Goal: Task Accomplishment & Management: Manage account settings

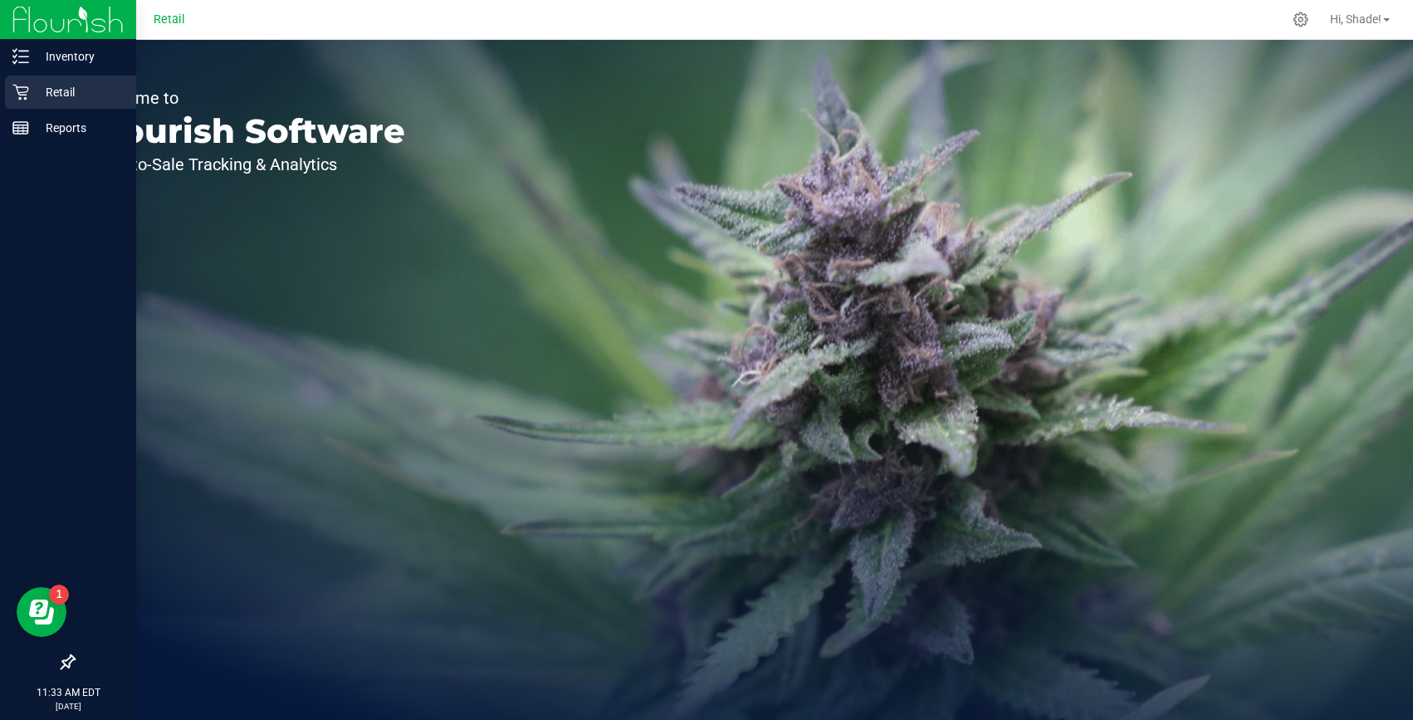
click at [32, 78] on div "Retail" at bounding box center [70, 92] width 131 height 33
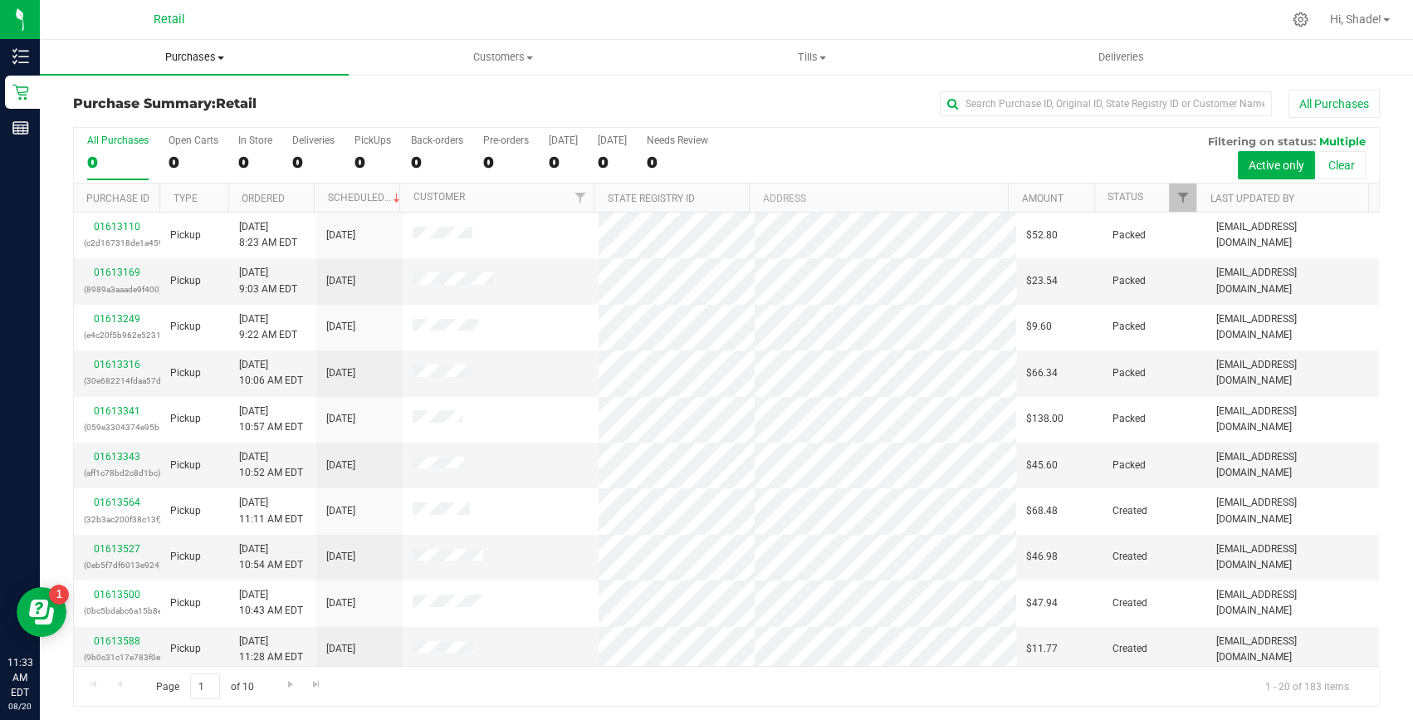
click at [179, 54] on span "Purchases" at bounding box center [194, 57] width 309 height 15
click at [131, 93] on span "Summary of purchases" at bounding box center [125, 100] width 170 height 14
click at [988, 101] on input "text" at bounding box center [1106, 103] width 332 height 25
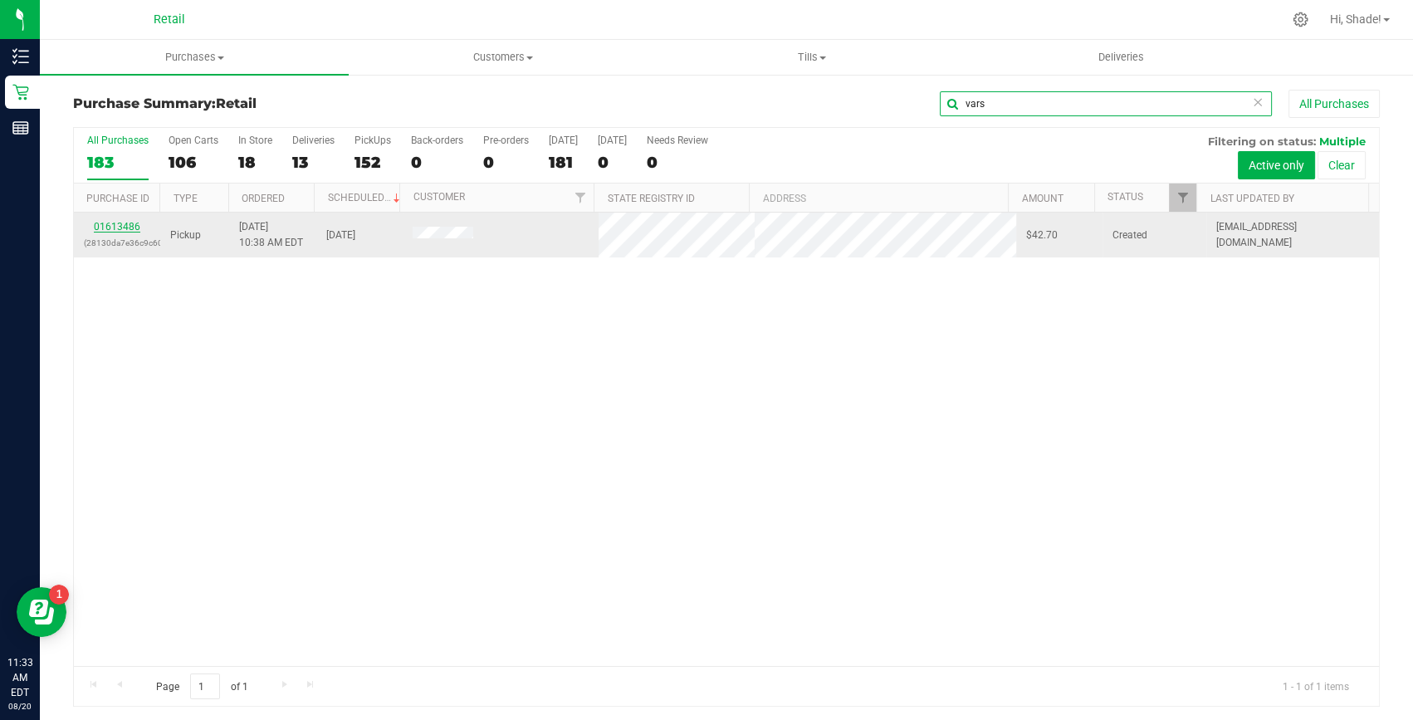
type input "vars"
click at [121, 227] on link "01613486" at bounding box center [117, 227] width 46 height 12
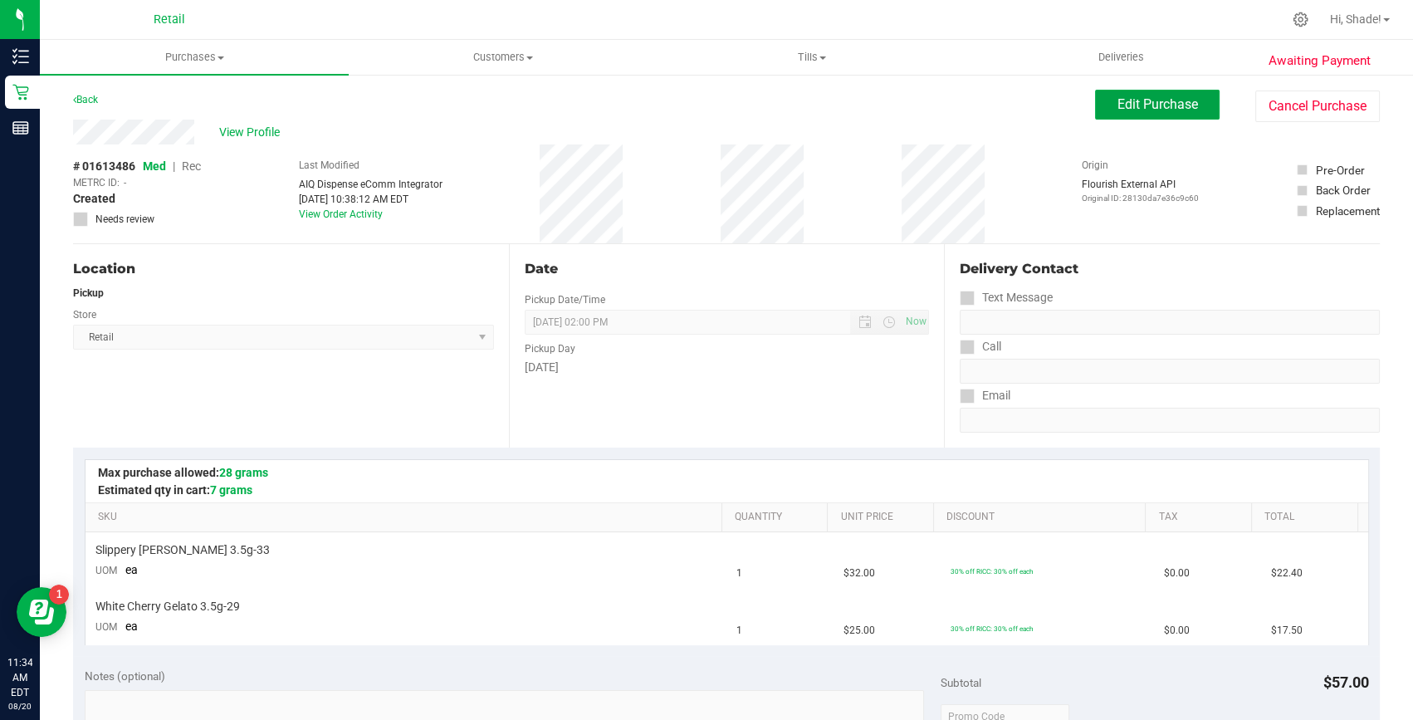
drag, startPoint x: 1116, startPoint y: 97, endPoint x: 853, endPoint y: 143, distance: 266.3
click at [1117, 97] on span "Edit Purchase" at bounding box center [1157, 104] width 81 height 16
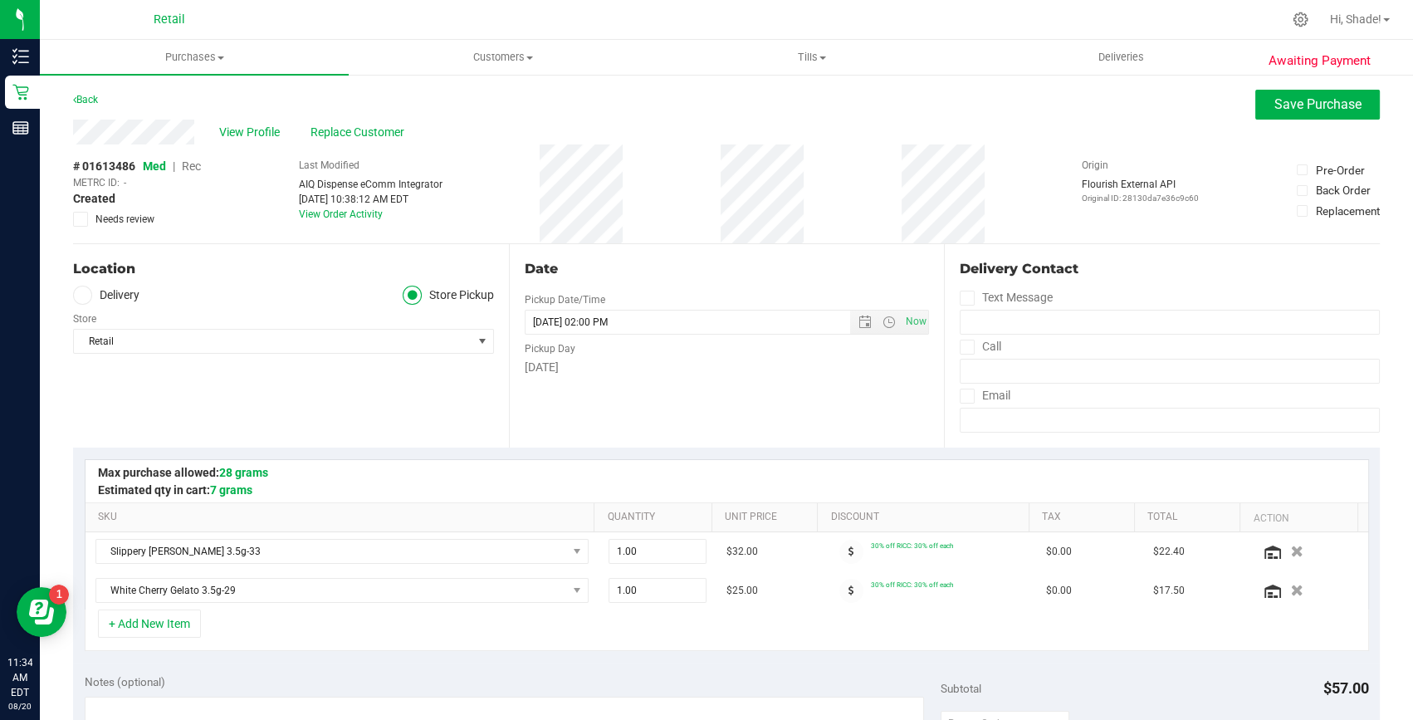
click at [194, 168] on span "Rec" at bounding box center [191, 165] width 19 height 13
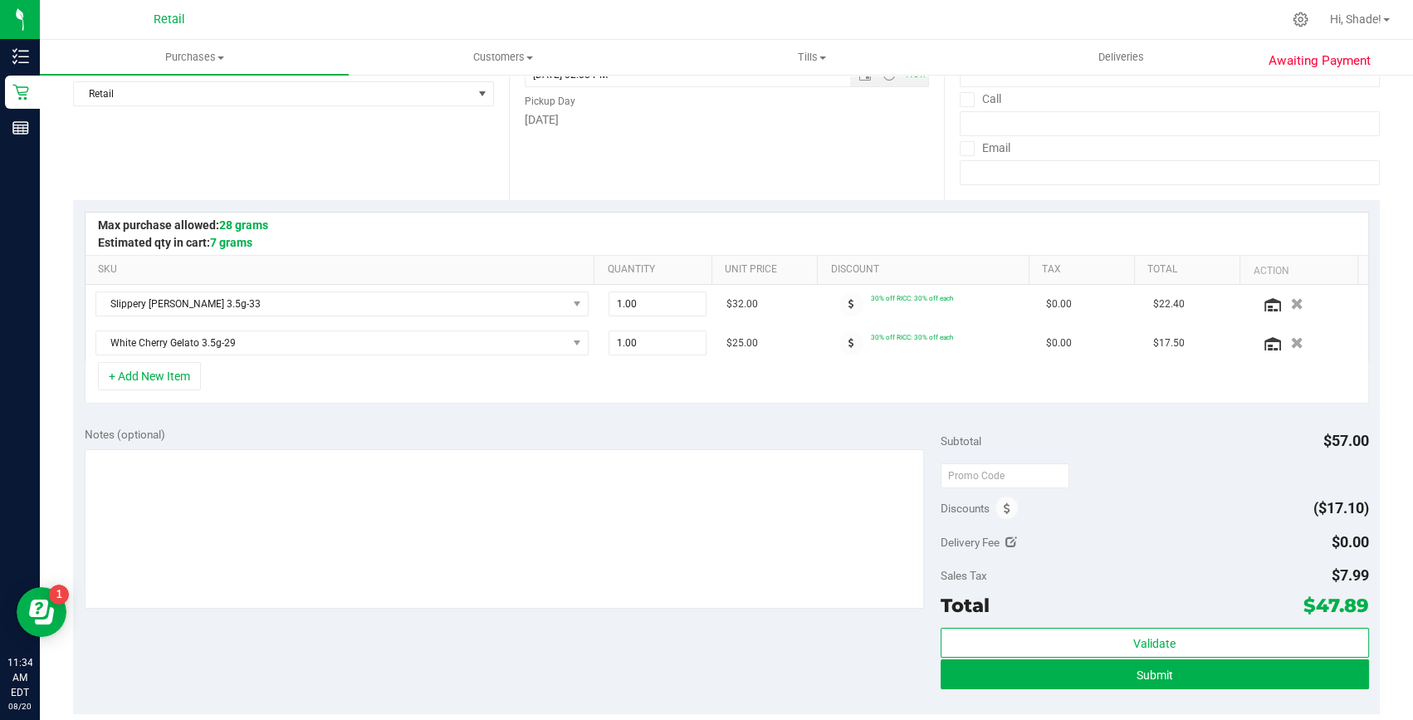
scroll to position [301, 0]
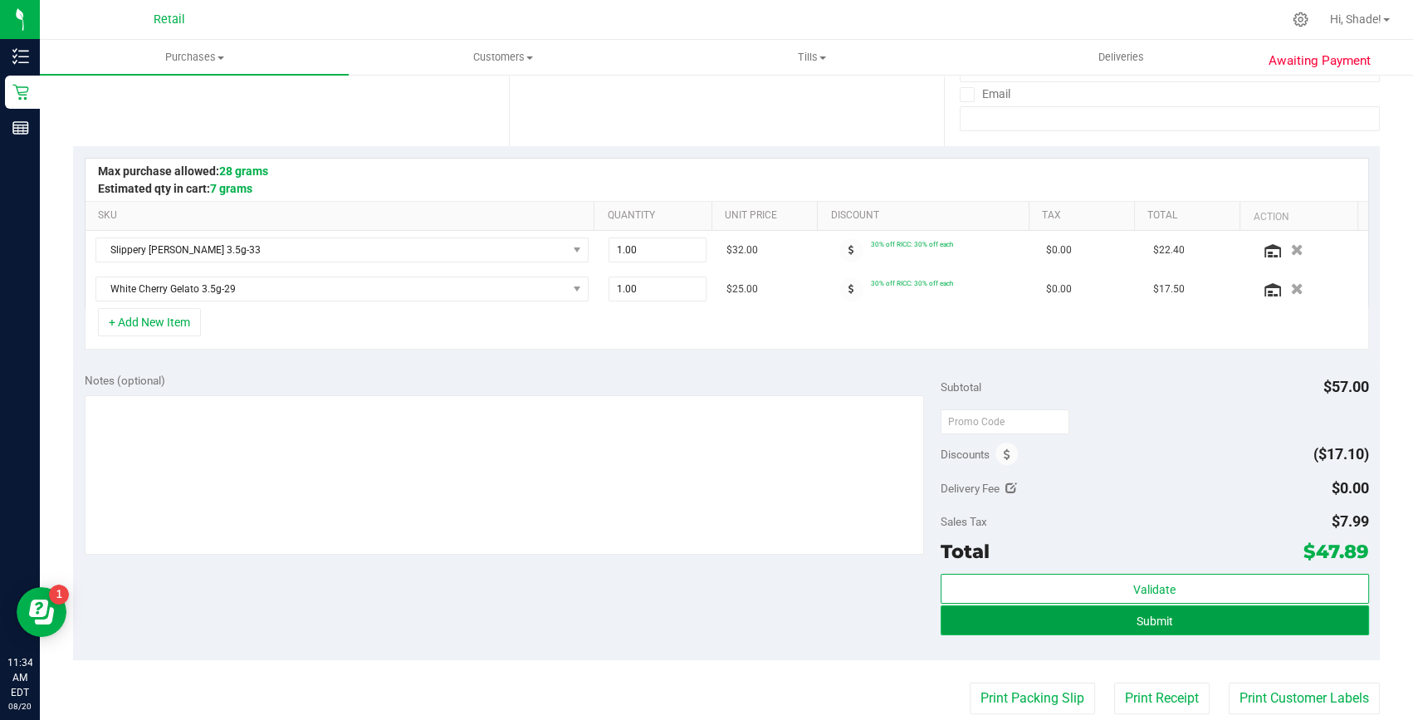
click at [1117, 624] on button "Submit" at bounding box center [1155, 620] width 428 height 30
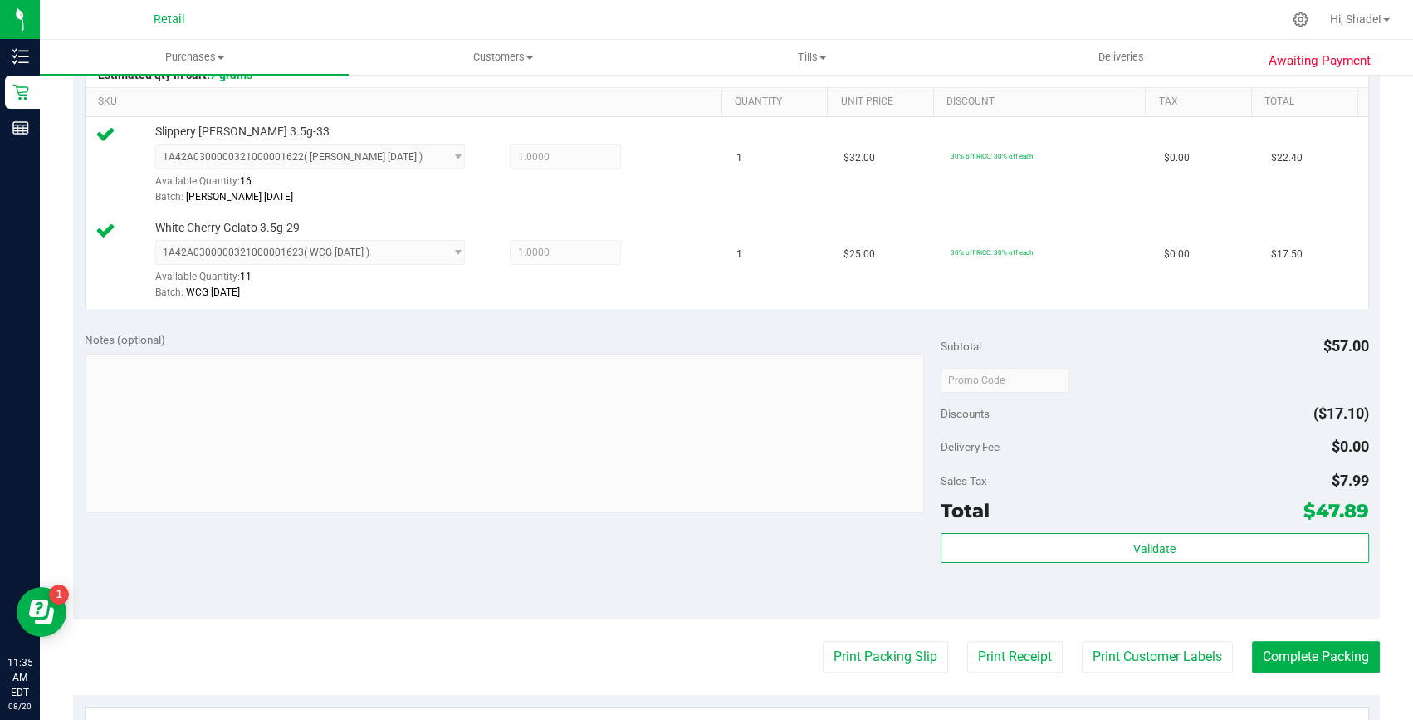
scroll to position [604, 0]
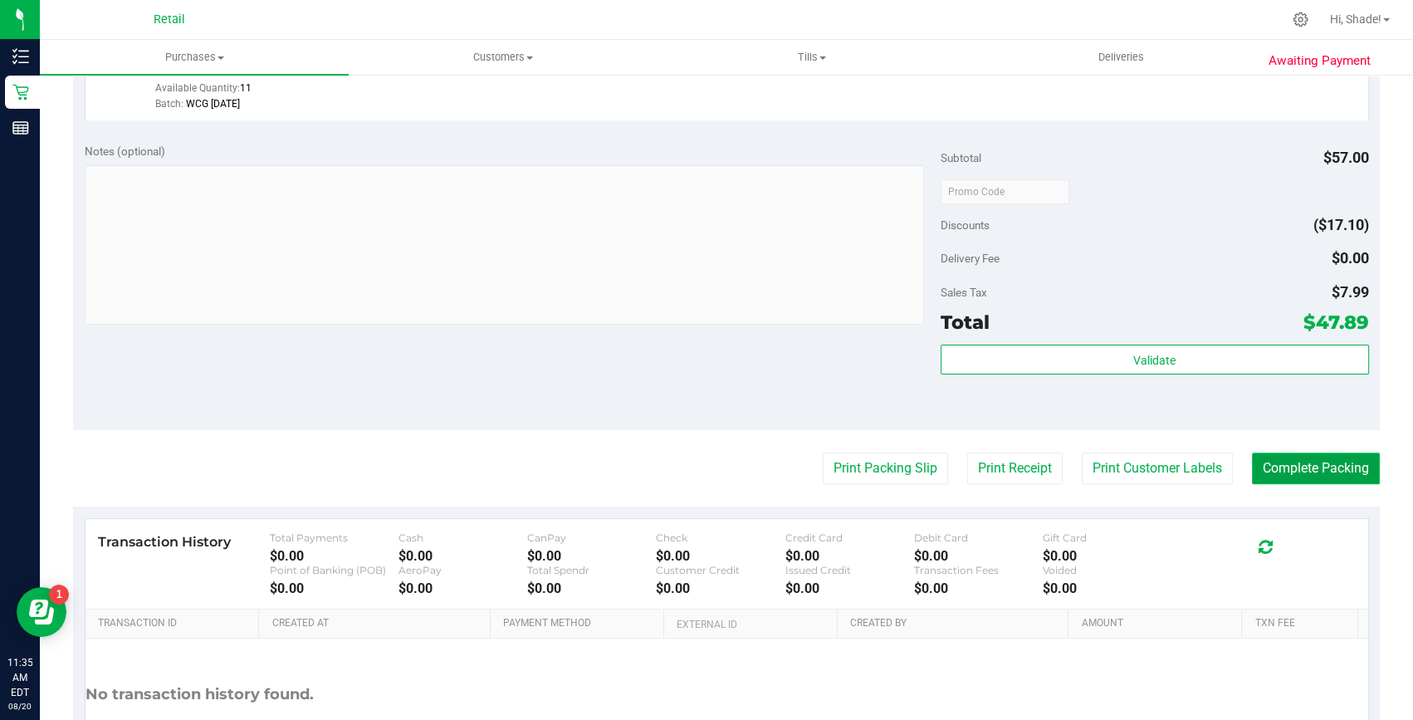
click at [1356, 457] on button "Complete Packing" at bounding box center [1316, 468] width 128 height 32
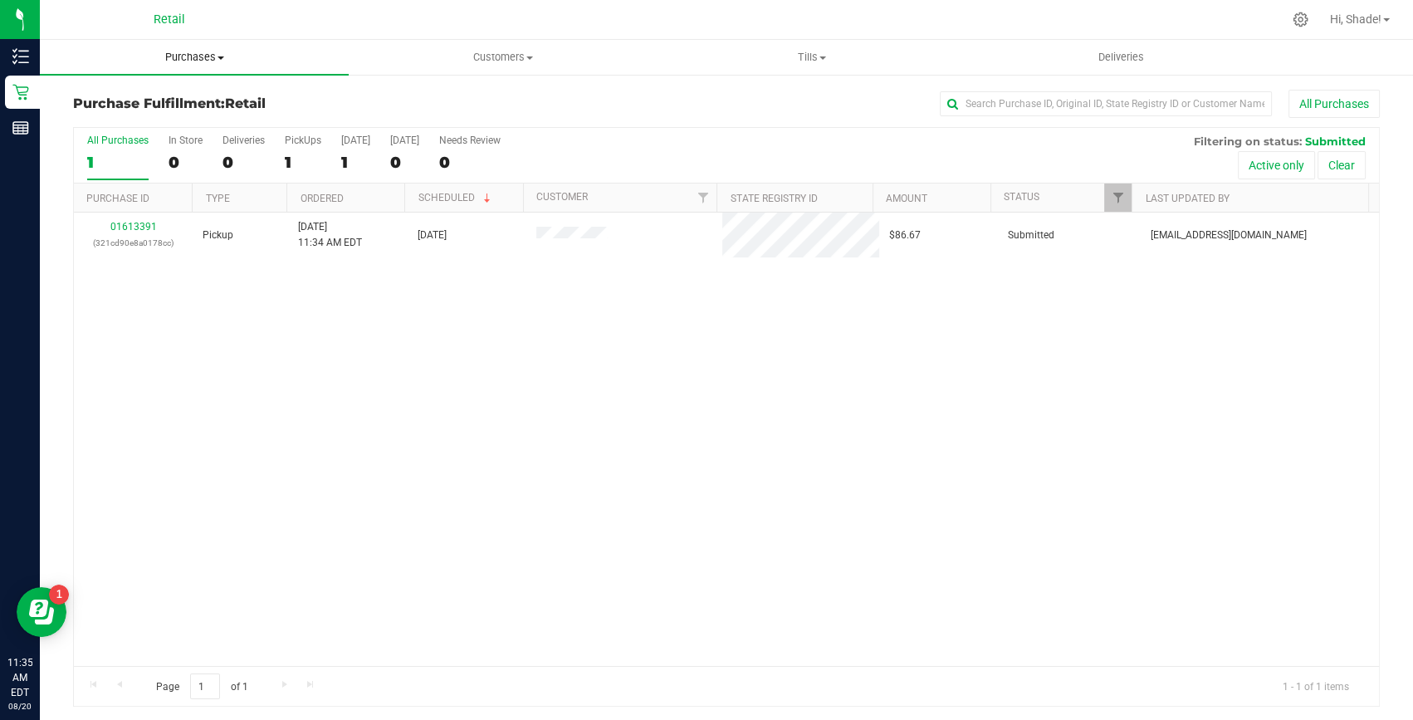
click at [186, 59] on span "Purchases" at bounding box center [194, 57] width 309 height 15
click at [141, 95] on span "Summary of purchases" at bounding box center [125, 100] width 170 height 14
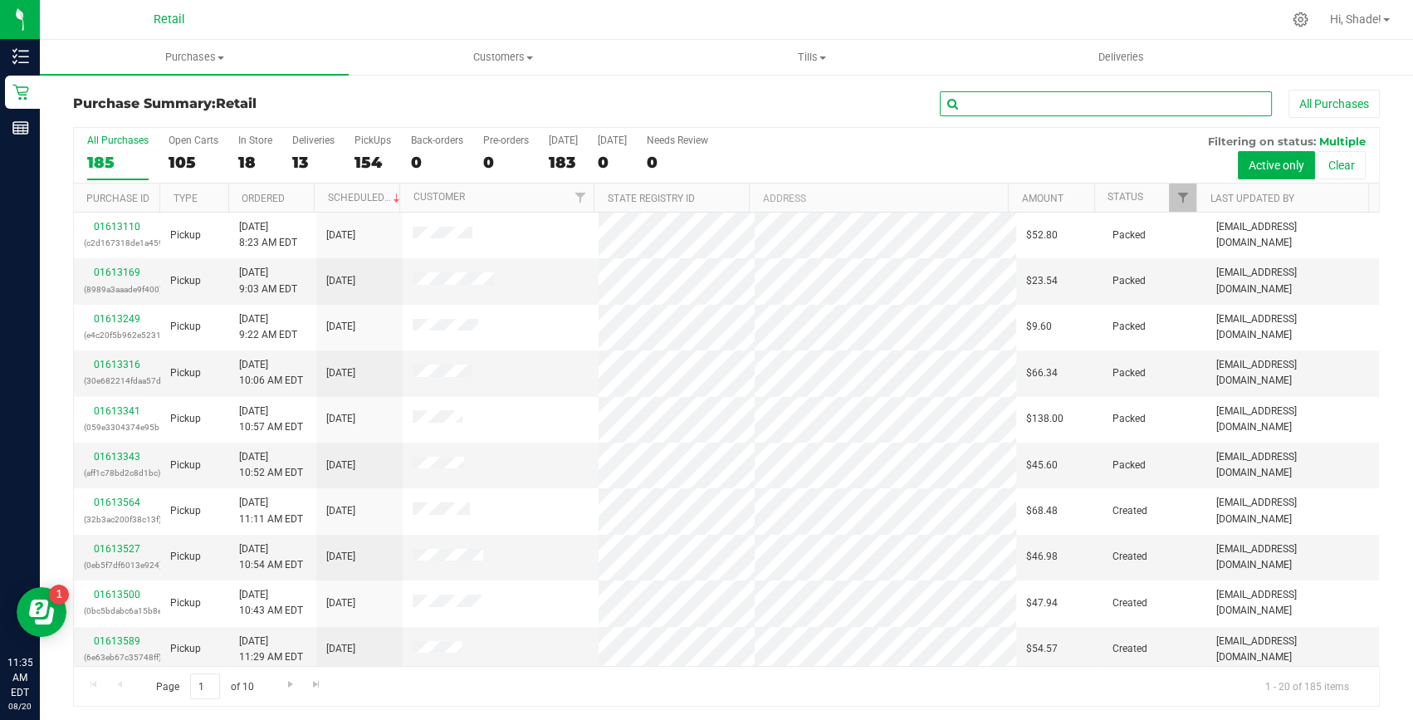
click at [1144, 106] on input "text" at bounding box center [1106, 103] width 332 height 25
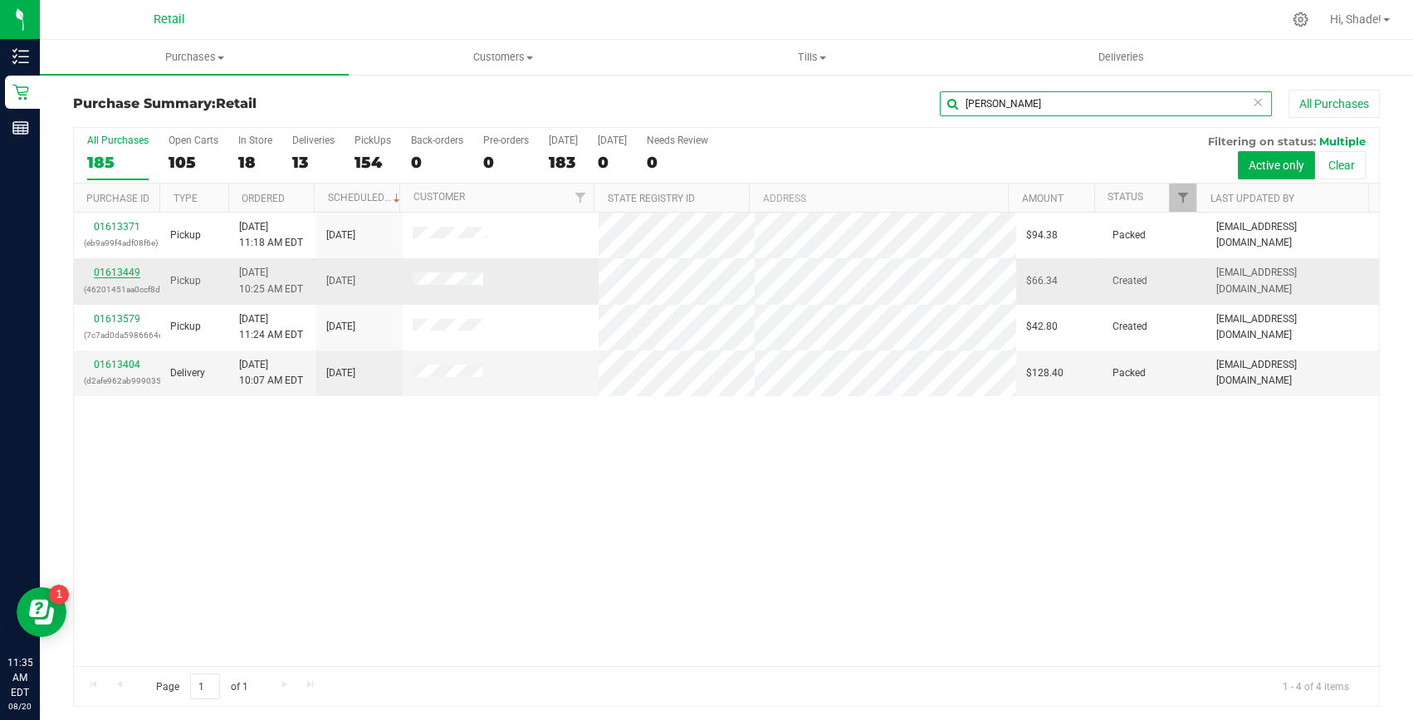
type input "richard"
click at [108, 273] on link "01613449" at bounding box center [117, 272] width 46 height 12
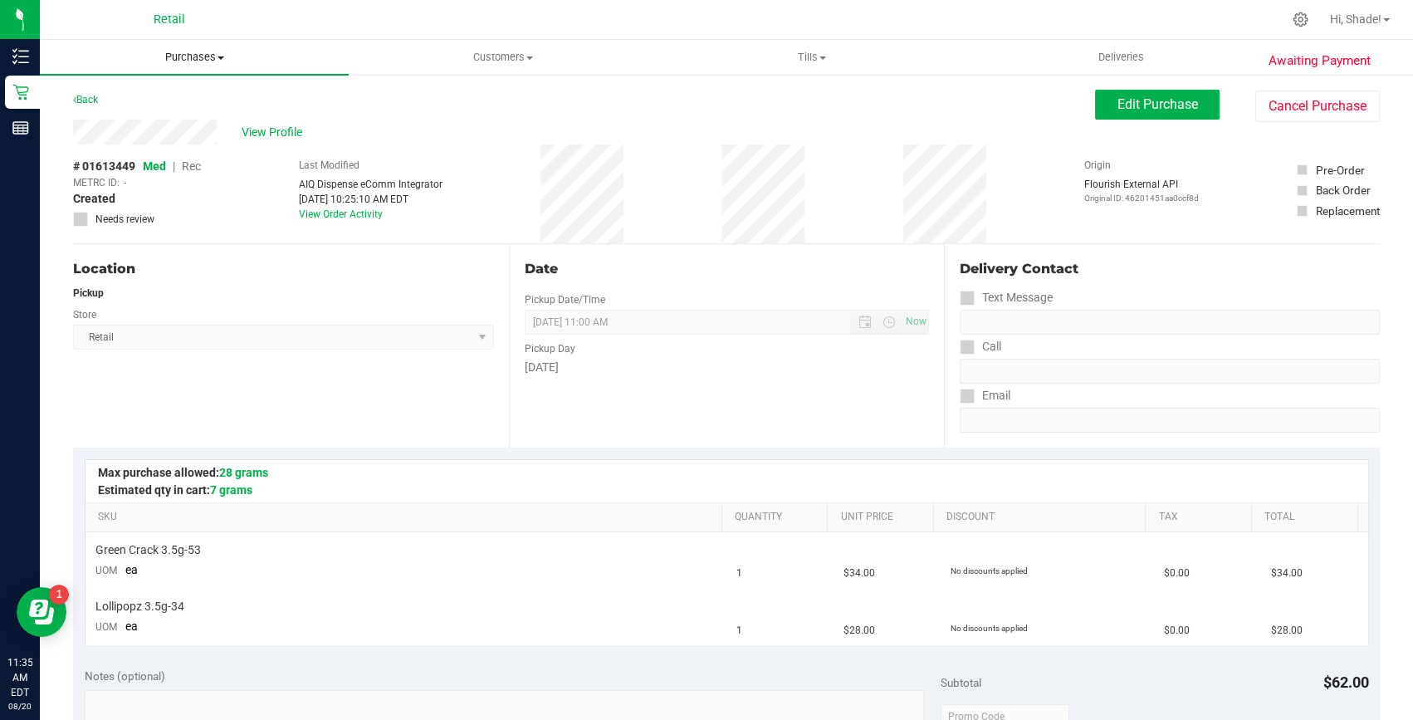
click at [207, 56] on span "Purchases" at bounding box center [194, 57] width 309 height 15
click at [134, 96] on span "Summary of purchases" at bounding box center [125, 100] width 170 height 14
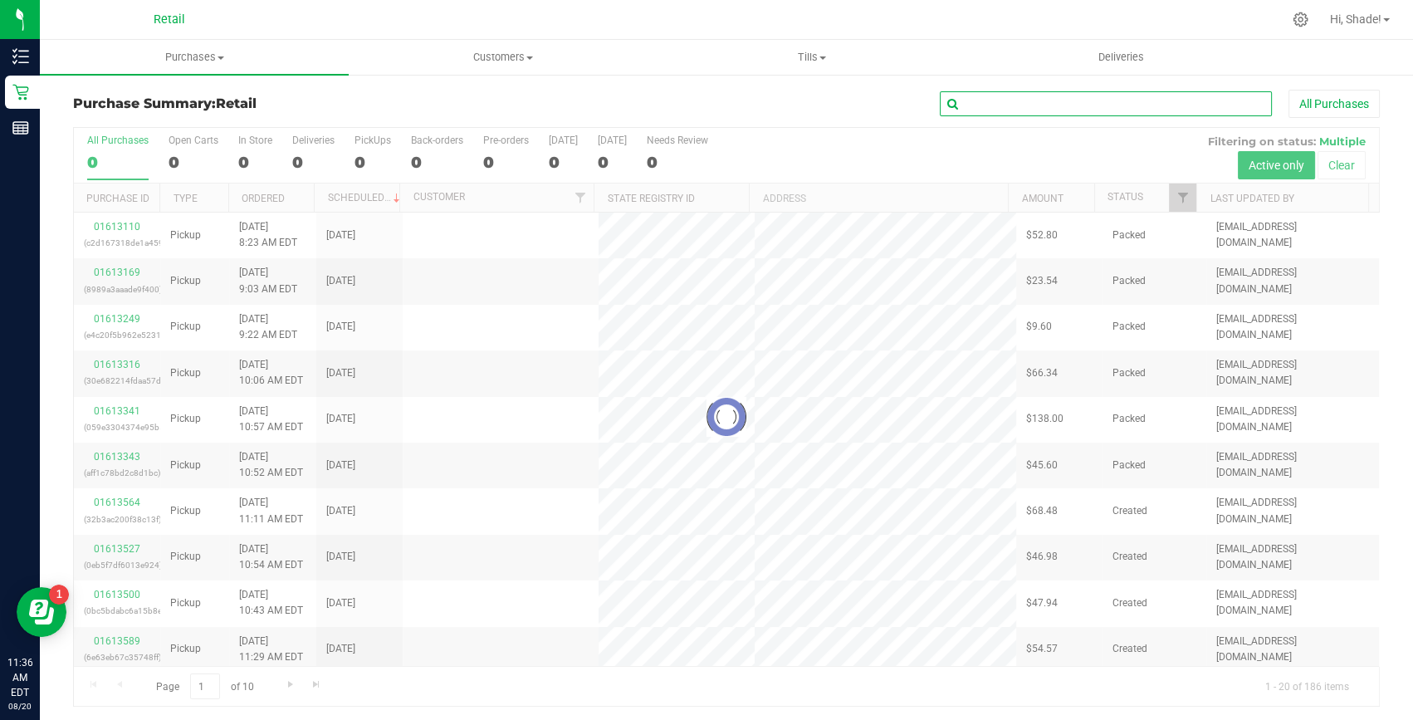
click at [1112, 105] on input "text" at bounding box center [1106, 103] width 332 height 25
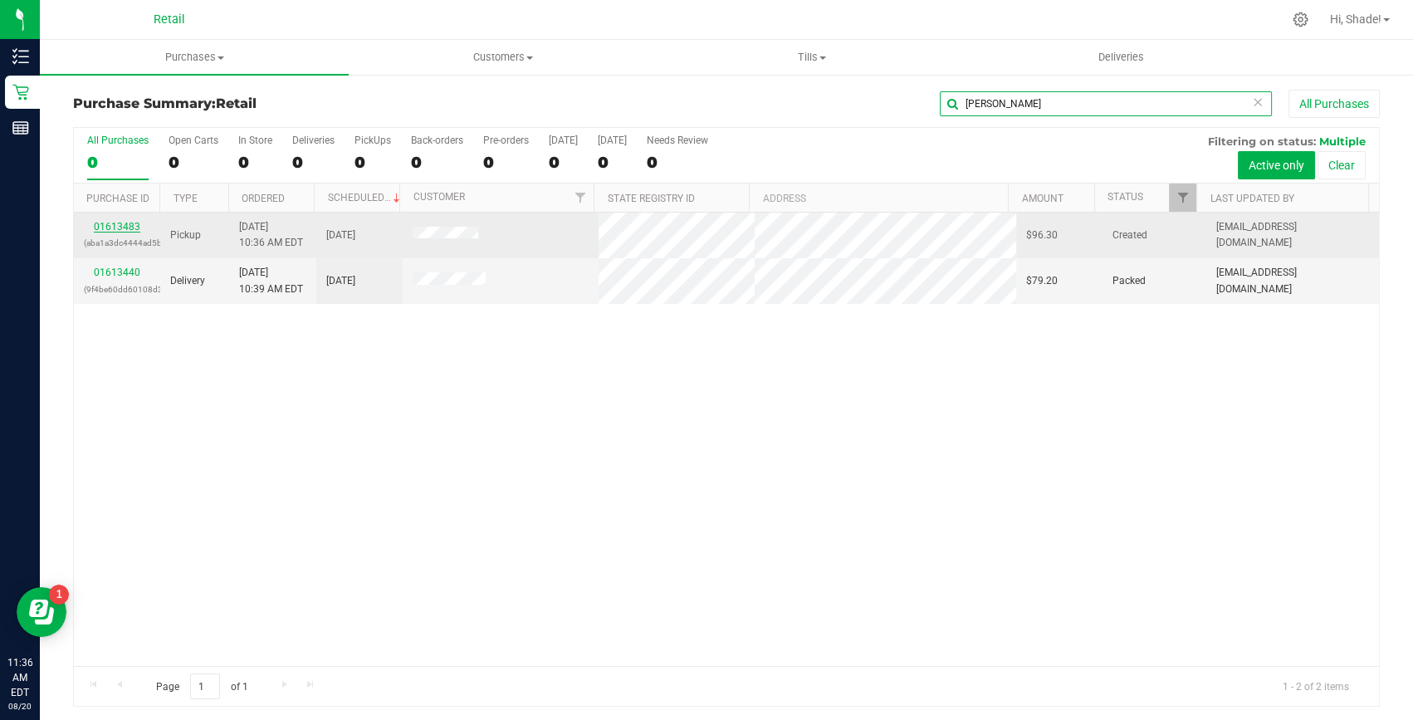
type input "cher"
click at [125, 225] on link "01613483" at bounding box center [117, 227] width 46 height 12
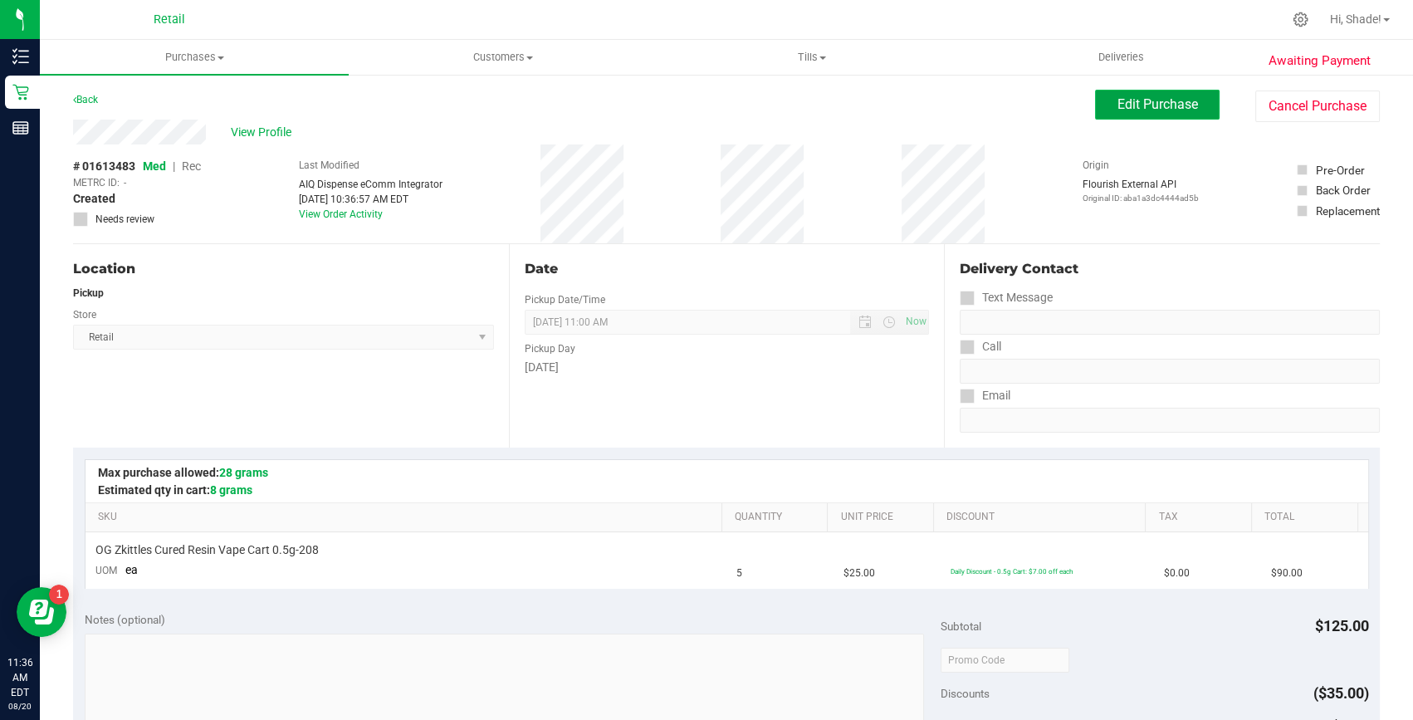
click at [1179, 108] on span "Edit Purchase" at bounding box center [1157, 104] width 81 height 16
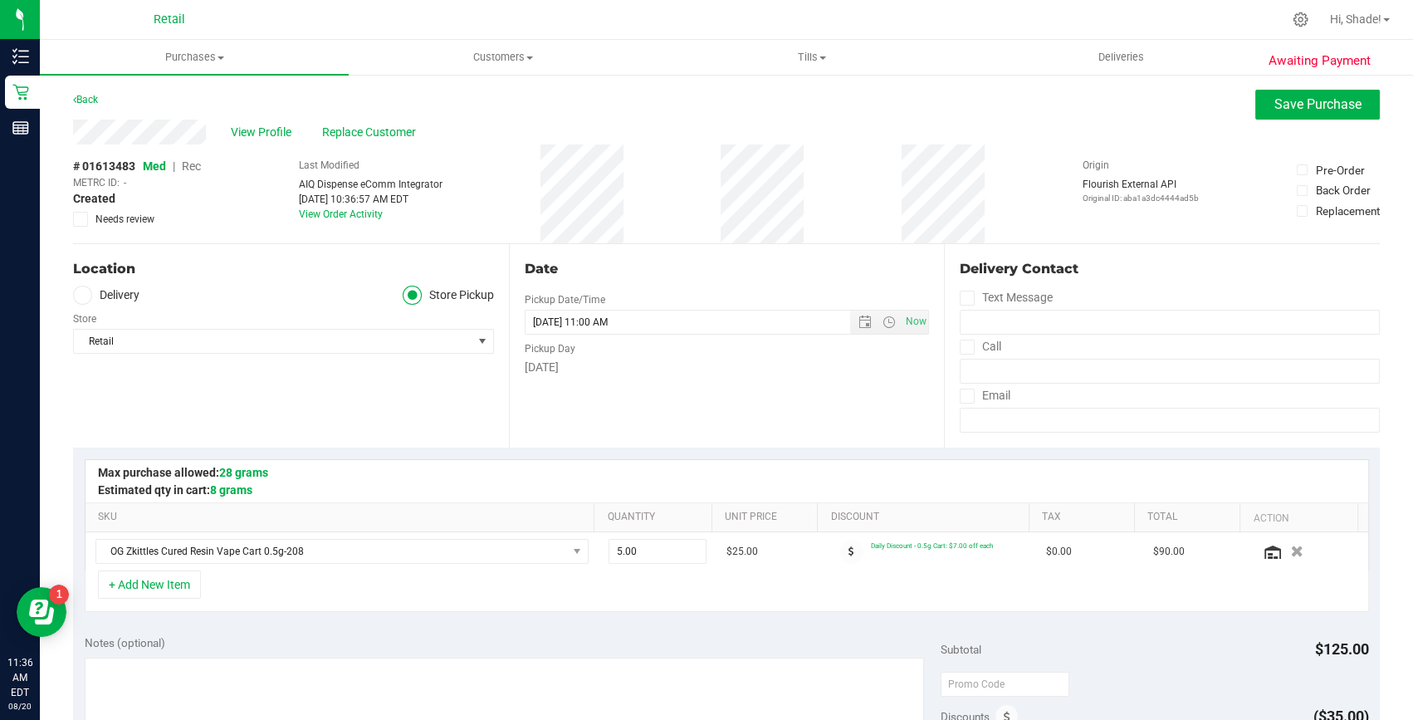
click at [194, 168] on span "Rec" at bounding box center [191, 165] width 19 height 13
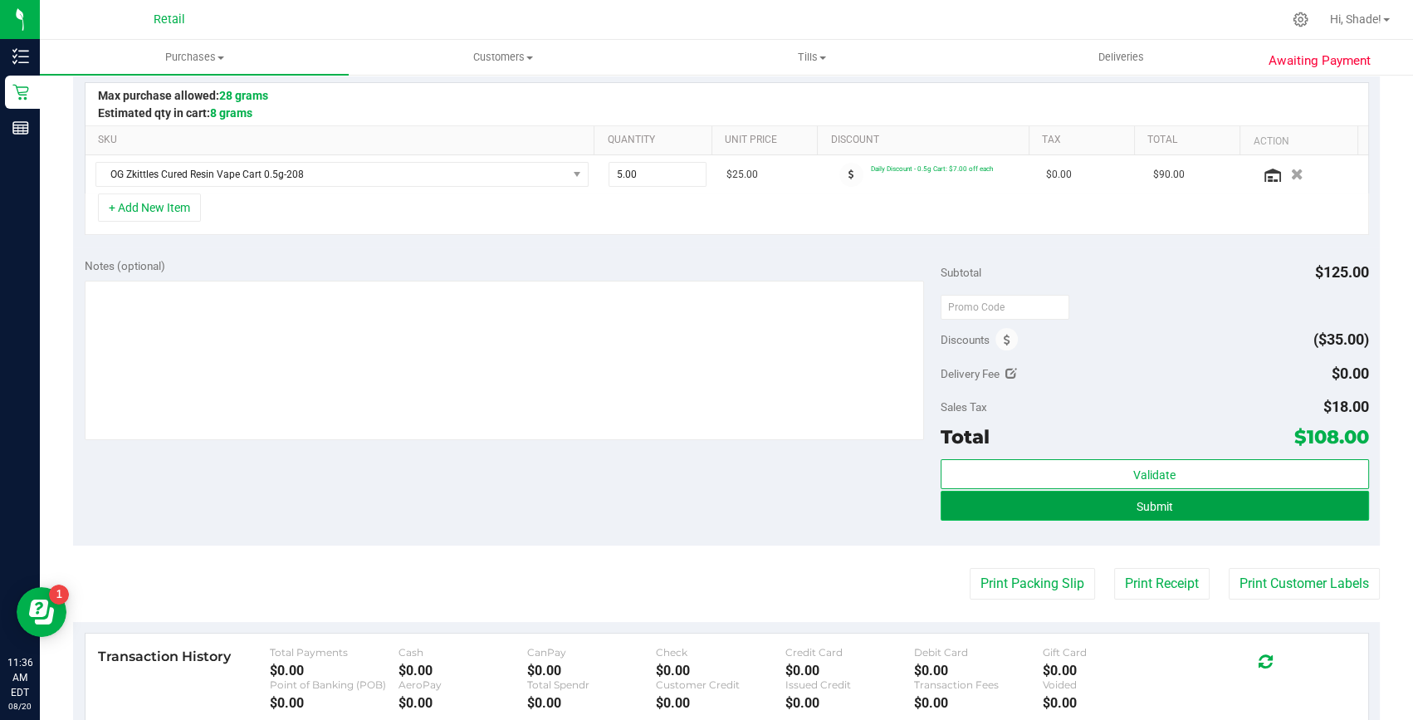
click at [1182, 509] on button "Submit" at bounding box center [1155, 506] width 428 height 30
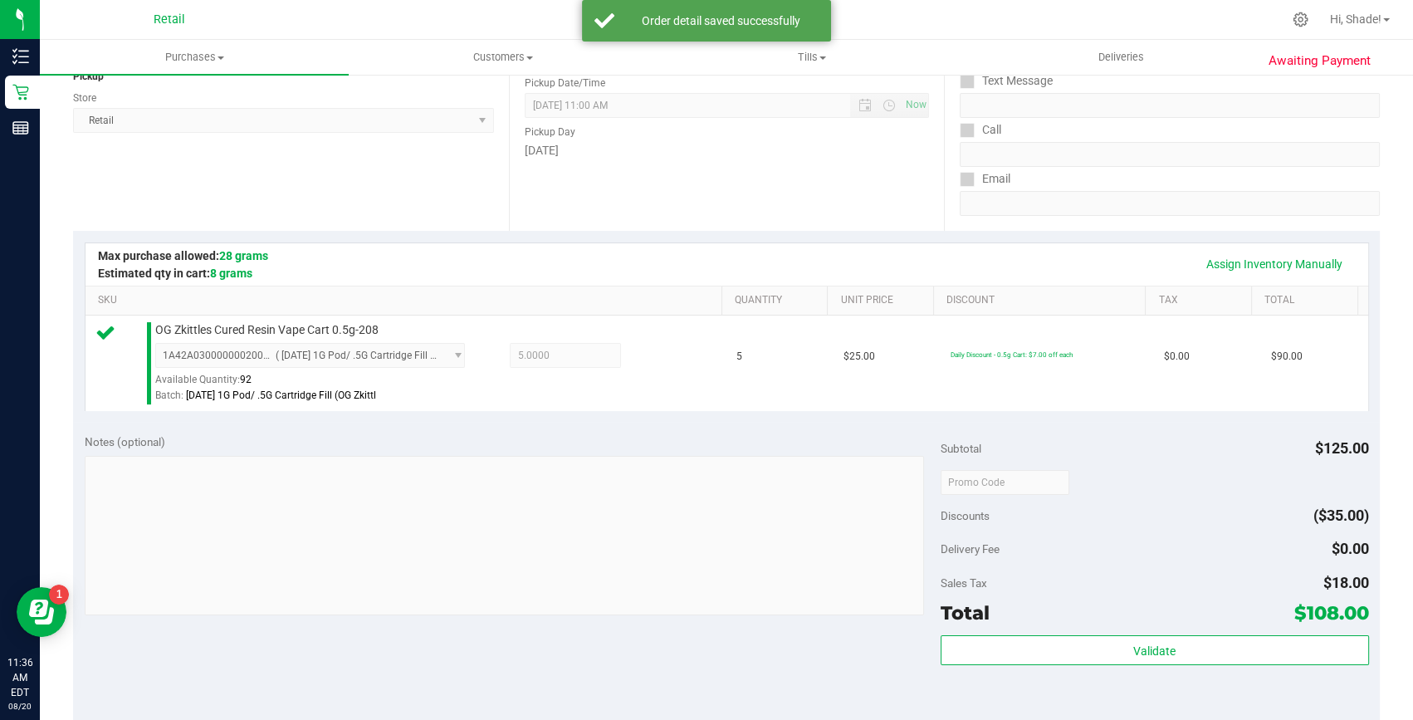
scroll to position [452, 0]
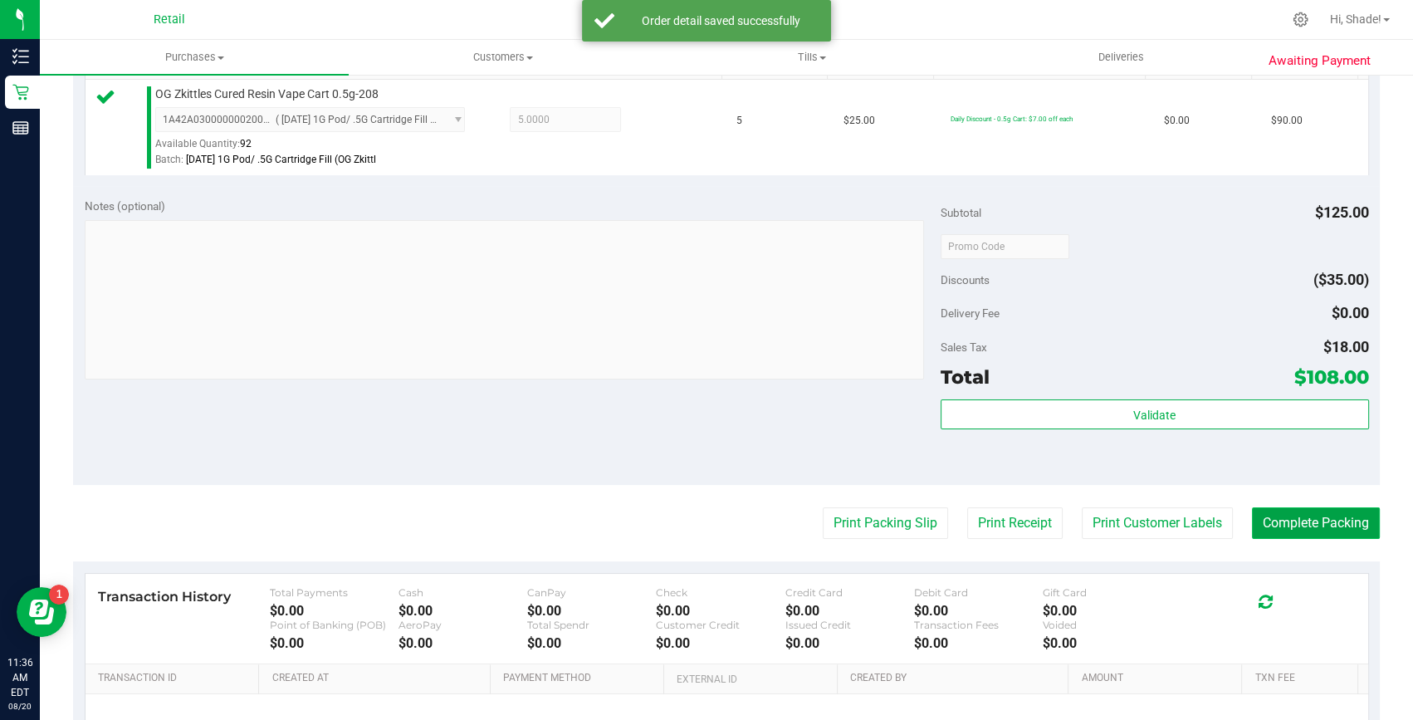
click at [1336, 515] on button "Complete Packing" at bounding box center [1316, 523] width 128 height 32
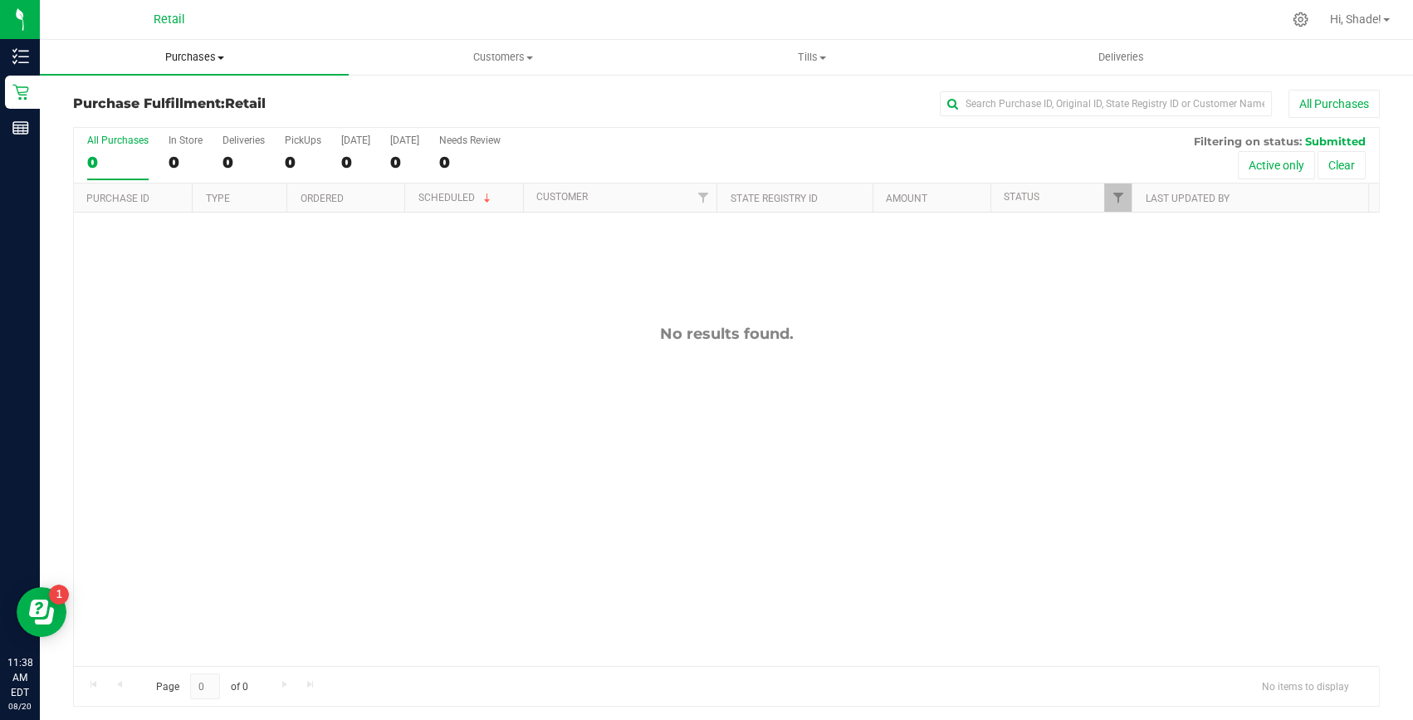
click at [192, 57] on span "Purchases" at bounding box center [194, 57] width 309 height 15
click at [110, 101] on span "Summary of purchases" at bounding box center [125, 100] width 170 height 14
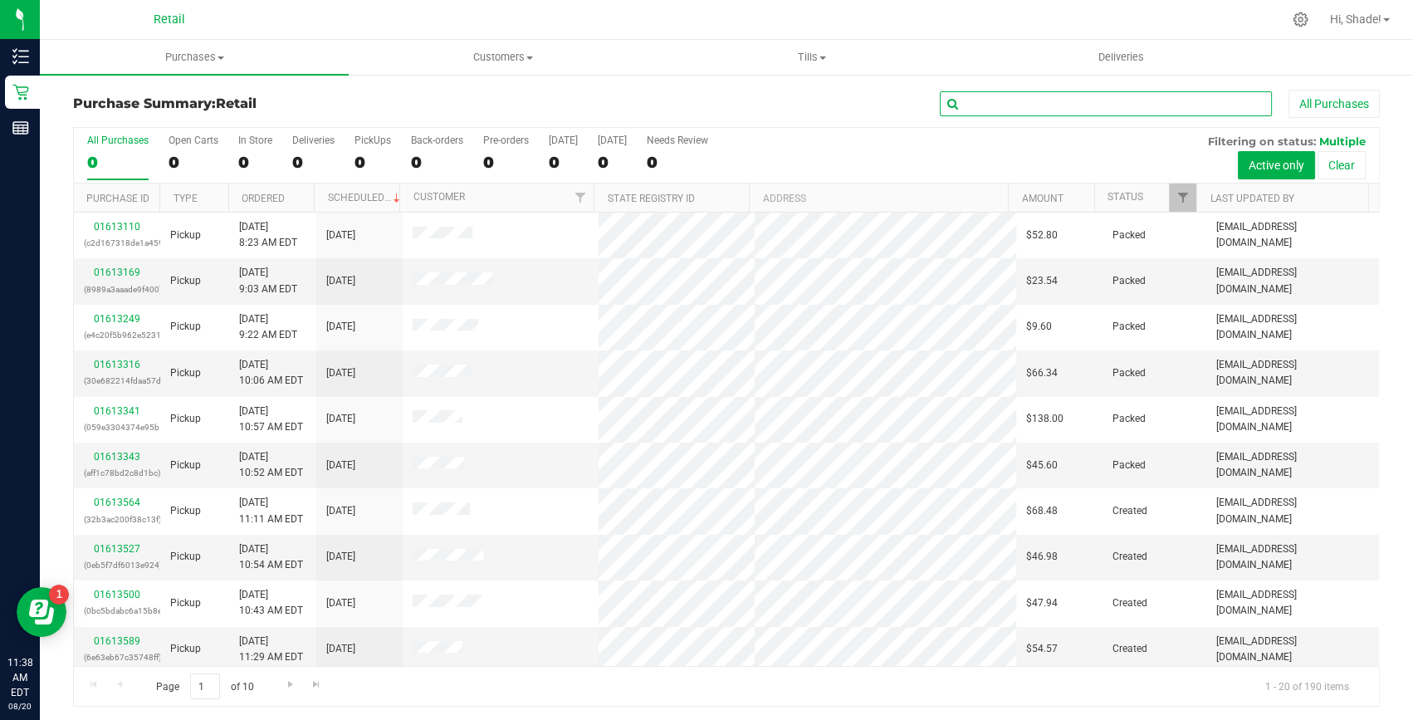
click at [1087, 109] on input "text" at bounding box center [1106, 103] width 332 height 25
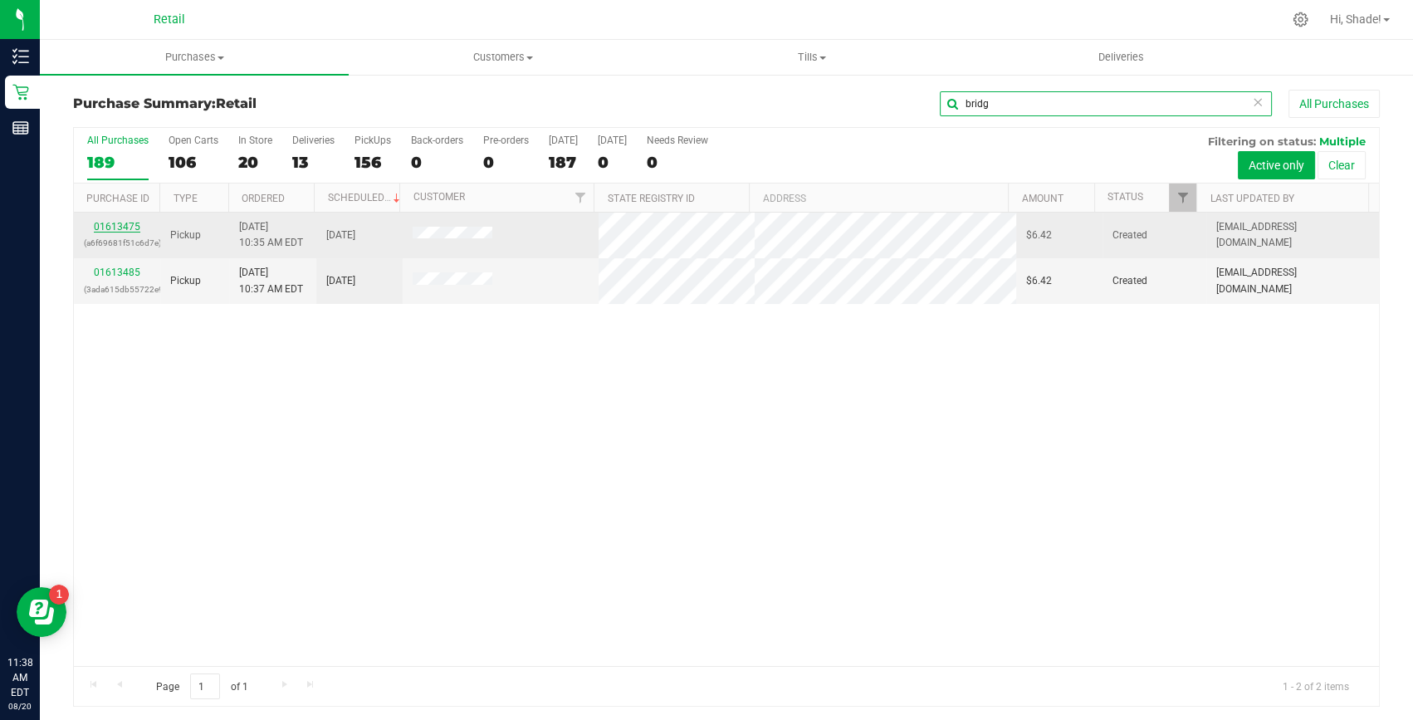
type input "bridg"
click at [116, 228] on link "01613475" at bounding box center [117, 227] width 46 height 12
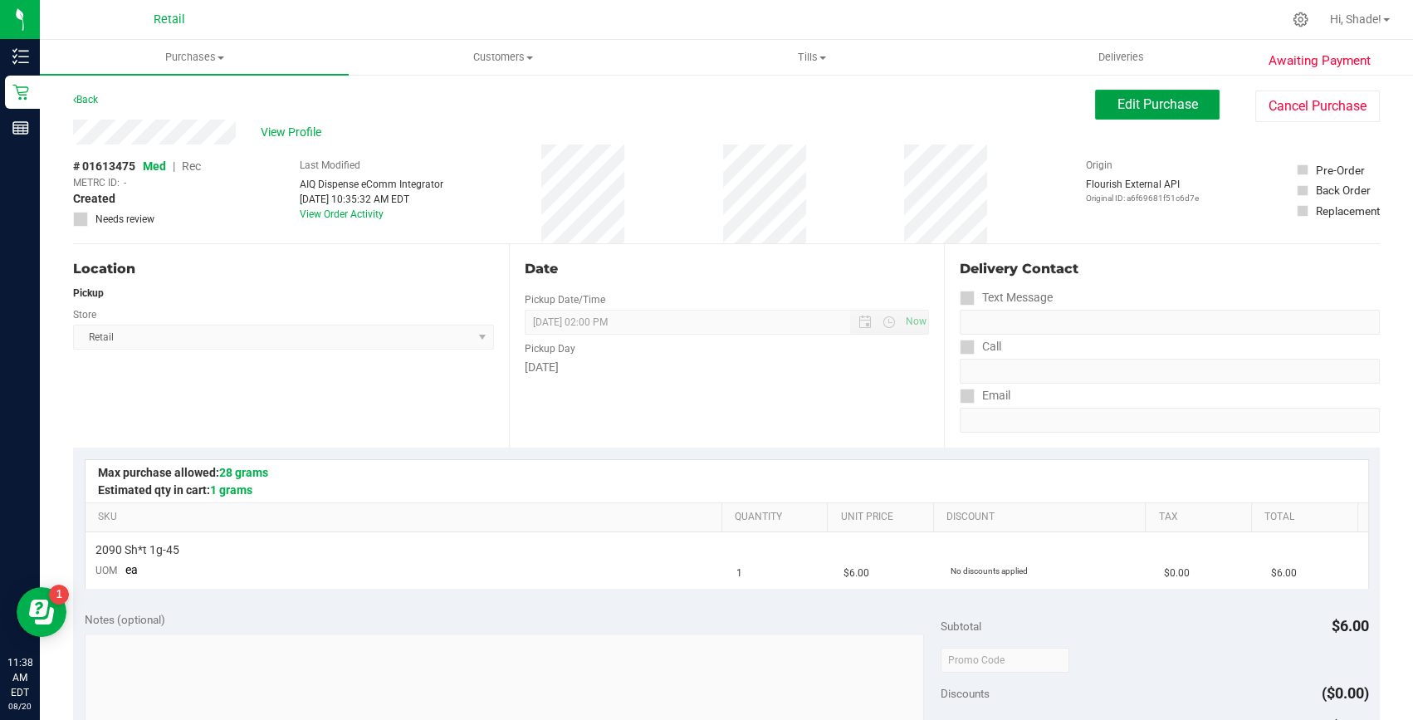
click at [1162, 108] on span "Edit Purchase" at bounding box center [1157, 104] width 81 height 16
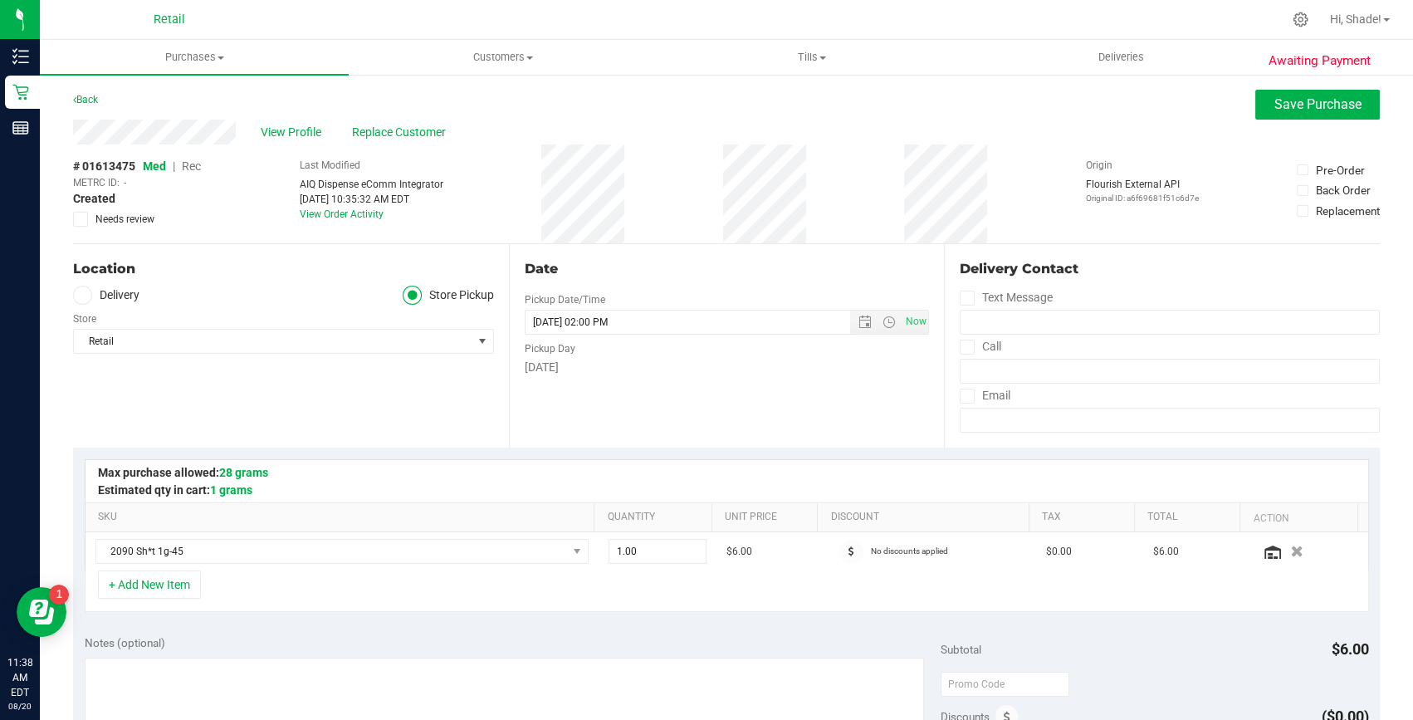
click at [198, 164] on span "Rec" at bounding box center [191, 165] width 19 height 13
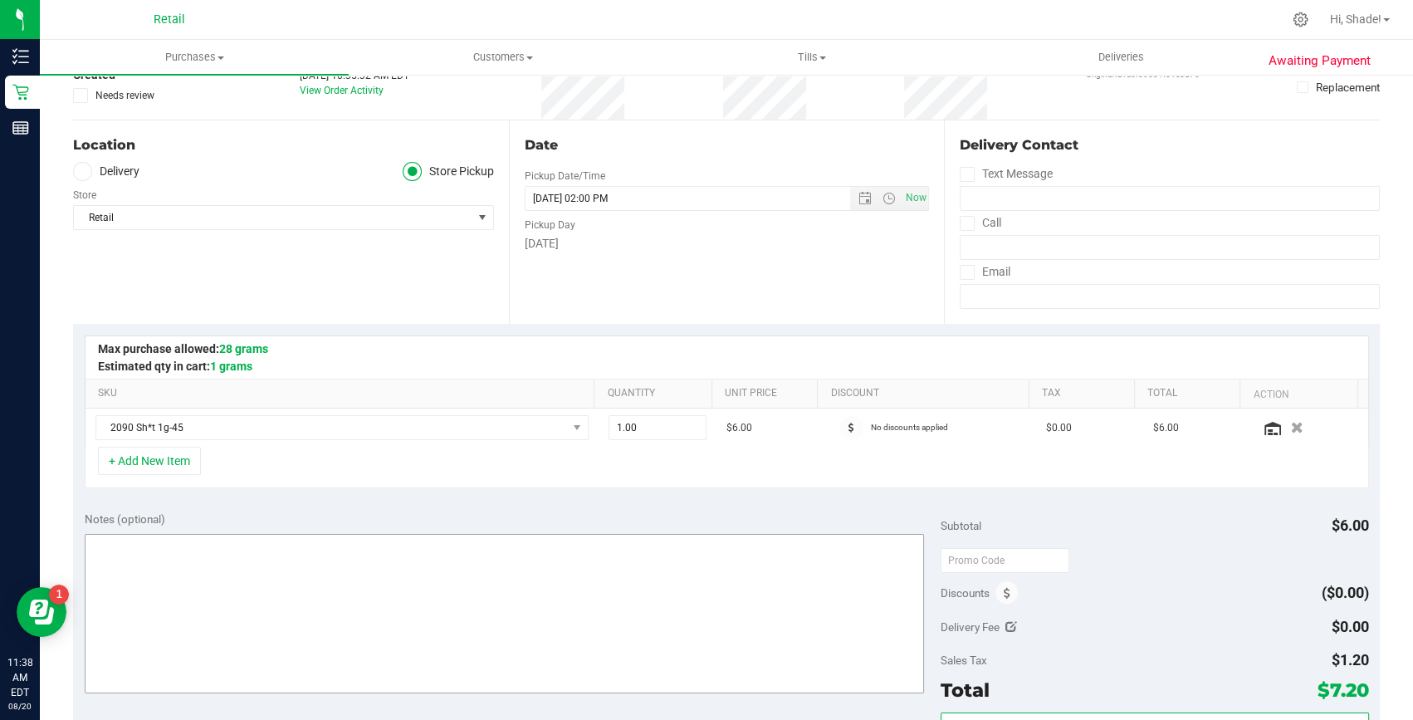
scroll to position [226, 0]
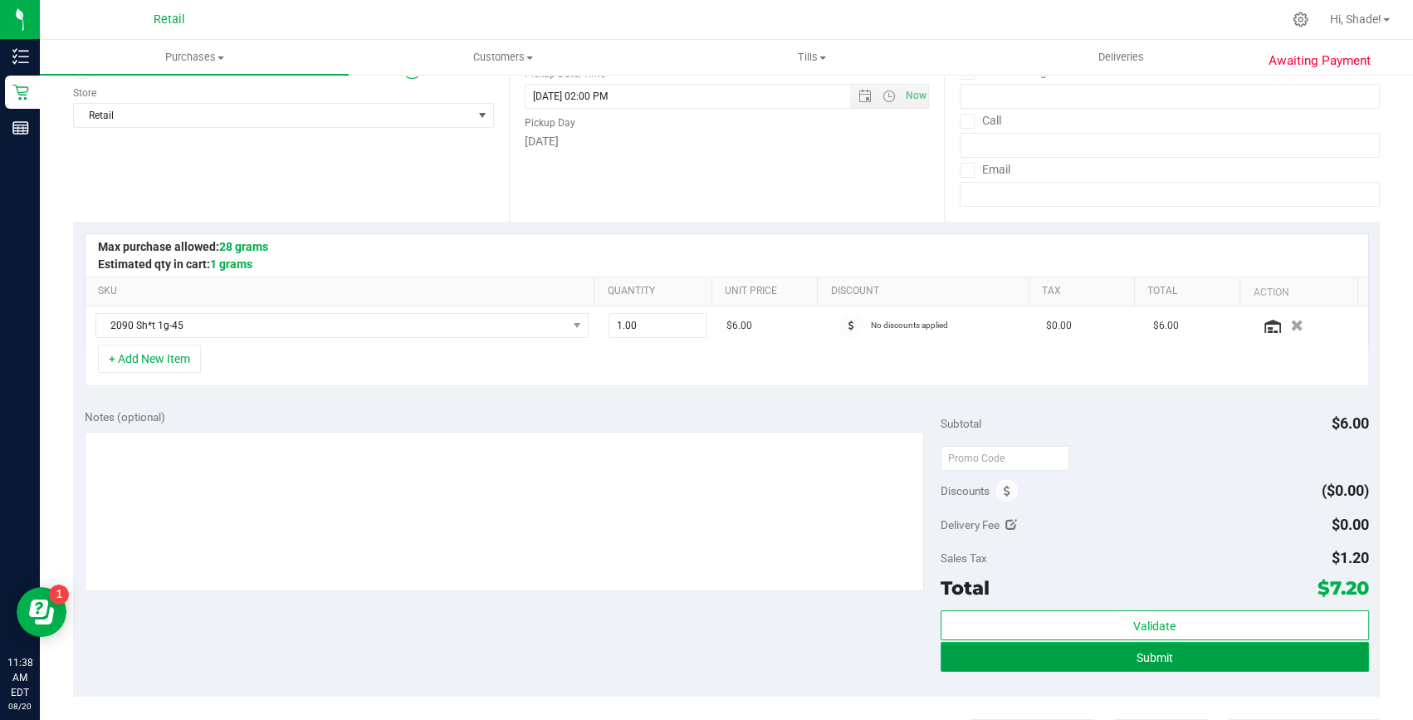
click at [1021, 661] on button "Submit" at bounding box center [1155, 657] width 428 height 30
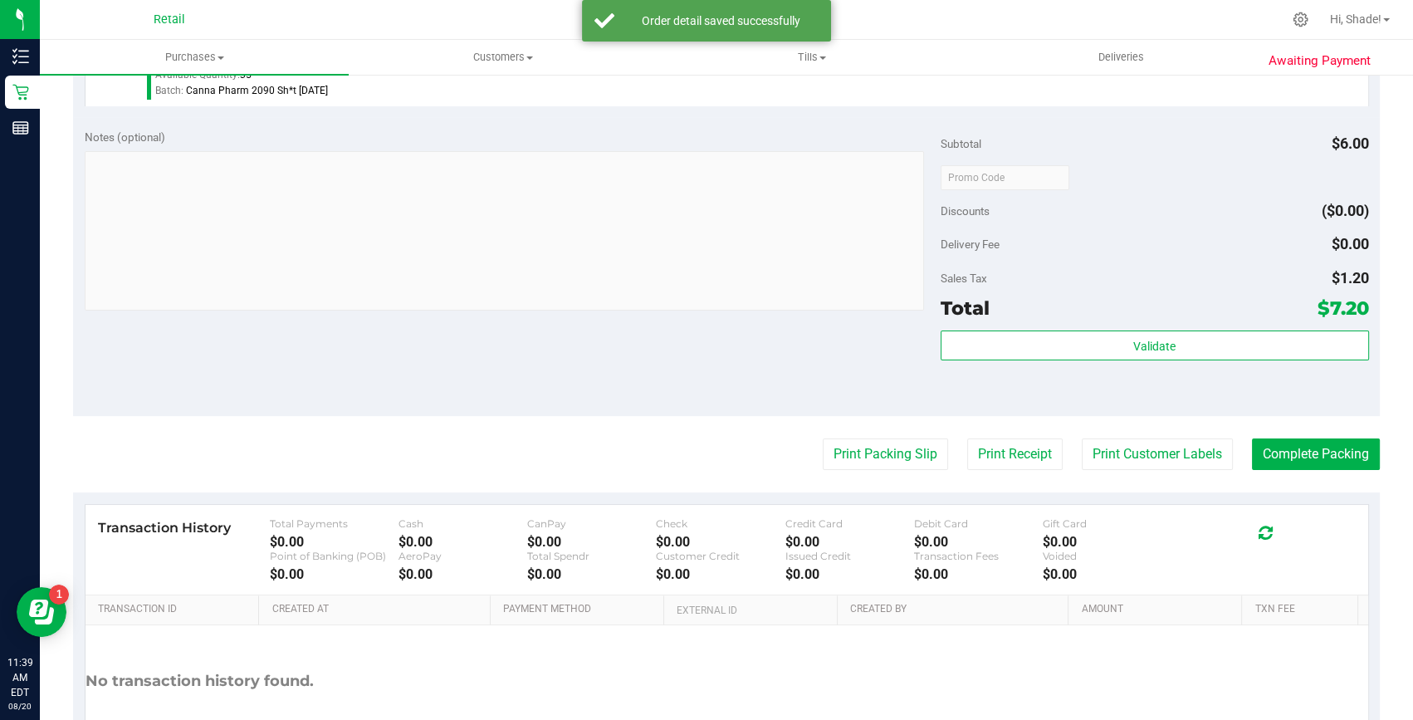
scroll to position [528, 0]
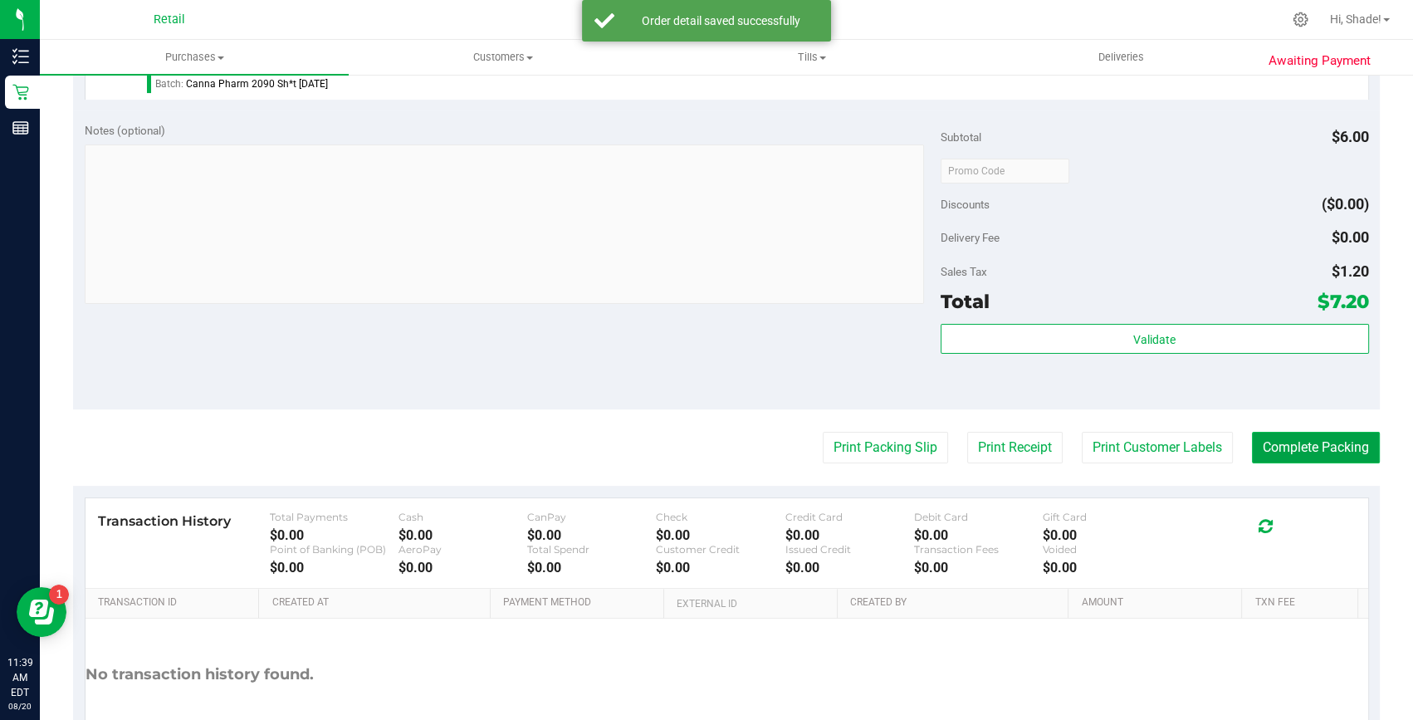
click at [1300, 456] on button "Complete Packing" at bounding box center [1316, 448] width 128 height 32
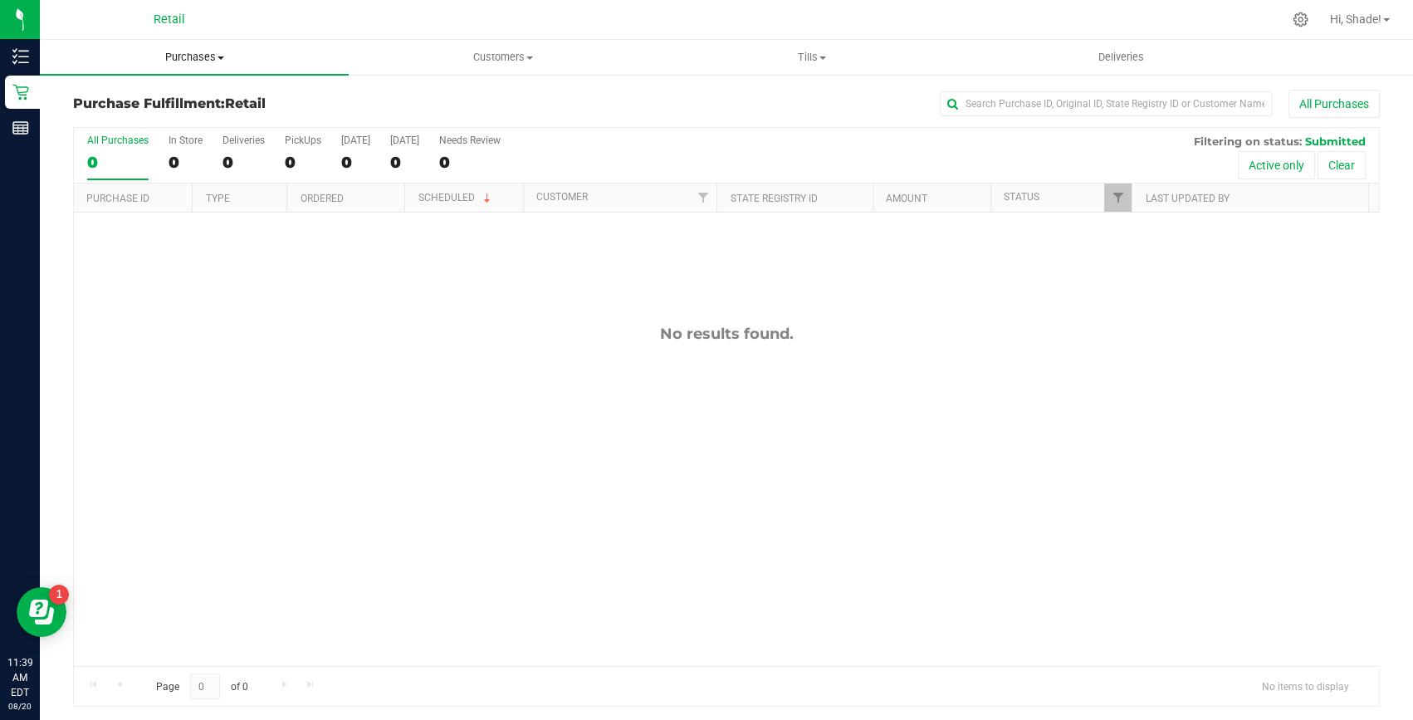
click at [206, 72] on uib-tab-heading "Purchases Summary of purchases Fulfillment All purchases" at bounding box center [194, 57] width 309 height 35
click at [153, 95] on span "Summary of purchases" at bounding box center [125, 100] width 170 height 14
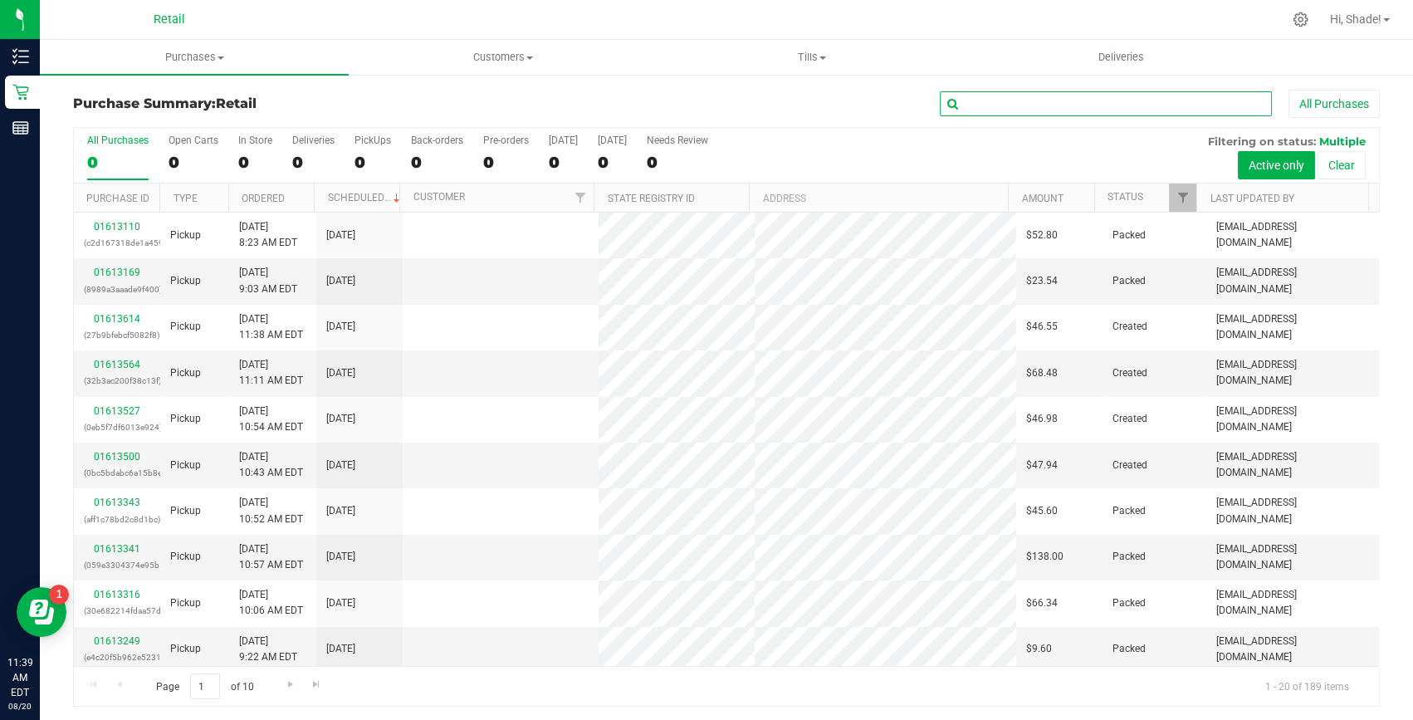
click at [985, 106] on input "text" at bounding box center [1106, 103] width 332 height 25
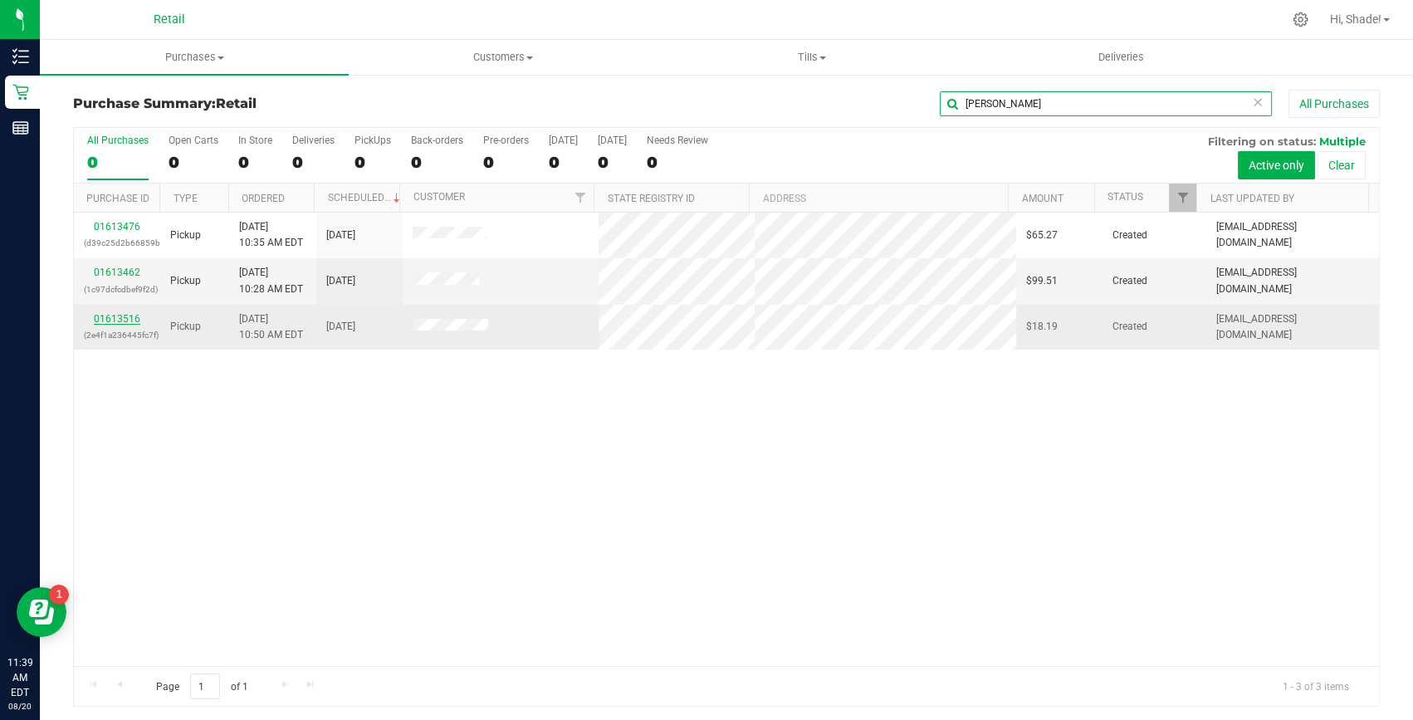
type input "michael"
click at [106, 316] on link "01613516" at bounding box center [117, 319] width 46 height 12
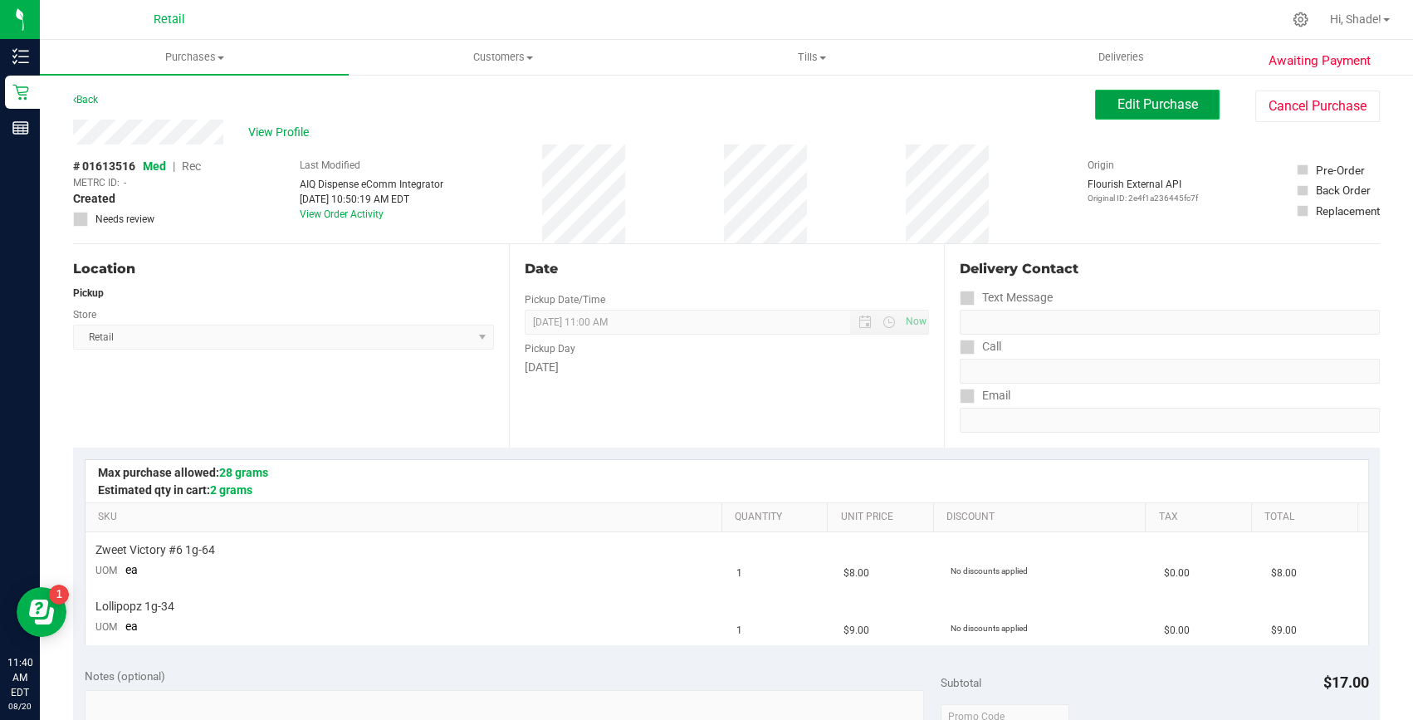
click at [1127, 110] on span "Edit Purchase" at bounding box center [1157, 104] width 81 height 16
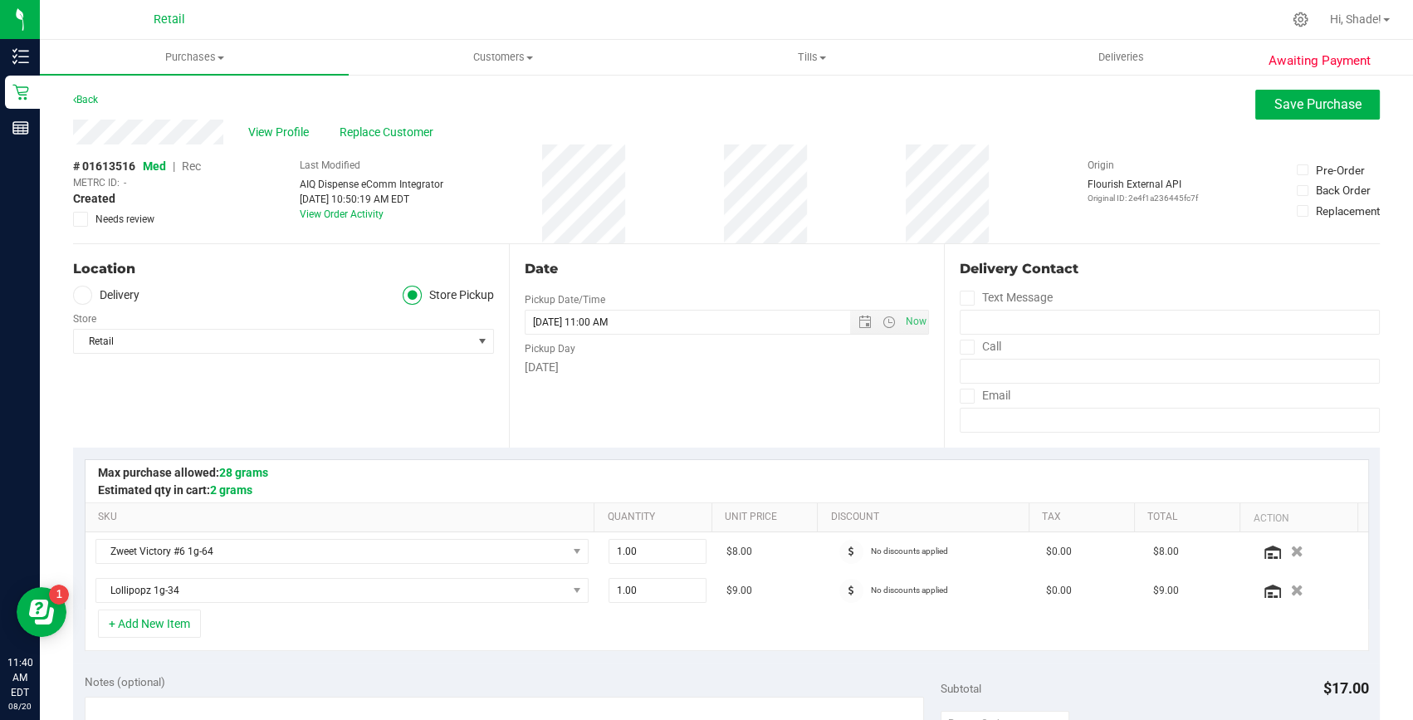
click at [191, 164] on span "Rec" at bounding box center [191, 165] width 19 height 13
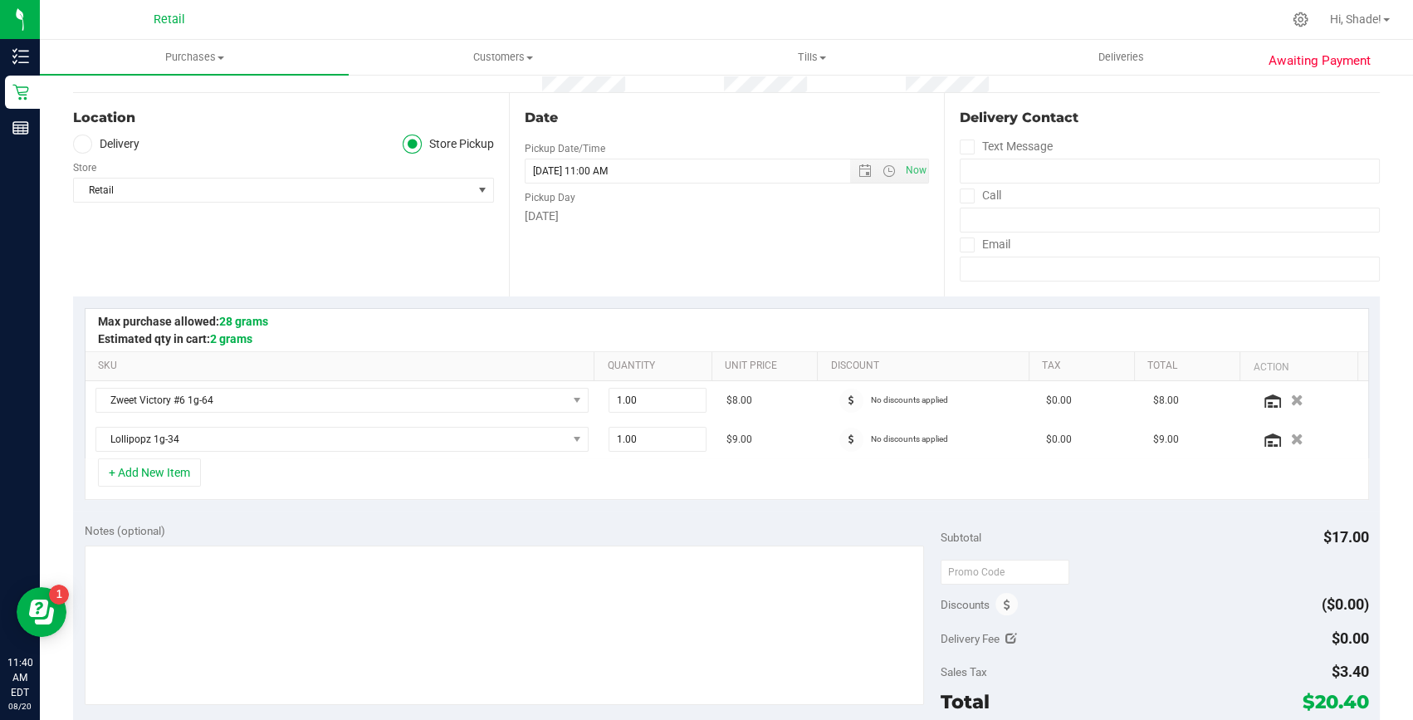
scroll to position [226, 0]
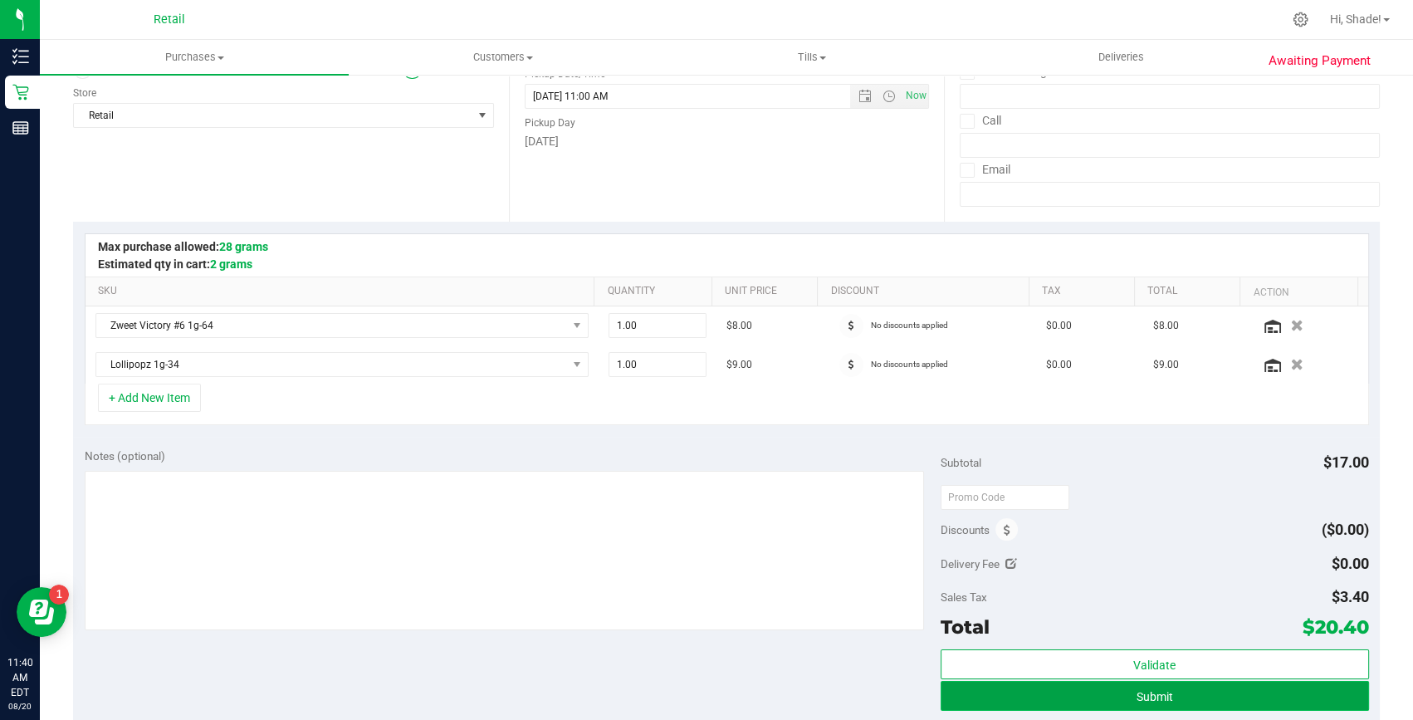
click at [1162, 695] on span "Submit" at bounding box center [1154, 696] width 37 height 13
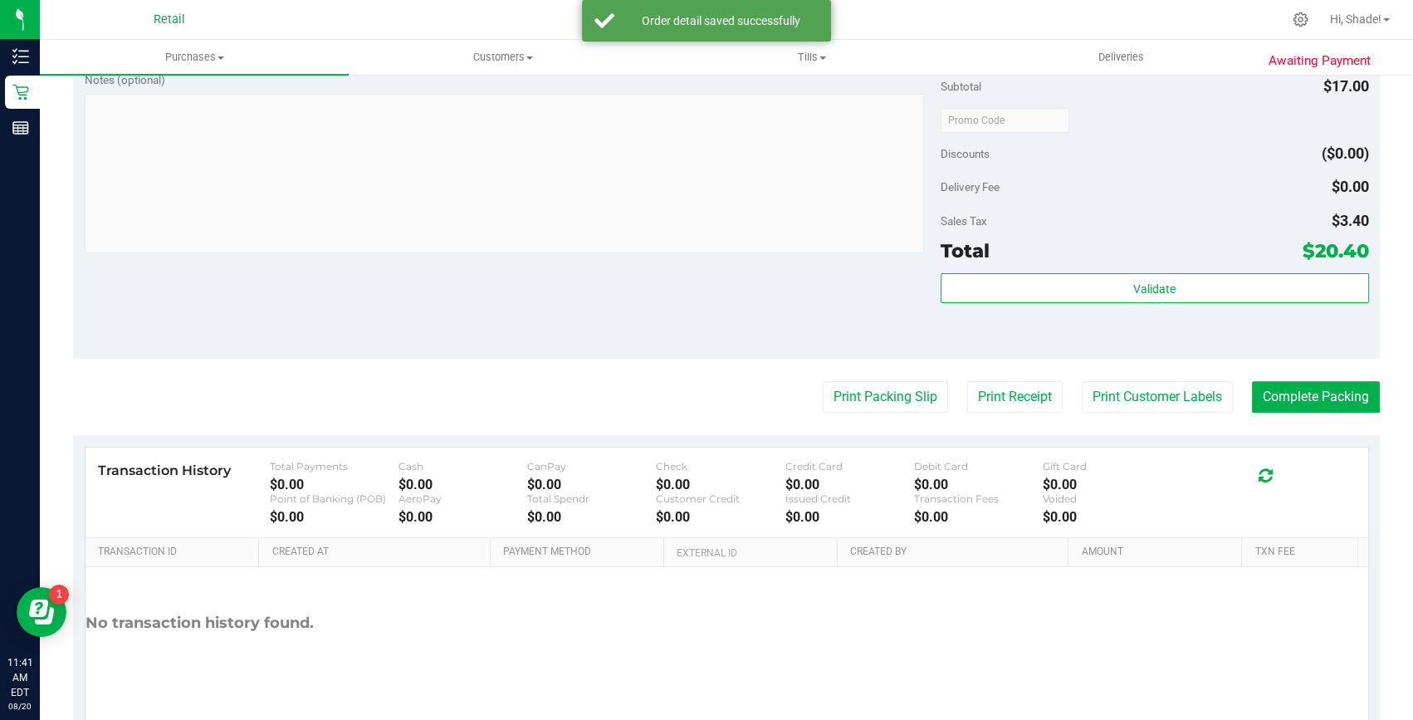
scroll to position [679, 0]
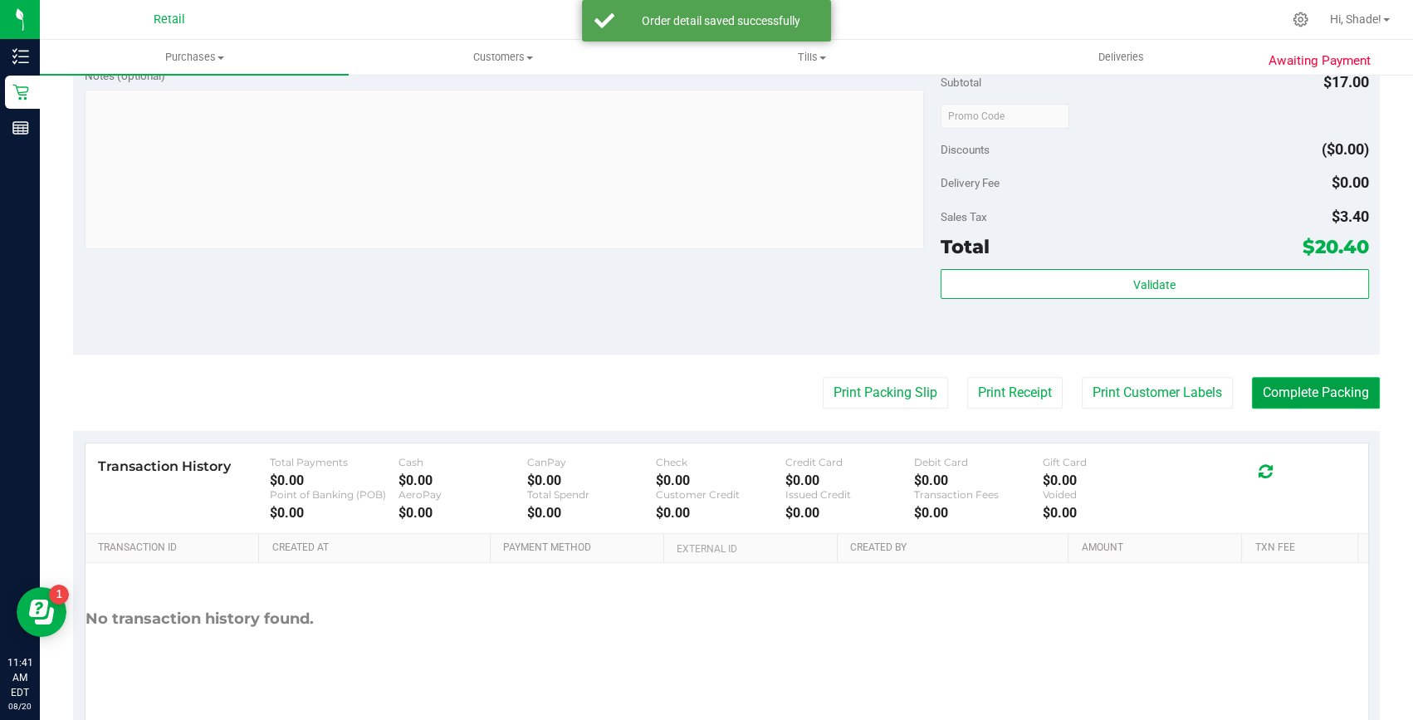
click at [1287, 379] on button "Complete Packing" at bounding box center [1316, 393] width 128 height 32
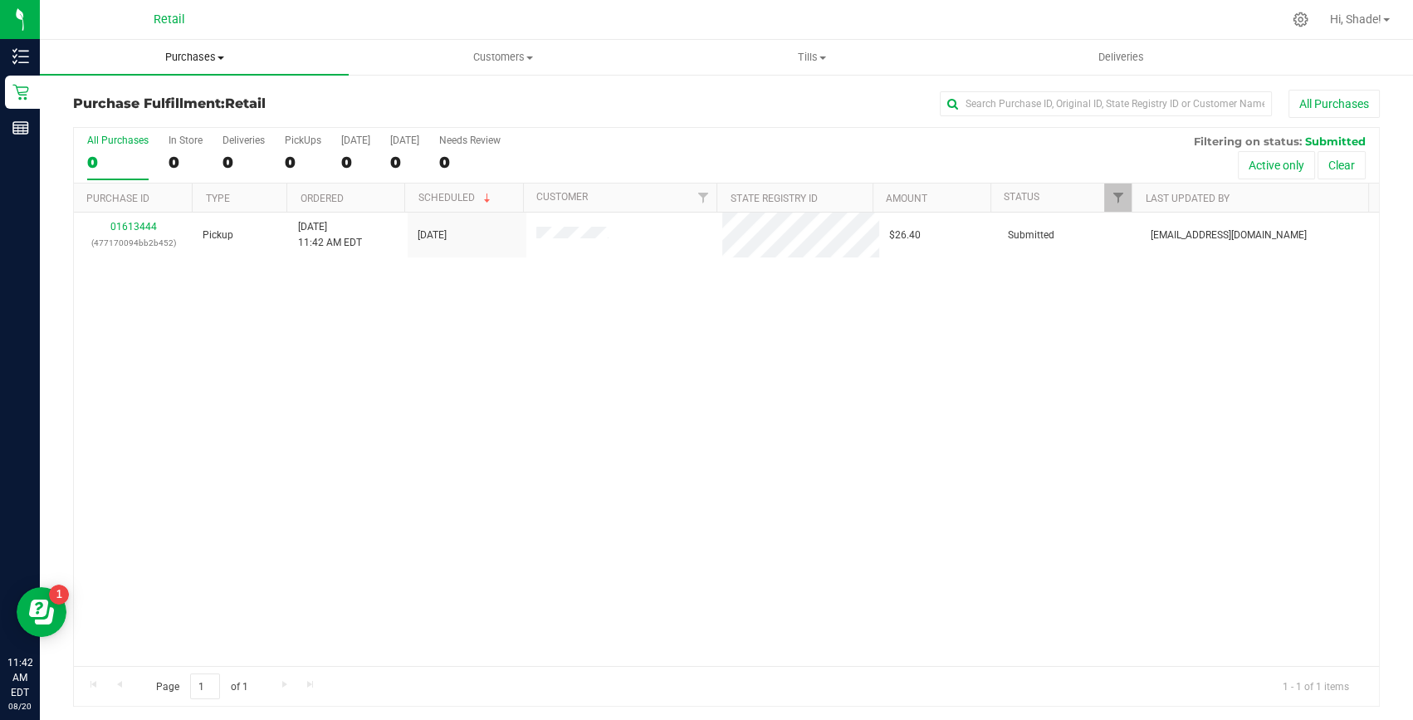
click at [175, 55] on span "Purchases" at bounding box center [194, 57] width 309 height 15
click at [97, 97] on span "Summary of purchases" at bounding box center [125, 100] width 170 height 14
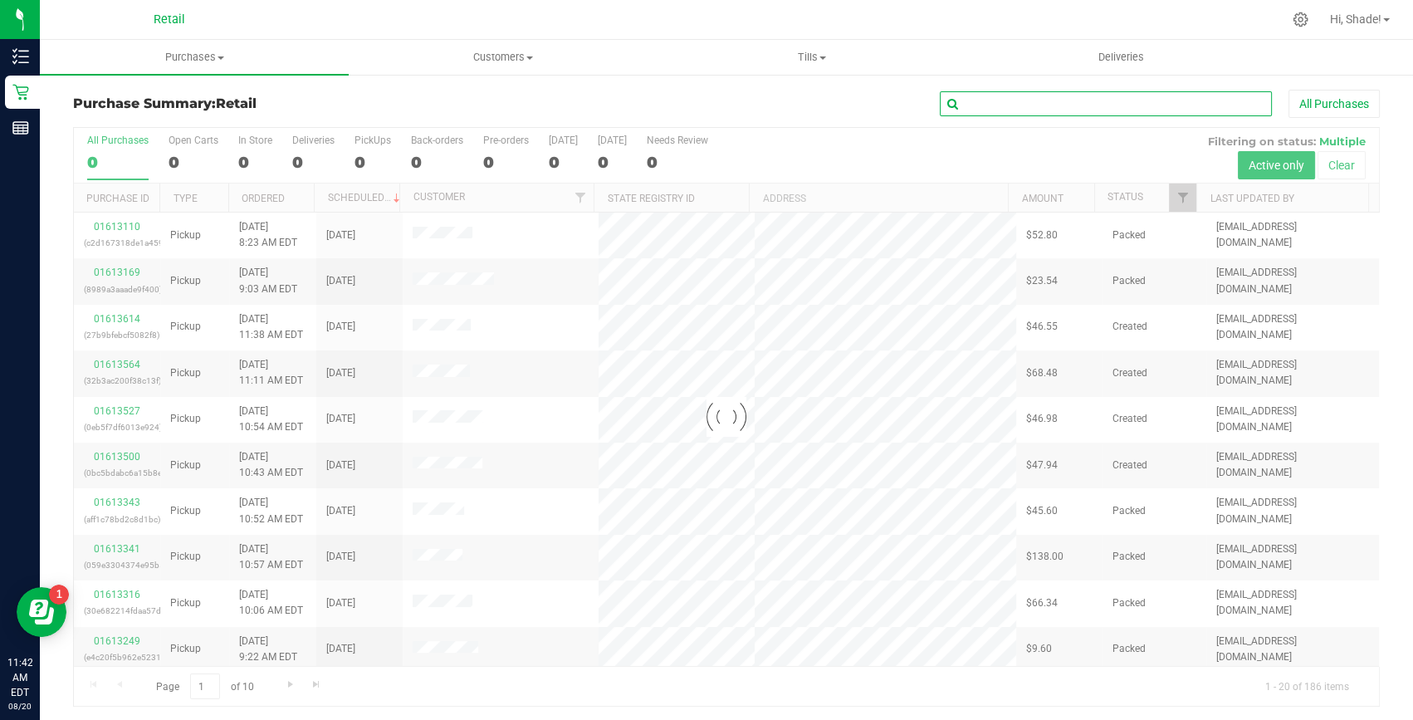
click at [1006, 99] on input "text" at bounding box center [1106, 103] width 332 height 25
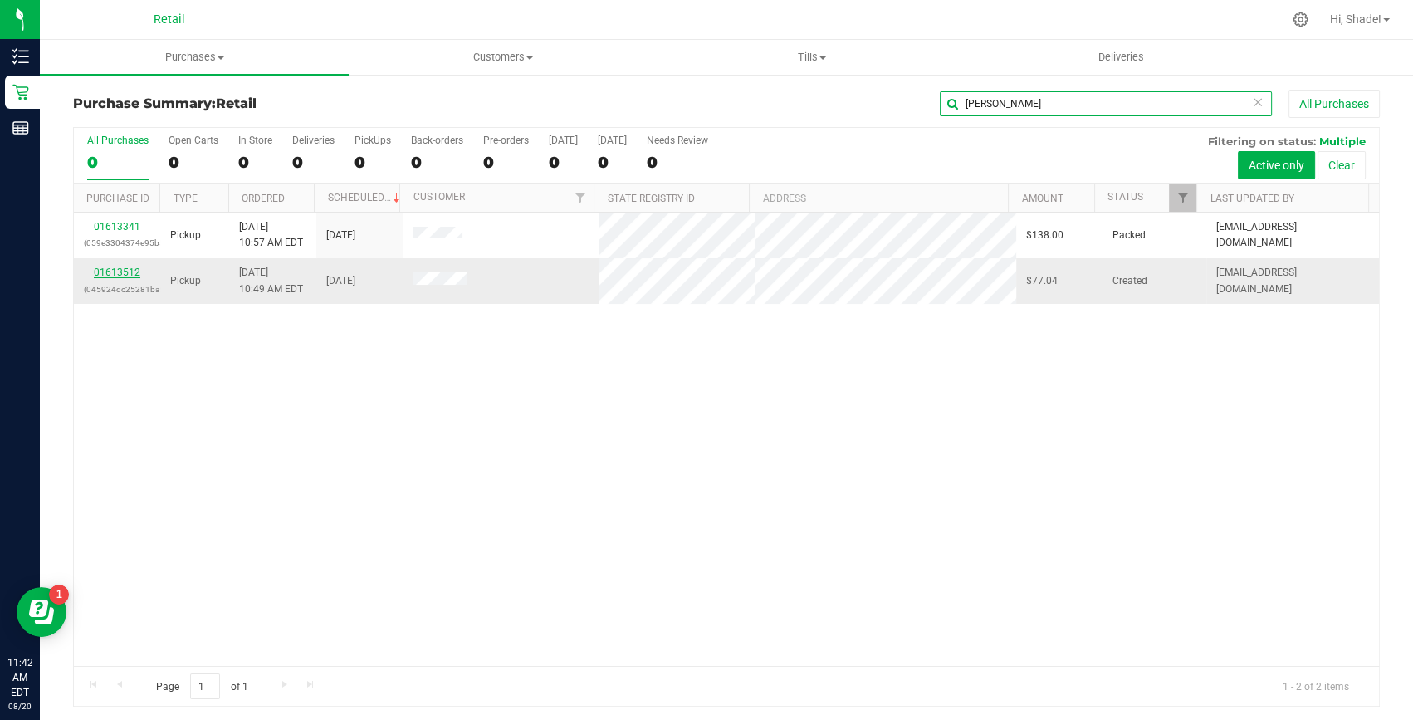
type input "gary"
click at [108, 274] on link "01613512" at bounding box center [117, 272] width 46 height 12
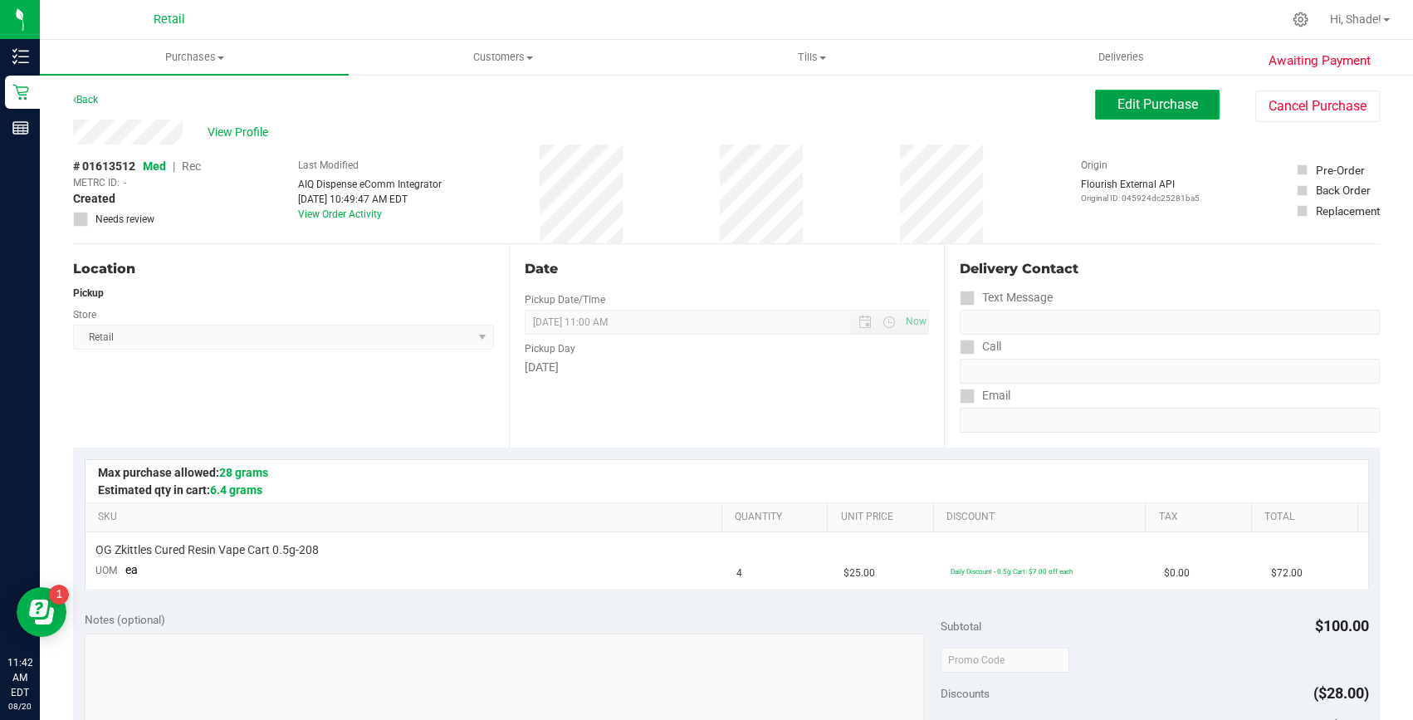
click at [1119, 105] on span "Edit Purchase" at bounding box center [1157, 104] width 81 height 16
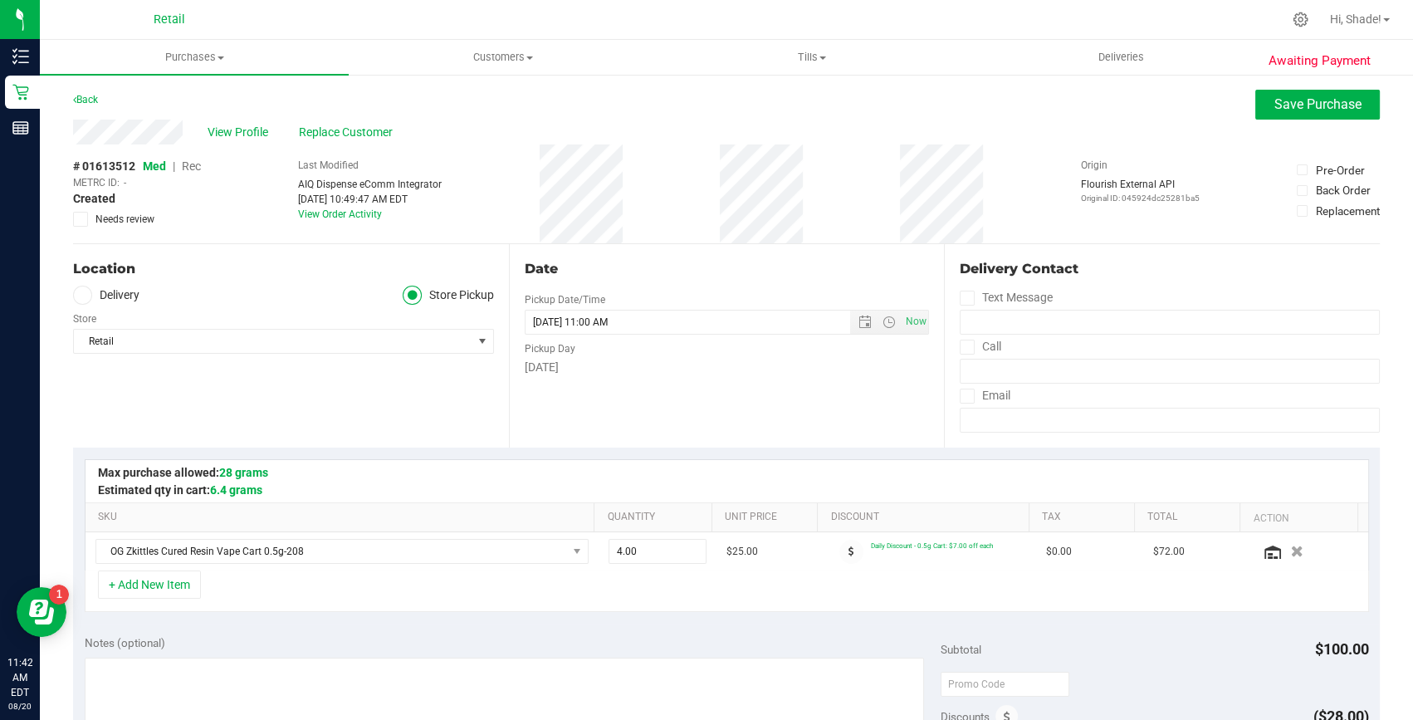
click at [193, 171] on span "Rec" at bounding box center [191, 165] width 19 height 13
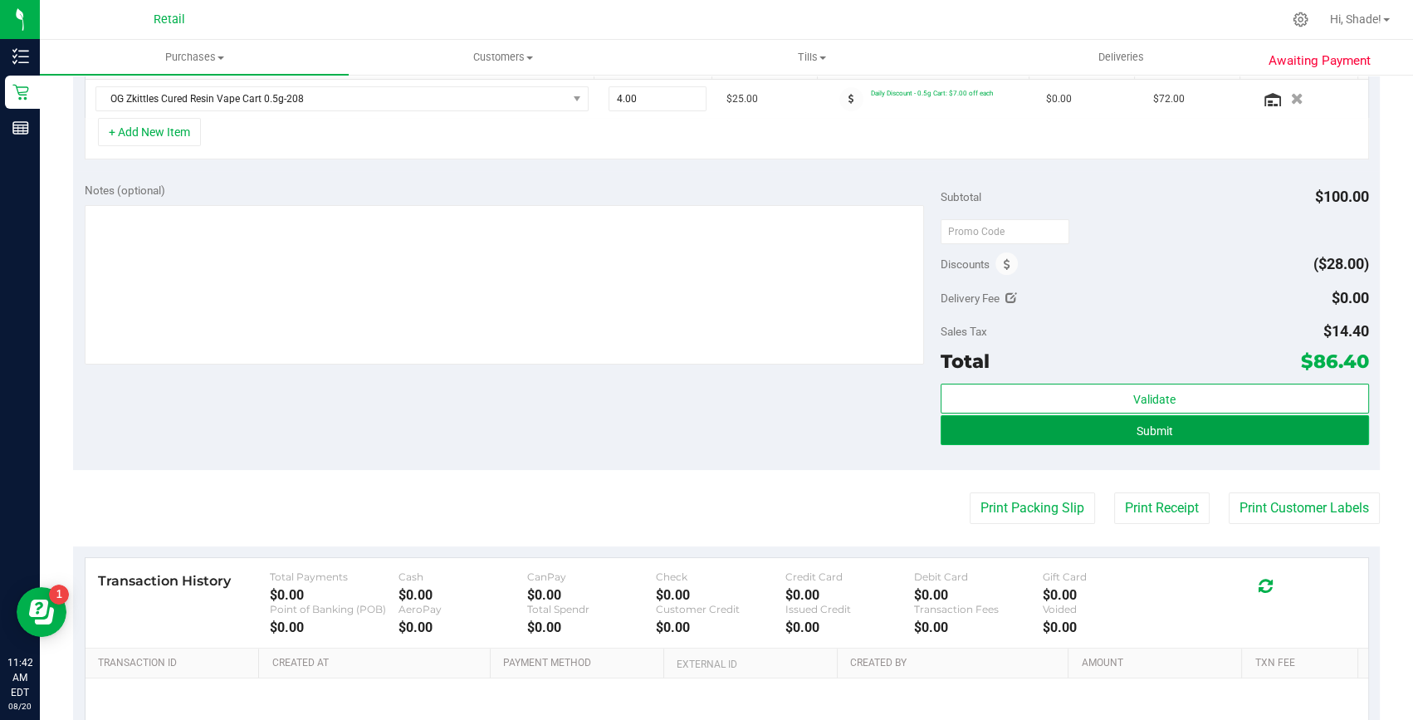
click at [1202, 433] on button "Submit" at bounding box center [1155, 430] width 428 height 30
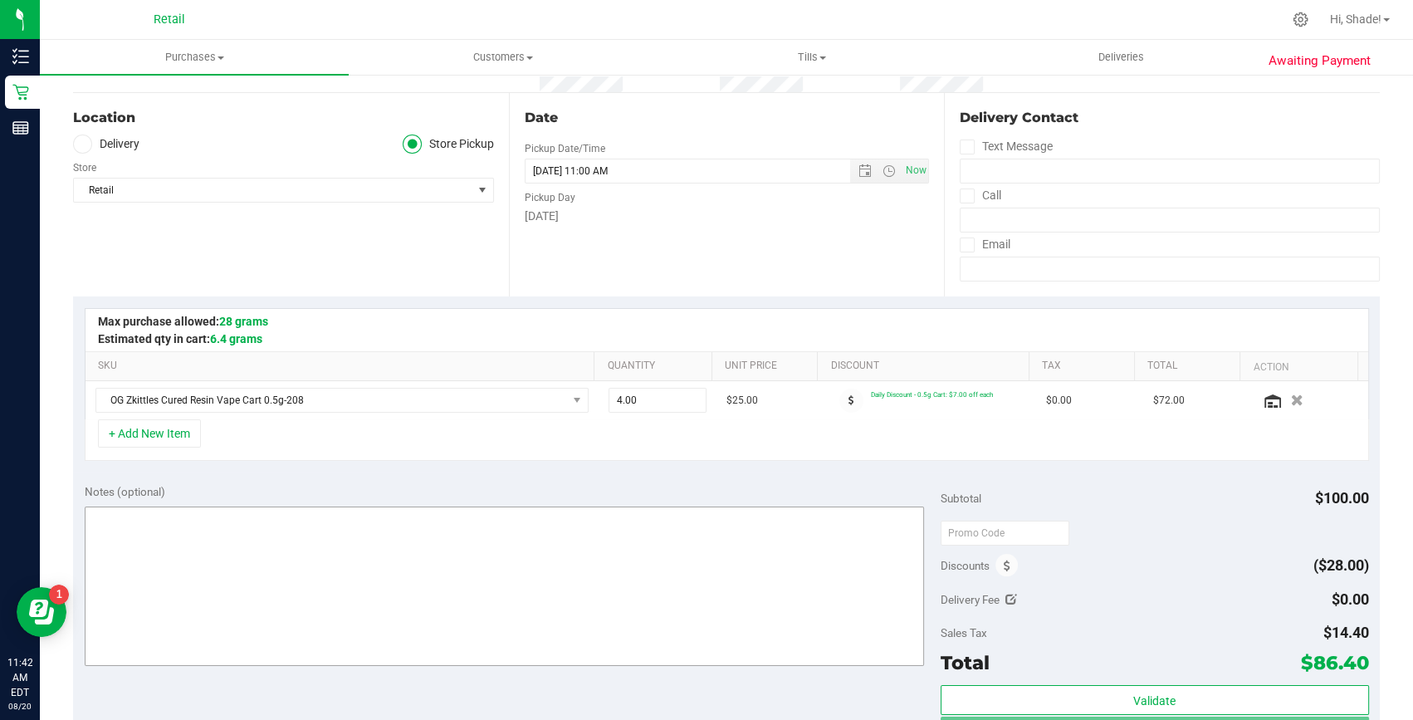
scroll to position [150, 0]
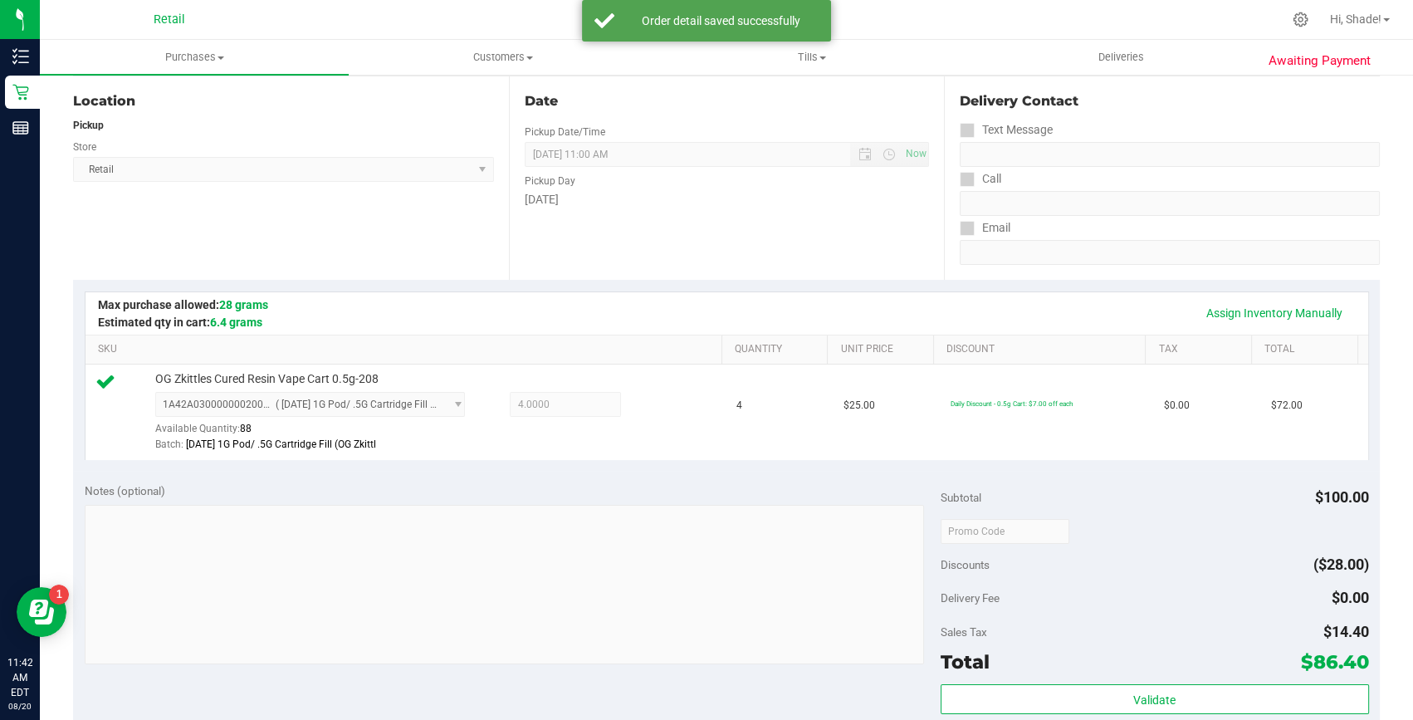
scroll to position [377, 0]
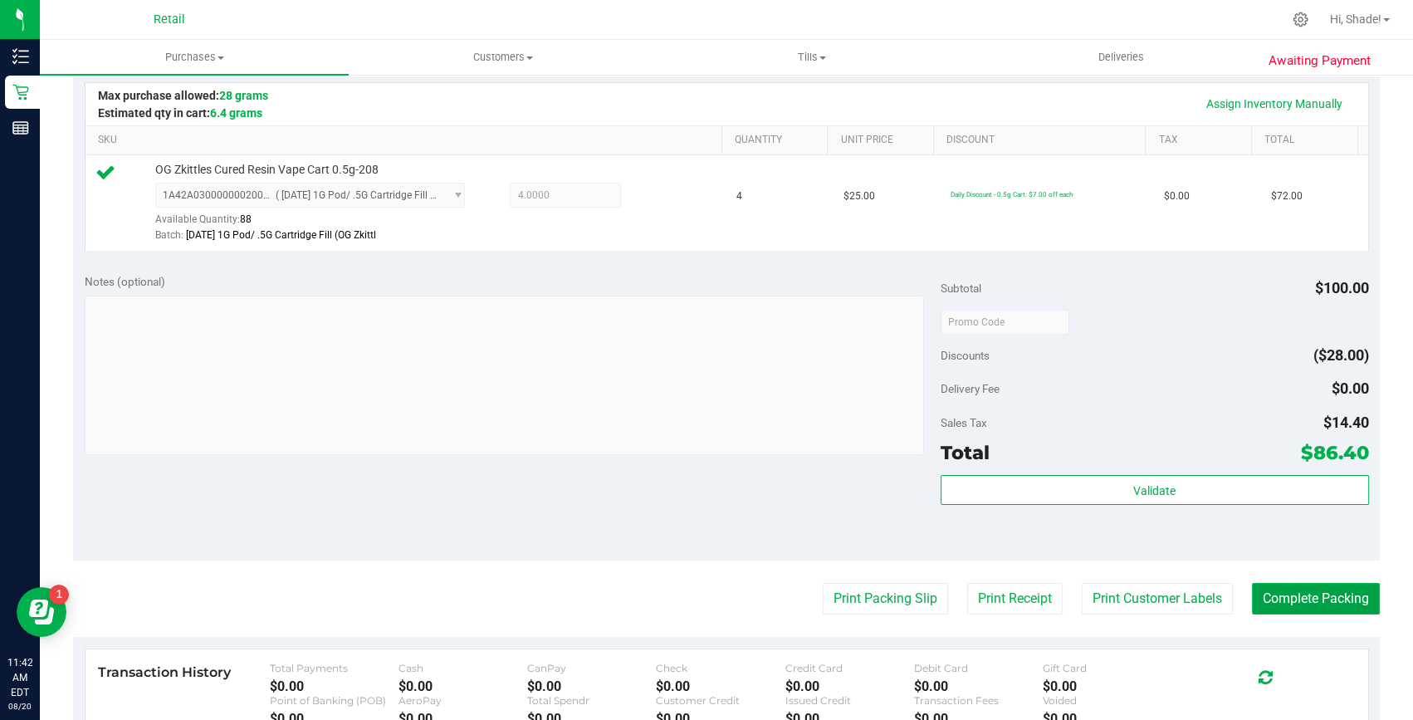
click at [1303, 597] on button "Complete Packing" at bounding box center [1316, 599] width 128 height 32
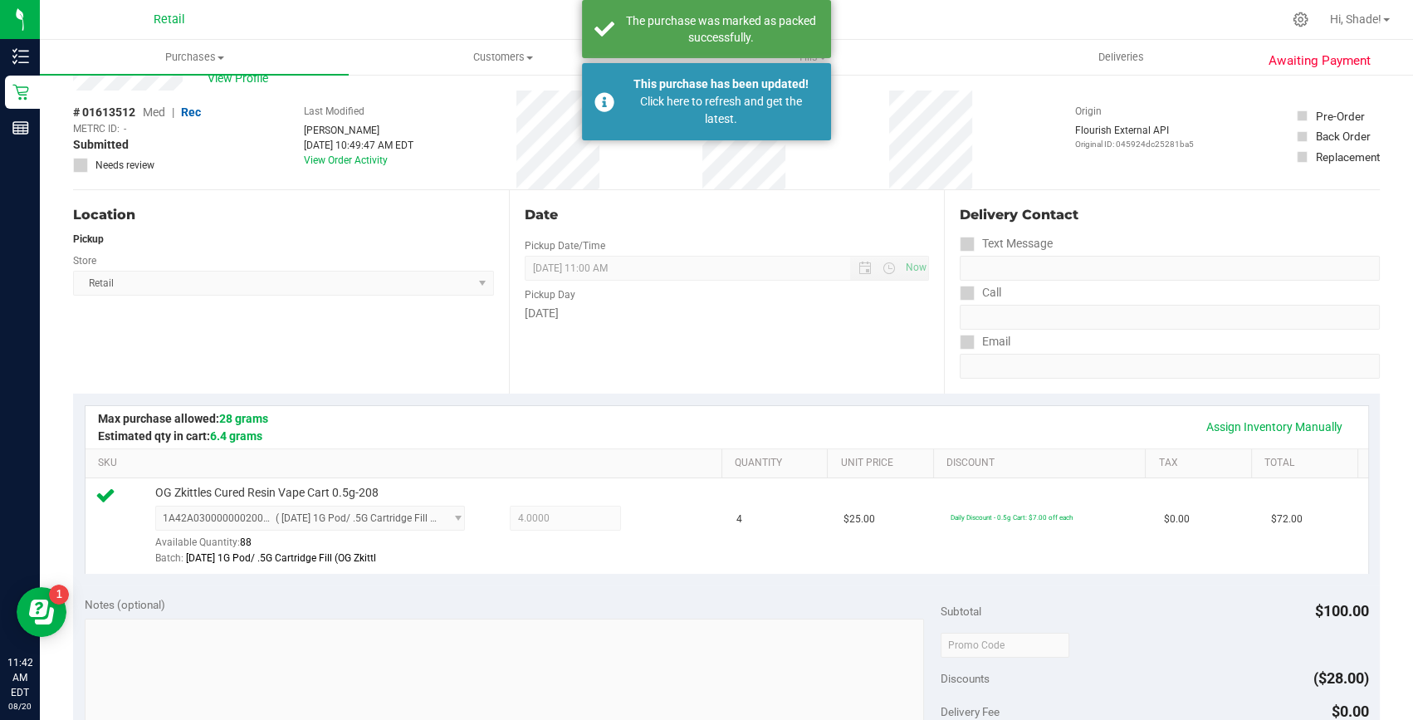
scroll to position [0, 0]
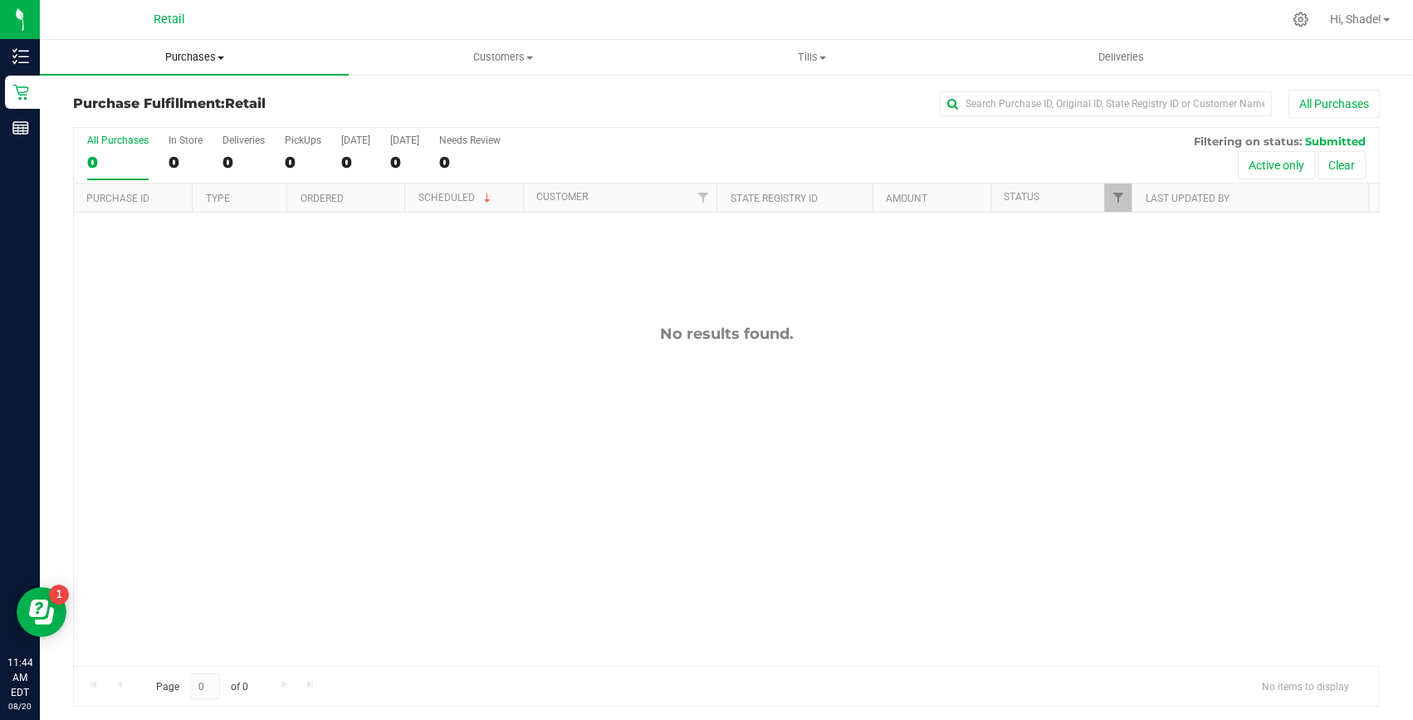
drag, startPoint x: 182, startPoint y: 53, endPoint x: 166, endPoint y: 76, distance: 28.1
click at [182, 53] on span "Purchases" at bounding box center [194, 57] width 309 height 15
click at [144, 95] on span "Summary of purchases" at bounding box center [125, 100] width 170 height 14
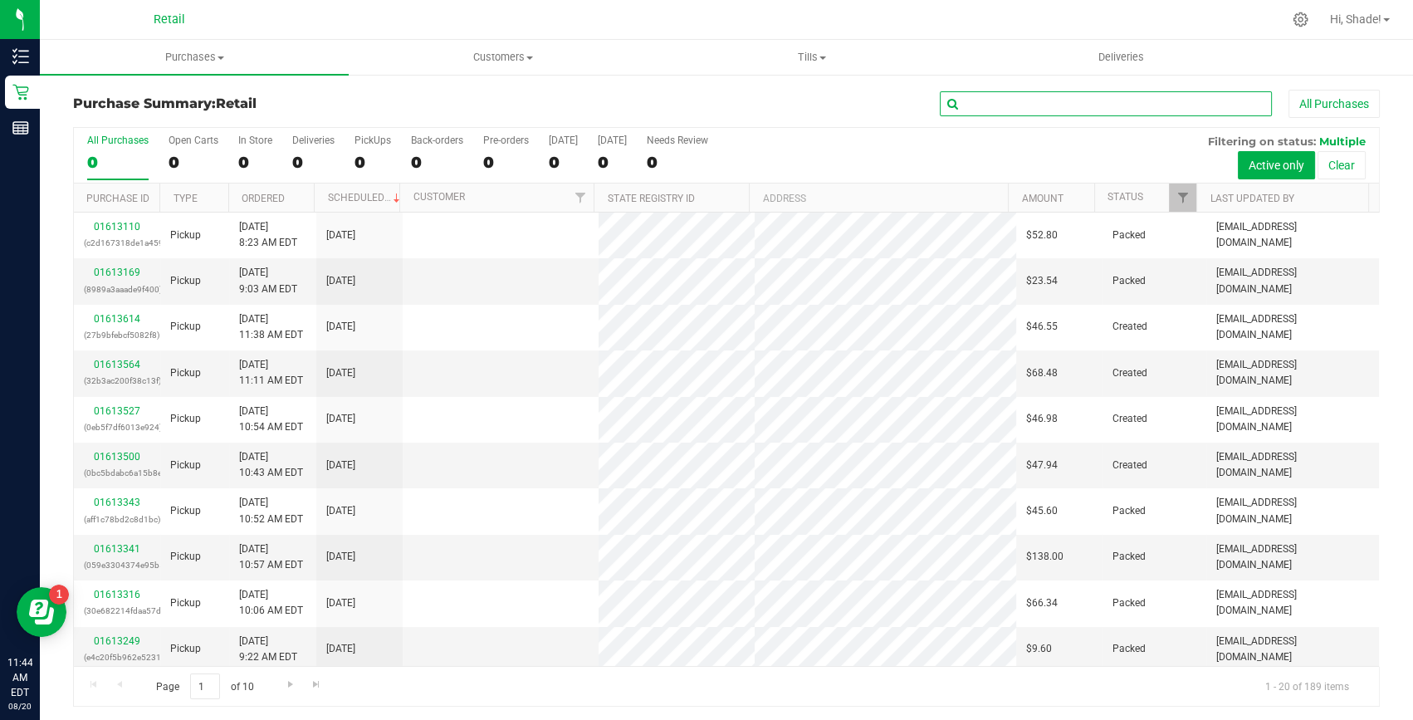
click at [975, 101] on input "text" at bounding box center [1106, 103] width 332 height 25
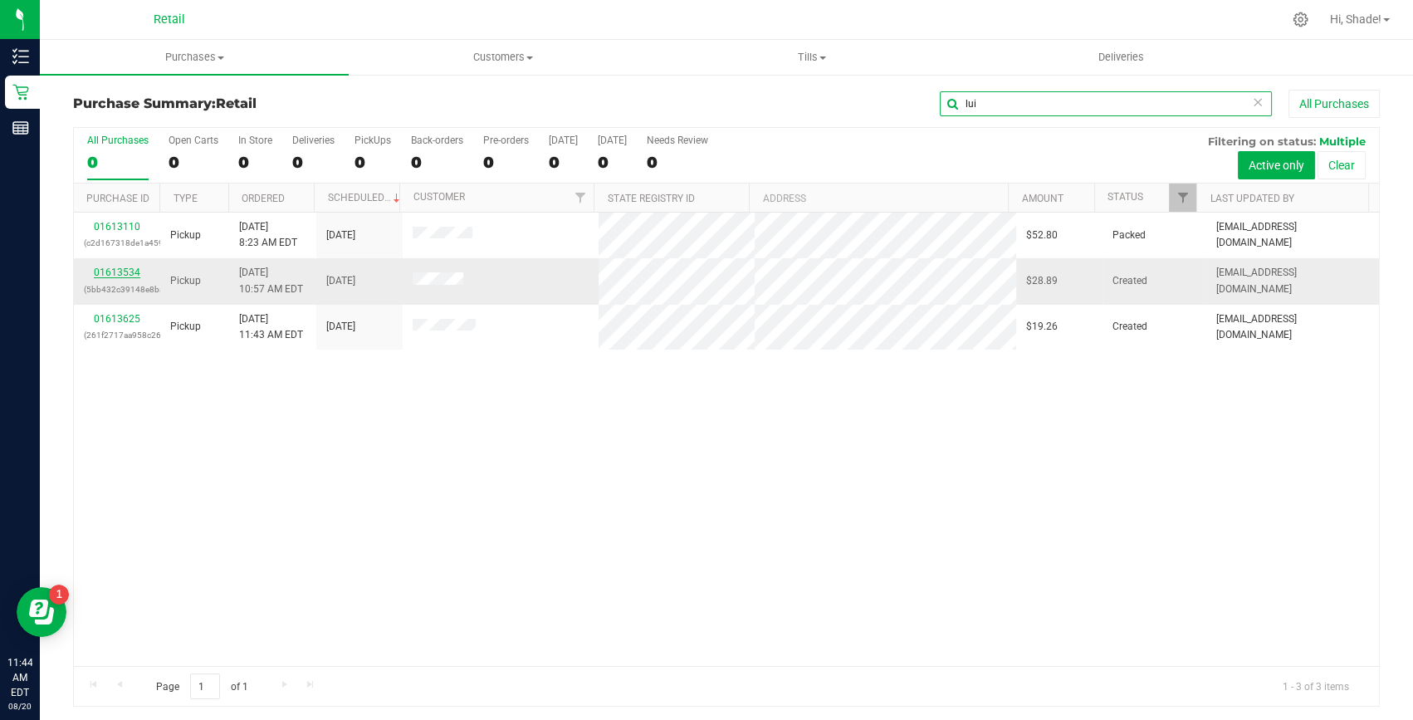
type input "lui"
click at [111, 274] on link "01613534" at bounding box center [117, 272] width 46 height 12
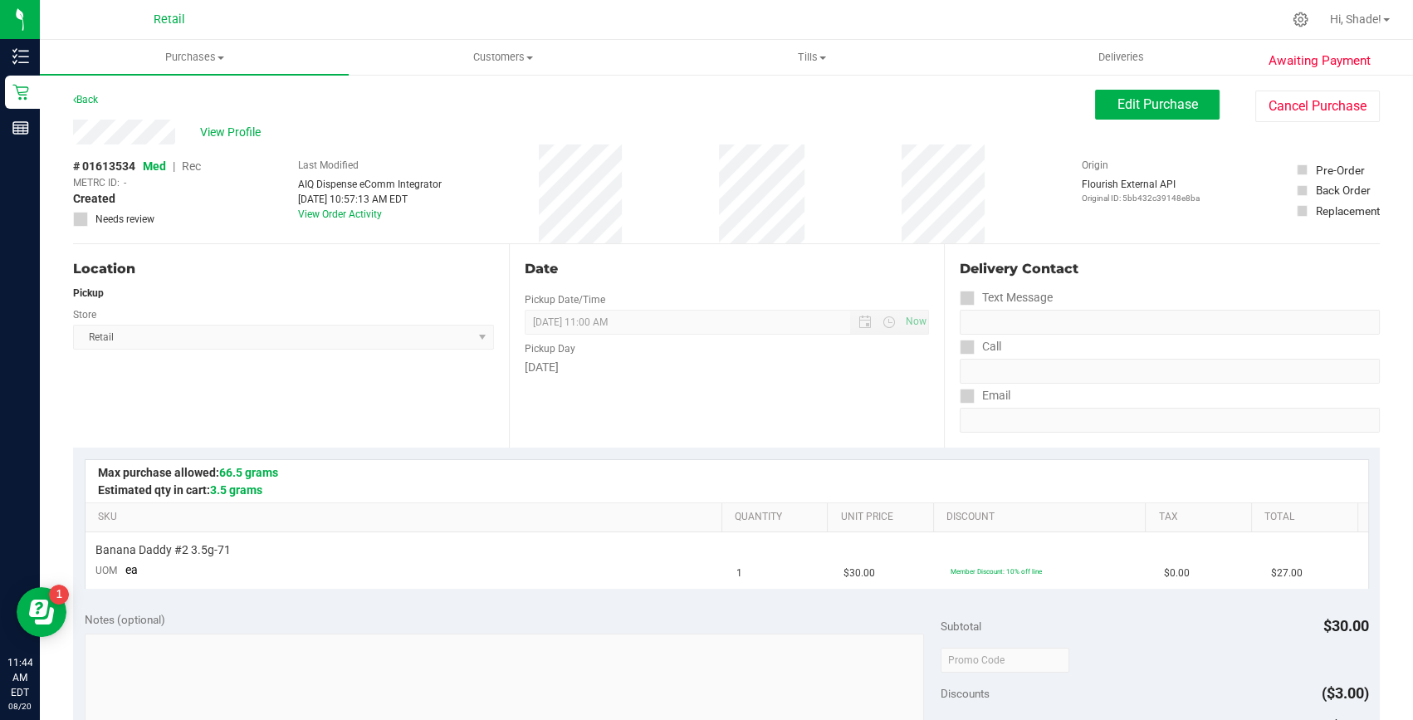
scroll to position [452, 0]
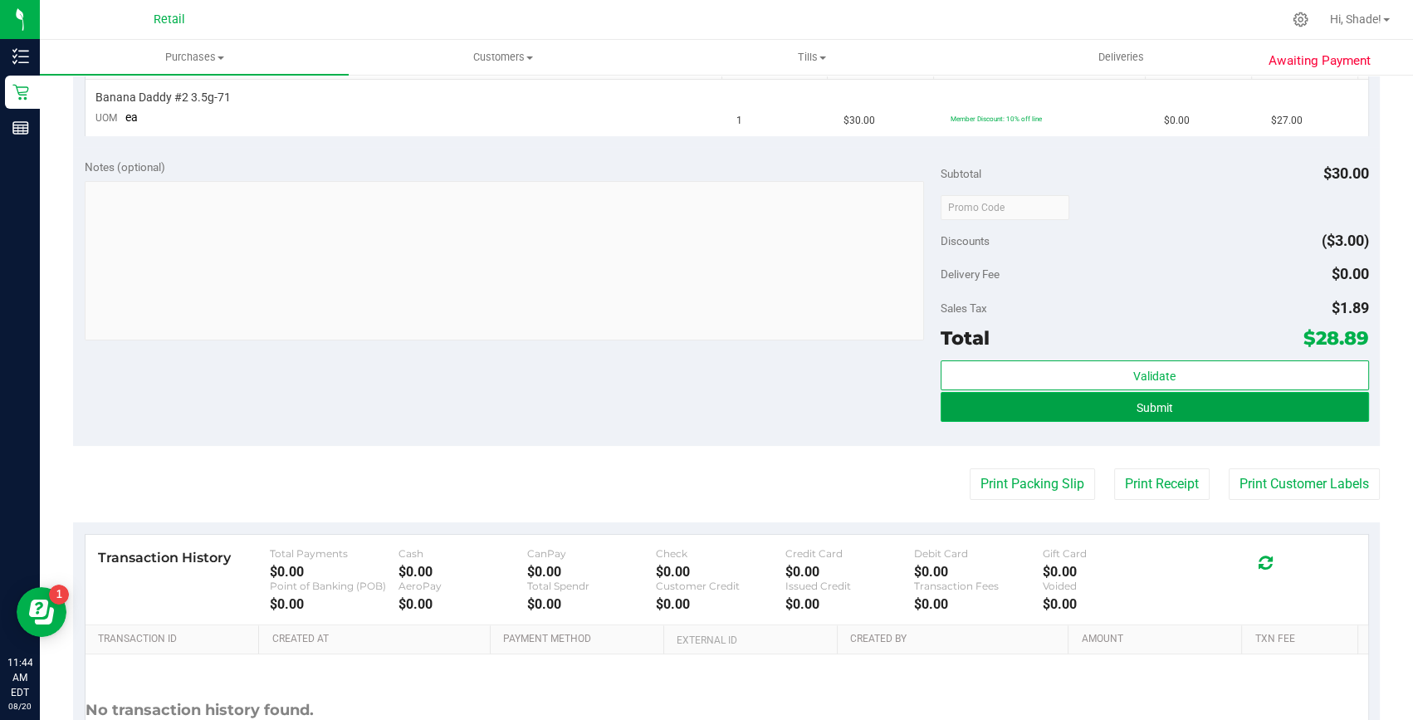
click at [1108, 406] on button "Submit" at bounding box center [1155, 407] width 428 height 30
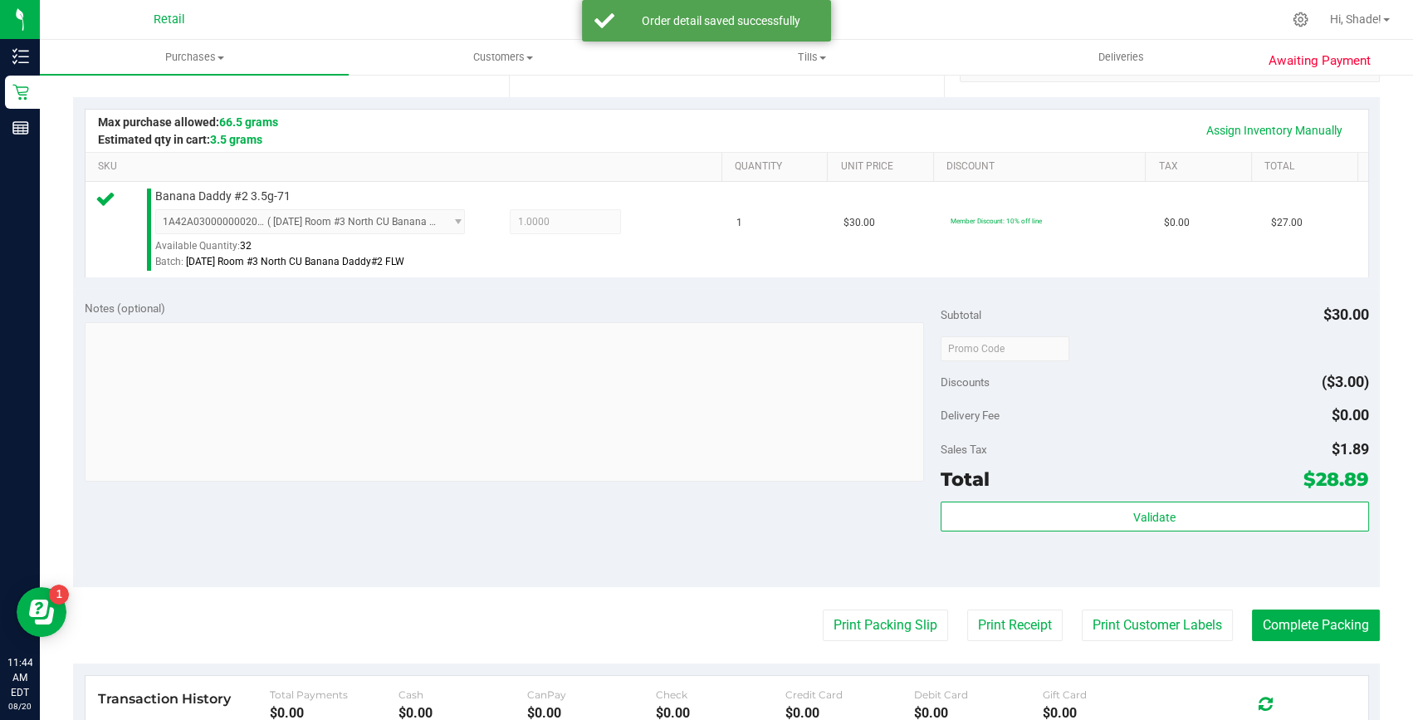
scroll to position [377, 0]
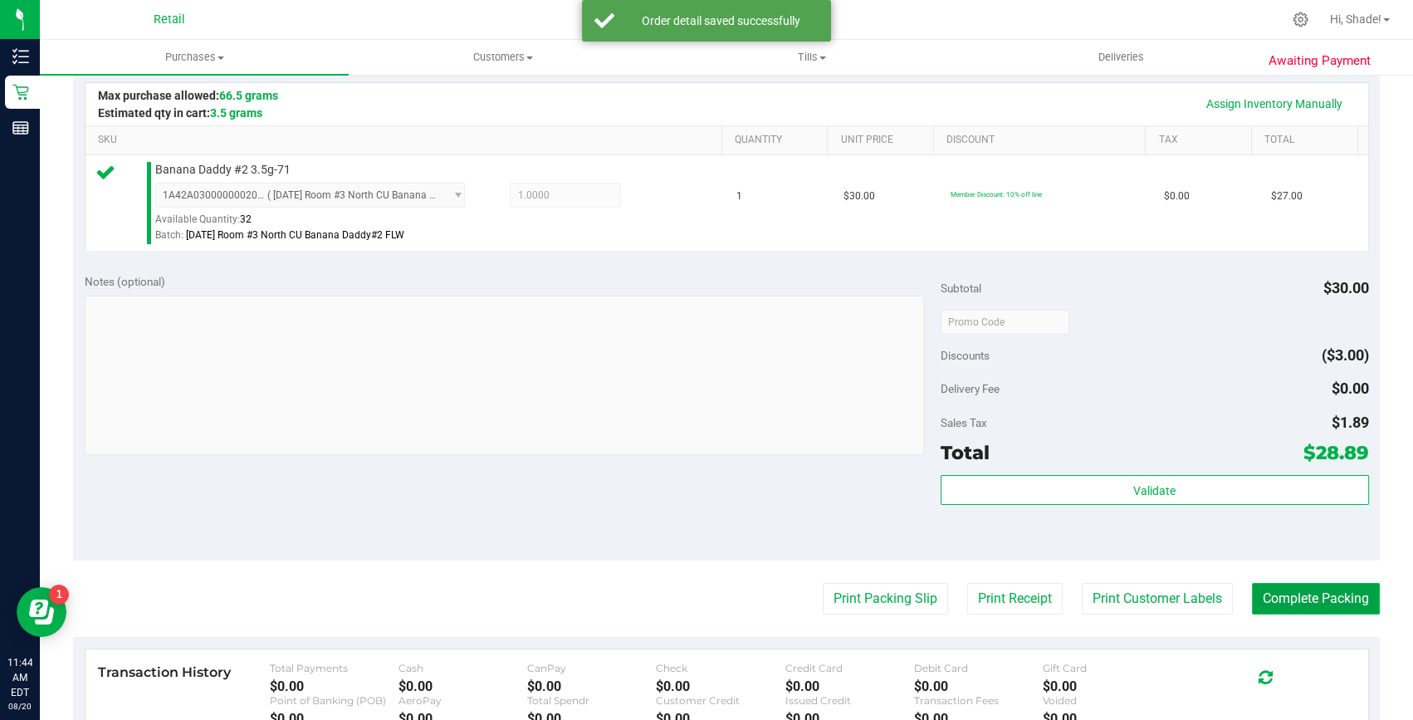
click at [1345, 601] on button "Complete Packing" at bounding box center [1316, 599] width 128 height 32
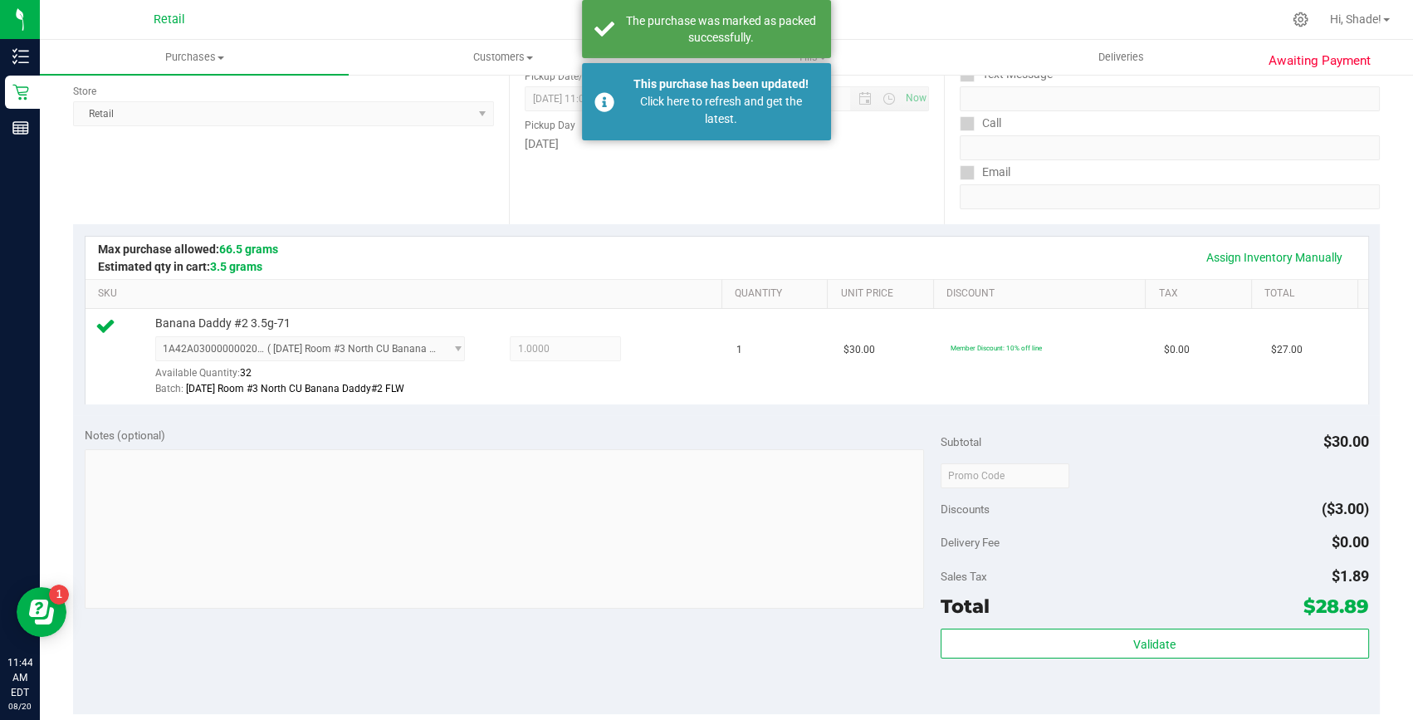
scroll to position [0, 0]
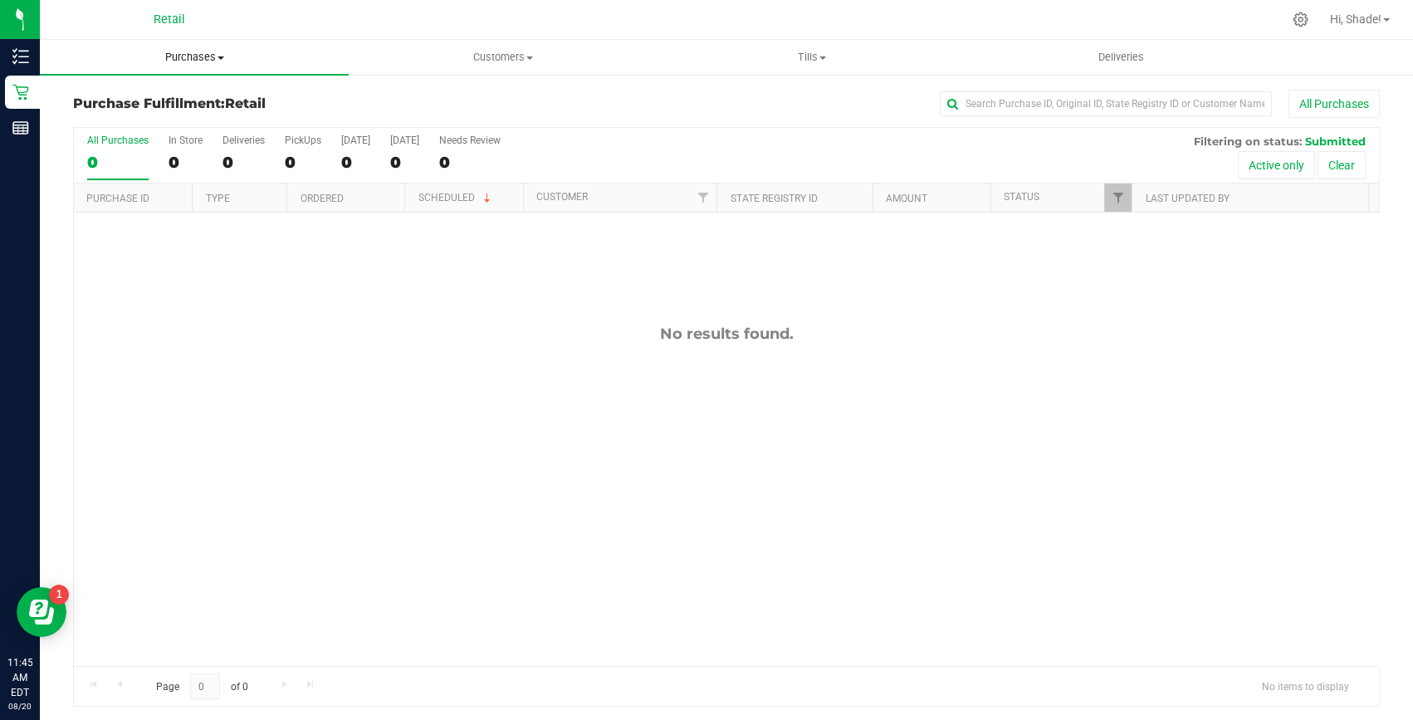
click at [198, 61] on span "Purchases" at bounding box center [194, 57] width 309 height 15
click at [198, 99] on span "Summary of purchases" at bounding box center [125, 100] width 170 height 14
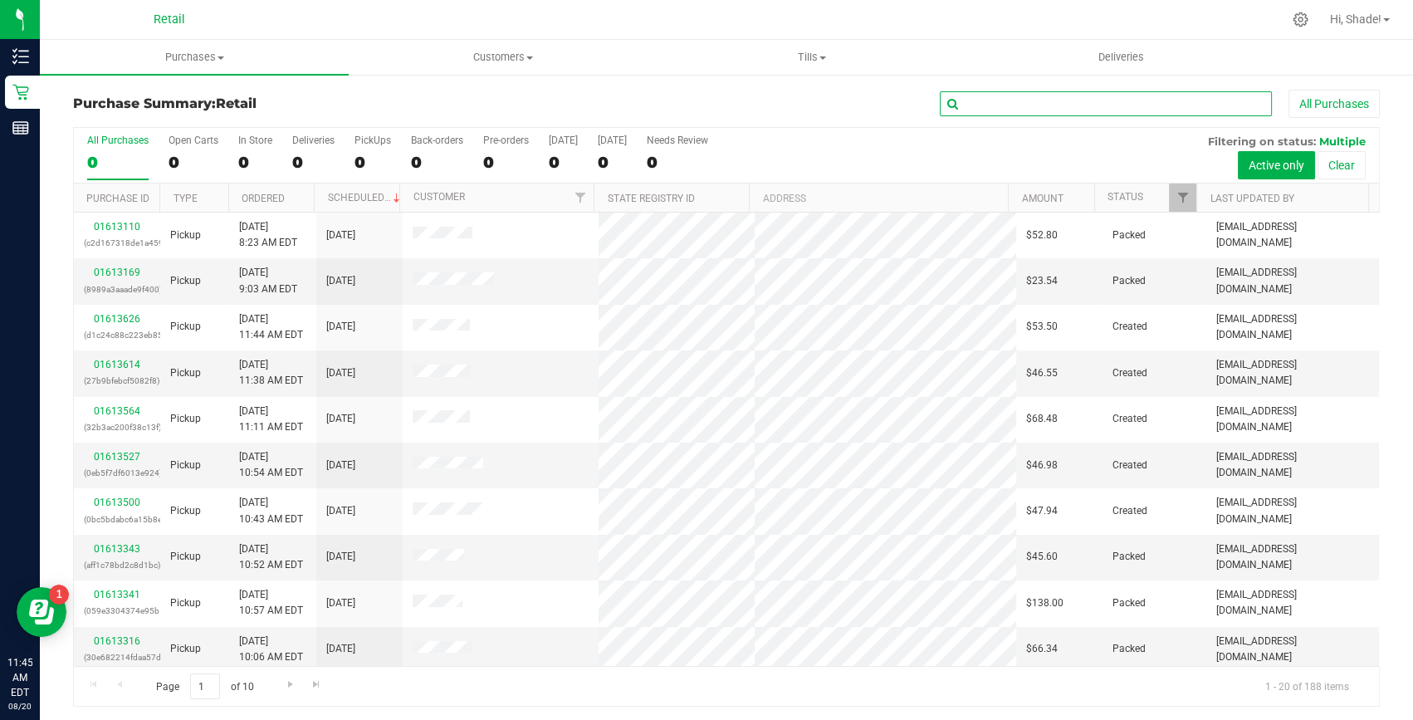
click at [1023, 98] on input "text" at bounding box center [1106, 103] width 332 height 25
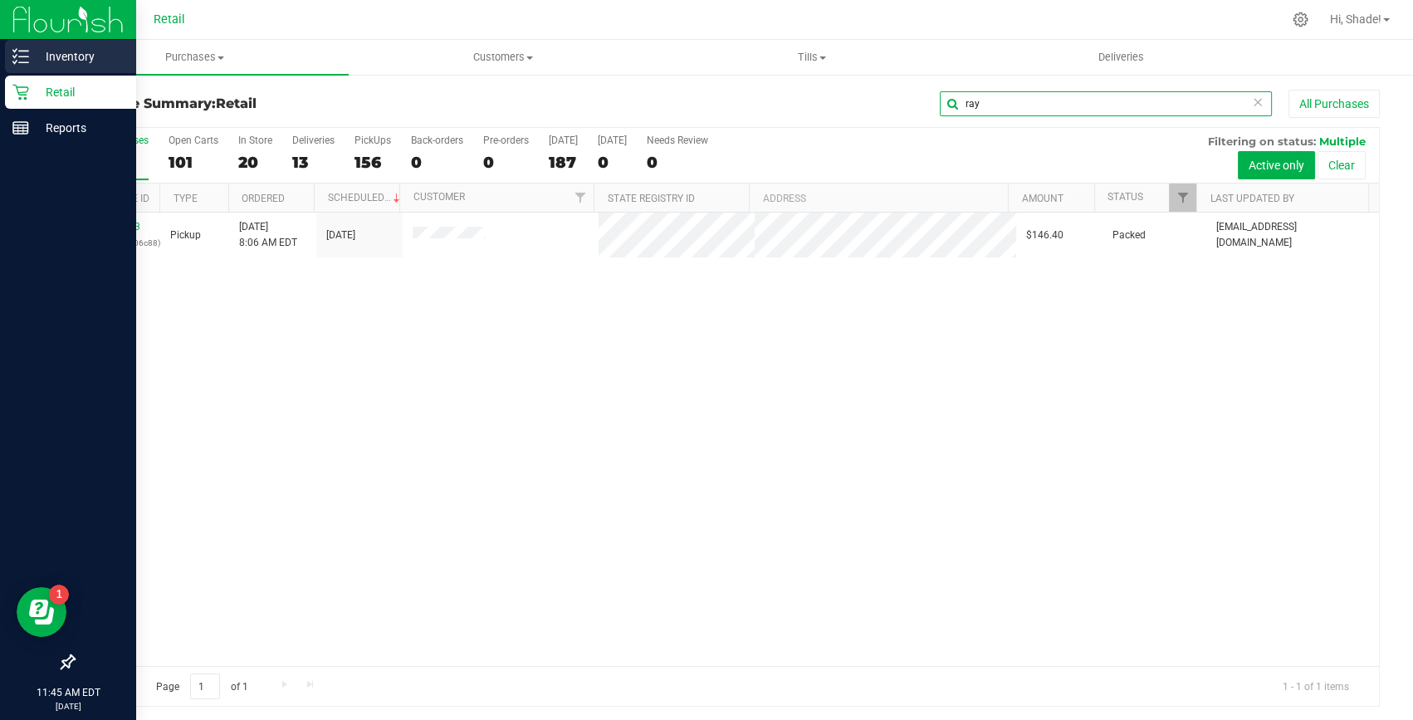
type input "ray"
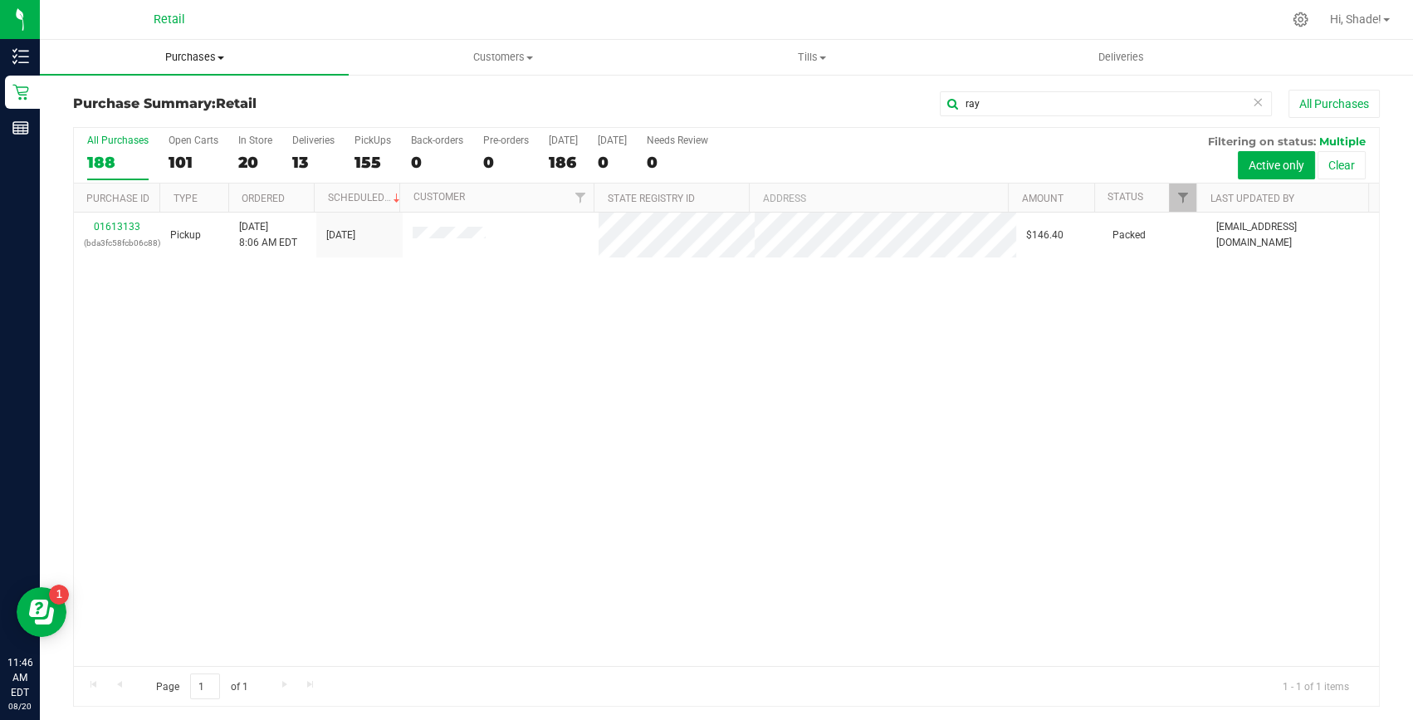
drag, startPoint x: 202, startPoint y: 55, endPoint x: 192, endPoint y: 58, distance: 10.5
click at [202, 55] on span "Purchases" at bounding box center [194, 57] width 309 height 15
click at [154, 96] on span "Summary of purchases" at bounding box center [125, 100] width 170 height 14
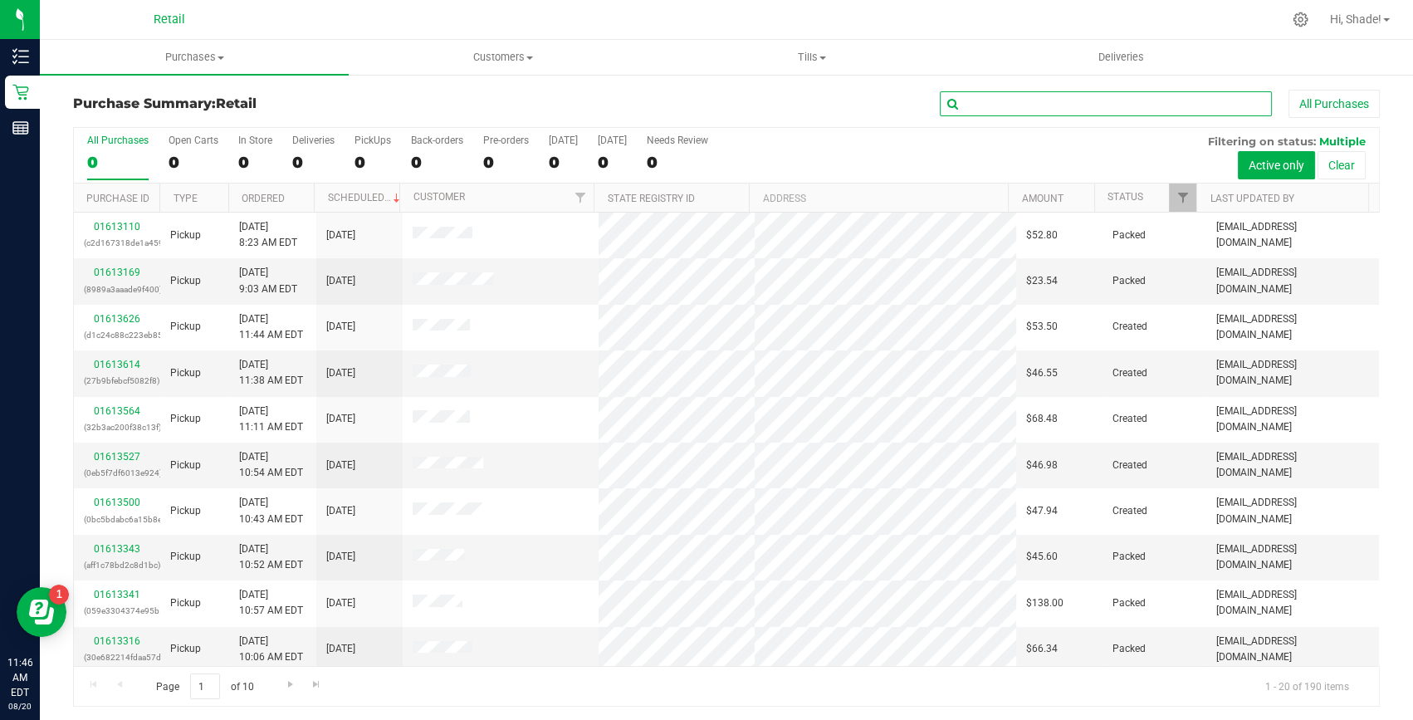
click at [980, 99] on input "text" at bounding box center [1106, 103] width 332 height 25
type input "n"
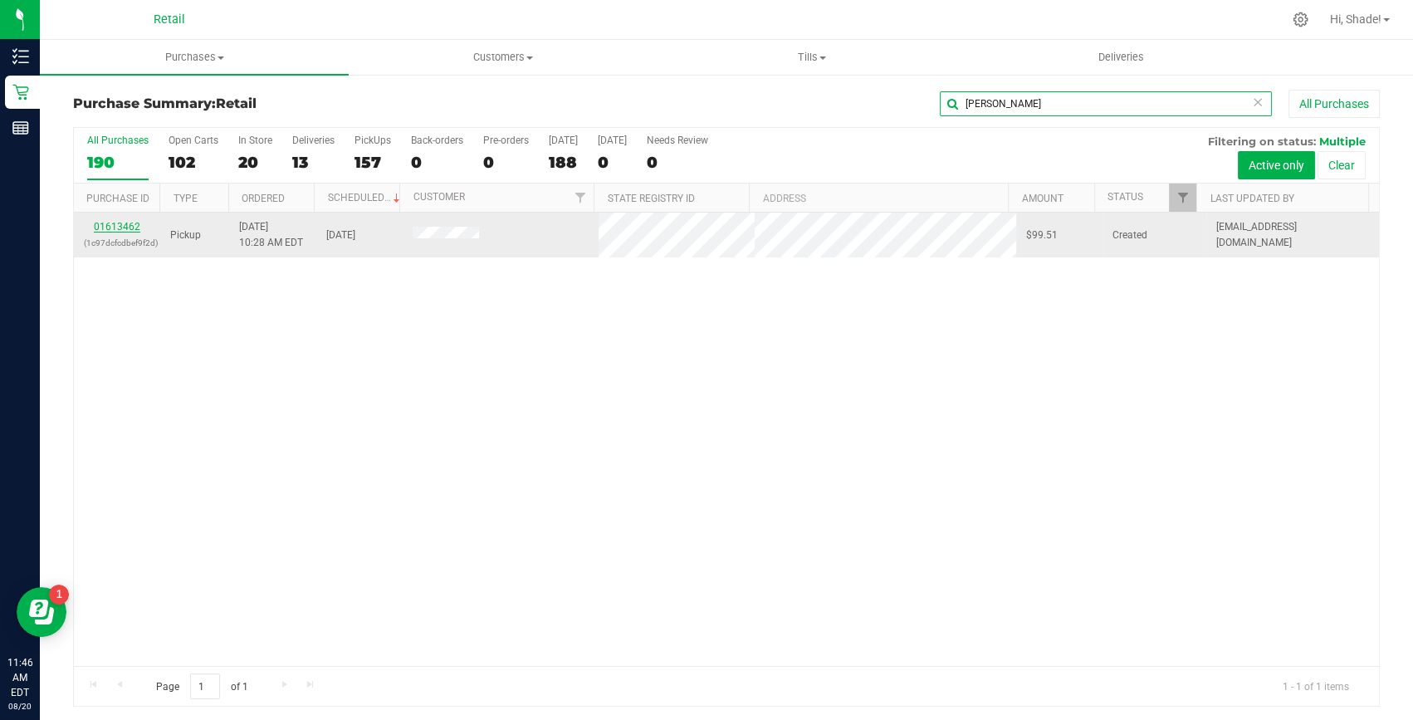
type input "nason"
click at [113, 222] on link "01613462" at bounding box center [117, 227] width 46 height 12
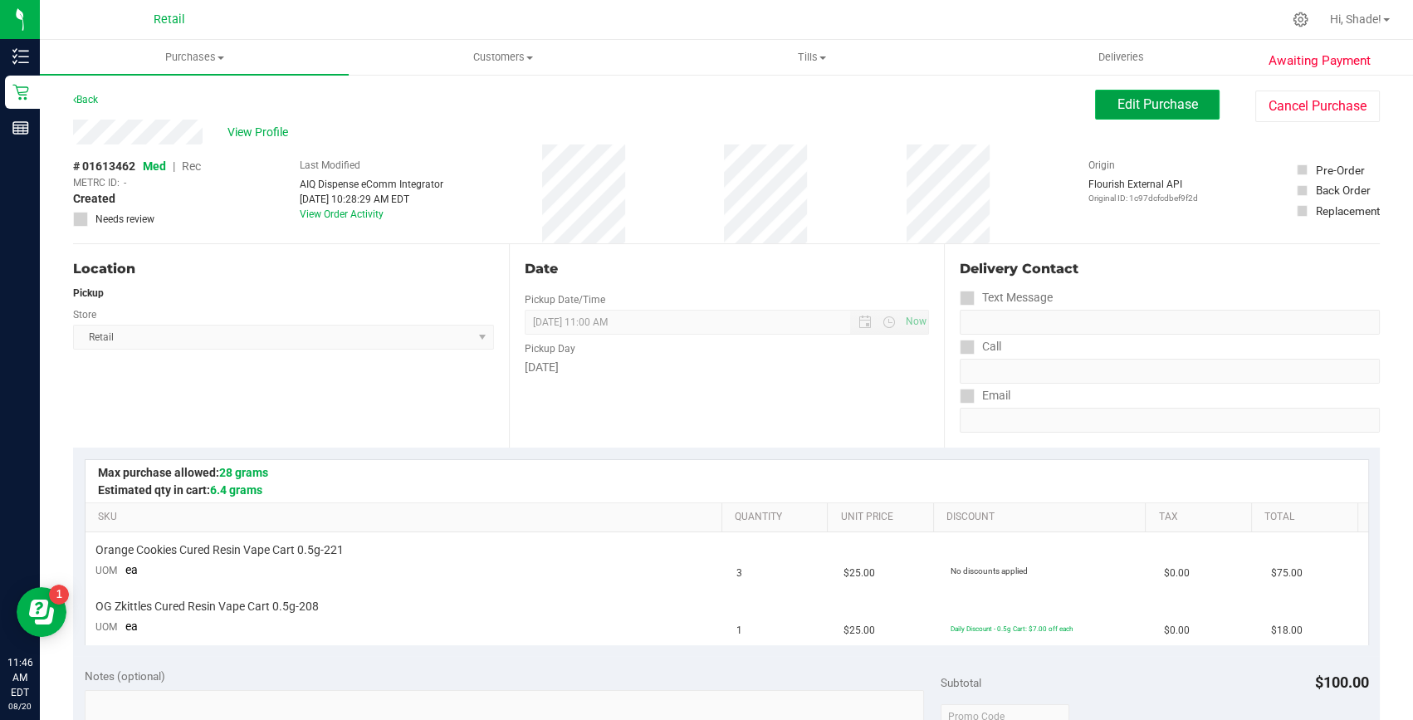
click at [1124, 100] on span "Edit Purchase" at bounding box center [1157, 104] width 81 height 16
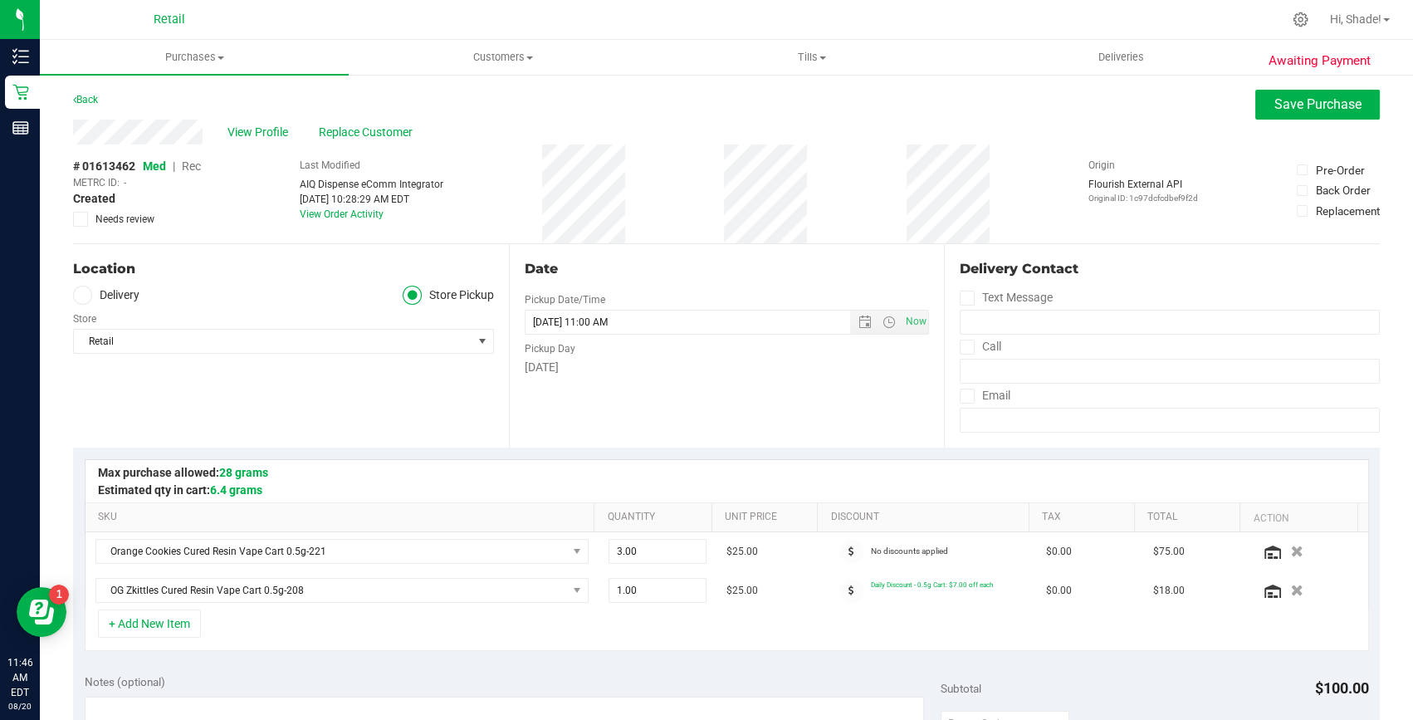
click at [188, 164] on span "Rec" at bounding box center [191, 165] width 19 height 13
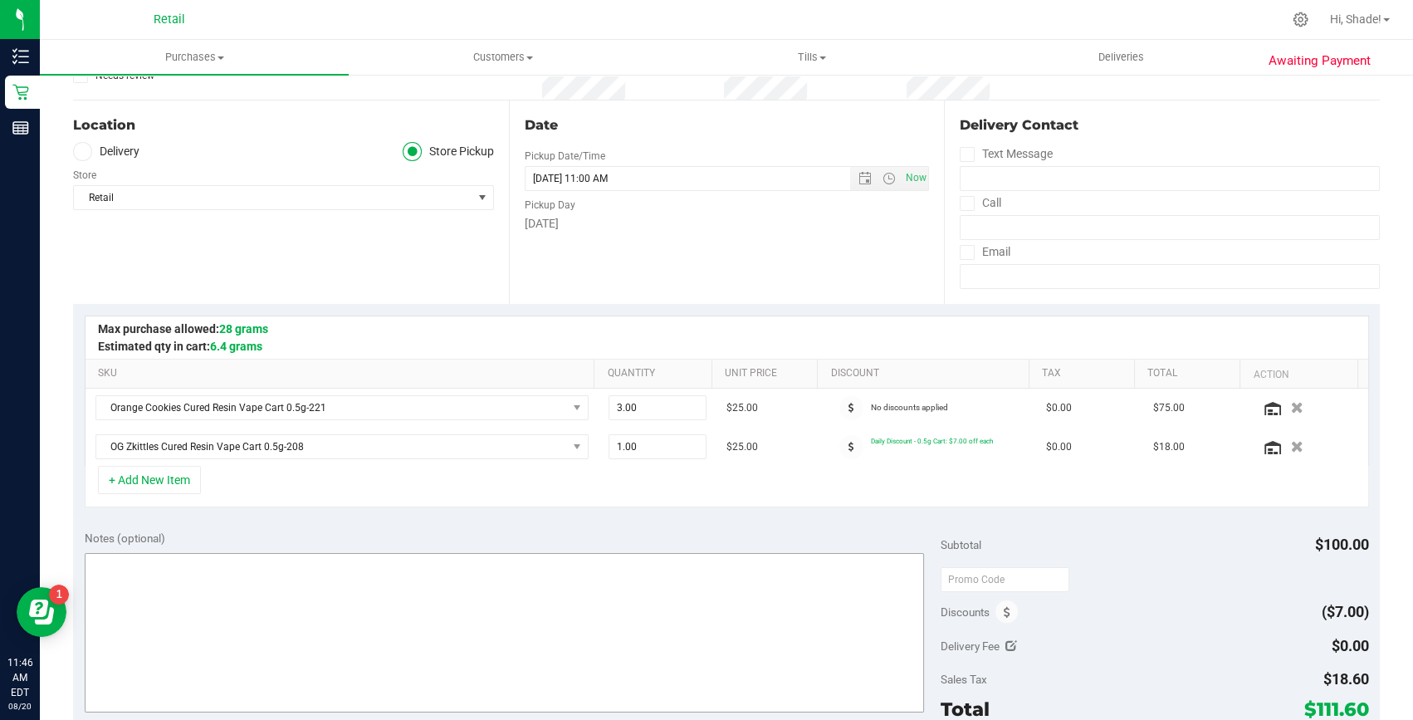
scroll to position [377, 0]
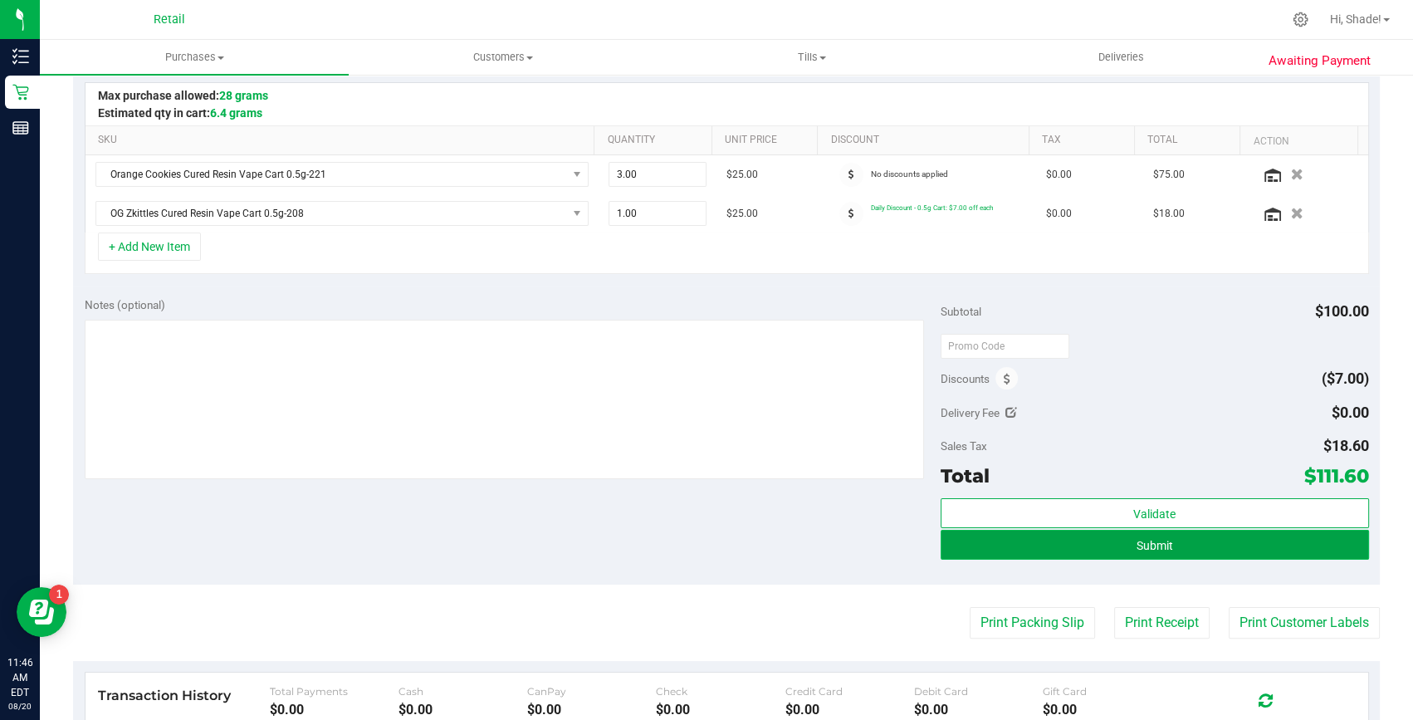
click at [1050, 535] on button "Submit" at bounding box center [1155, 545] width 428 height 30
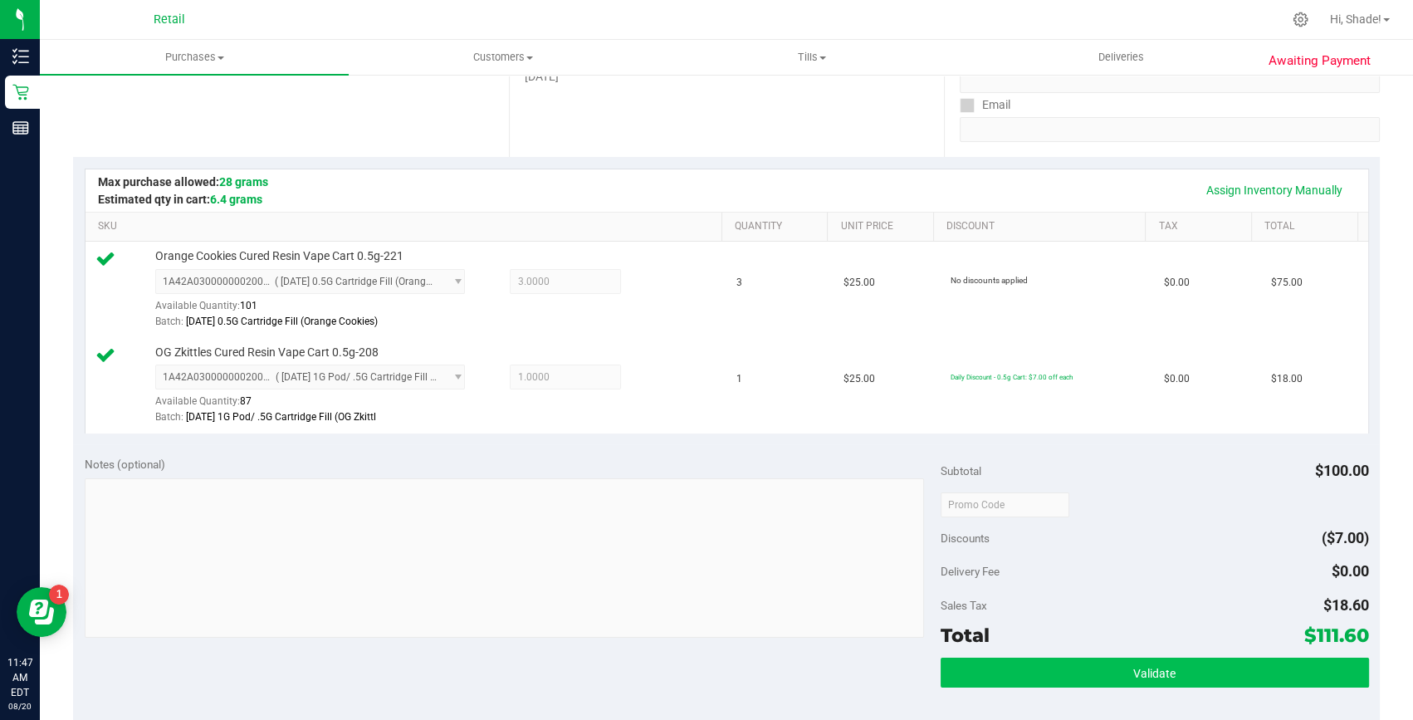
scroll to position [452, 0]
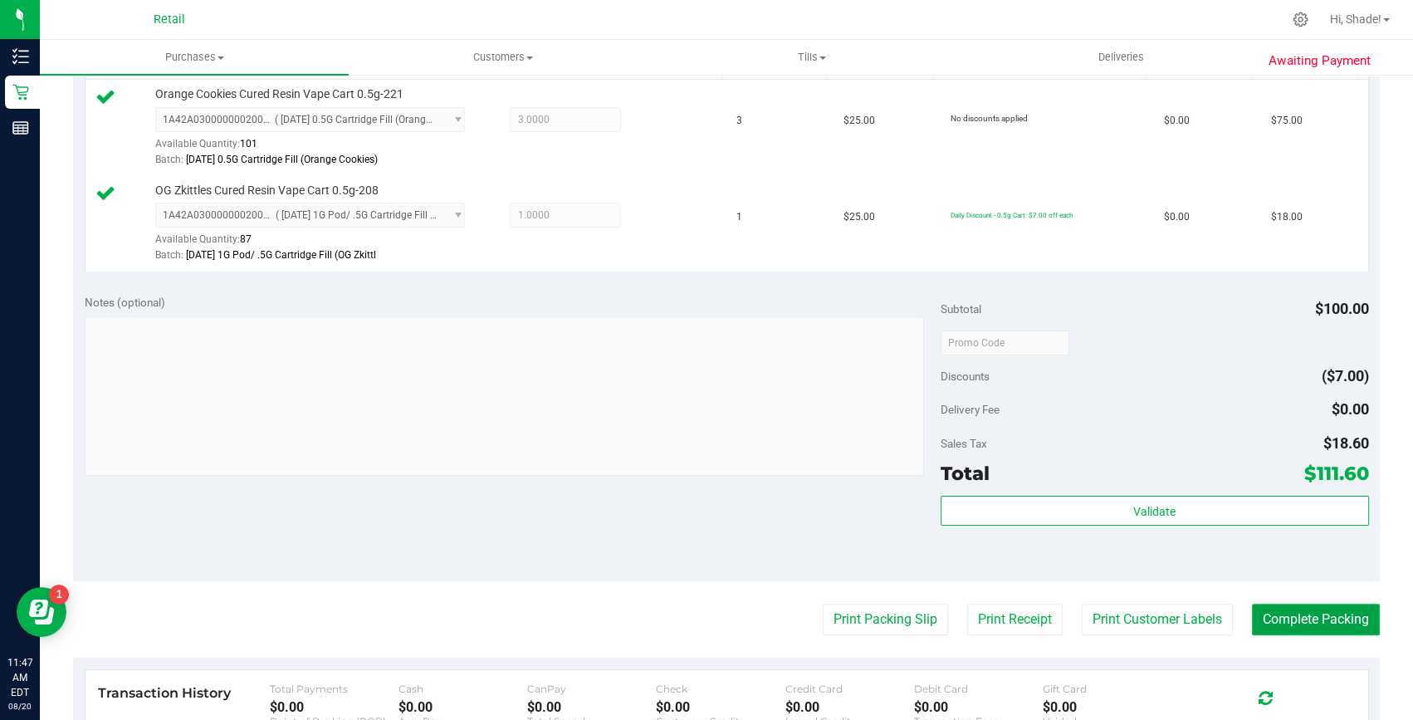
click at [1313, 609] on button "Complete Packing" at bounding box center [1316, 620] width 128 height 32
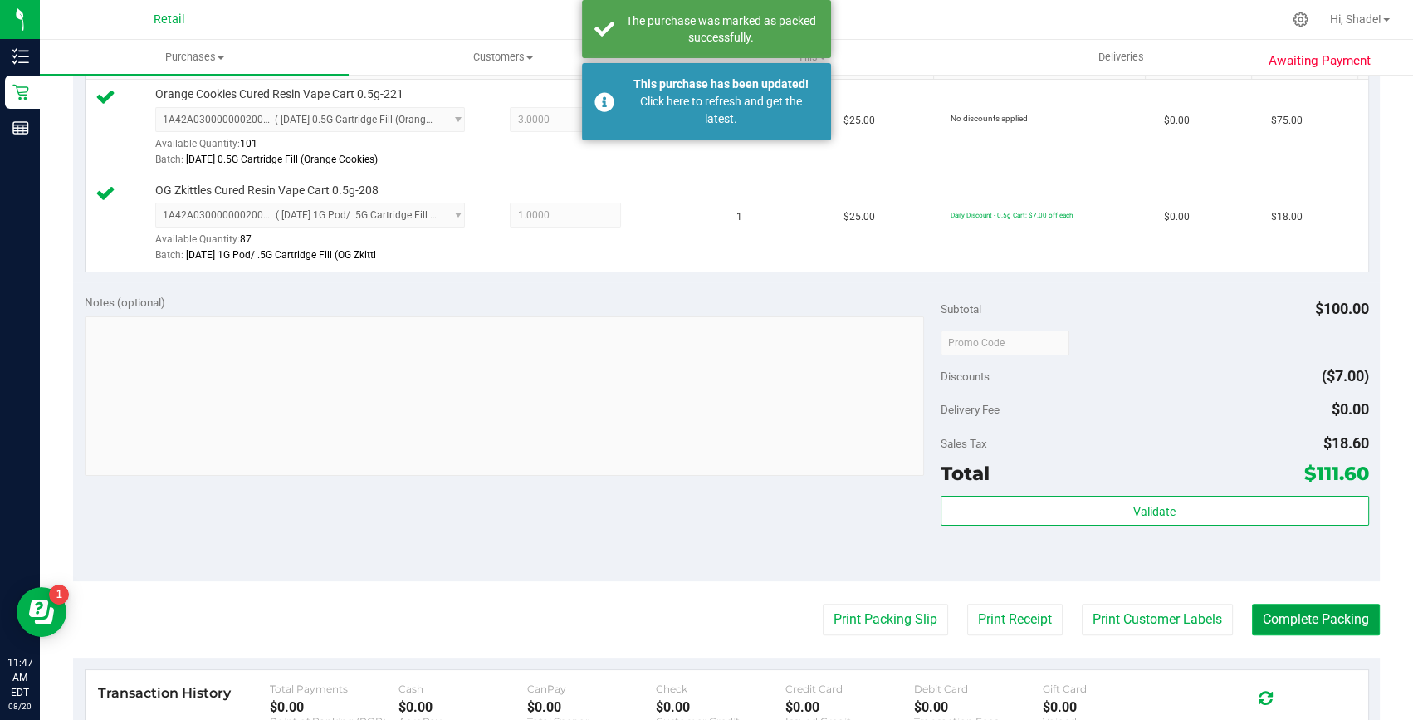
click at [1313, 609] on button "Complete Packing" at bounding box center [1316, 620] width 128 height 32
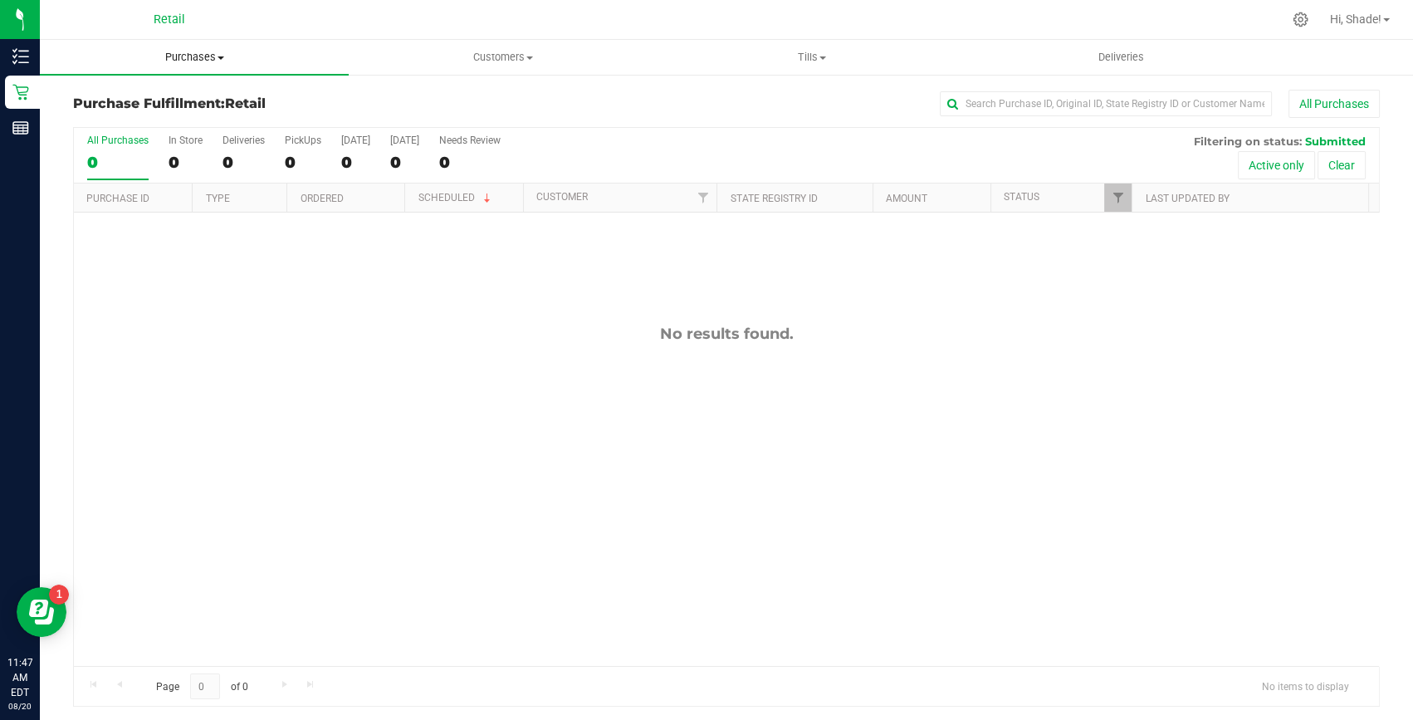
click at [183, 60] on span "Purchases" at bounding box center [194, 57] width 309 height 15
click at [154, 96] on span "Summary of purchases" at bounding box center [125, 100] width 170 height 14
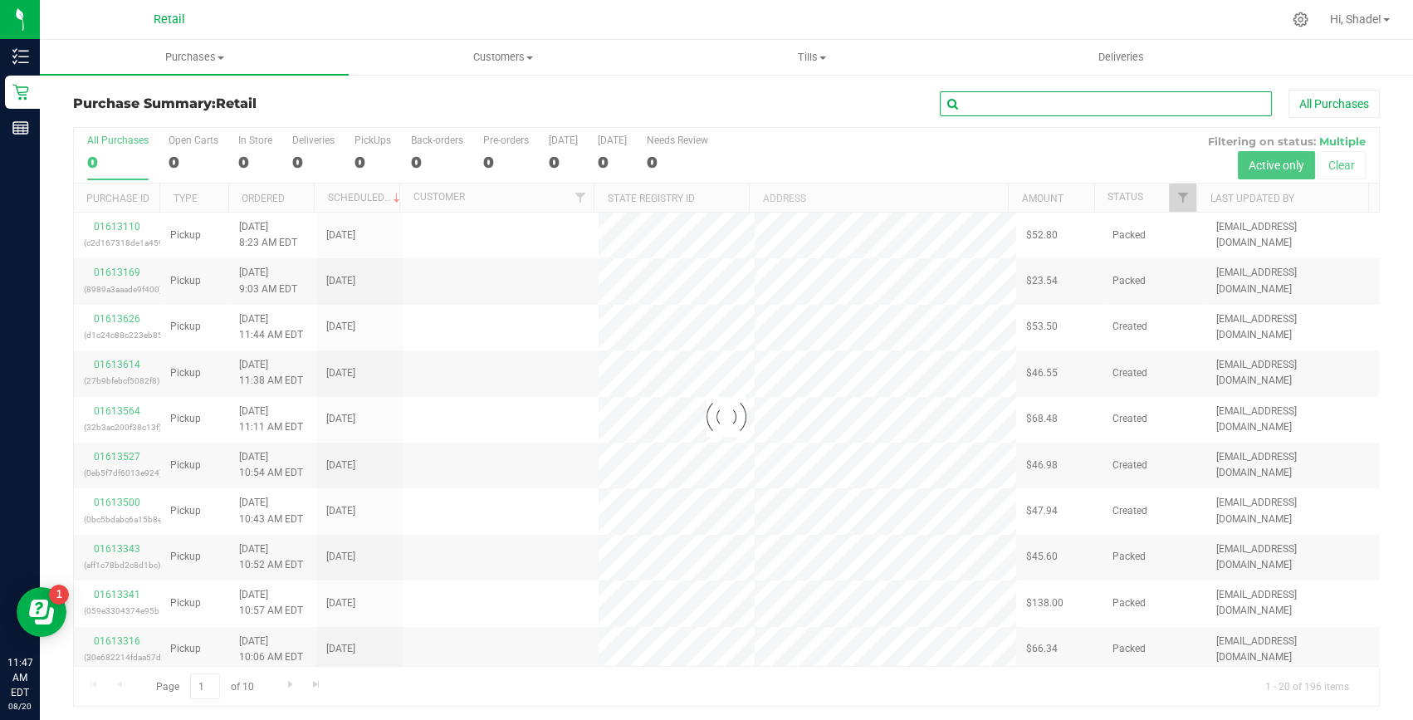
click at [967, 109] on input "text" at bounding box center [1106, 103] width 332 height 25
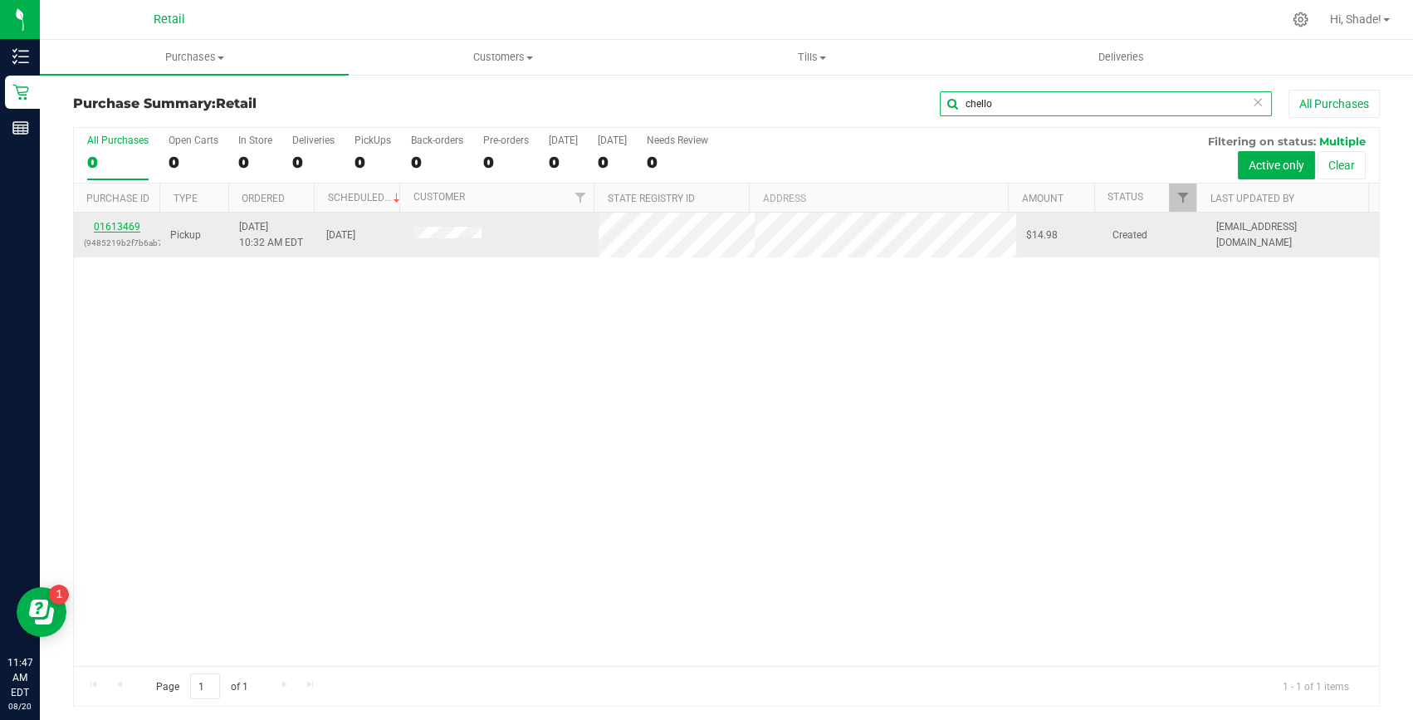
type input "chello"
click at [108, 226] on link "01613469" at bounding box center [117, 227] width 46 height 12
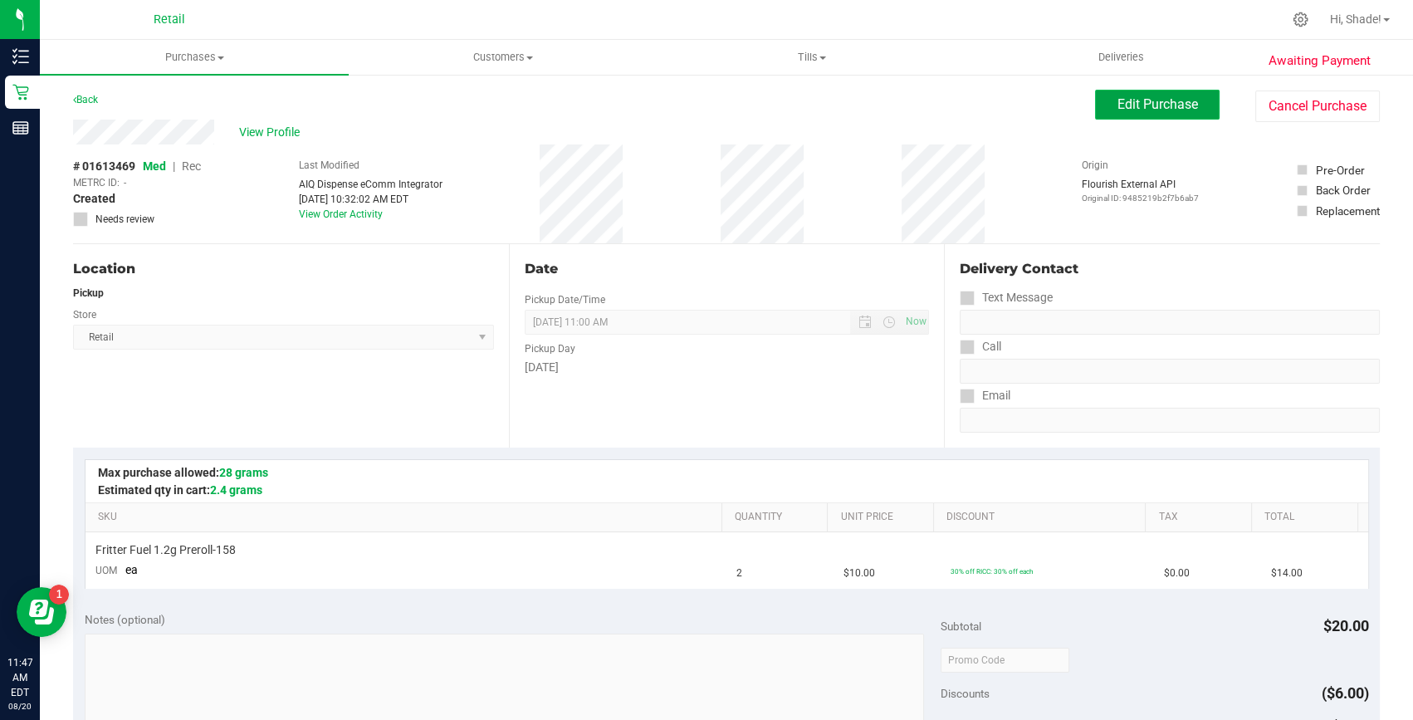
click at [1153, 111] on span "Edit Purchase" at bounding box center [1157, 104] width 81 height 16
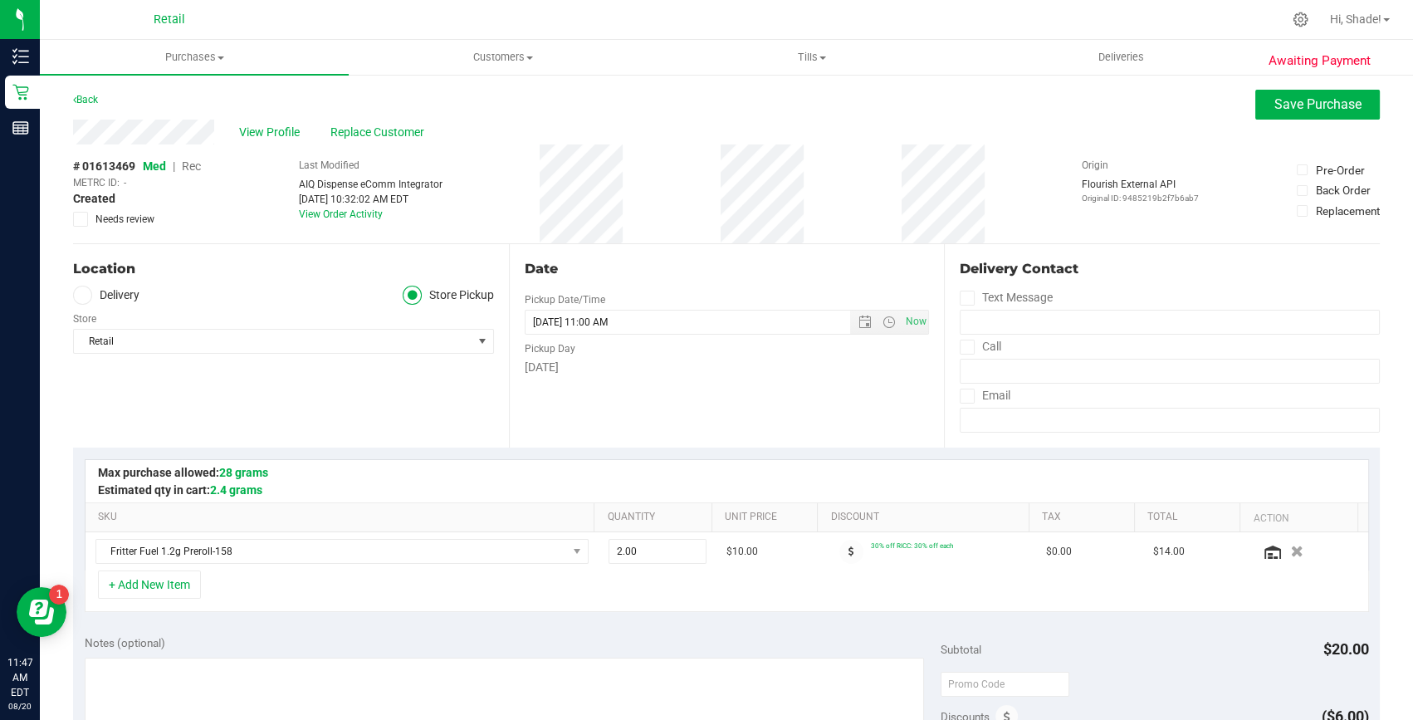
click at [196, 167] on span "Rec" at bounding box center [191, 165] width 19 height 13
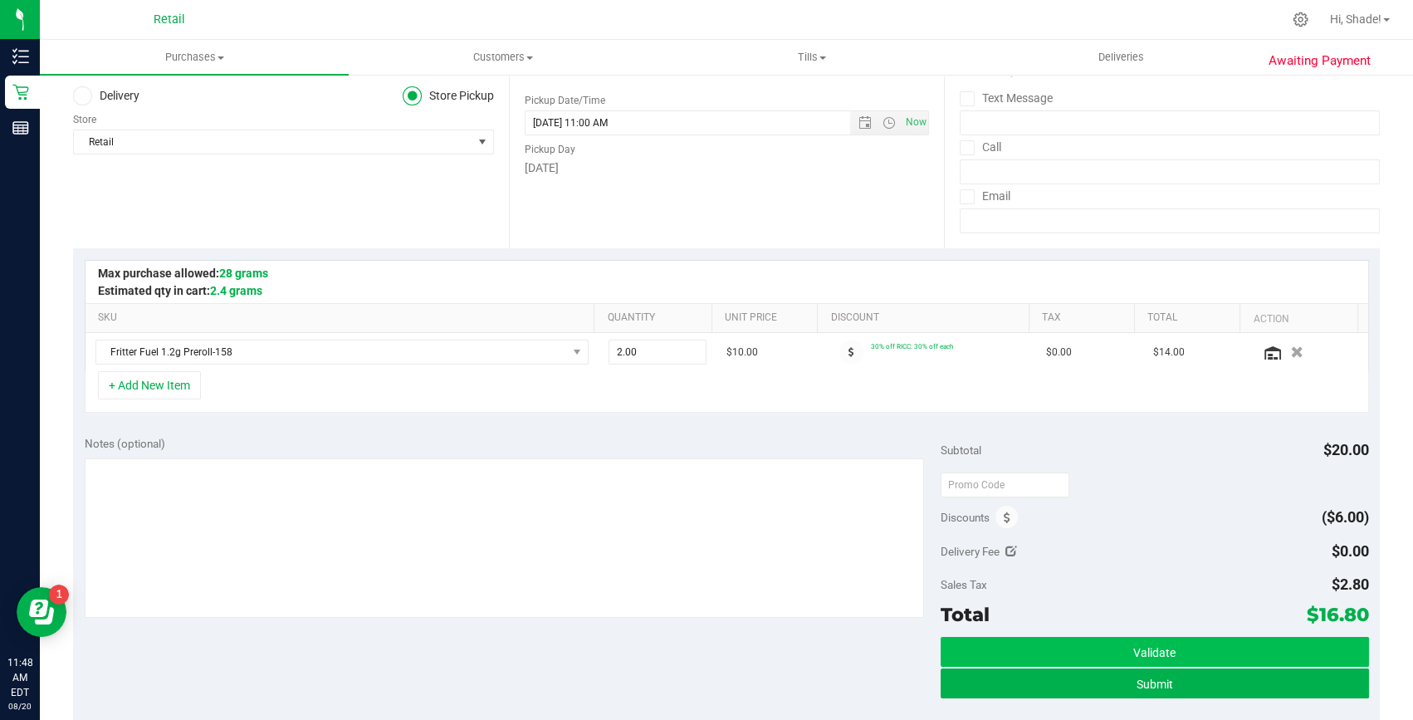
scroll to position [226, 0]
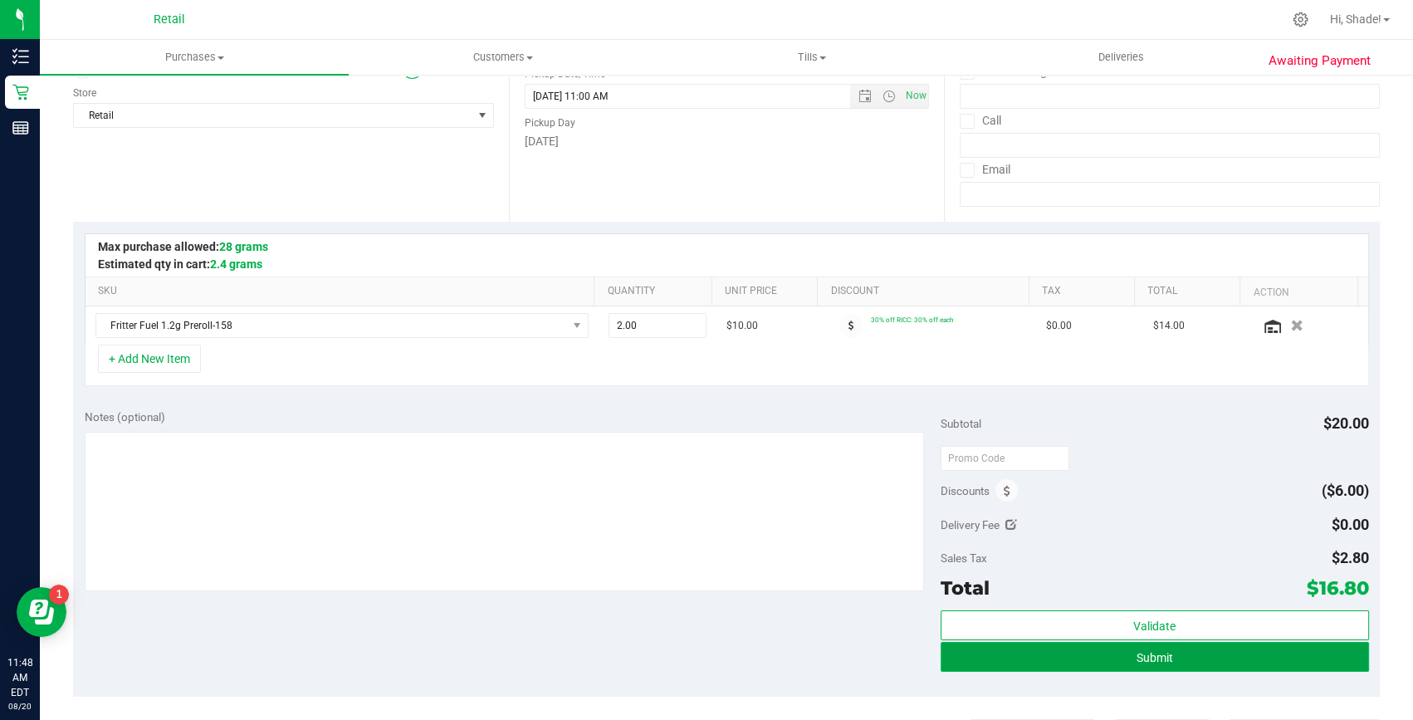
click at [1084, 652] on button "Submit" at bounding box center [1155, 657] width 428 height 30
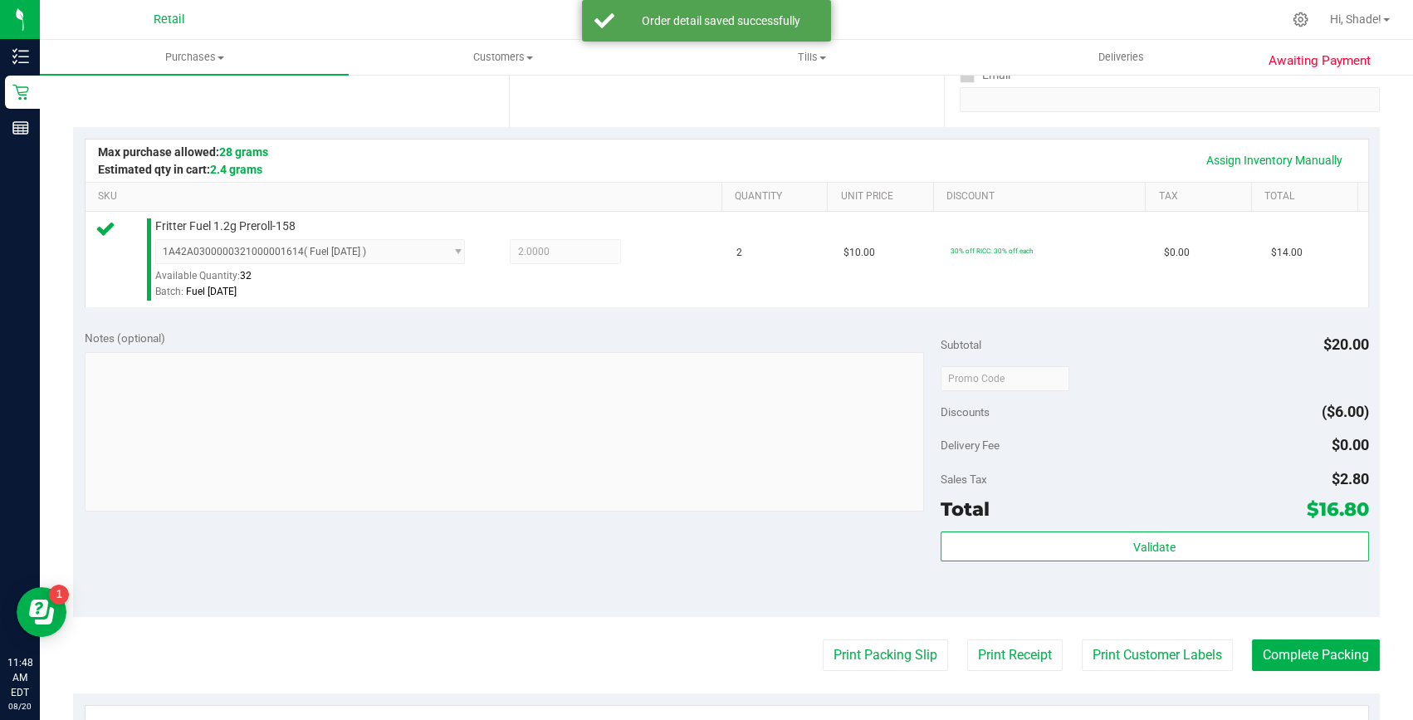
scroll to position [604, 0]
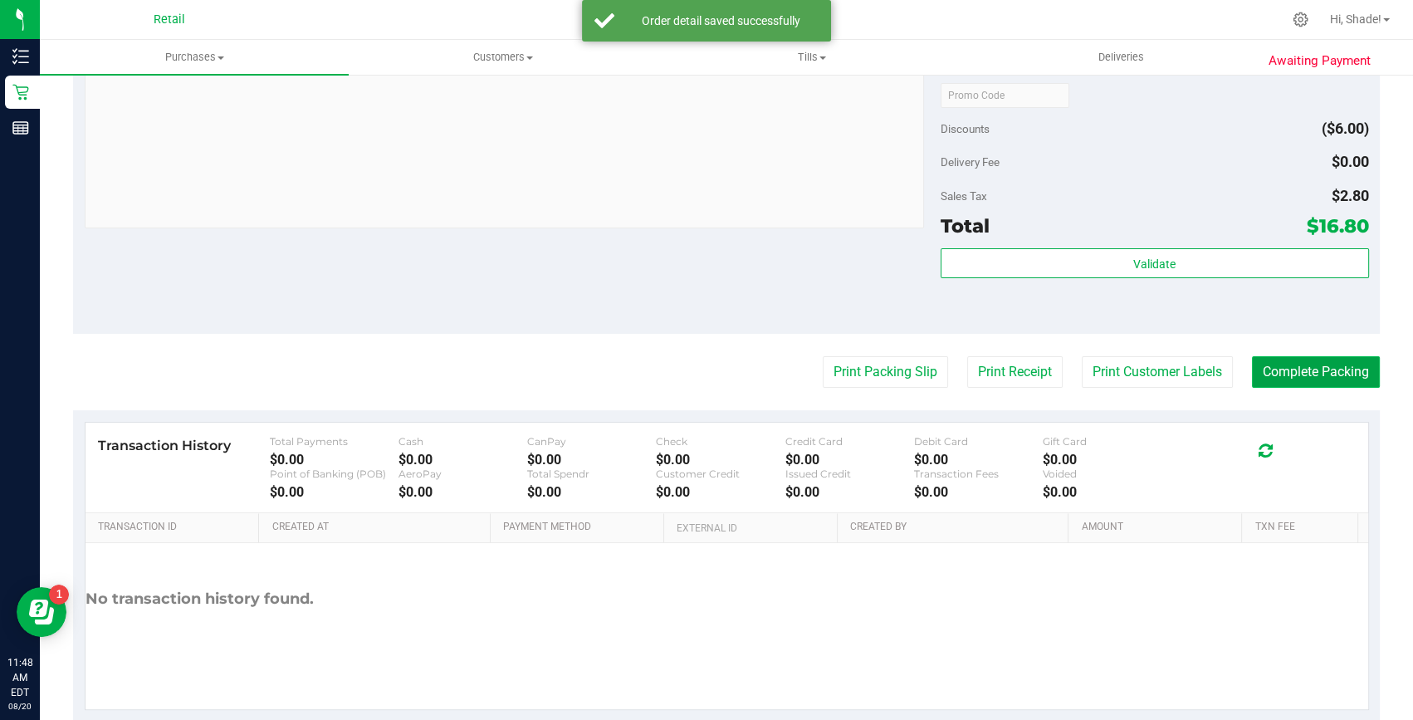
click at [1301, 364] on button "Complete Packing" at bounding box center [1316, 372] width 128 height 32
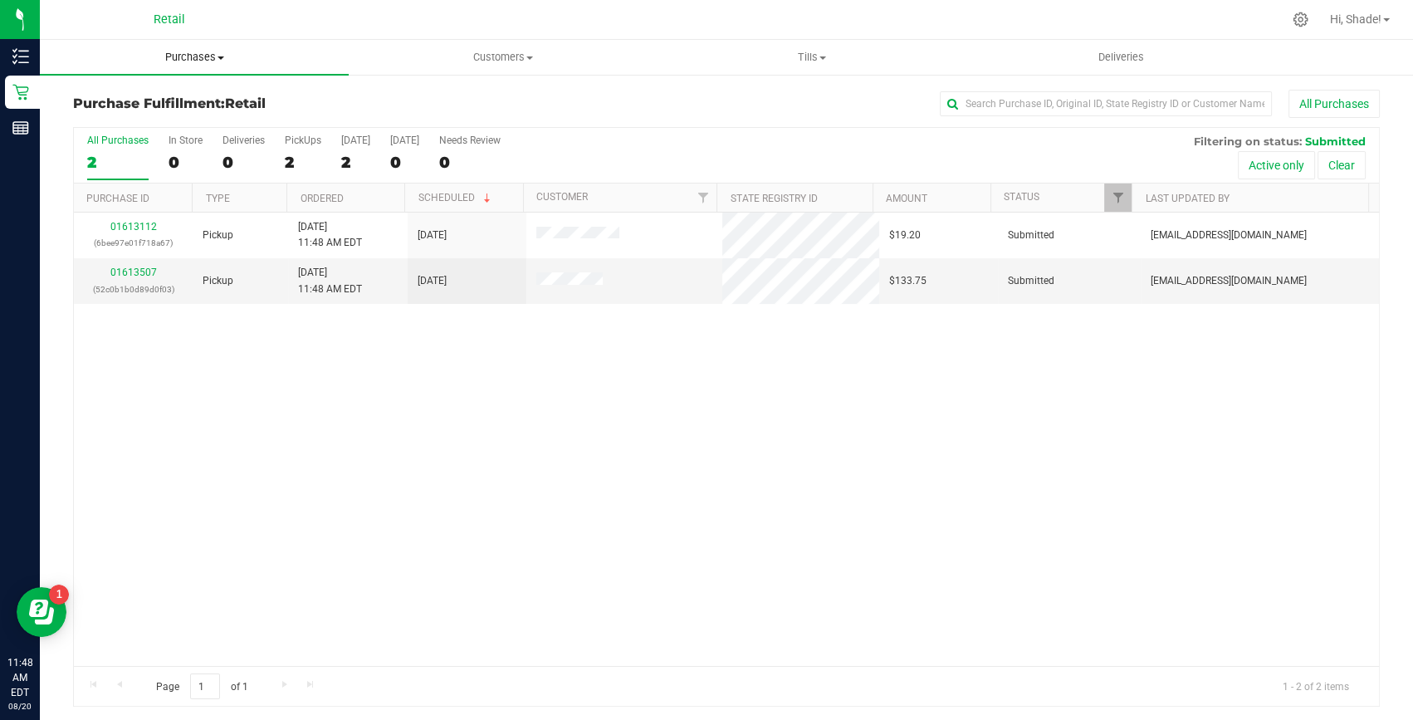
click at [172, 55] on span "Purchases" at bounding box center [194, 57] width 309 height 15
click at [149, 94] on span "Summary of purchases" at bounding box center [125, 100] width 170 height 14
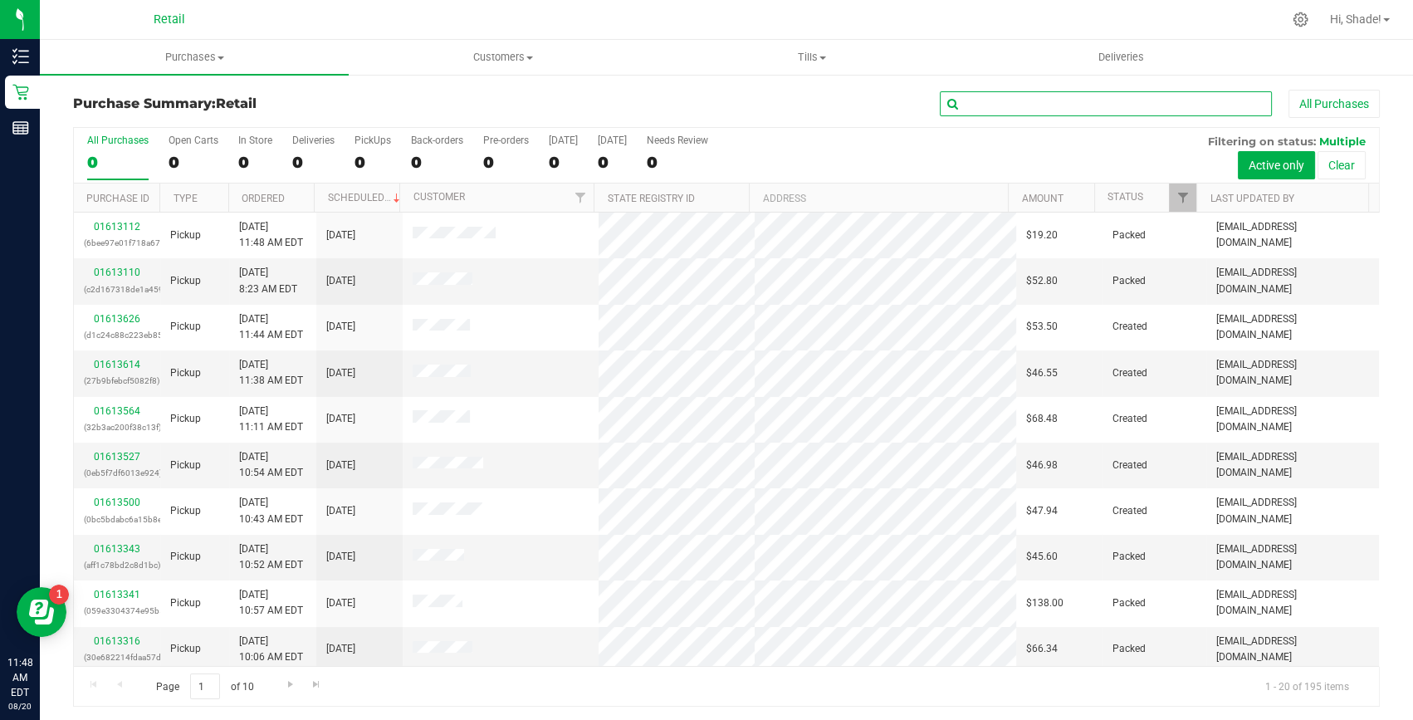
click at [1070, 98] on input "text" at bounding box center [1106, 103] width 332 height 25
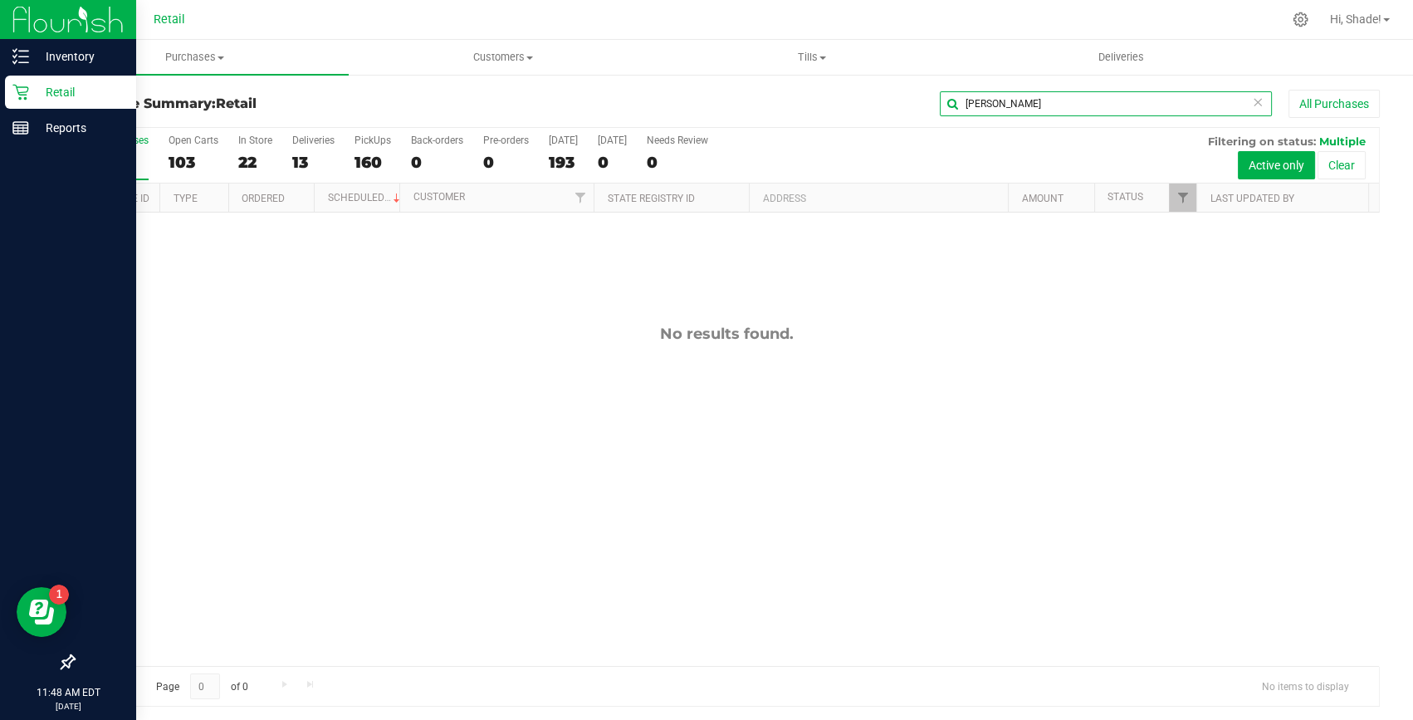
type input "michelle"
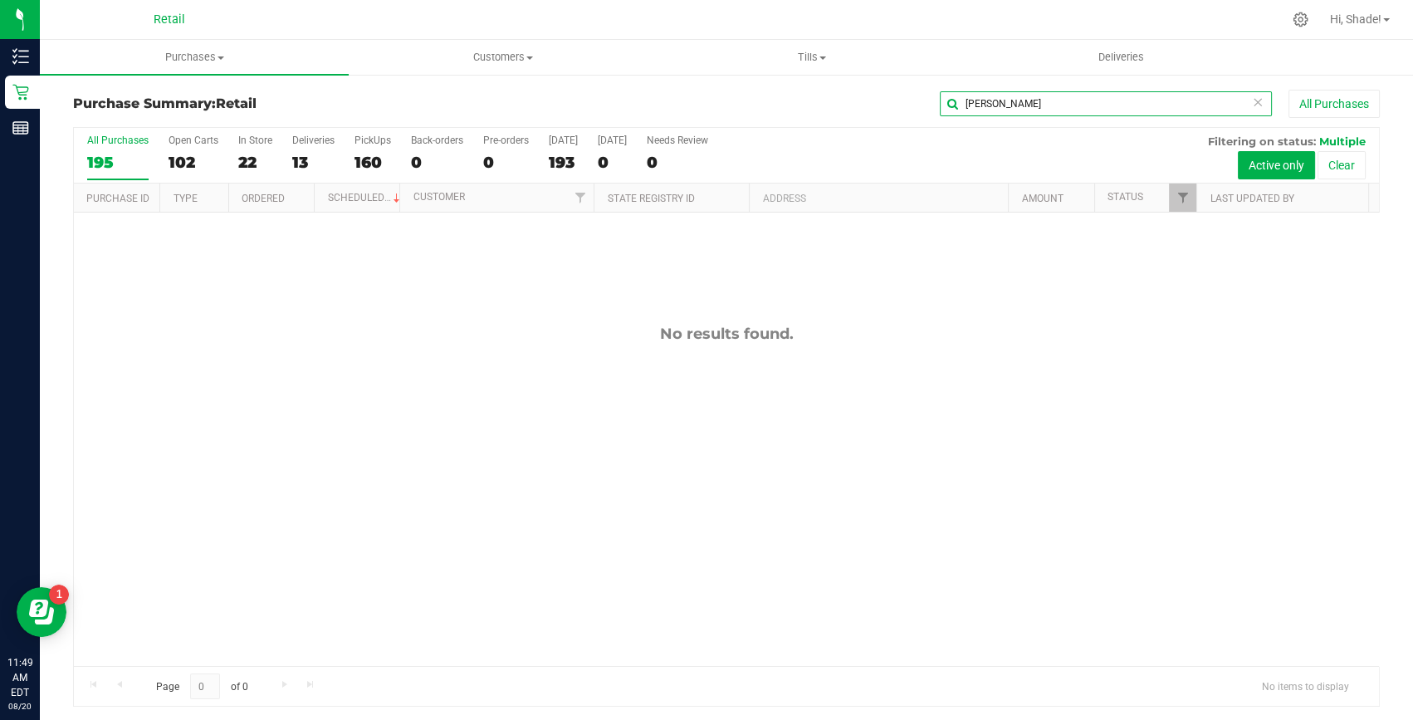
drag, startPoint x: 1061, startPoint y: 98, endPoint x: 804, endPoint y: 110, distance: 257.6
click at [804, 110] on div "michelle All Purchases" at bounding box center [944, 104] width 871 height 28
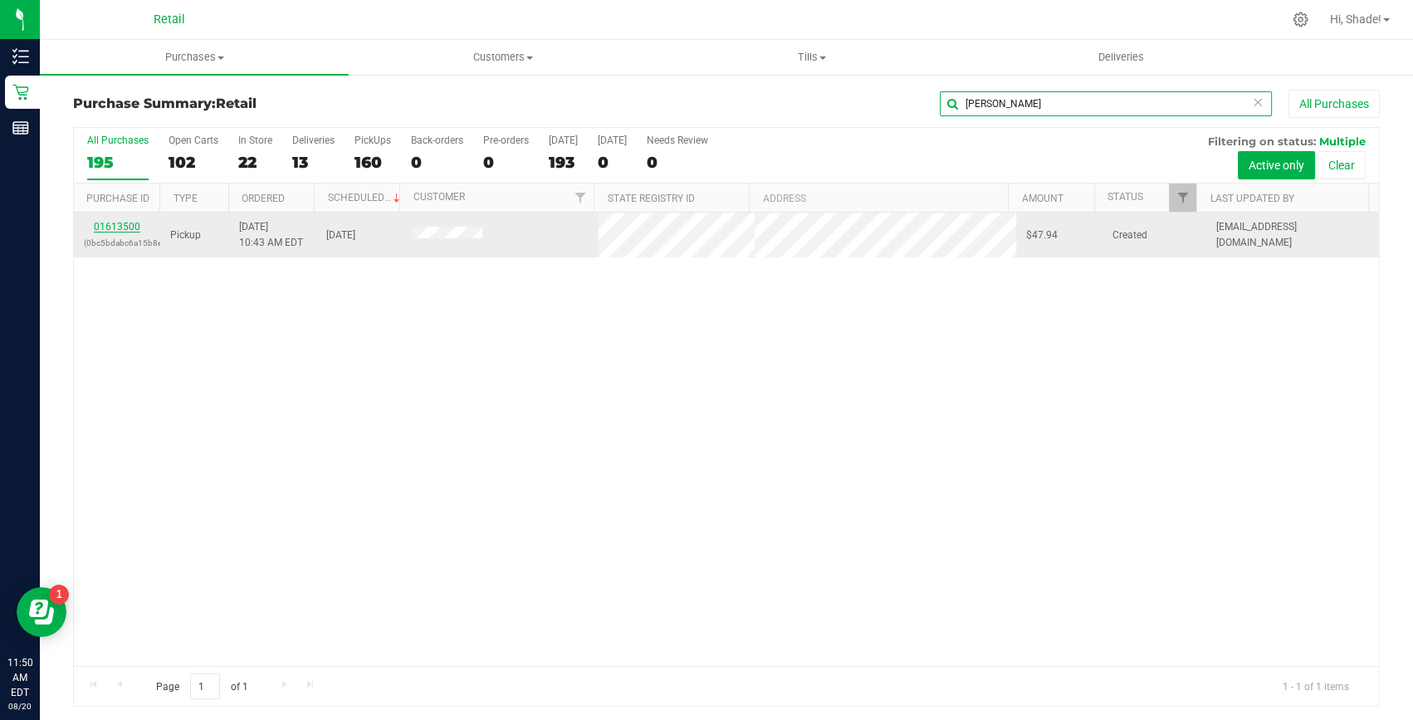
type input "kelvin"
click at [124, 224] on link "01613500" at bounding box center [117, 227] width 46 height 12
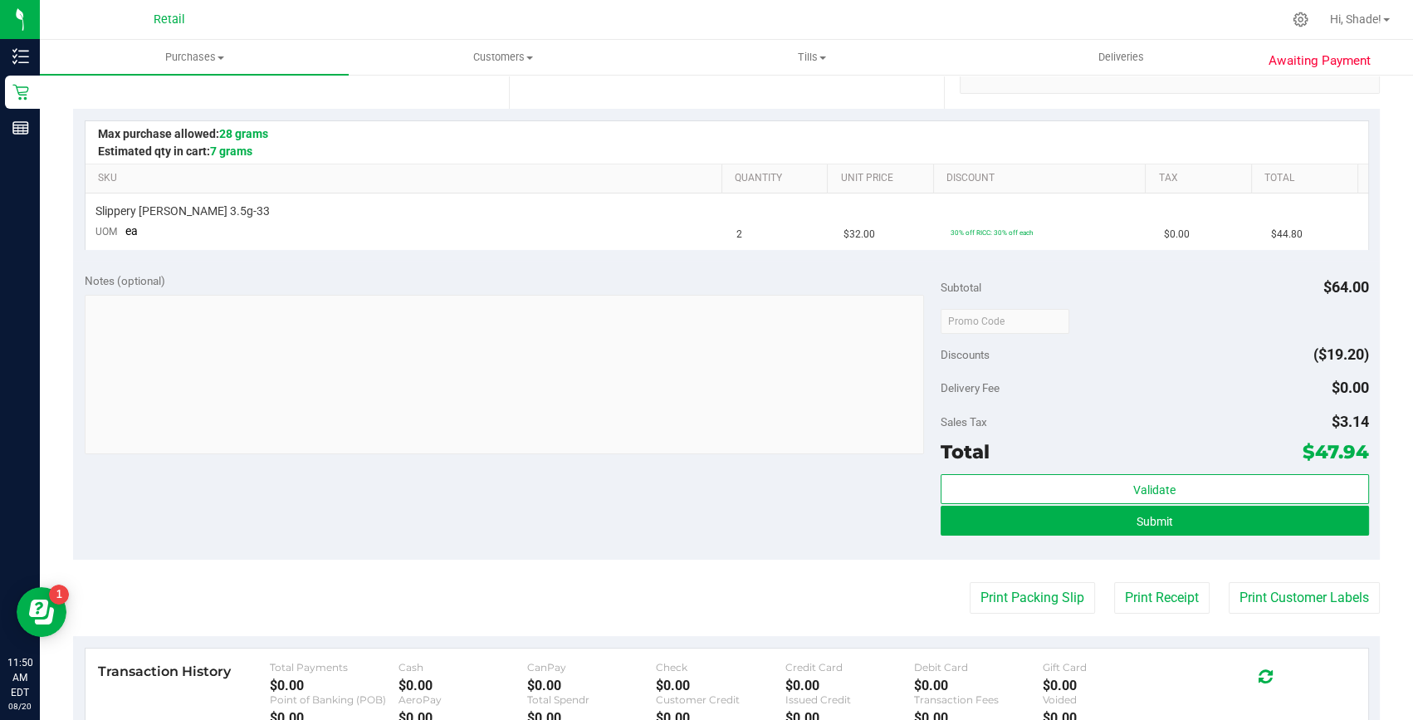
scroll to position [377, 0]
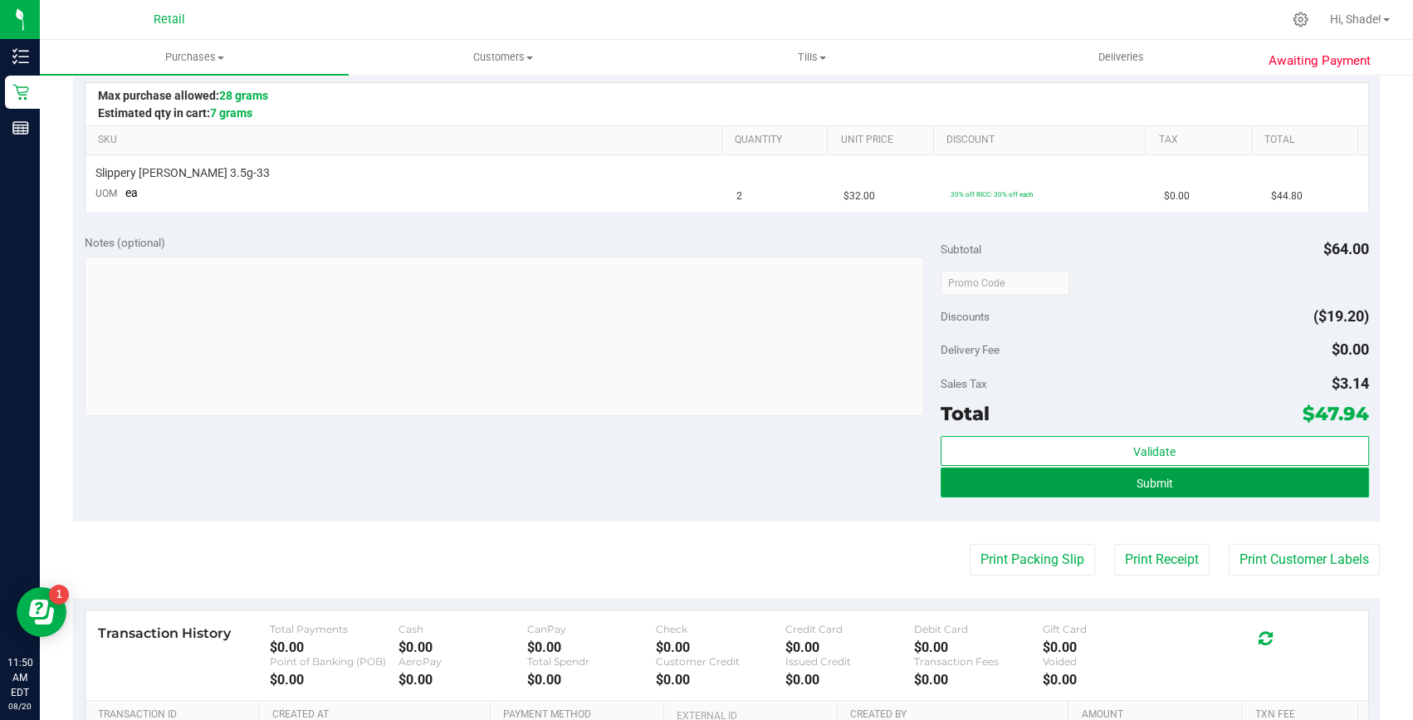
click at [1049, 490] on button "Submit" at bounding box center [1155, 482] width 428 height 30
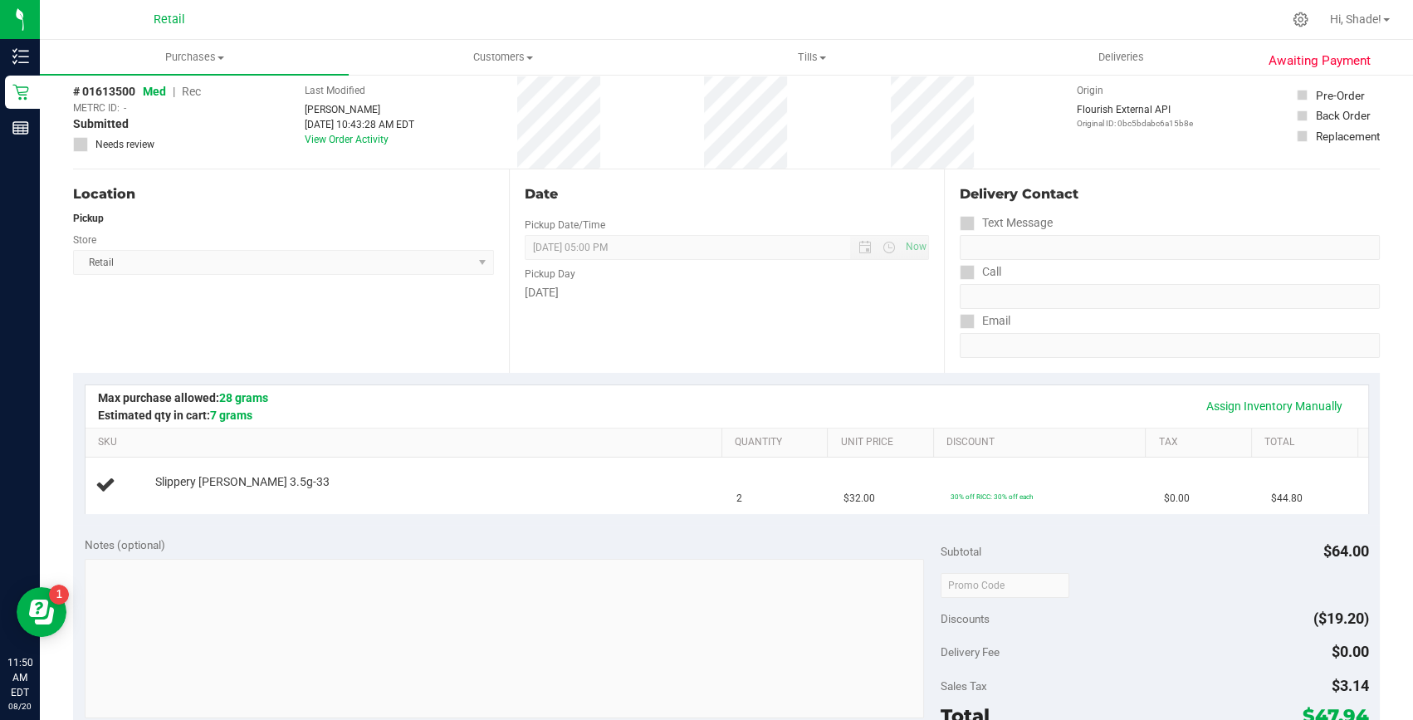
scroll to position [0, 0]
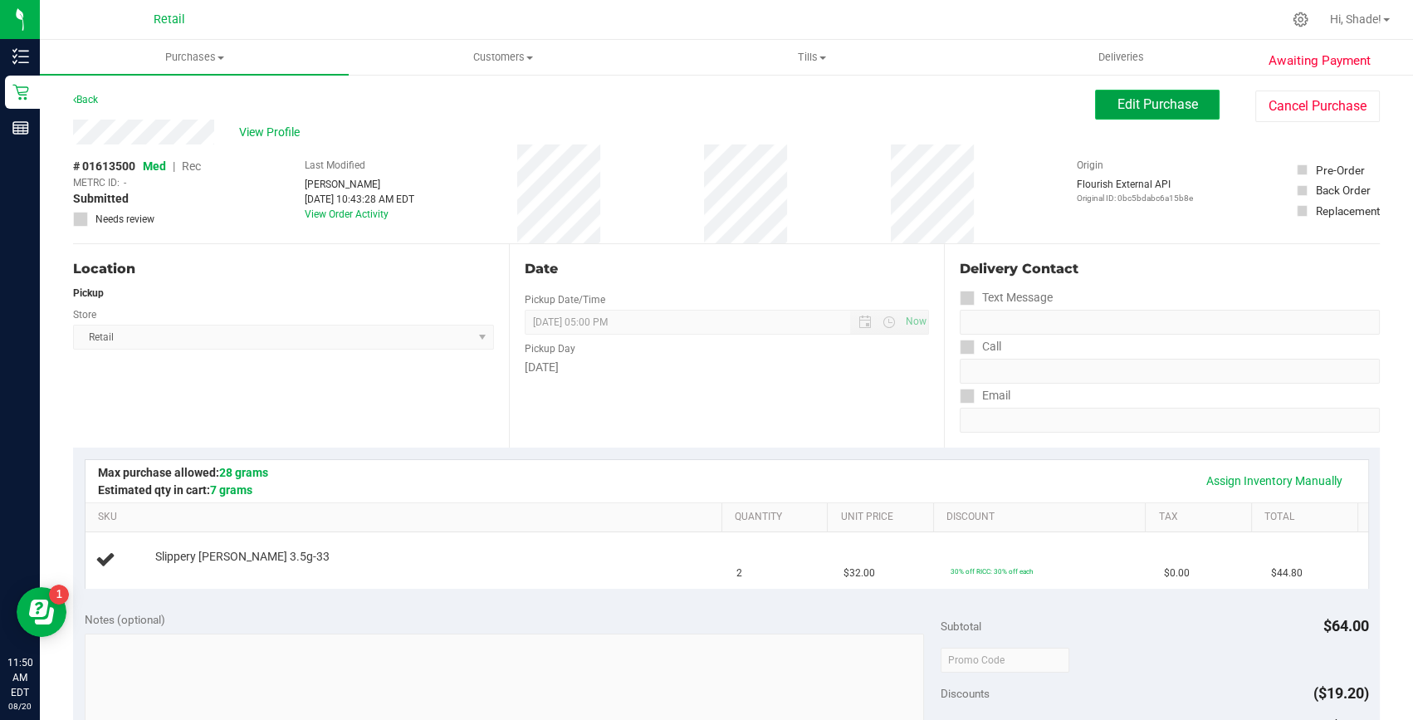
click at [1151, 101] on span "Edit Purchase" at bounding box center [1157, 104] width 81 height 16
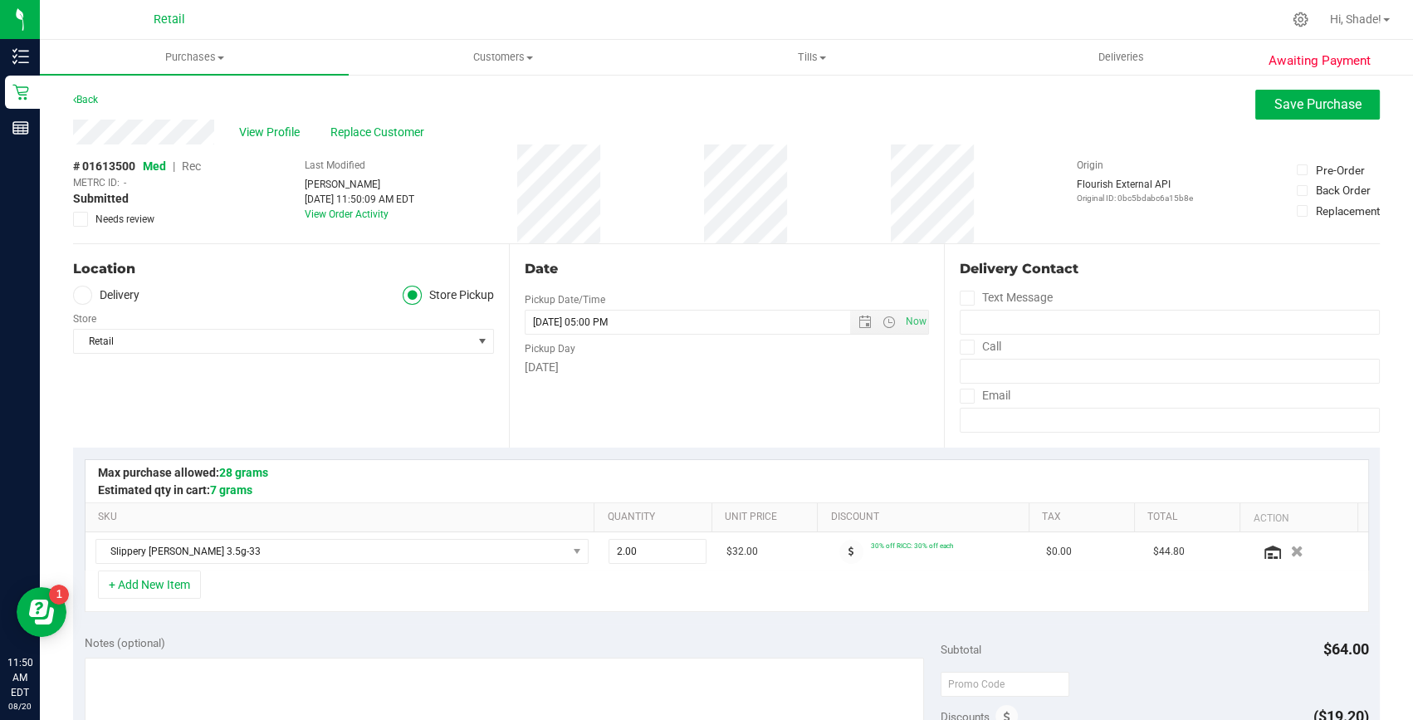
click at [203, 164] on div "# 01613500 Med | Rec METRC ID: - Submitted Needs review Last Modified Shade Lew…" at bounding box center [726, 193] width 1307 height 99
click at [187, 174] on div "# 01613500 Med | Rec METRC ID: - Submitted Needs review" at bounding box center [137, 192] width 128 height 69
click at [188, 167] on span "Rec" at bounding box center [191, 165] width 19 height 13
click at [1291, 103] on span "Save Purchase" at bounding box center [1317, 104] width 87 height 16
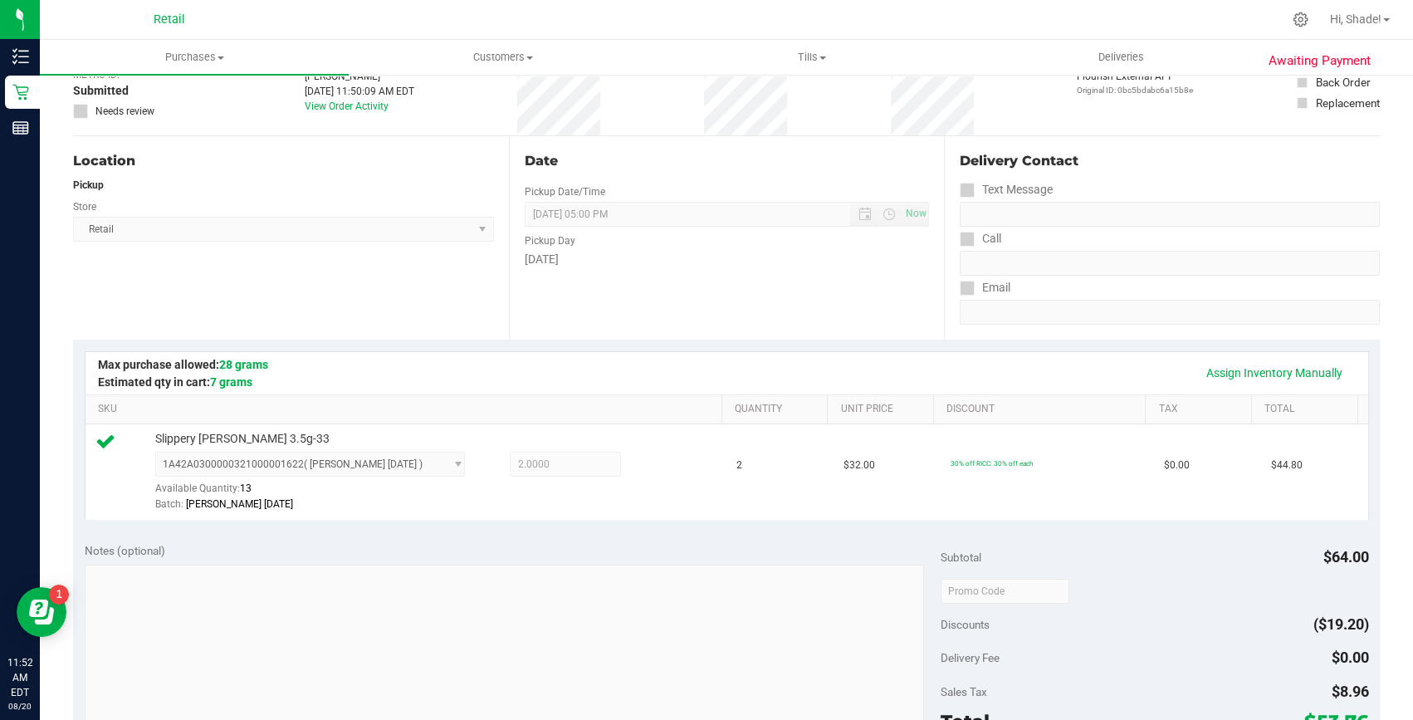
scroll to position [301, 0]
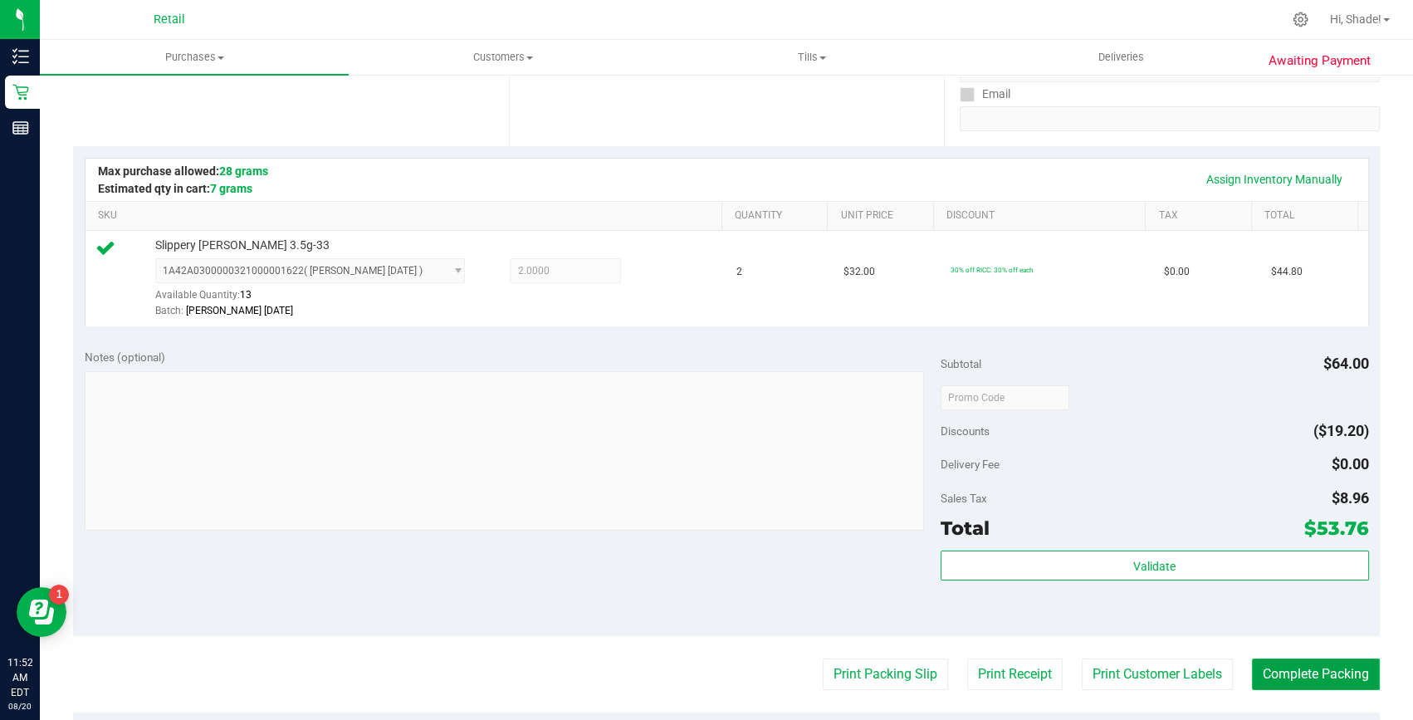
click at [1295, 672] on button "Complete Packing" at bounding box center [1316, 674] width 128 height 32
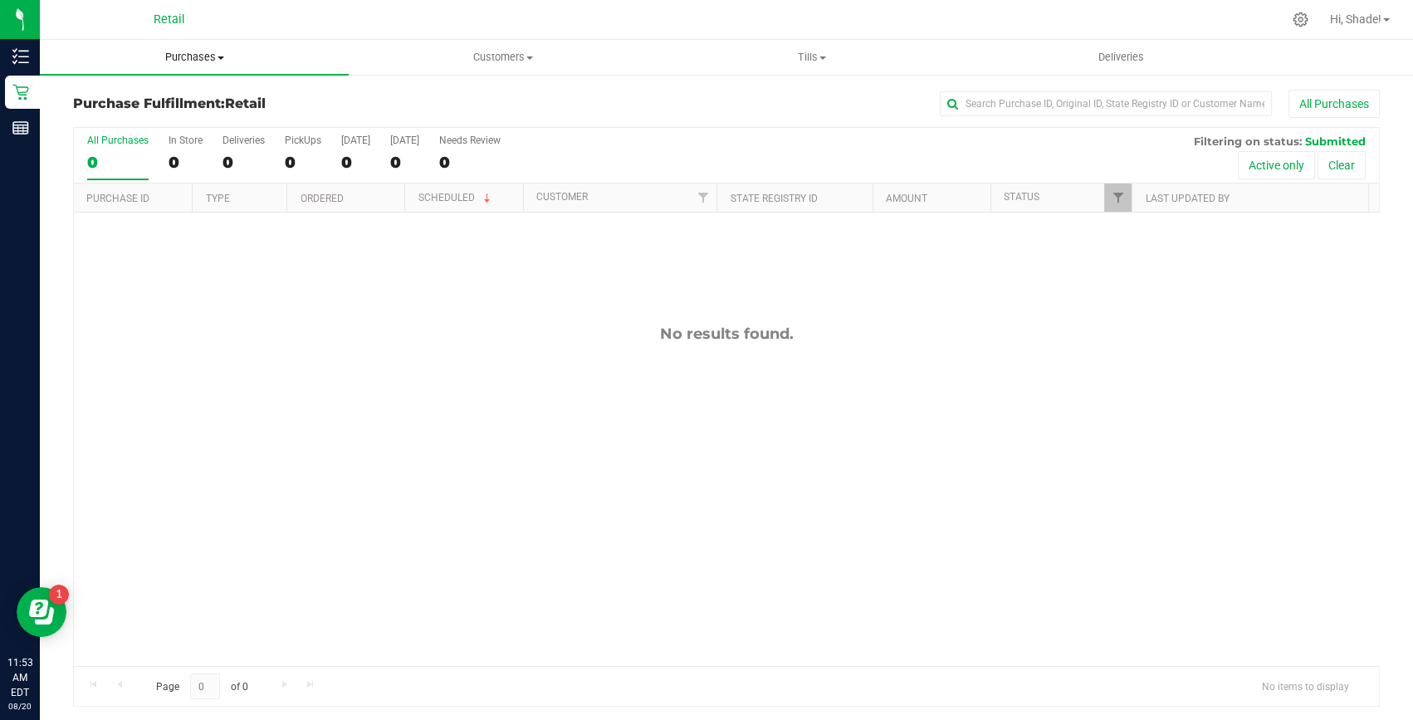
click at [200, 54] on span "Purchases" at bounding box center [194, 57] width 309 height 15
click at [133, 98] on span "Summary of purchases" at bounding box center [125, 100] width 170 height 14
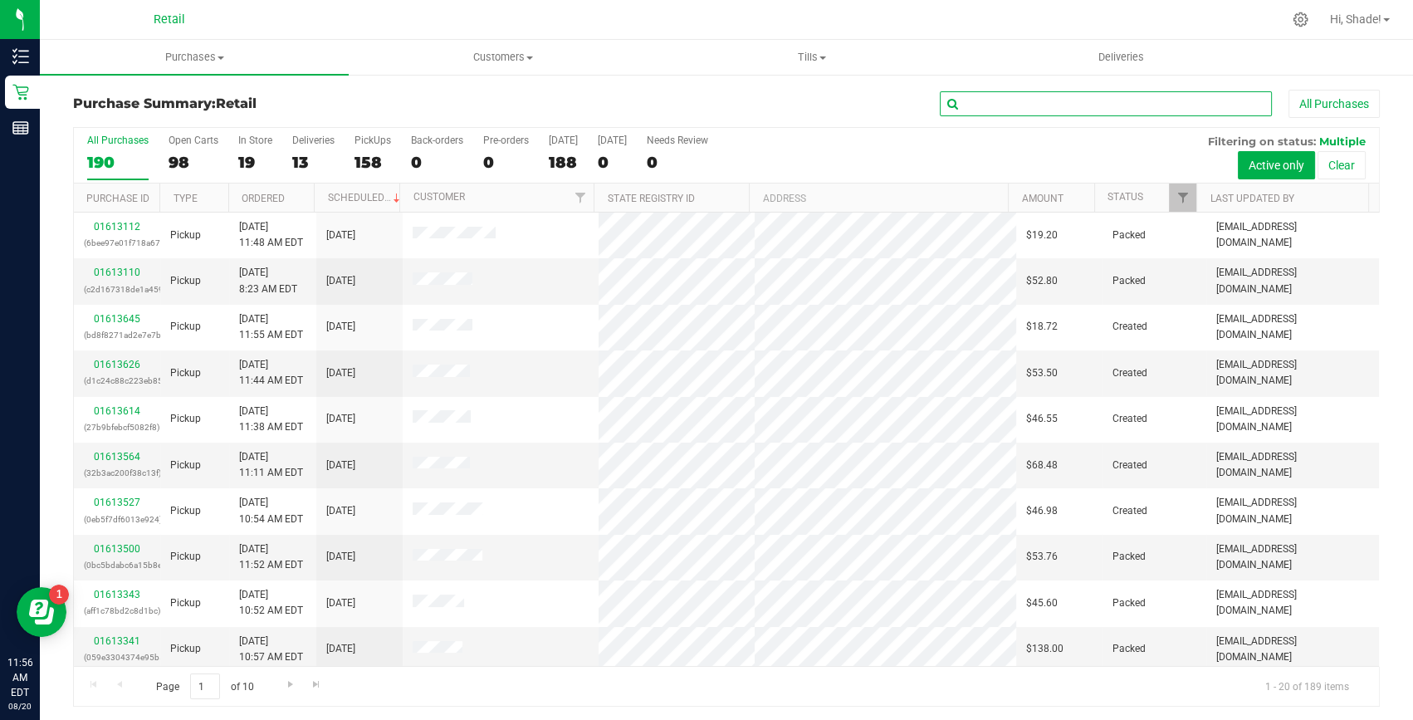
click at [1064, 110] on input "text" at bounding box center [1106, 103] width 332 height 25
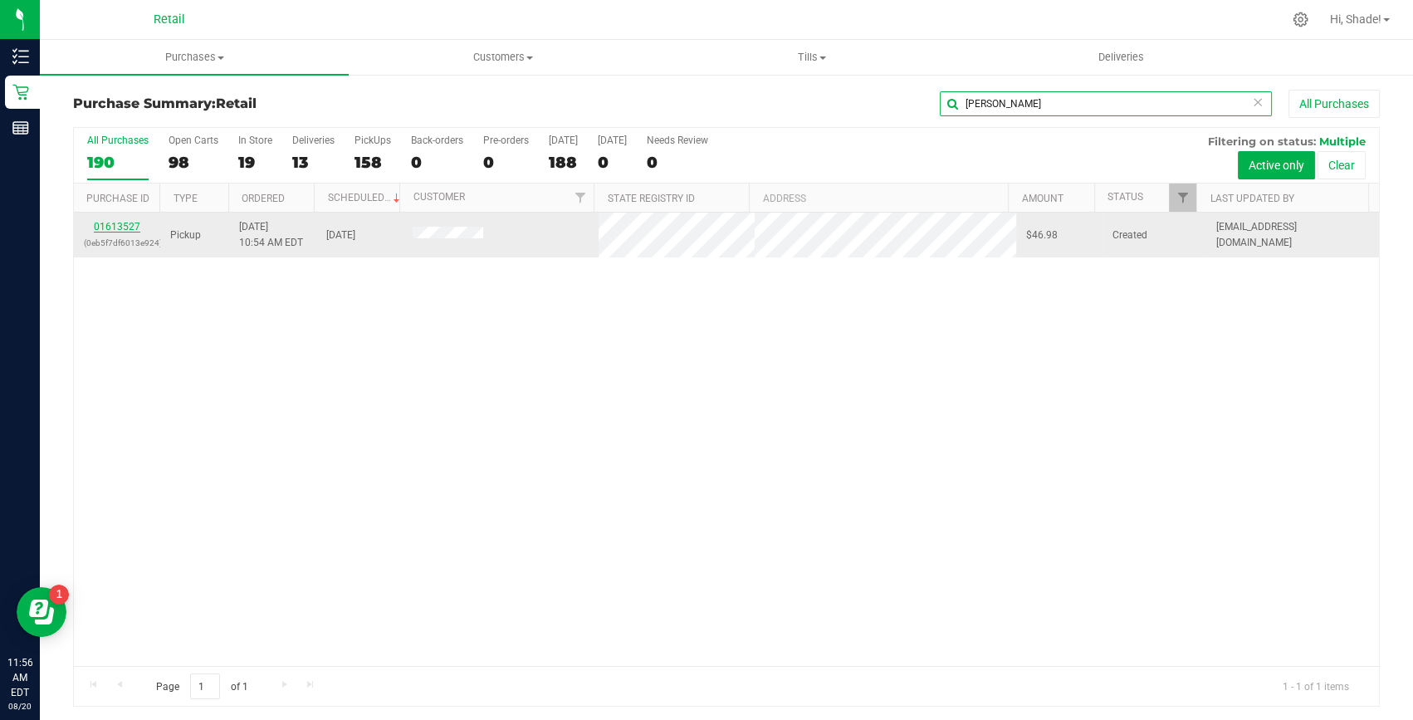
type input "joana"
click at [116, 224] on link "01613527" at bounding box center [117, 227] width 46 height 12
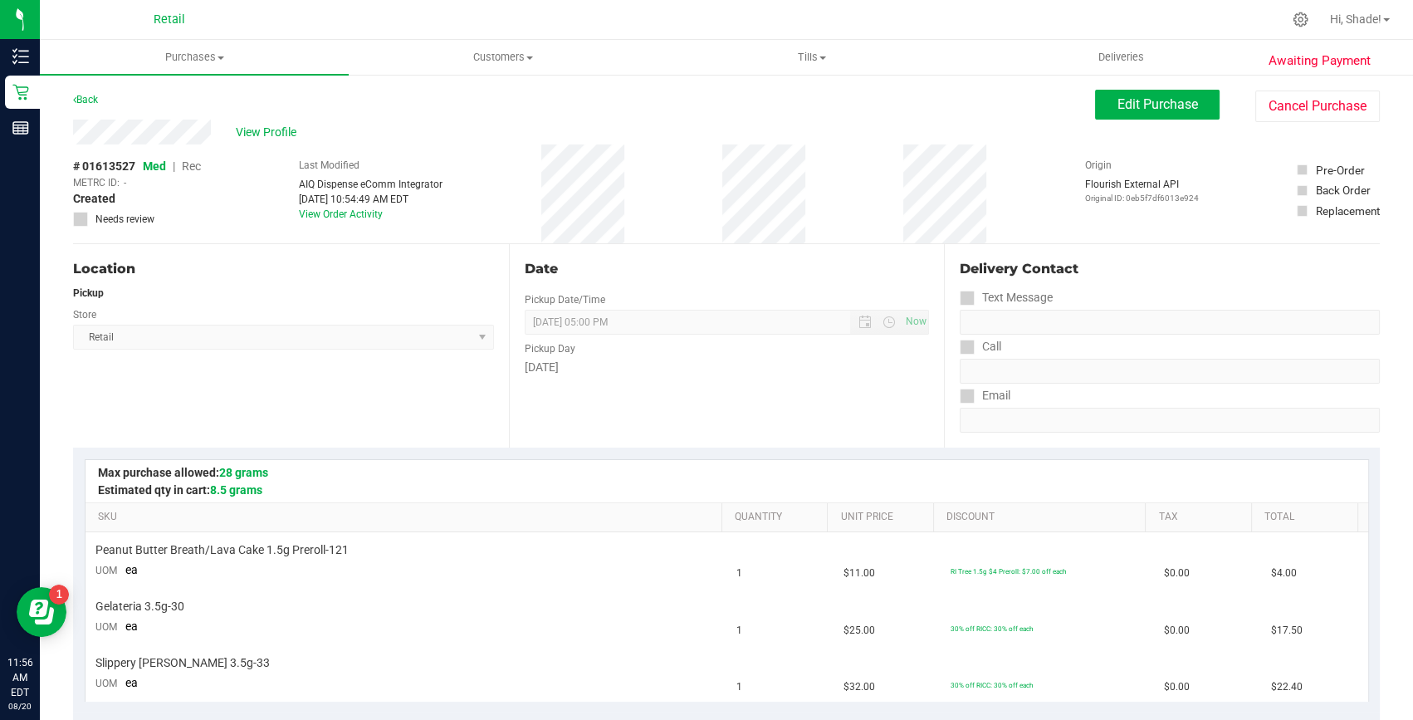
drag, startPoint x: 1164, startPoint y: 101, endPoint x: 976, endPoint y: 116, distance: 188.2
click at [1164, 102] on span "Edit Purchase" at bounding box center [1157, 104] width 81 height 16
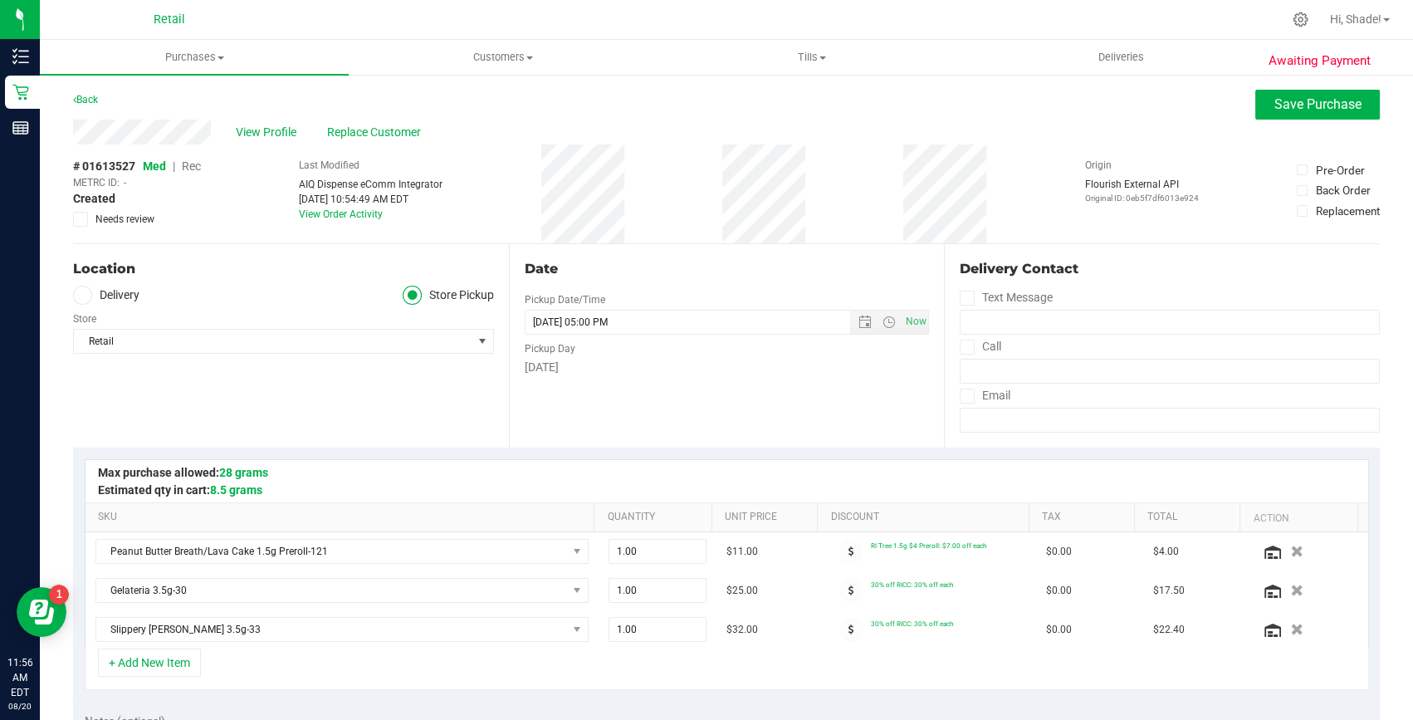
click at [197, 164] on span "Rec" at bounding box center [191, 165] width 19 height 13
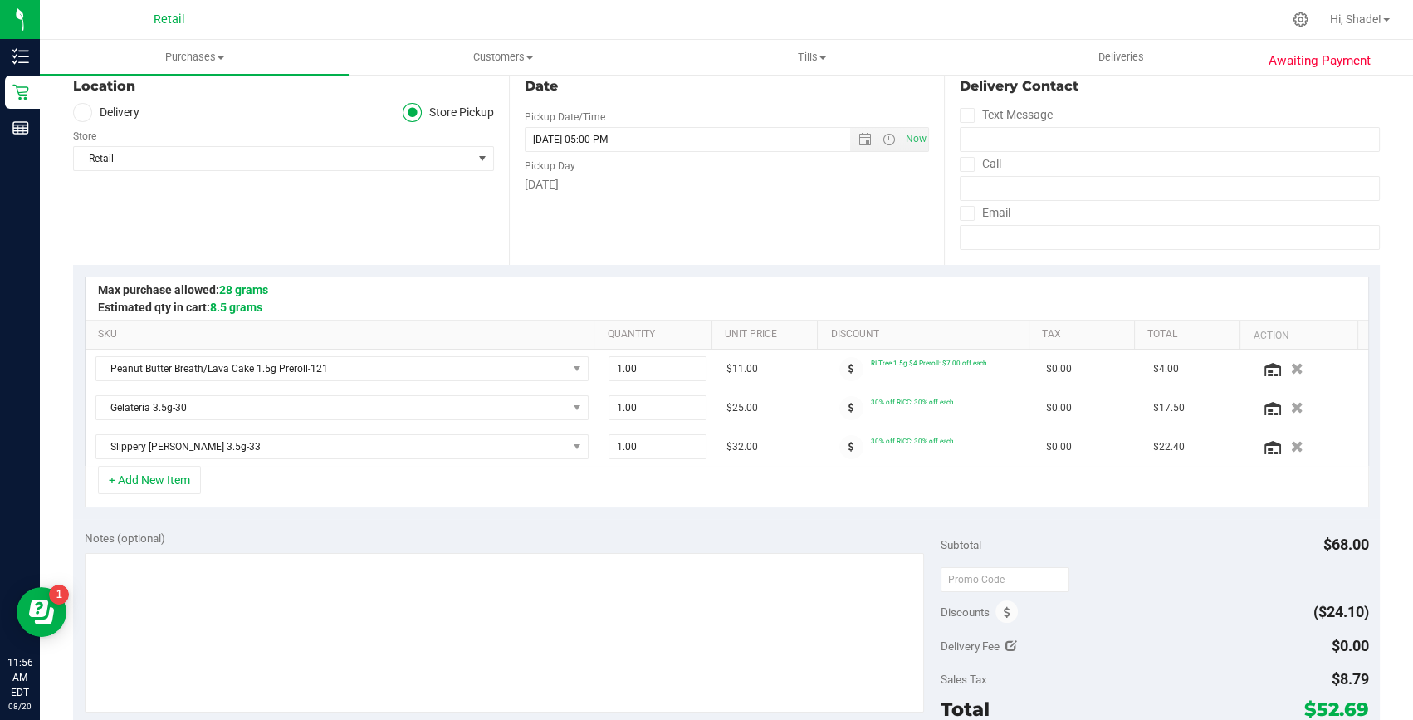
scroll to position [377, 0]
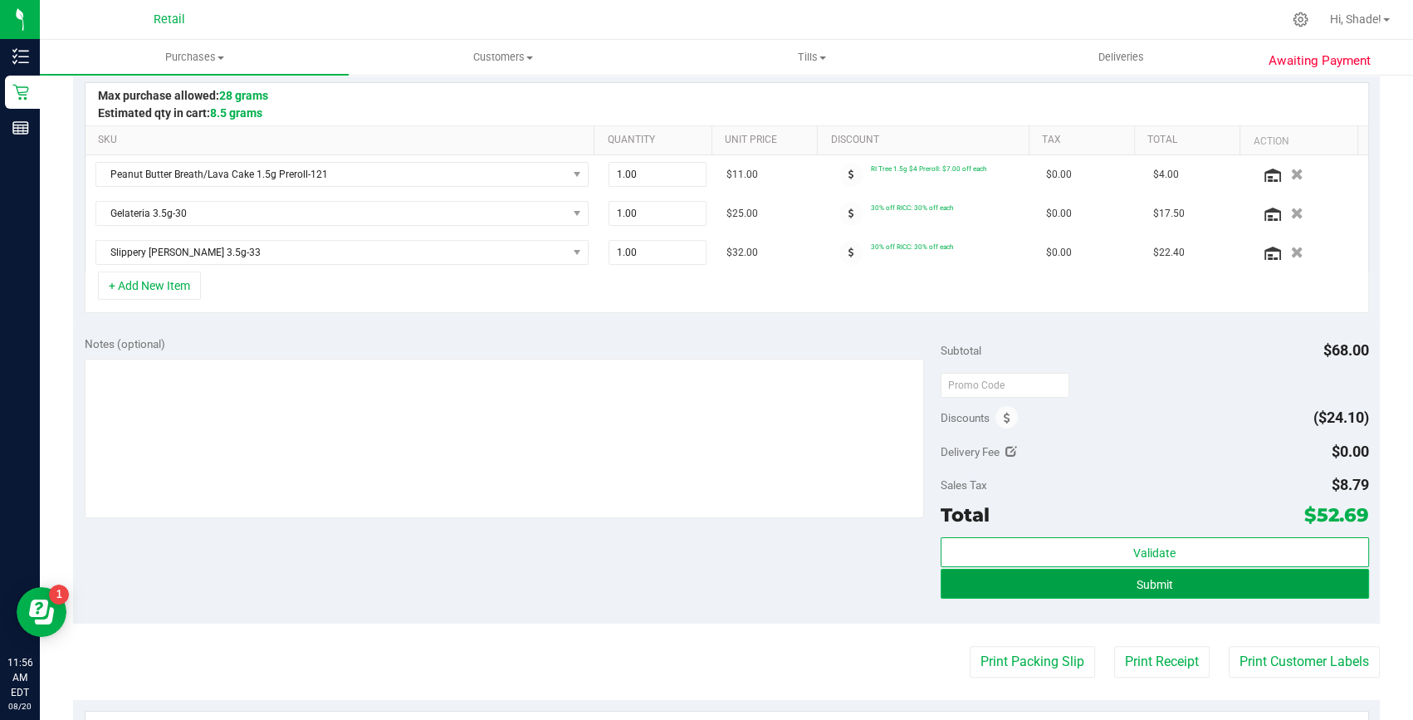
click at [1196, 578] on button "Submit" at bounding box center [1155, 584] width 428 height 30
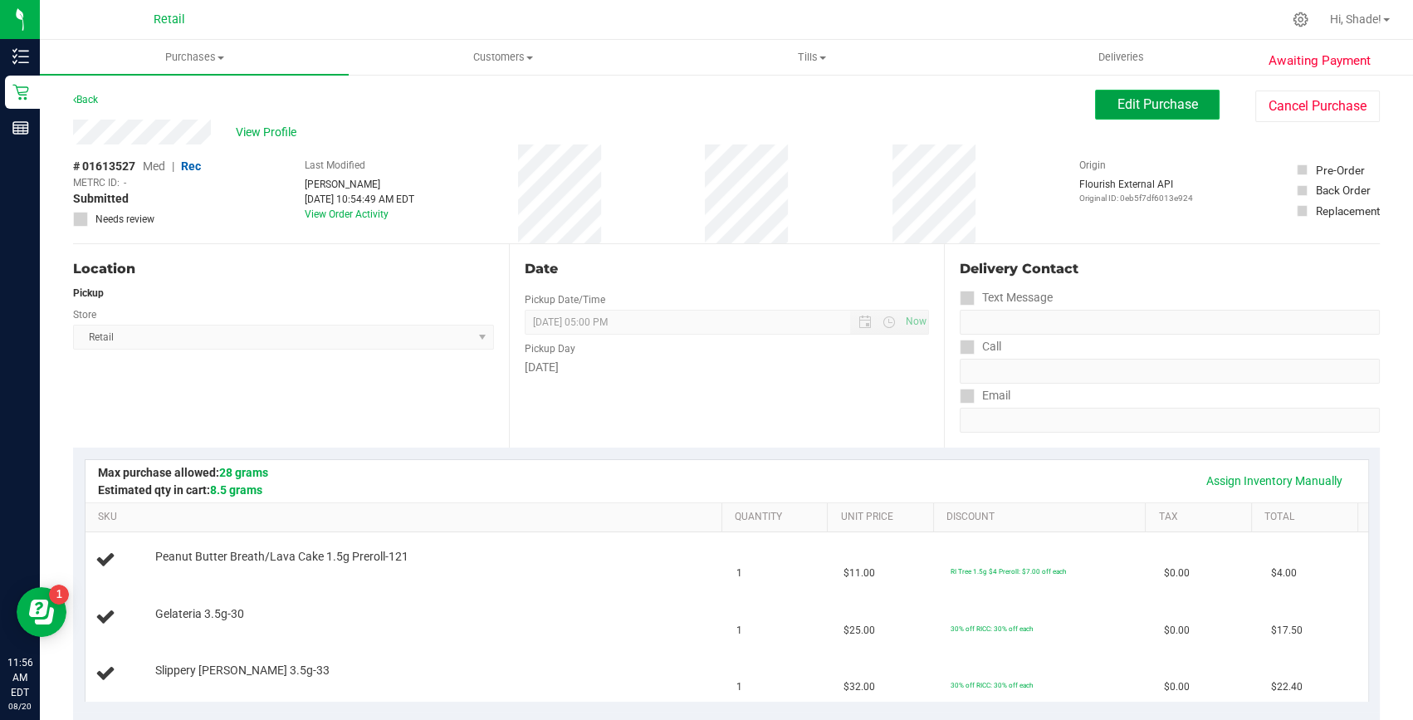
click at [1117, 106] on span "Edit Purchase" at bounding box center [1157, 104] width 81 height 16
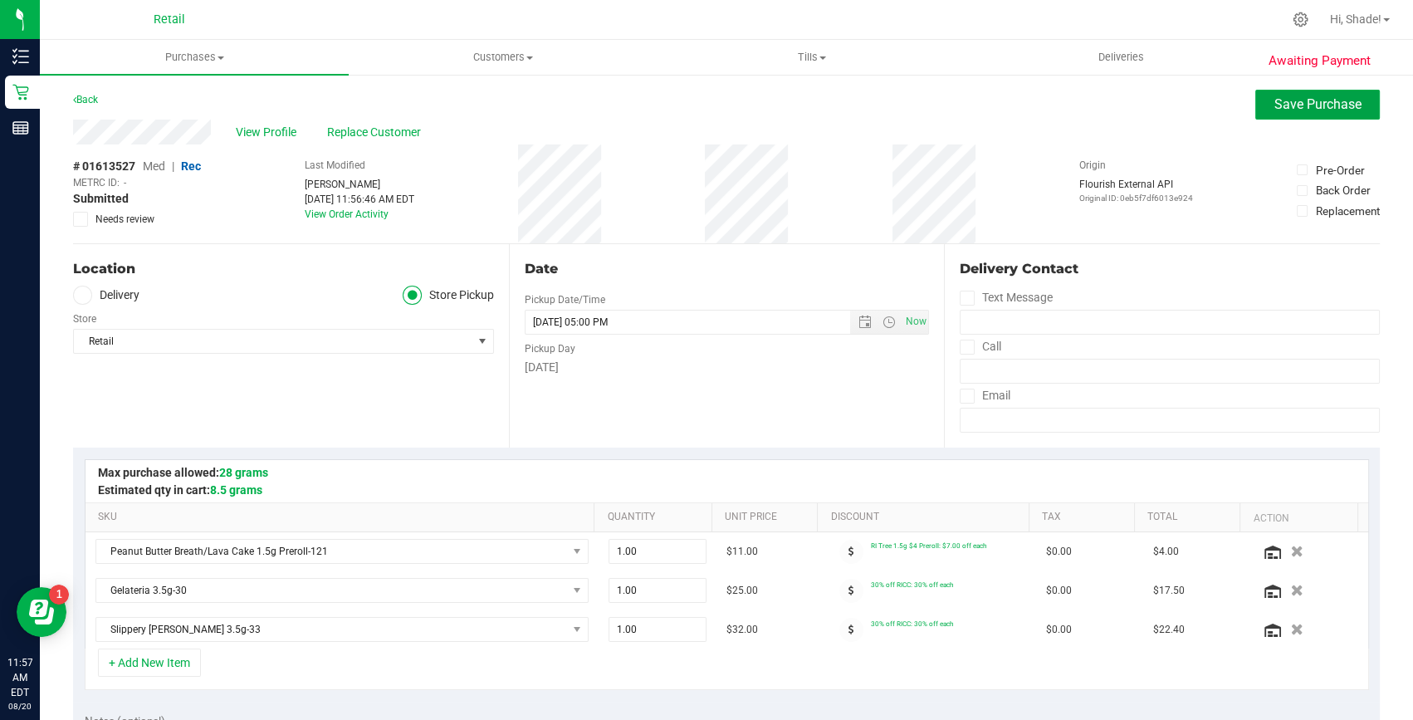
click at [1255, 105] on button "Save Purchase" at bounding box center [1317, 105] width 125 height 30
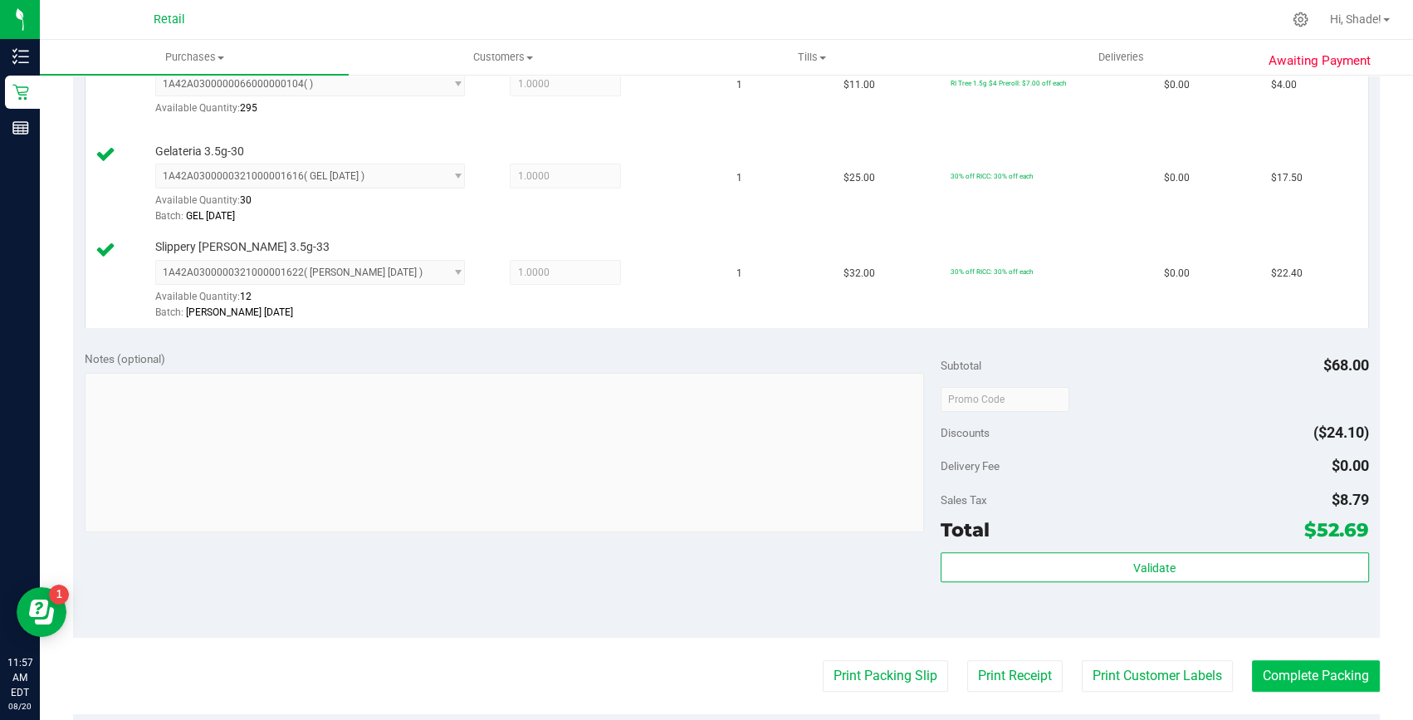
scroll to position [679, 0]
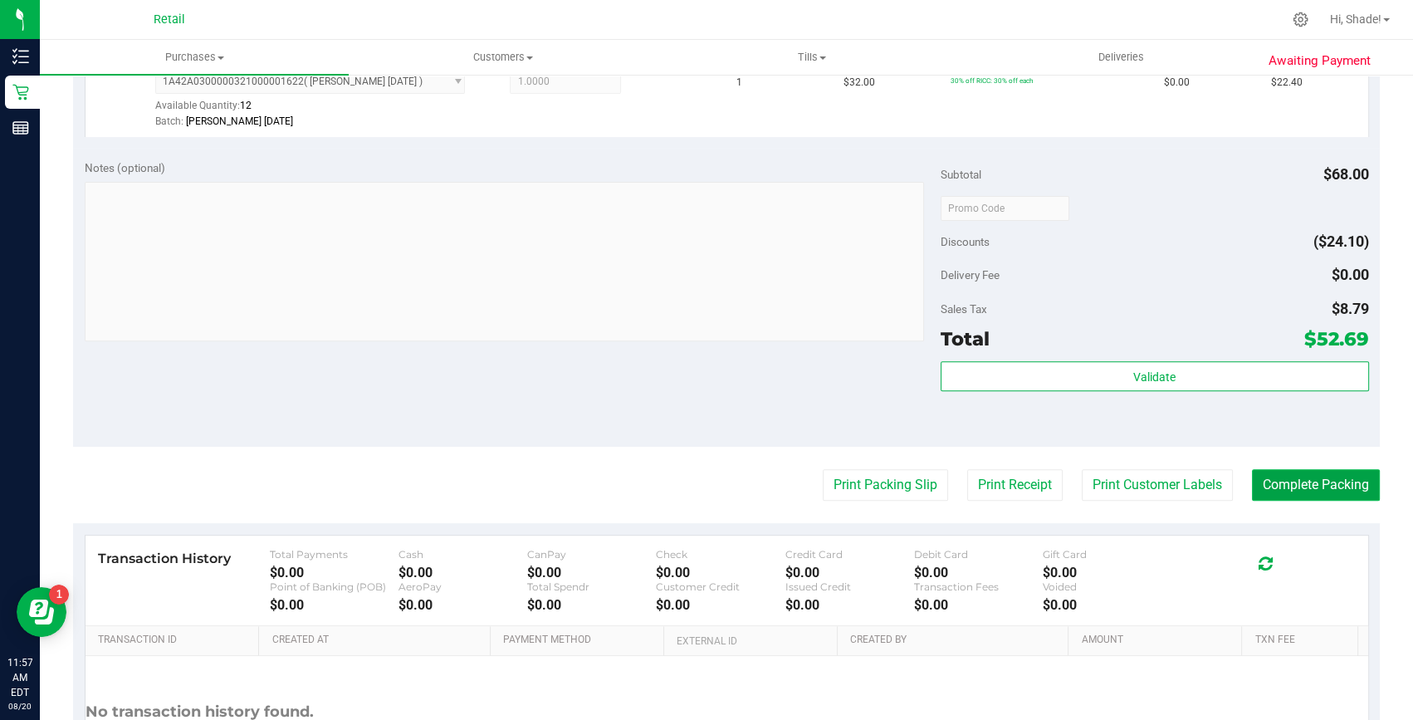
click at [1312, 496] on button "Complete Packing" at bounding box center [1316, 485] width 128 height 32
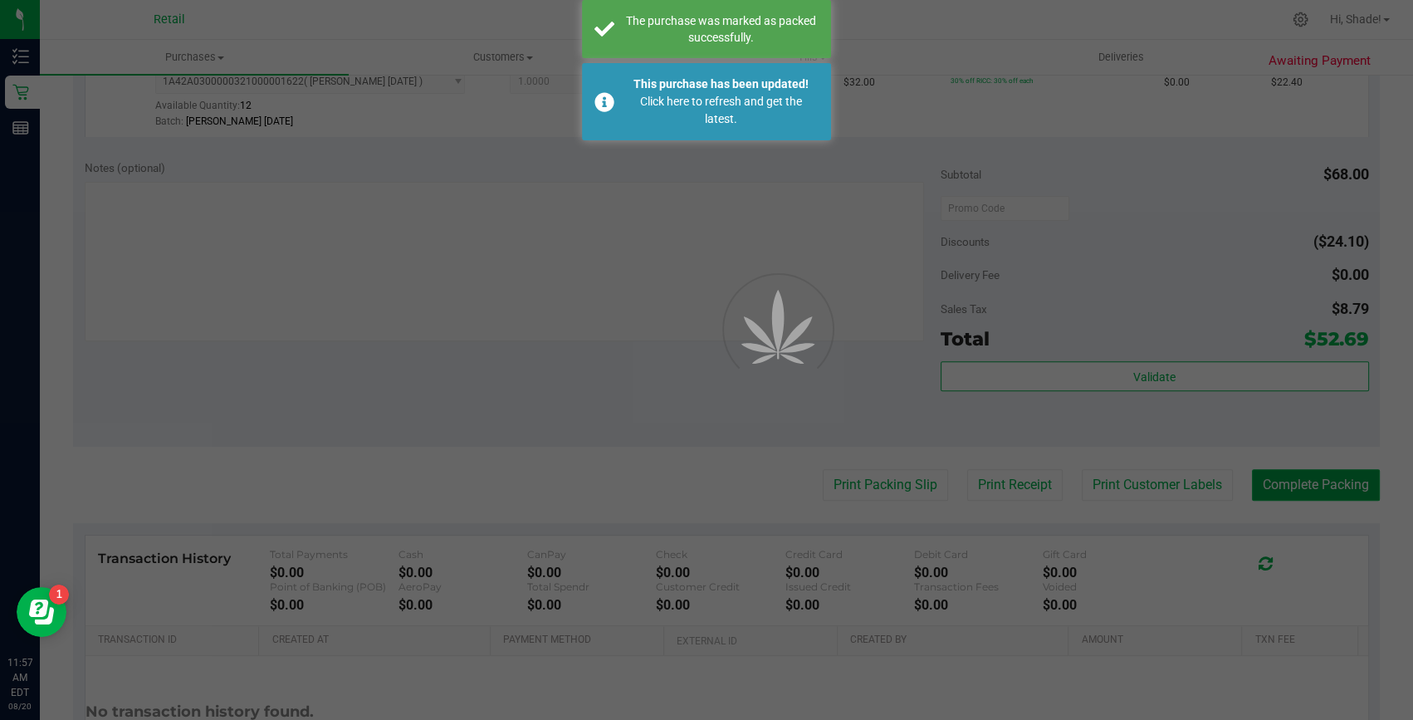
click at [1307, 493] on div "Purchases Summary of purchases Fulfillment All purchases Customers All customer…" at bounding box center [726, 380] width 1373 height 680
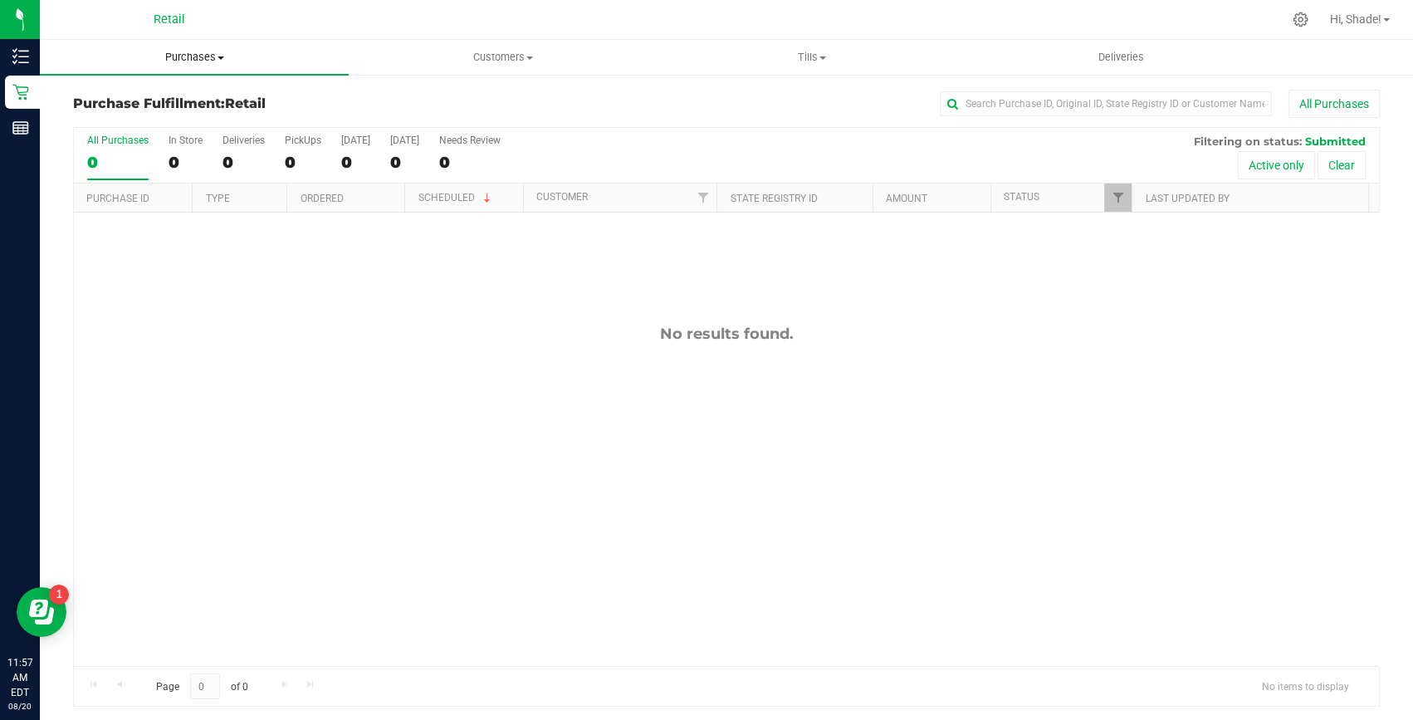
click at [199, 56] on span "Purchases" at bounding box center [194, 57] width 309 height 15
click at [102, 100] on span "Summary of purchases" at bounding box center [125, 100] width 170 height 14
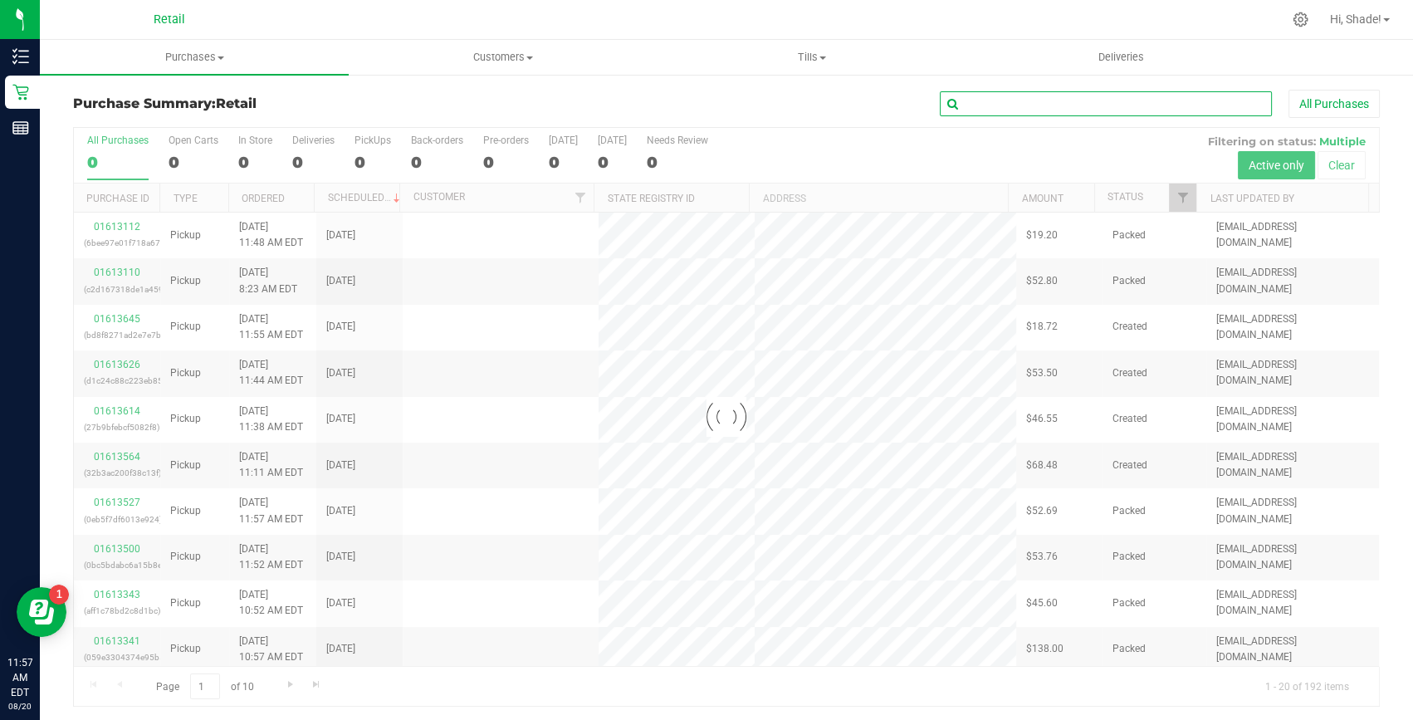
click at [1036, 108] on input "text" at bounding box center [1106, 103] width 332 height 25
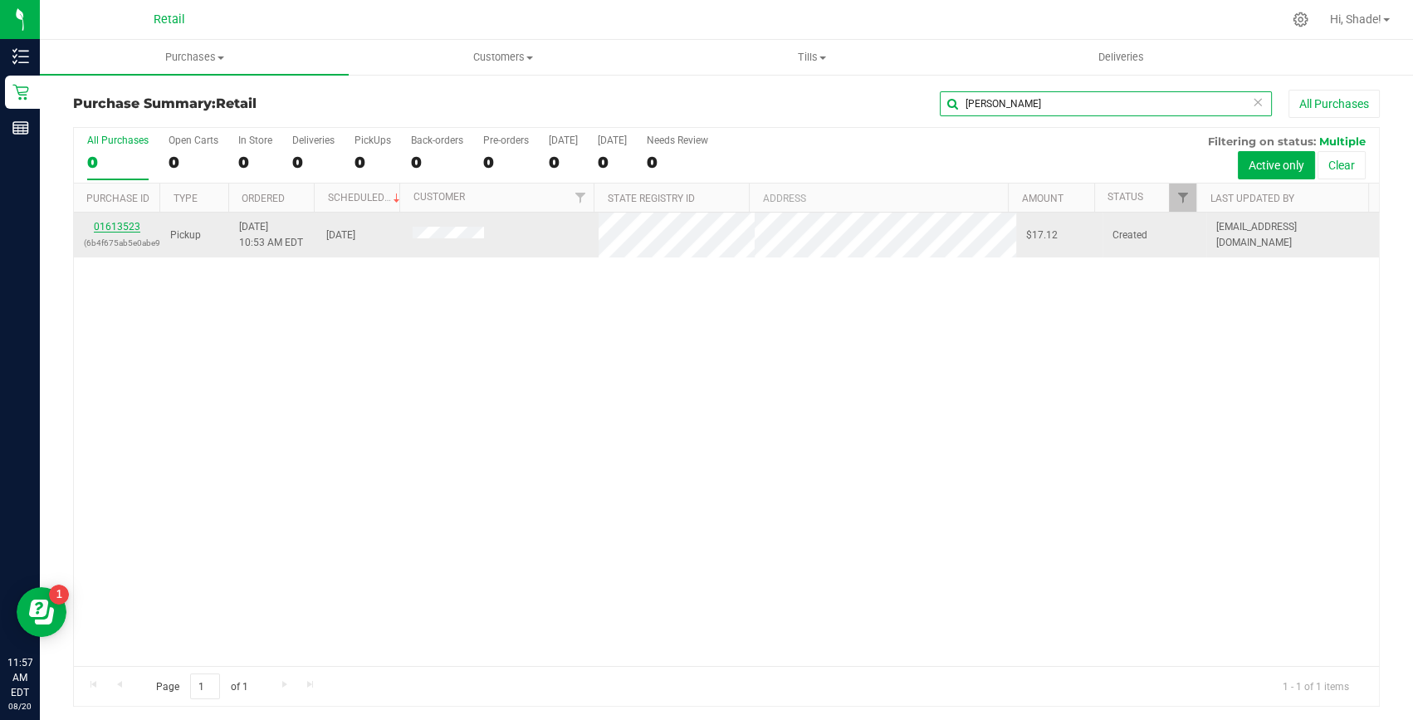
type input "jona"
click at [127, 231] on link "01613523" at bounding box center [117, 227] width 46 height 12
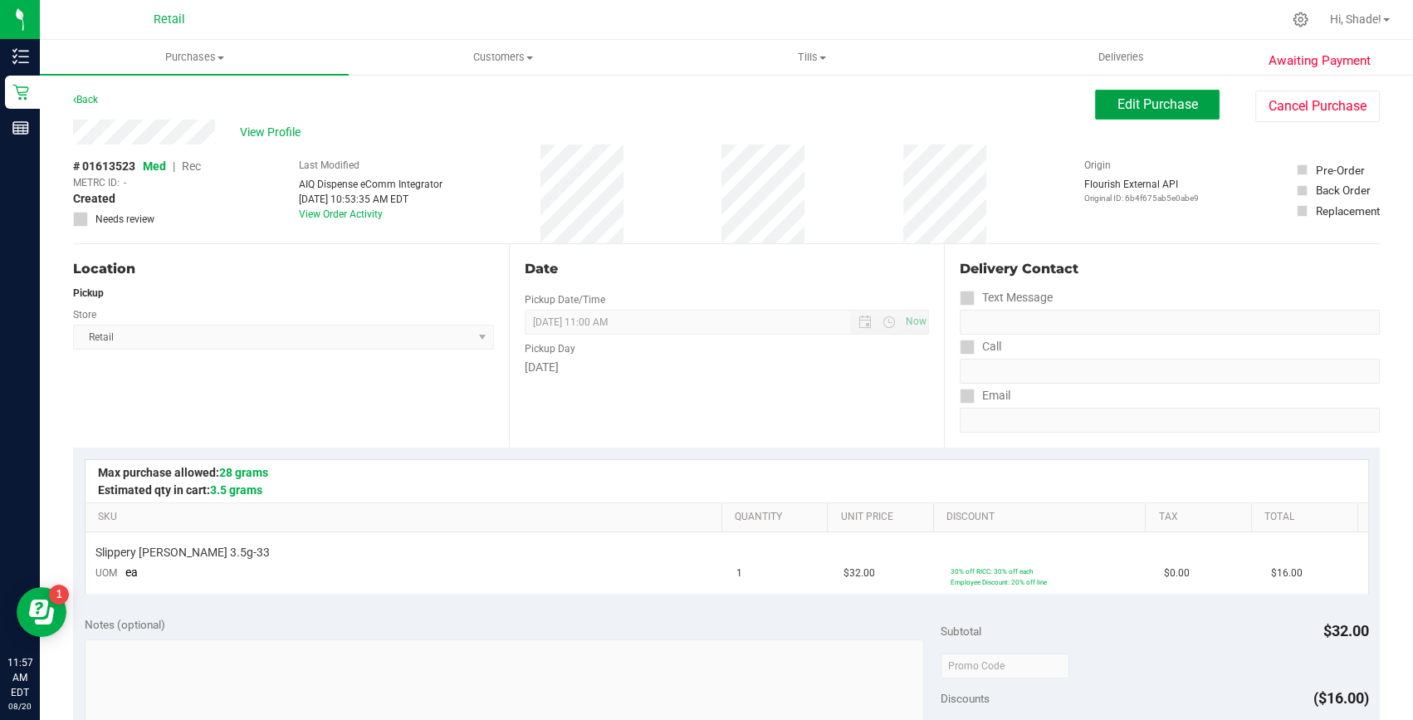
click at [1149, 105] on span "Edit Purchase" at bounding box center [1157, 104] width 81 height 16
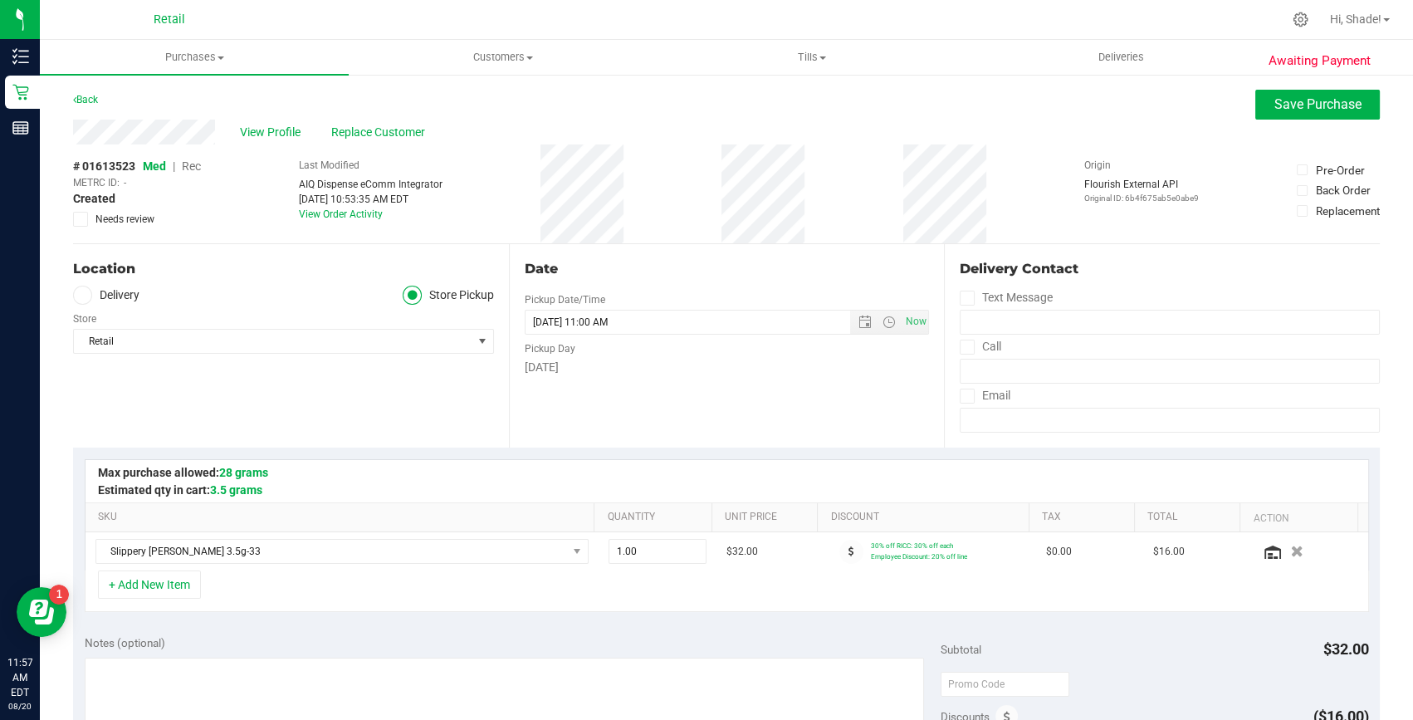
drag, startPoint x: 193, startPoint y: 166, endPoint x: 920, endPoint y: 440, distance: 776.3
click at [193, 166] on span "Rec" at bounding box center [191, 165] width 19 height 13
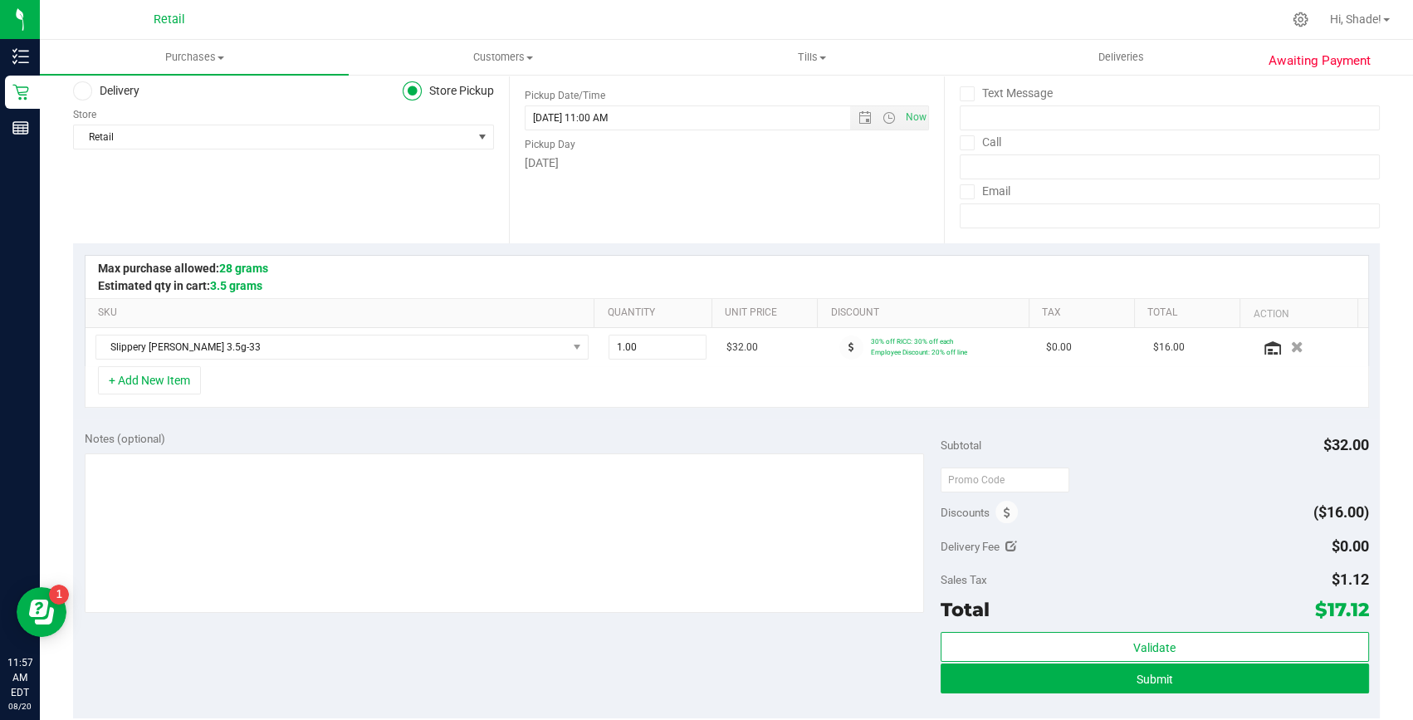
scroll to position [226, 0]
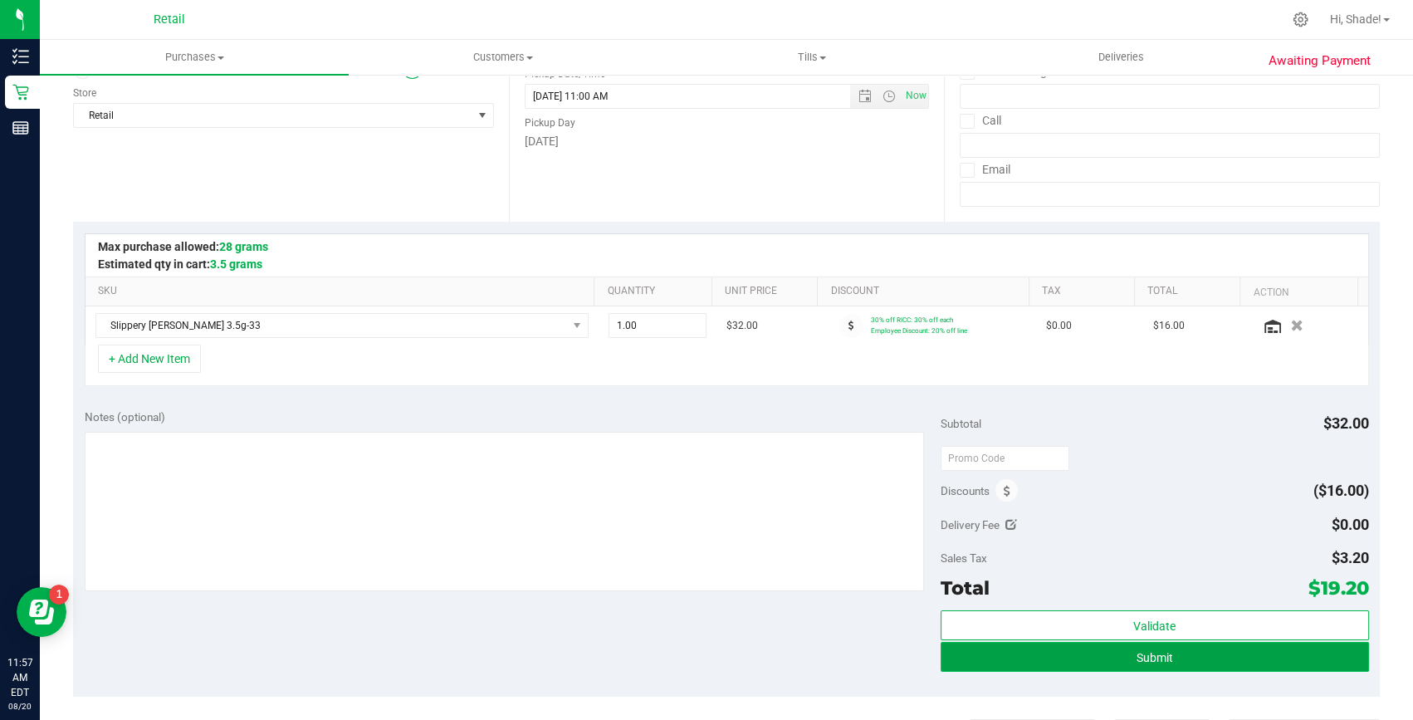
click at [1194, 663] on button "Submit" at bounding box center [1155, 657] width 428 height 30
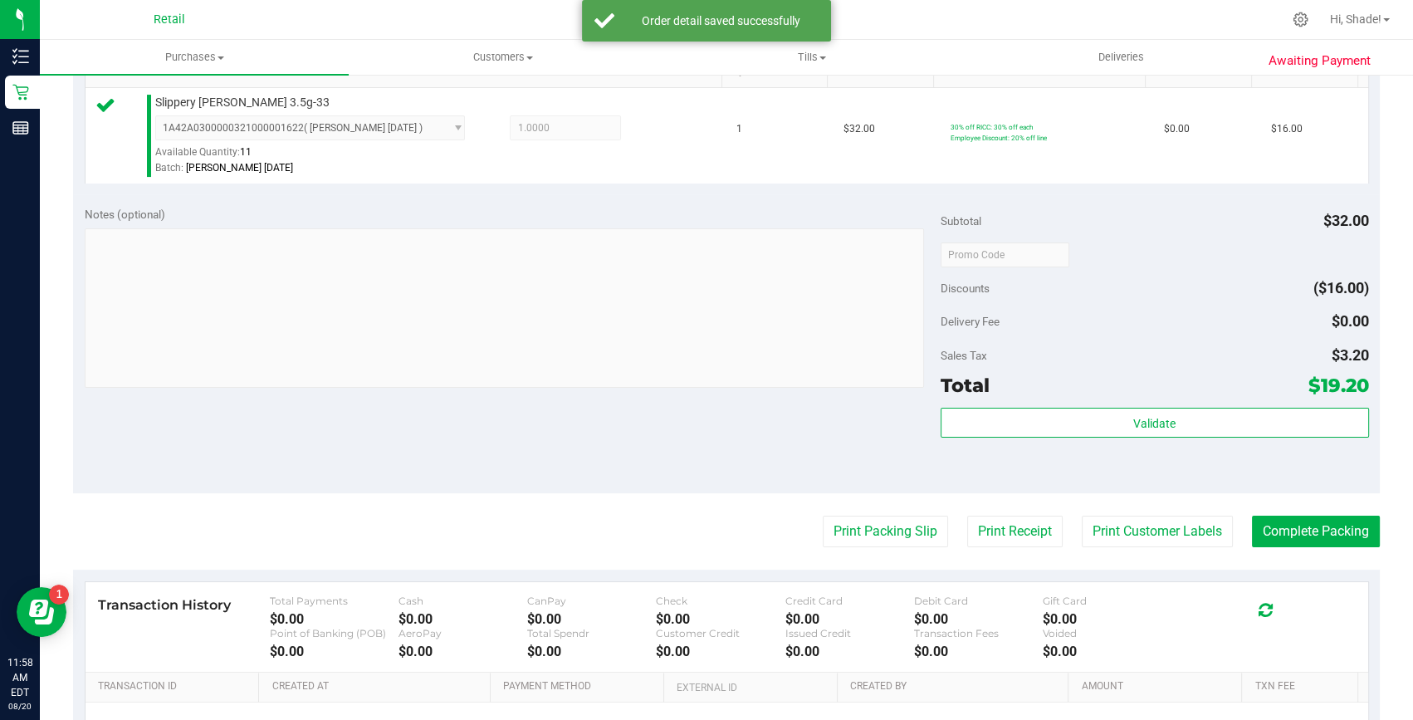
scroll to position [452, 0]
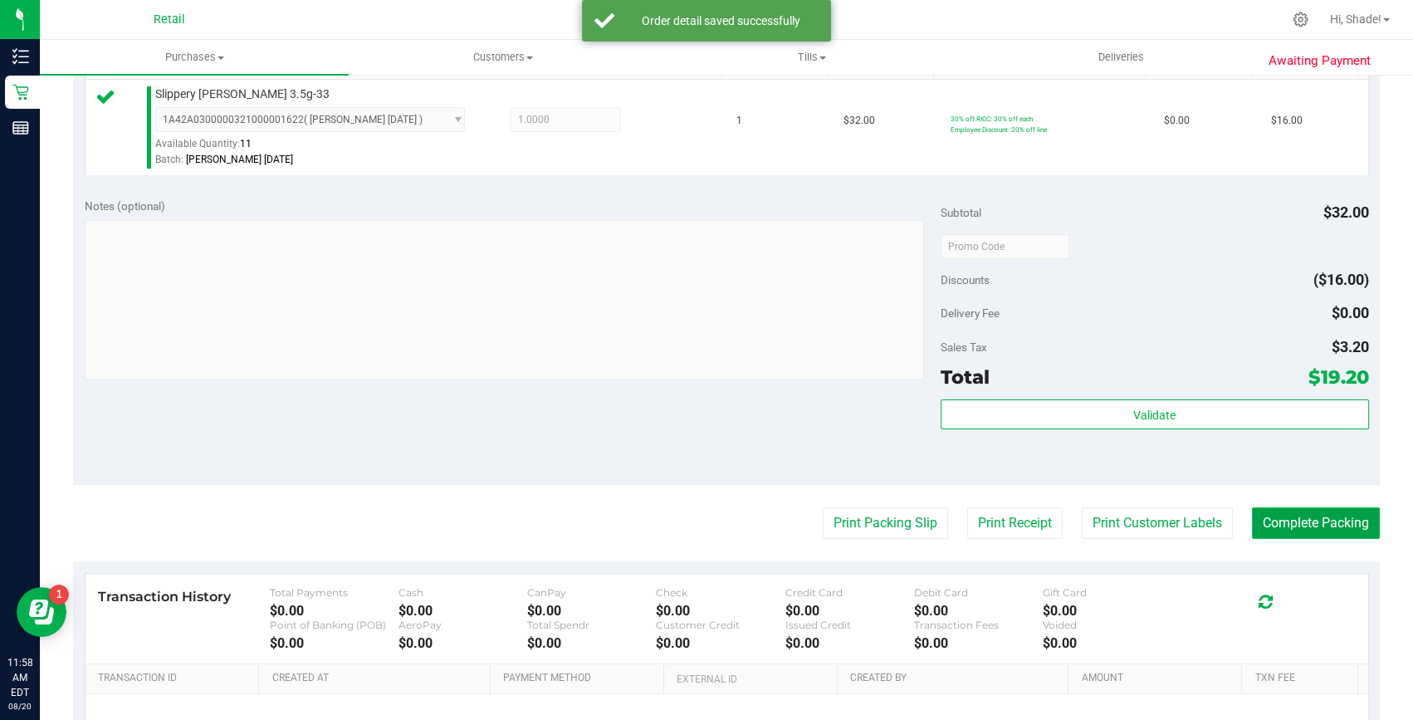
click at [1344, 517] on button "Complete Packing" at bounding box center [1316, 523] width 128 height 32
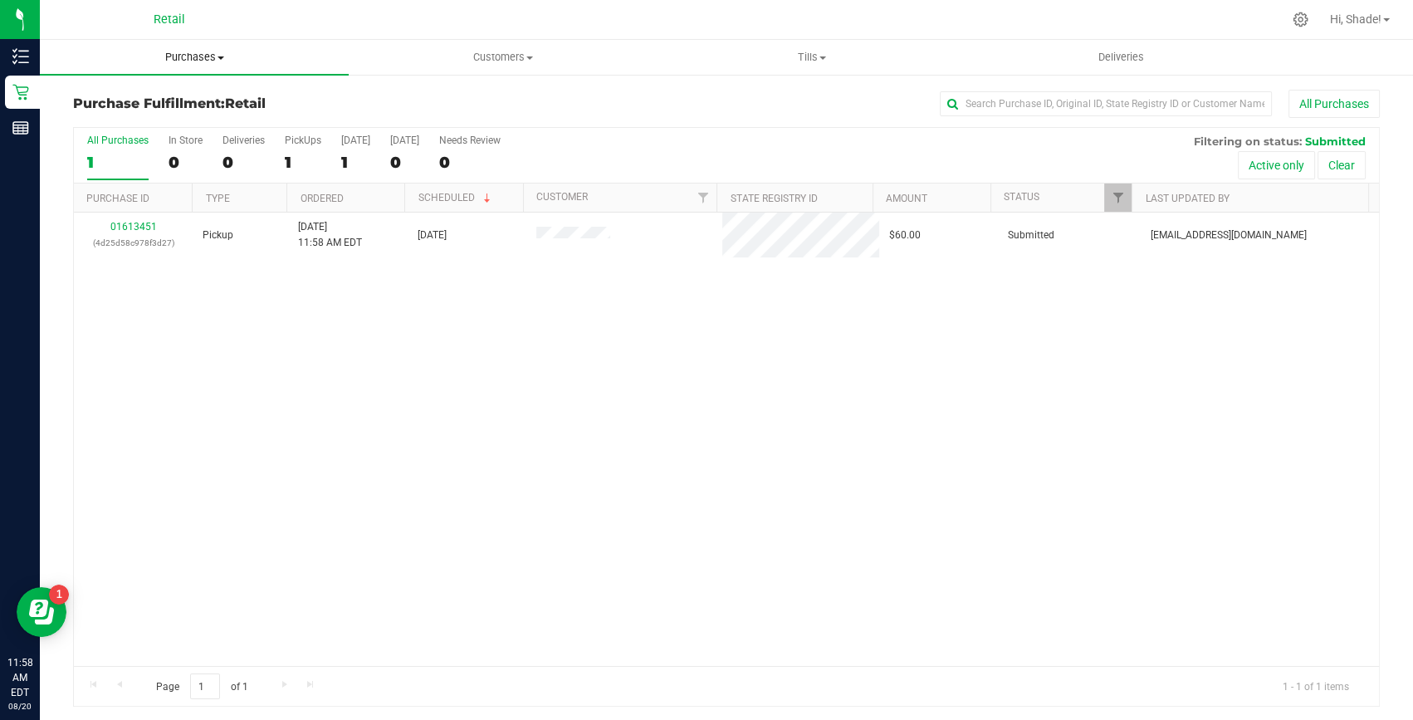
click at [202, 61] on span "Purchases" at bounding box center [194, 57] width 309 height 15
click at [120, 100] on span "Summary of purchases" at bounding box center [125, 100] width 170 height 14
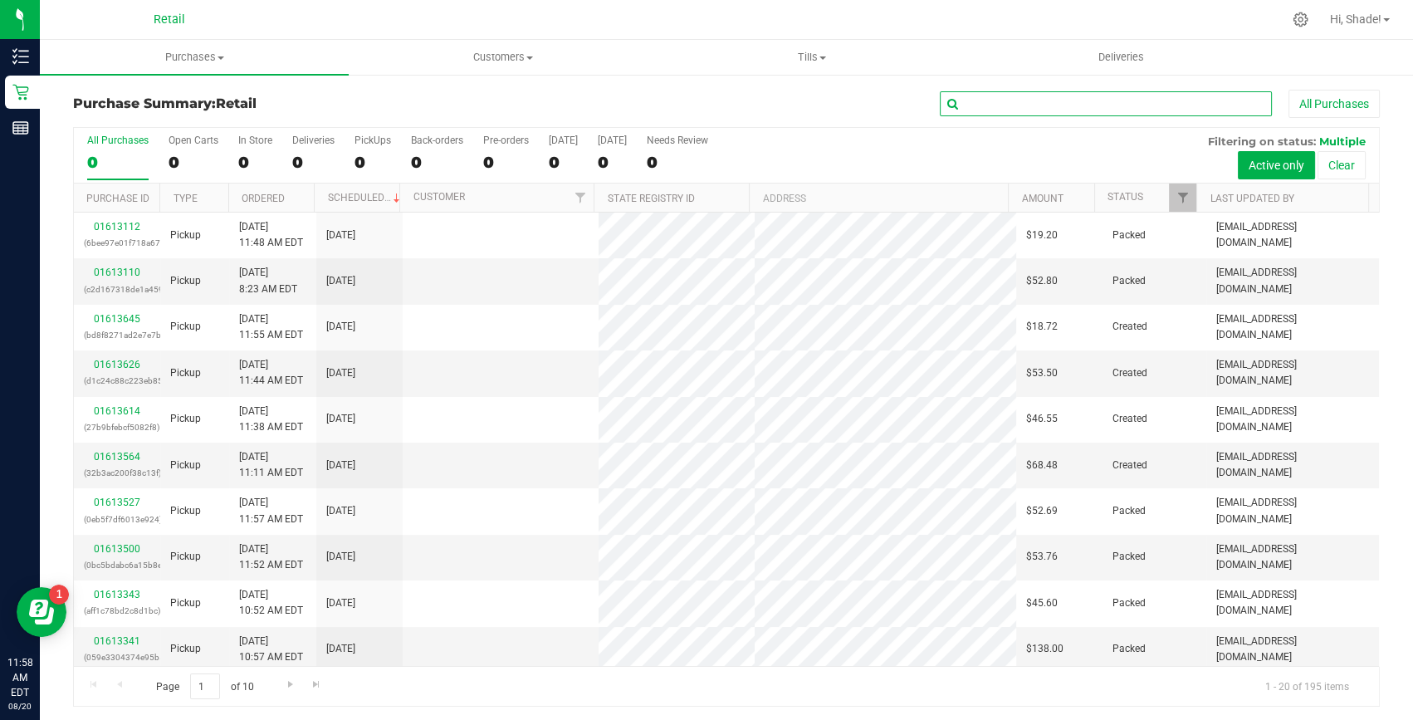
click at [970, 98] on input "text" at bounding box center [1106, 103] width 332 height 25
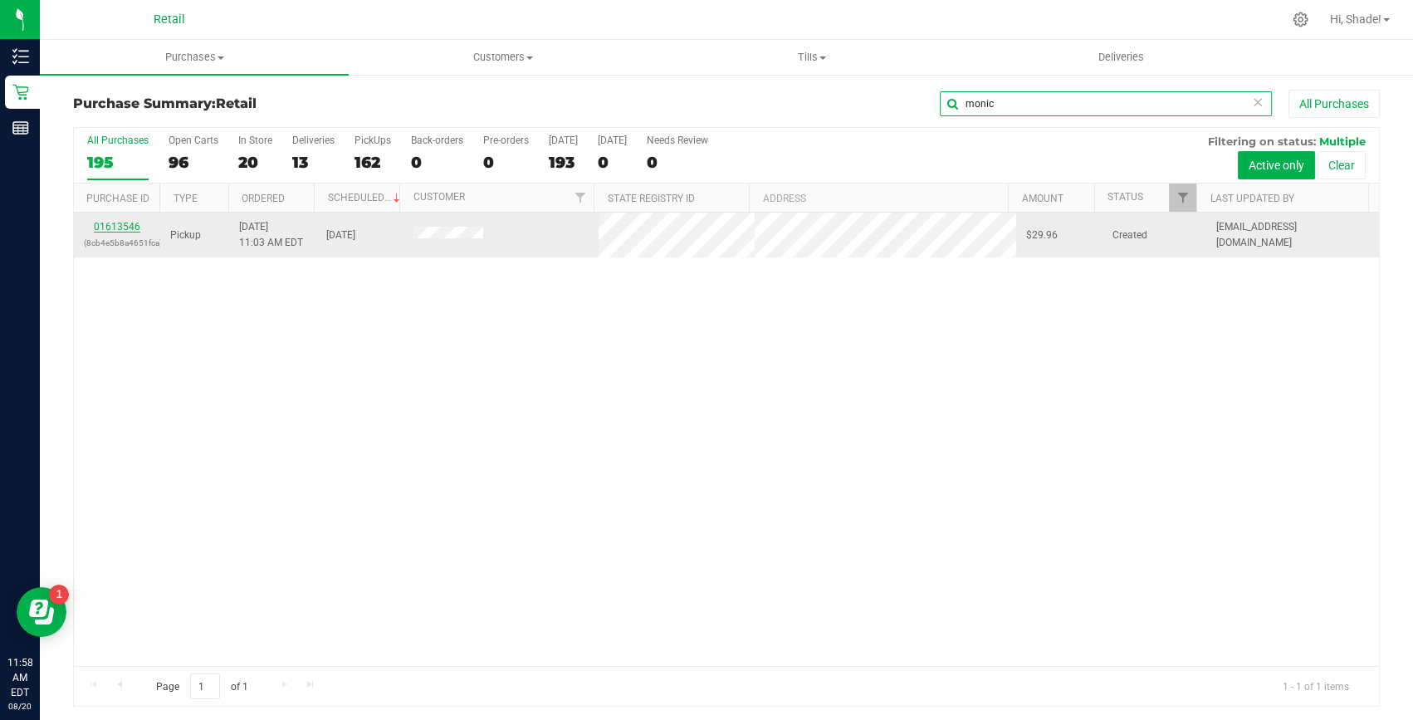
type input "monic"
click at [116, 226] on link "01613546" at bounding box center [117, 227] width 46 height 12
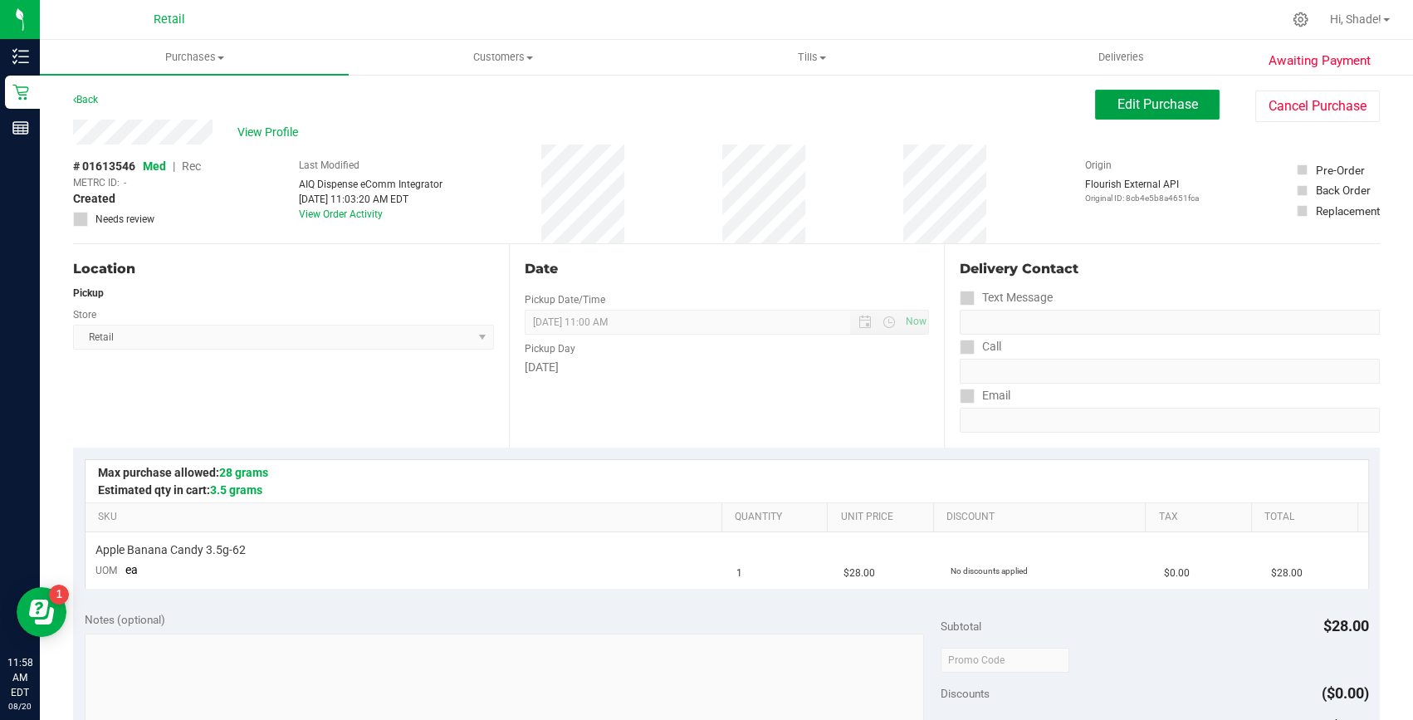
drag, startPoint x: 1131, startPoint y: 95, endPoint x: 462, endPoint y: 174, distance: 673.6
click at [1131, 95] on button "Edit Purchase" at bounding box center [1157, 105] width 125 height 30
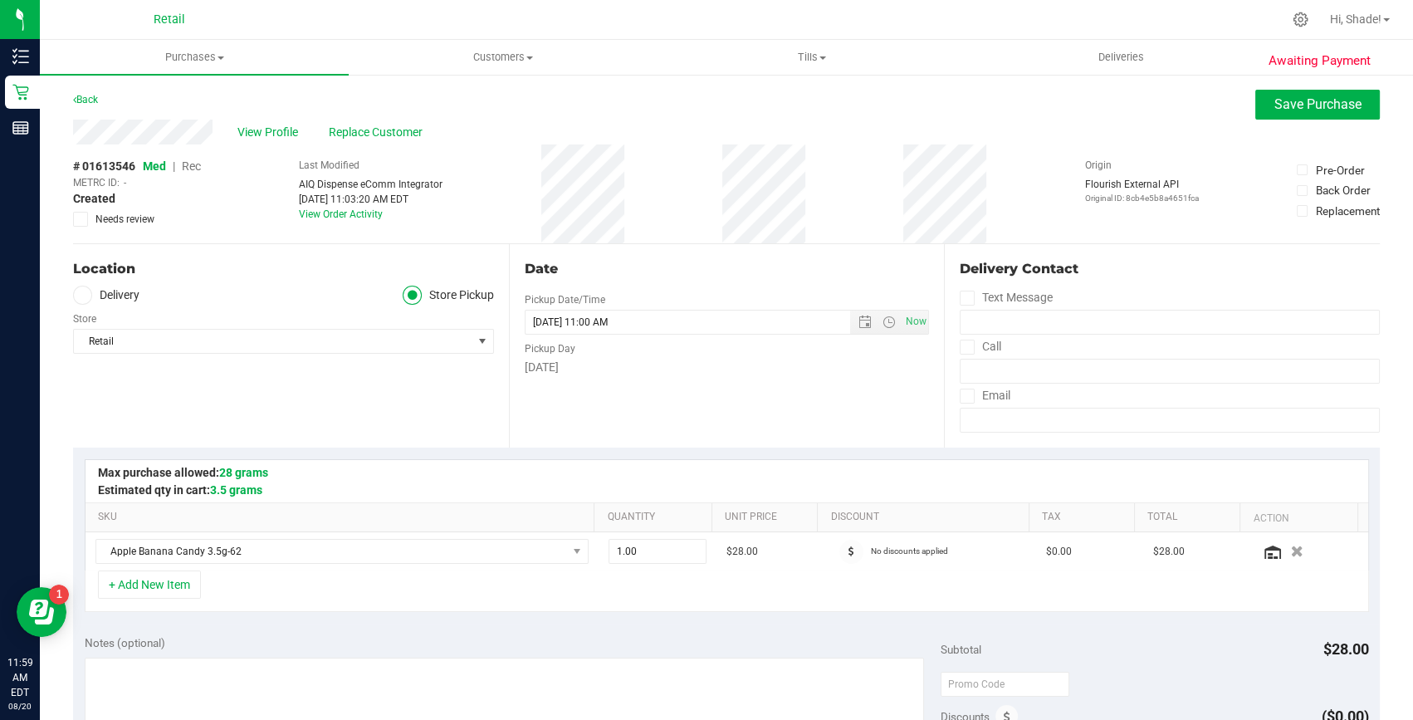
click at [193, 164] on span "Rec" at bounding box center [191, 165] width 19 height 13
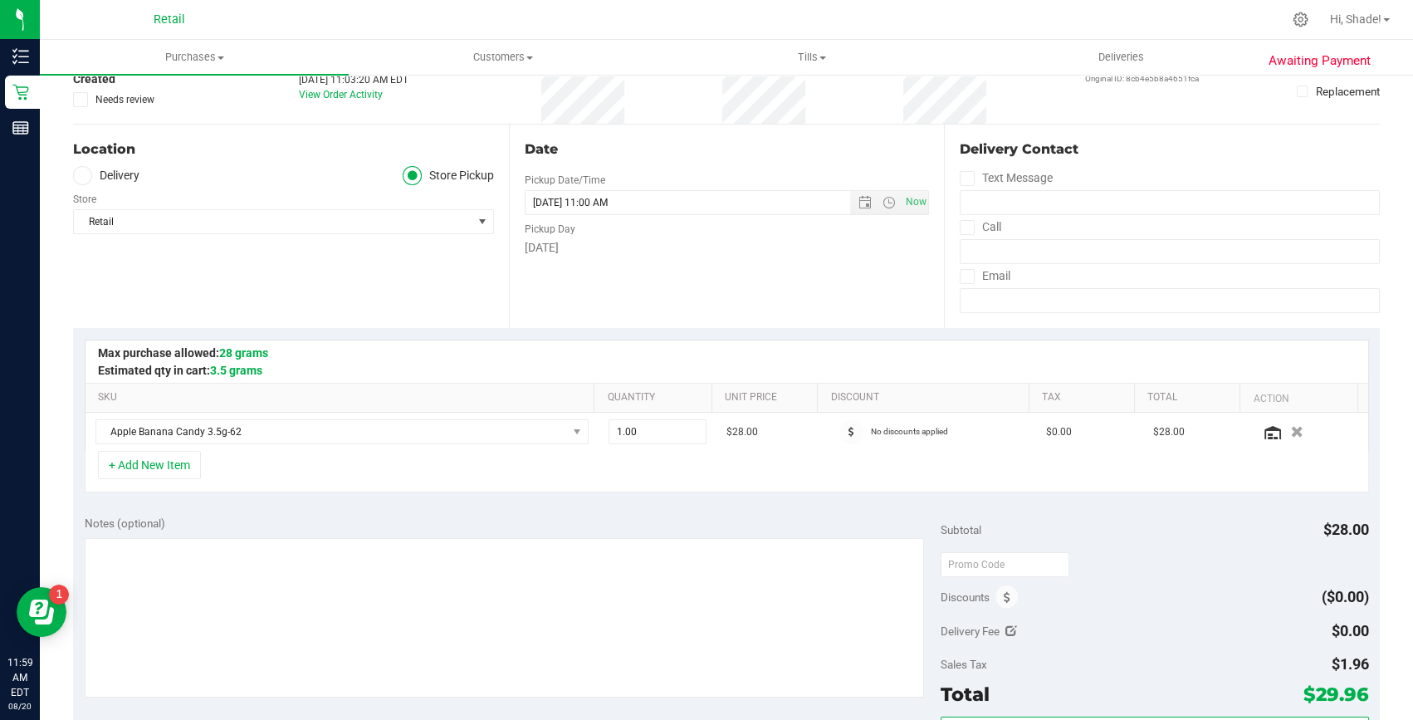
scroll to position [226, 0]
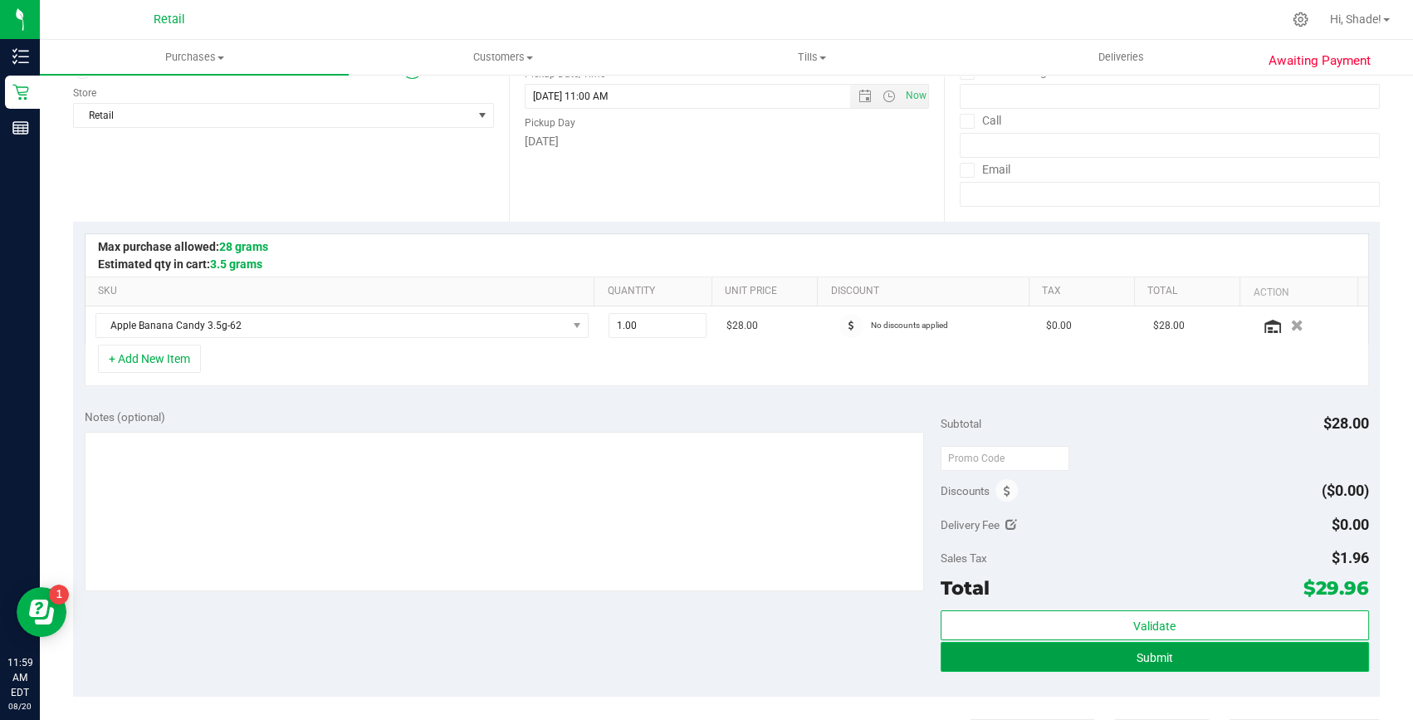
click at [1171, 646] on button "Submit" at bounding box center [1155, 657] width 428 height 30
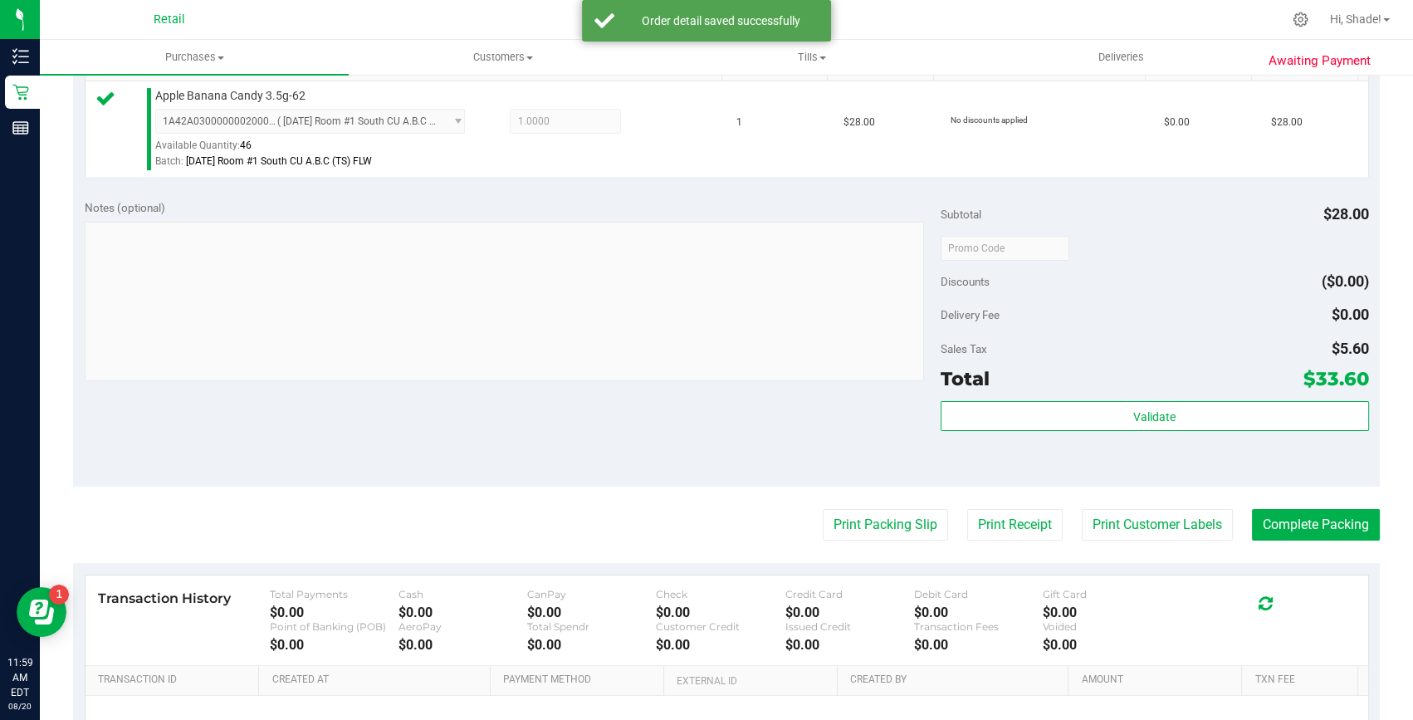
scroll to position [452, 0]
click at [1338, 513] on button "Complete Packing" at bounding box center [1316, 523] width 128 height 32
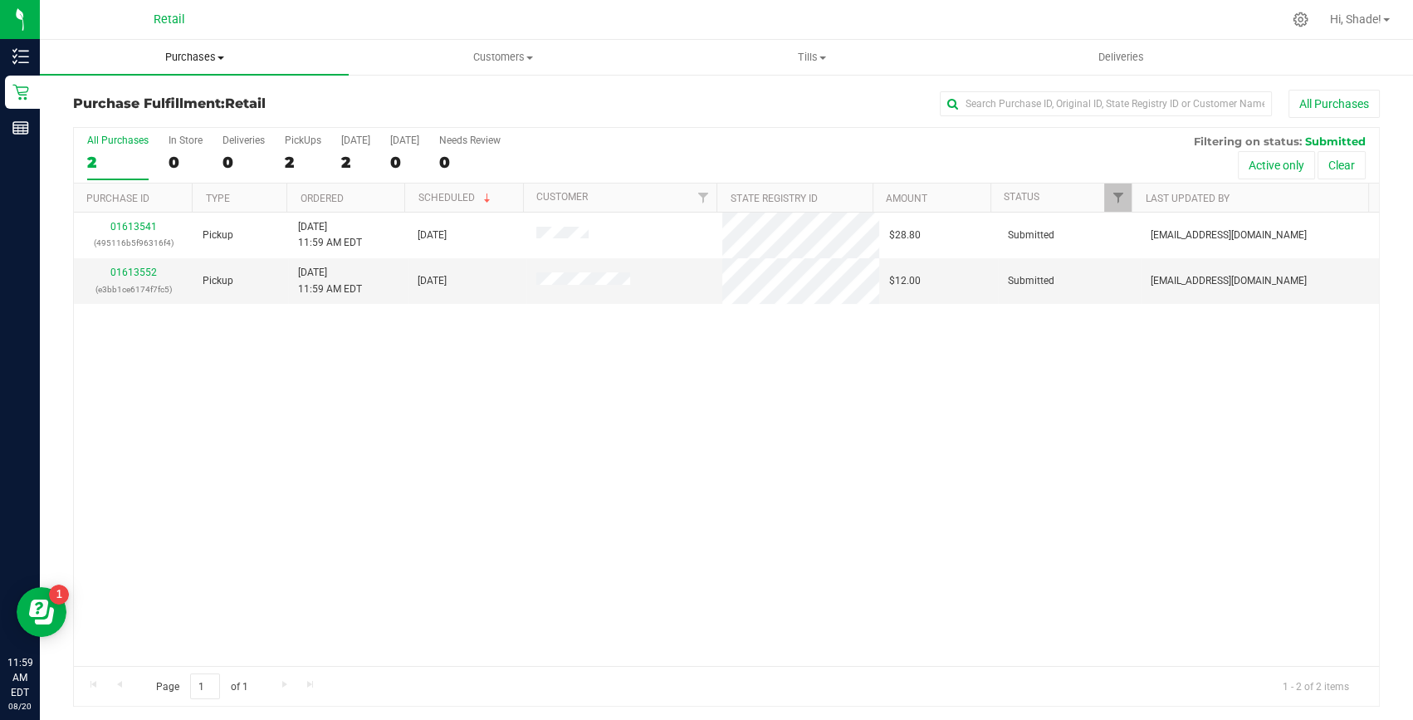
click at [184, 59] on span "Purchases" at bounding box center [194, 57] width 309 height 15
click at [97, 97] on span "Summary of purchases" at bounding box center [125, 100] width 170 height 14
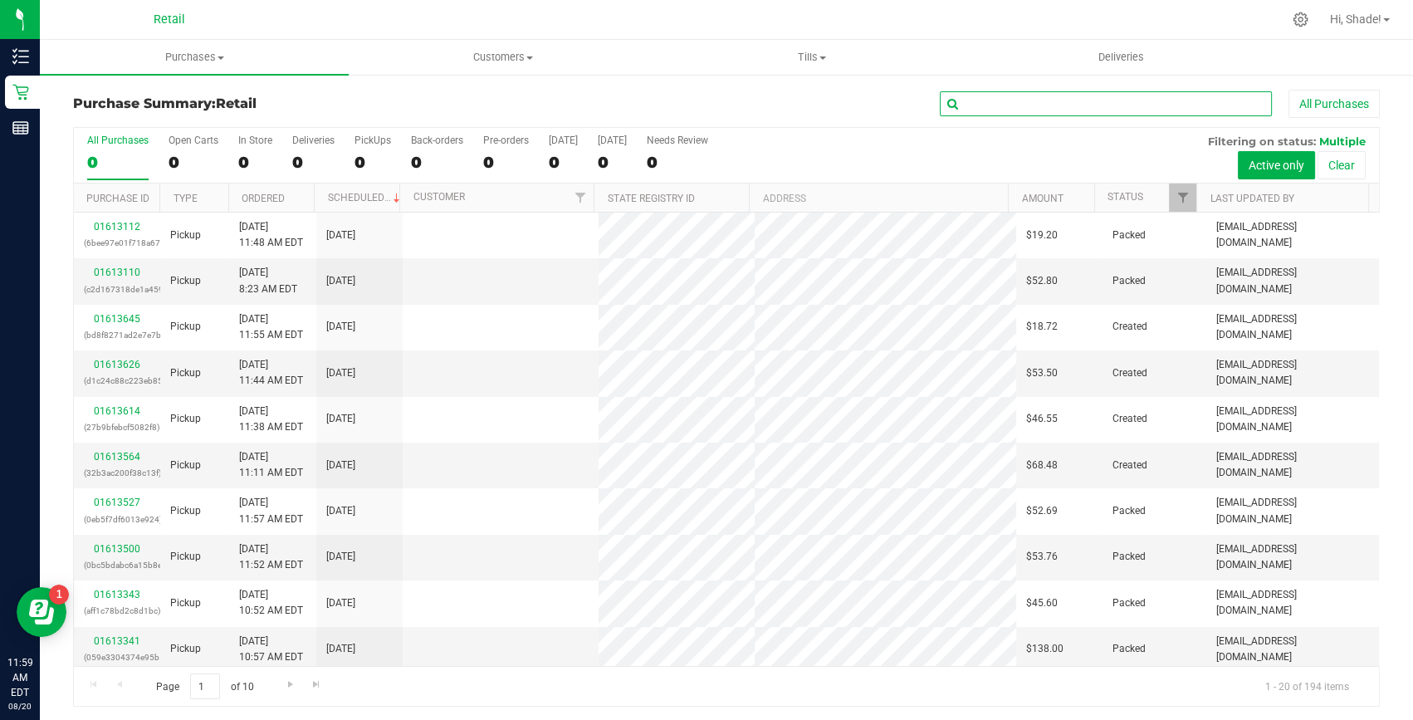
click at [1020, 106] on input "text" at bounding box center [1106, 103] width 332 height 25
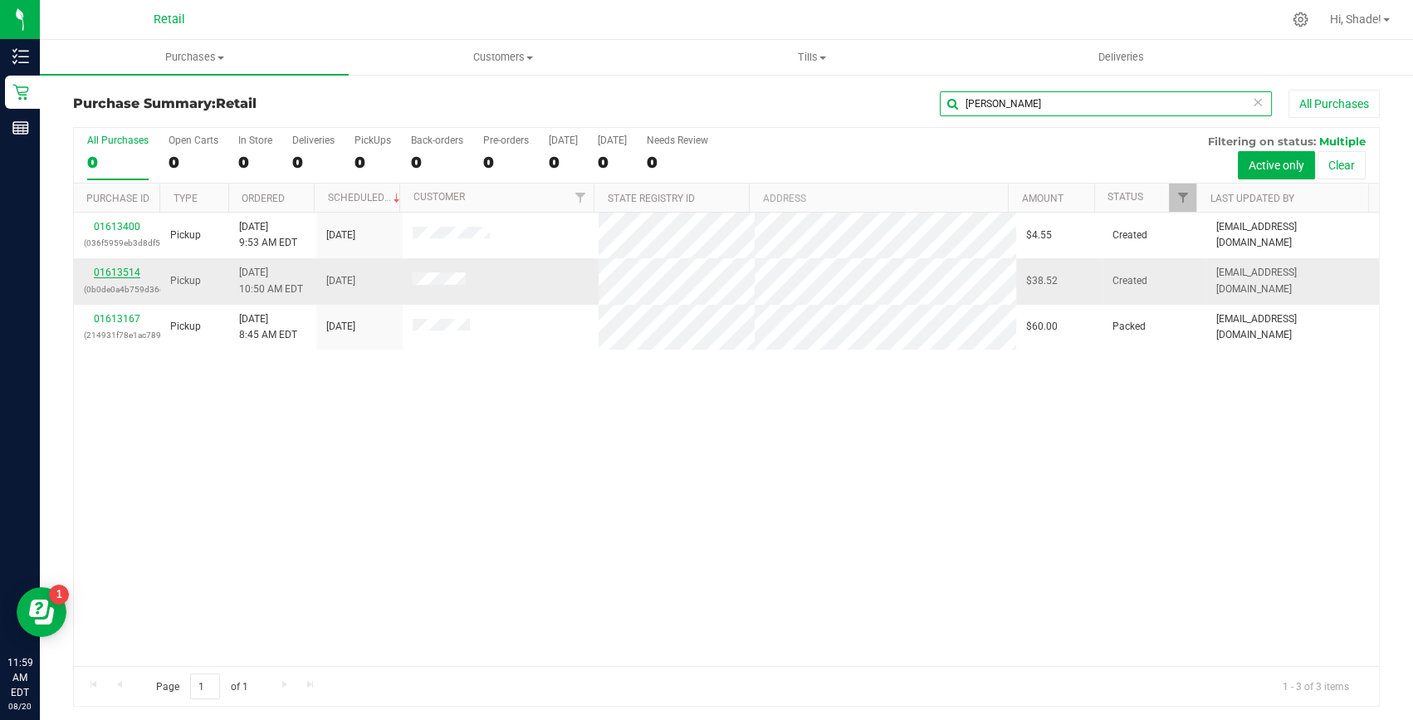
type input "eric"
click at [100, 275] on link "01613514" at bounding box center [117, 272] width 46 height 12
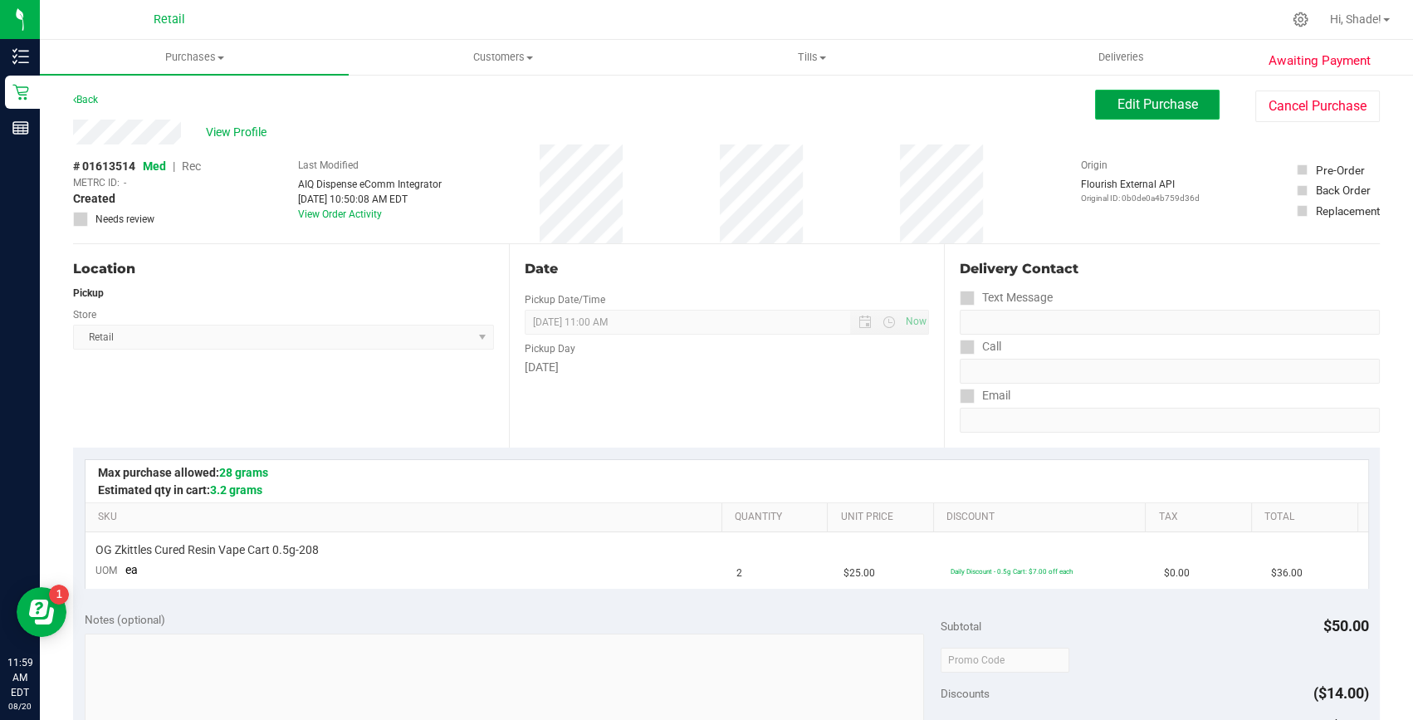
click at [1163, 105] on span "Edit Purchase" at bounding box center [1157, 104] width 81 height 16
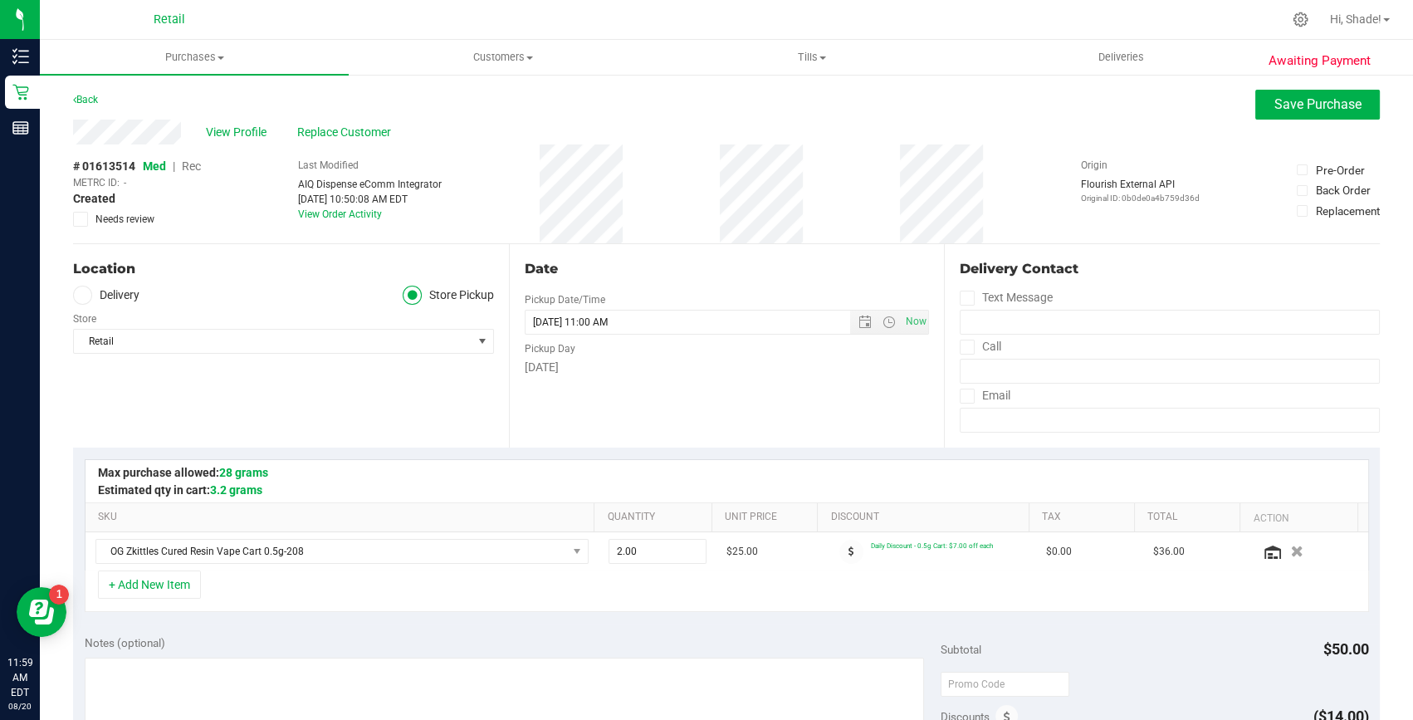
click at [187, 164] on span "Rec" at bounding box center [191, 165] width 19 height 13
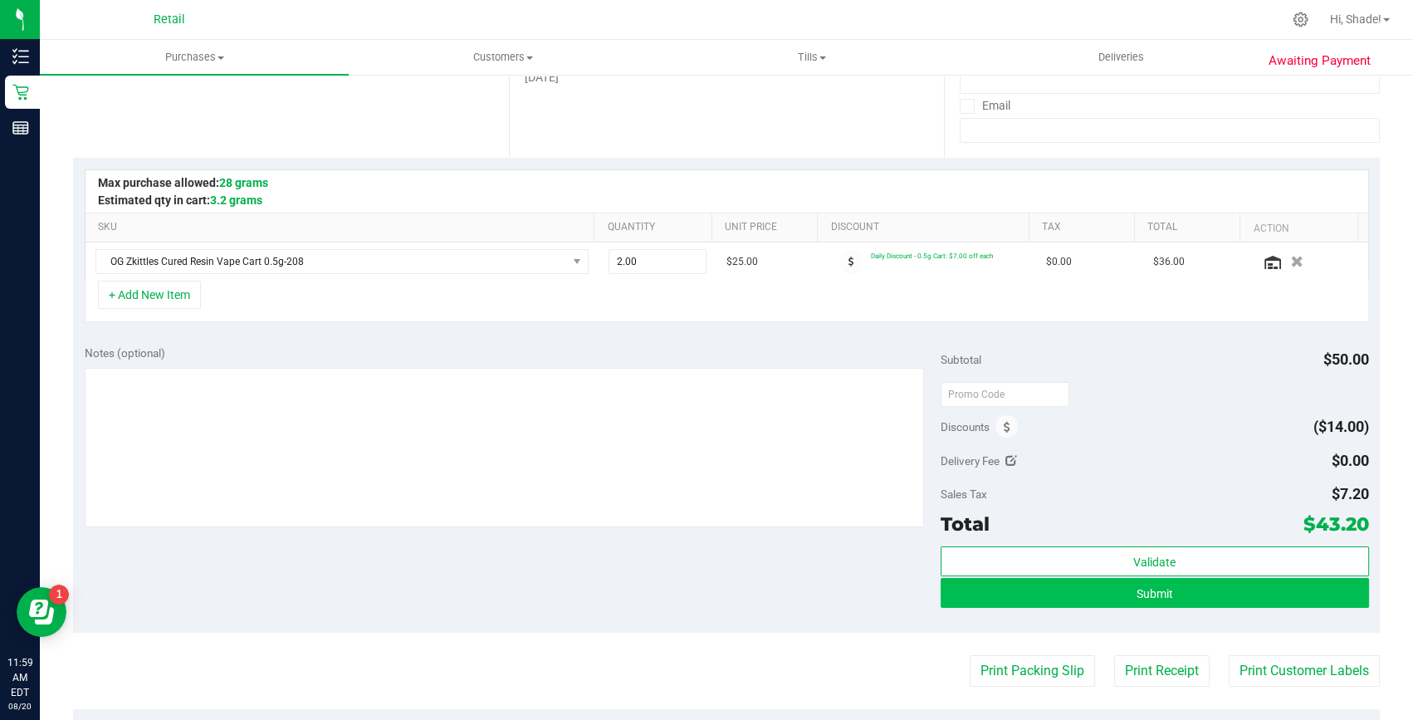
scroll to position [301, 0]
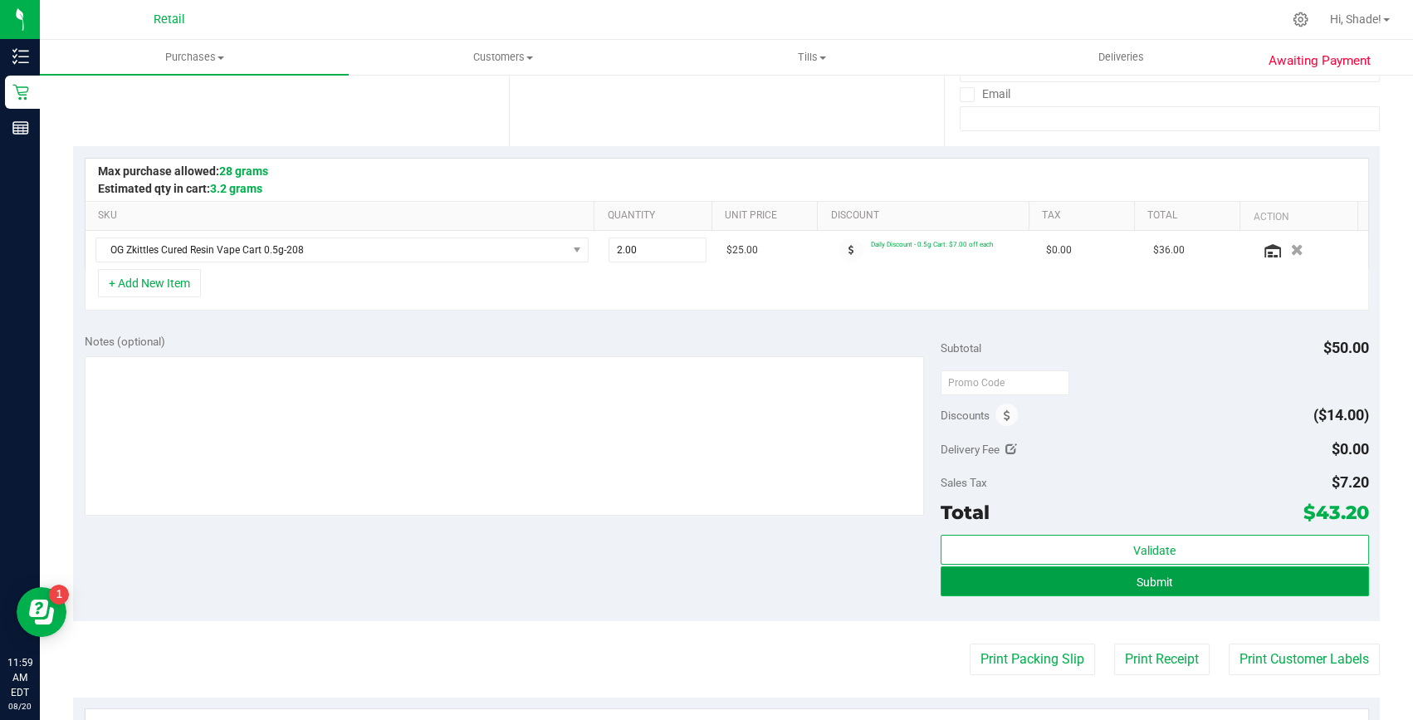
click at [1295, 576] on button "Submit" at bounding box center [1155, 581] width 428 height 30
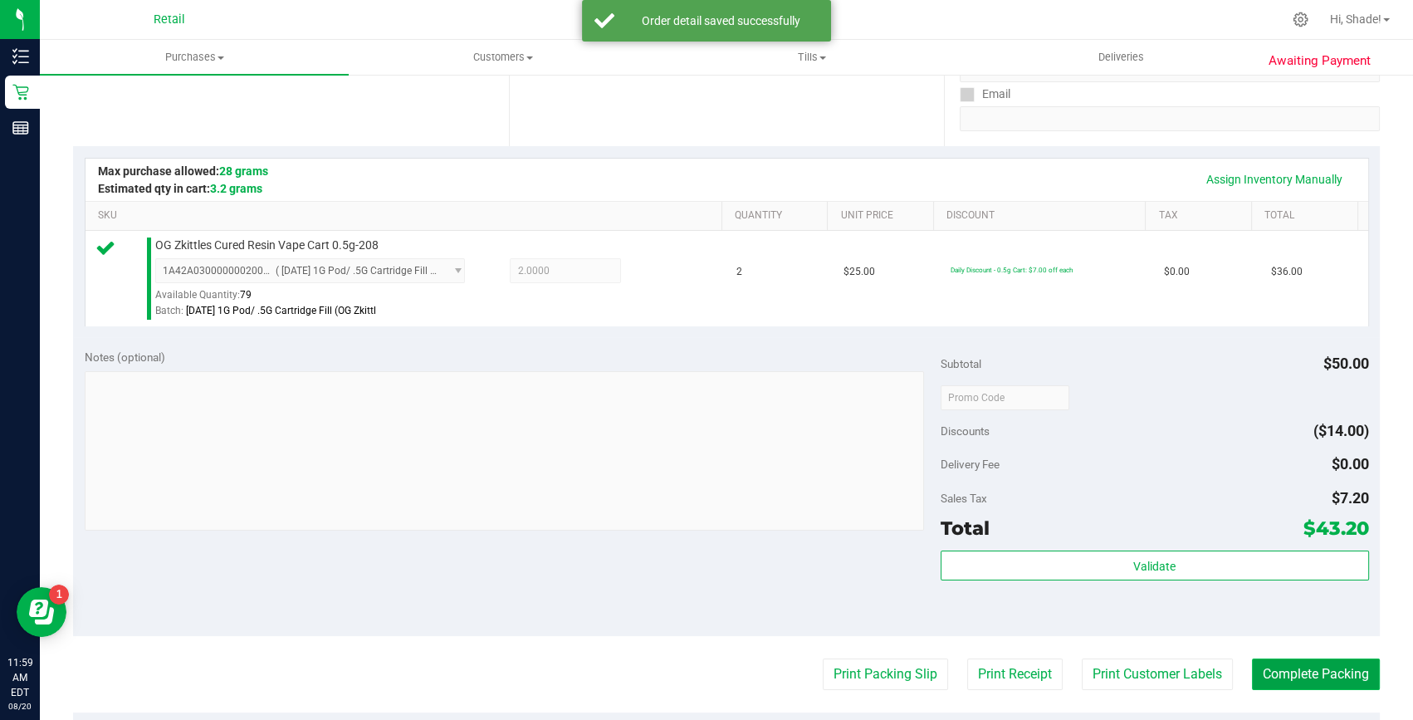
click at [1287, 682] on button "Complete Packing" at bounding box center [1316, 674] width 128 height 32
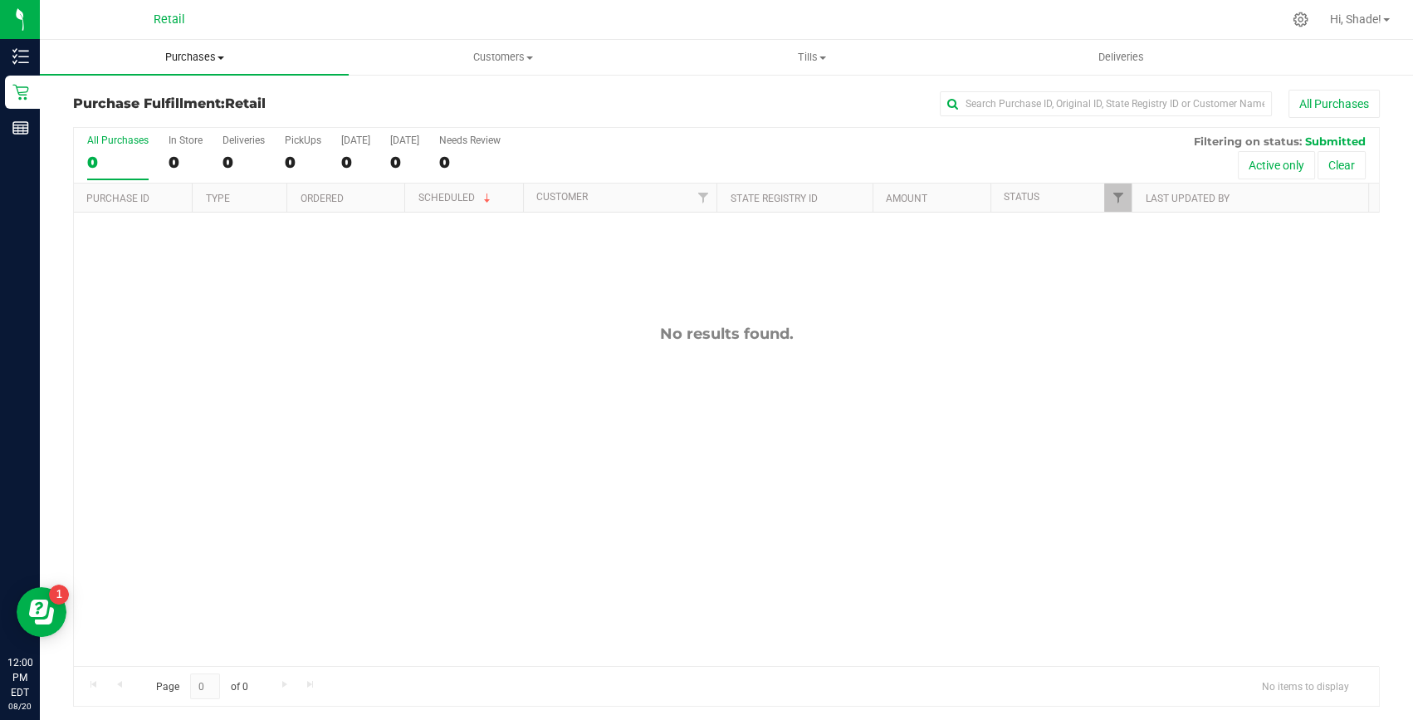
click at [174, 57] on span "Purchases" at bounding box center [194, 57] width 309 height 15
click at [137, 98] on span "Summary of purchases" at bounding box center [125, 100] width 170 height 14
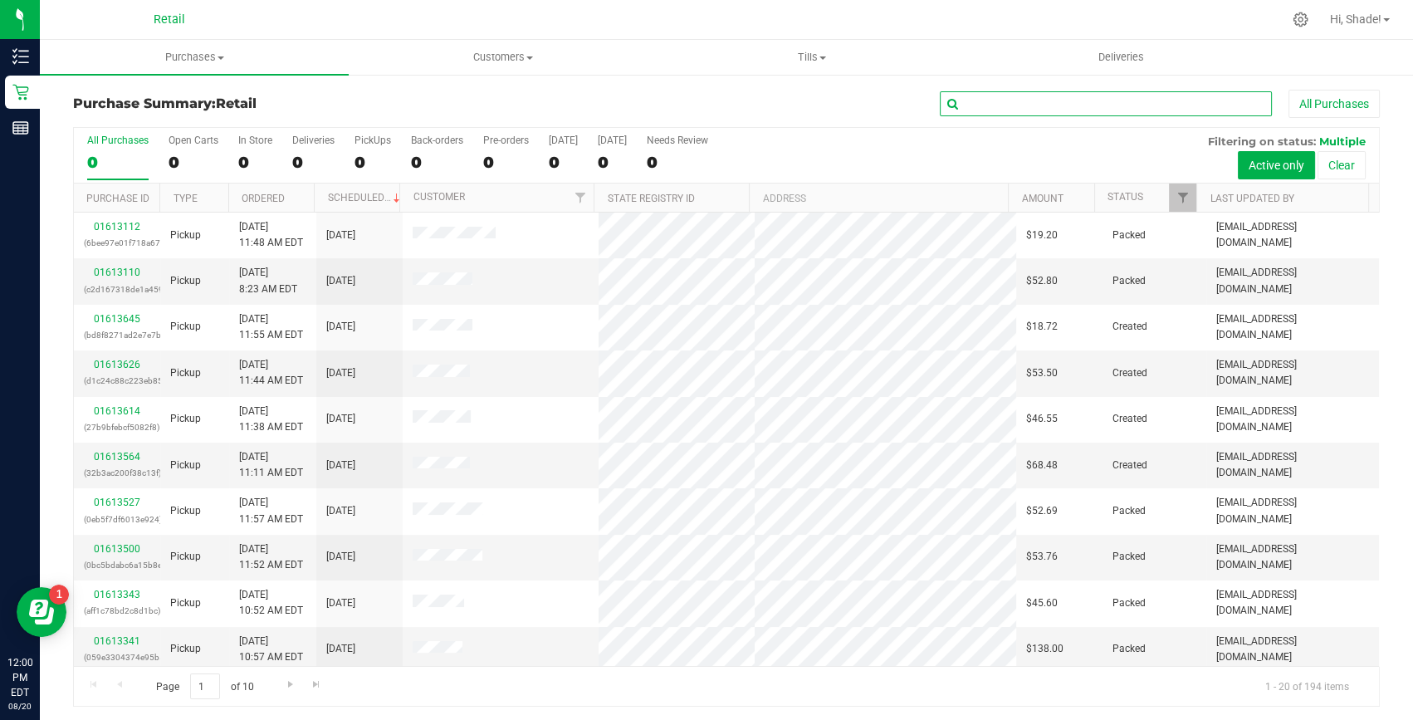
click at [988, 107] on input "text" at bounding box center [1106, 103] width 332 height 25
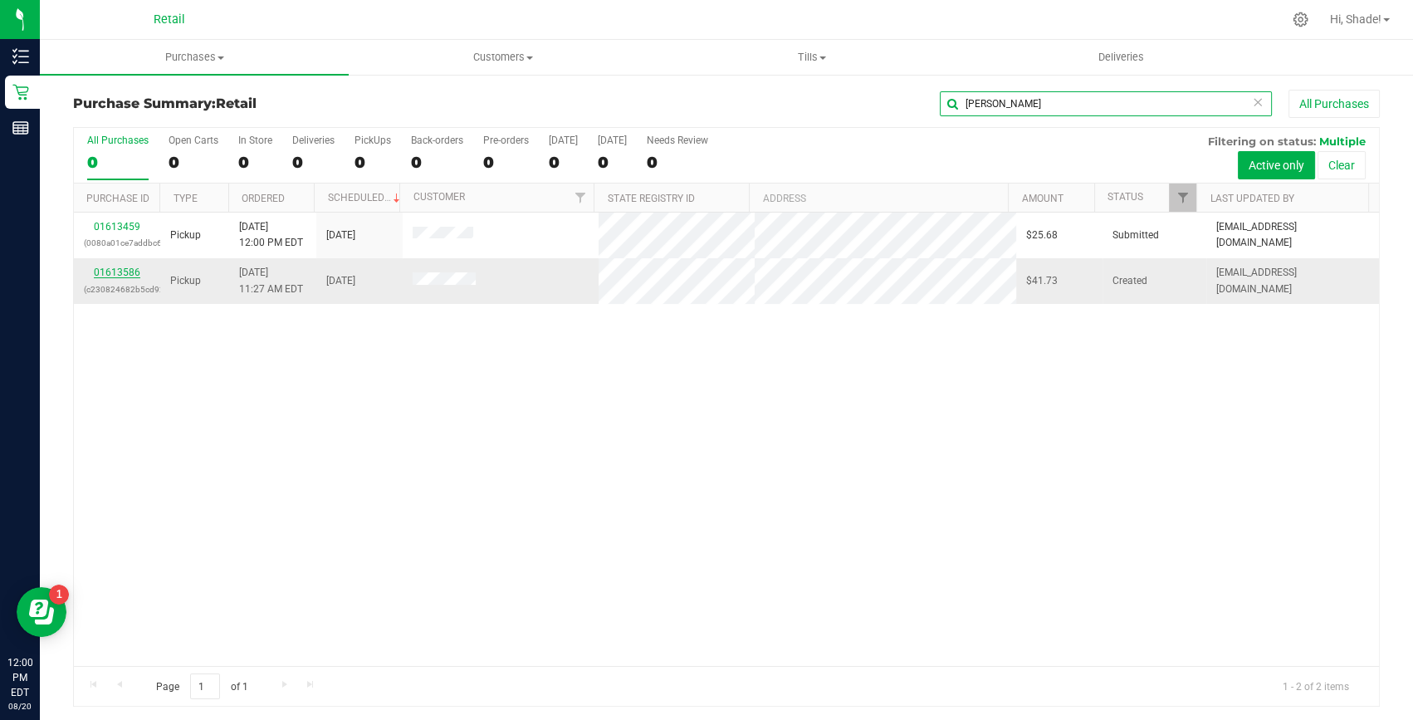
type input "heather"
click at [125, 270] on link "01613586" at bounding box center [117, 272] width 46 height 12
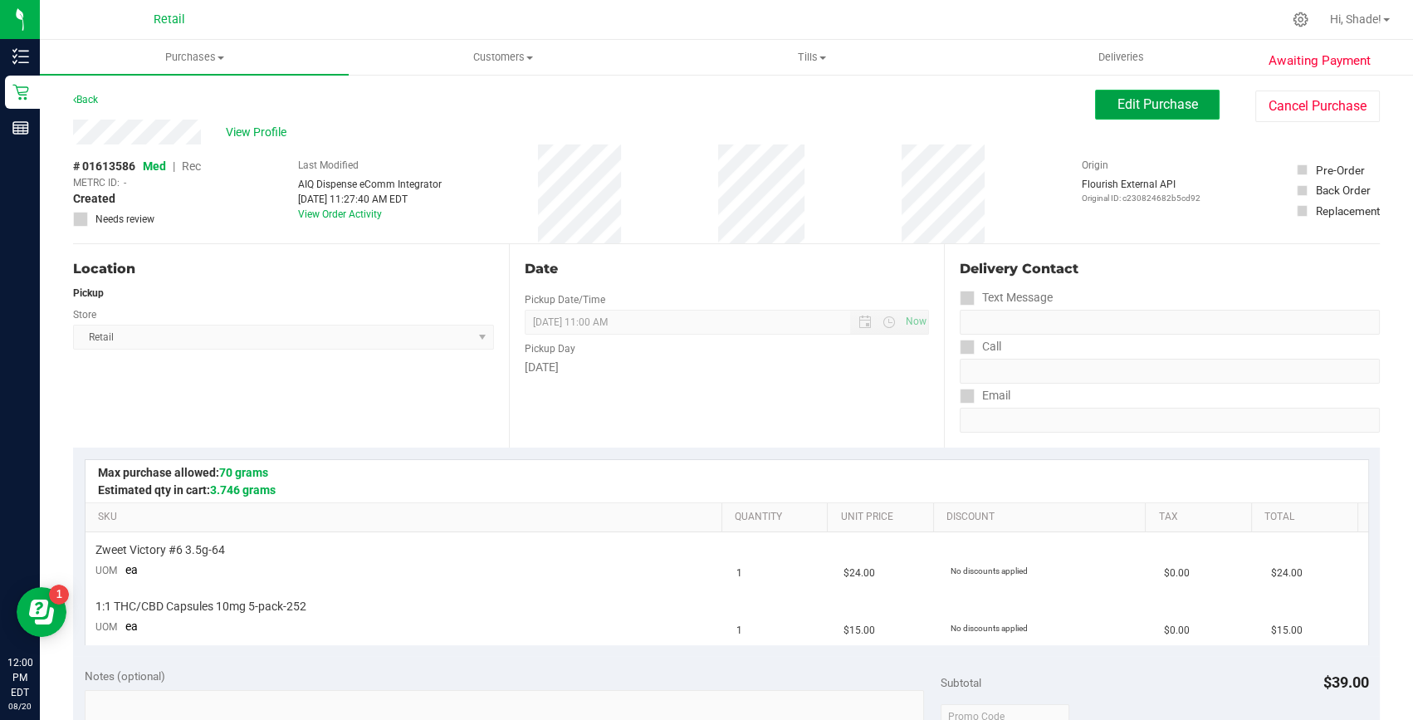
drag, startPoint x: 1140, startPoint y: 99, endPoint x: 1137, endPoint y: 108, distance: 9.5
click at [1140, 99] on span "Edit Purchase" at bounding box center [1157, 104] width 81 height 16
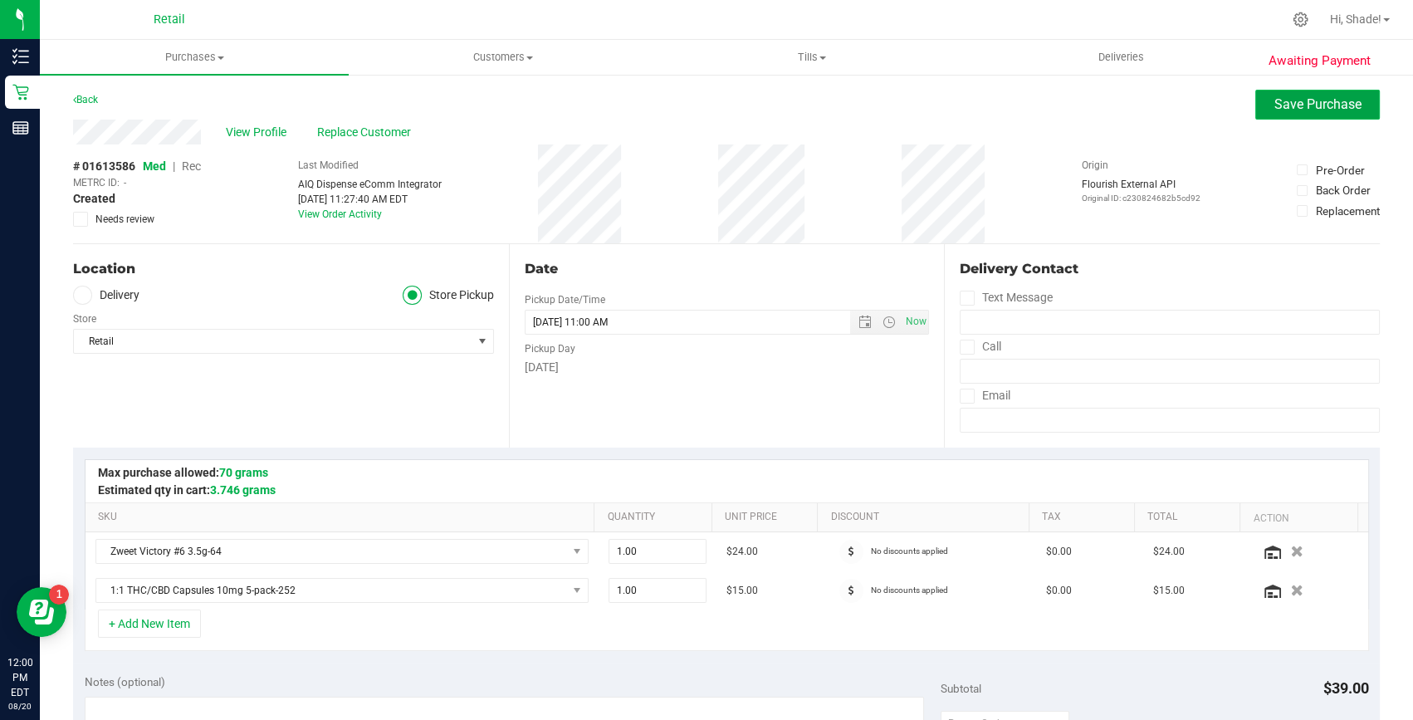
click at [1274, 100] on span "Save Purchase" at bounding box center [1317, 104] width 87 height 16
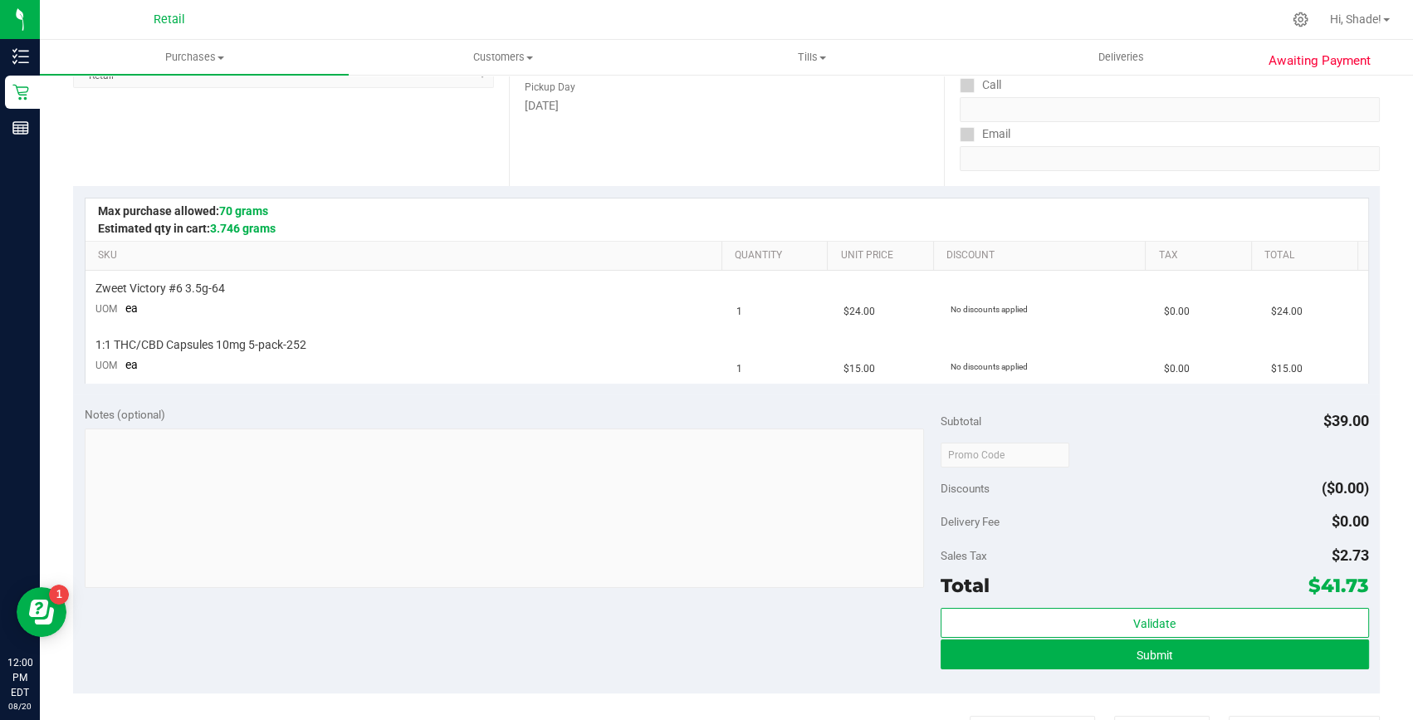
scroll to position [377, 0]
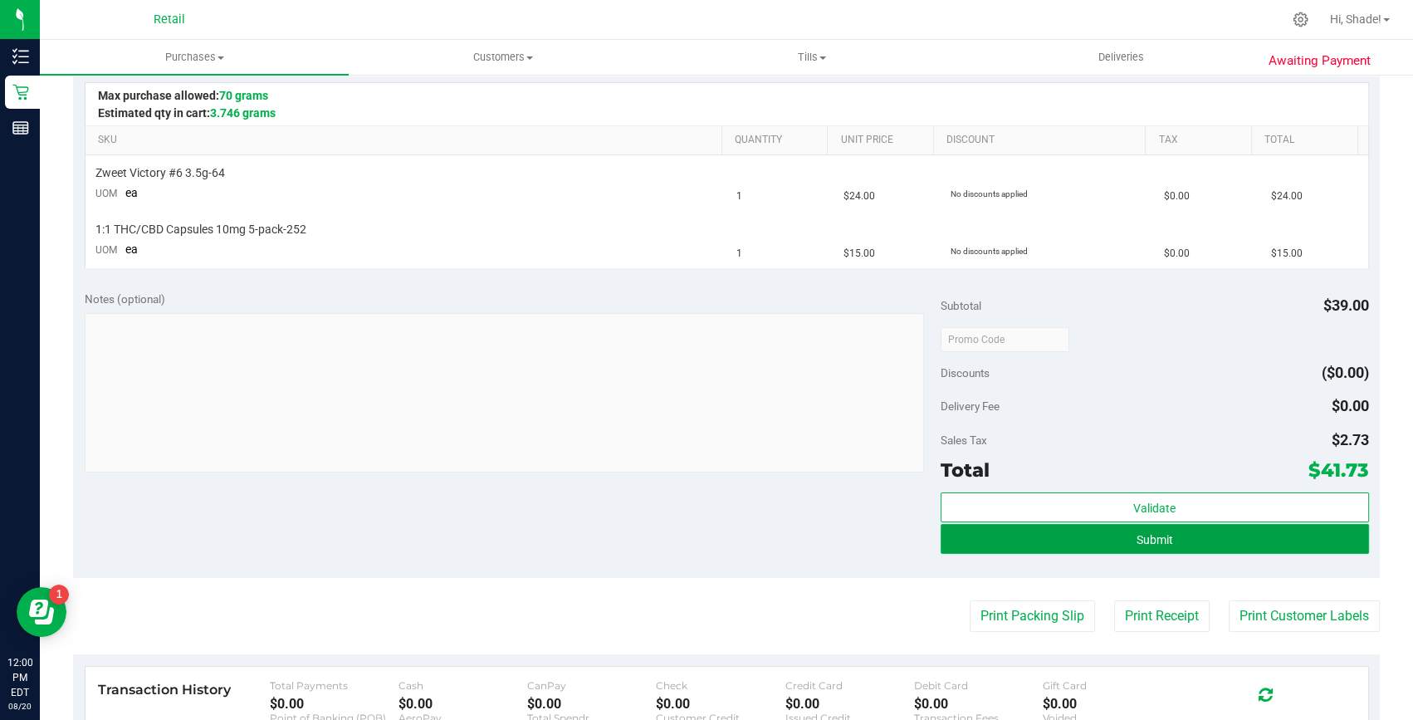
click at [1137, 535] on span "Submit" at bounding box center [1154, 539] width 37 height 13
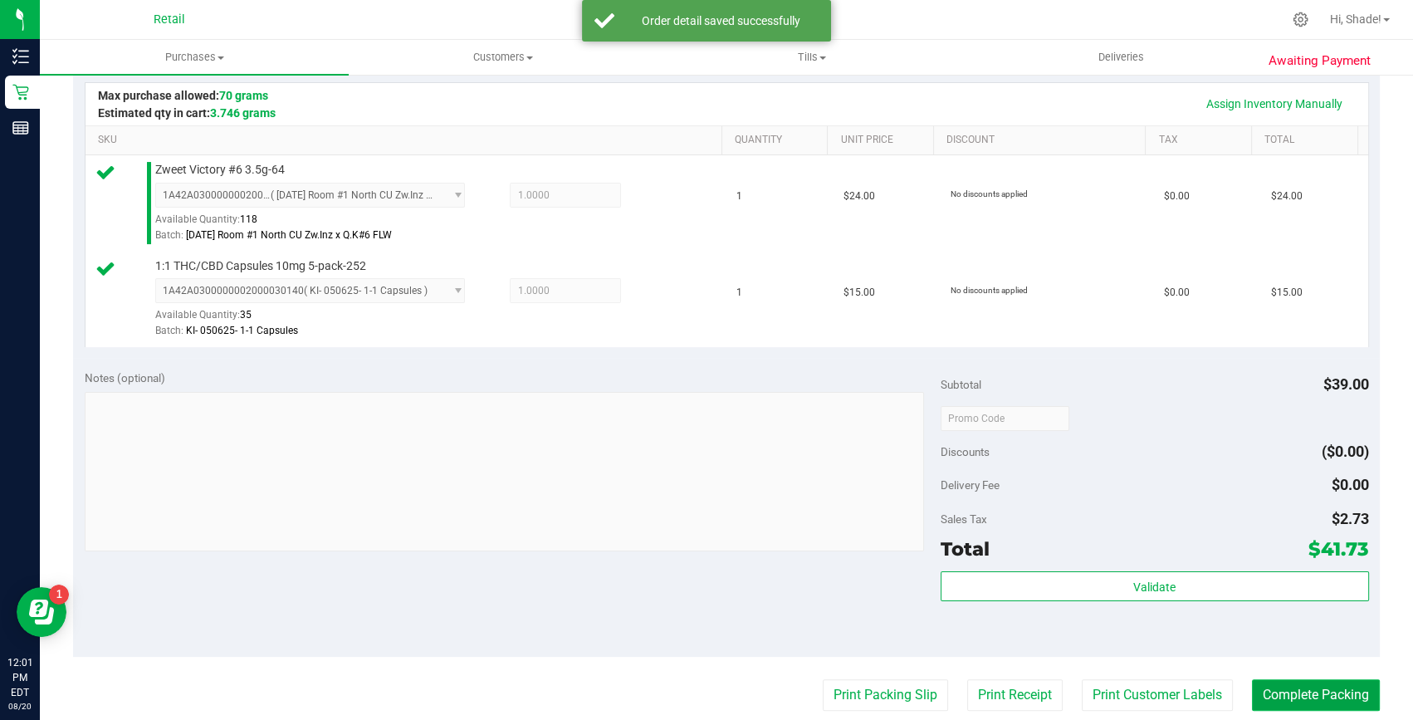
click at [1303, 697] on button "Complete Packing" at bounding box center [1316, 695] width 128 height 32
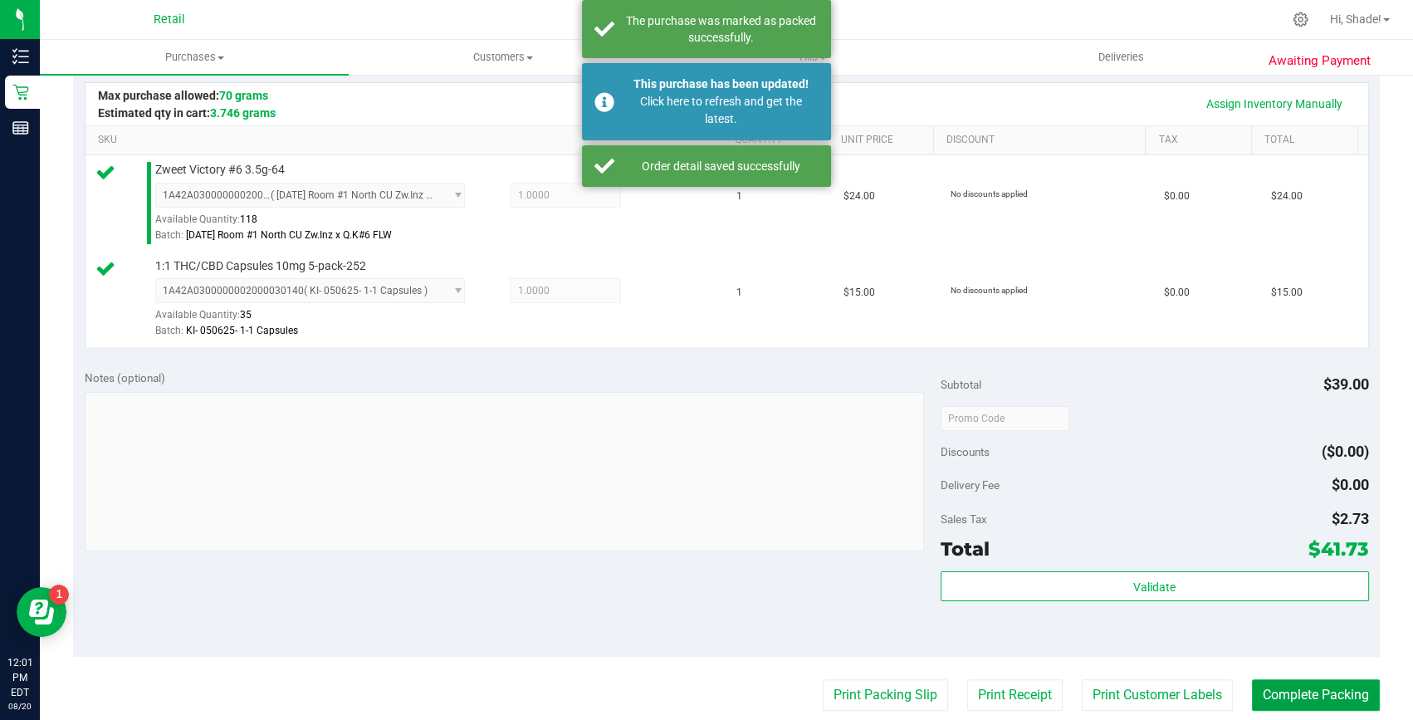
scroll to position [0, 0]
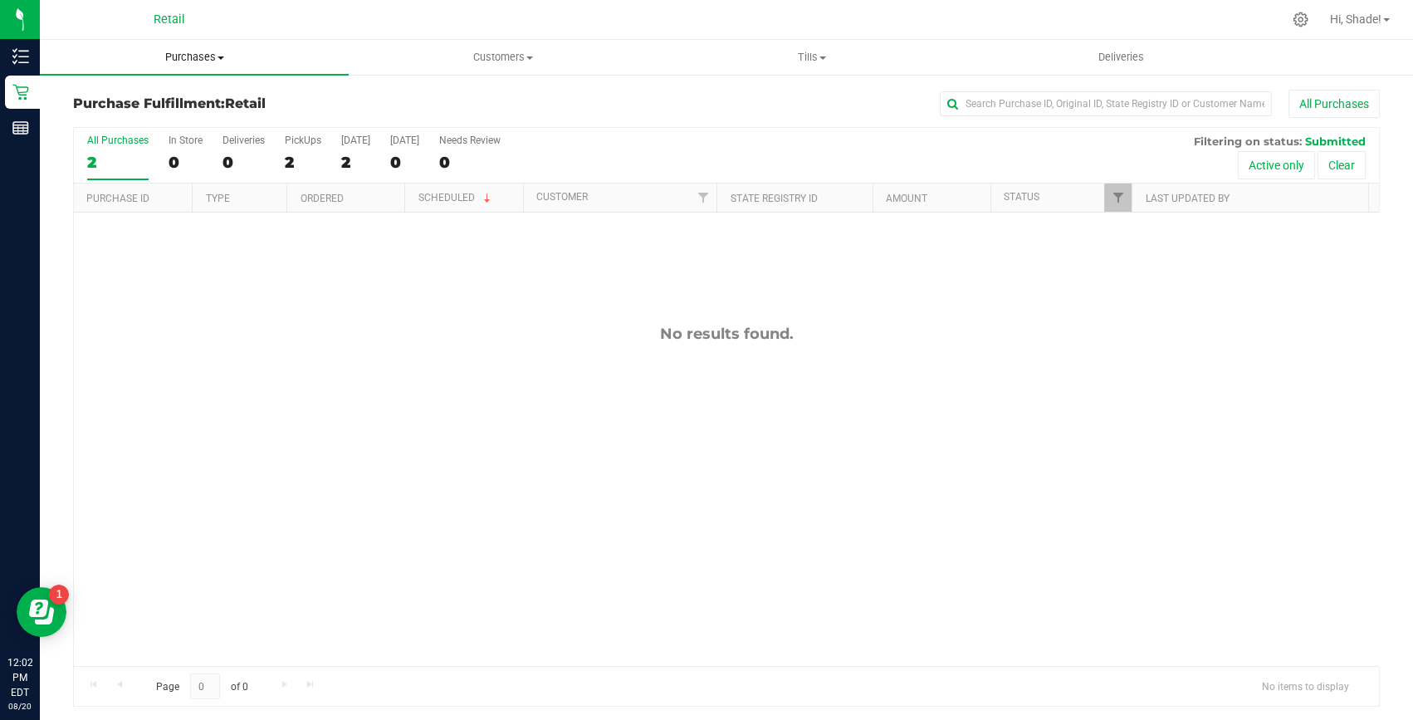
drag, startPoint x: 183, startPoint y: 58, endPoint x: 173, endPoint y: 79, distance: 23.4
click at [183, 58] on span "Purchases" at bounding box center [194, 57] width 309 height 15
click at [163, 100] on span "Summary of purchases" at bounding box center [125, 100] width 170 height 14
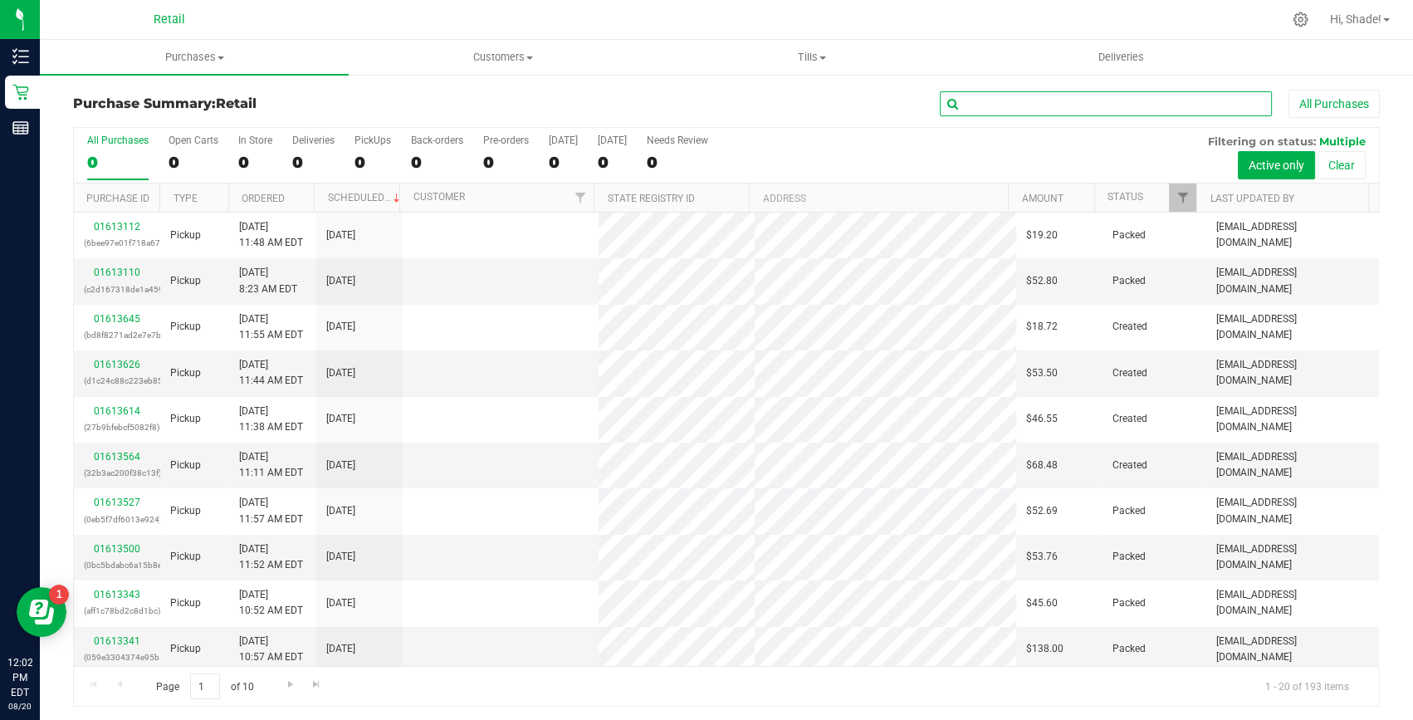
click at [1018, 99] on input "text" at bounding box center [1106, 103] width 332 height 25
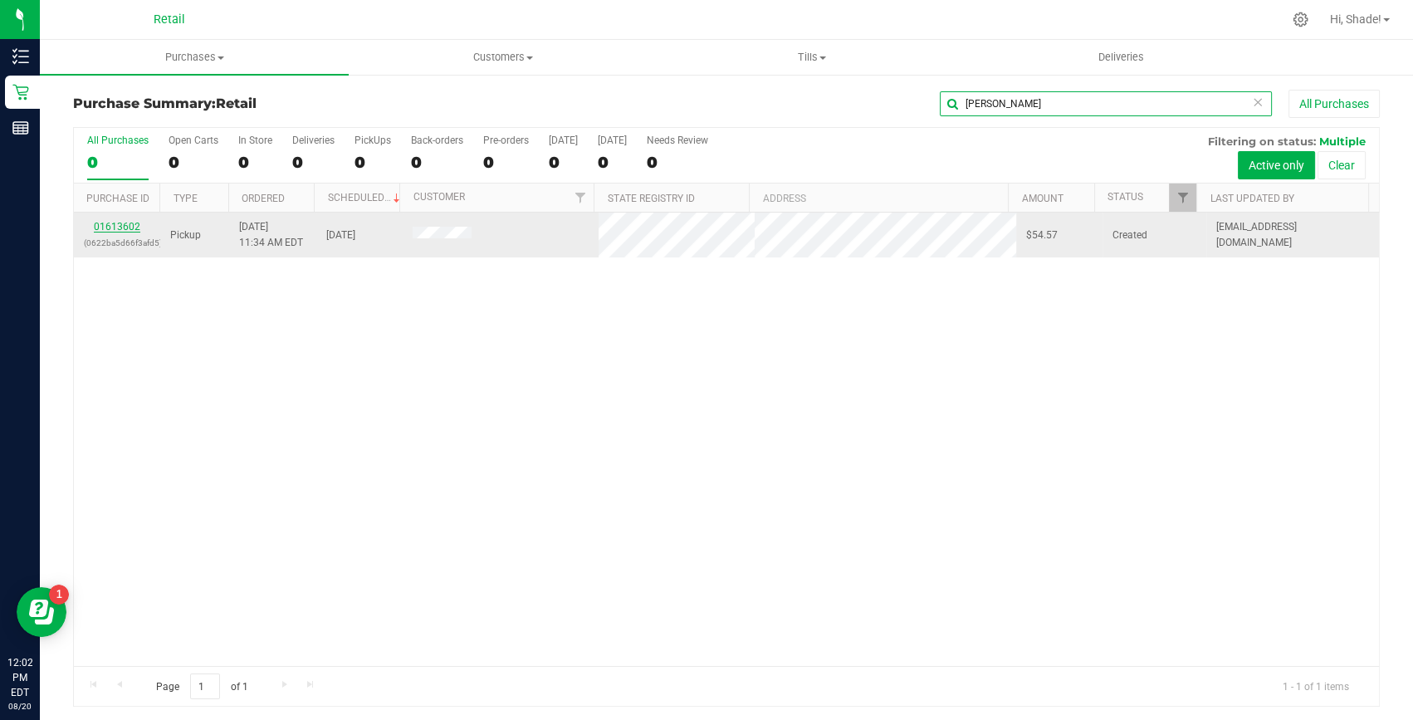
type input "donna"
click at [124, 229] on link "01613602" at bounding box center [117, 227] width 46 height 12
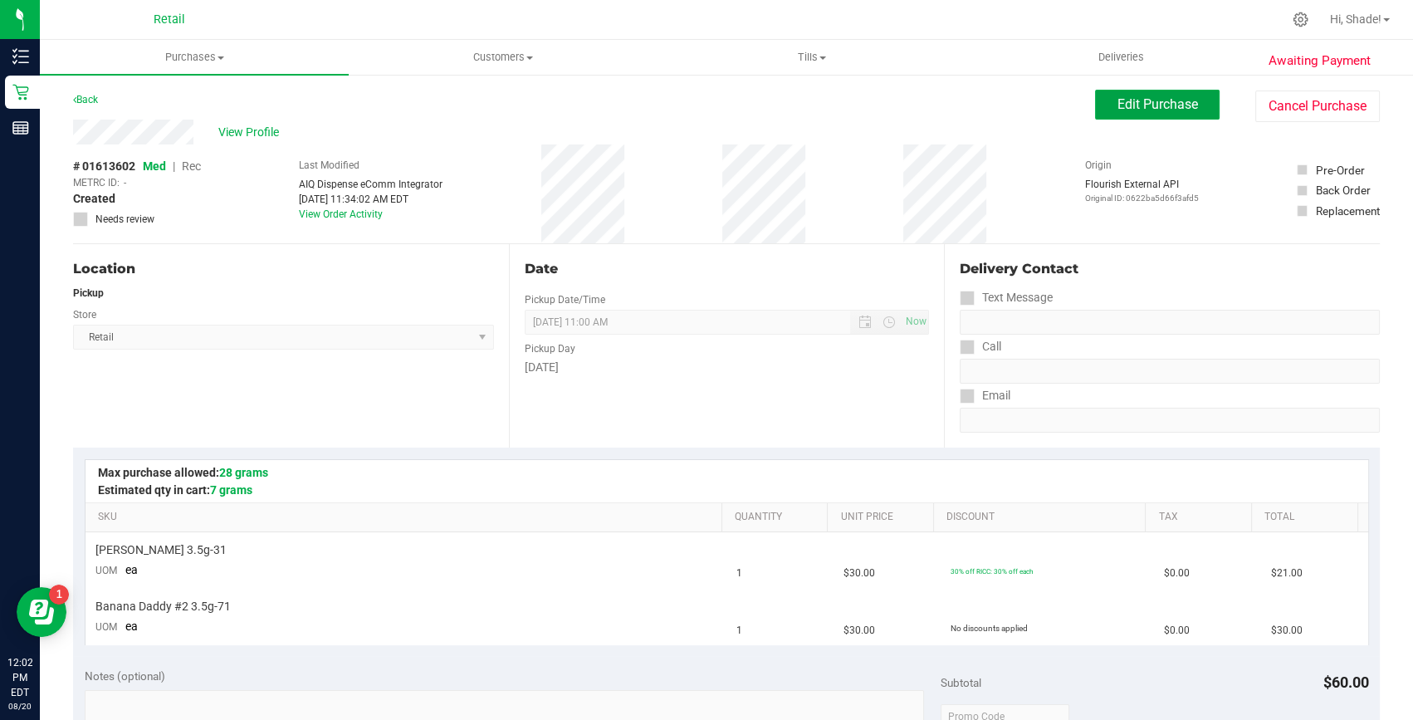
click at [1142, 102] on span "Edit Purchase" at bounding box center [1157, 104] width 81 height 16
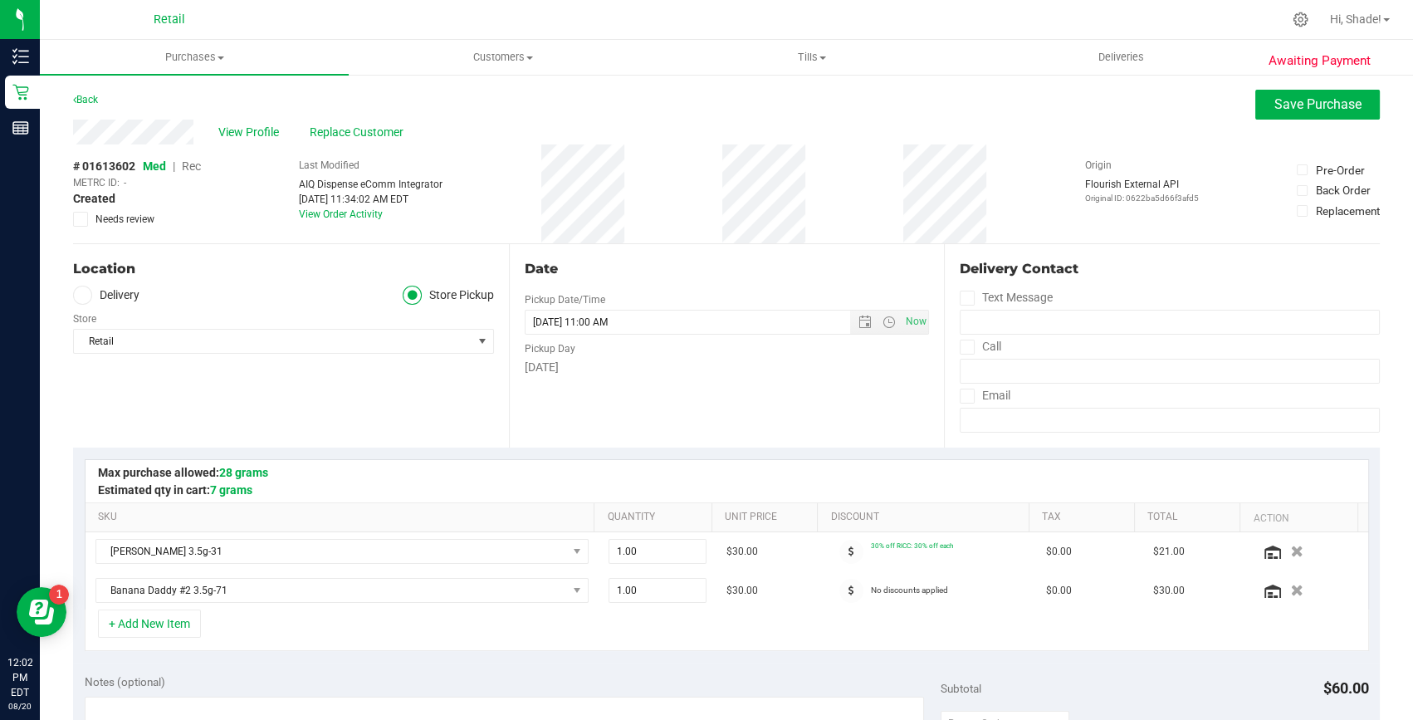
click at [187, 166] on span "Rec" at bounding box center [191, 165] width 19 height 13
click at [1361, 108] on button "Save Purchase" at bounding box center [1317, 105] width 125 height 30
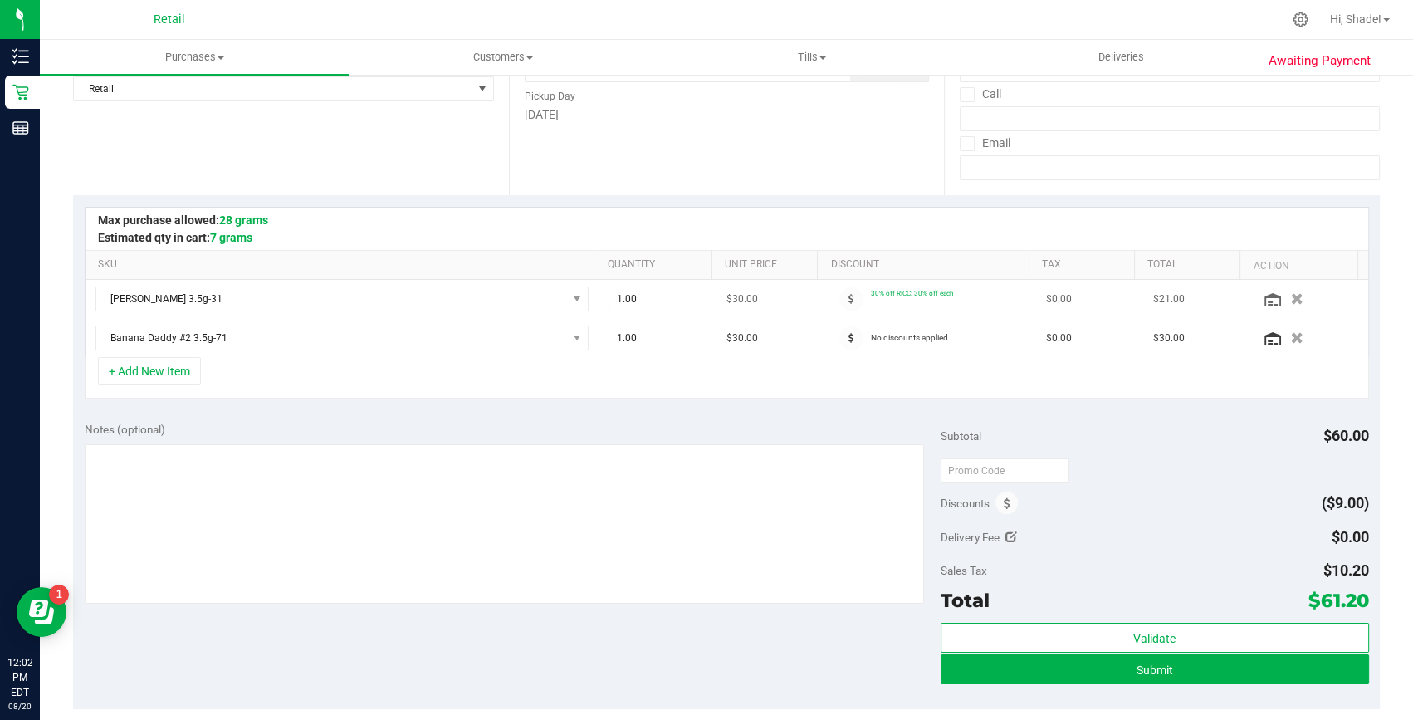
scroll to position [301, 0]
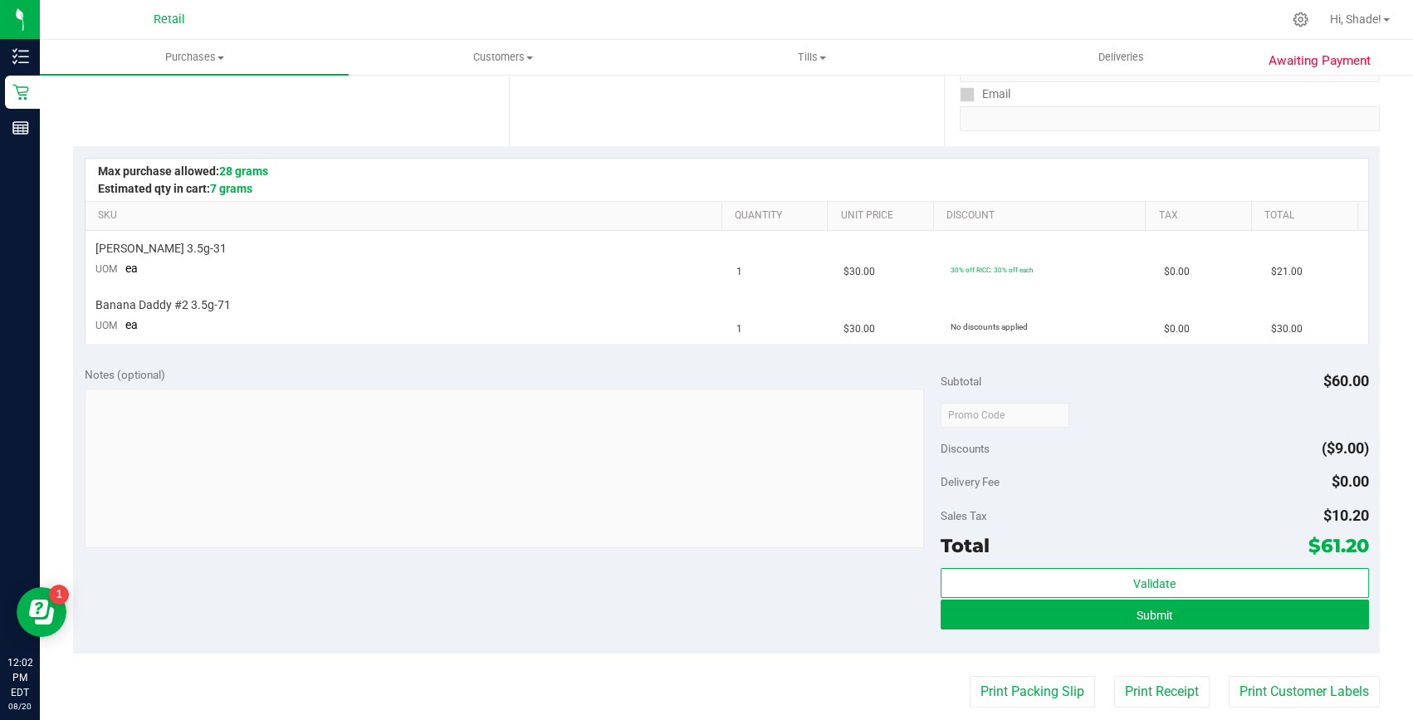
click at [1161, 614] on span "Submit" at bounding box center [1154, 615] width 37 height 13
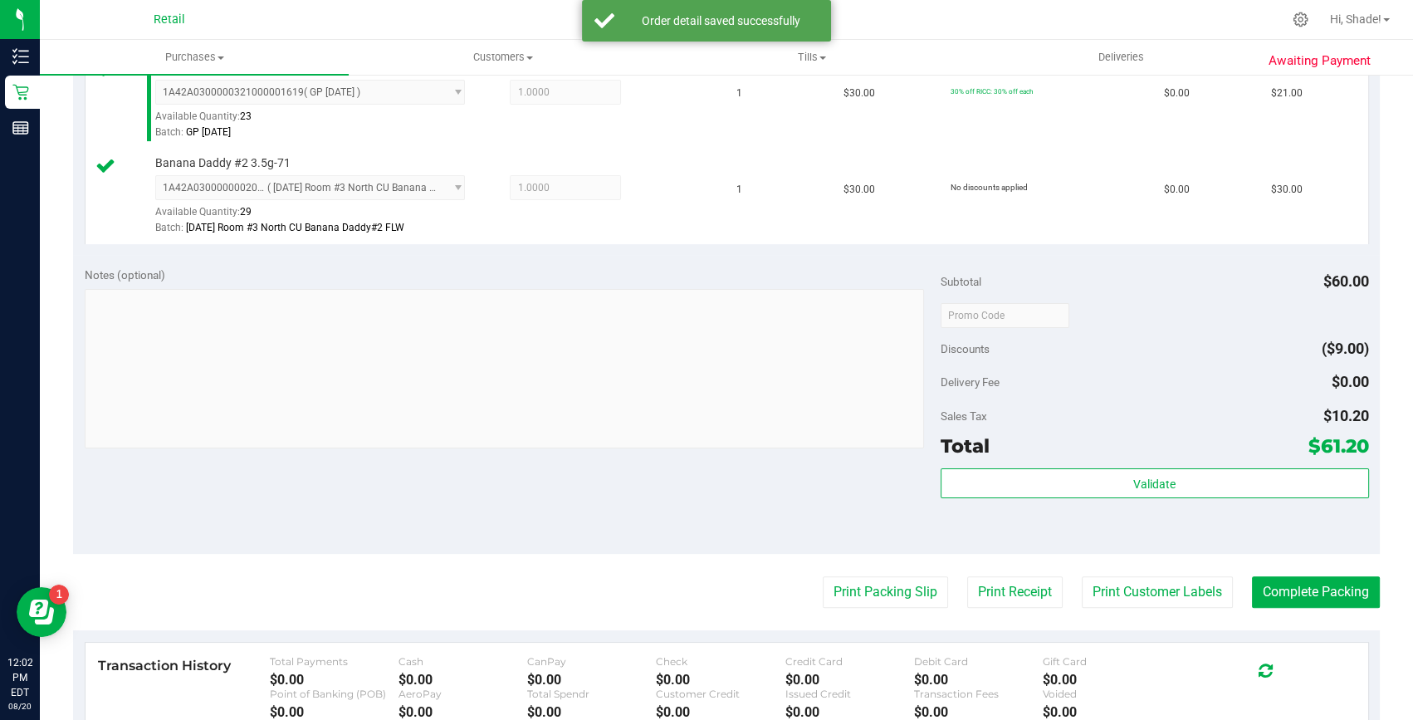
scroll to position [528, 0]
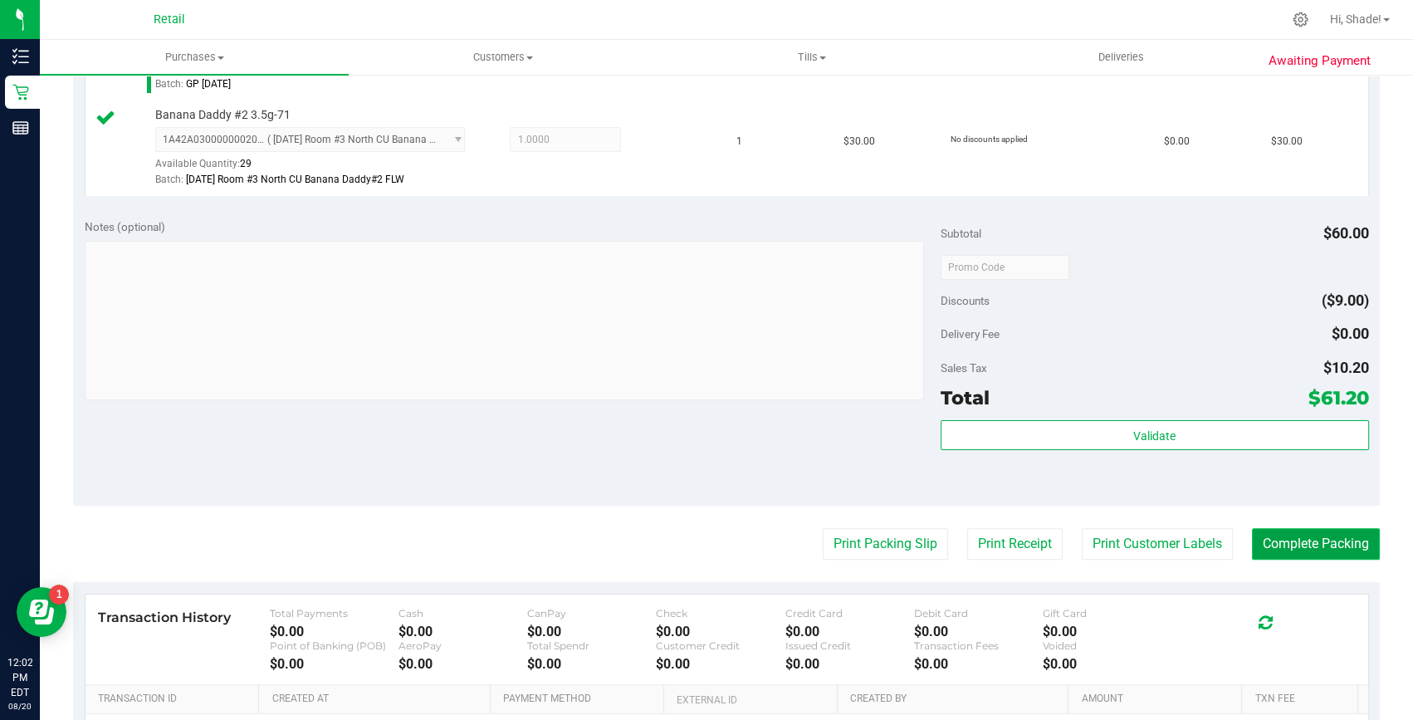
click at [1291, 543] on button "Complete Packing" at bounding box center [1316, 544] width 128 height 32
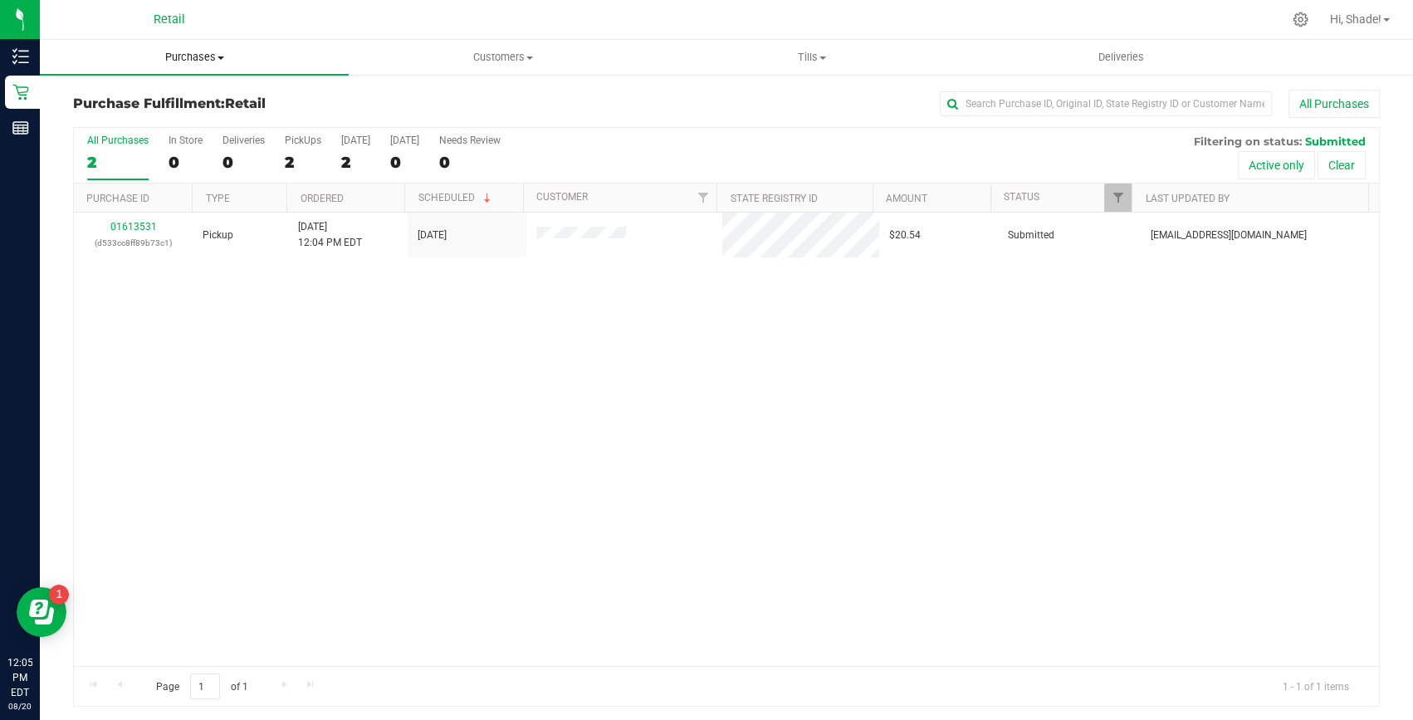
drag, startPoint x: 203, startPoint y: 52, endPoint x: 176, endPoint y: 61, distance: 27.8
click at [203, 52] on span "Purchases" at bounding box center [194, 57] width 309 height 15
click at [105, 94] on span "Summary of purchases" at bounding box center [125, 100] width 170 height 14
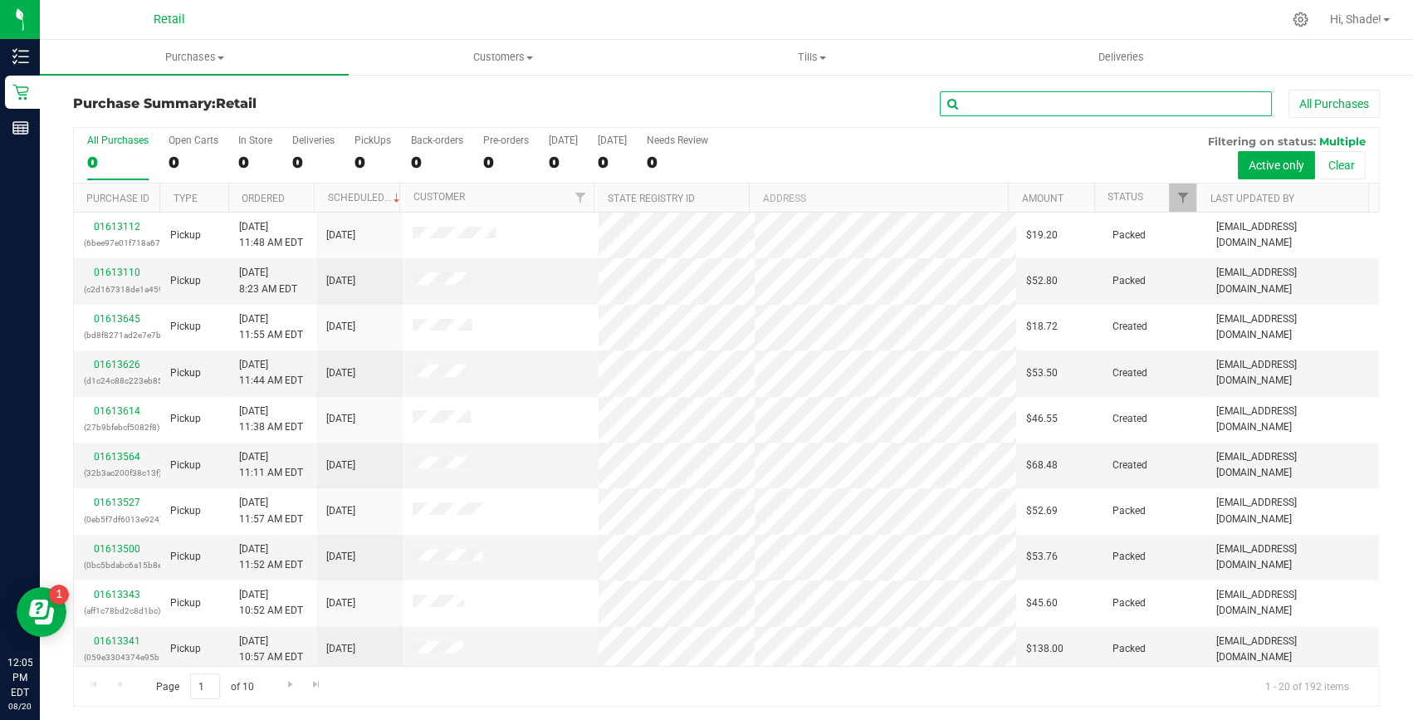
click at [1025, 106] on input "text" at bounding box center [1106, 103] width 332 height 25
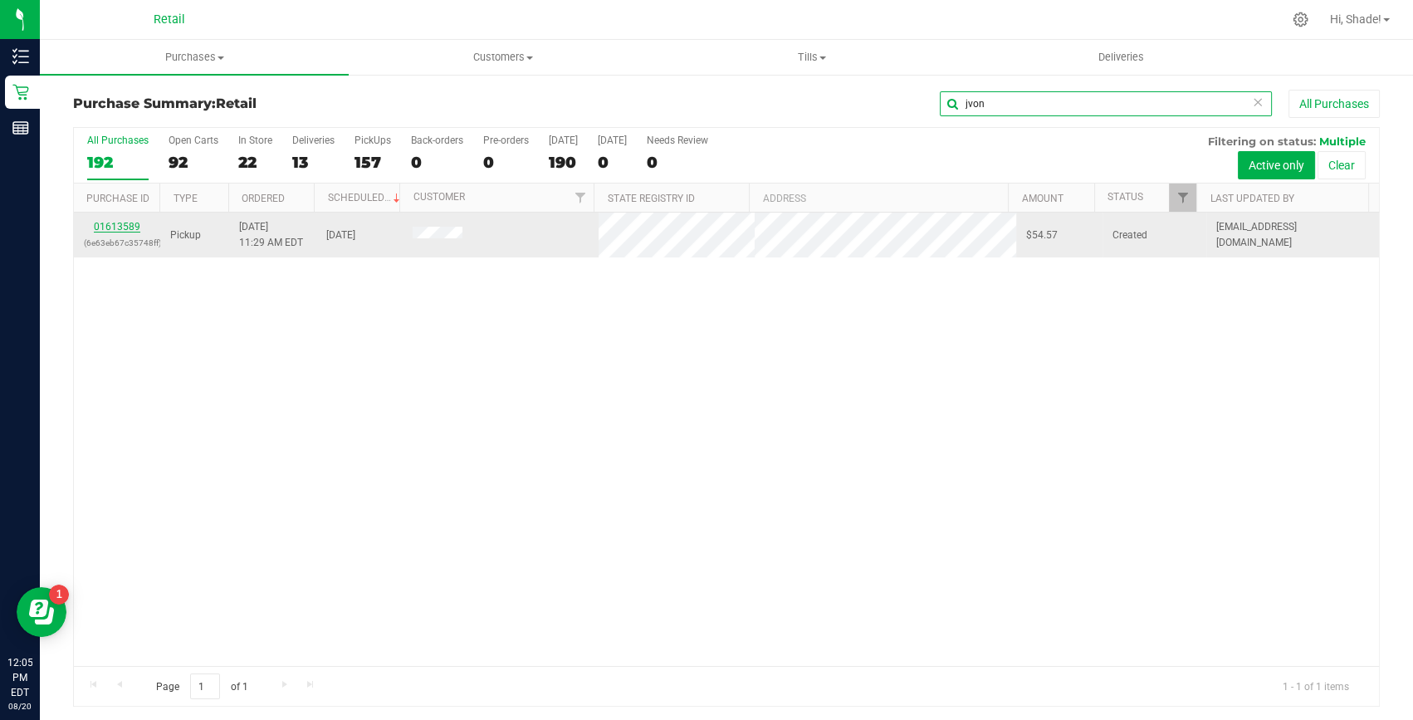
type input "jvon"
click at [120, 229] on link "01613589" at bounding box center [117, 227] width 46 height 12
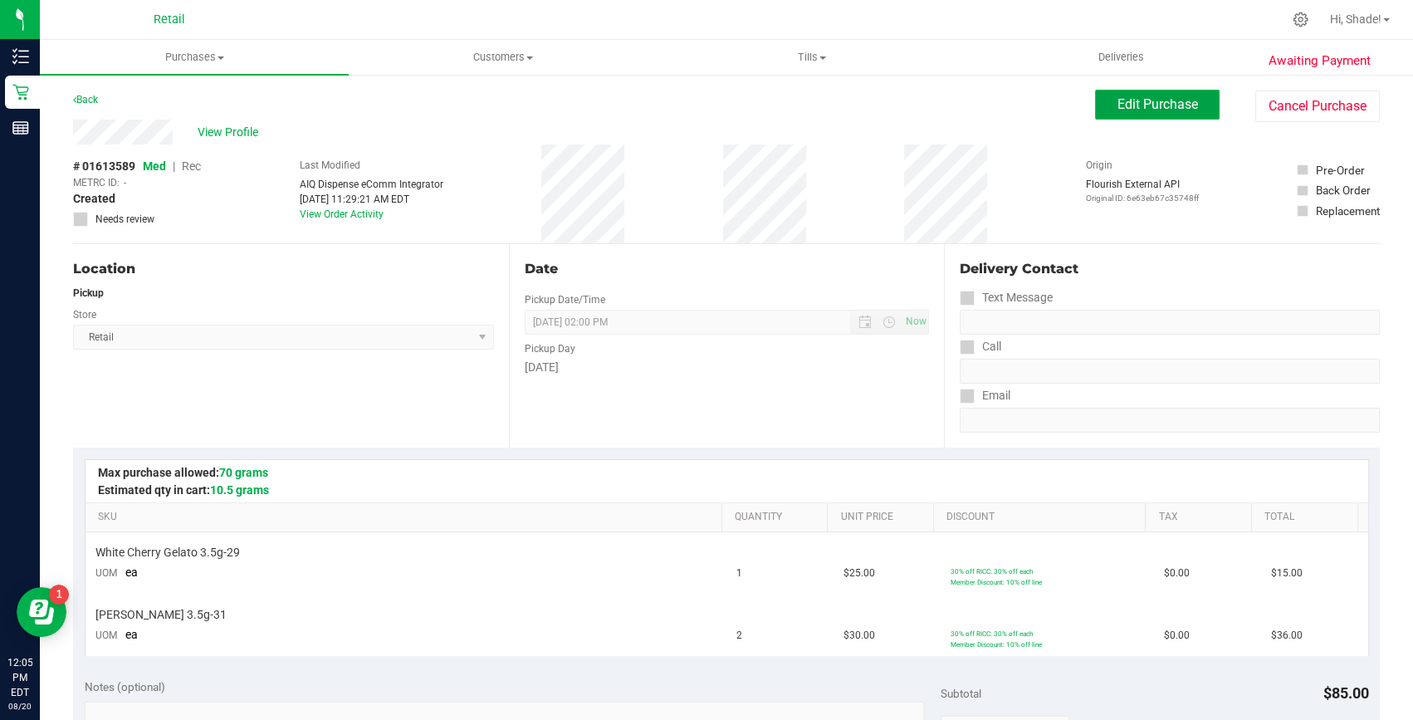
click at [1142, 101] on span "Edit Purchase" at bounding box center [1157, 104] width 81 height 16
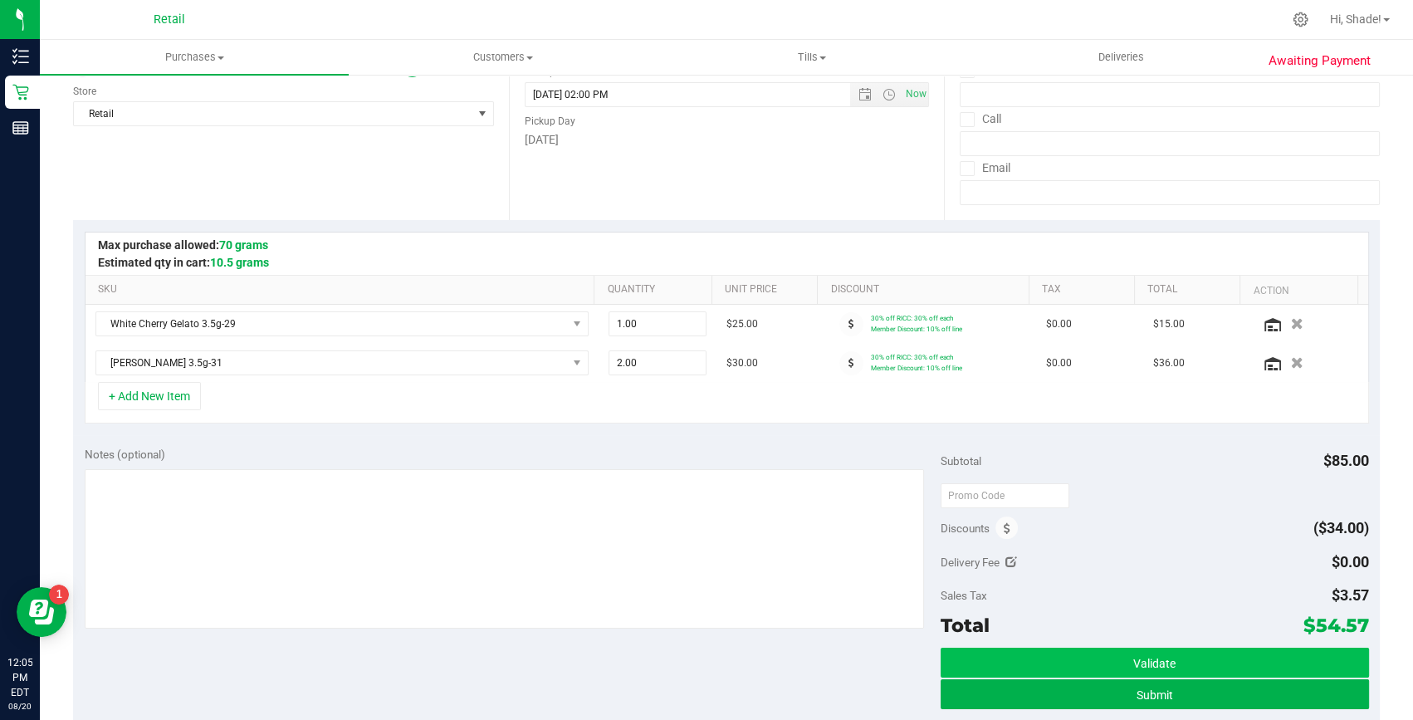
scroll to position [301, 0]
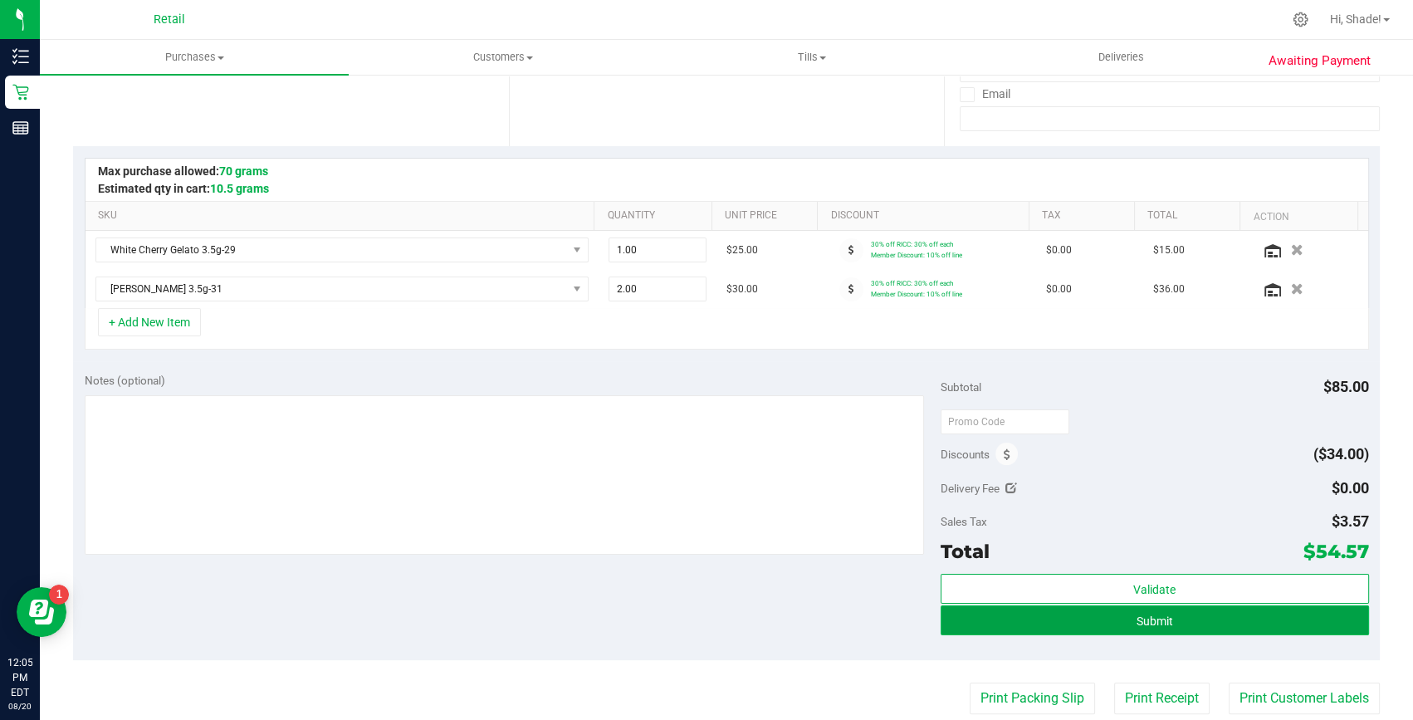
click at [1200, 620] on button "Submit" at bounding box center [1155, 620] width 428 height 30
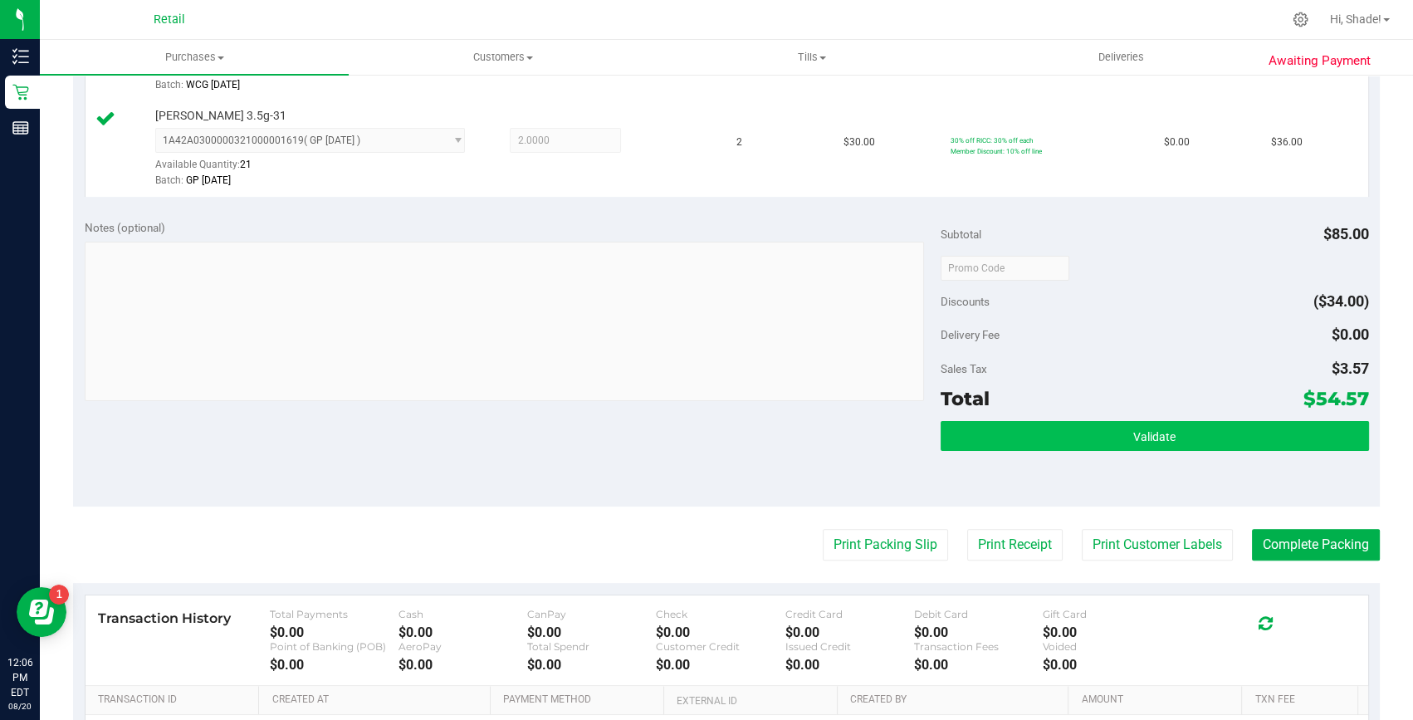
scroll to position [528, 0]
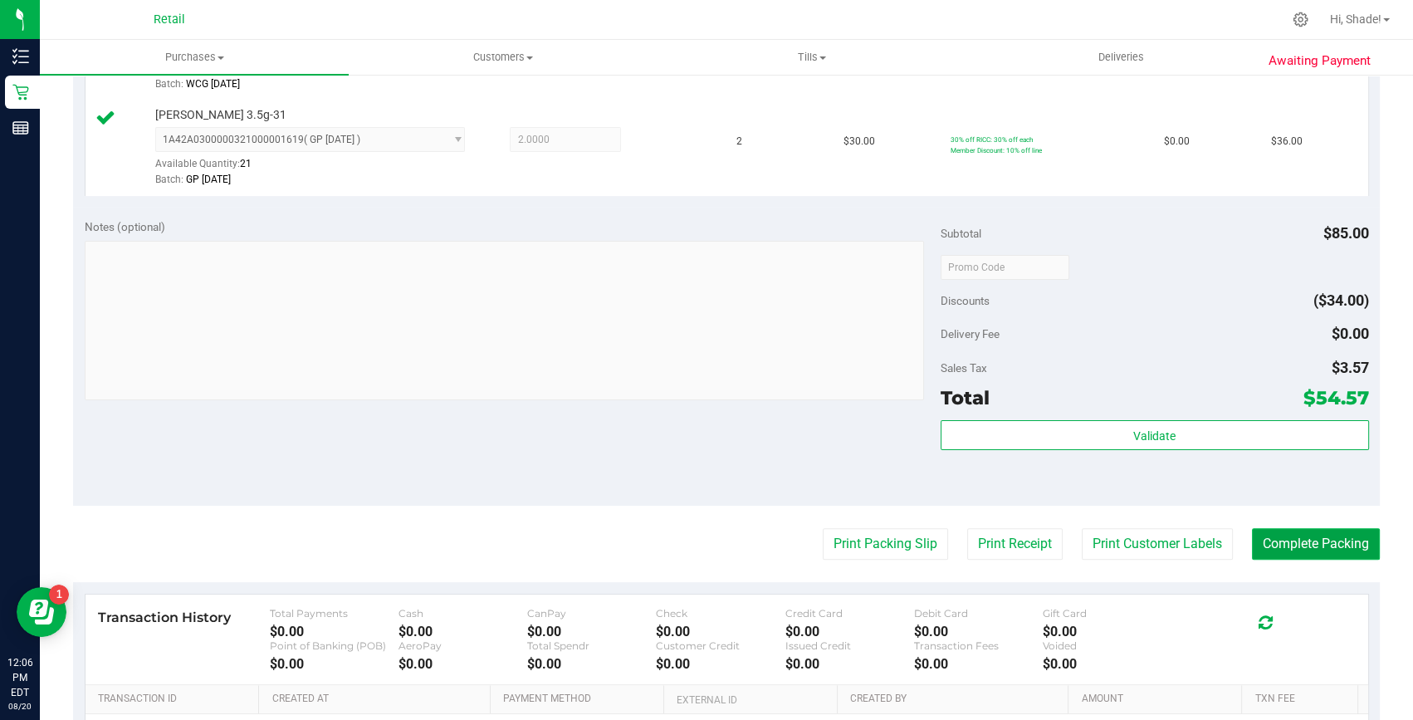
click at [1312, 540] on button "Complete Packing" at bounding box center [1316, 544] width 128 height 32
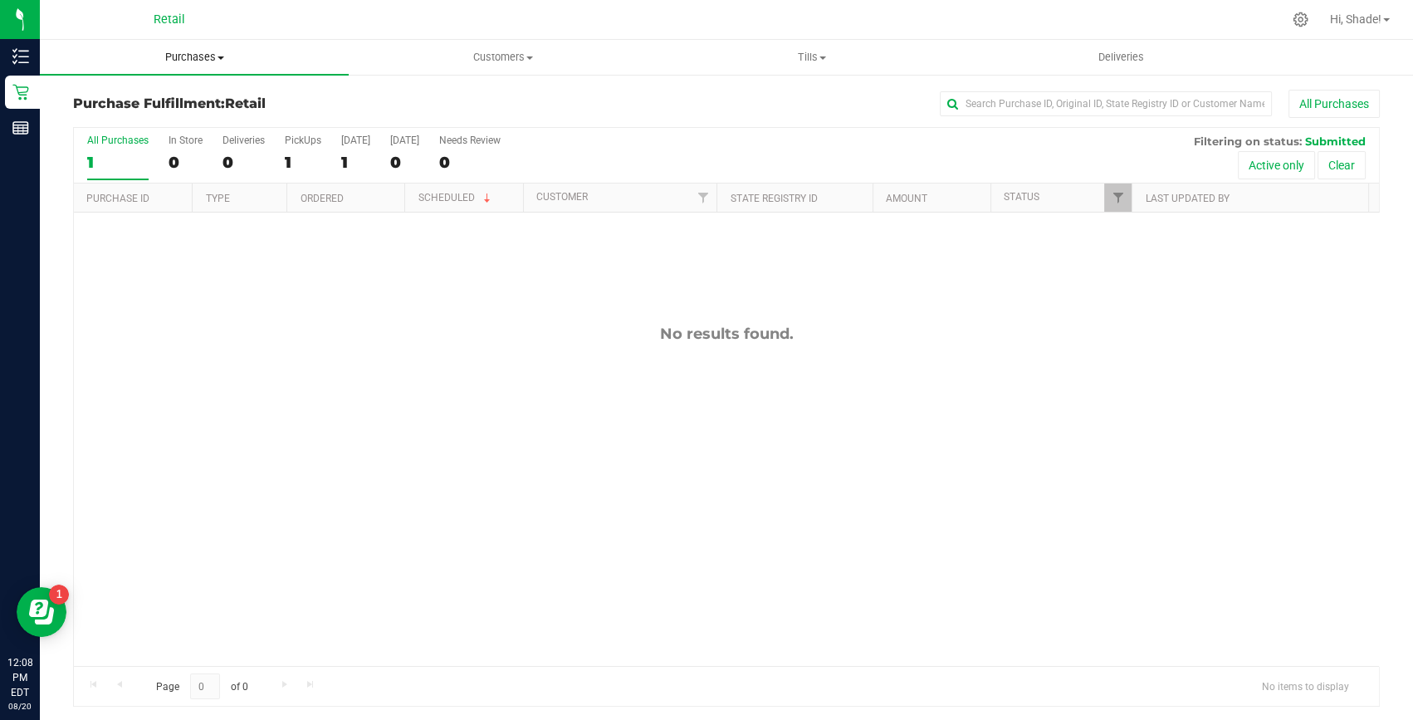
click at [194, 60] on span "Purchases" at bounding box center [194, 57] width 309 height 15
click at [182, 90] on li "Summary of purchases" at bounding box center [194, 100] width 309 height 20
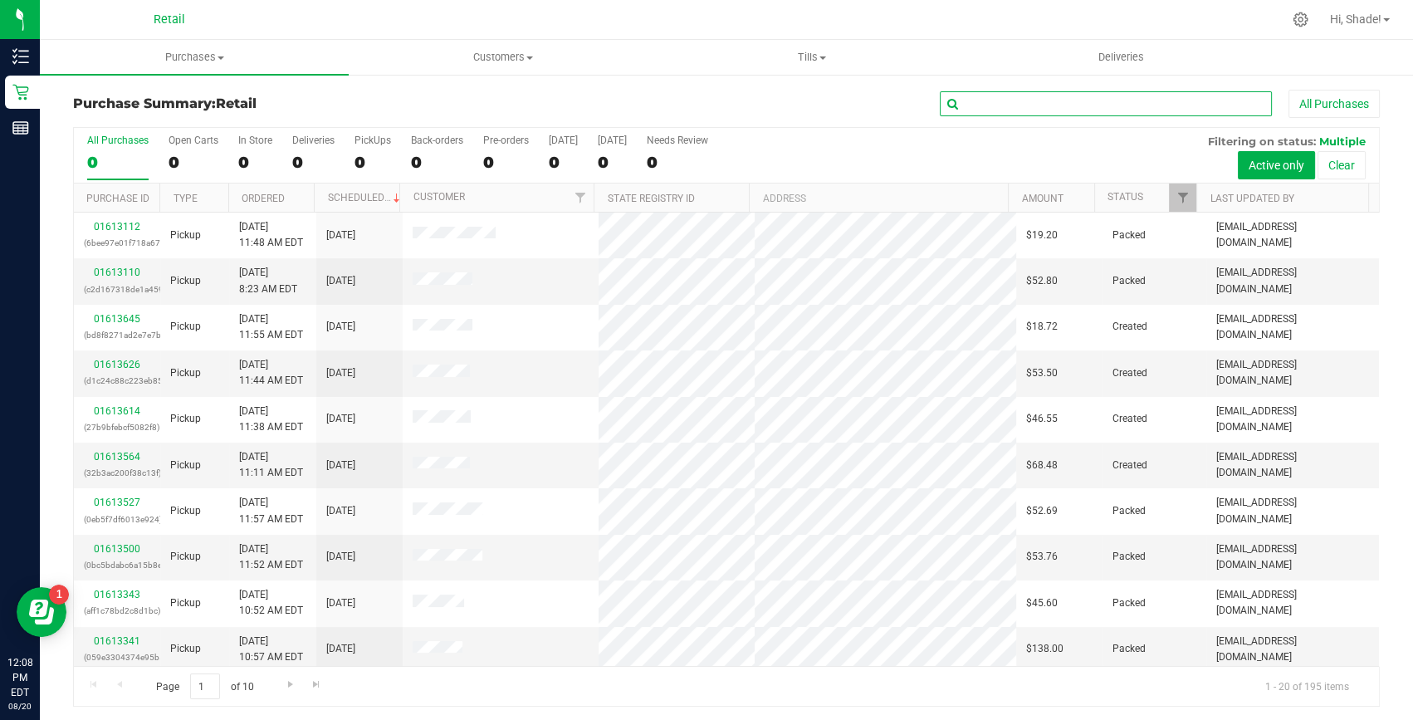
click at [976, 109] on input "text" at bounding box center [1106, 103] width 332 height 25
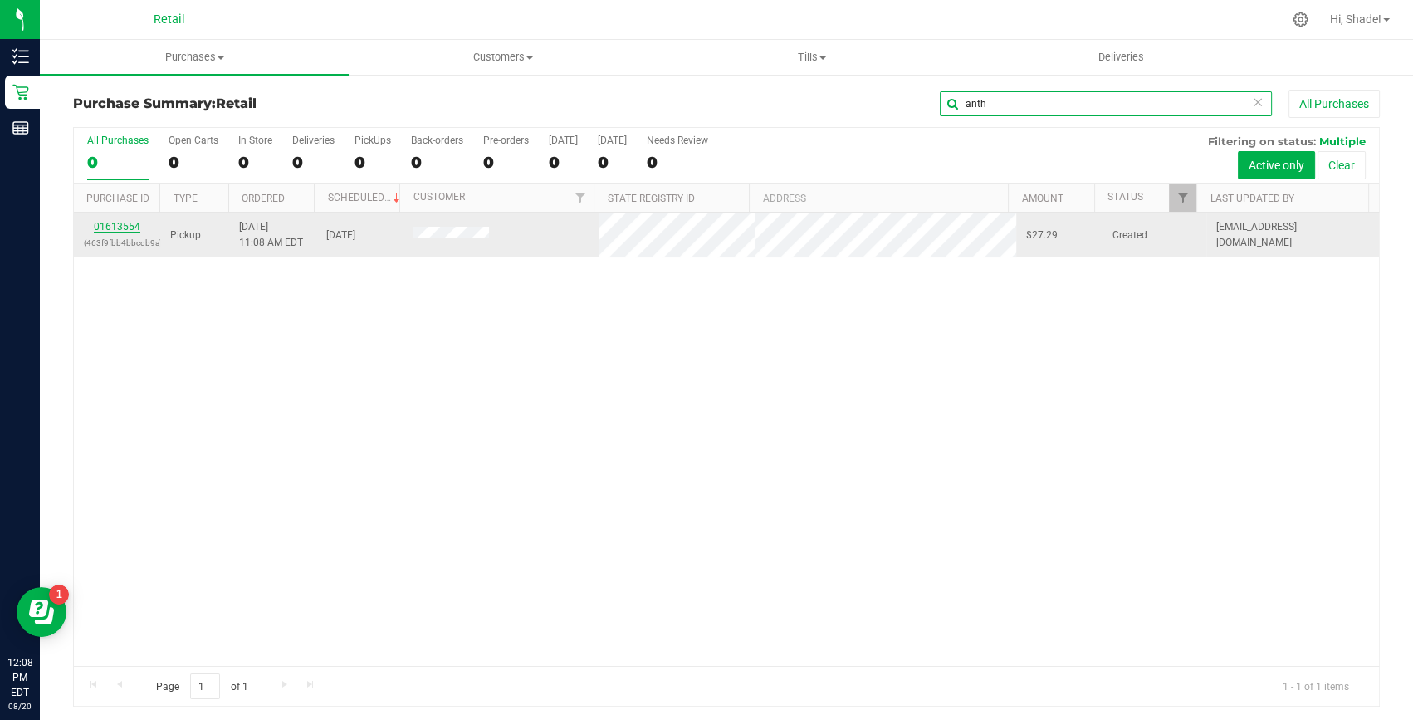
type input "anth"
click at [124, 224] on link "01613554" at bounding box center [117, 227] width 46 height 12
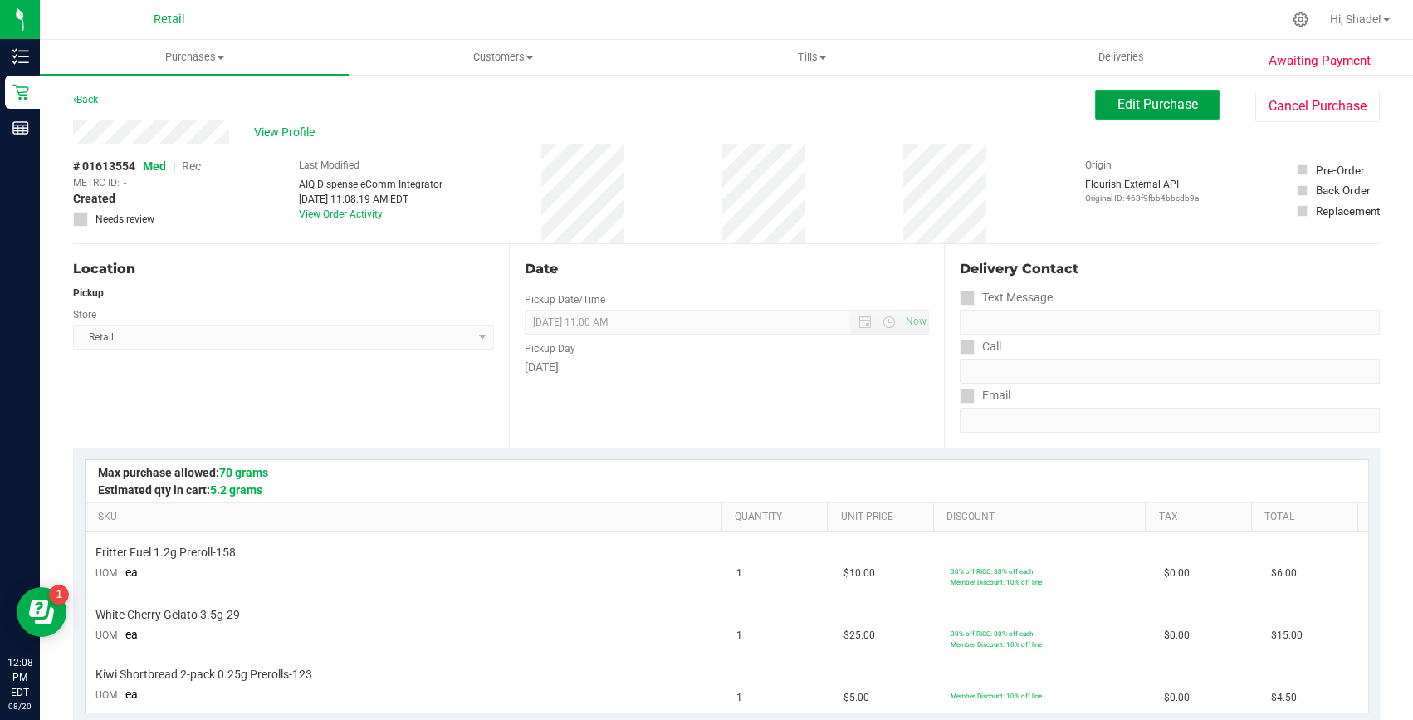
click at [1157, 100] on span "Edit Purchase" at bounding box center [1157, 104] width 81 height 16
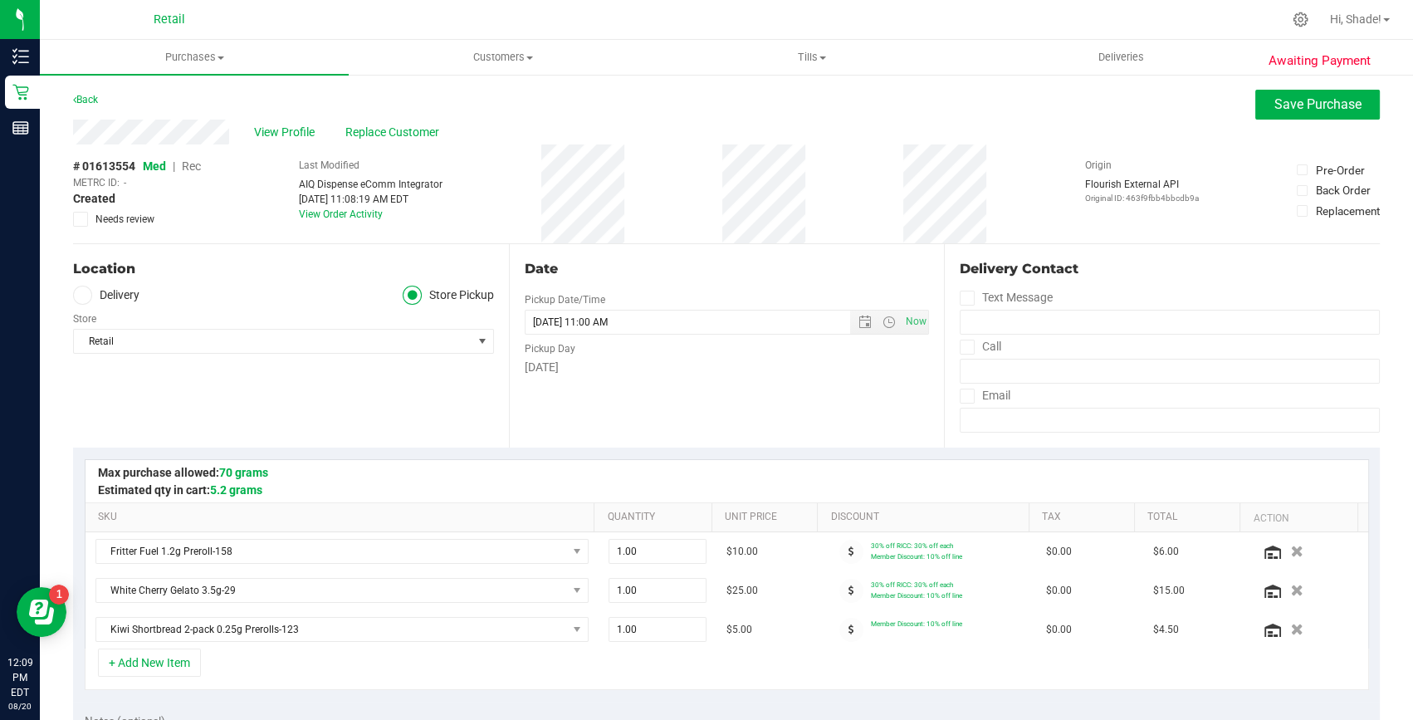
click at [191, 167] on span "Rec" at bounding box center [191, 165] width 19 height 13
click at [159, 164] on span "Med" at bounding box center [154, 165] width 22 height 13
click at [1336, 99] on span "Save Purchase" at bounding box center [1317, 104] width 87 height 16
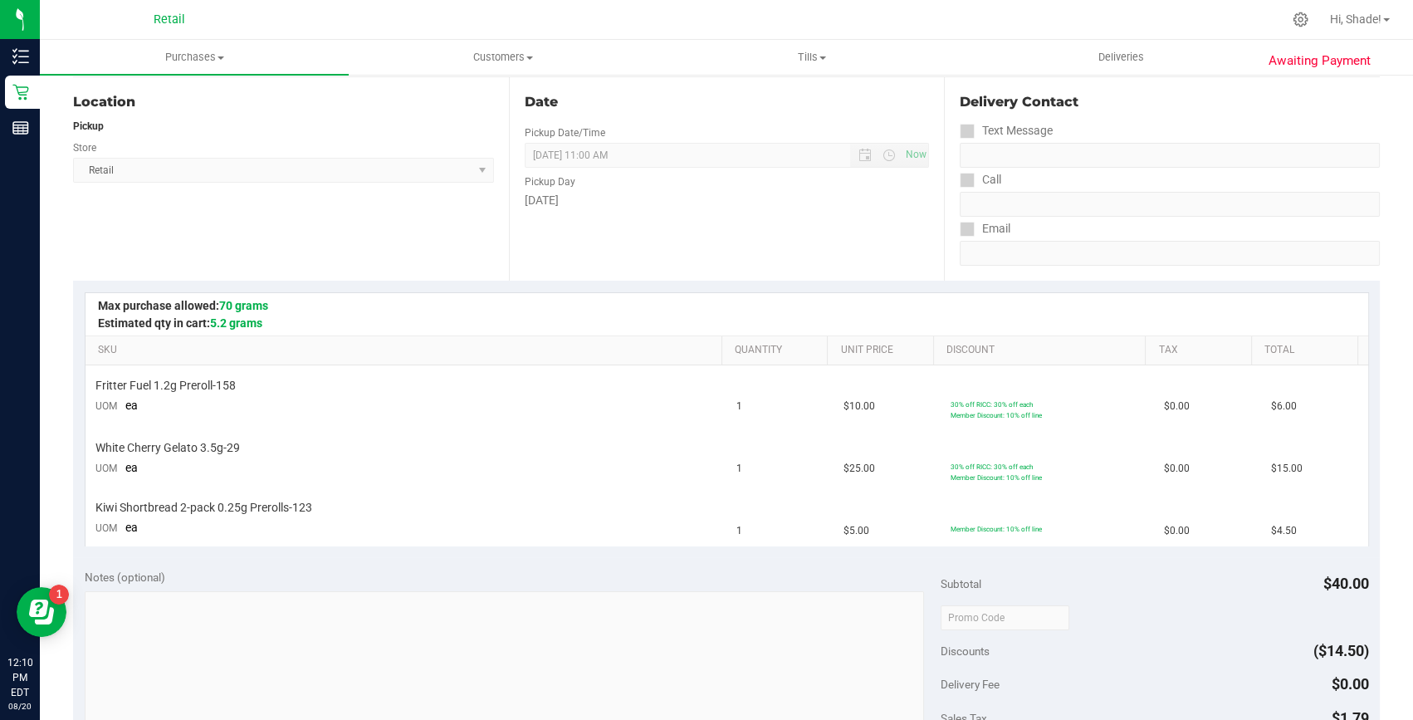
scroll to position [377, 0]
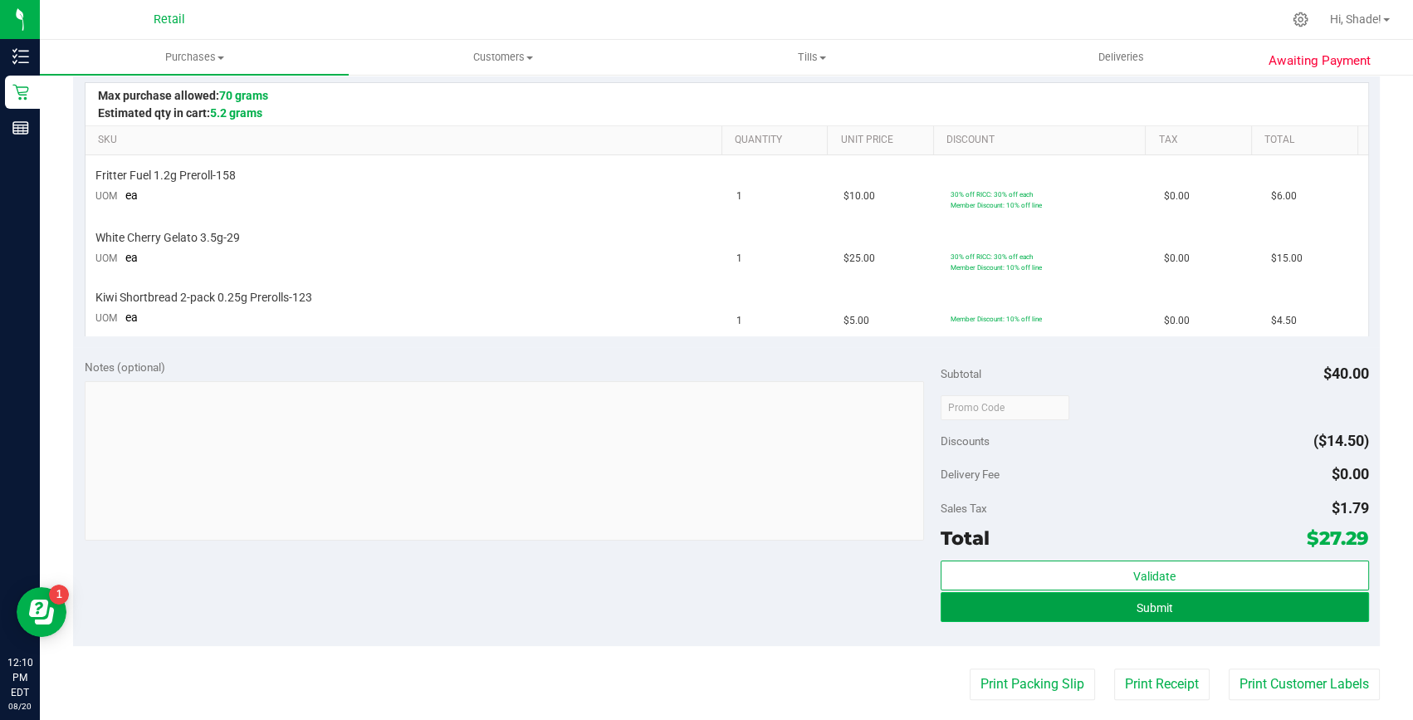
click at [1113, 616] on button "Submit" at bounding box center [1155, 607] width 428 height 30
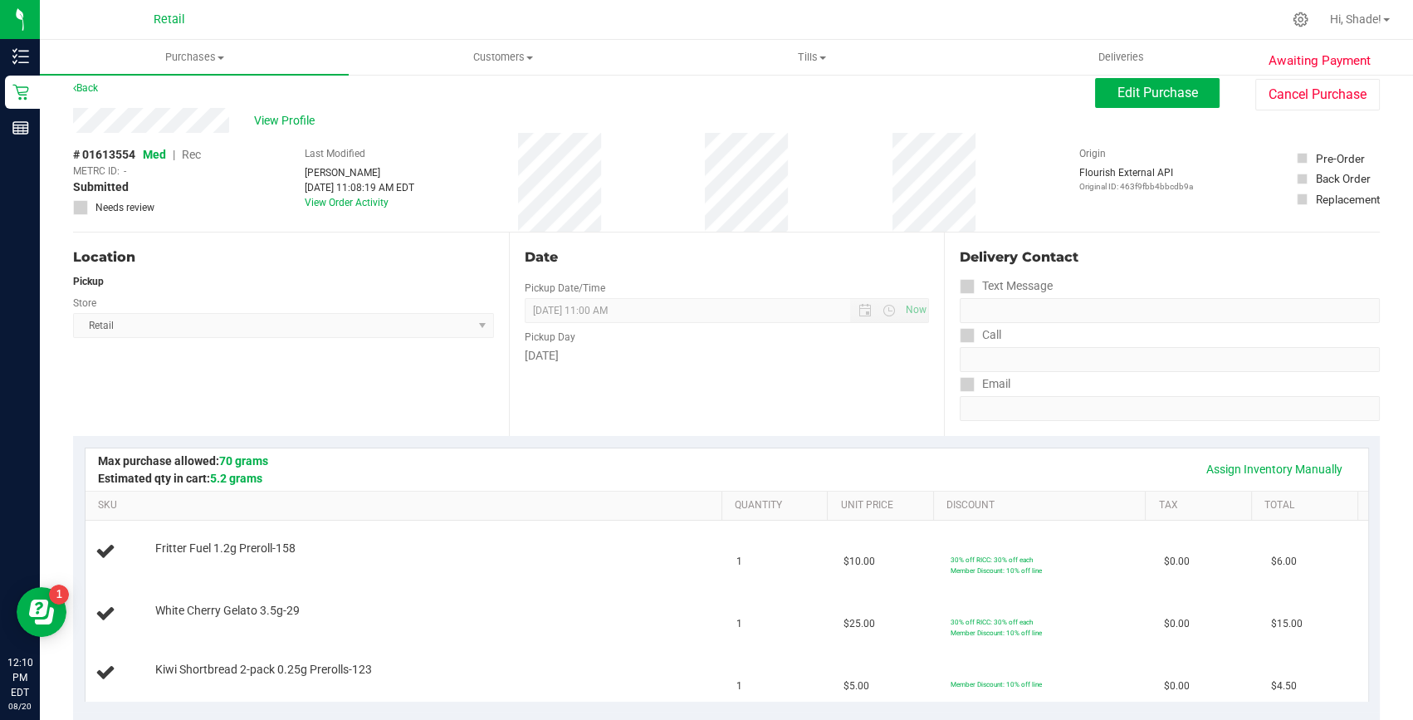
scroll to position [0, 0]
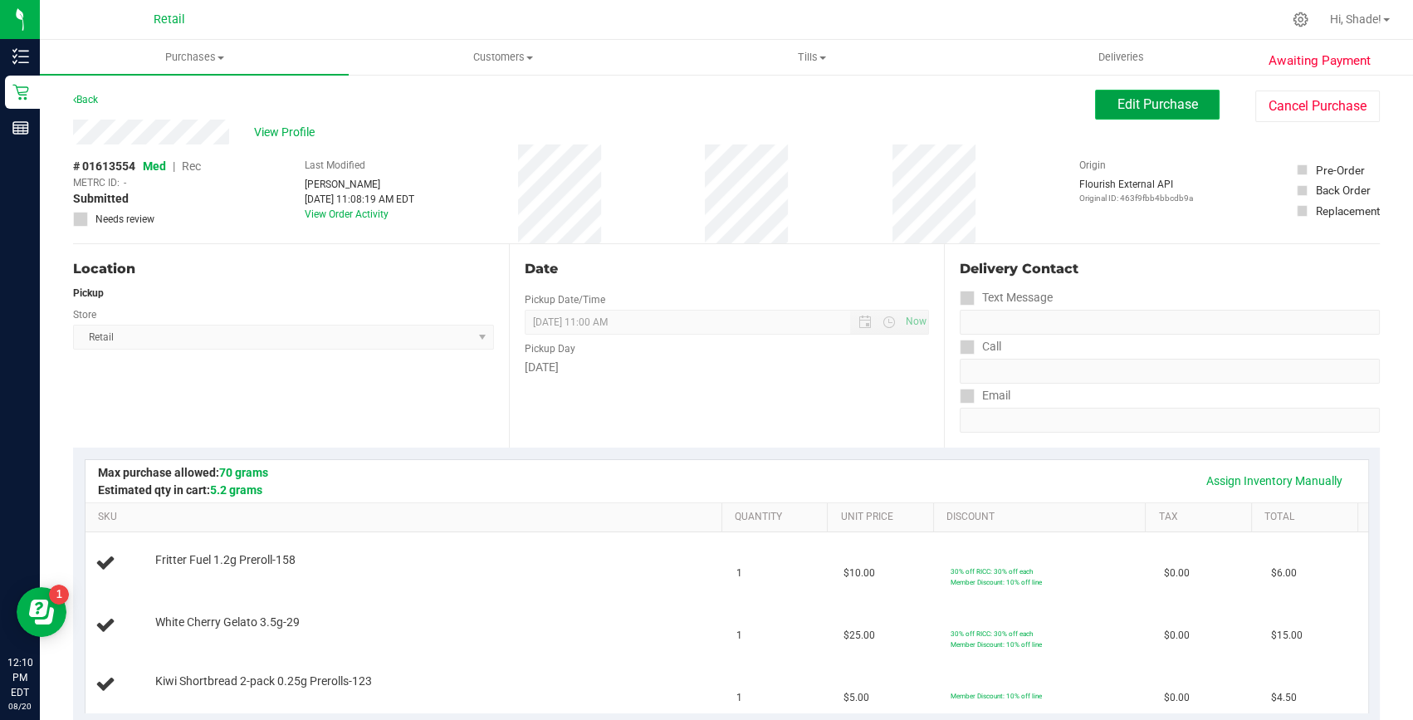
click at [1137, 90] on button "Edit Purchase" at bounding box center [1157, 105] width 125 height 30
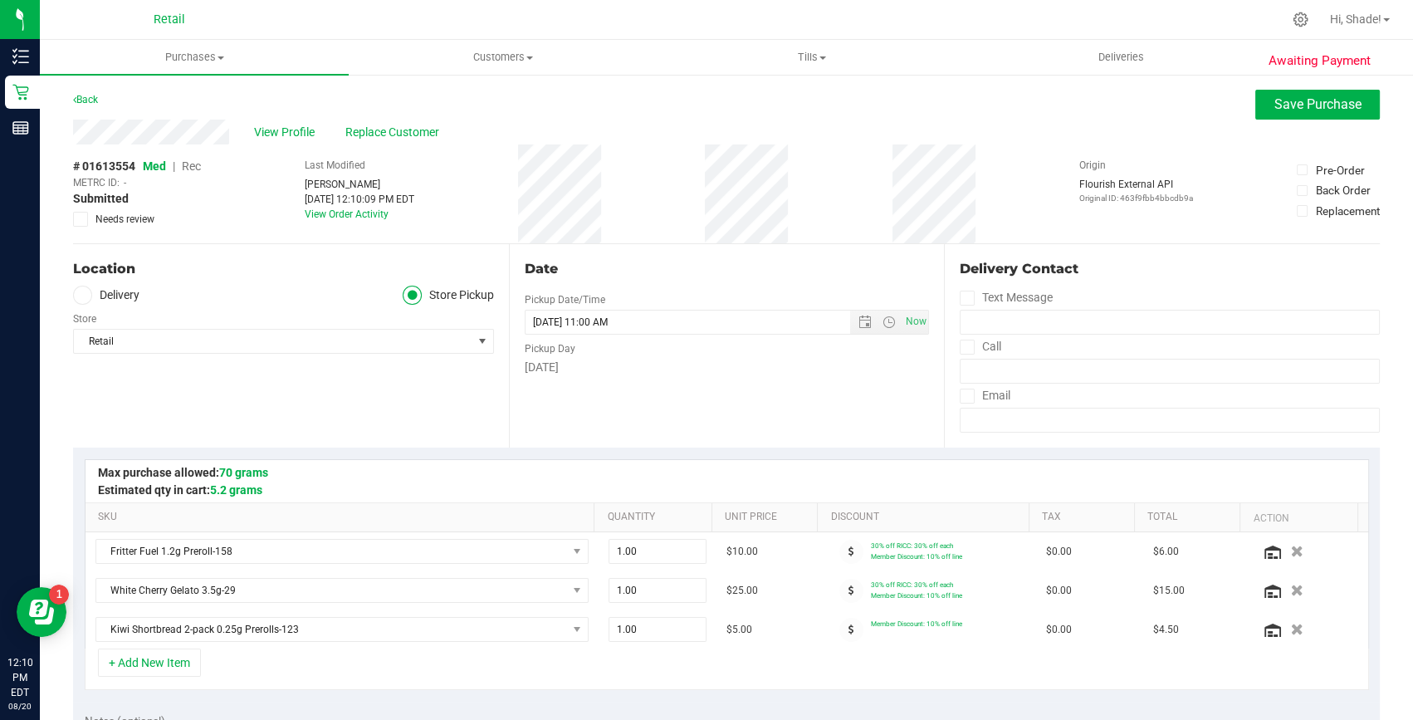
click at [190, 167] on span "Rec" at bounding box center [191, 165] width 19 height 13
click at [1312, 114] on button "Save Purchase" at bounding box center [1317, 105] width 125 height 30
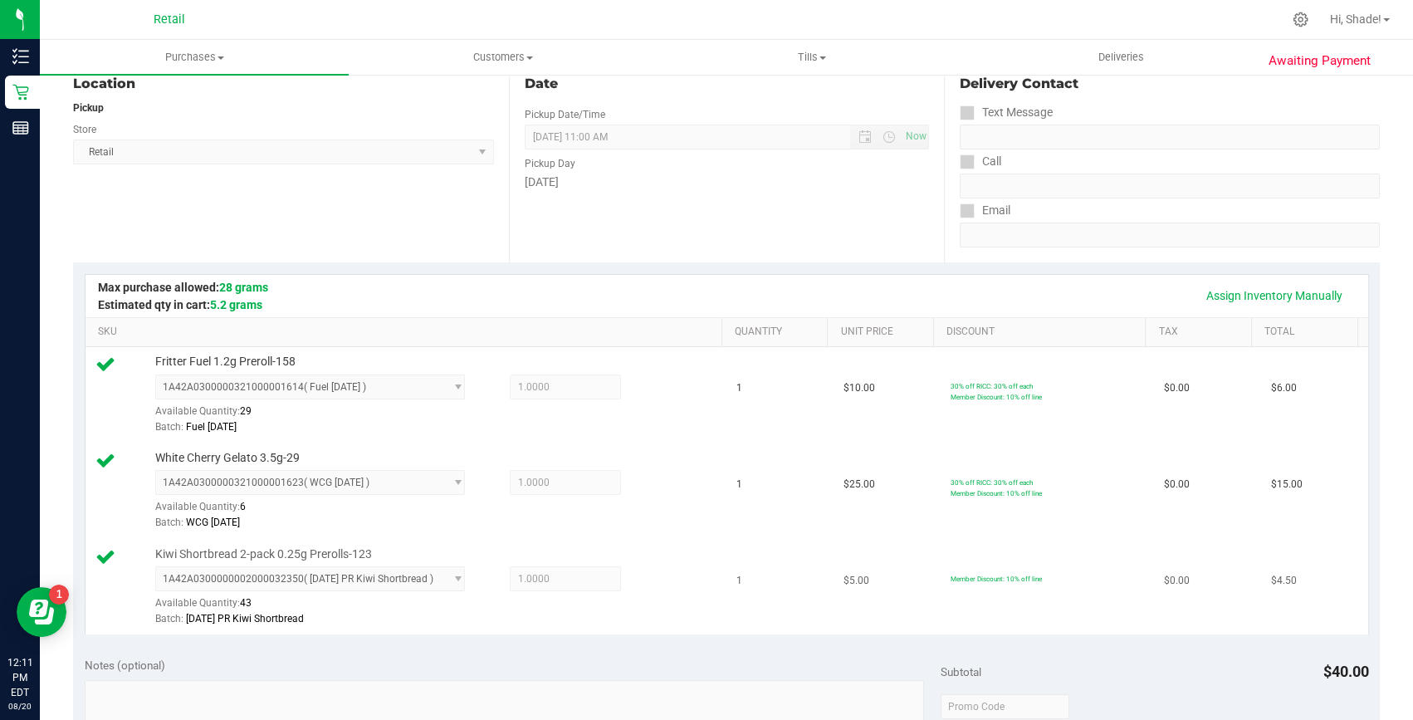
scroll to position [452, 0]
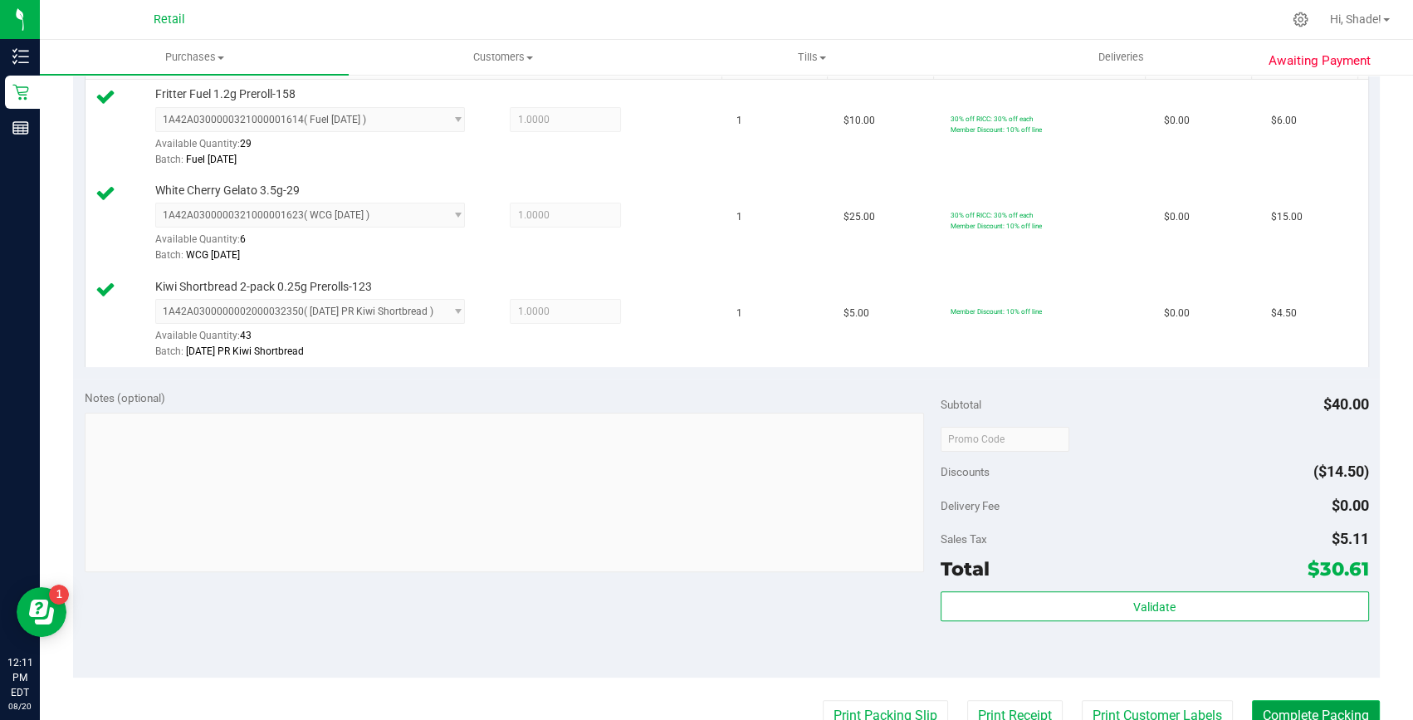
click at [1311, 709] on button "Complete Packing" at bounding box center [1316, 716] width 128 height 32
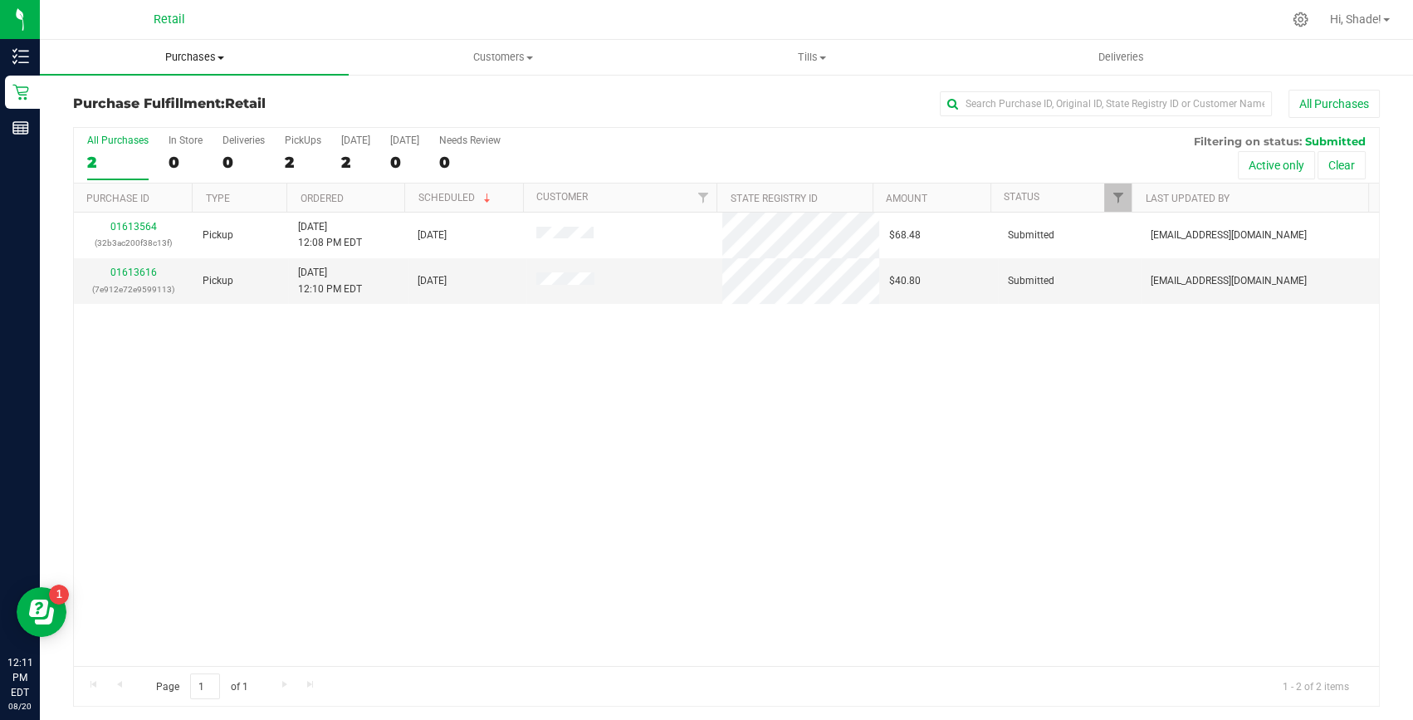
click at [179, 53] on span "Purchases" at bounding box center [194, 57] width 309 height 15
click at [183, 95] on span "Summary of purchases" at bounding box center [125, 100] width 170 height 14
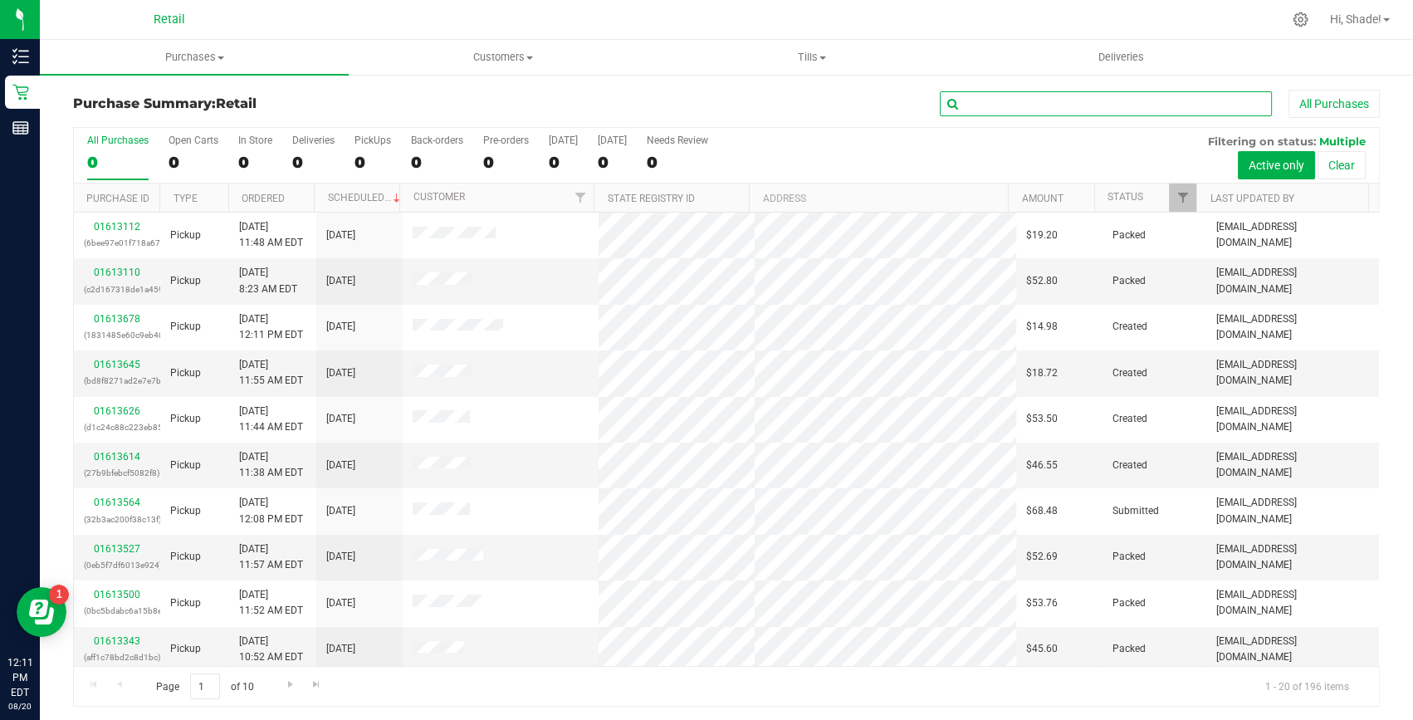
click at [1102, 107] on input "text" at bounding box center [1106, 103] width 332 height 25
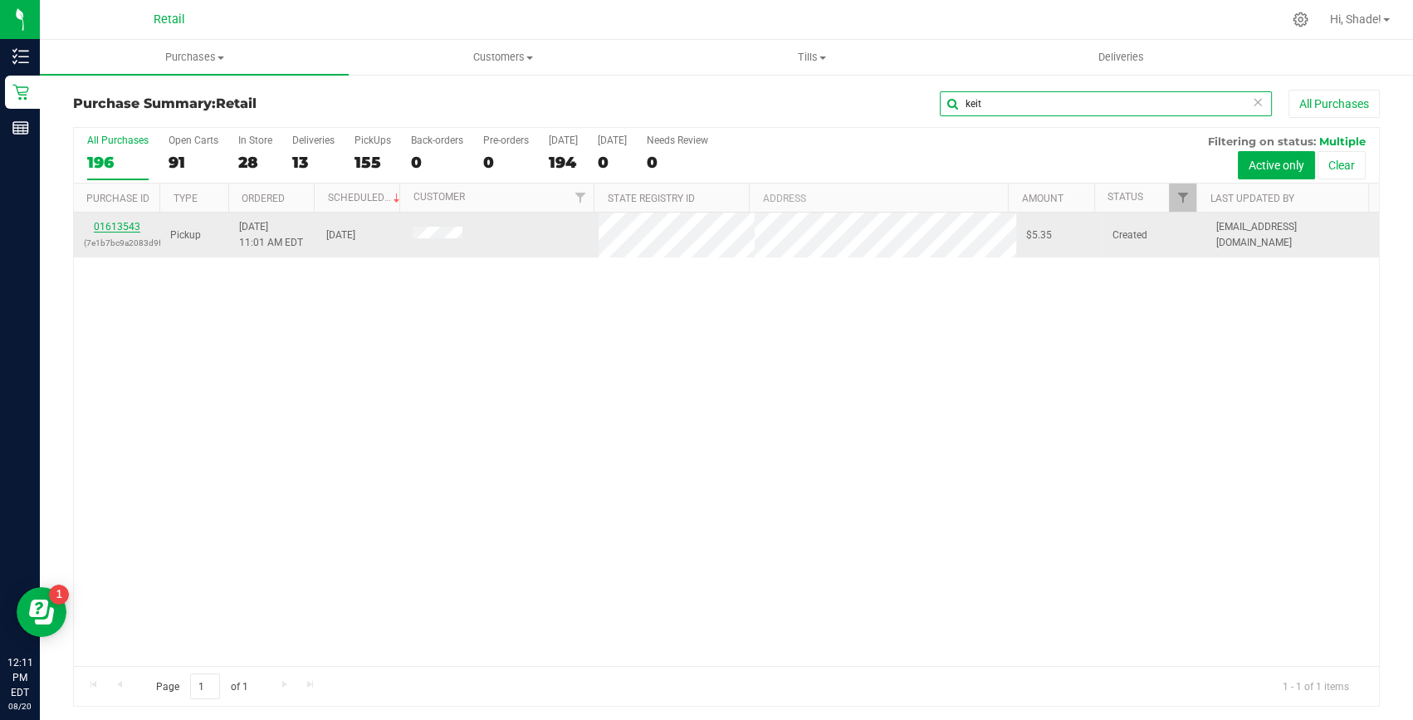
type input "keit"
click at [125, 227] on link "01613543" at bounding box center [117, 227] width 46 height 12
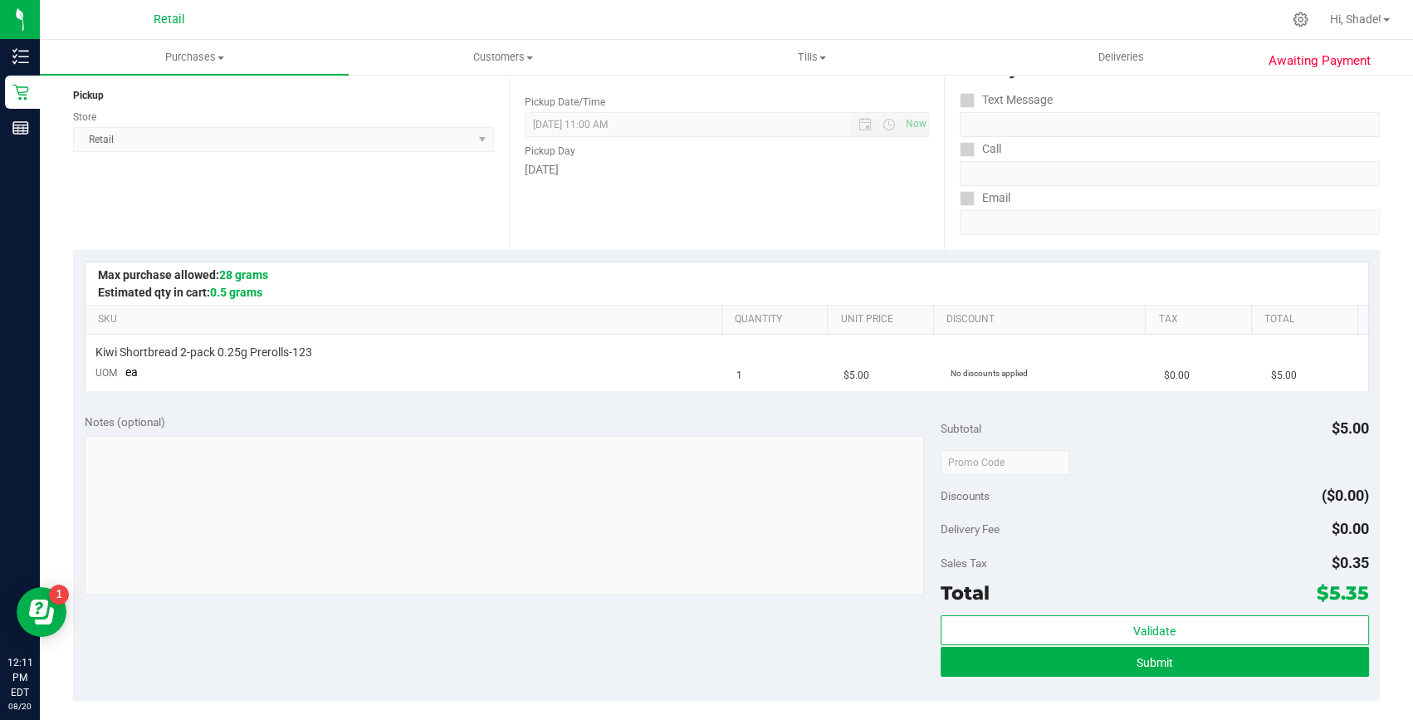
scroll to position [301, 0]
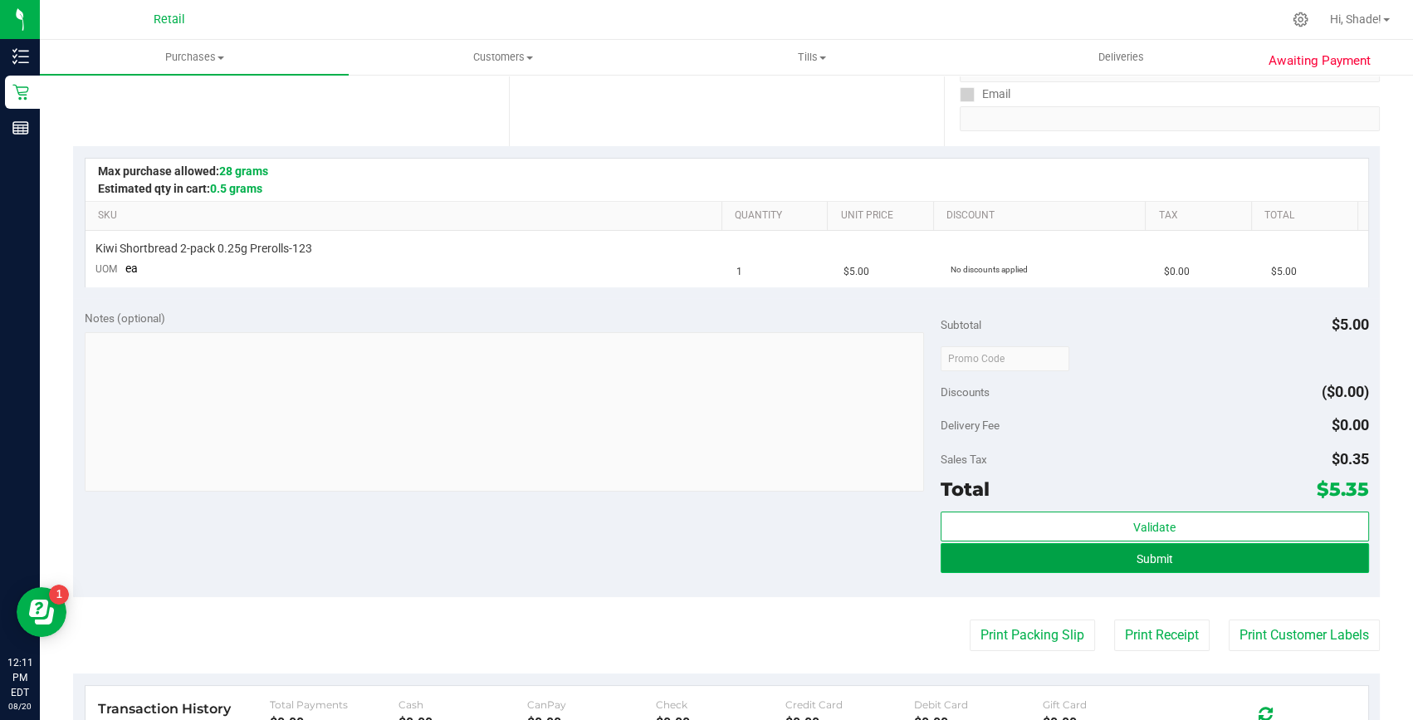
click at [1140, 566] on button "Submit" at bounding box center [1155, 558] width 428 height 30
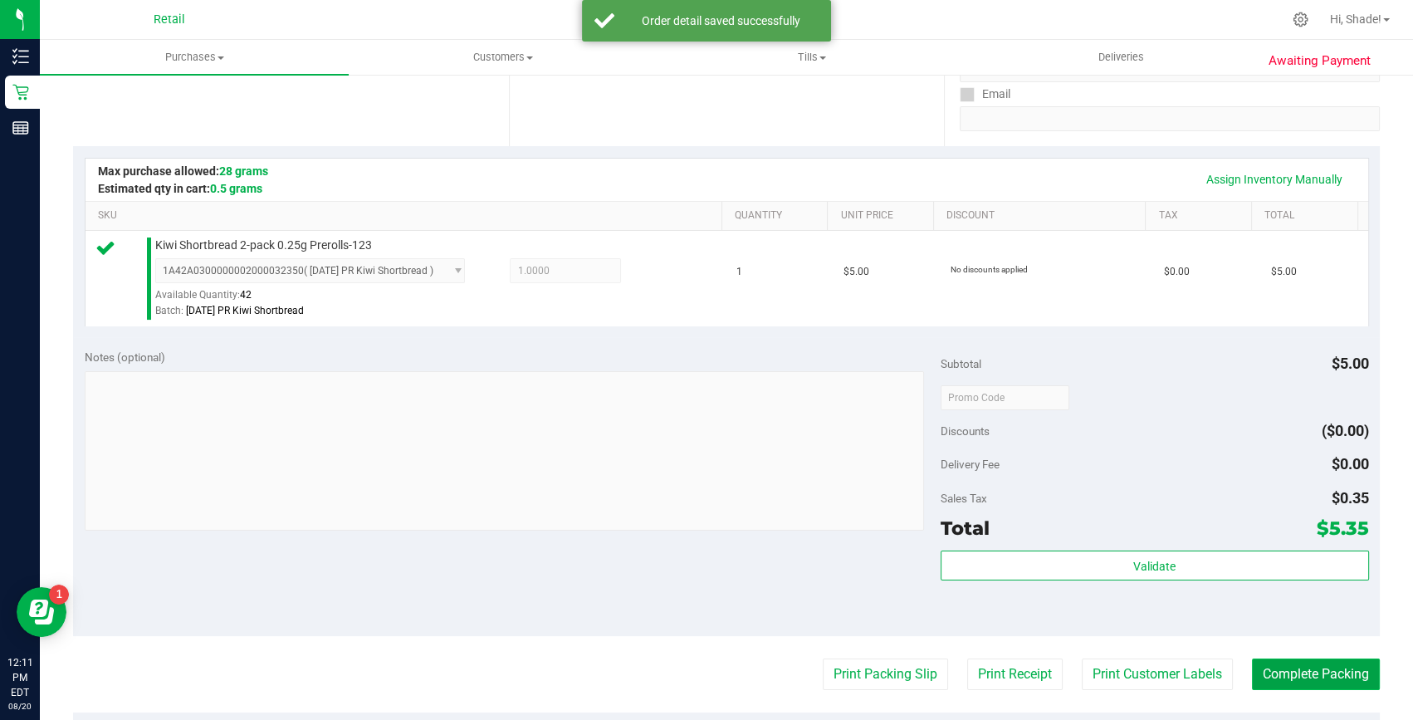
click at [1274, 674] on button "Complete Packing" at bounding box center [1316, 674] width 128 height 32
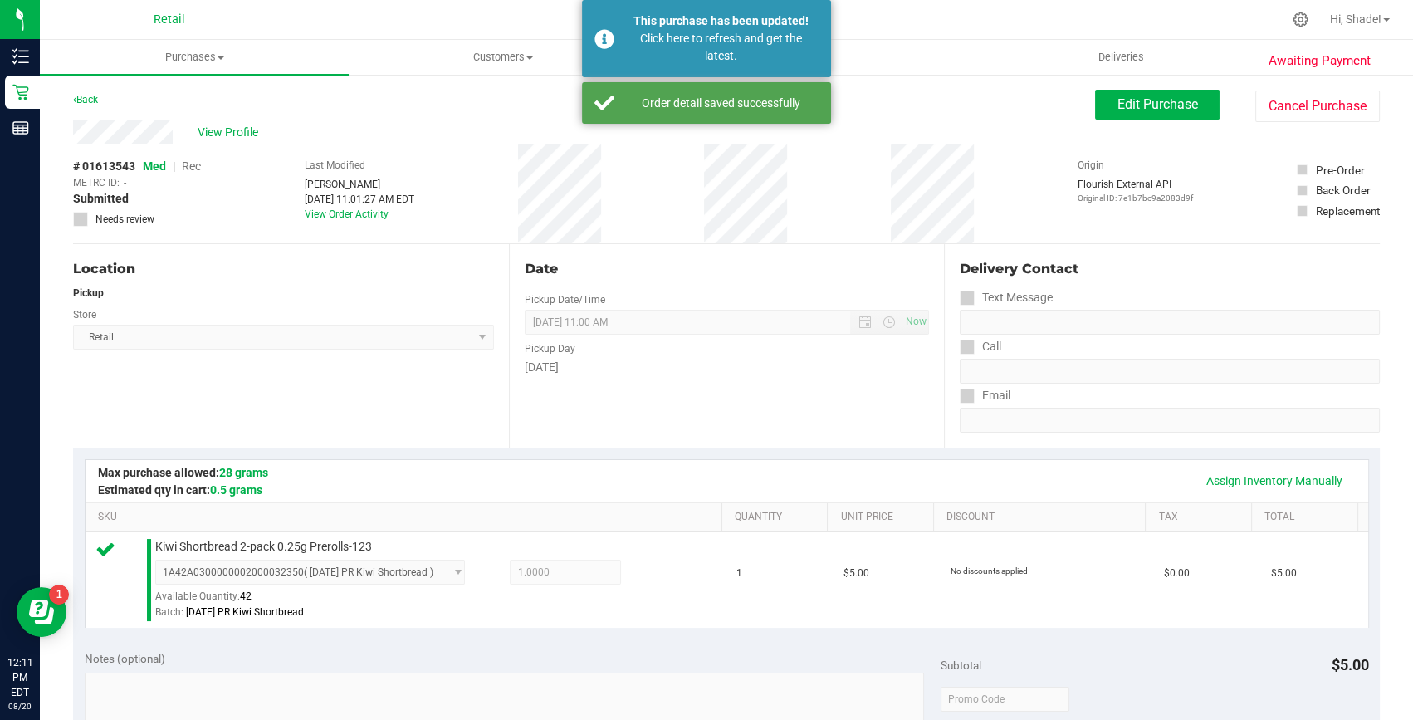
scroll to position [0, 0]
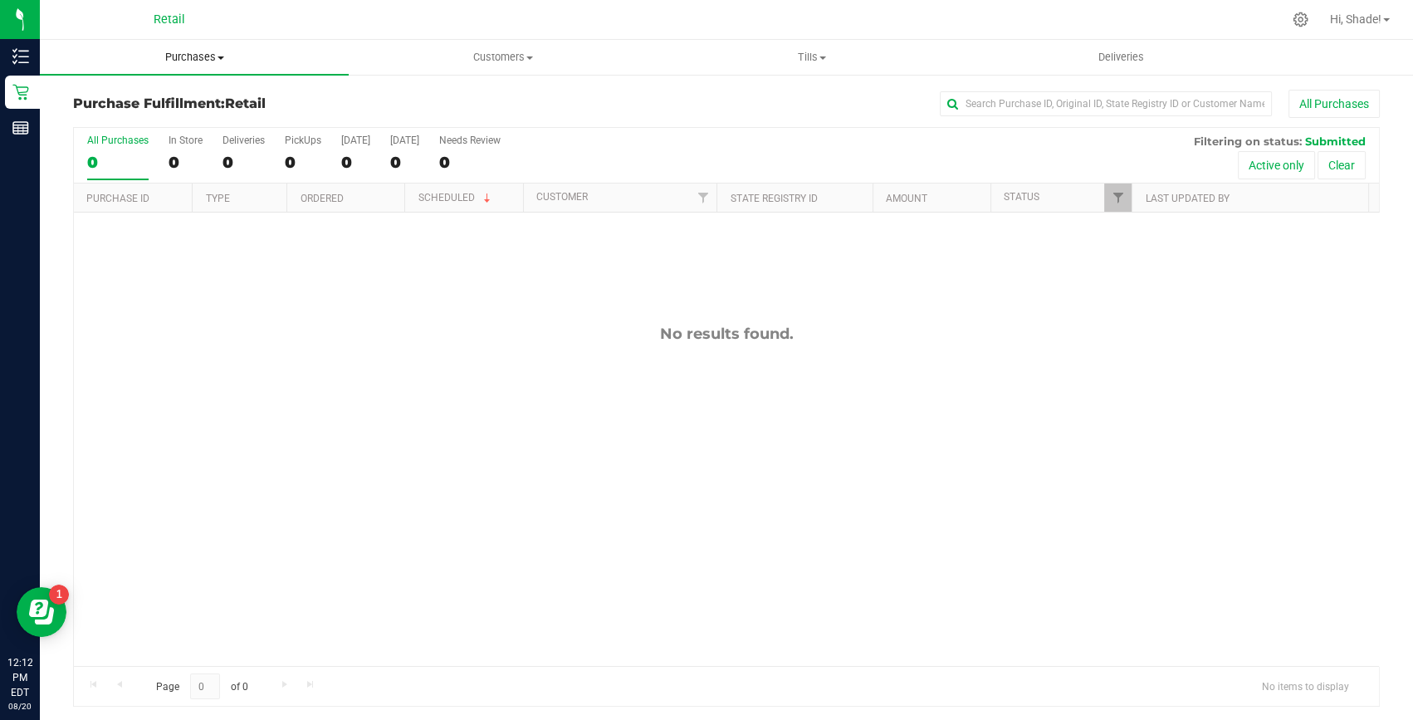
click at [166, 66] on uib-tab-heading "Purchases Summary of purchases Fulfillment All purchases" at bounding box center [194, 57] width 309 height 35
click at [162, 99] on span "Summary of purchases" at bounding box center [125, 100] width 170 height 14
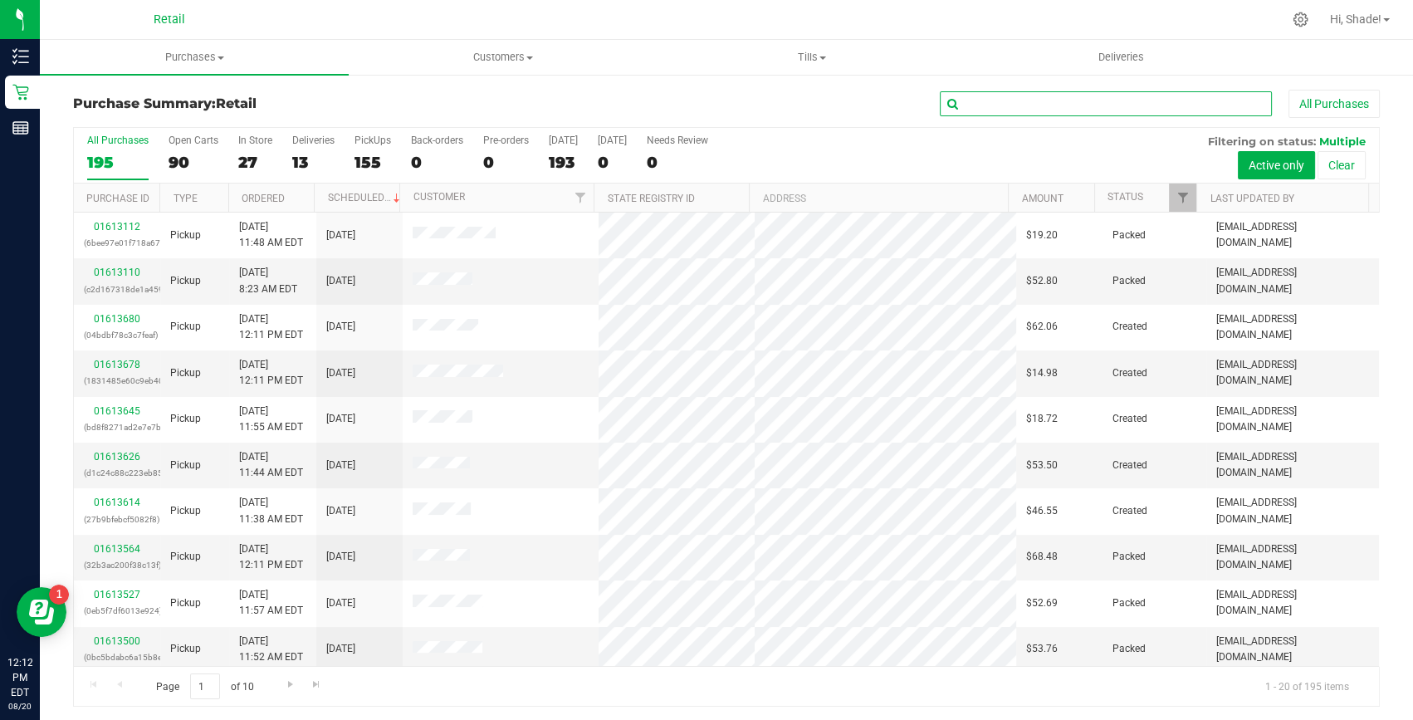
click at [1121, 109] on input "text" at bounding box center [1106, 103] width 332 height 25
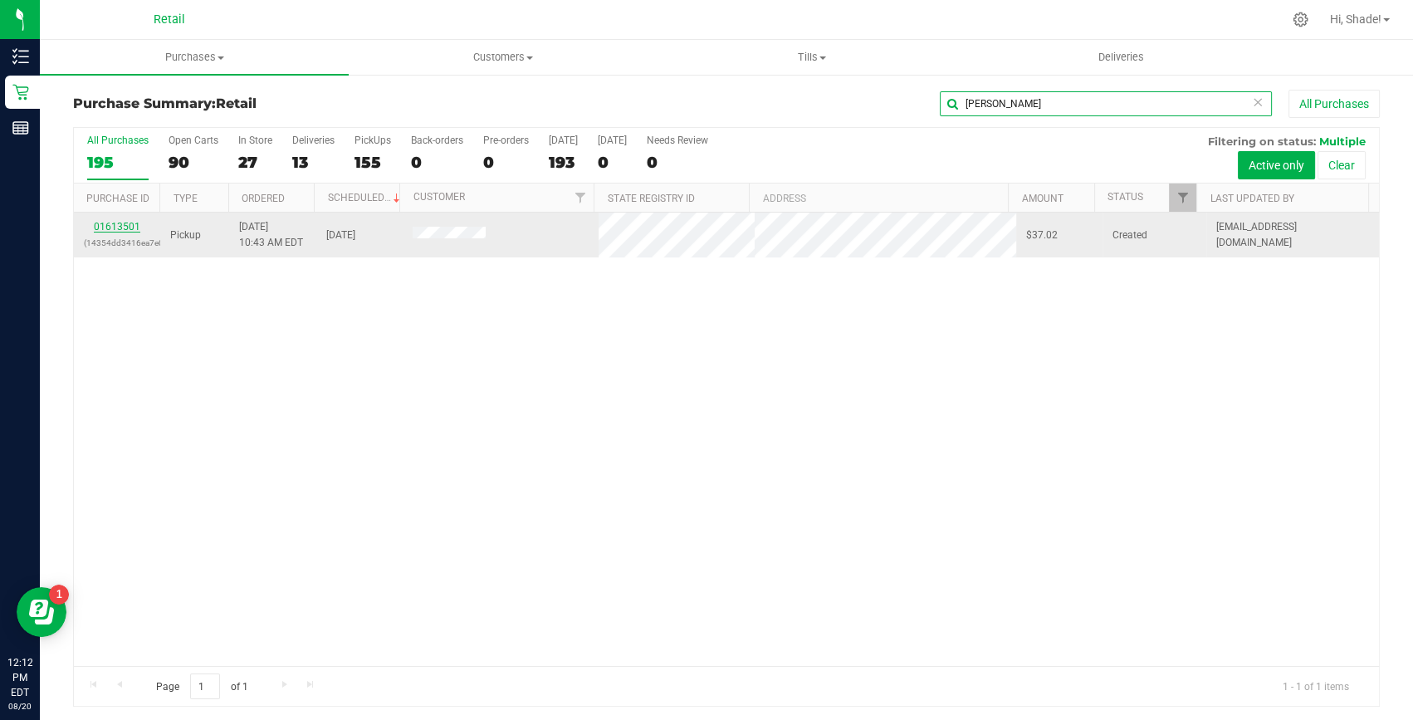
type input "juan"
click at [110, 224] on link "01613501" at bounding box center [117, 227] width 46 height 12
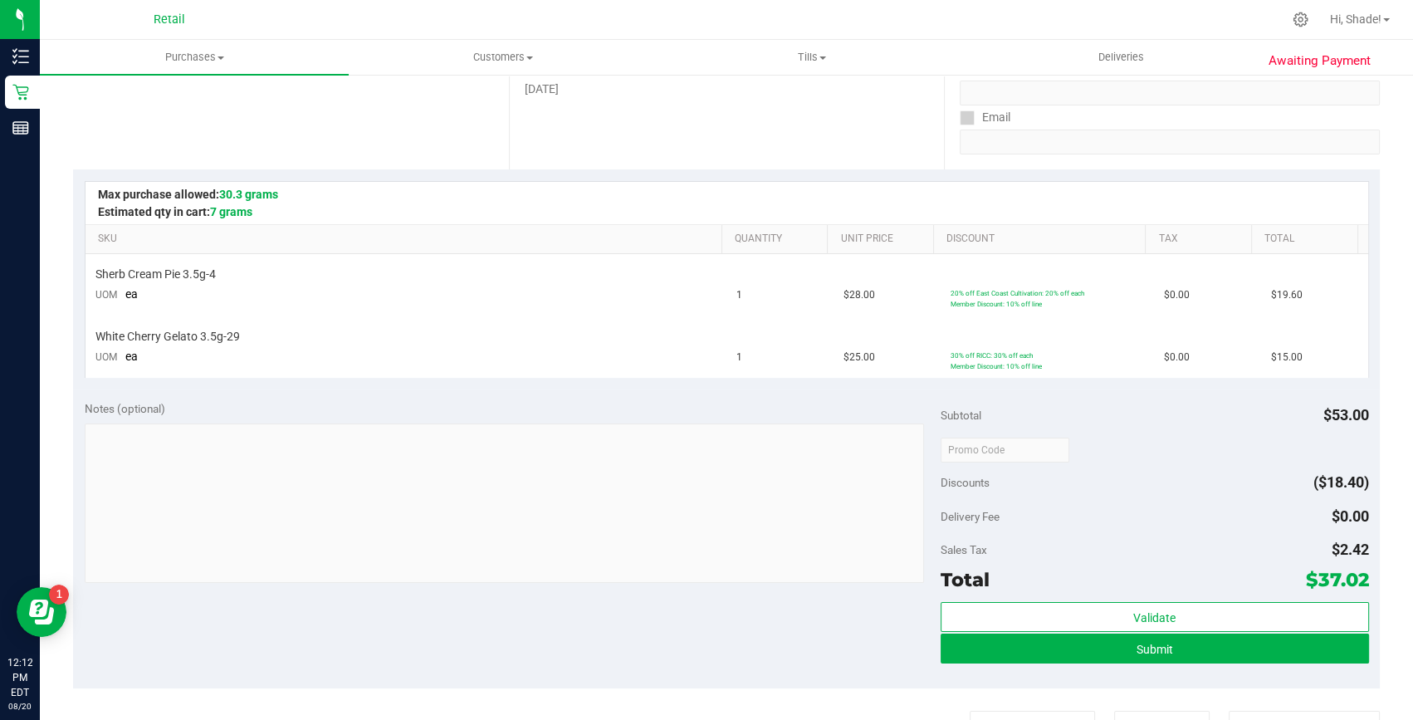
scroll to position [301, 0]
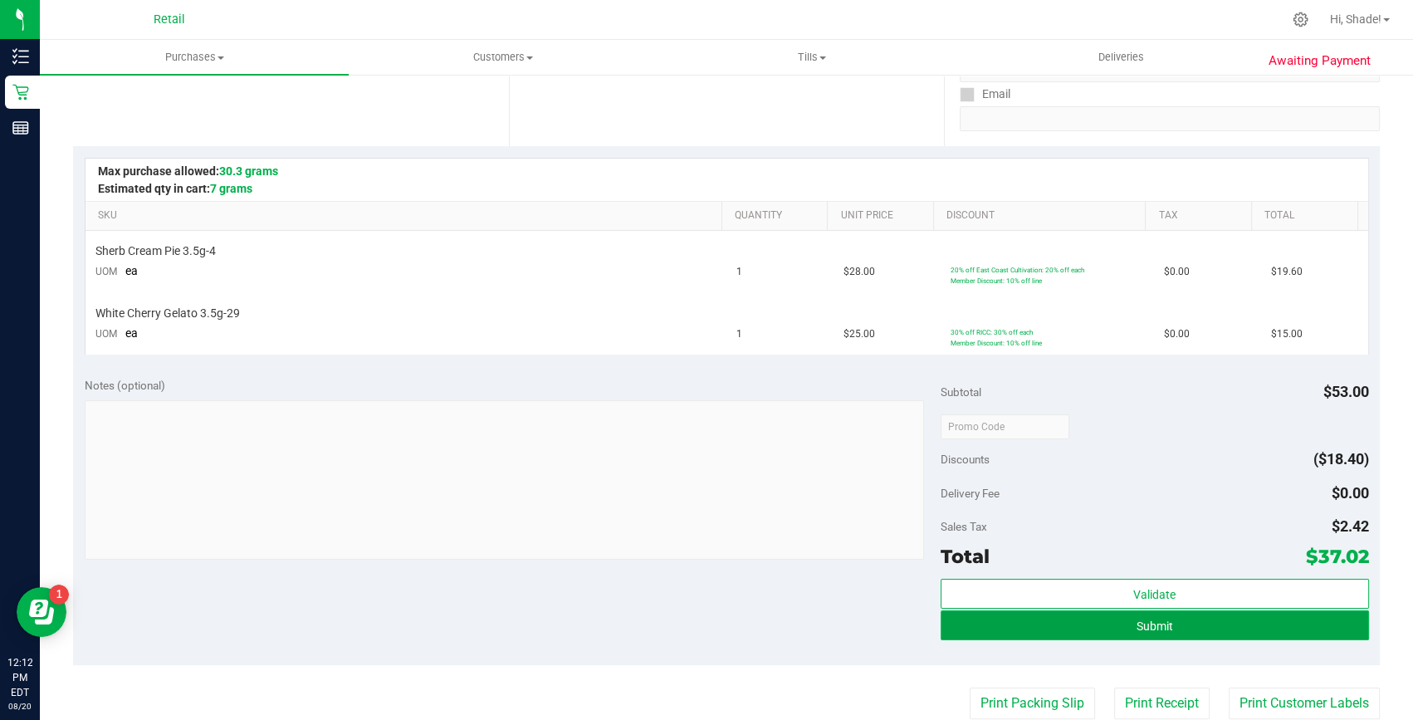
click at [1143, 628] on span "Submit" at bounding box center [1154, 625] width 37 height 13
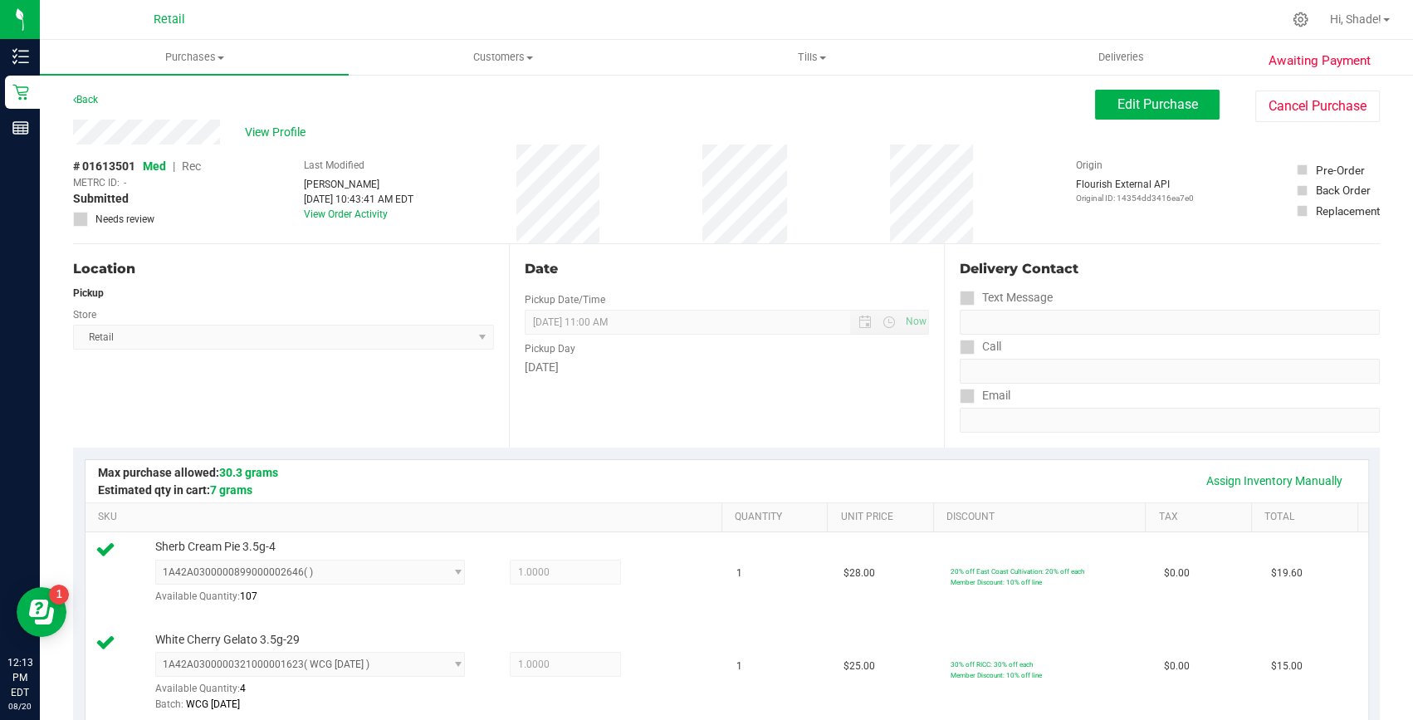
scroll to position [452, 0]
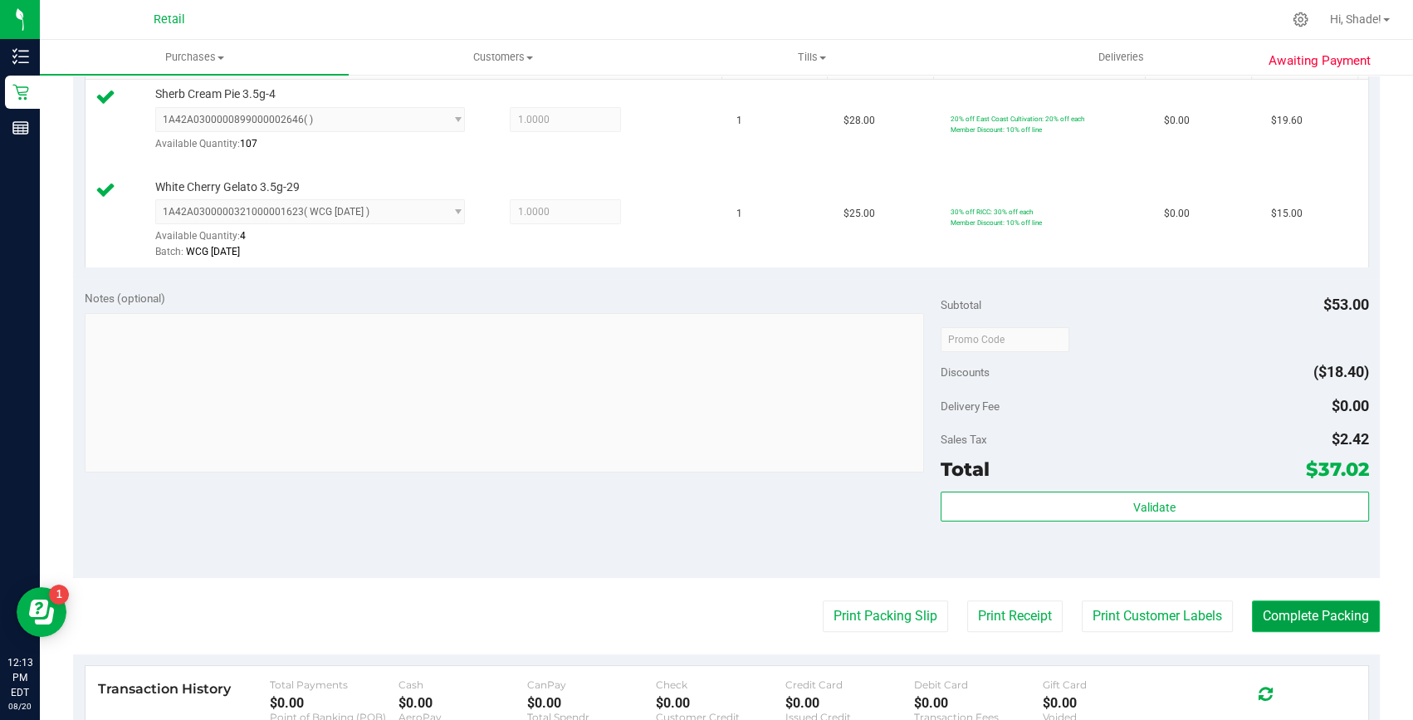
click at [1317, 609] on button "Complete Packing" at bounding box center [1316, 616] width 128 height 32
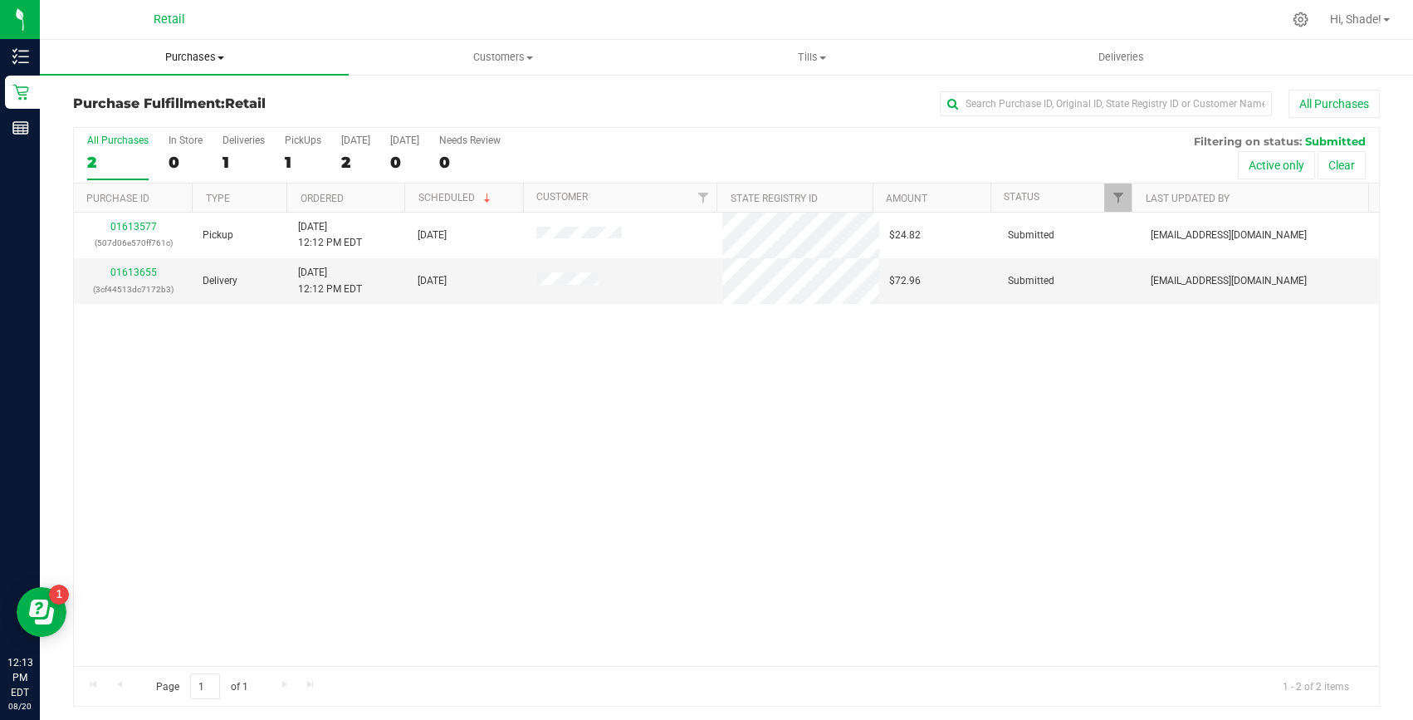
click at [154, 61] on span "Purchases" at bounding box center [194, 57] width 309 height 15
click at [128, 99] on span "Summary of purchases" at bounding box center [125, 100] width 170 height 14
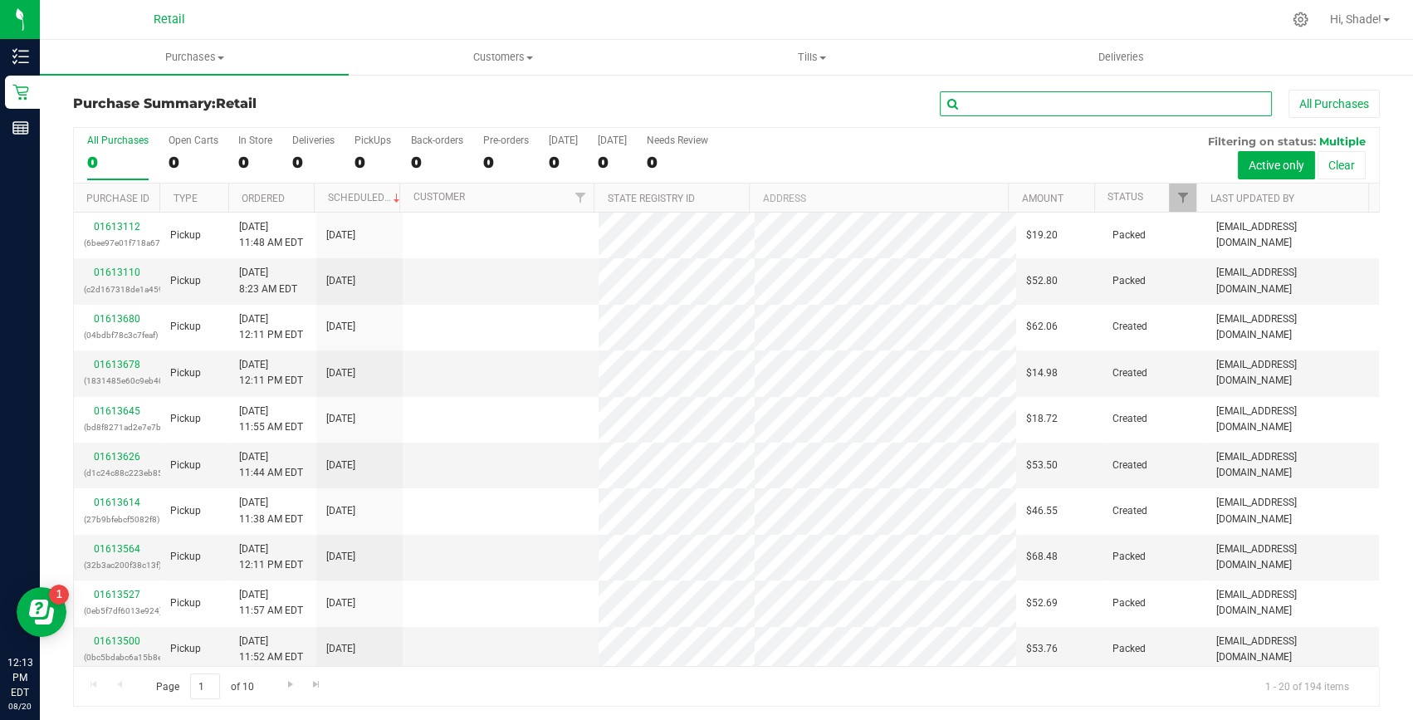
click at [1013, 107] on input "text" at bounding box center [1106, 103] width 332 height 25
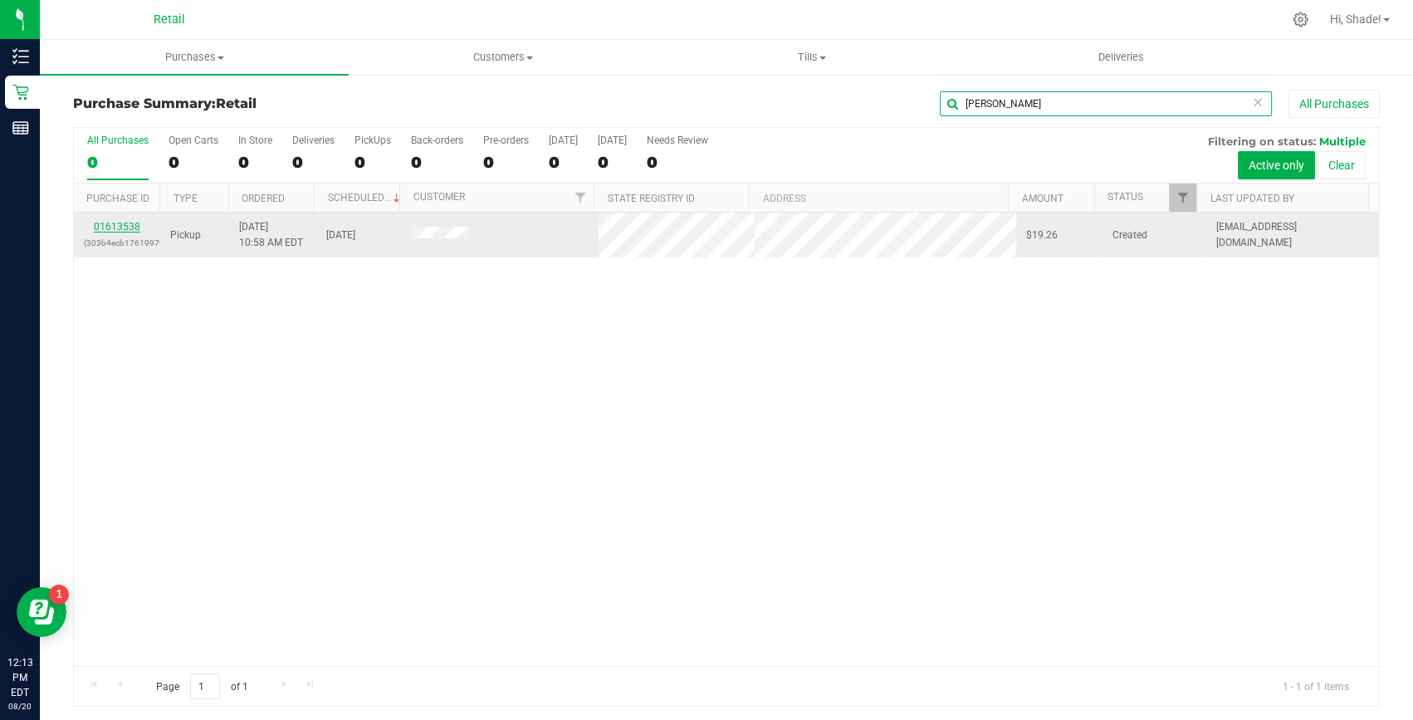
type input "jessy"
click at [133, 224] on link "01613538" at bounding box center [117, 227] width 46 height 12
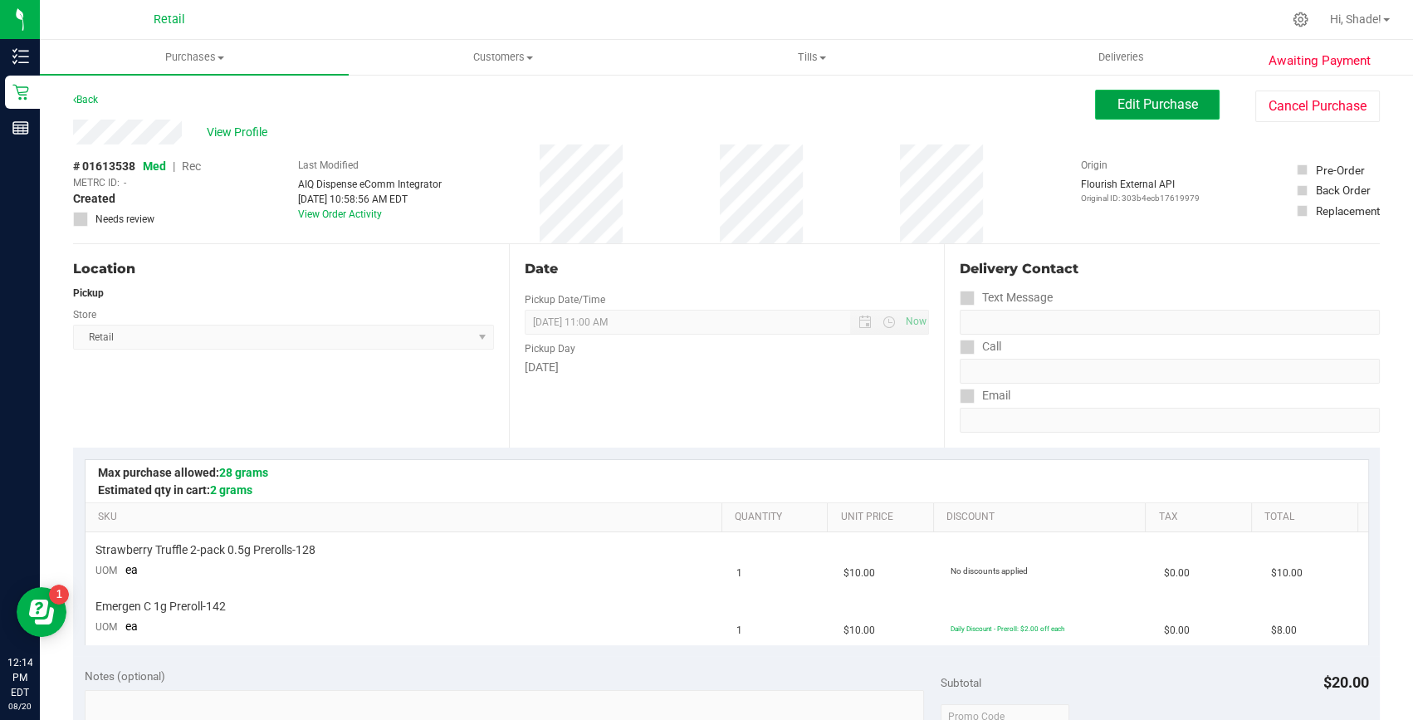
click at [1154, 100] on span "Edit Purchase" at bounding box center [1157, 104] width 81 height 16
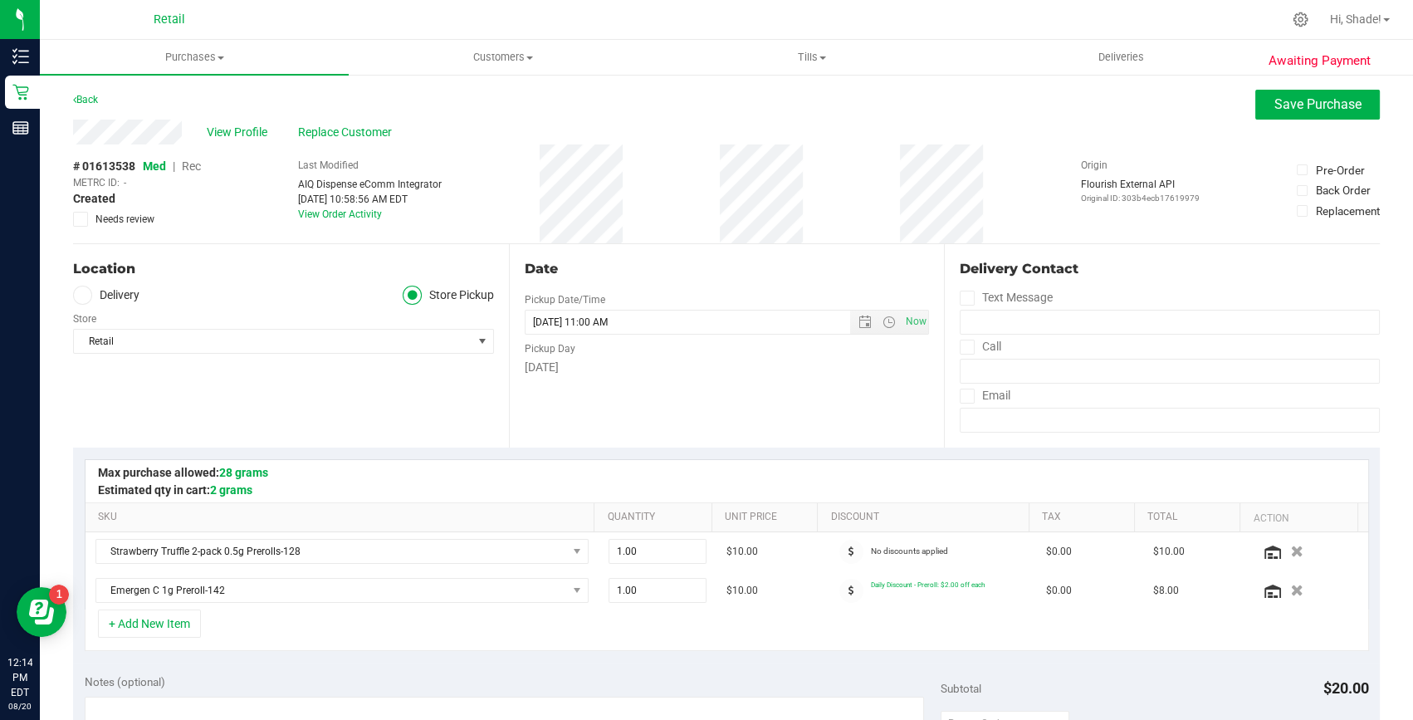
click at [193, 164] on span "Rec" at bounding box center [191, 165] width 19 height 13
click at [1277, 104] on span "Save Purchase" at bounding box center [1317, 104] width 87 height 16
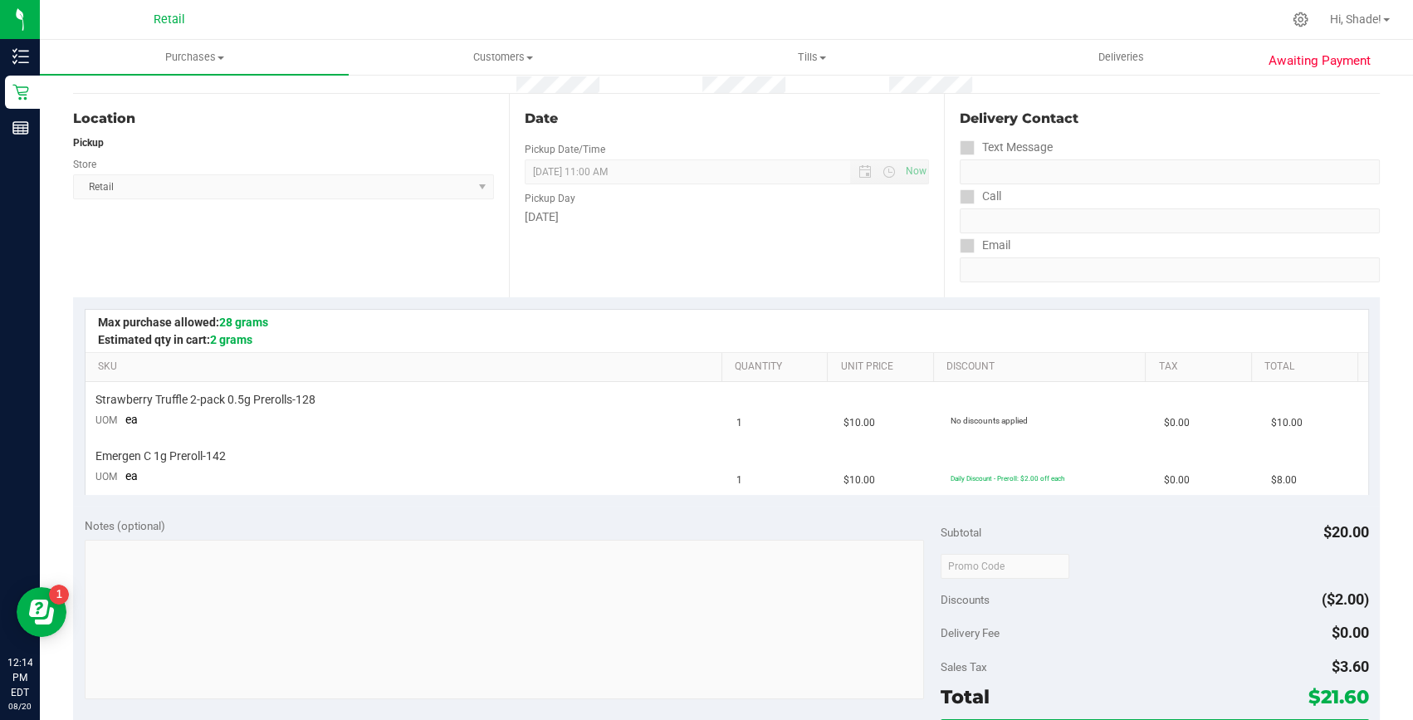
scroll to position [377, 0]
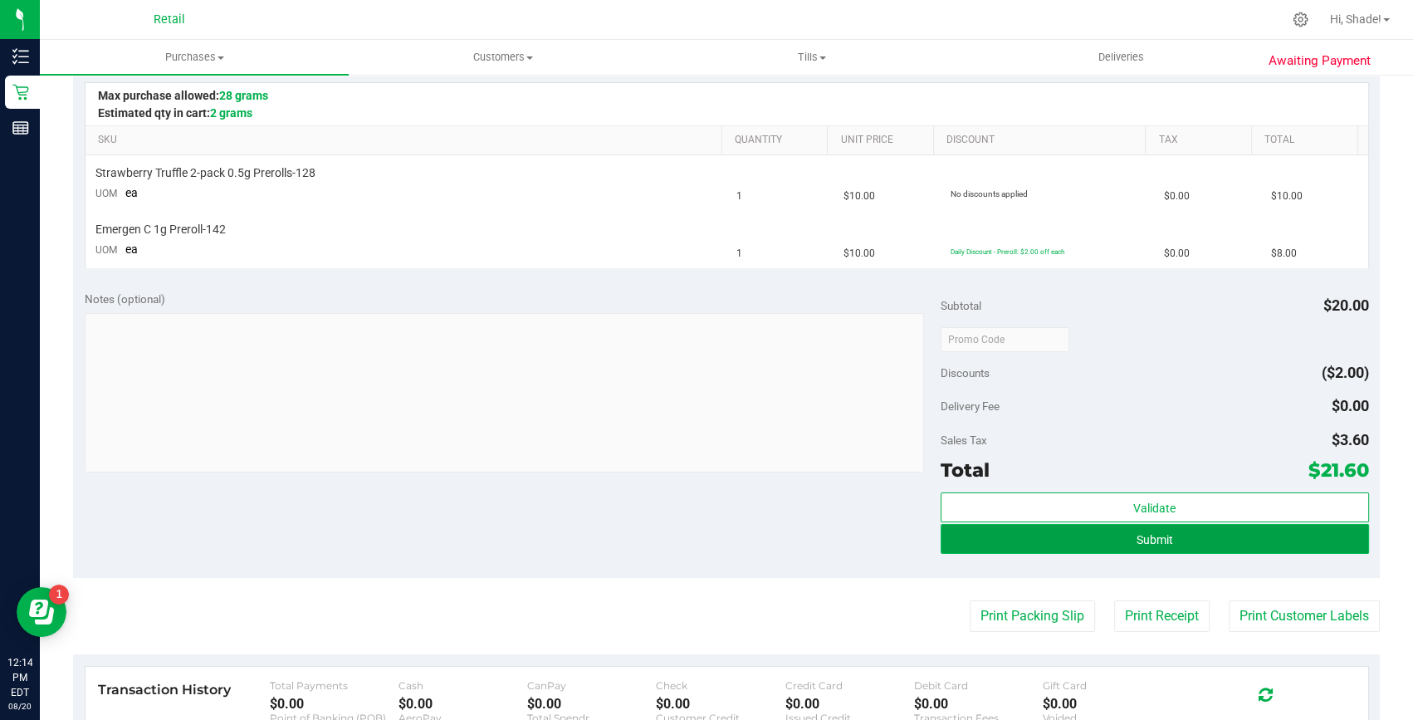
click at [1166, 540] on button "Submit" at bounding box center [1155, 539] width 428 height 30
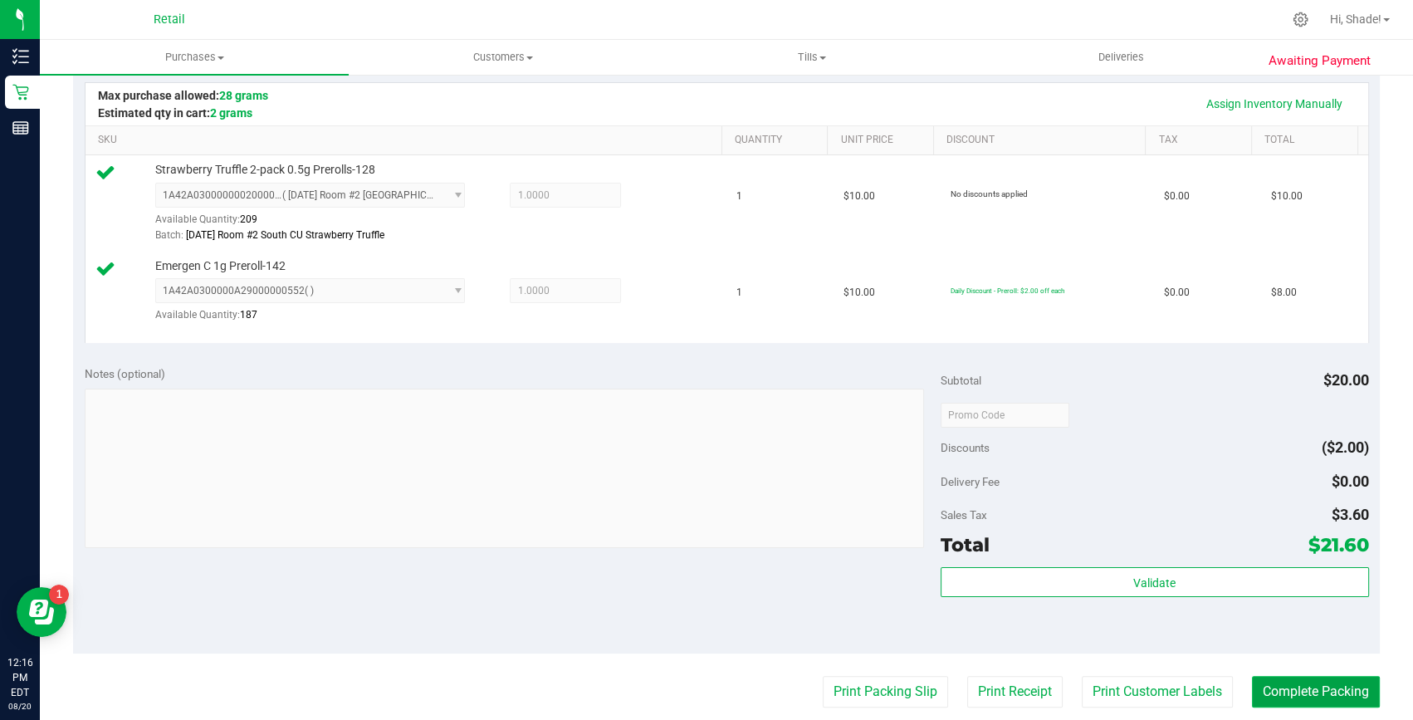
click at [1287, 697] on button "Complete Packing" at bounding box center [1316, 692] width 128 height 32
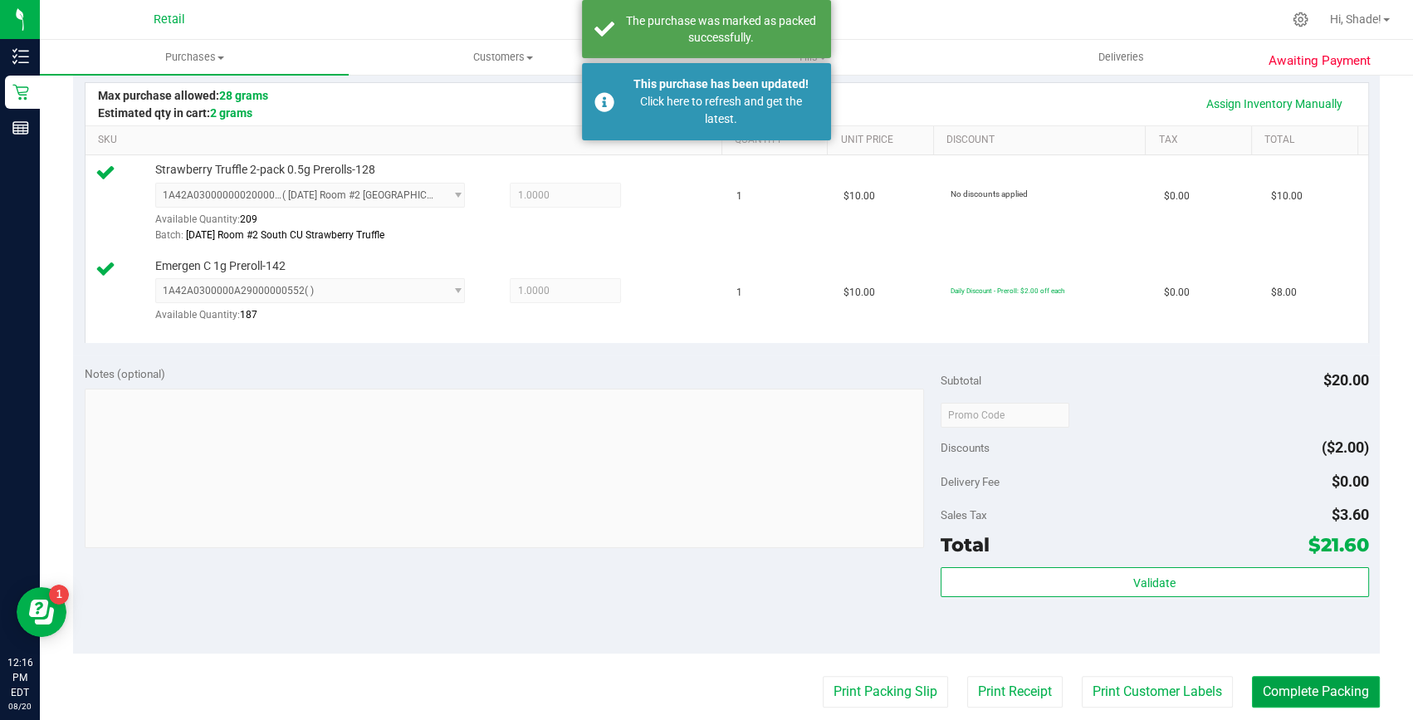
click at [1290, 693] on button "Complete Packing" at bounding box center [1316, 692] width 128 height 32
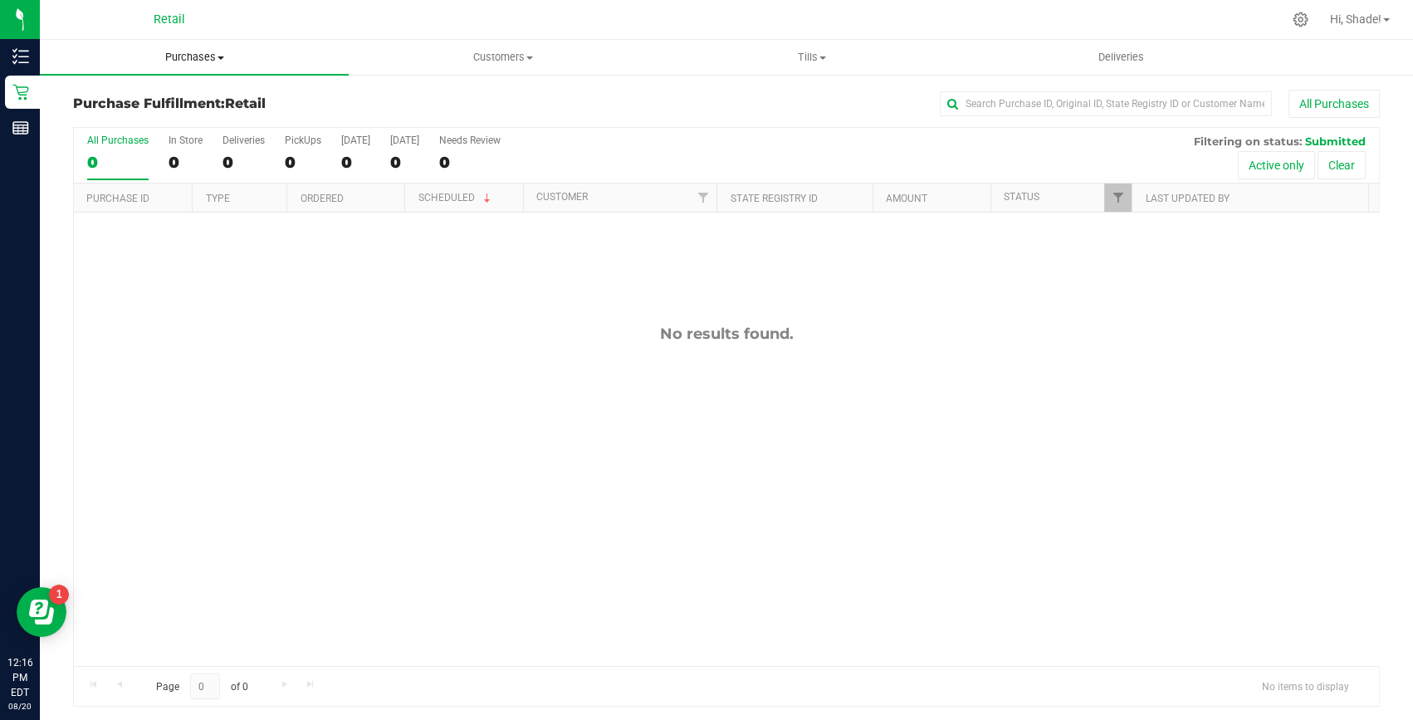
click at [212, 55] on span "Purchases" at bounding box center [194, 57] width 309 height 15
click at [149, 107] on li "Summary of purchases" at bounding box center [194, 100] width 309 height 20
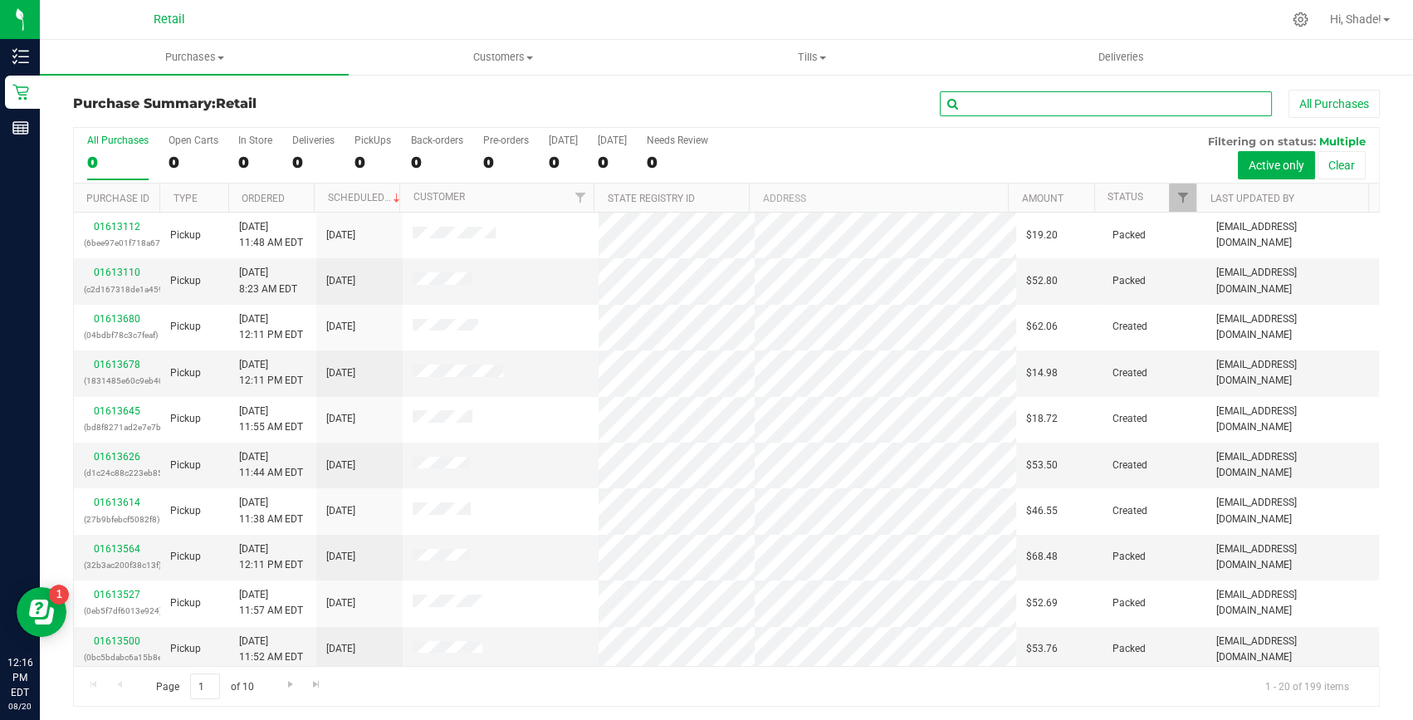
click at [990, 99] on input "text" at bounding box center [1106, 103] width 332 height 25
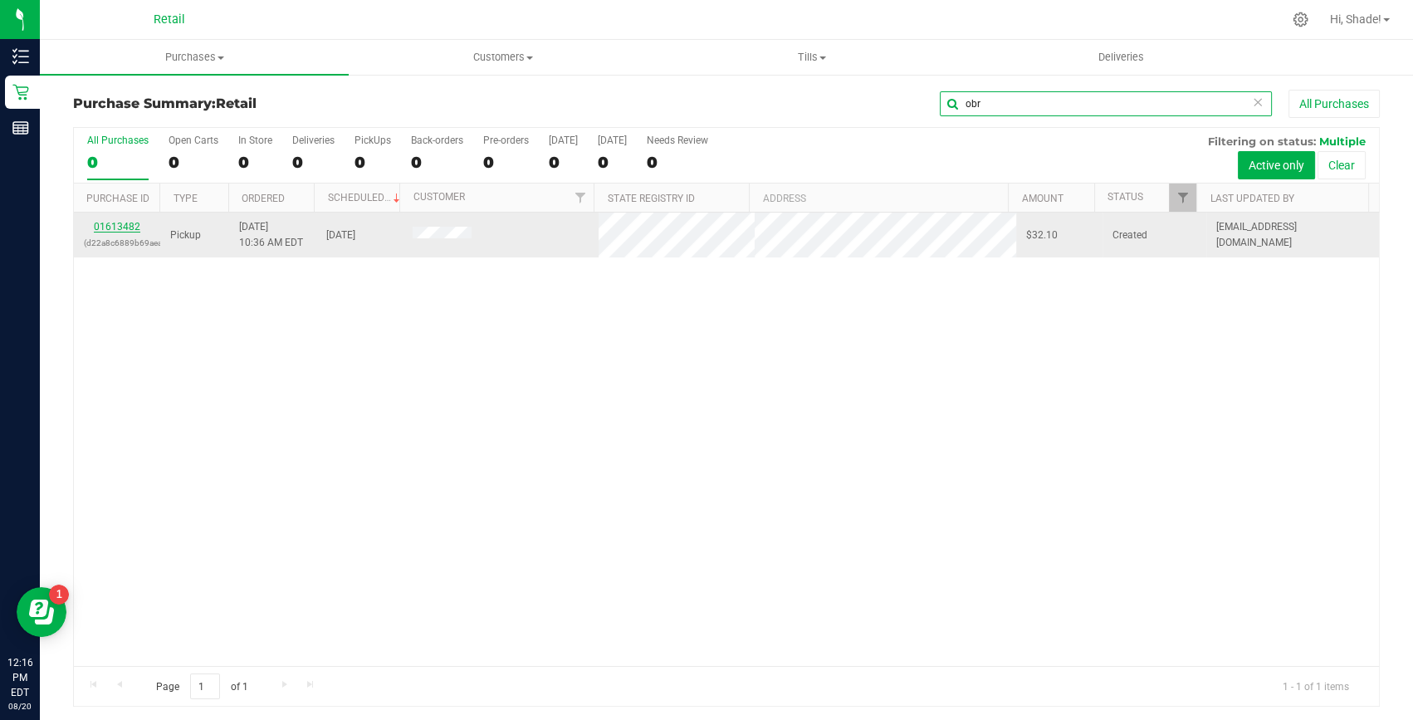
type input "obr"
click at [122, 224] on link "01613482" at bounding box center [117, 227] width 46 height 12
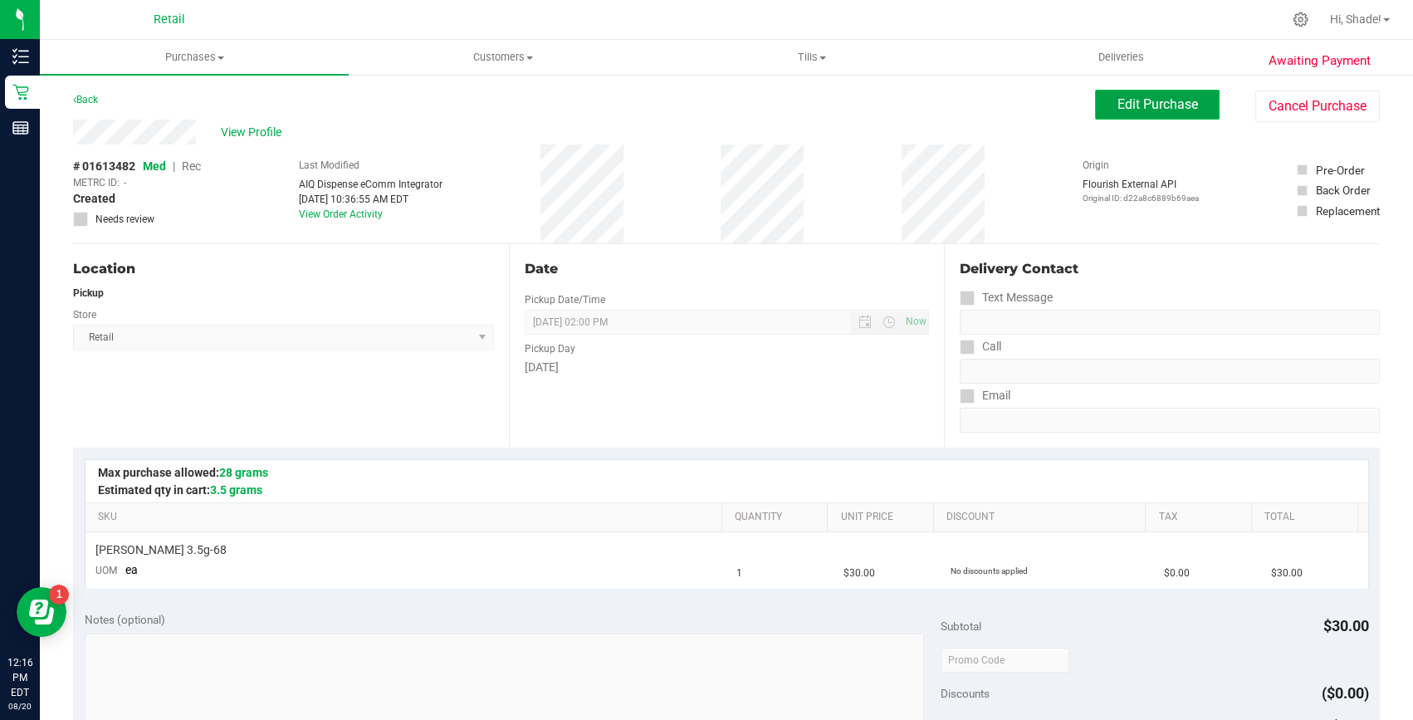
click at [1137, 96] on span "Edit Purchase" at bounding box center [1157, 104] width 81 height 16
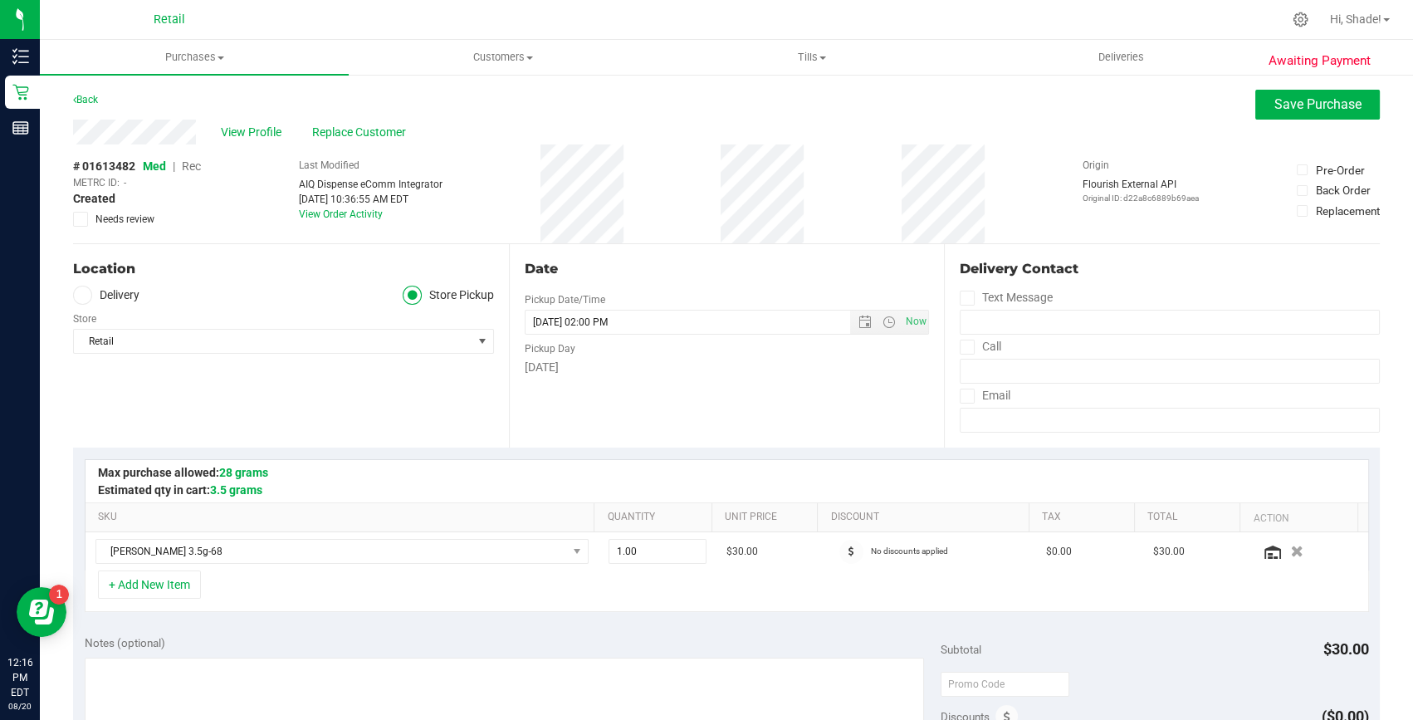
click at [193, 164] on span "Rec" at bounding box center [191, 165] width 19 height 13
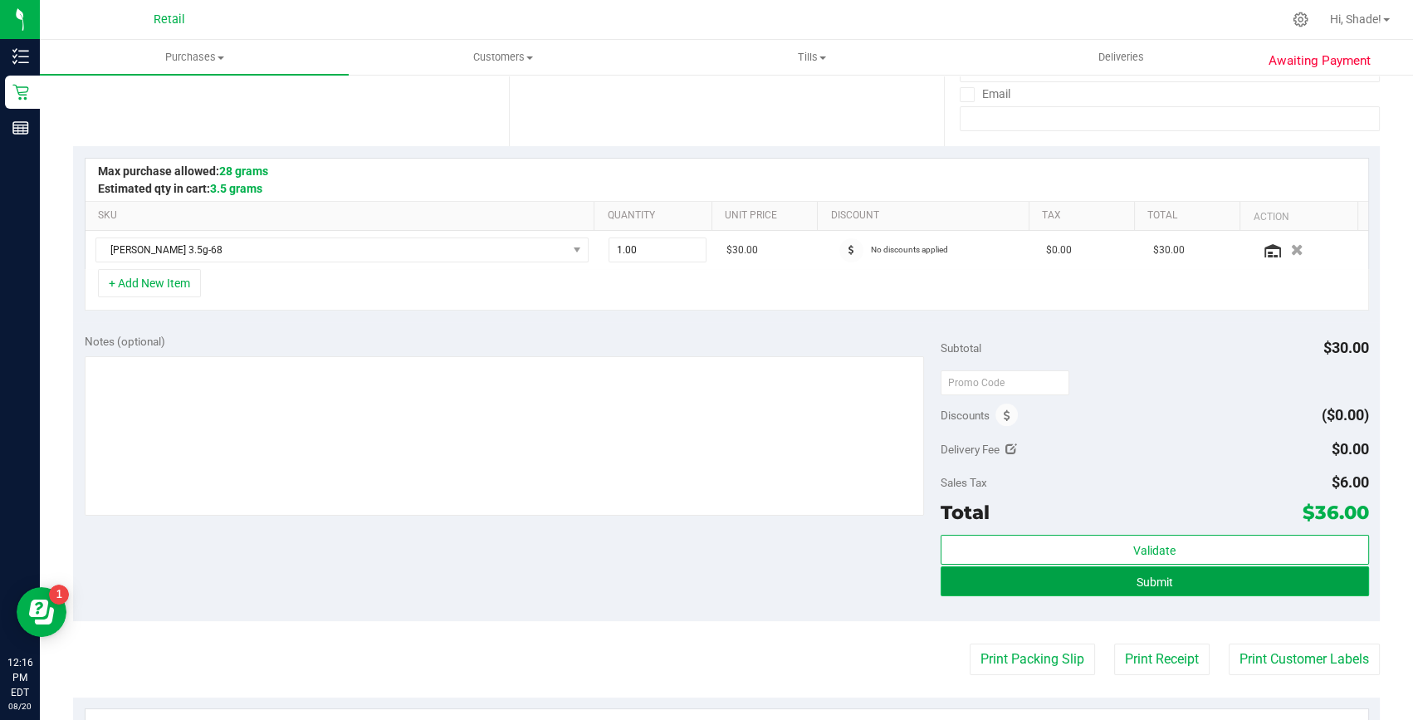
click at [1158, 580] on span "Submit" at bounding box center [1154, 581] width 37 height 13
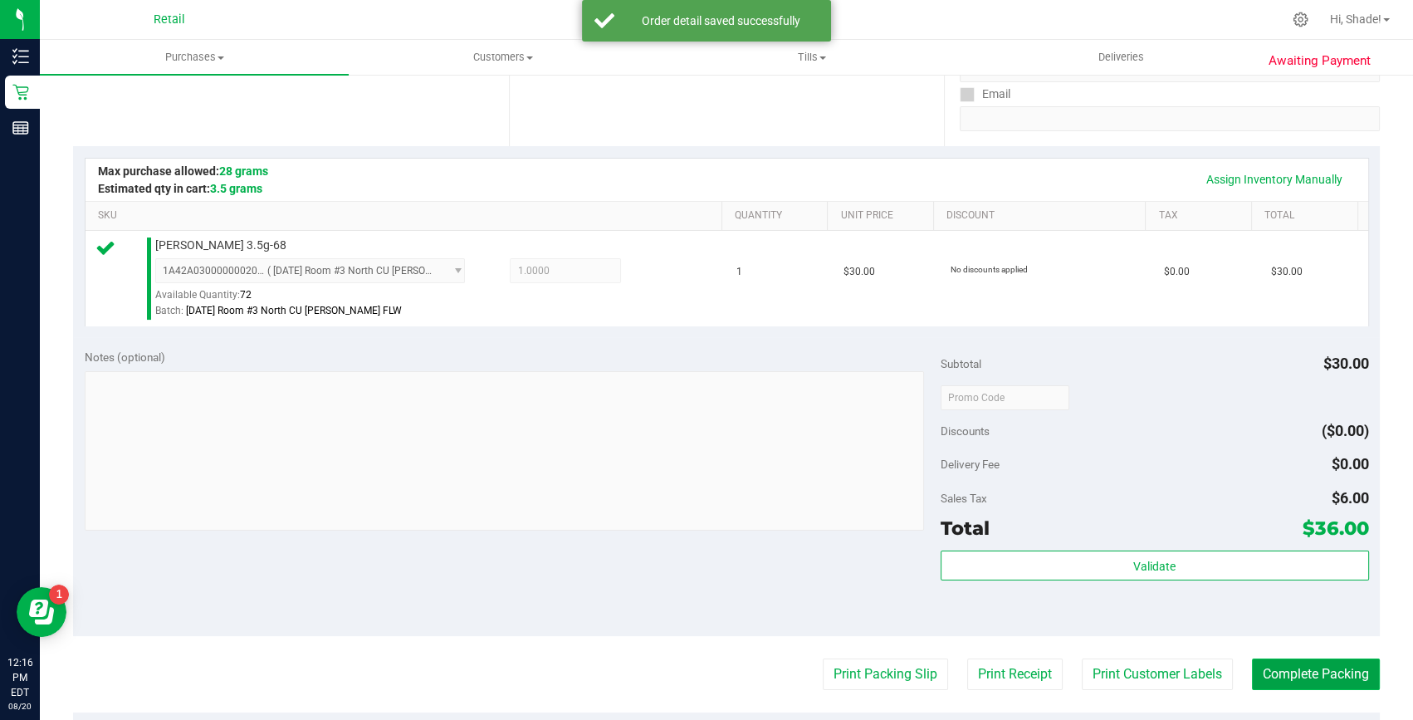
click at [1273, 669] on button "Complete Packing" at bounding box center [1316, 674] width 128 height 32
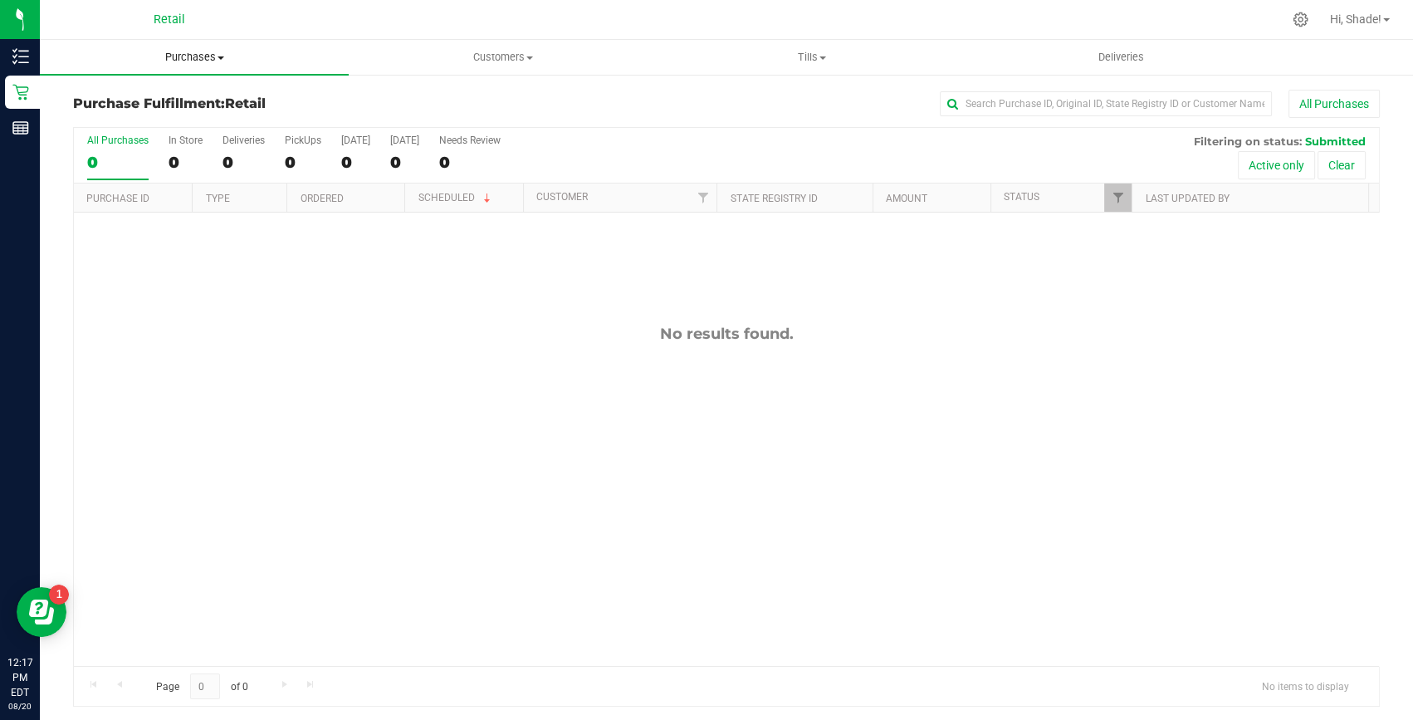
drag, startPoint x: 203, startPoint y: 56, endPoint x: 187, endPoint y: 58, distance: 16.0
click at [203, 56] on span "Purchases" at bounding box center [194, 57] width 309 height 15
click at [125, 97] on span "Summary of purchases" at bounding box center [125, 100] width 170 height 14
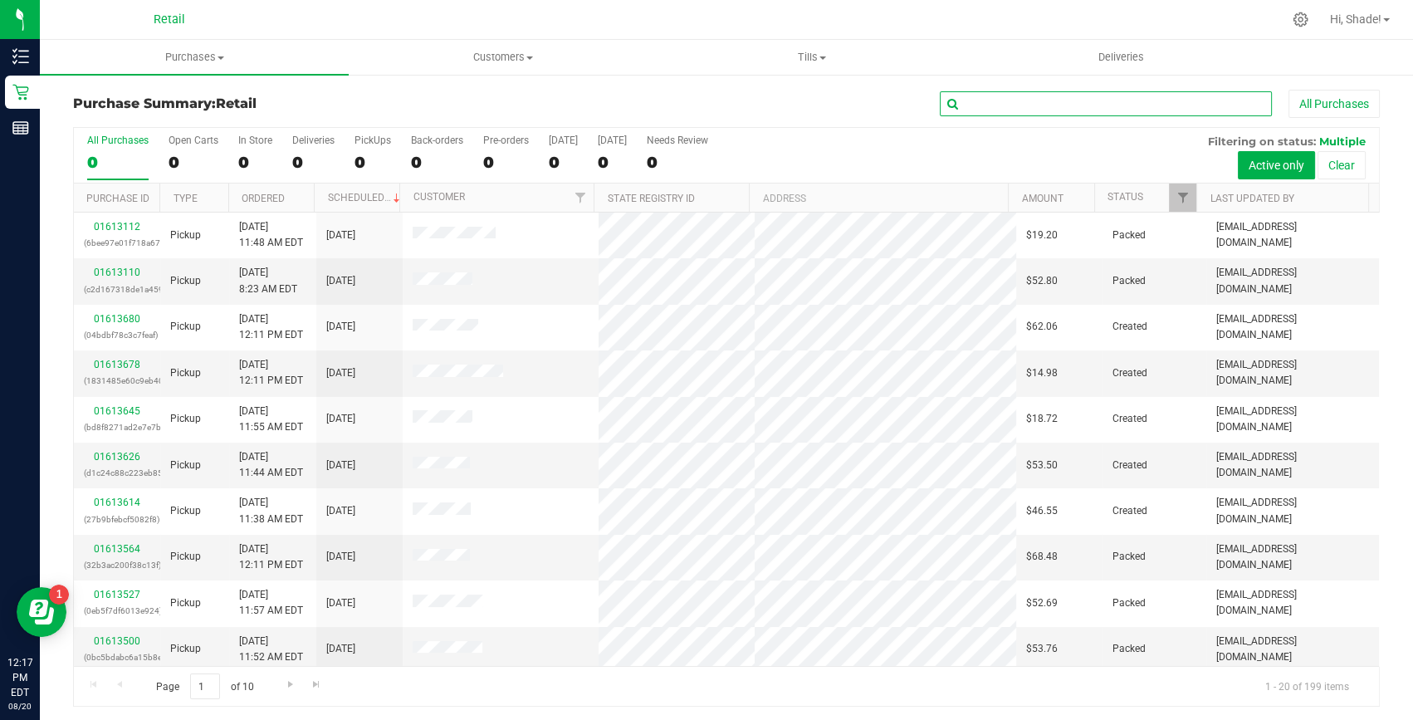
click at [970, 102] on input "text" at bounding box center [1106, 103] width 332 height 25
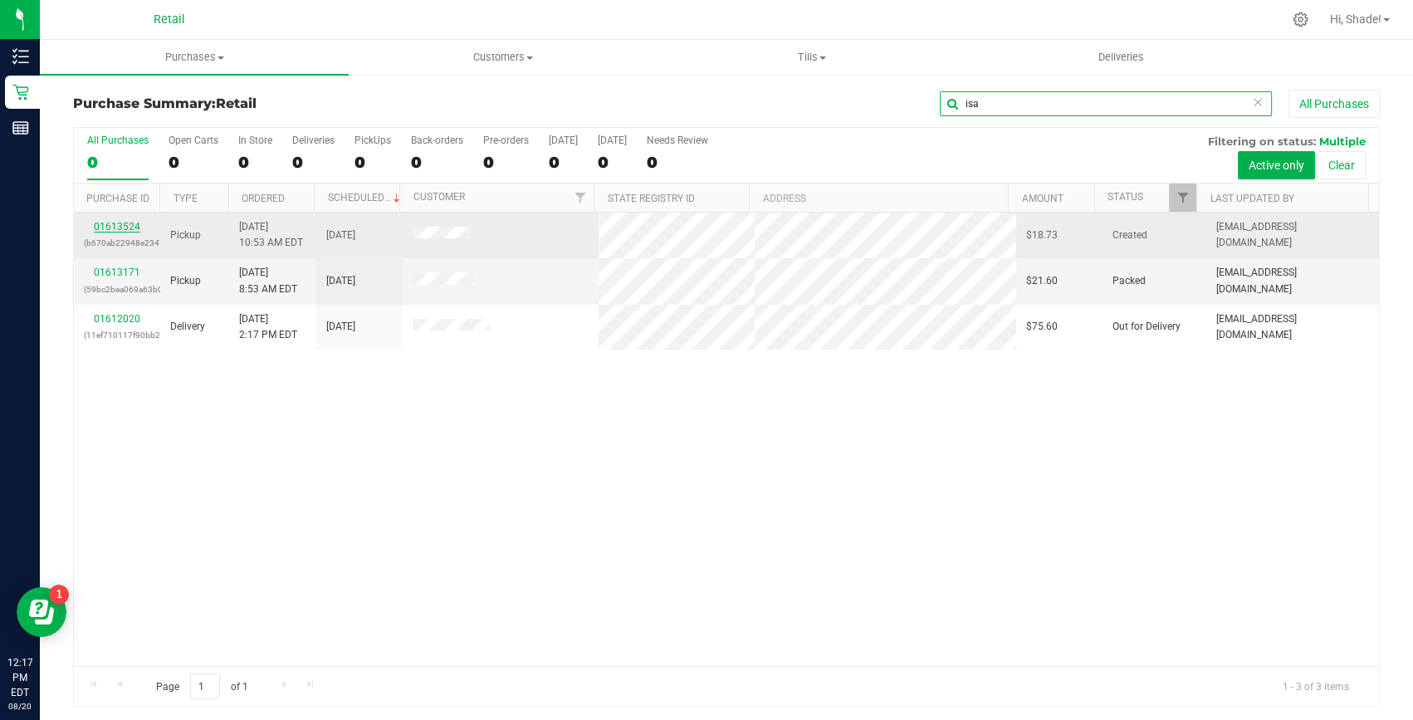
type input "isa"
click at [105, 224] on link "01613524" at bounding box center [117, 227] width 46 height 12
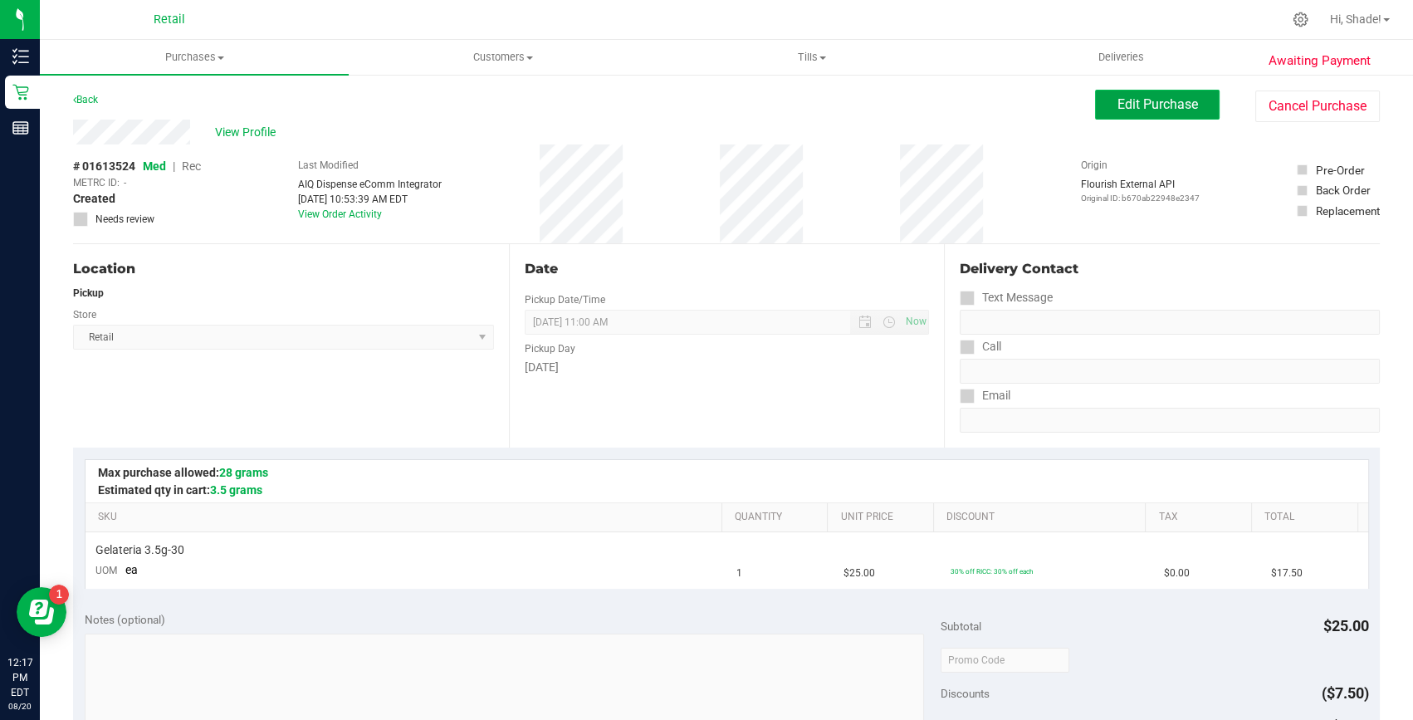
click at [1168, 105] on span "Edit Purchase" at bounding box center [1157, 104] width 81 height 16
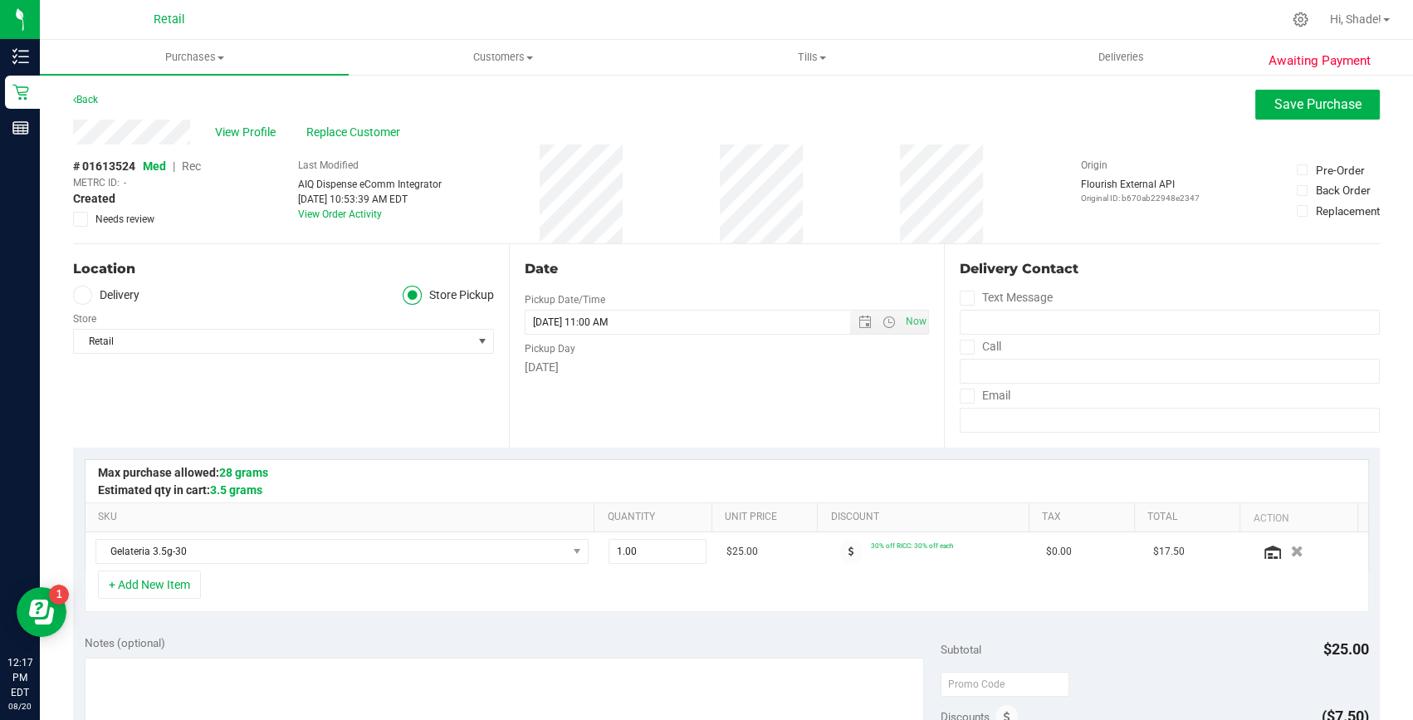
click at [188, 163] on span "Rec" at bounding box center [191, 165] width 19 height 13
click at [1278, 103] on span "Save Purchase" at bounding box center [1317, 104] width 87 height 16
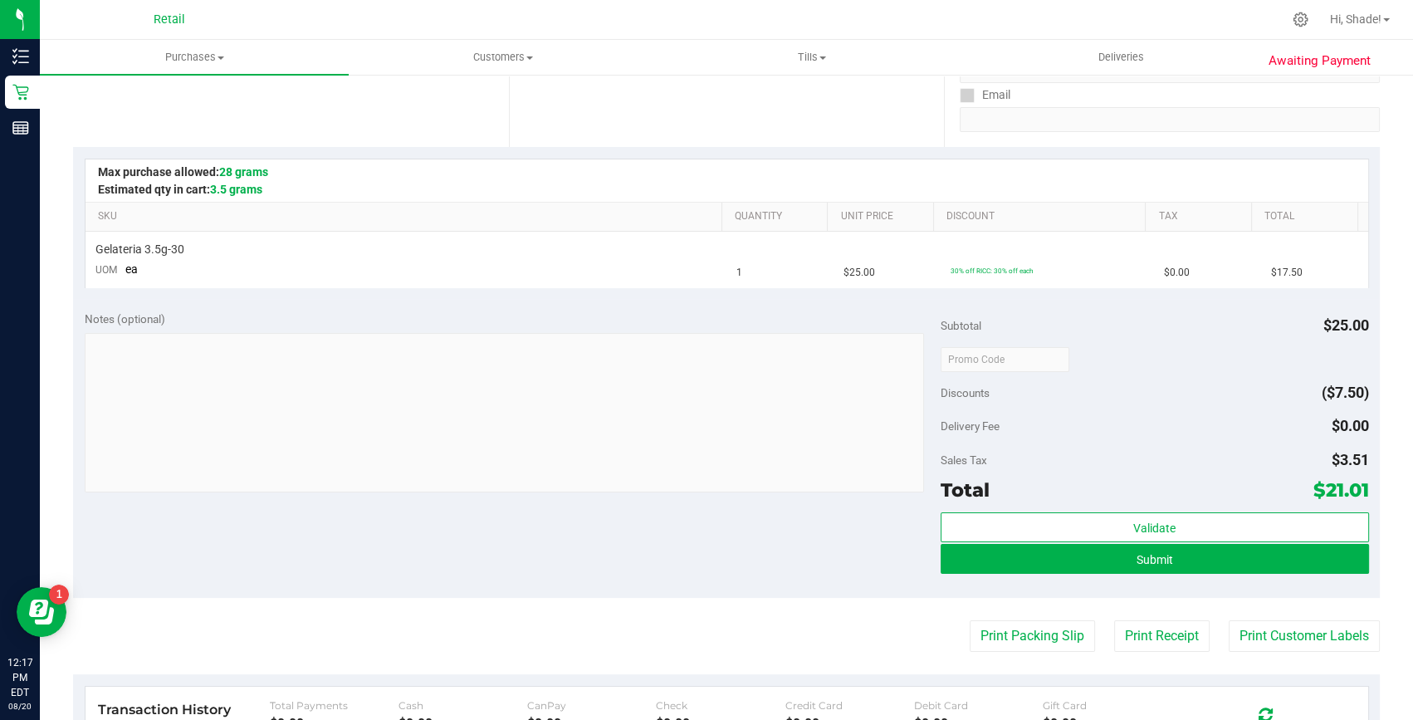
scroll to position [301, 0]
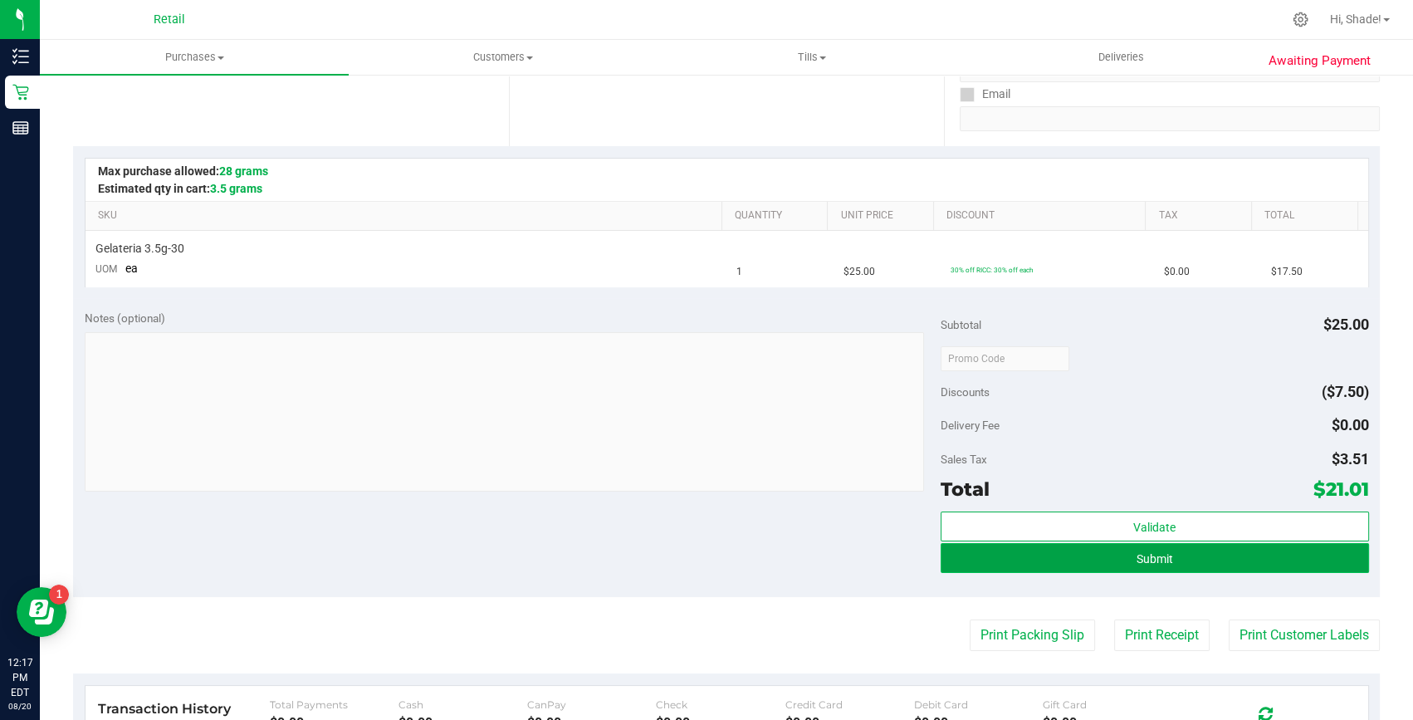
click at [1071, 563] on button "Submit" at bounding box center [1155, 558] width 428 height 30
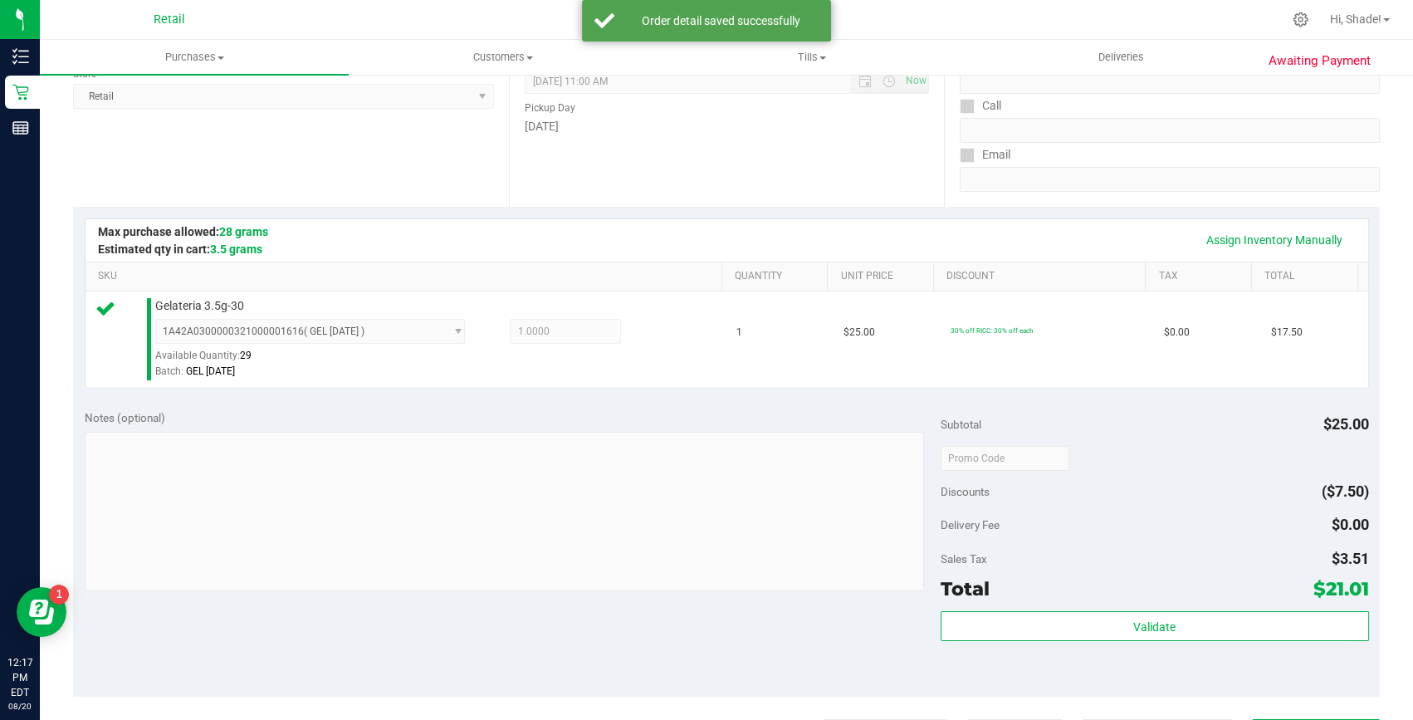
scroll to position [377, 0]
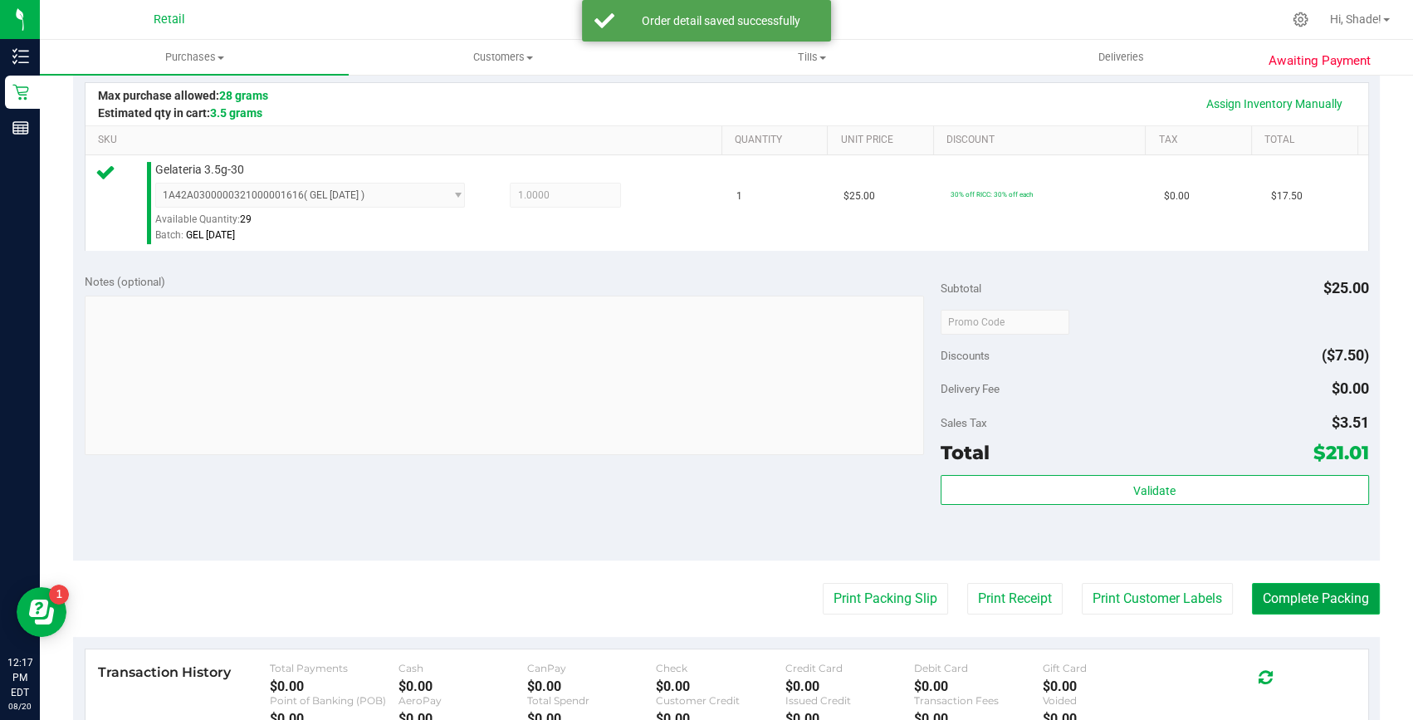
click at [1275, 594] on button "Complete Packing" at bounding box center [1316, 599] width 128 height 32
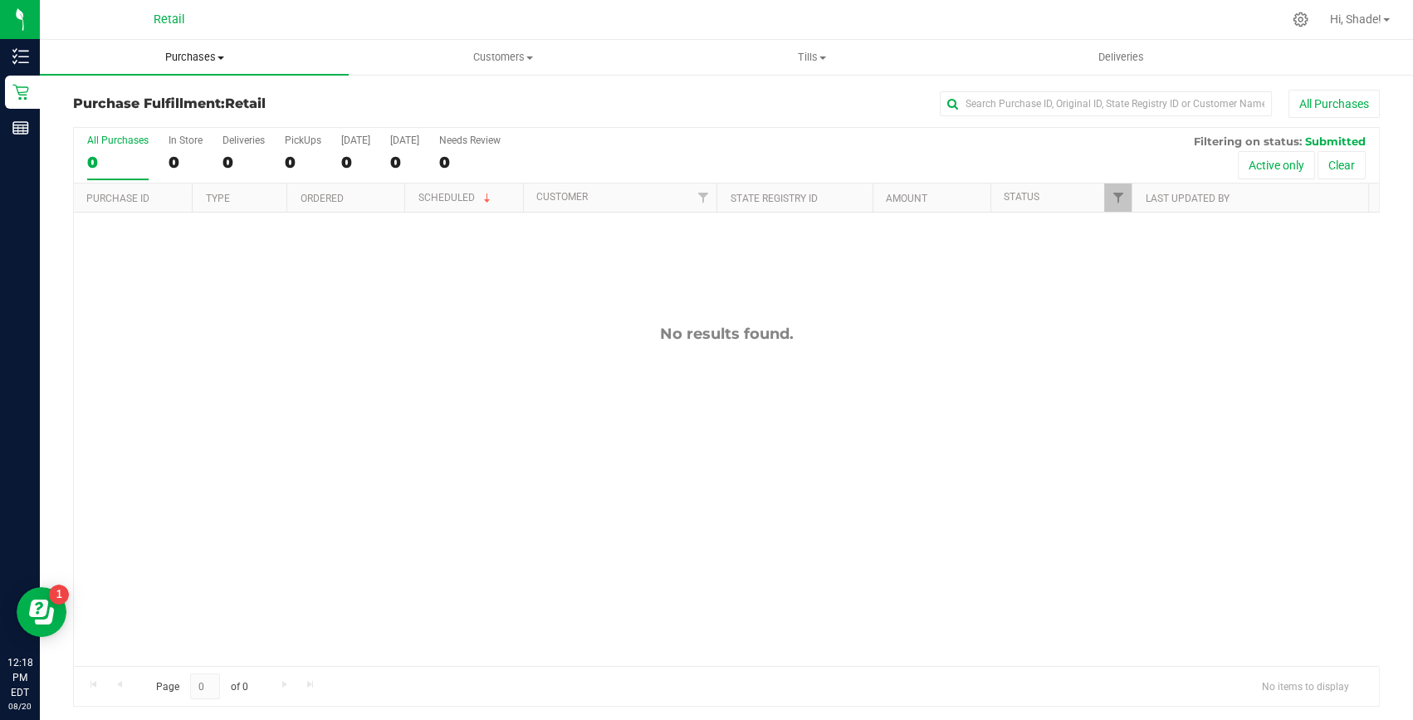
drag, startPoint x: 201, startPoint y: 61, endPoint x: 172, endPoint y: 80, distance: 34.3
click at [201, 61] on span "Purchases" at bounding box center [194, 57] width 309 height 15
click at [161, 94] on span "Summary of purchases" at bounding box center [125, 100] width 170 height 14
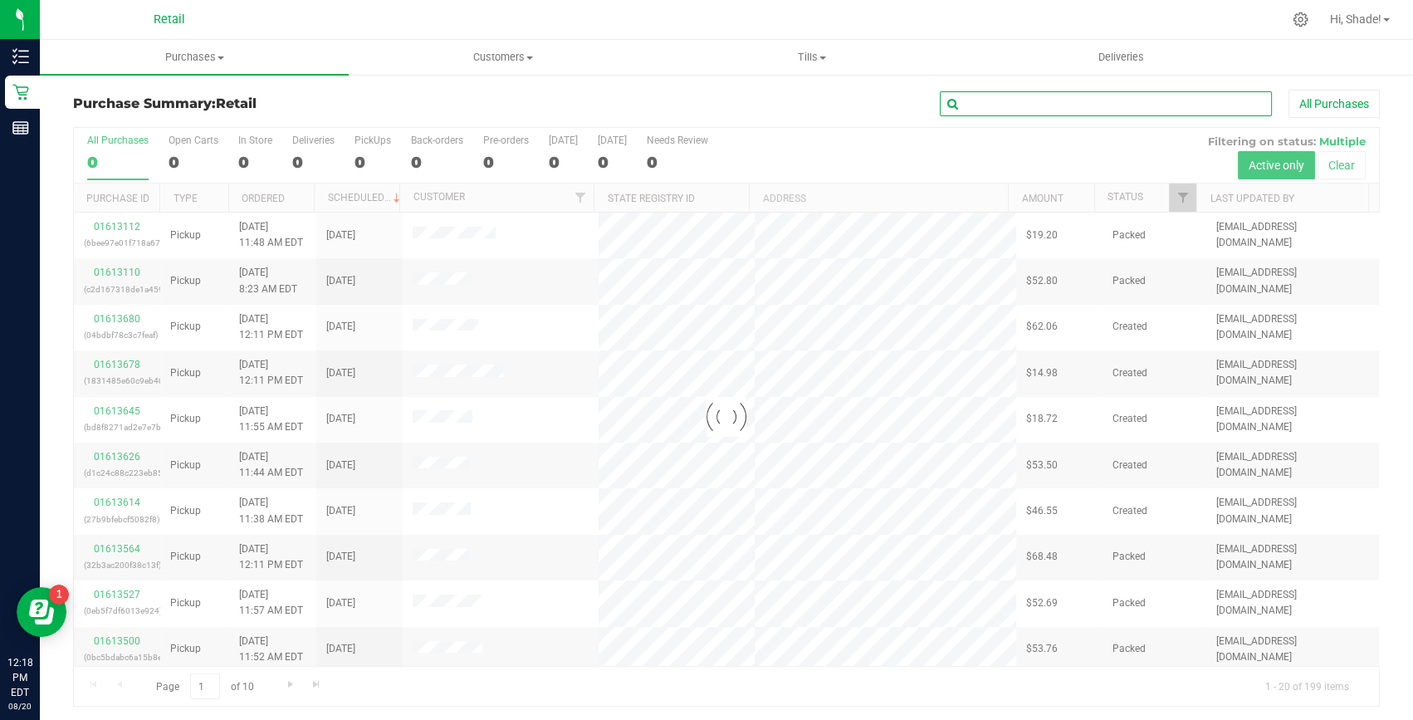
click at [1014, 105] on input "text" at bounding box center [1106, 103] width 332 height 25
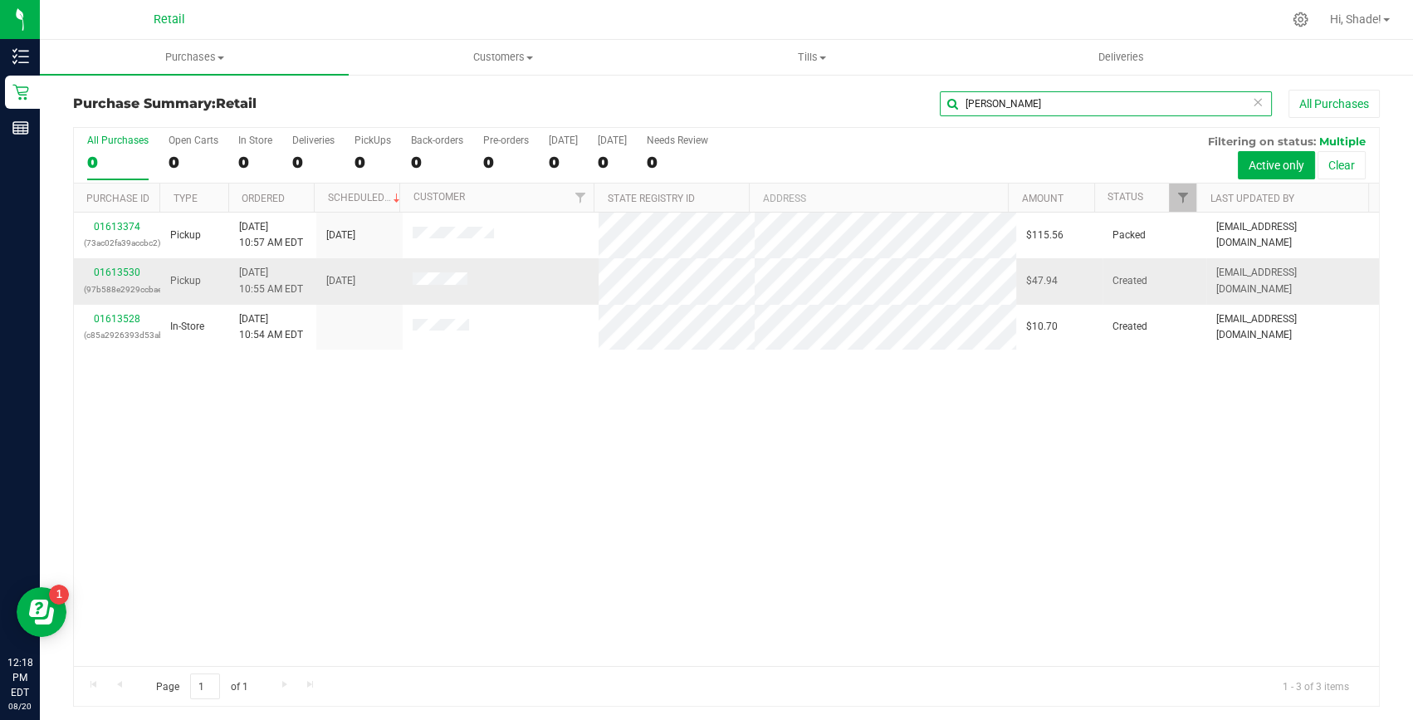
type input "paul"
click at [116, 266] on div "01613530 (97b588e2929ccbae)" at bounding box center [117, 281] width 66 height 32
click at [115, 271] on link "01613530" at bounding box center [117, 272] width 46 height 12
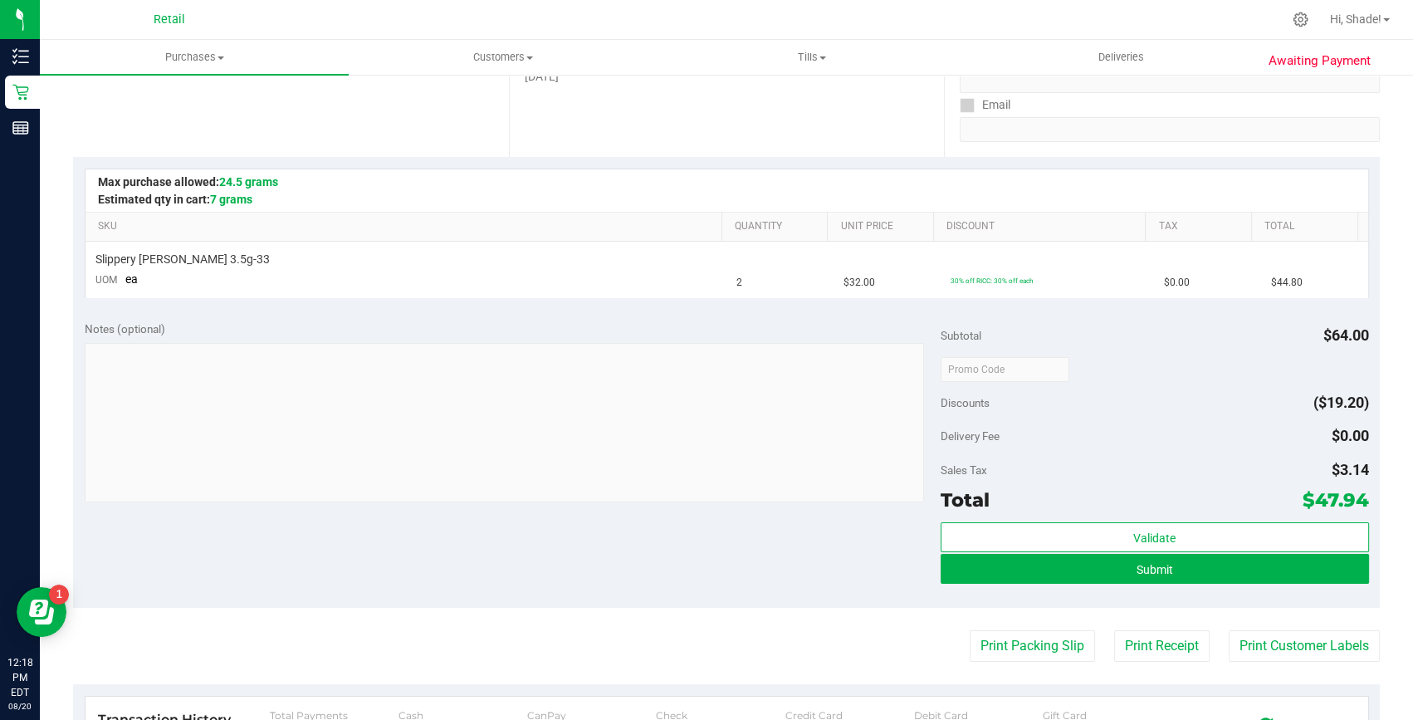
scroll to position [301, 0]
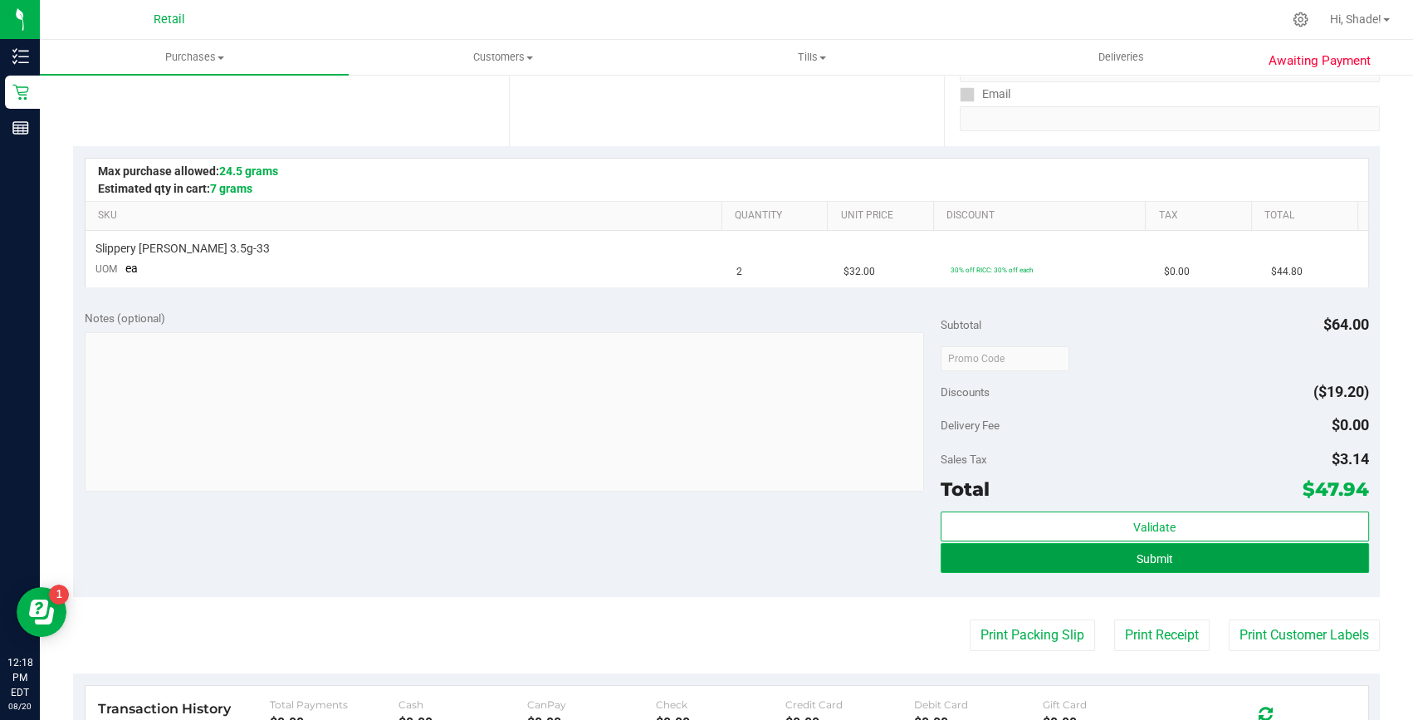
click at [1204, 562] on button "Submit" at bounding box center [1155, 558] width 428 height 30
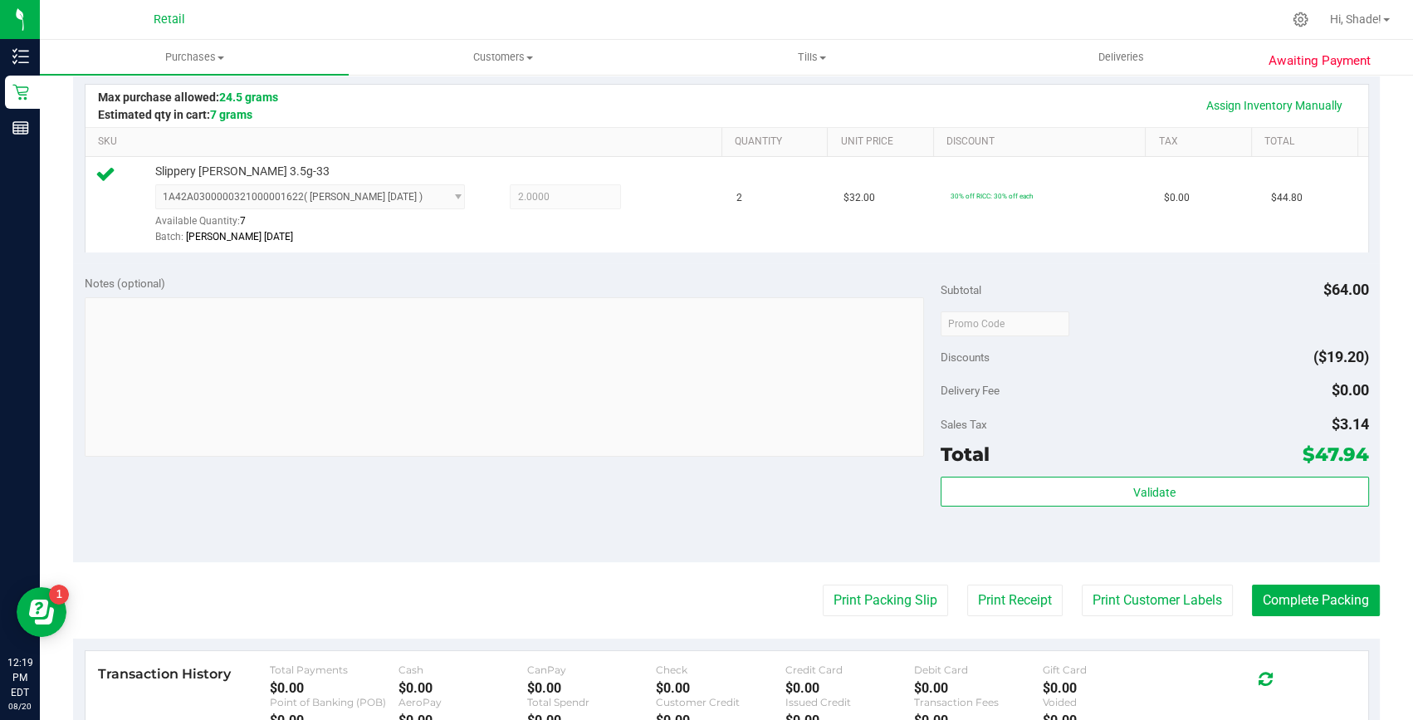
scroll to position [377, 0]
click at [1290, 613] on button "Complete Packing" at bounding box center [1316, 599] width 128 height 32
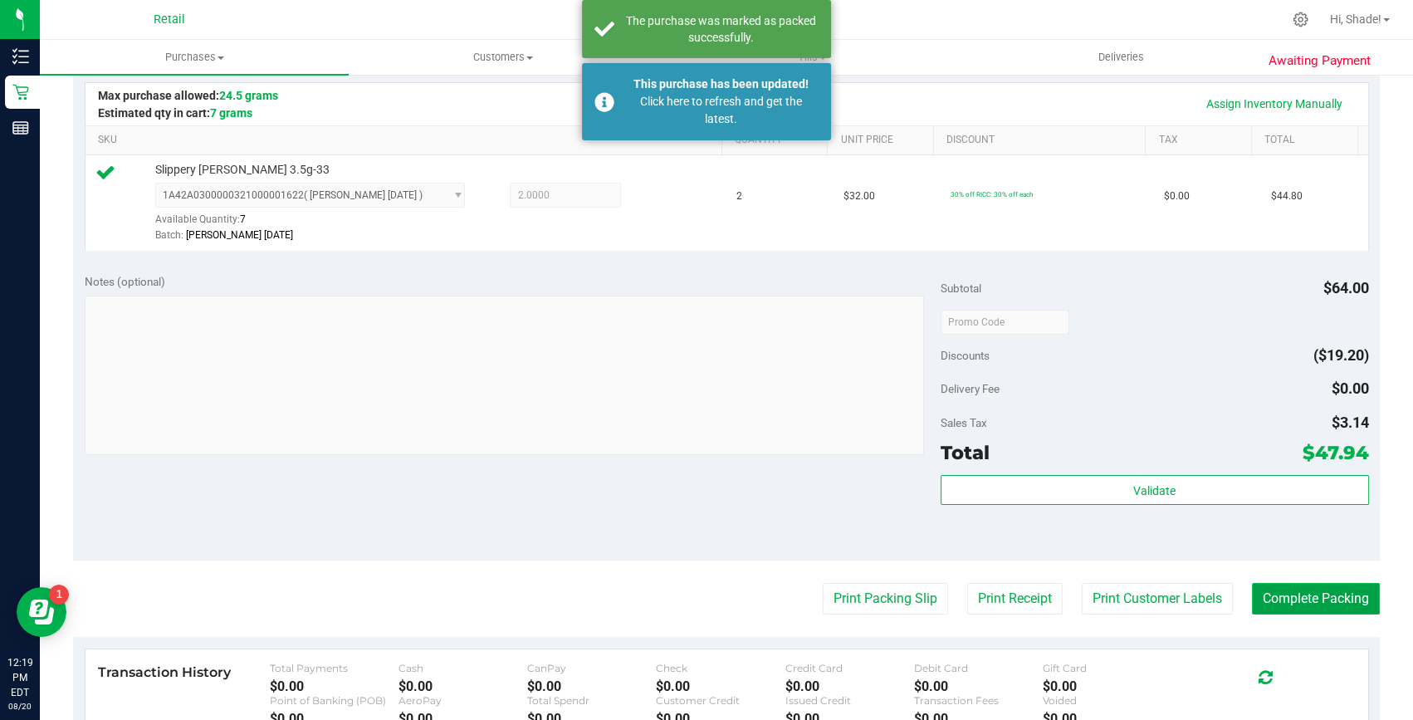
click at [1314, 597] on button "Complete Packing" at bounding box center [1316, 599] width 128 height 32
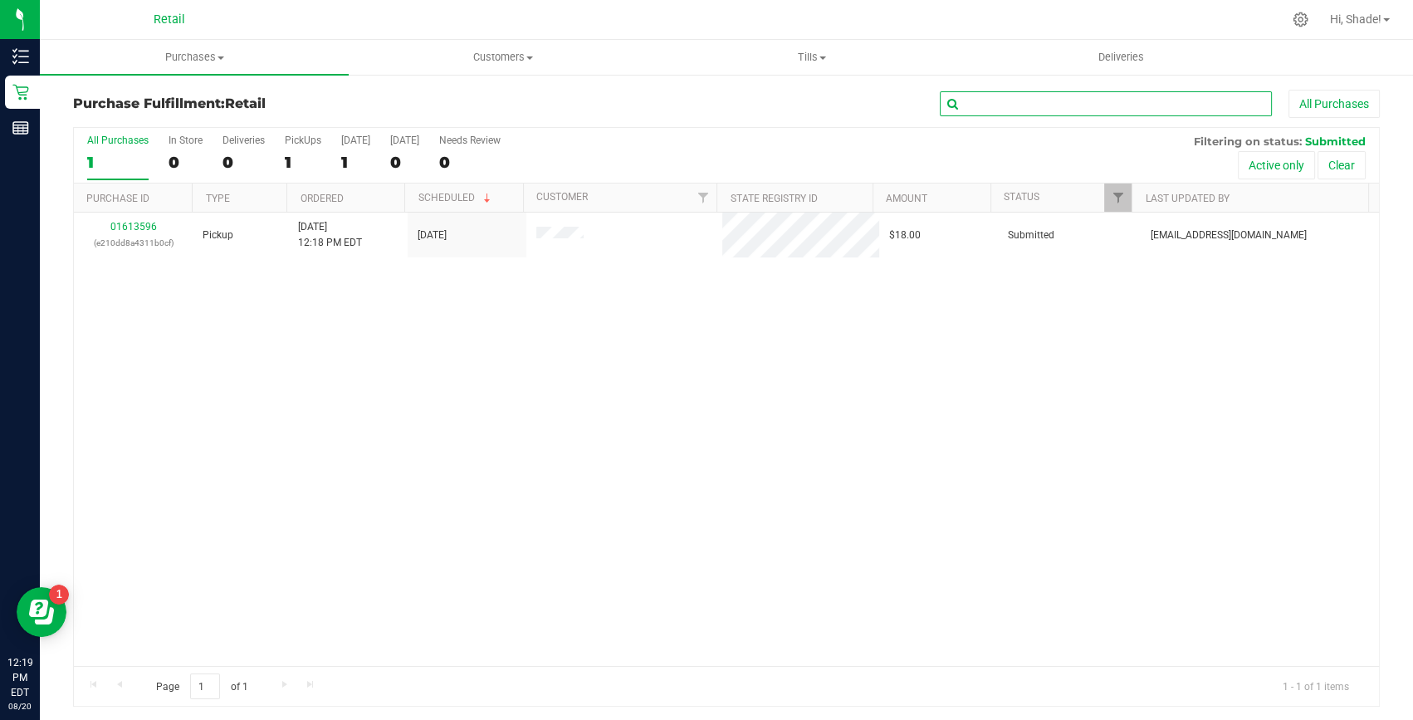
click at [1051, 108] on input "text" at bounding box center [1106, 103] width 332 height 25
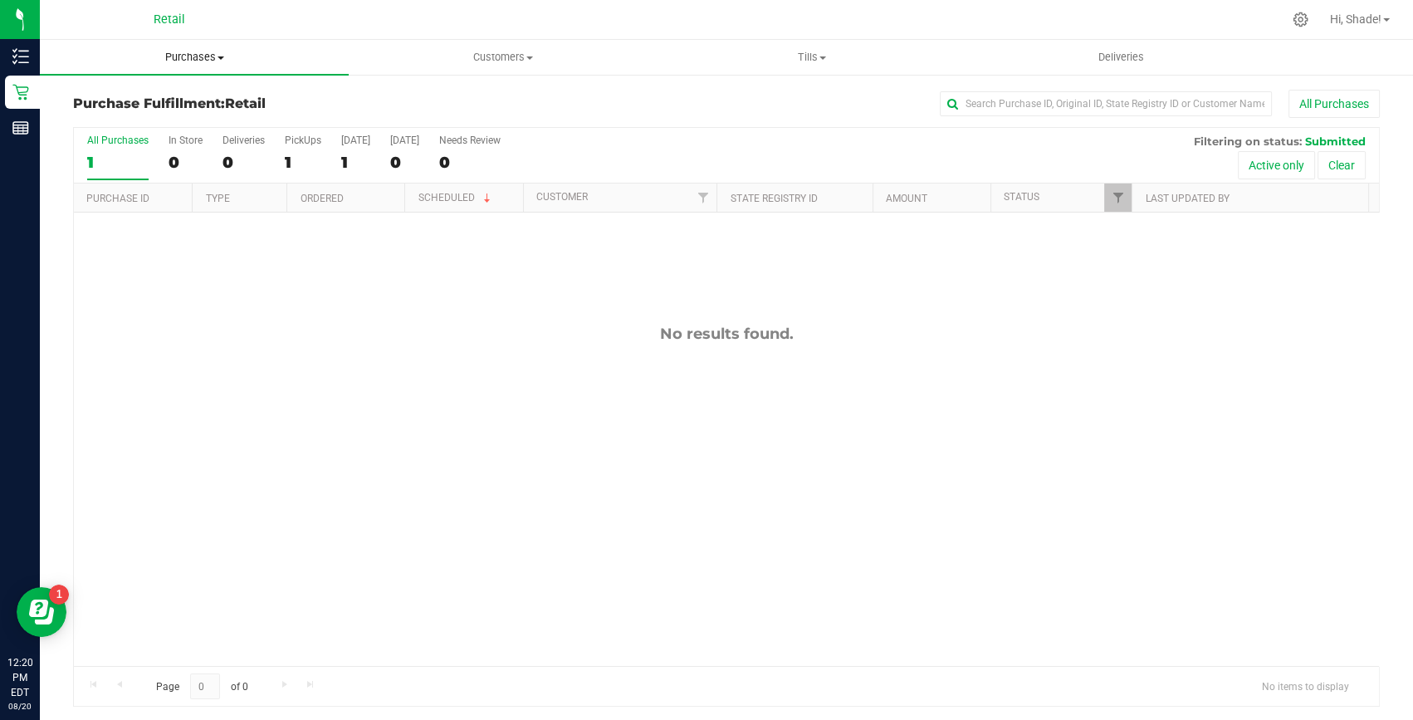
click at [190, 58] on span "Purchases" at bounding box center [194, 57] width 309 height 15
click at [182, 88] on ul "Summary of purchases Fulfillment All purchases" at bounding box center [194, 121] width 309 height 90
click at [174, 104] on span "Summary of purchases" at bounding box center [125, 100] width 170 height 14
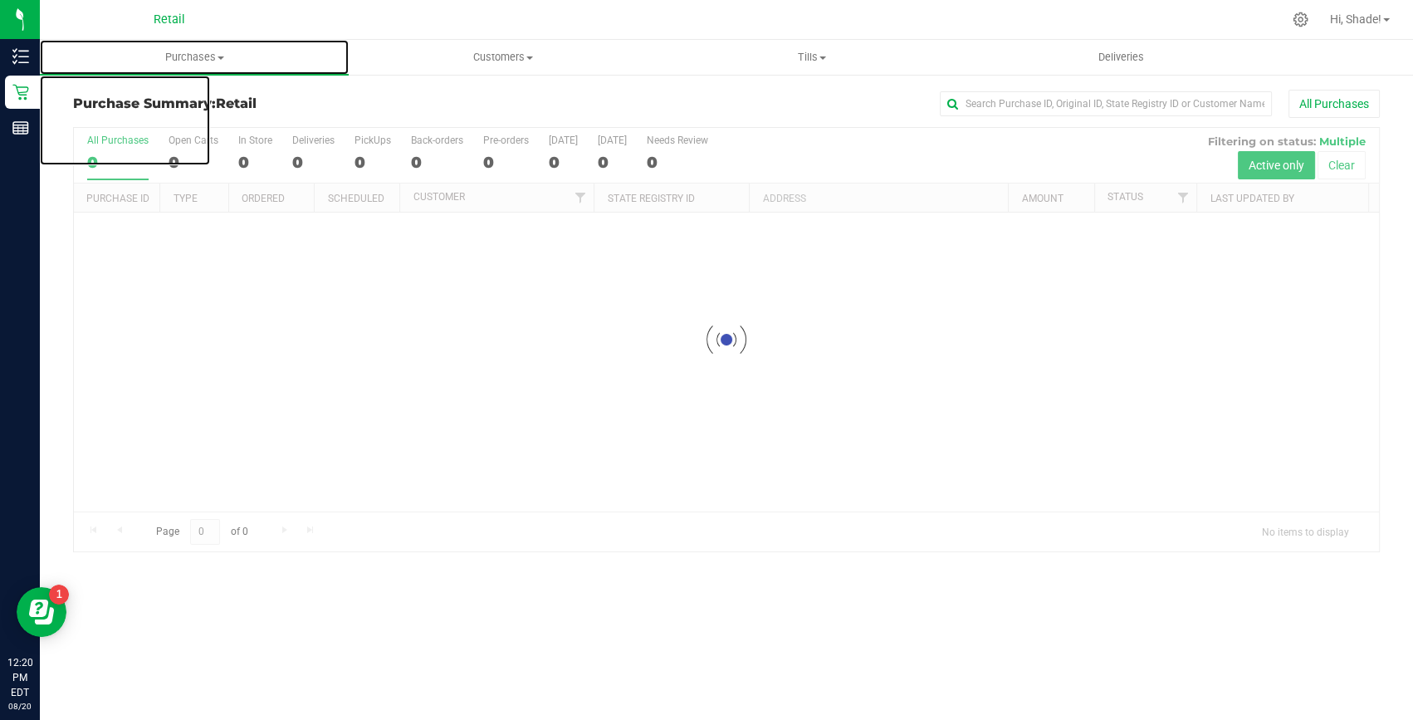
click at [189, 56] on span "Purchases" at bounding box center [194, 57] width 309 height 15
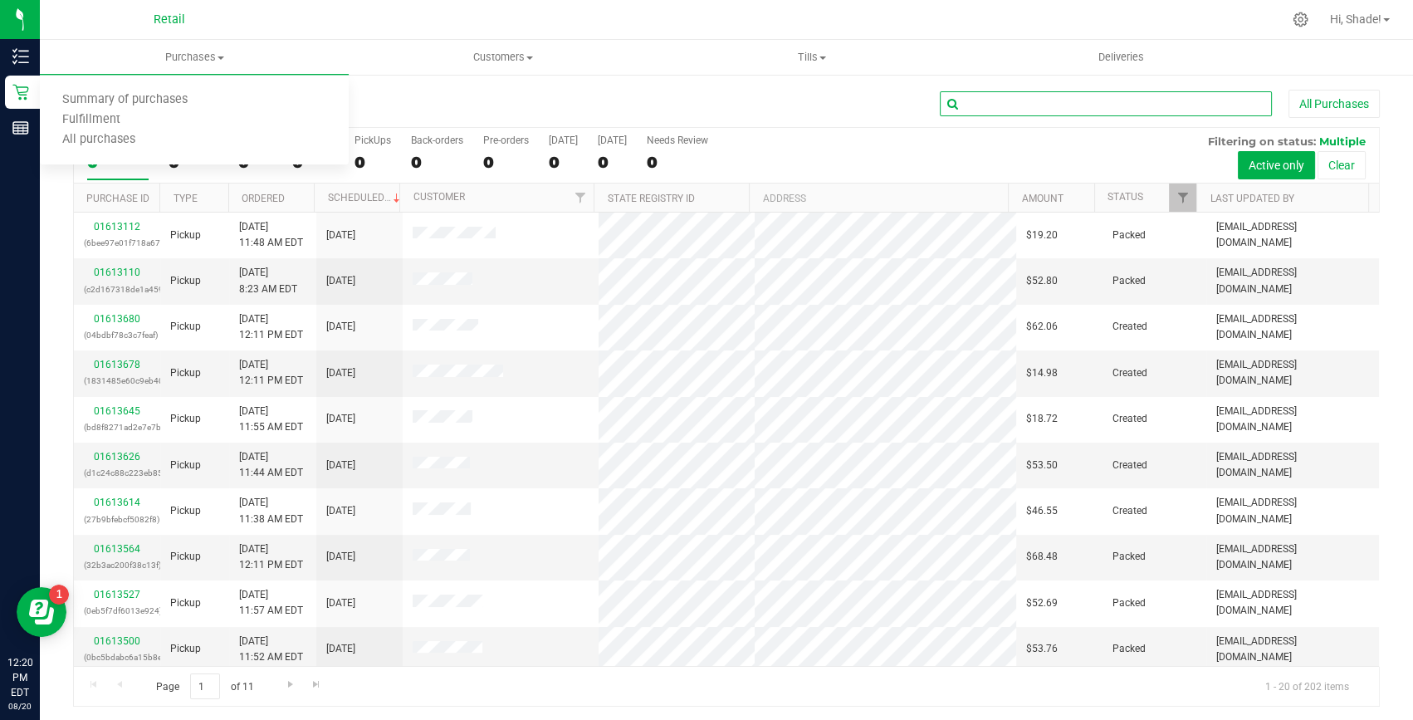
click at [1060, 108] on input "text" at bounding box center [1106, 103] width 332 height 25
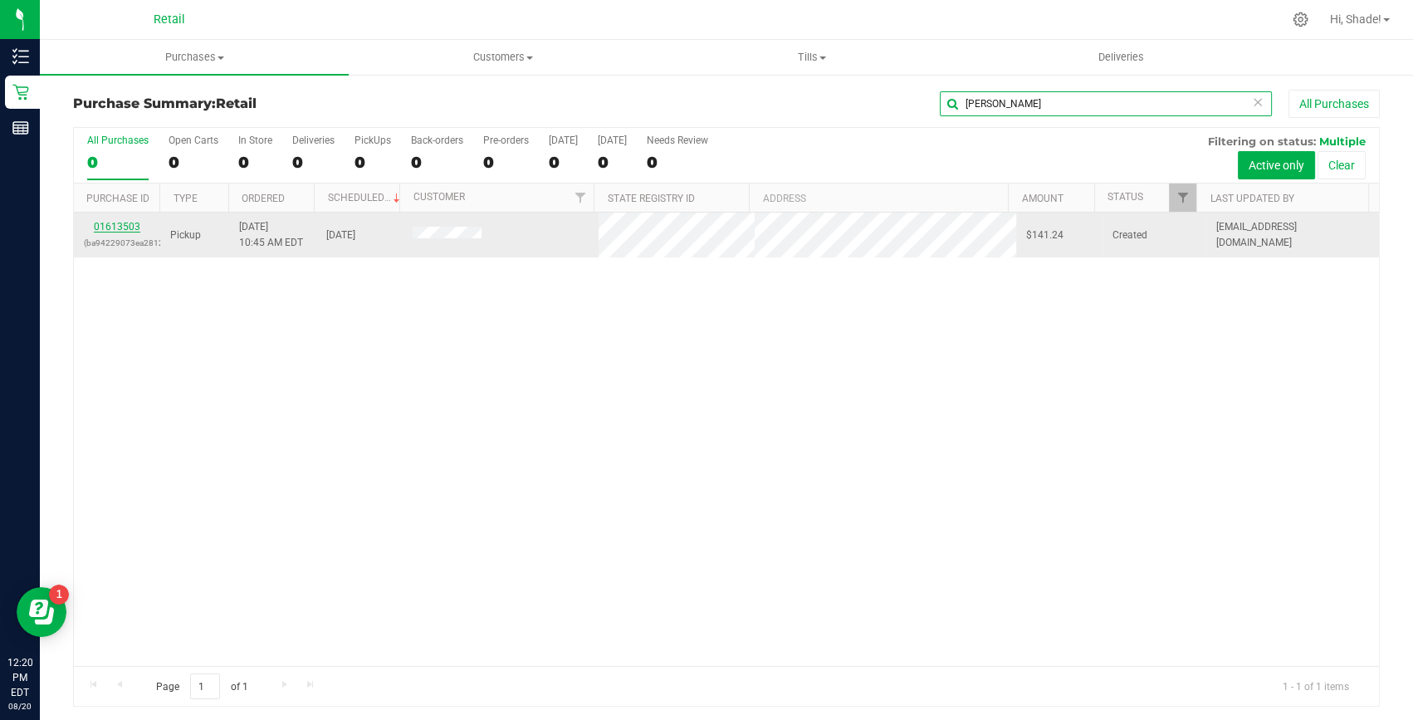
type input "jason"
click at [122, 232] on link "01613503" at bounding box center [117, 227] width 46 height 12
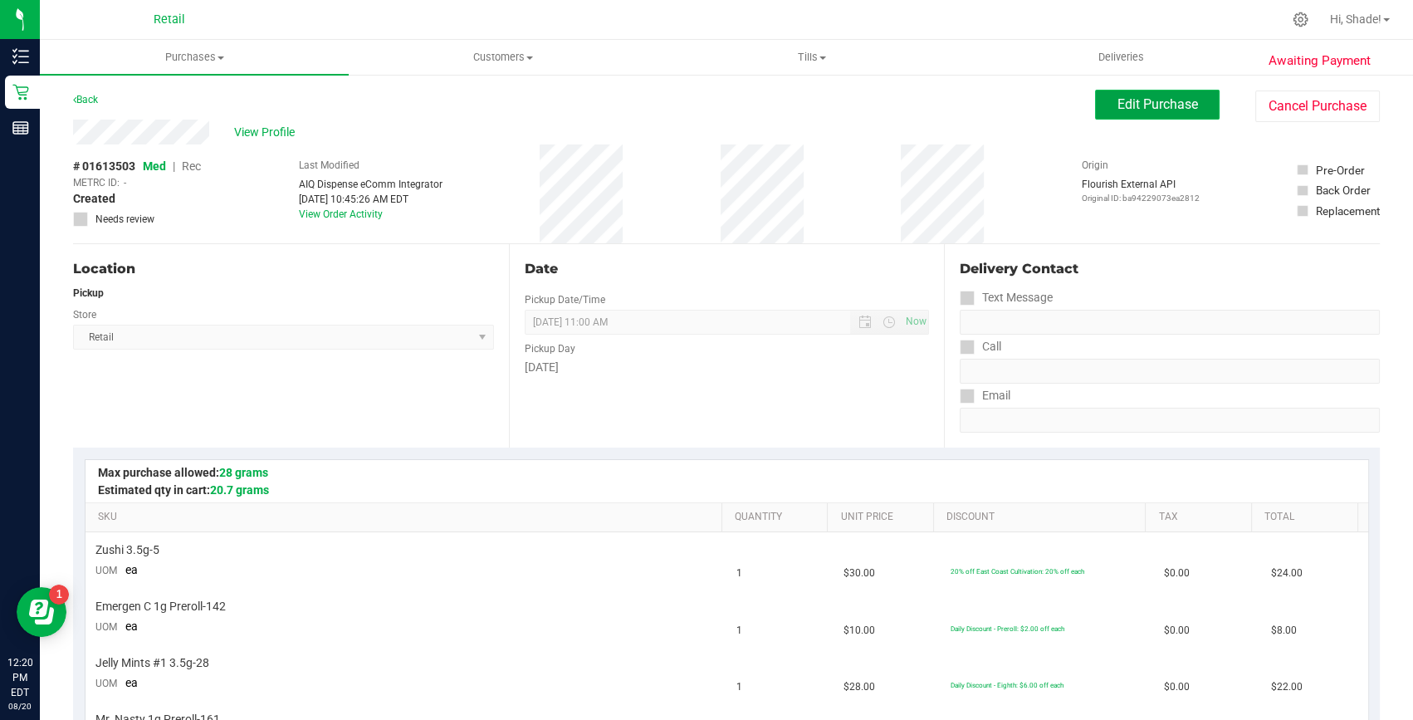
click at [1128, 97] on span "Edit Purchase" at bounding box center [1157, 104] width 81 height 16
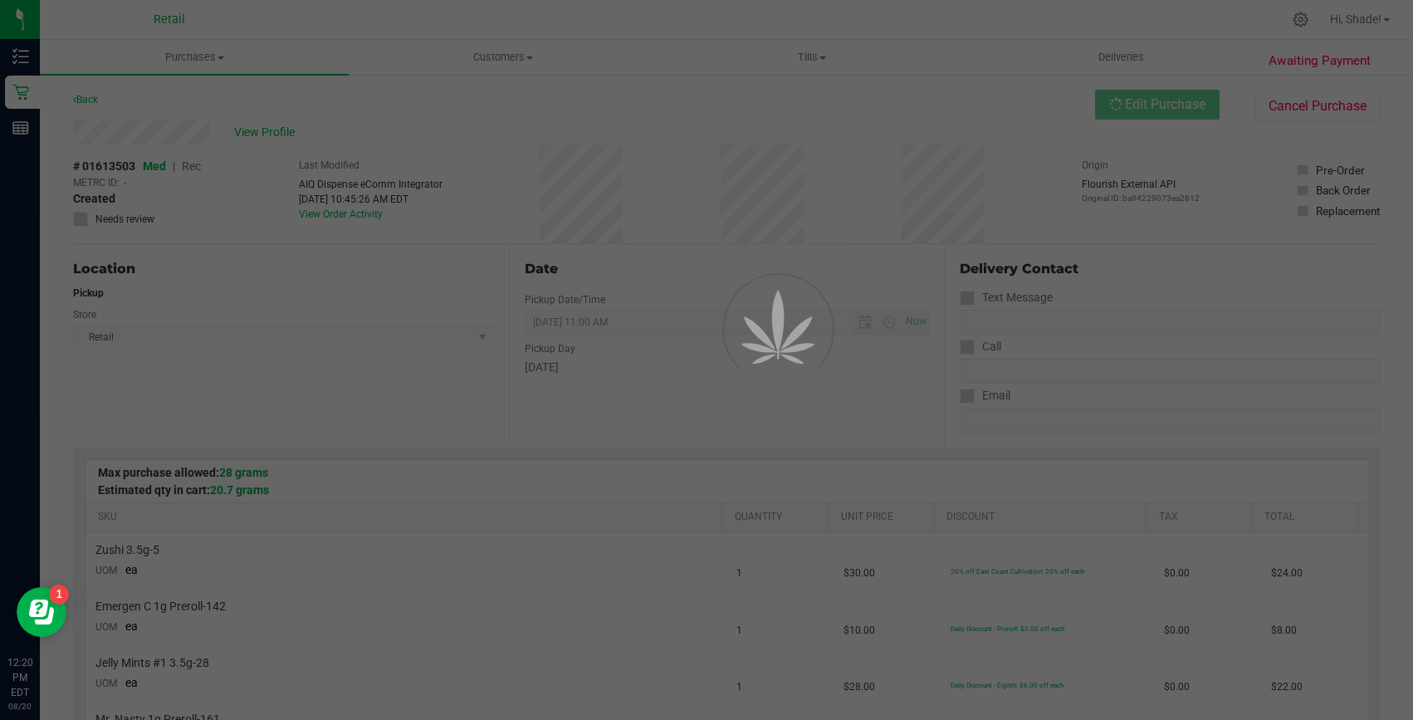
click at [196, 166] on div at bounding box center [706, 360] width 1413 height 720
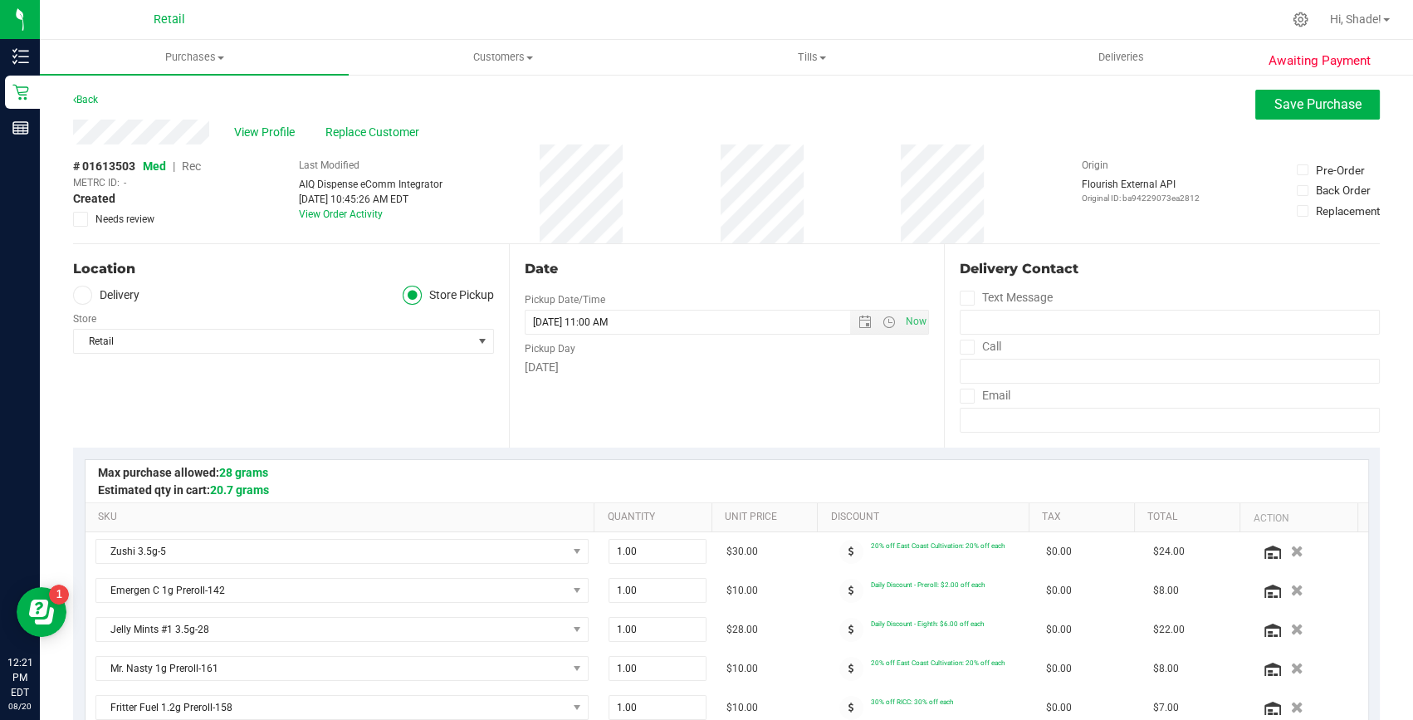
click at [199, 166] on span "Rec" at bounding box center [191, 165] width 19 height 13
click at [1323, 112] on button "Save Purchase" at bounding box center [1317, 105] width 125 height 30
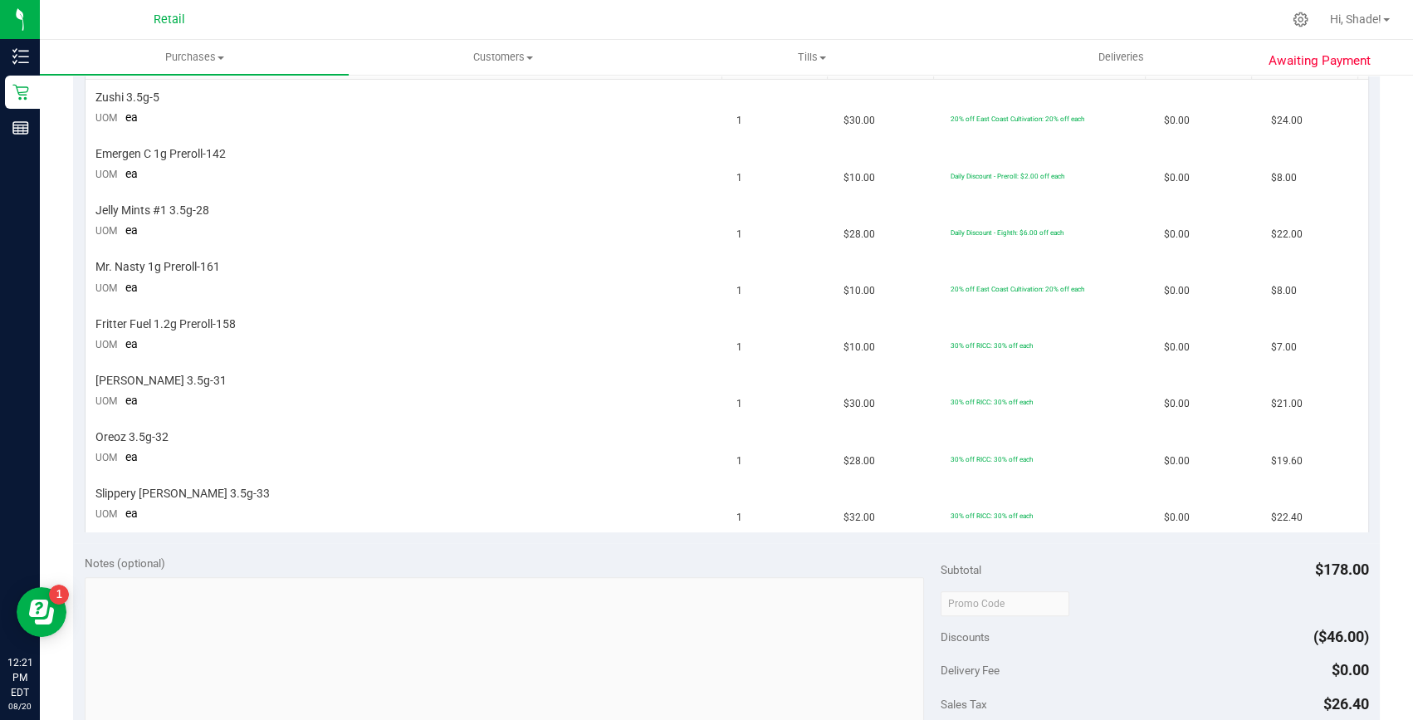
scroll to position [679, 0]
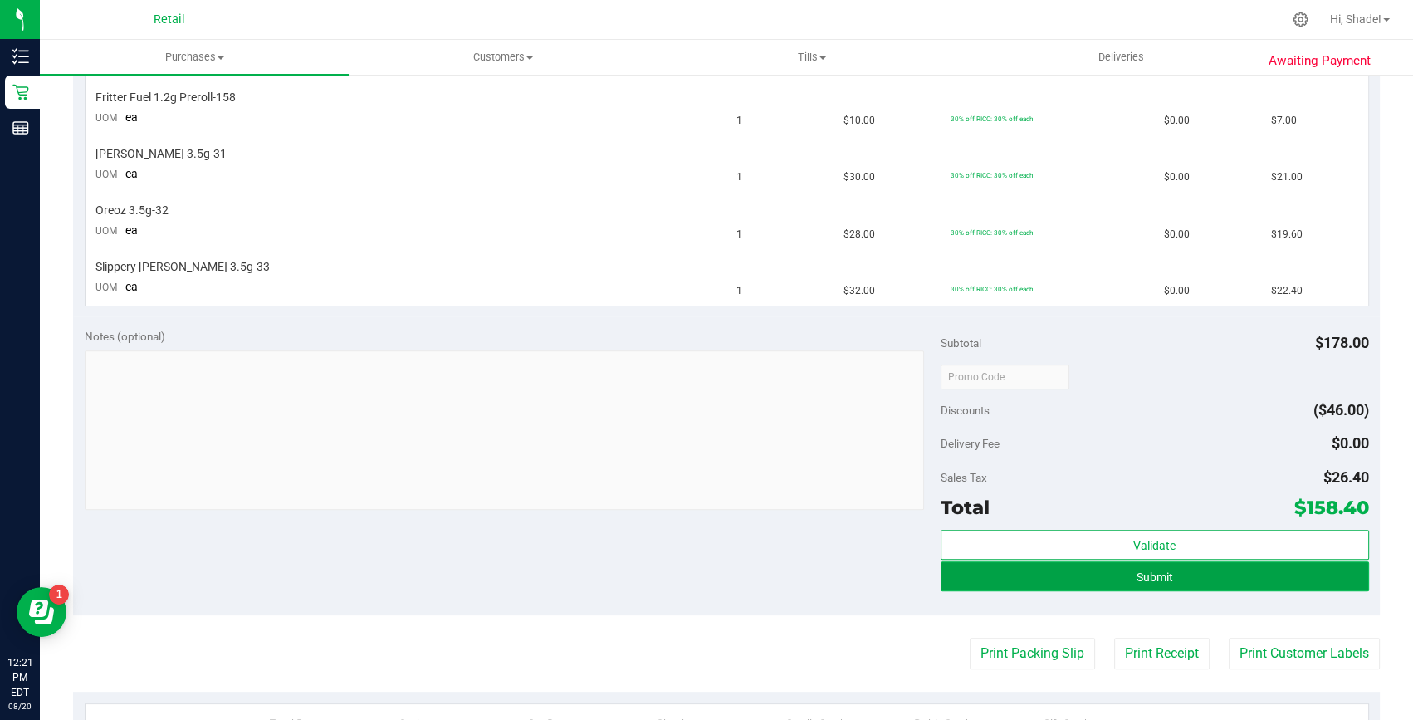
click at [1146, 573] on span "Submit" at bounding box center [1154, 576] width 37 height 13
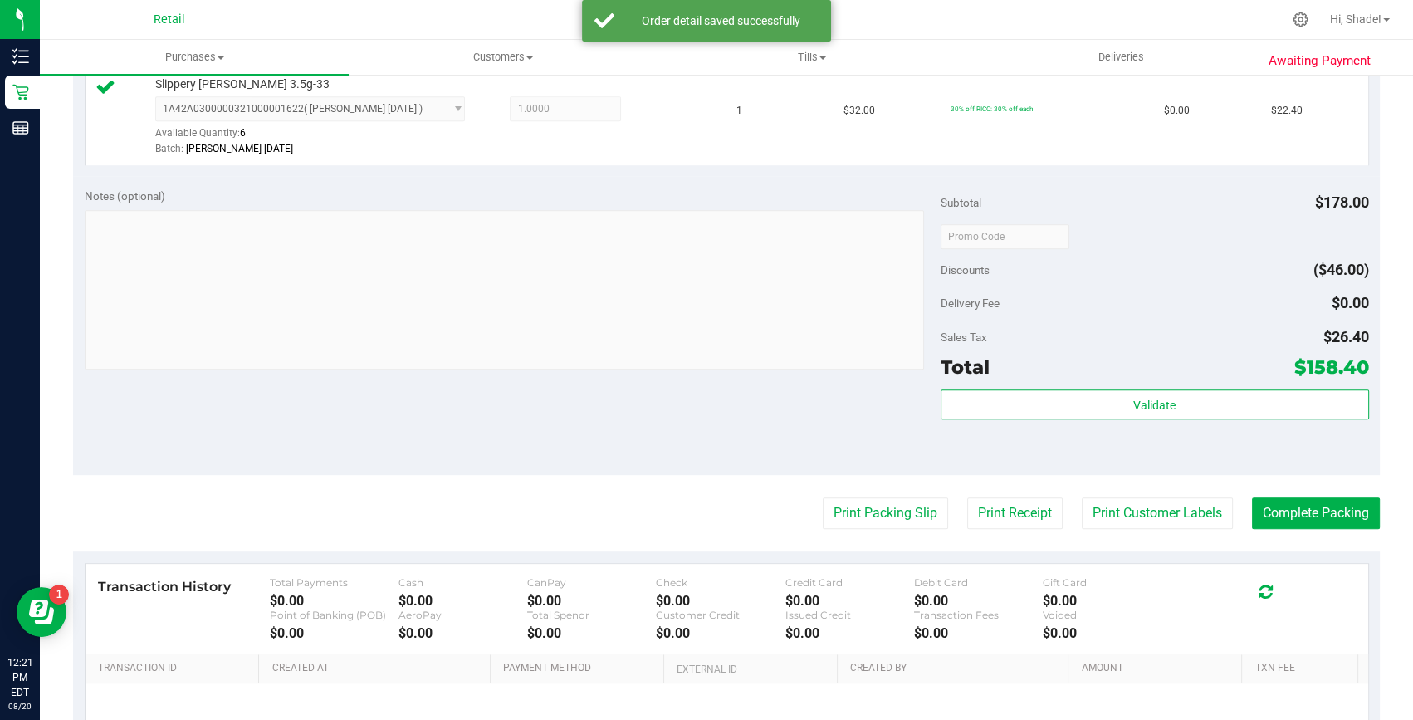
scroll to position [1131, 0]
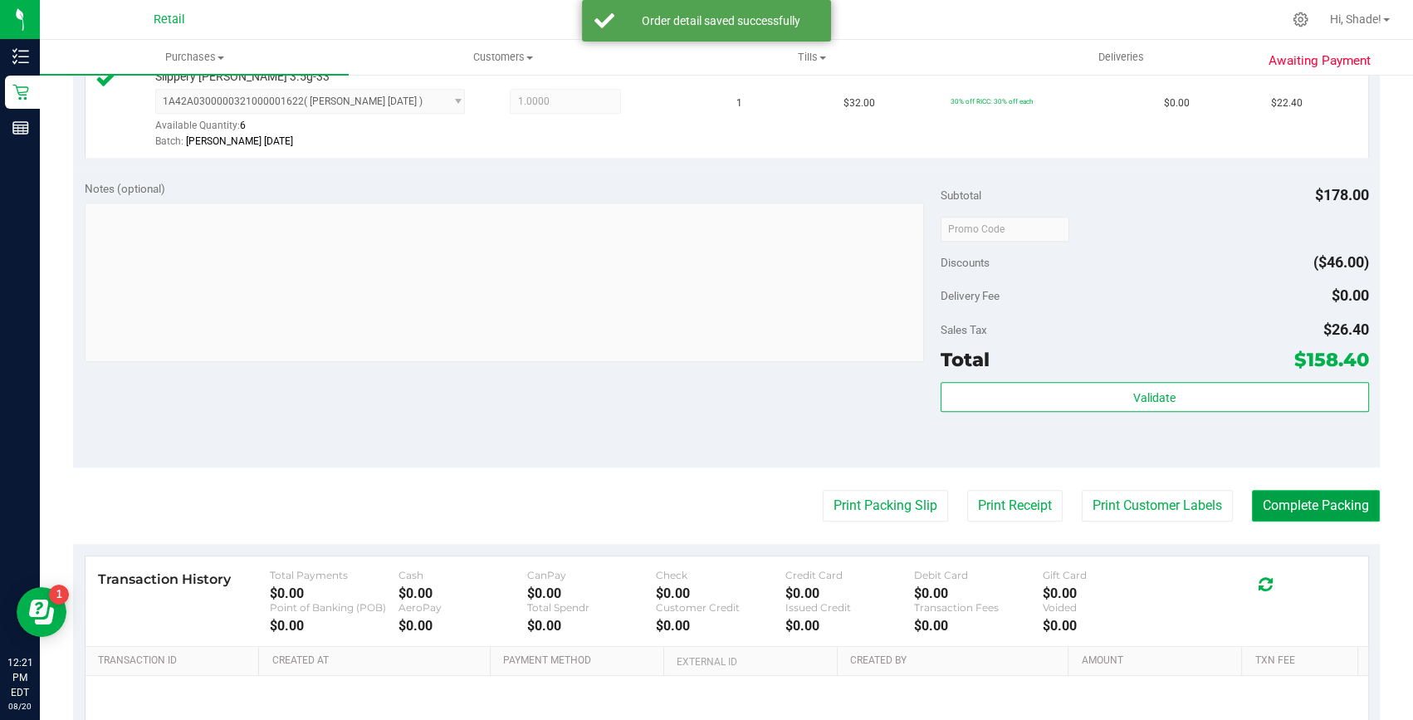
click at [1287, 504] on button "Complete Packing" at bounding box center [1316, 506] width 128 height 32
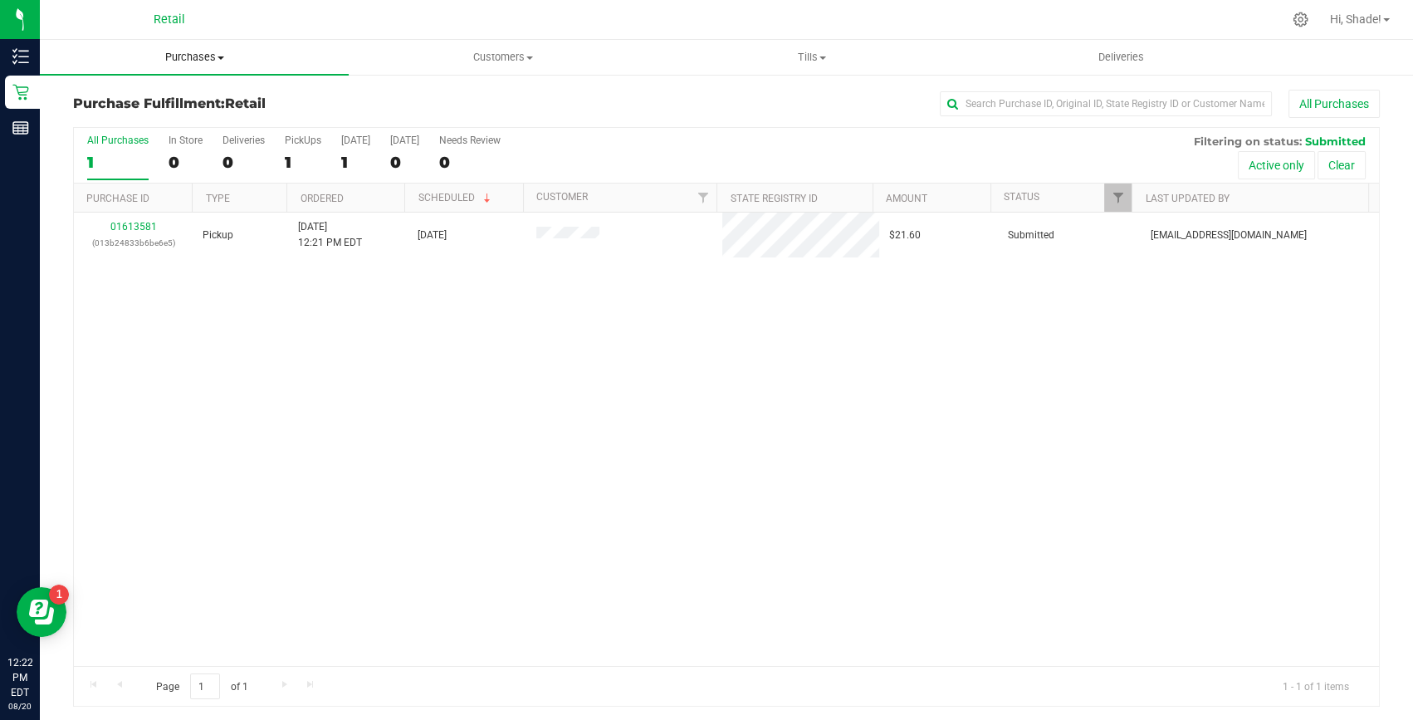
drag, startPoint x: 182, startPoint y: 49, endPoint x: 149, endPoint y: 86, distance: 49.4
click at [182, 49] on uib-tab-heading "Purchases Summary of purchases Fulfillment All purchases" at bounding box center [194, 57] width 309 height 35
click at [139, 97] on span "Summary of purchases" at bounding box center [125, 100] width 170 height 14
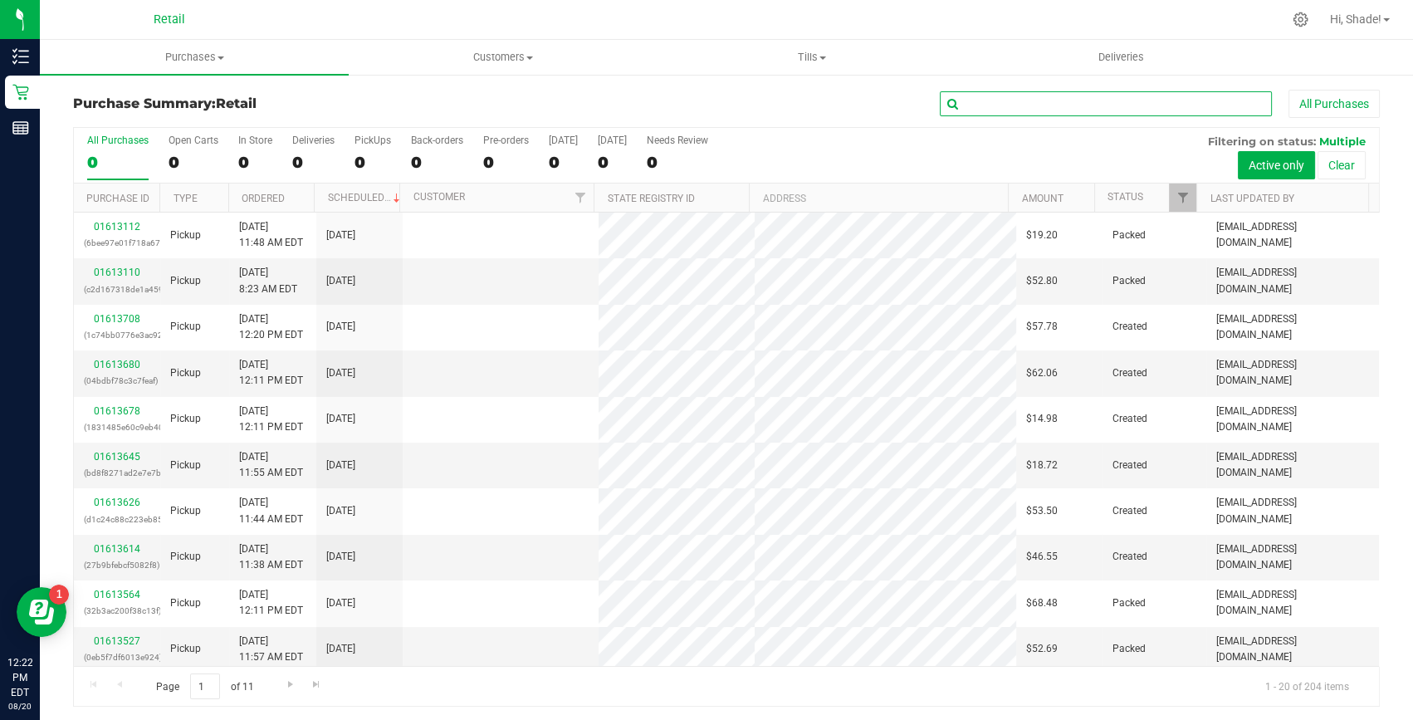
click at [1054, 99] on input "text" at bounding box center [1106, 103] width 332 height 25
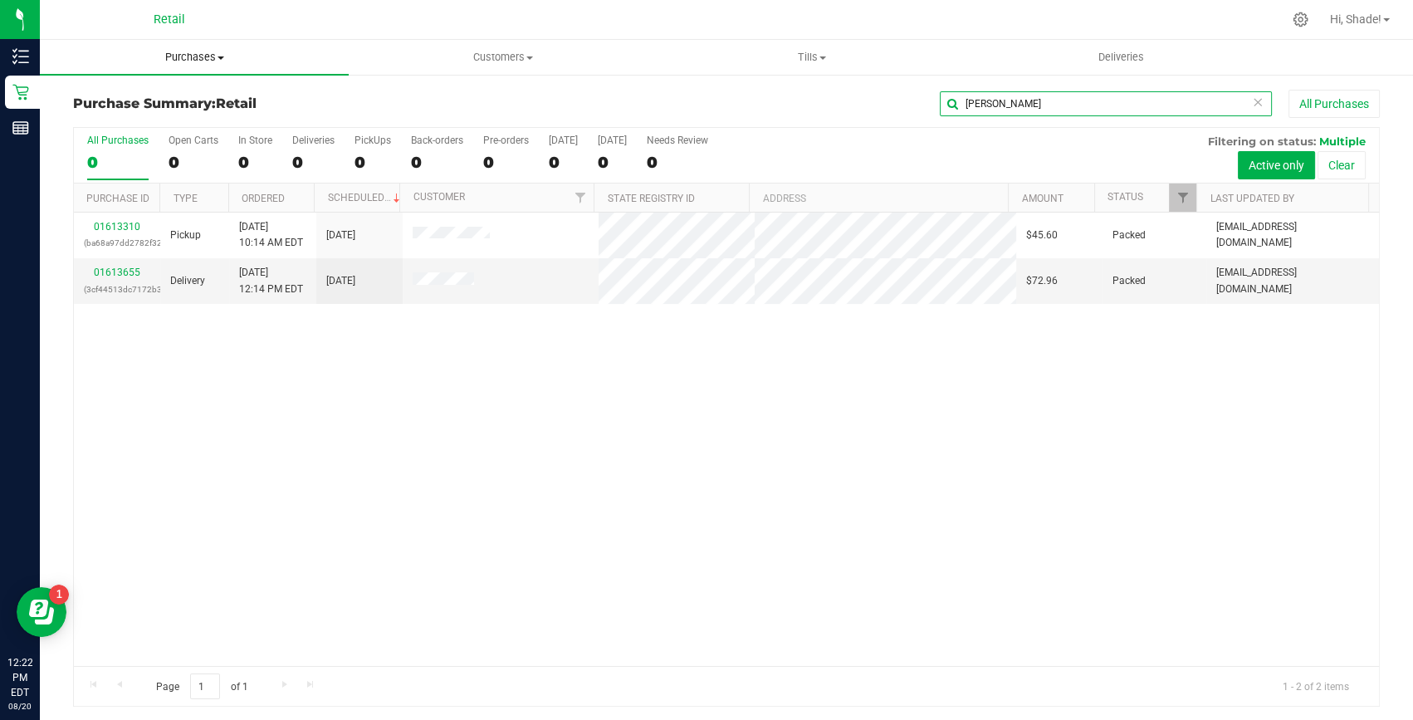
type input "fran"
drag, startPoint x: 1009, startPoint y: 103, endPoint x: 913, endPoint y: 103, distance: 95.5
click at [913, 103] on div "fran All Purchases" at bounding box center [944, 104] width 871 height 28
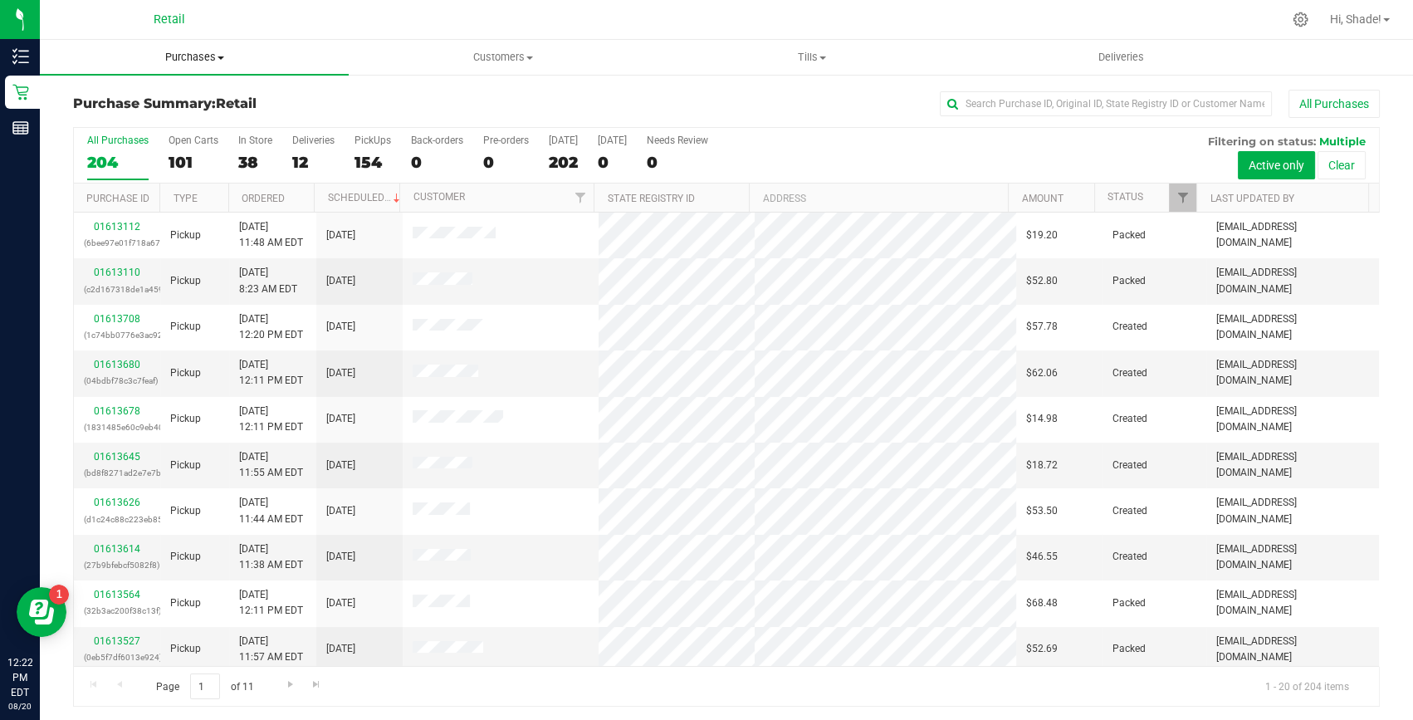
click at [209, 57] on span "Purchases" at bounding box center [194, 57] width 309 height 15
click at [141, 96] on span "Summary of purchases" at bounding box center [125, 100] width 170 height 14
click at [1134, 99] on input "text" at bounding box center [1106, 103] width 332 height 25
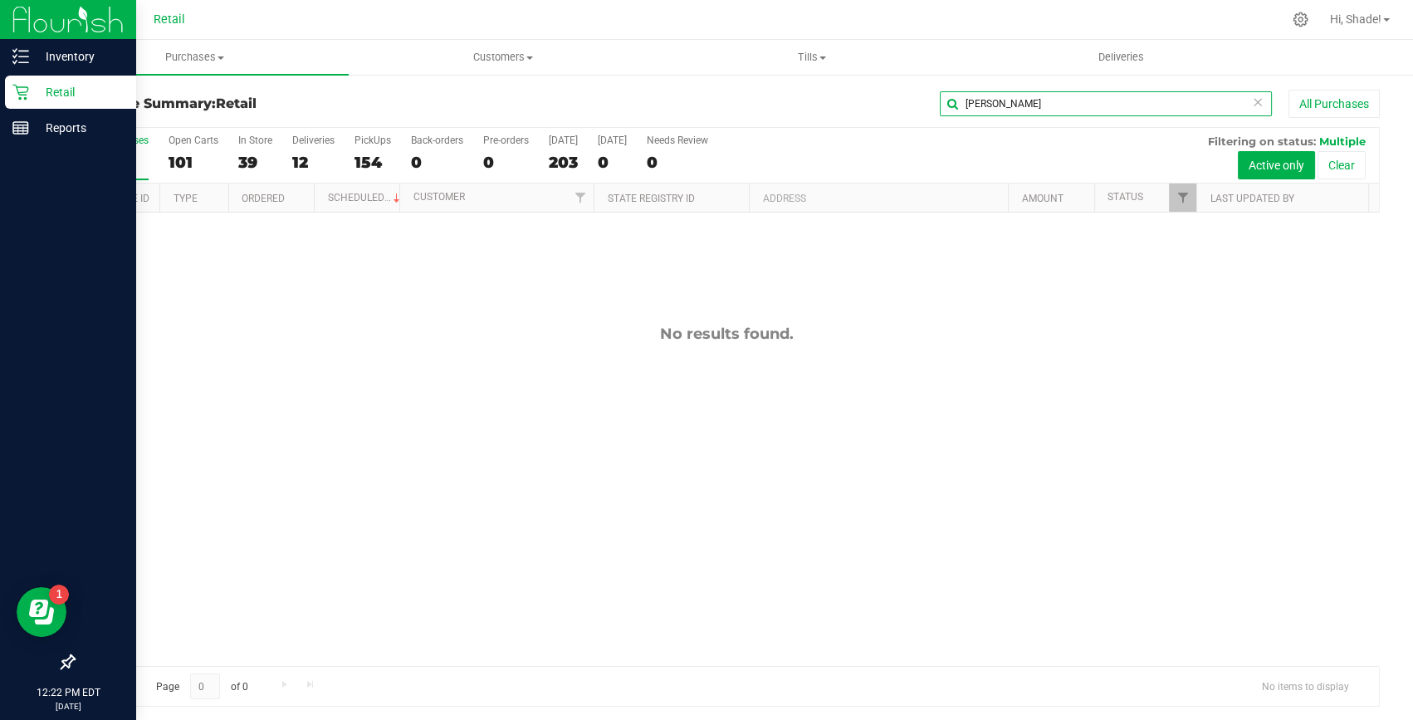
type input "francis"
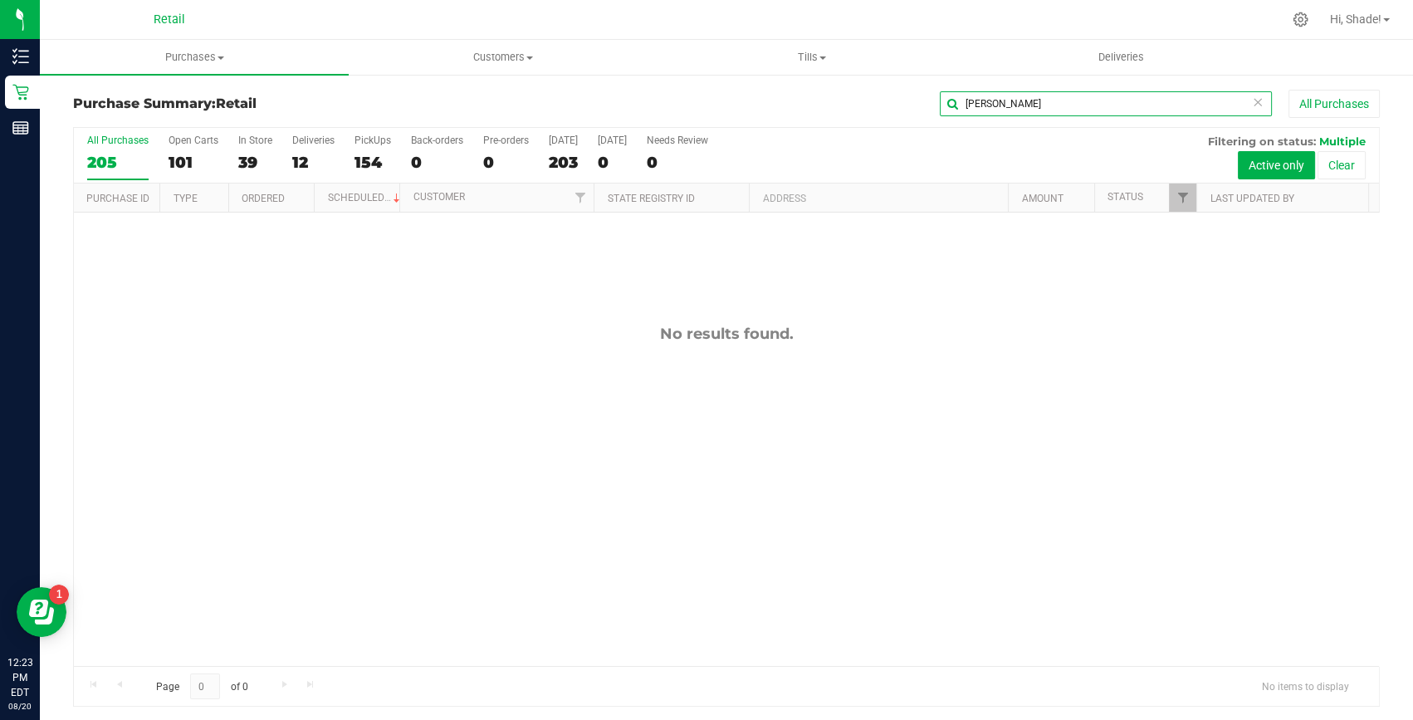
drag, startPoint x: 1131, startPoint y: 106, endPoint x: 109, endPoint y: 168, distance: 1024.6
click at [281, 127] on div "Purchase Summary: Retail francis All Purchases All Purchases 205 Open Carts 101…" at bounding box center [726, 398] width 1307 height 617
type input "yerssi"
drag, startPoint x: 1011, startPoint y: 102, endPoint x: 780, endPoint y: 103, distance: 231.6
click at [781, 103] on div "yerssi All Purchases" at bounding box center [944, 104] width 871 height 28
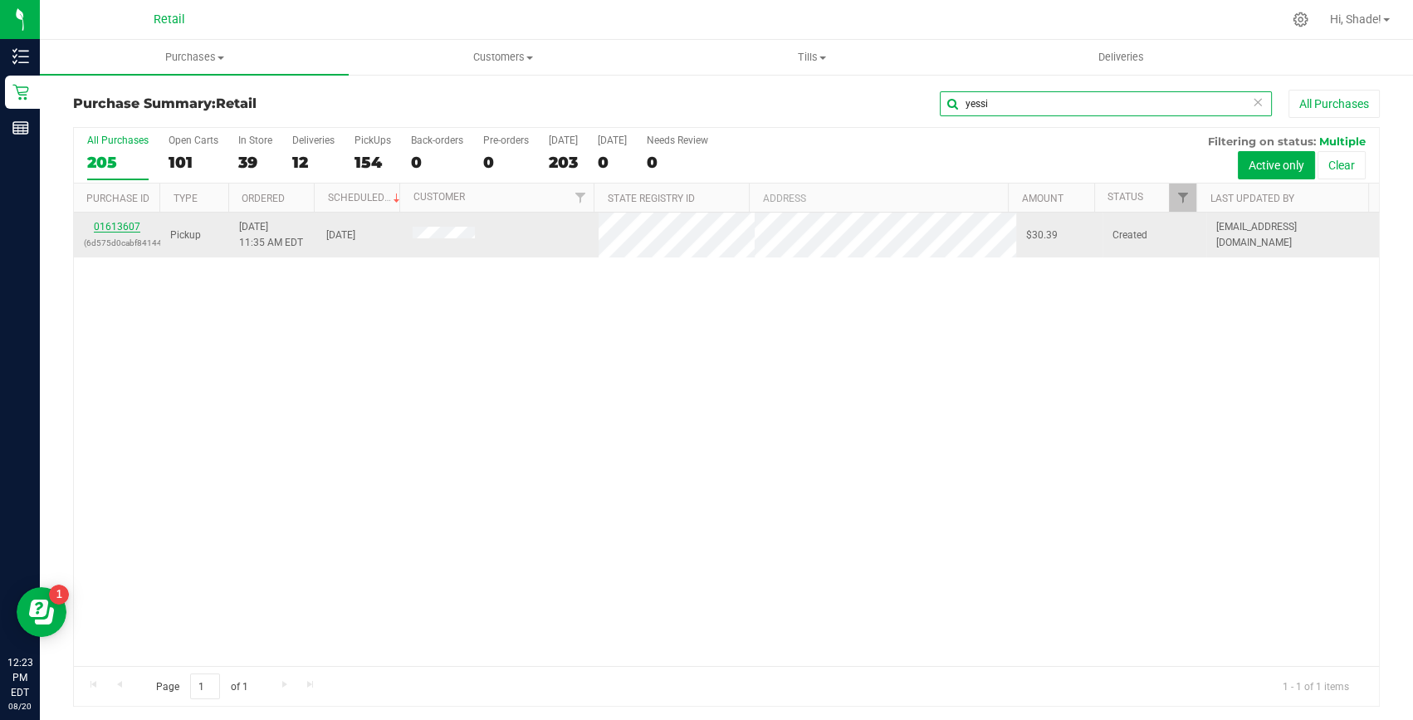
type input "yessi"
click at [133, 228] on link "01613607" at bounding box center [117, 227] width 46 height 12
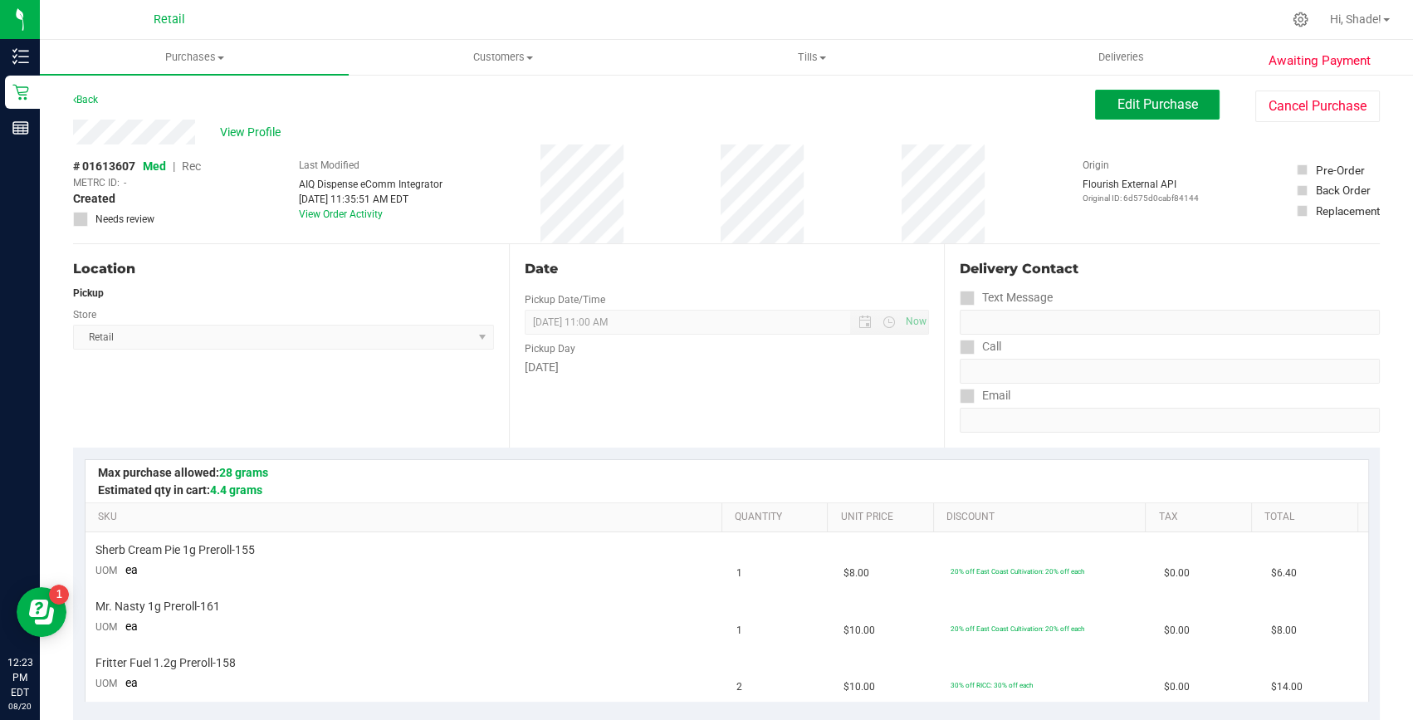
drag, startPoint x: 1167, startPoint y: 100, endPoint x: 925, endPoint y: 100, distance: 242.4
click at [1167, 100] on span "Edit Purchase" at bounding box center [1157, 104] width 81 height 16
click at [195, 166] on span "Rec" at bounding box center [191, 165] width 19 height 13
click at [190, 173] on span "Rec" at bounding box center [191, 165] width 19 height 13
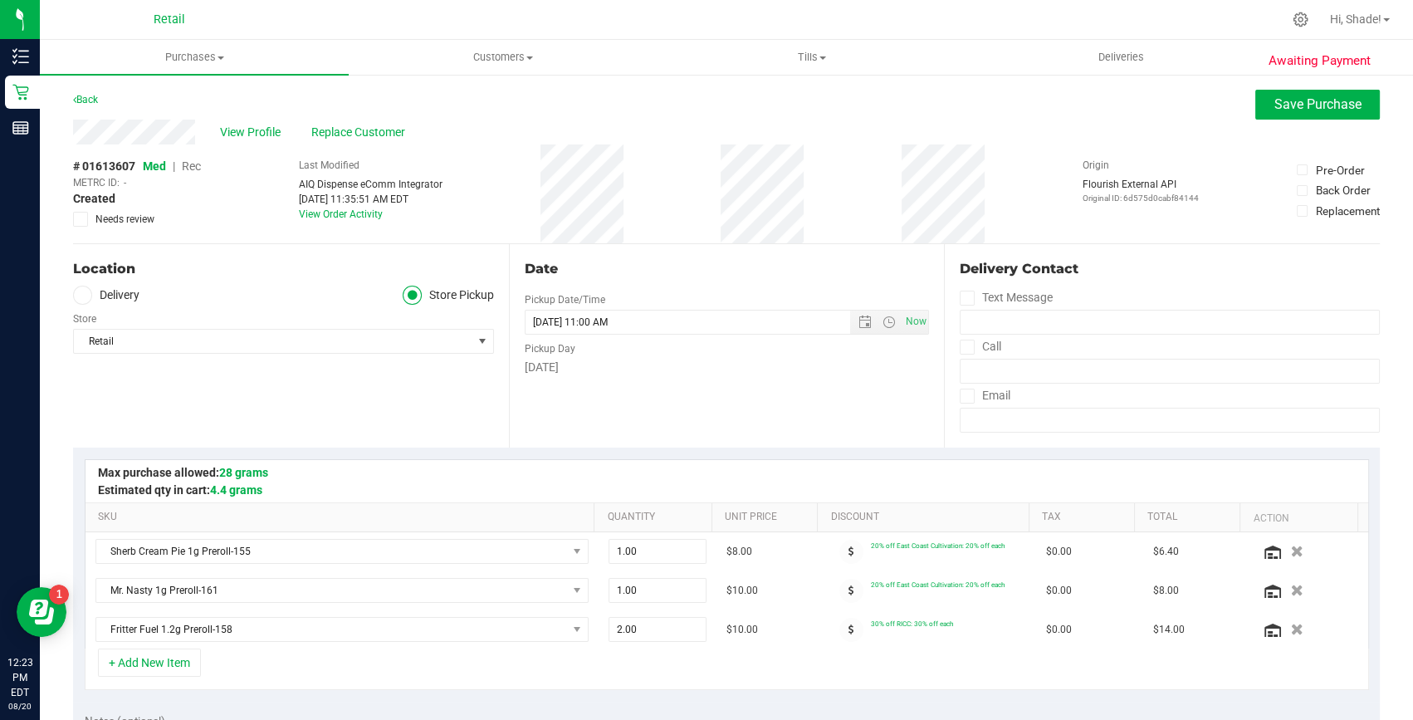
click at [193, 163] on span "Rec" at bounding box center [191, 165] width 19 height 13
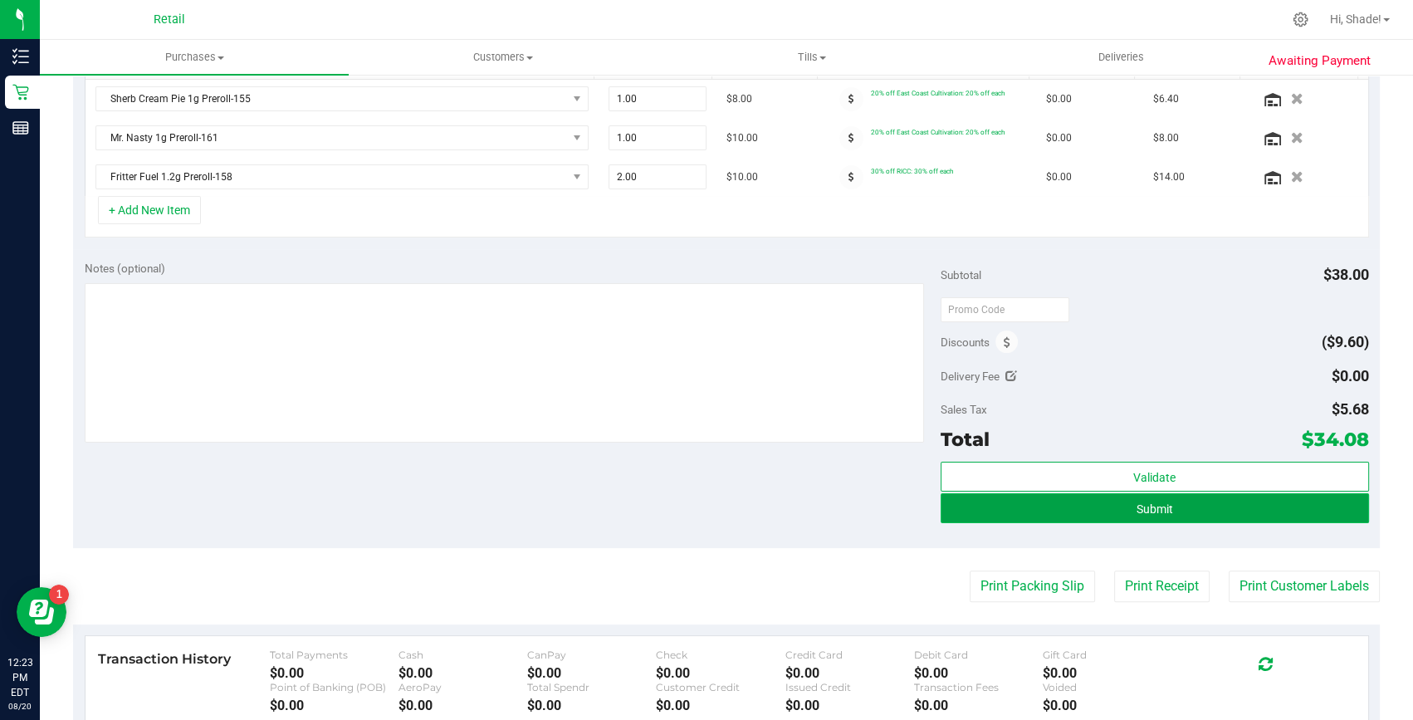
click at [1207, 510] on button "Submit" at bounding box center [1155, 508] width 428 height 30
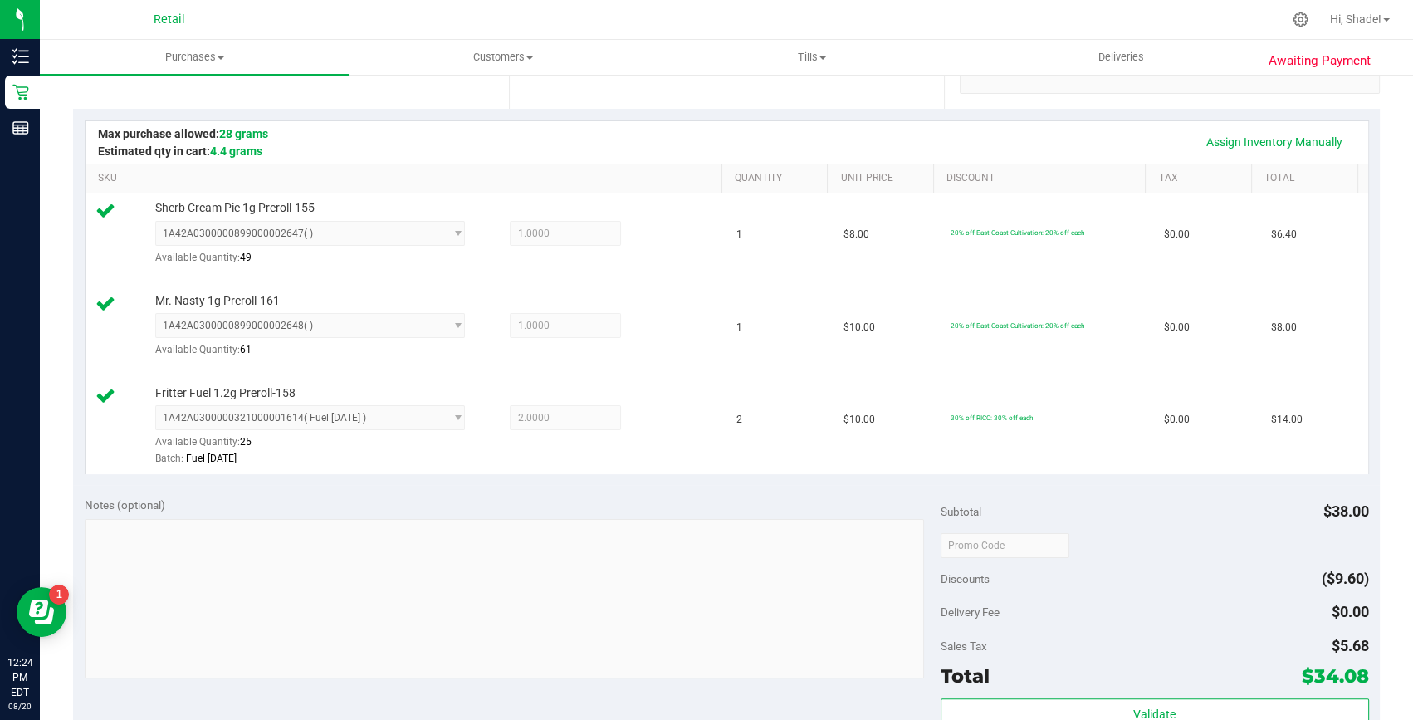
scroll to position [604, 0]
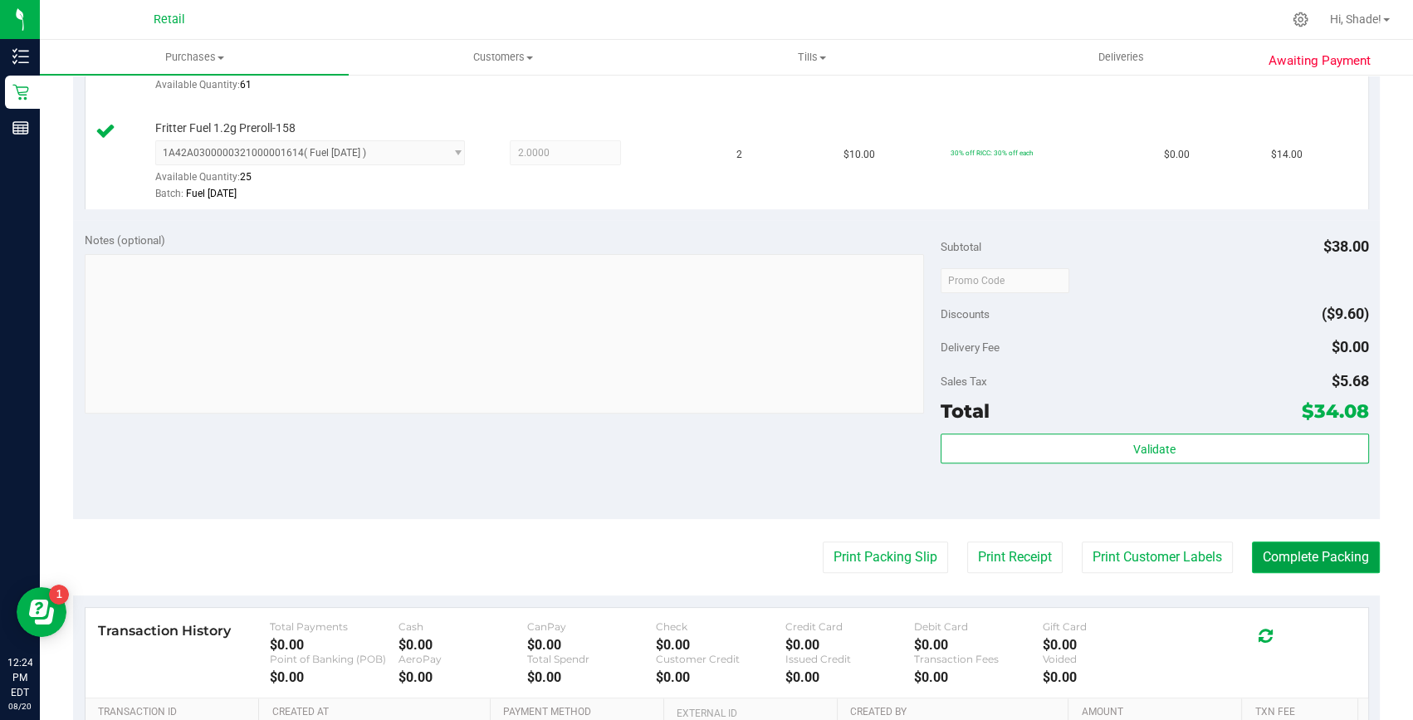
click at [1312, 541] on button "Complete Packing" at bounding box center [1316, 557] width 128 height 32
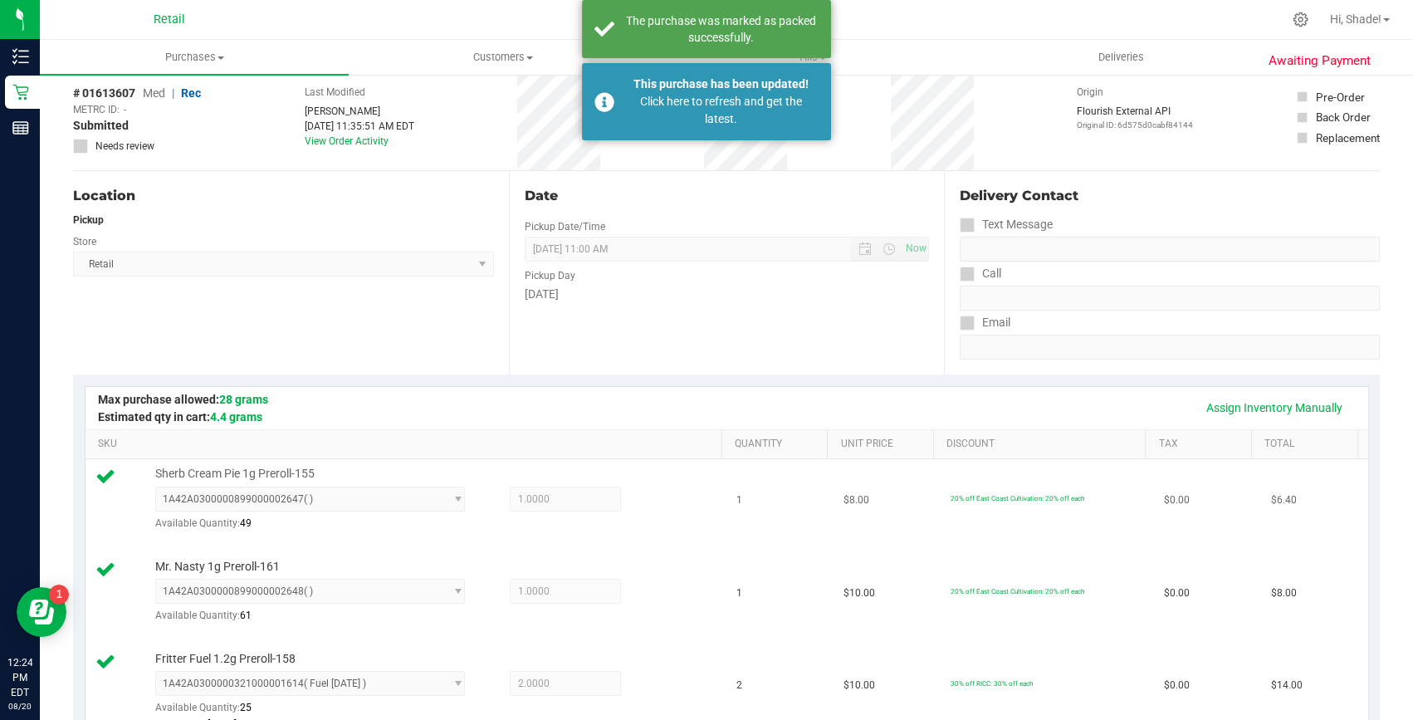
scroll to position [0, 0]
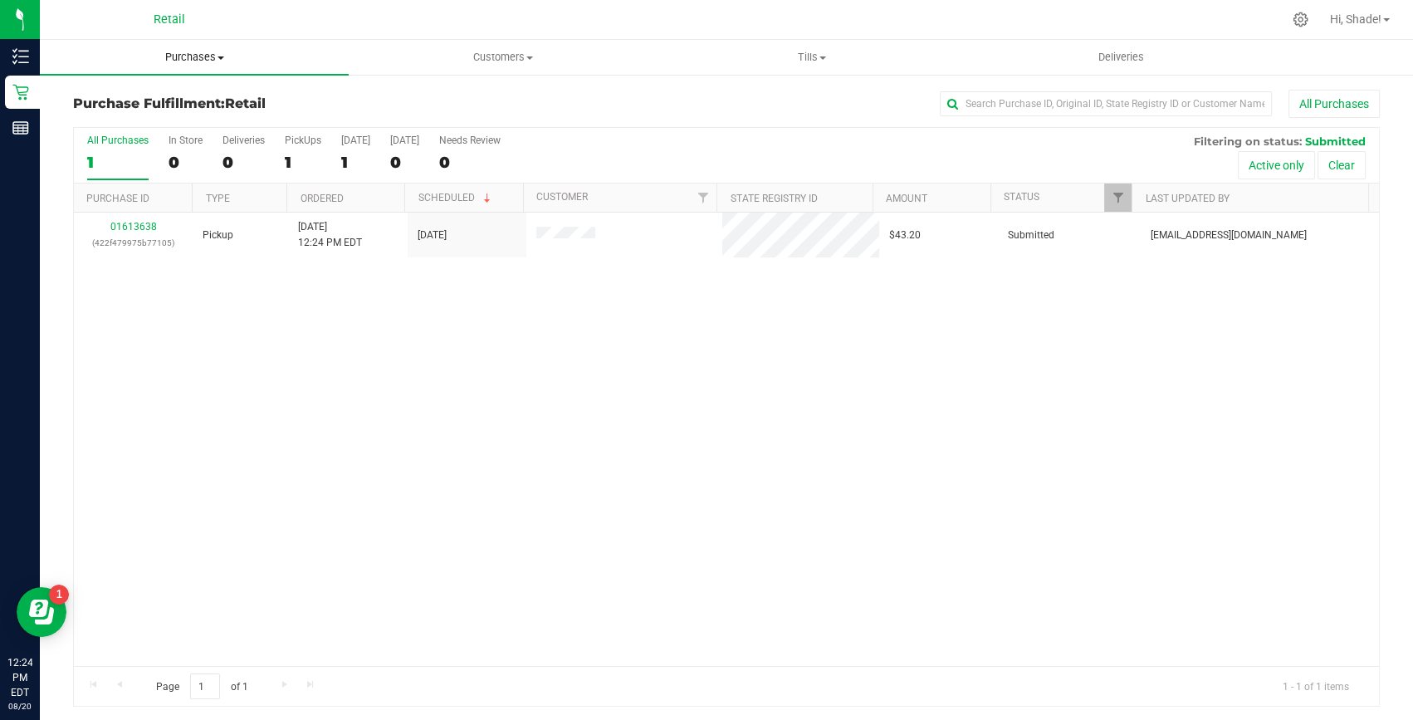
click at [199, 58] on span "Purchases" at bounding box center [194, 57] width 309 height 15
click at [118, 101] on span "Summary of purchases" at bounding box center [125, 100] width 170 height 14
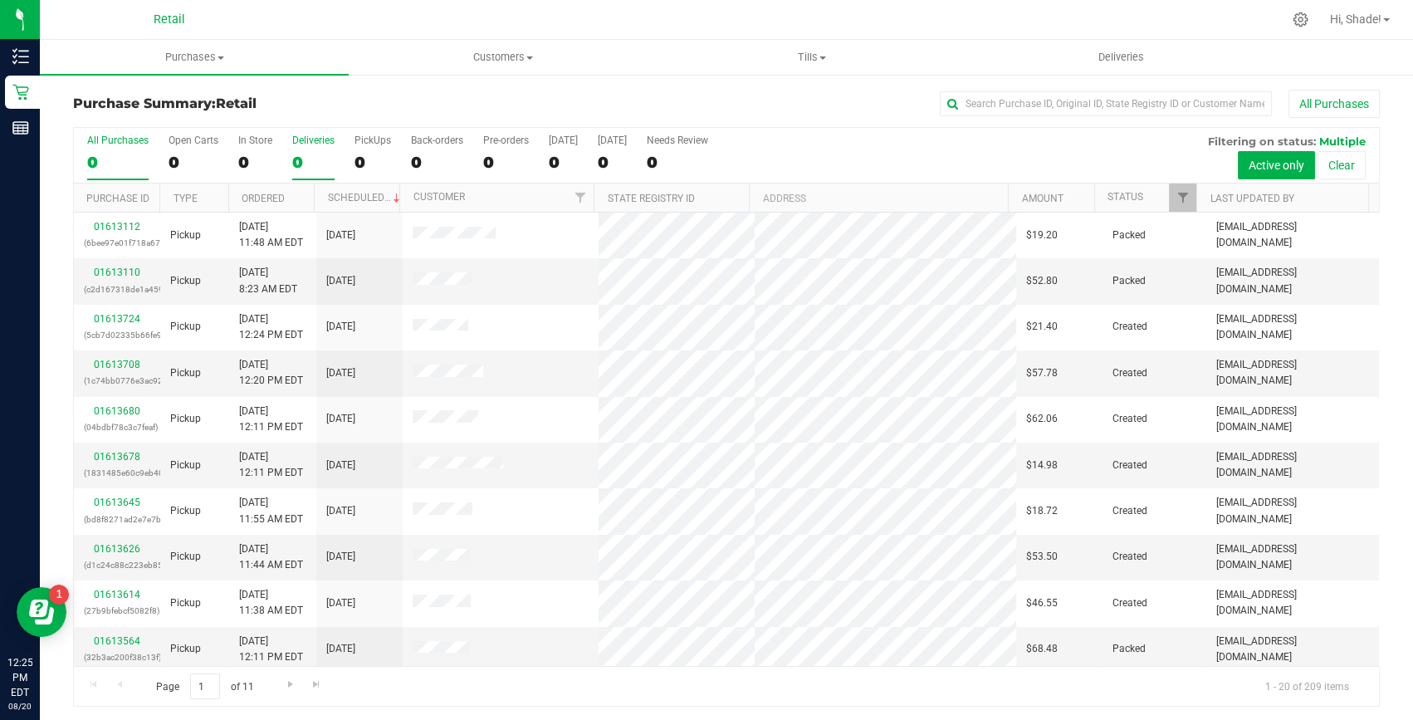
click at [301, 163] on div "0" at bounding box center [313, 162] width 42 height 19
click at [0, 0] on input "Deliveries 0" at bounding box center [0, 0] width 0 height 0
click at [375, 153] on div "0" at bounding box center [372, 162] width 37 height 19
click at [0, 0] on input "PickUps 0" at bounding box center [0, 0] width 0 height 0
click at [210, 53] on span "Purchases" at bounding box center [194, 57] width 309 height 15
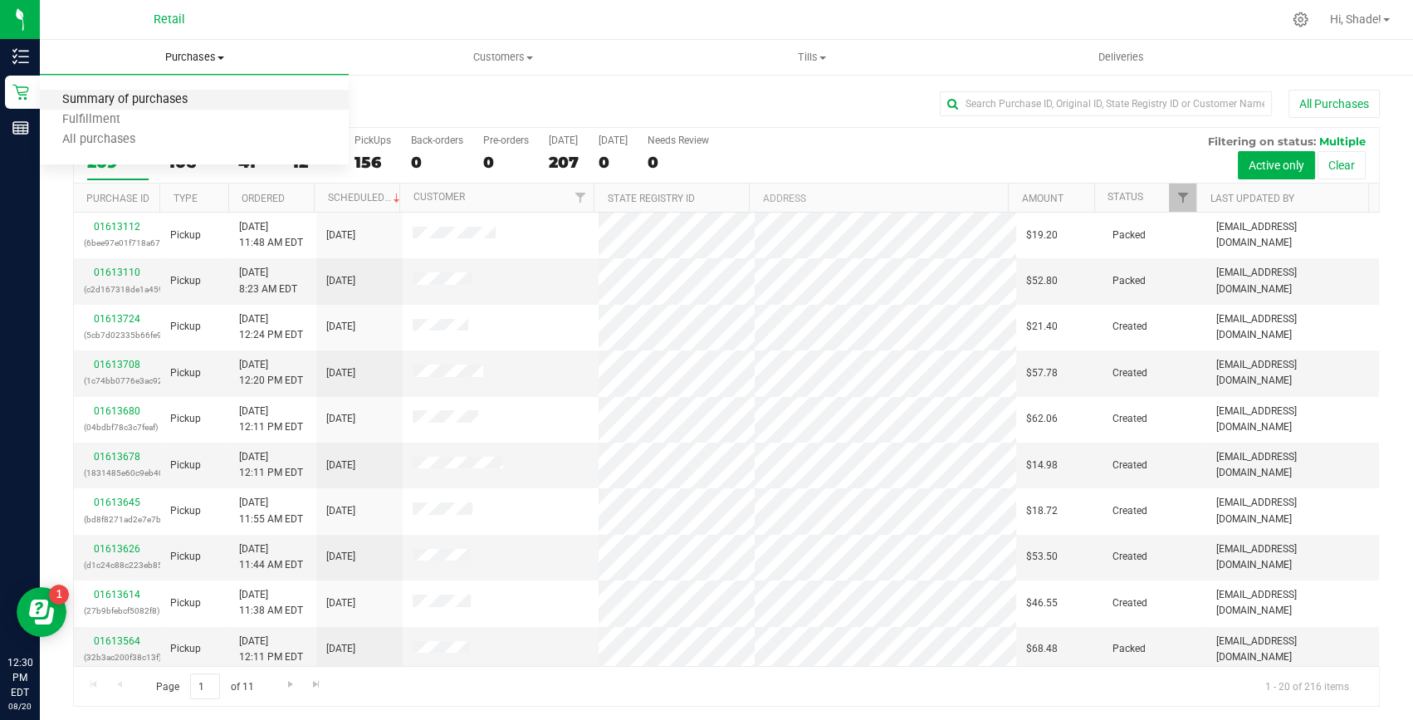
click at [203, 99] on span "Summary of purchases" at bounding box center [125, 100] width 170 height 14
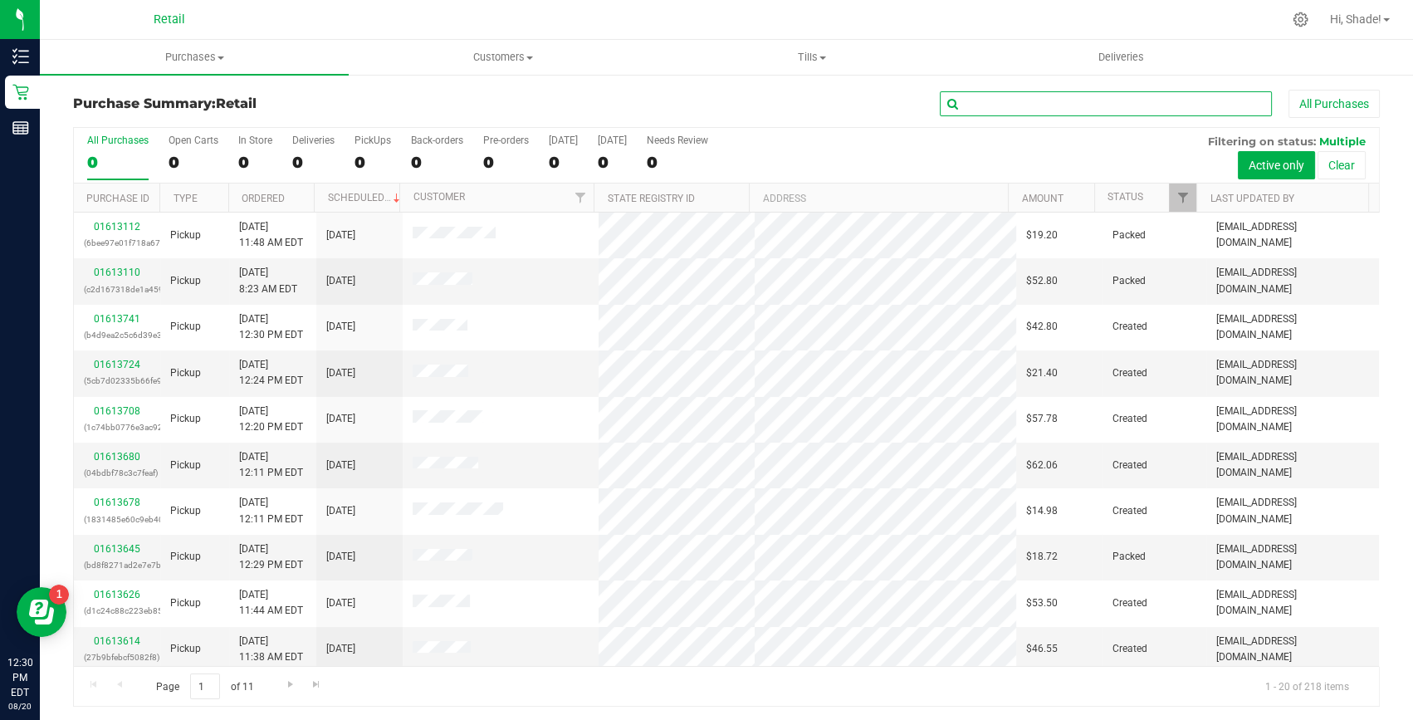
click at [1102, 97] on input "text" at bounding box center [1106, 103] width 332 height 25
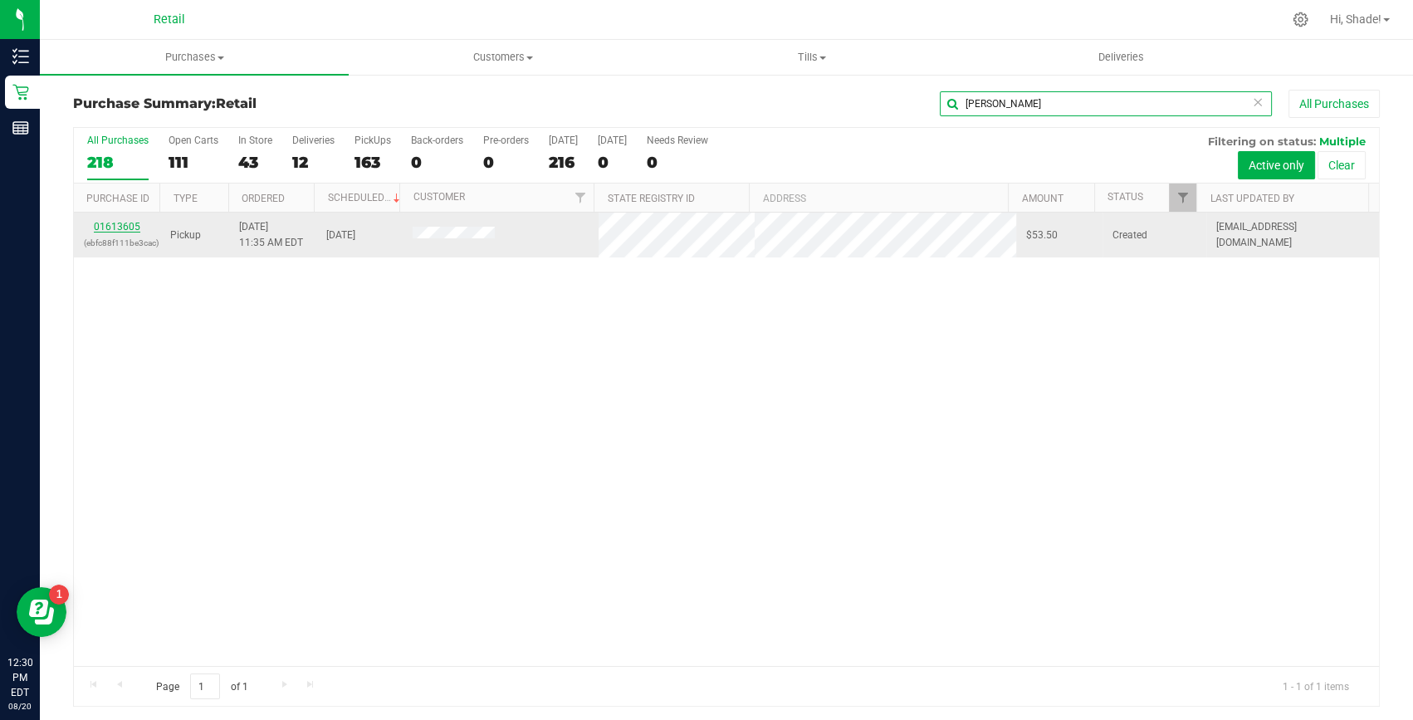
type input "[PERSON_NAME]"
click at [123, 224] on link "01613605" at bounding box center [117, 227] width 46 height 12
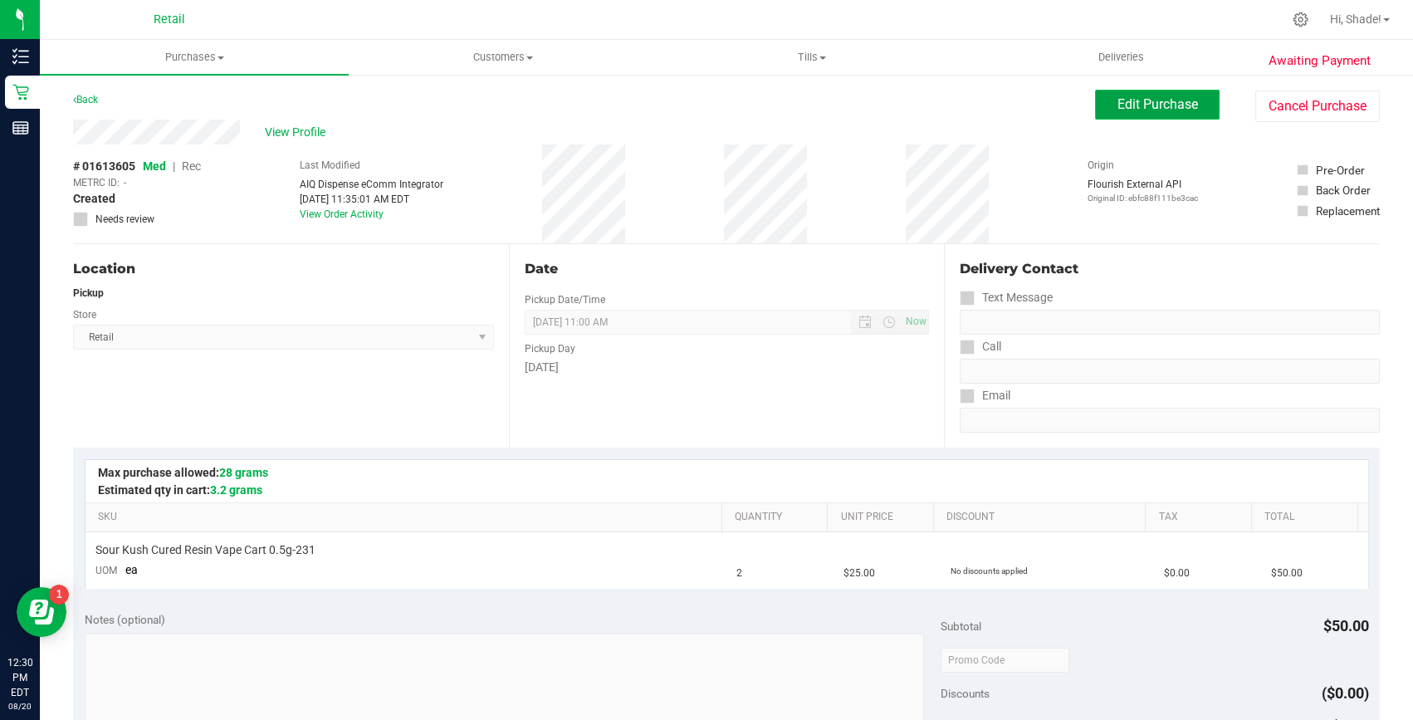
click at [1117, 116] on button "Edit Purchase" at bounding box center [1157, 105] width 125 height 30
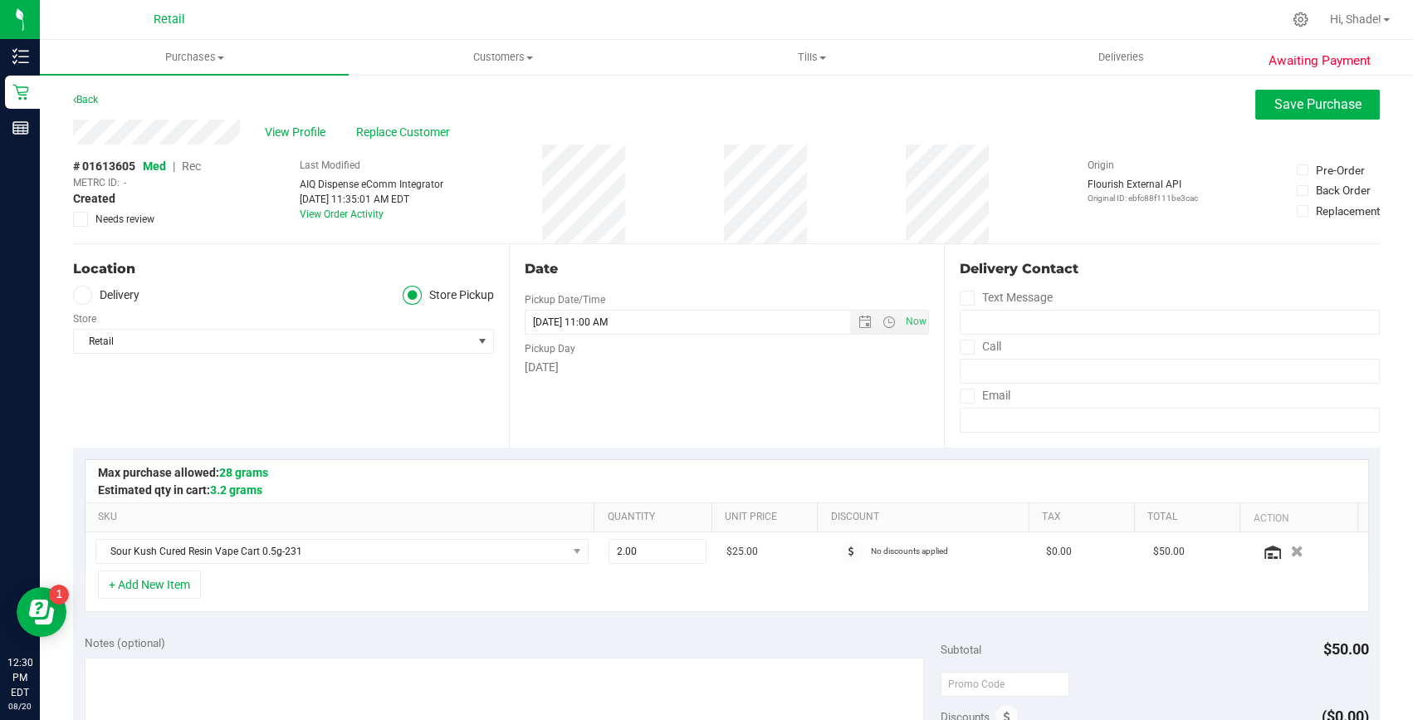
click at [198, 163] on span "Rec" at bounding box center [191, 165] width 19 height 13
click at [1317, 116] on button "Save Purchase" at bounding box center [1317, 105] width 125 height 30
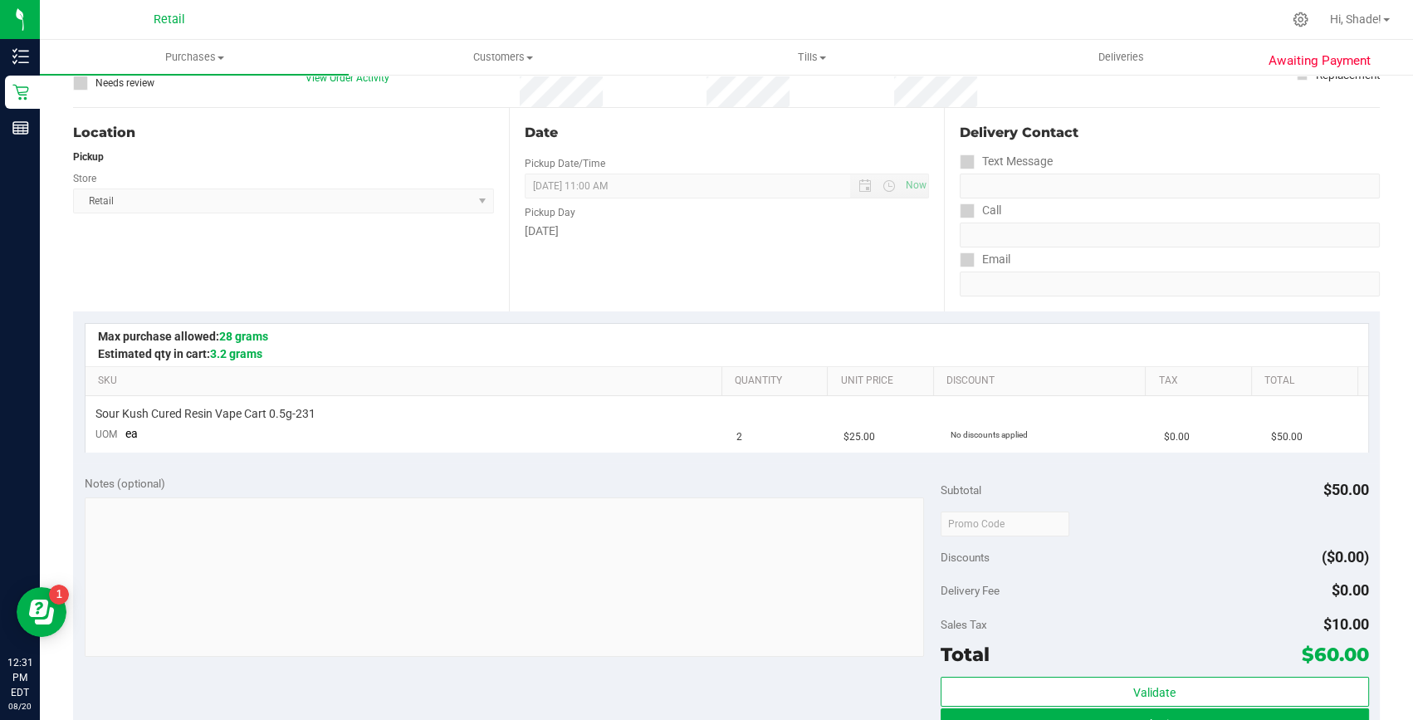
scroll to position [150, 0]
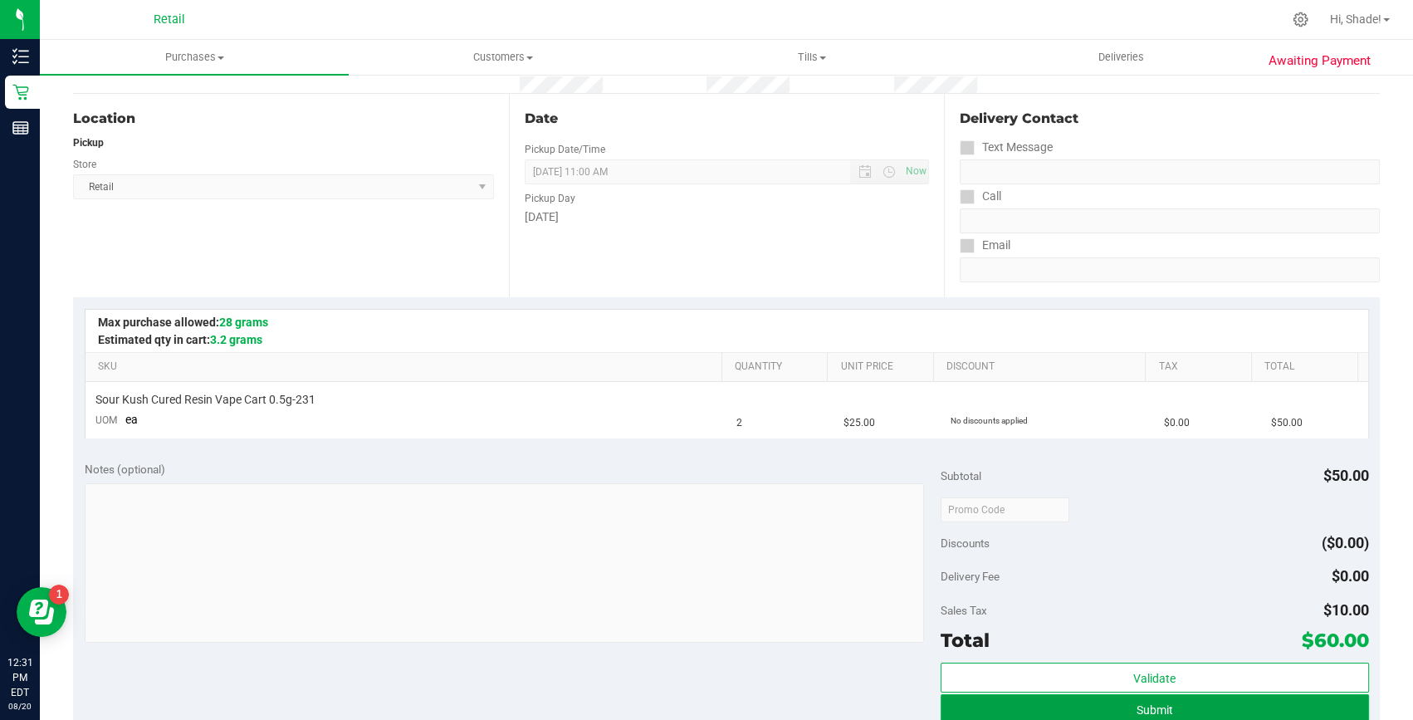
click at [1201, 716] on button "Submit" at bounding box center [1155, 709] width 428 height 30
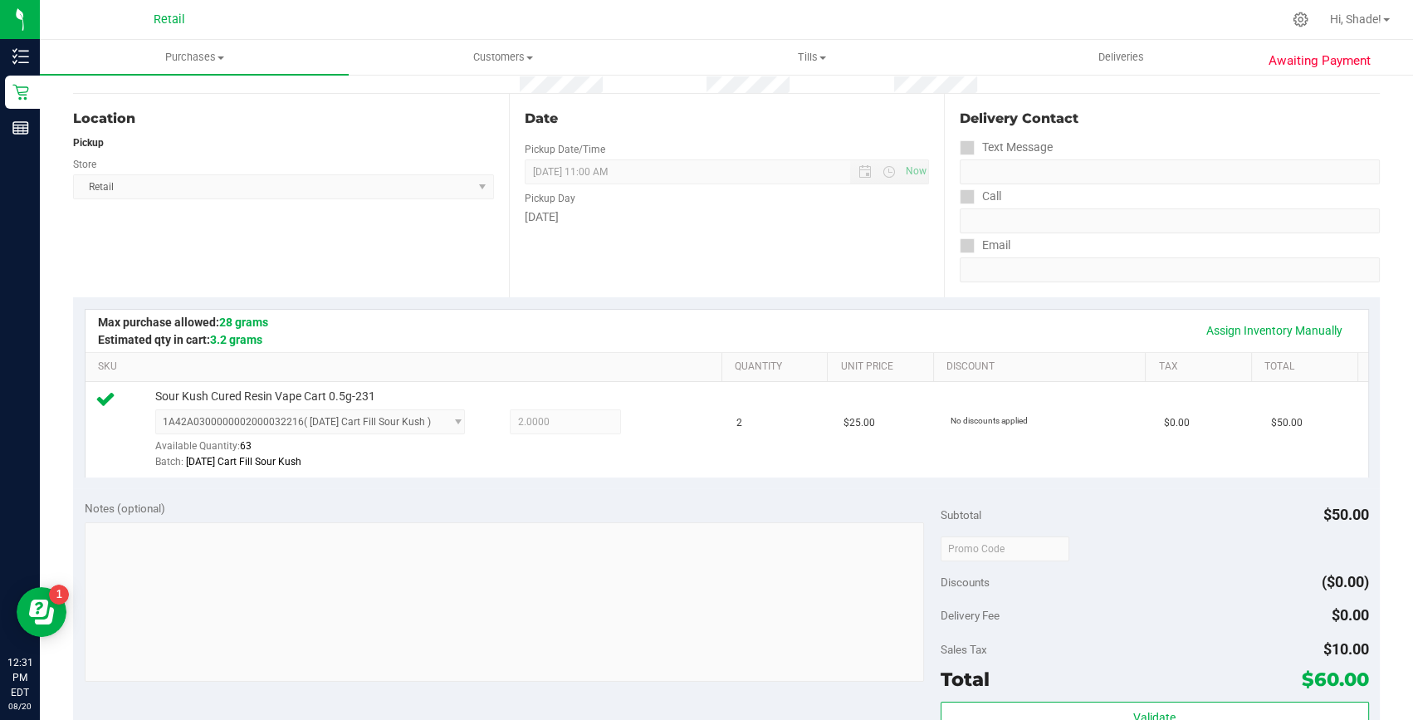
scroll to position [604, 0]
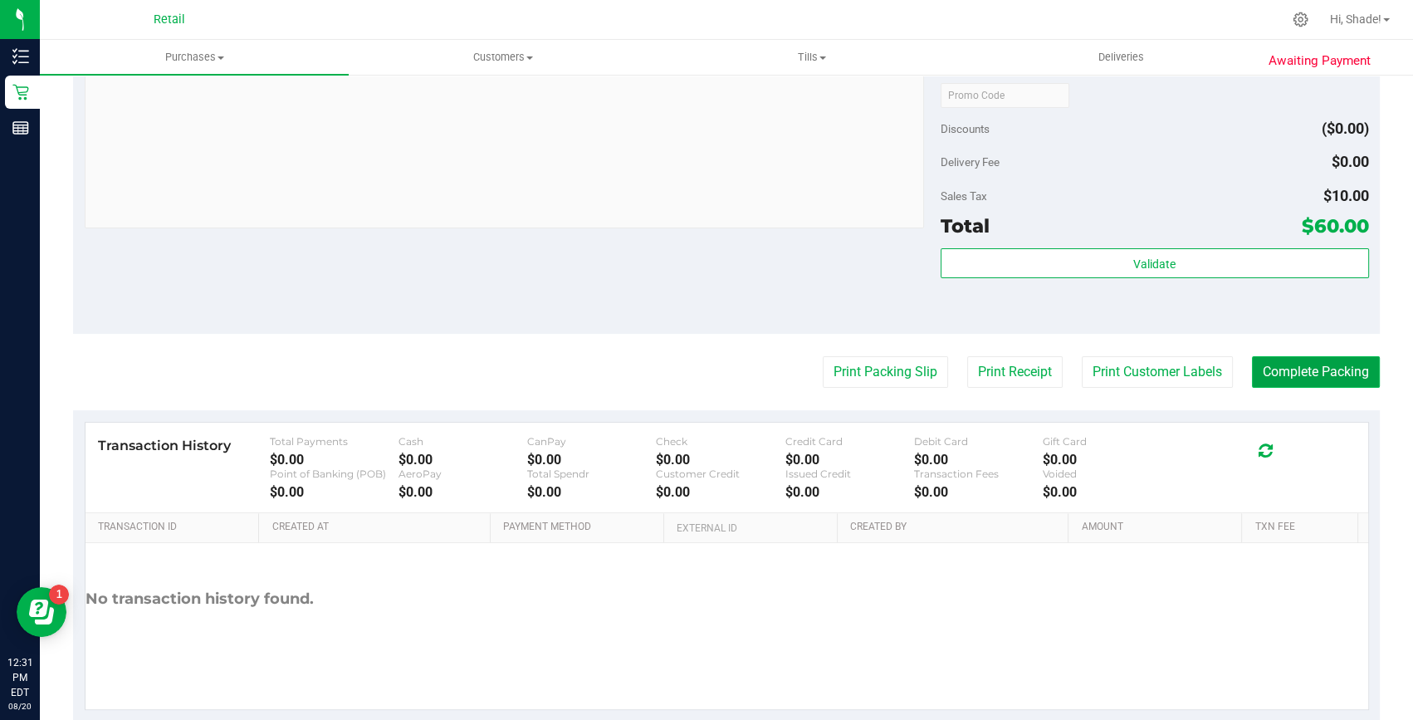
click at [1354, 364] on button "Complete Packing" at bounding box center [1316, 372] width 128 height 32
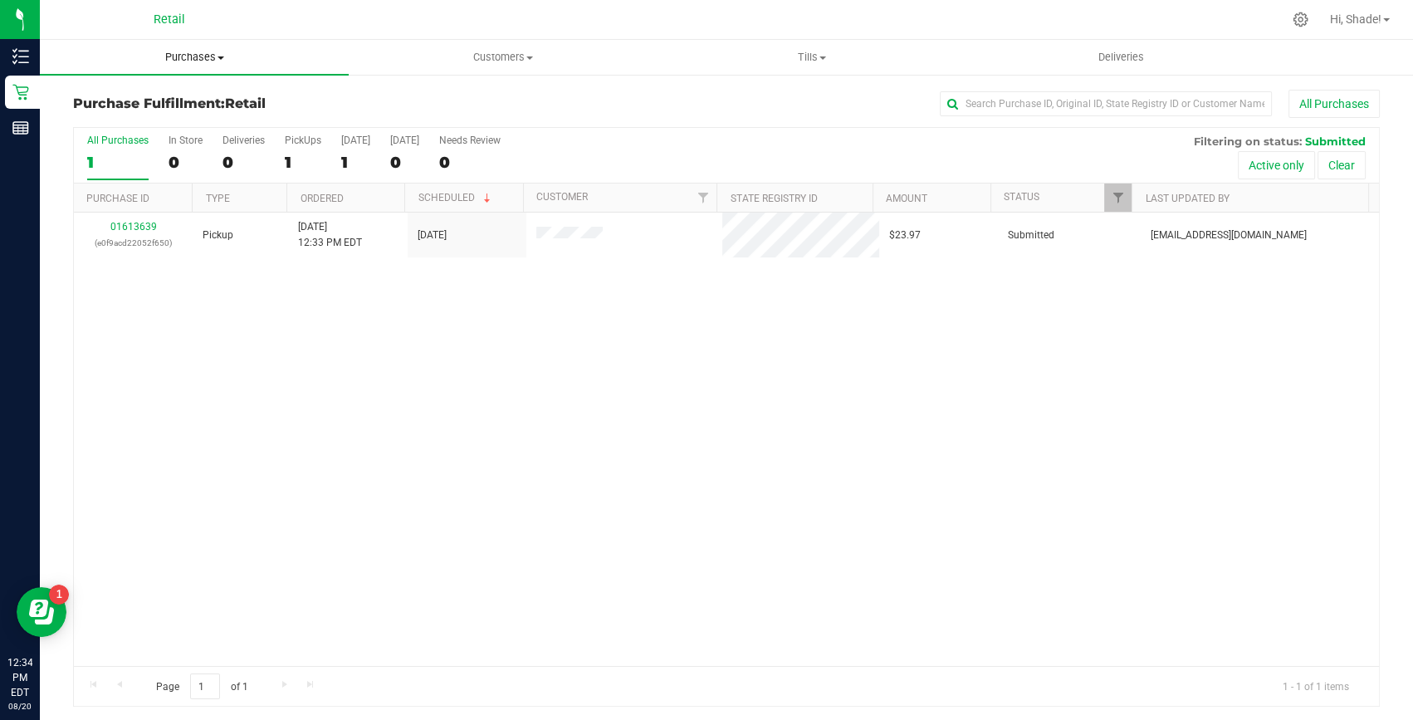
click at [213, 40] on uib-tab-heading "Purchases Summary of purchases Fulfillment All purchases" at bounding box center [194, 57] width 309 height 35
click at [188, 97] on span "Summary of purchases" at bounding box center [125, 100] width 170 height 14
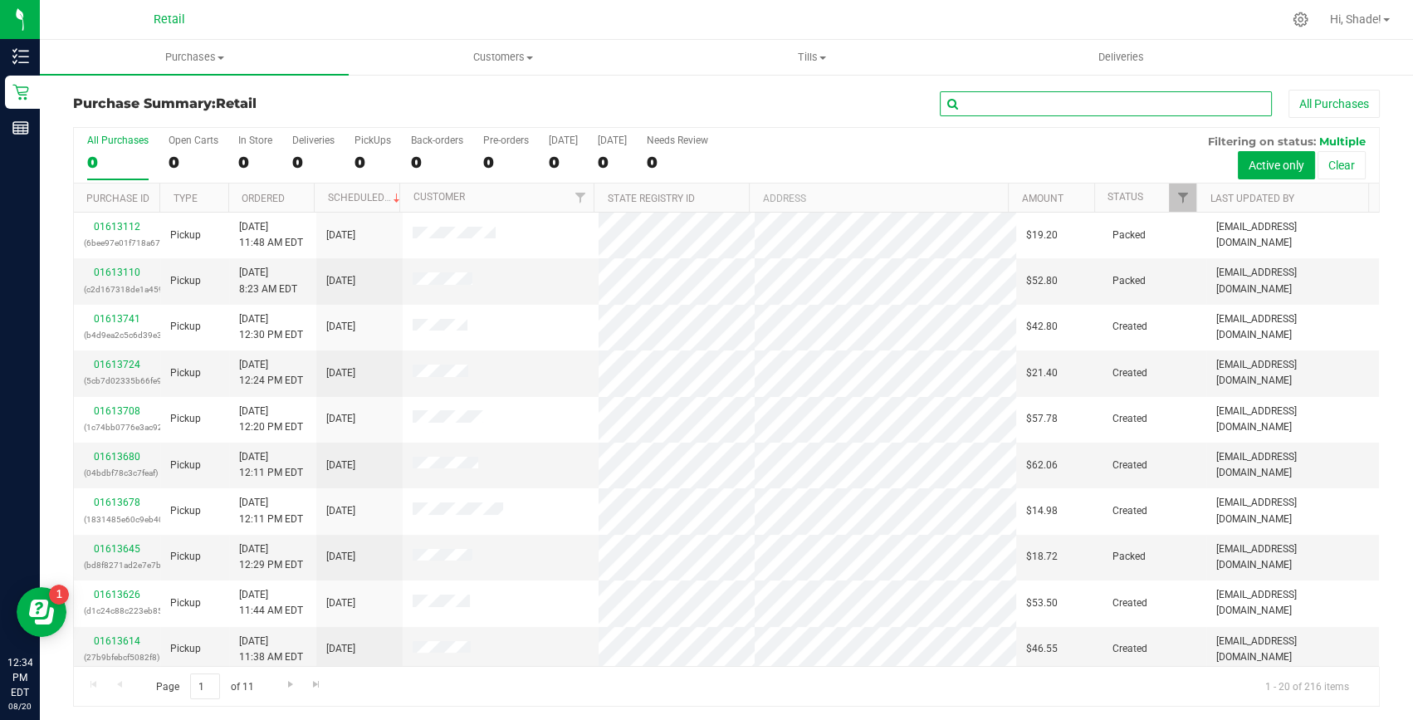
click at [995, 103] on input "text" at bounding box center [1106, 103] width 332 height 25
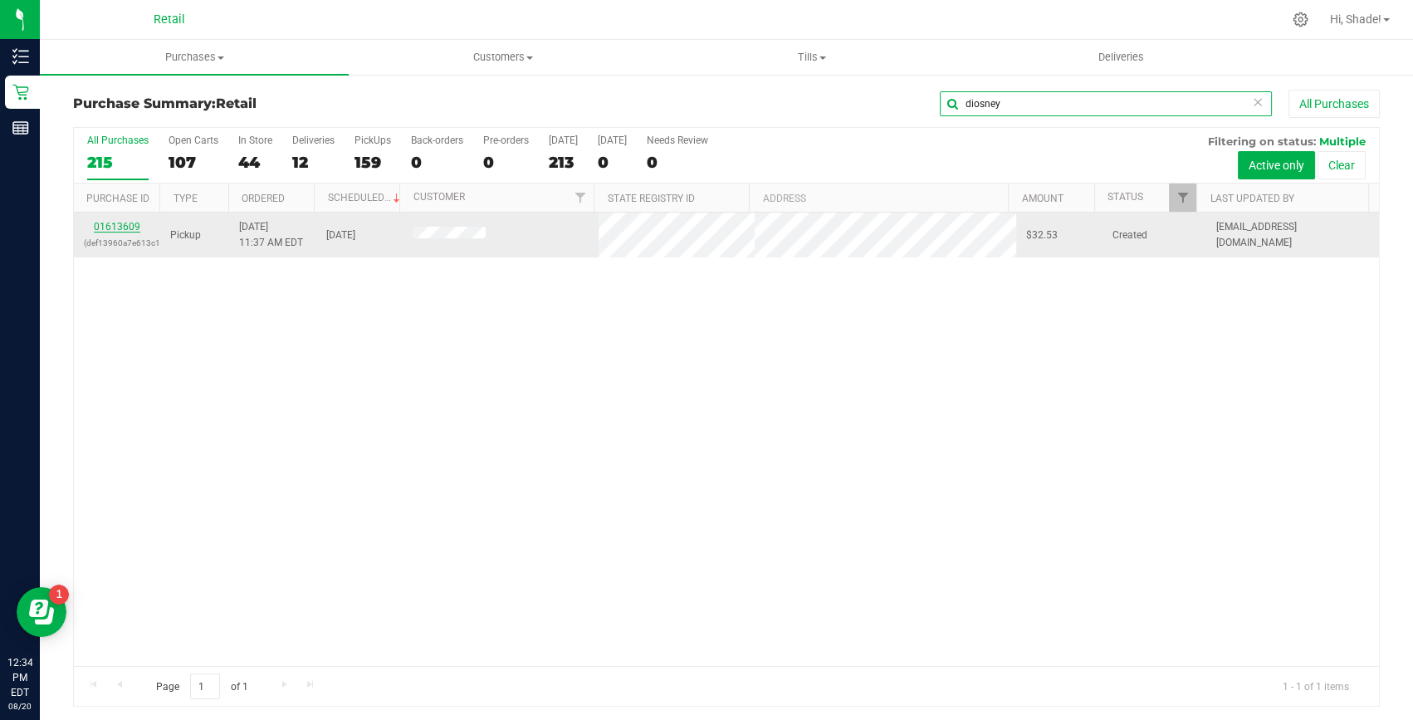
type input "diosney"
click at [110, 222] on link "01613609" at bounding box center [117, 227] width 46 height 12
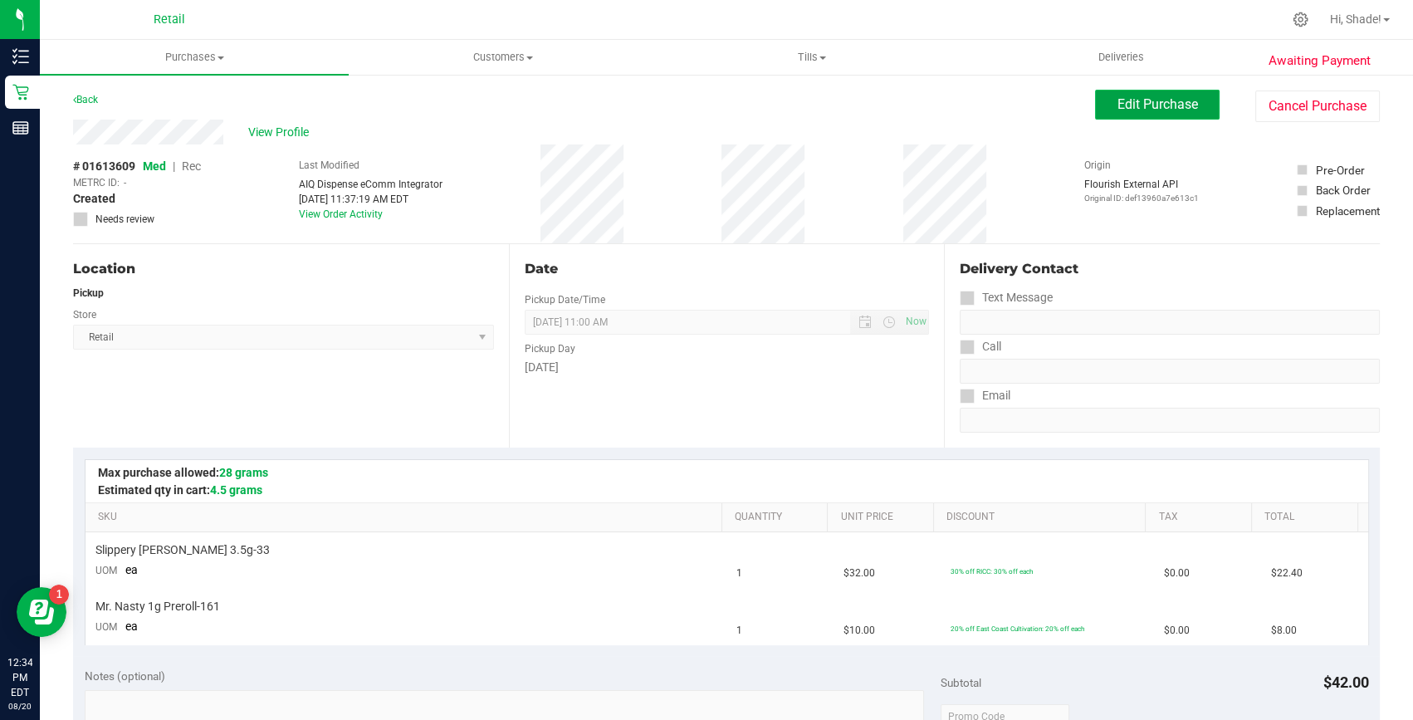
click at [1149, 112] on button "Edit Purchase" at bounding box center [1157, 105] width 125 height 30
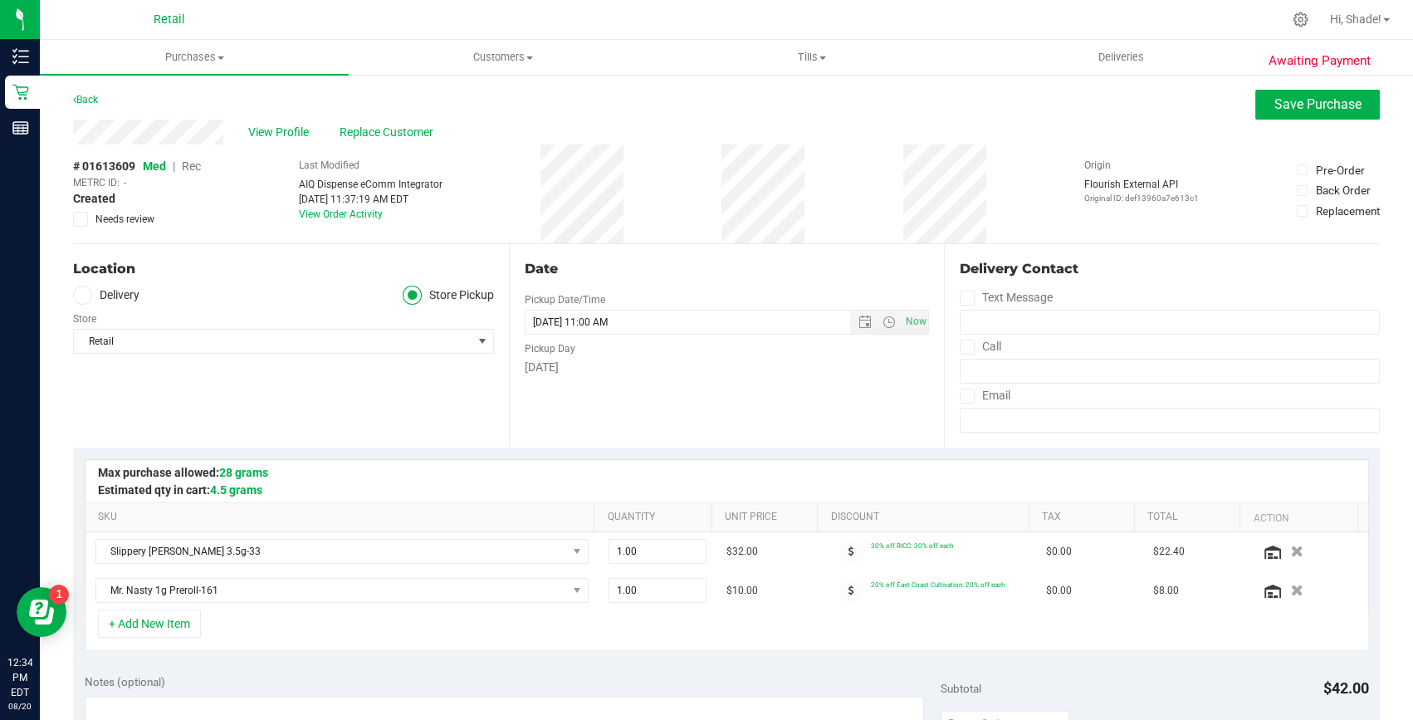
click at [195, 165] on span "Rec" at bounding box center [191, 165] width 19 height 13
click at [1274, 103] on span "Save Purchase" at bounding box center [1317, 104] width 87 height 16
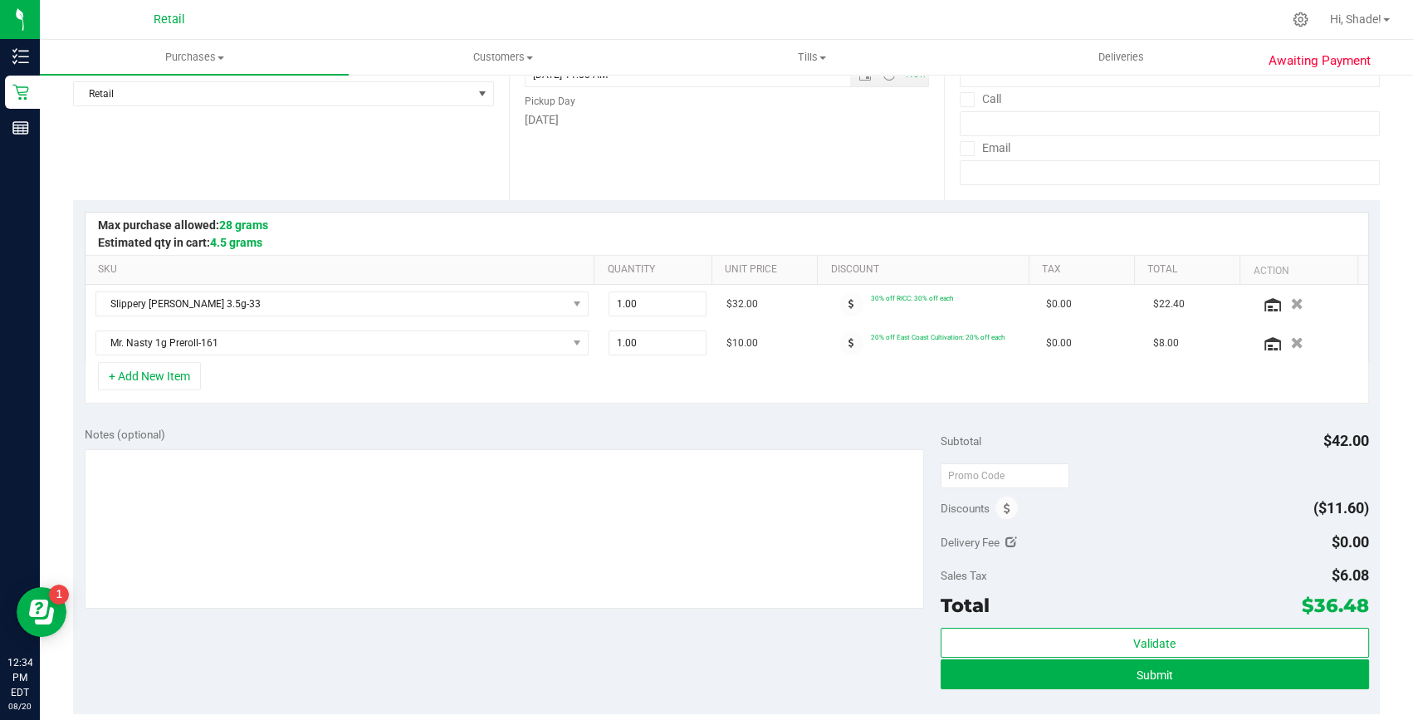
scroll to position [301, 0]
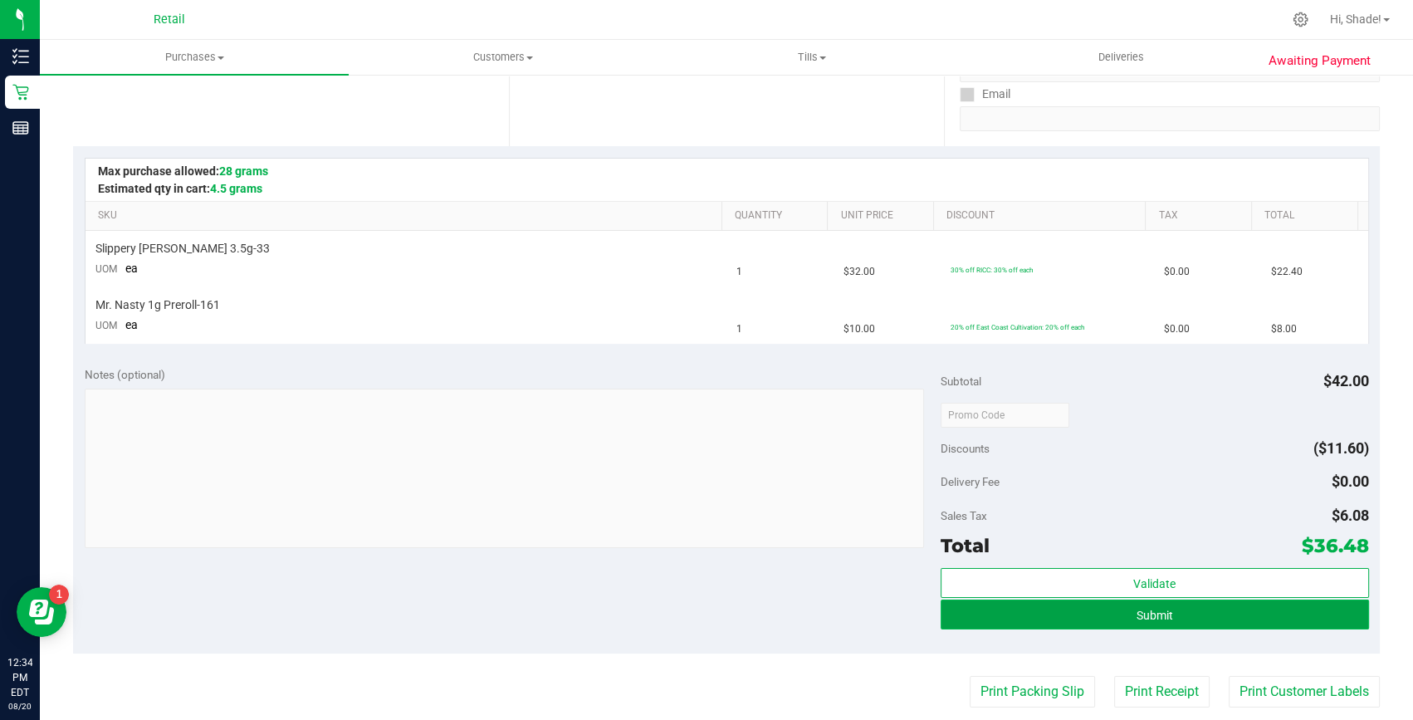
click at [1136, 621] on button "Submit" at bounding box center [1155, 614] width 428 height 30
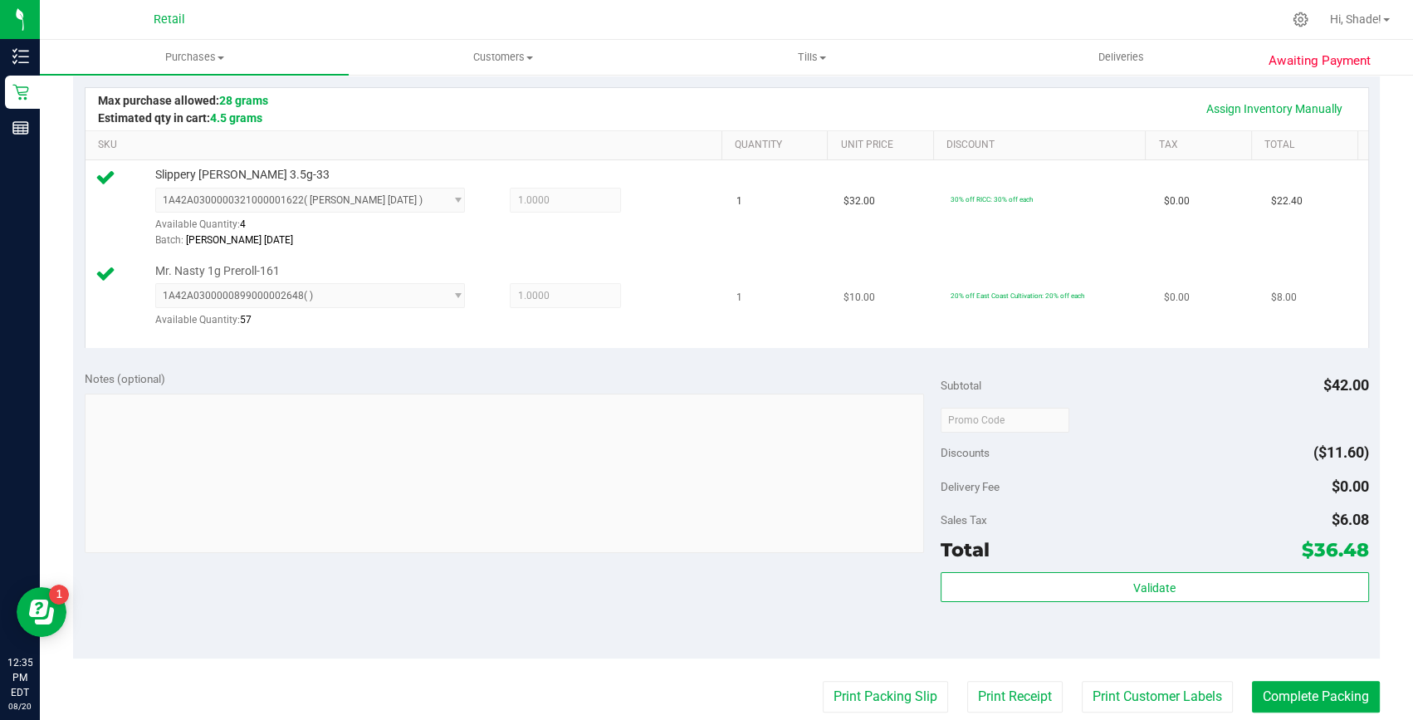
scroll to position [377, 0]
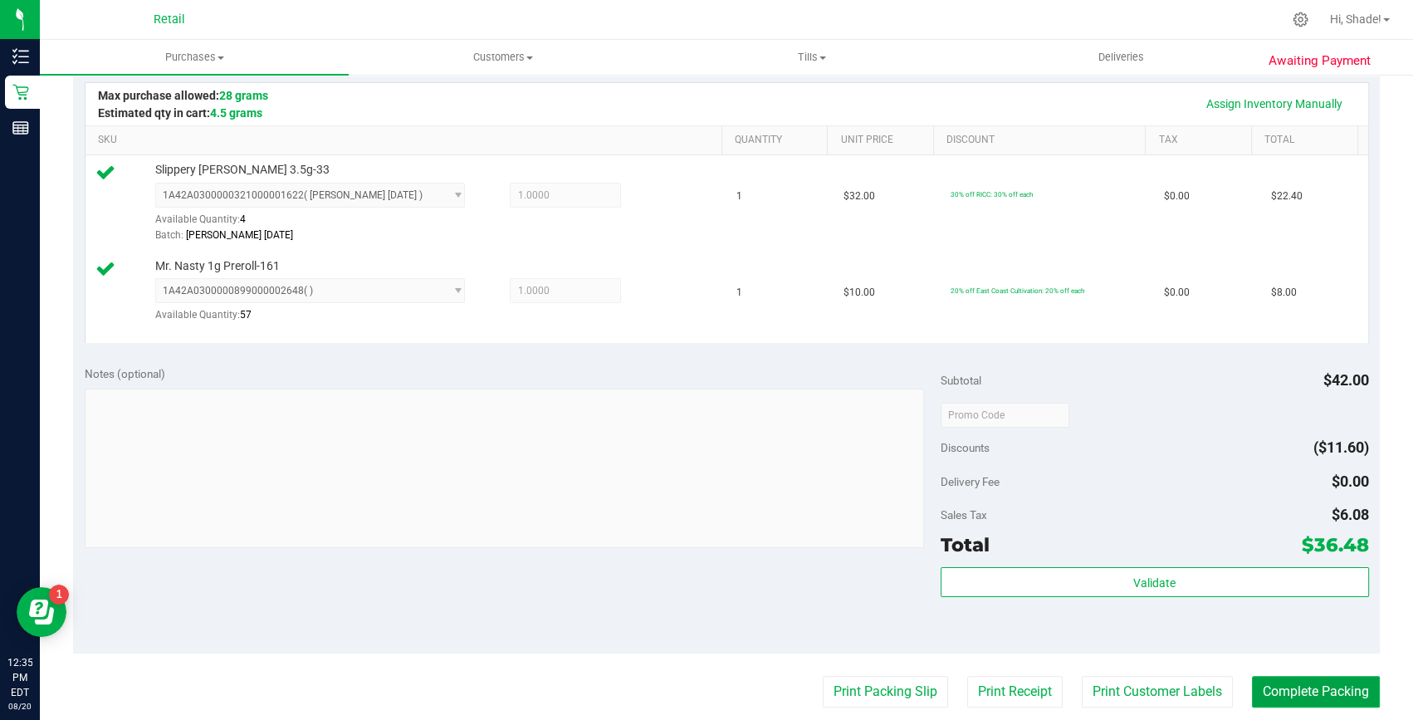
drag, startPoint x: 1298, startPoint y: 687, endPoint x: 1273, endPoint y: 638, distance: 54.9
click at [1298, 683] on button "Complete Packing" at bounding box center [1316, 692] width 128 height 32
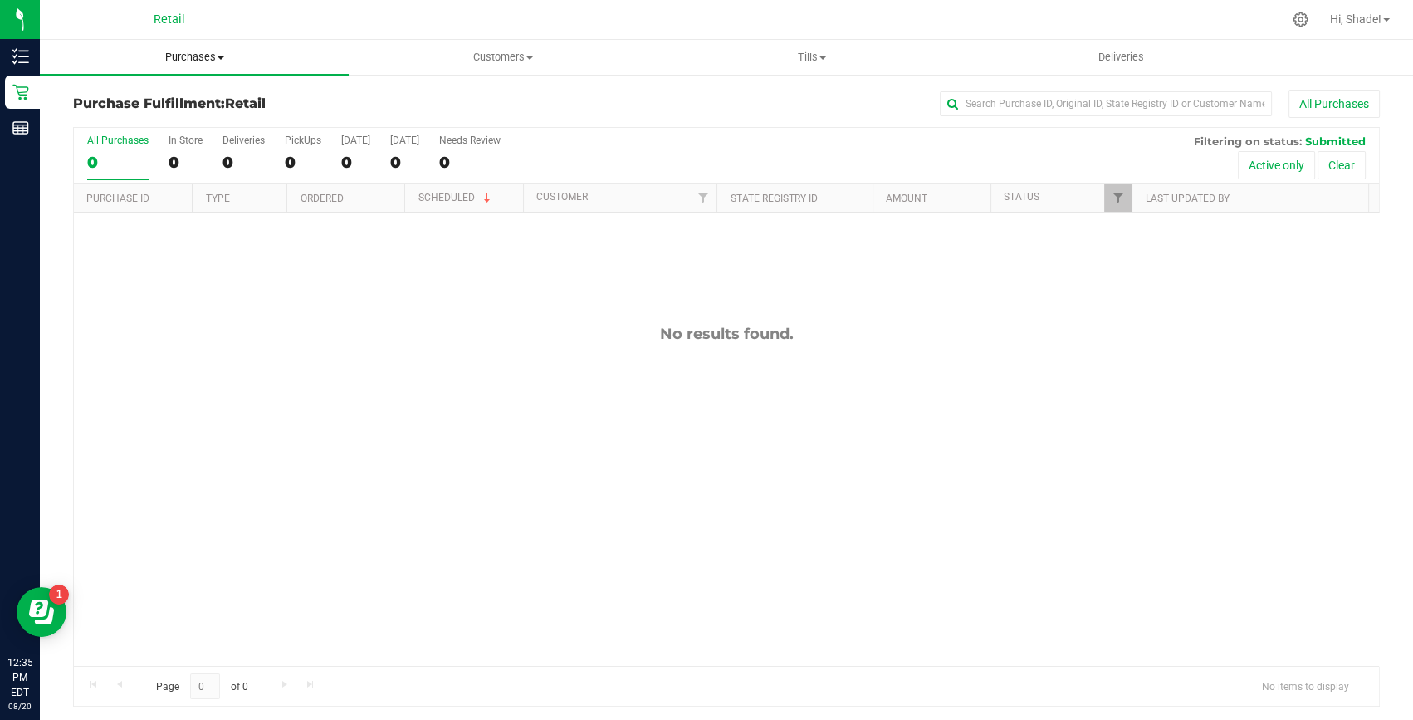
click at [240, 42] on uib-tab-heading "Purchases Summary of purchases Fulfillment All purchases" at bounding box center [194, 57] width 309 height 35
click at [178, 103] on span "Summary of purchases" at bounding box center [125, 100] width 170 height 14
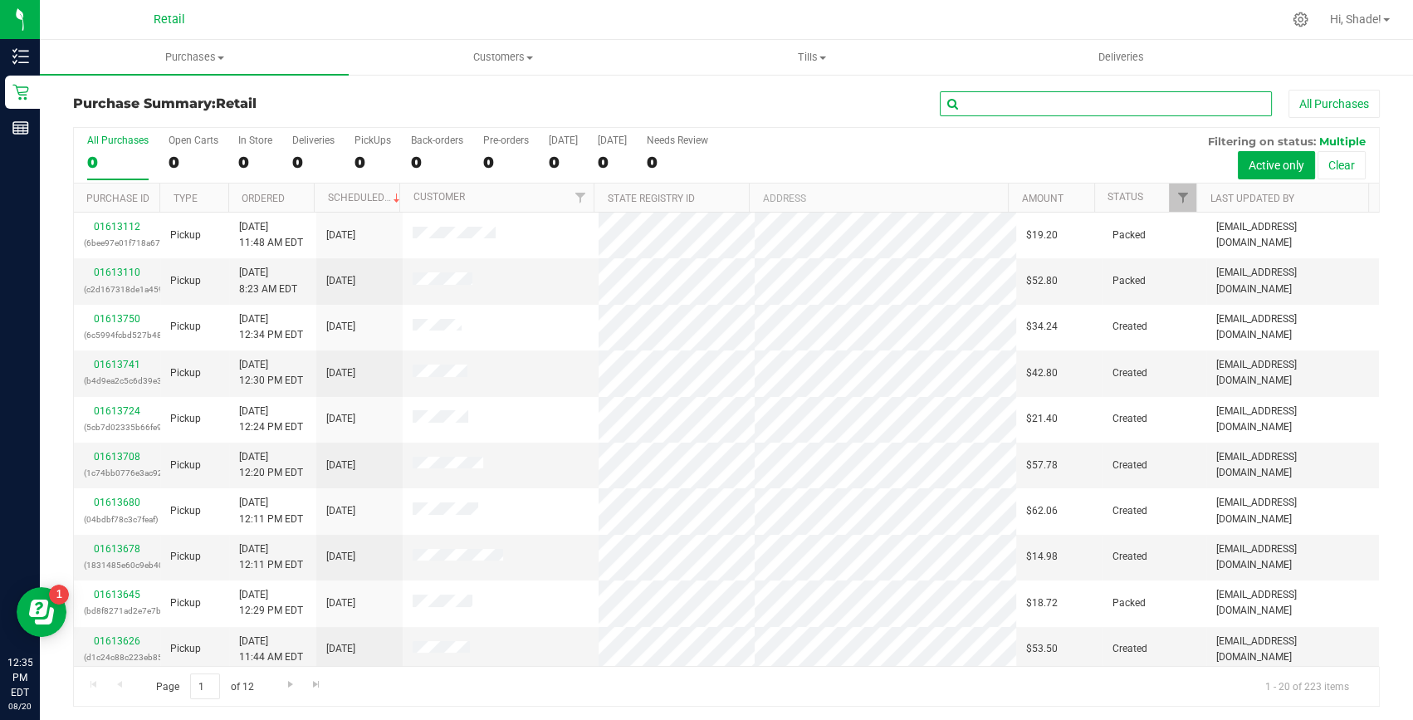
click at [1023, 99] on input "text" at bounding box center [1106, 103] width 332 height 25
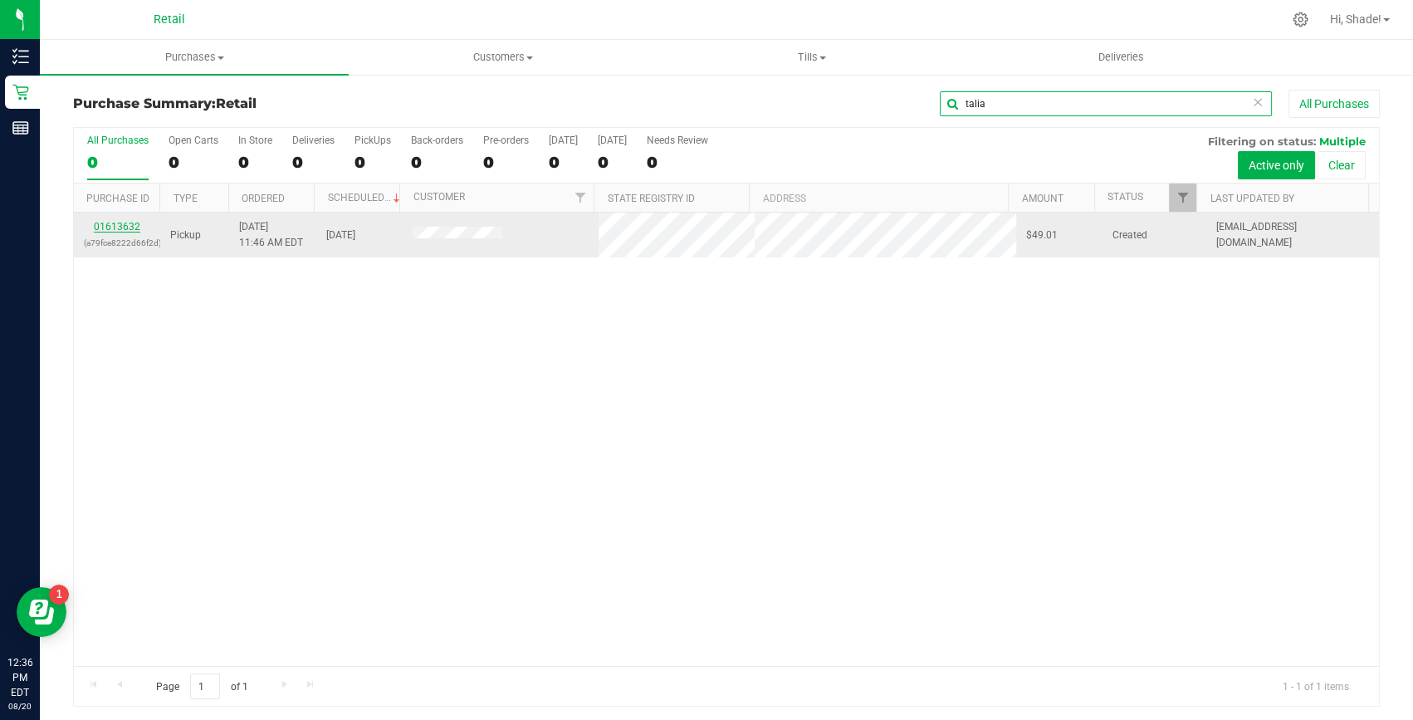
type input "talia"
click at [123, 226] on link "01613632" at bounding box center [117, 227] width 46 height 12
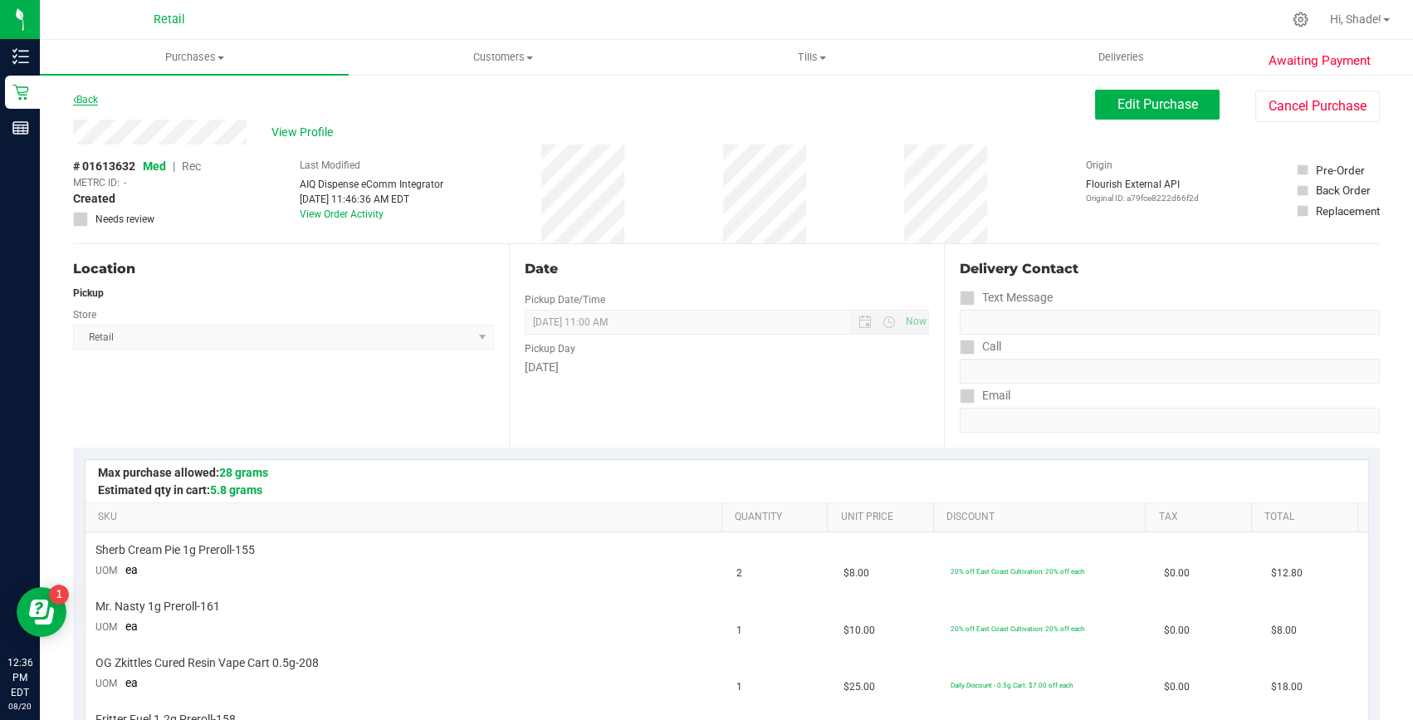
click at [83, 98] on link "Back" at bounding box center [85, 100] width 25 height 12
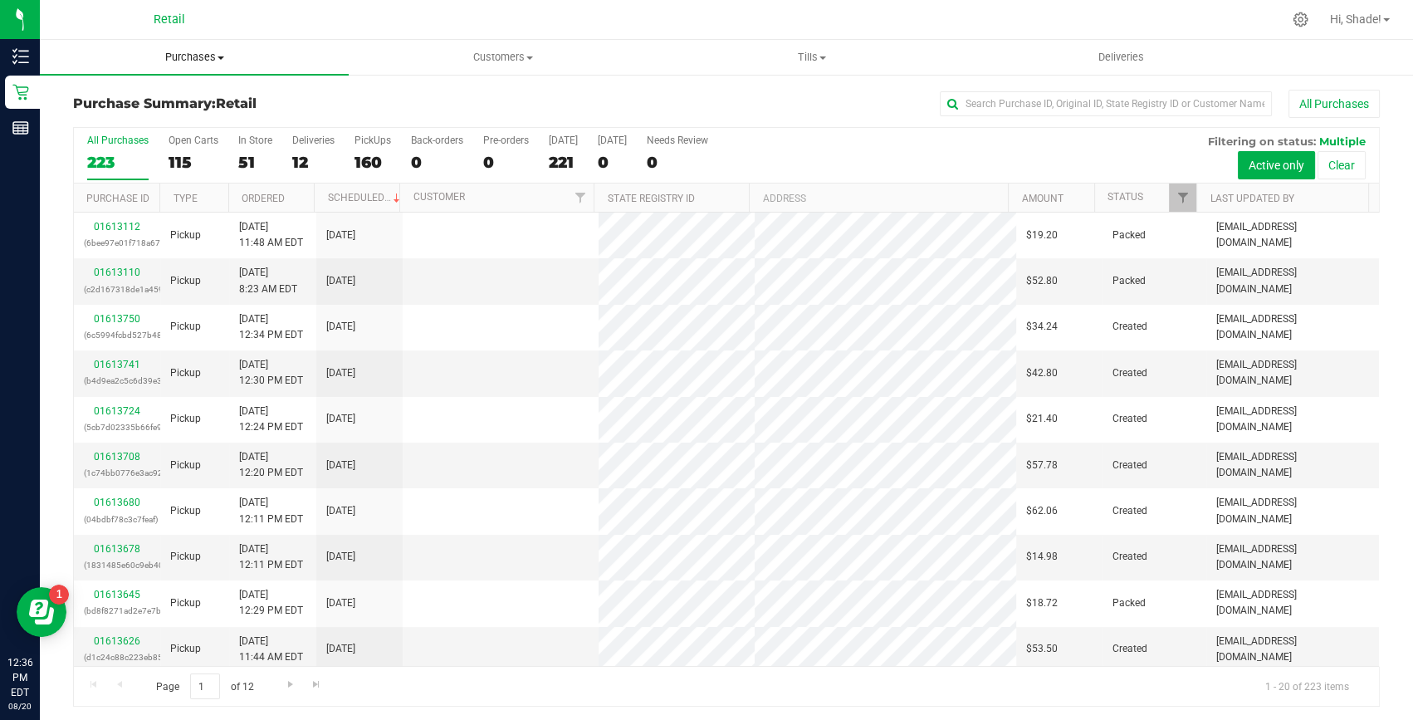
click at [213, 52] on span "Purchases" at bounding box center [194, 57] width 309 height 15
click at [166, 96] on span "Summary of purchases" at bounding box center [125, 100] width 170 height 14
click at [1013, 115] on input "text" at bounding box center [1106, 103] width 332 height 25
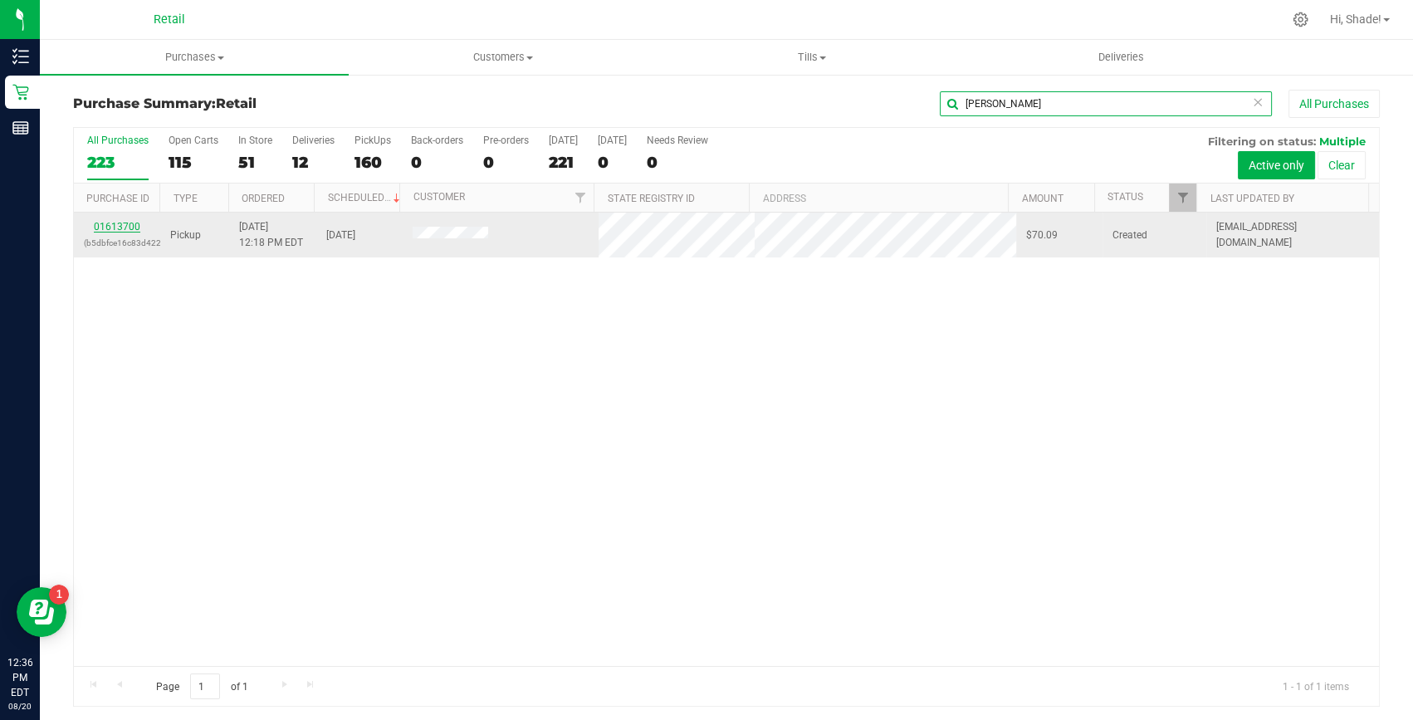
type input "[PERSON_NAME]"
click at [121, 226] on link "01613700" at bounding box center [117, 227] width 46 height 12
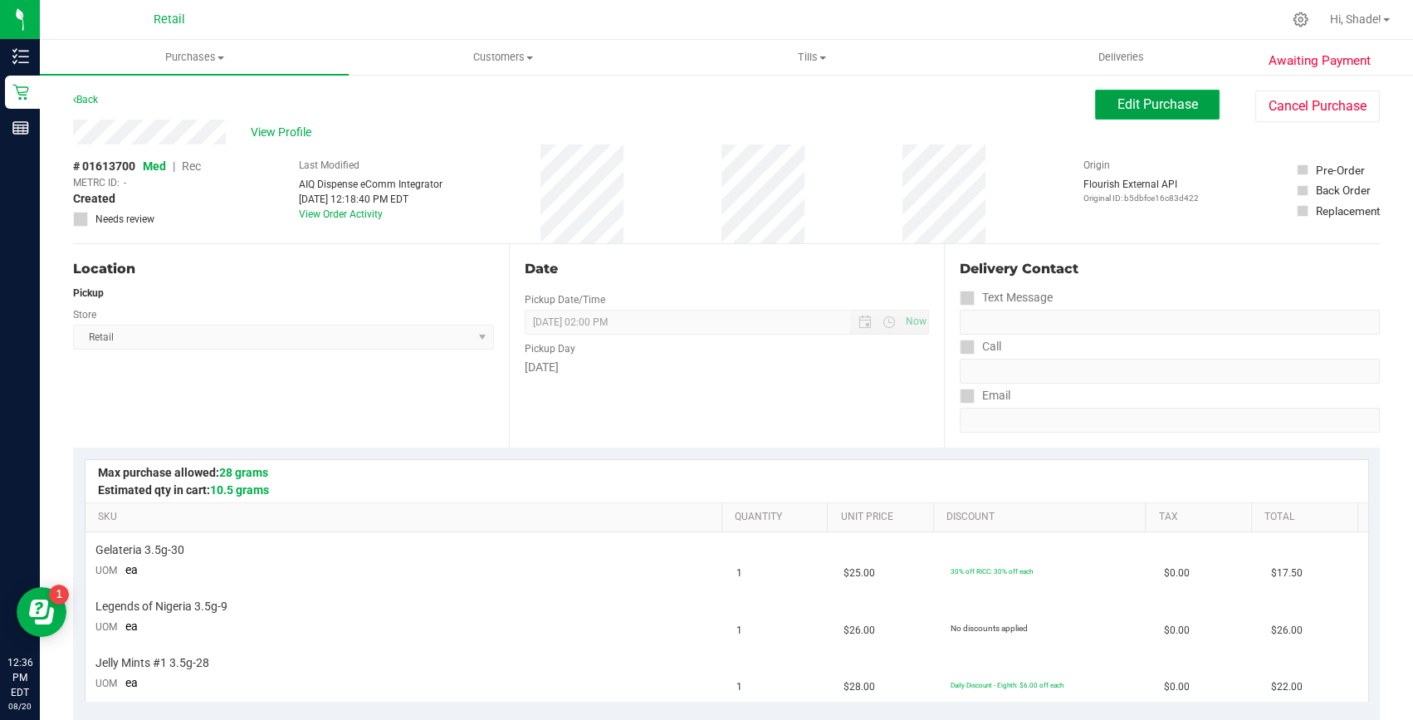
click at [1128, 105] on span "Edit Purchase" at bounding box center [1157, 104] width 81 height 16
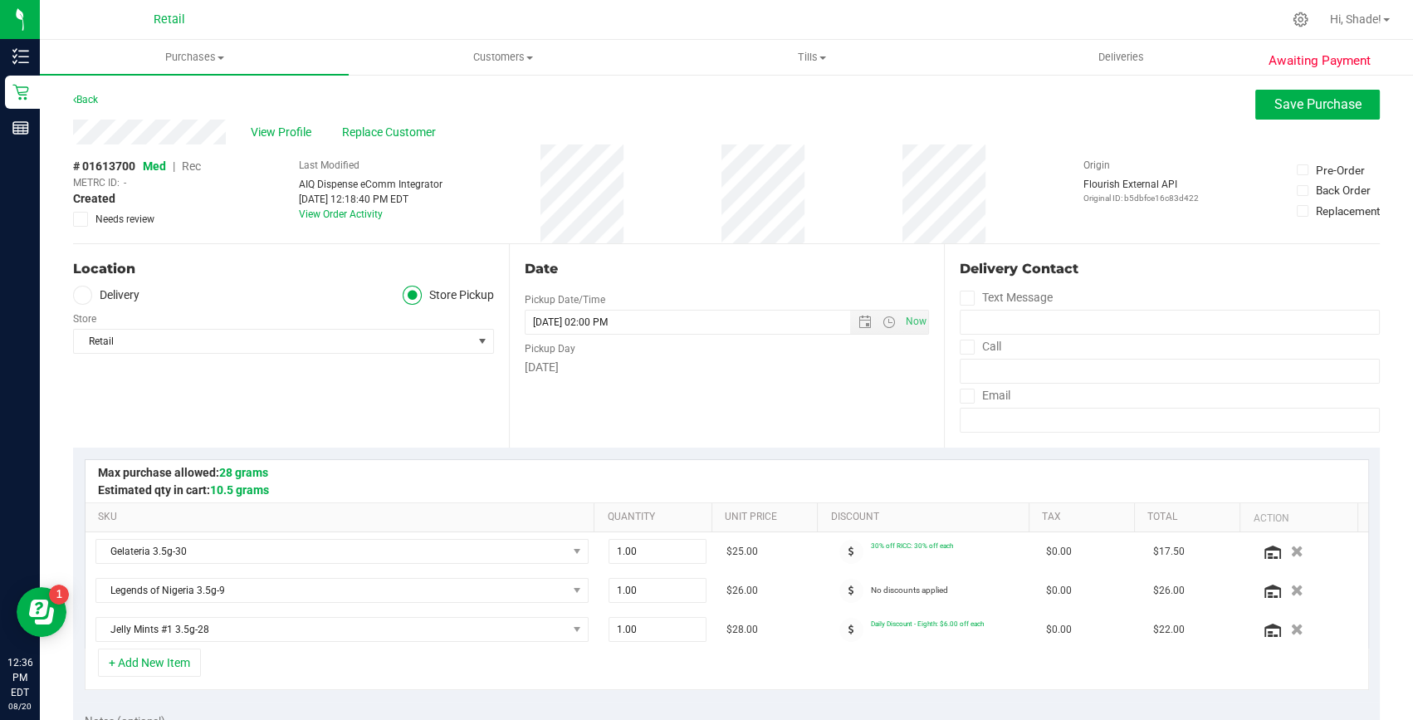
click at [195, 170] on span "Rec" at bounding box center [191, 165] width 19 height 13
click at [1274, 111] on span "Save Purchase" at bounding box center [1317, 104] width 87 height 16
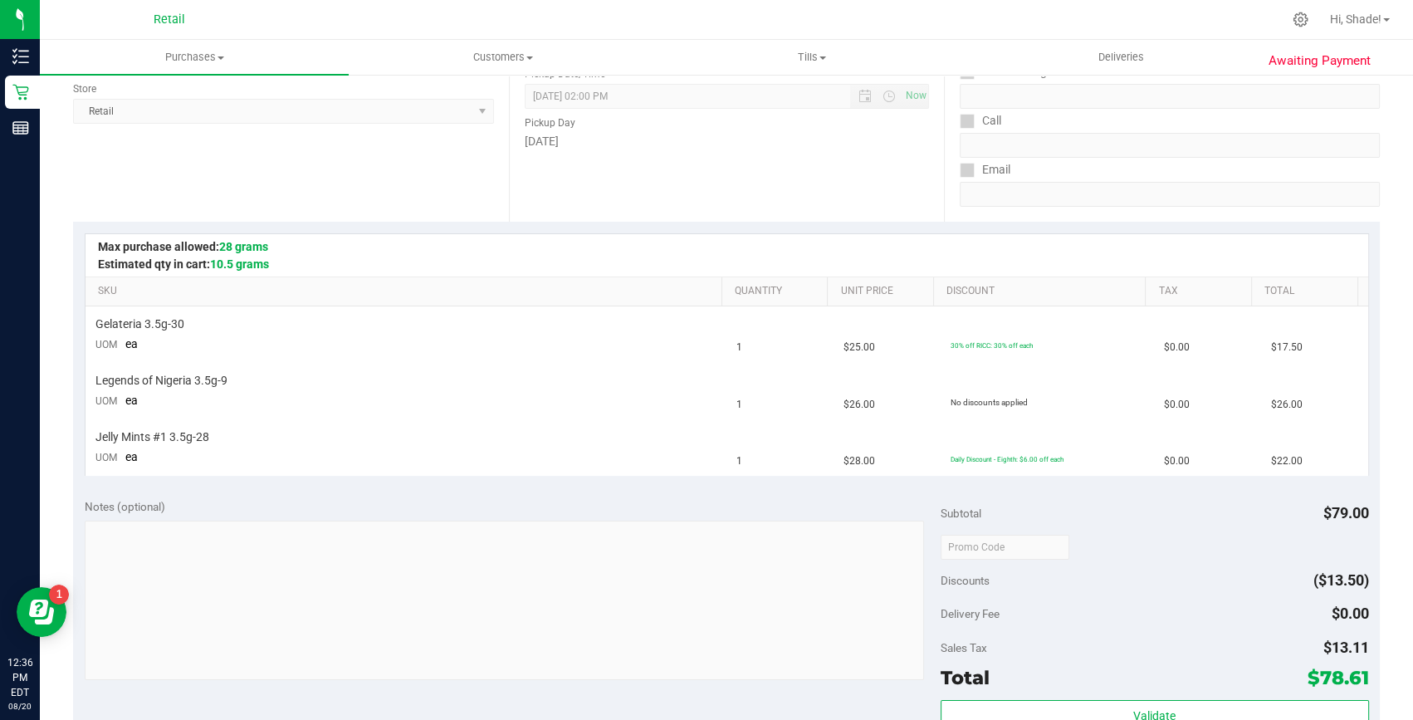
scroll to position [377, 0]
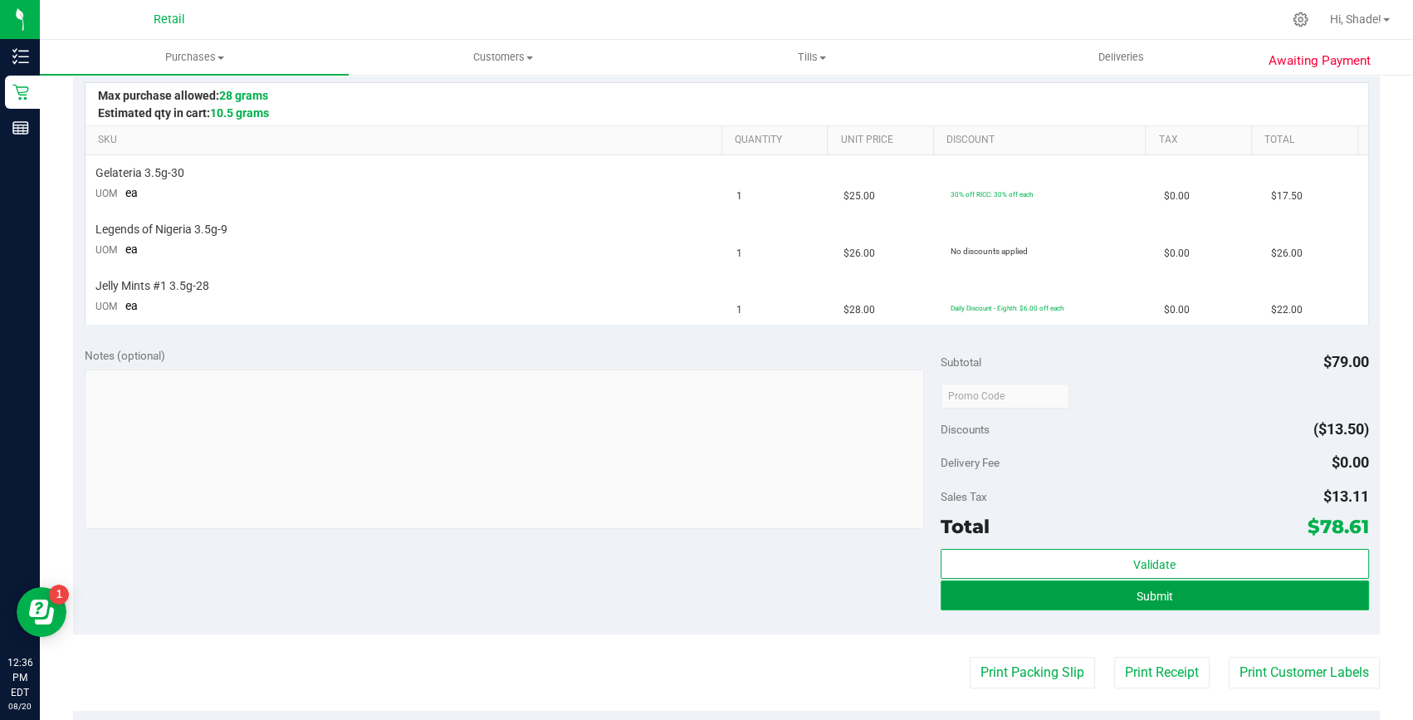
click at [1135, 604] on button "Submit" at bounding box center [1155, 595] width 428 height 30
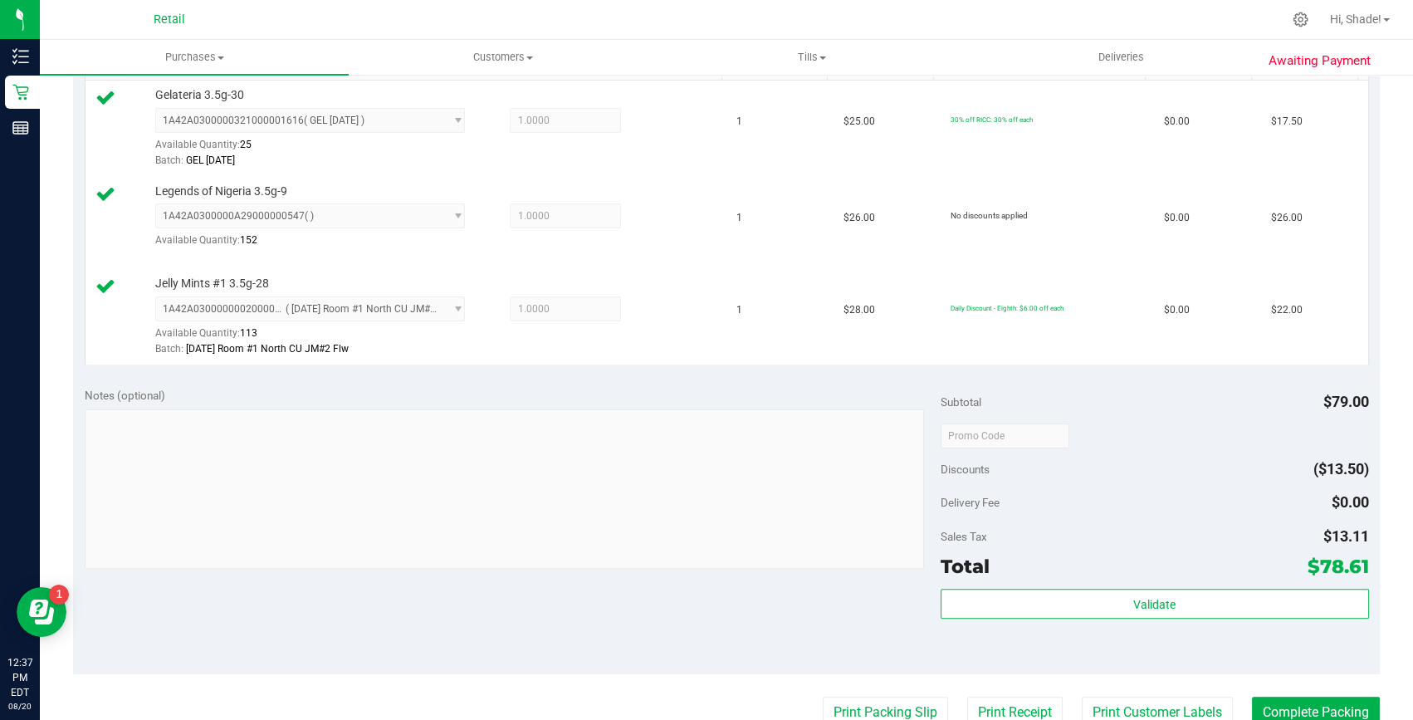
scroll to position [452, 0]
click at [1324, 700] on button "Complete Packing" at bounding box center [1316, 712] width 128 height 32
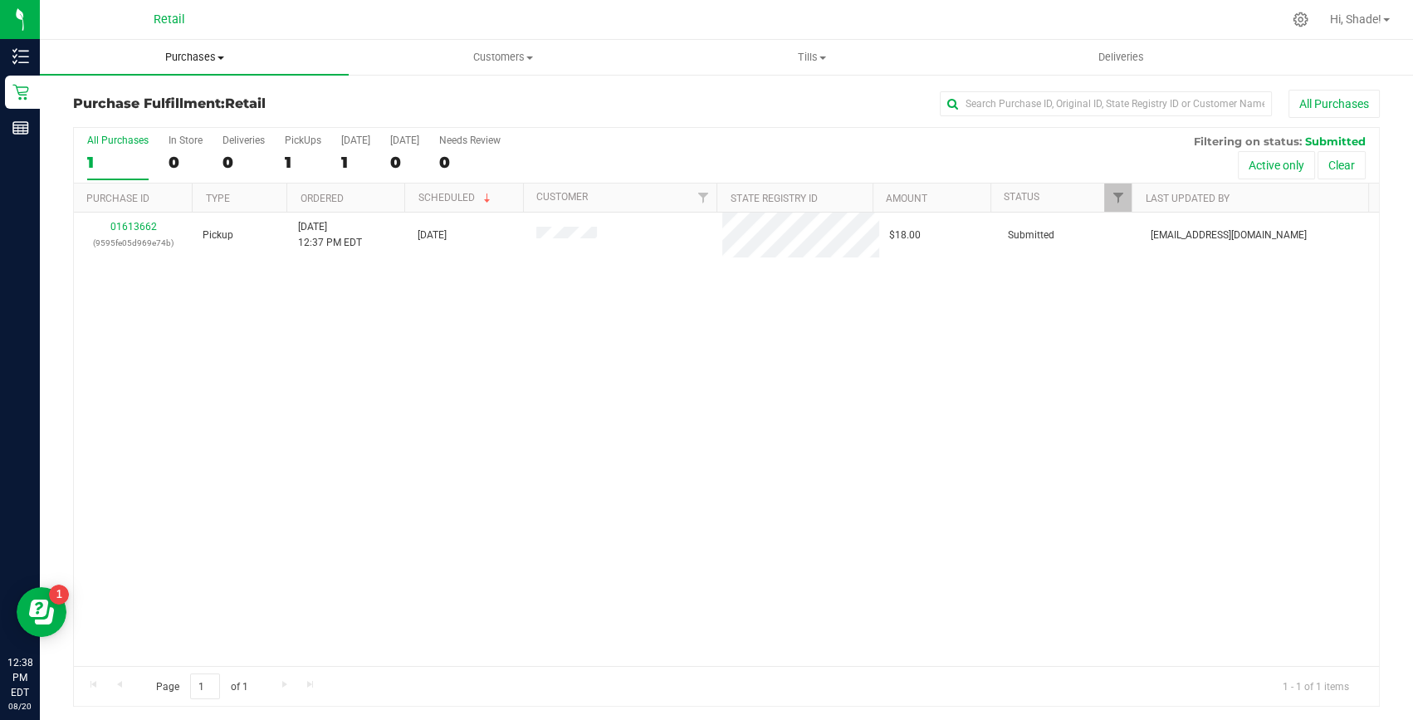
click at [188, 74] on link "Purchases Summary of purchases Fulfillment All purchases" at bounding box center [194, 57] width 309 height 35
click at [193, 64] on span "Purchases" at bounding box center [194, 57] width 309 height 15
click at [192, 56] on span "Purchases" at bounding box center [194, 57] width 309 height 15
click at [178, 88] on ul "Summary of purchases Fulfillment All purchases" at bounding box center [194, 121] width 309 height 90
click at [201, 37] on nav "Retail Hi, Shade!" at bounding box center [726, 20] width 1373 height 40
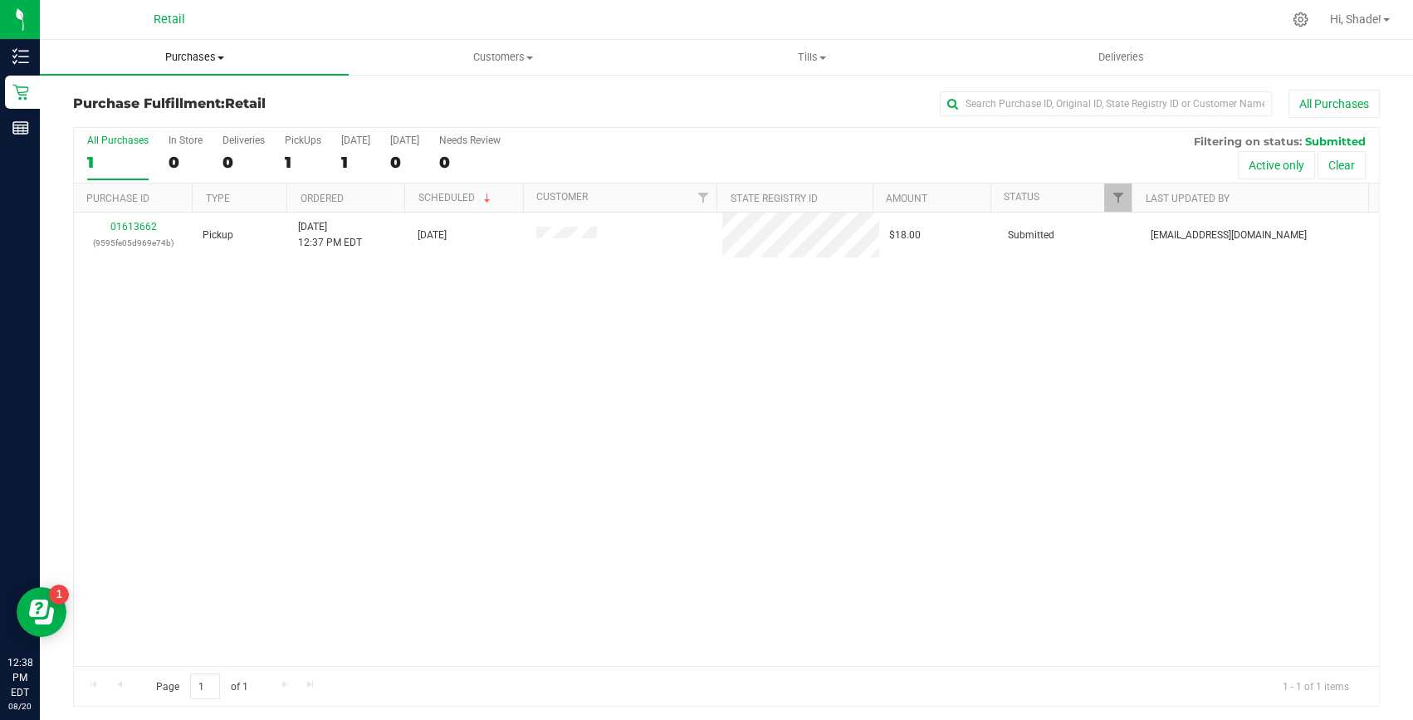
click at [208, 53] on span "Purchases" at bounding box center [194, 57] width 309 height 15
click at [169, 110] on li "Fulfillment" at bounding box center [194, 120] width 309 height 20
click at [203, 61] on span "Purchases" at bounding box center [194, 57] width 309 height 15
click at [212, 45] on uib-tab-heading "Purchases Summary of purchases Fulfillment All purchases" at bounding box center [194, 57] width 309 height 35
click at [217, 61] on span "Purchases" at bounding box center [194, 57] width 309 height 15
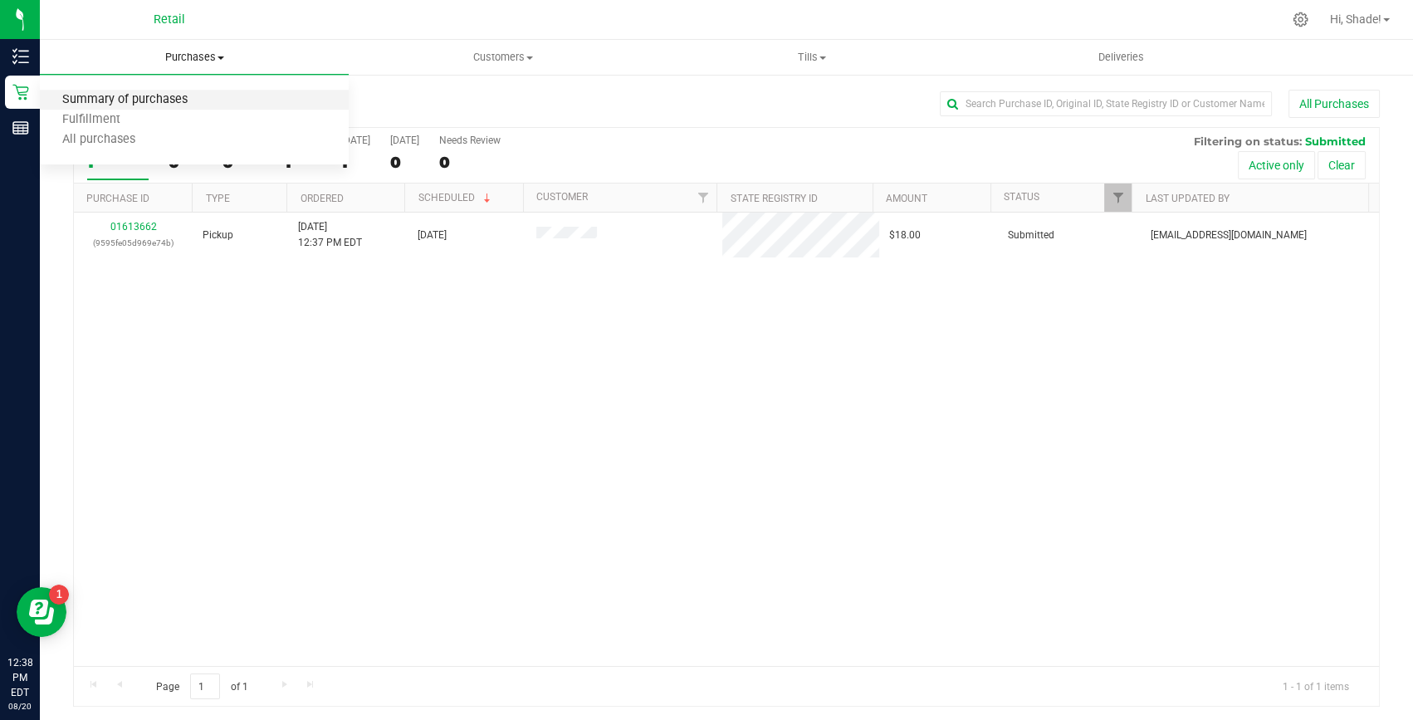
click at [193, 95] on span "Summary of purchases" at bounding box center [125, 100] width 170 height 14
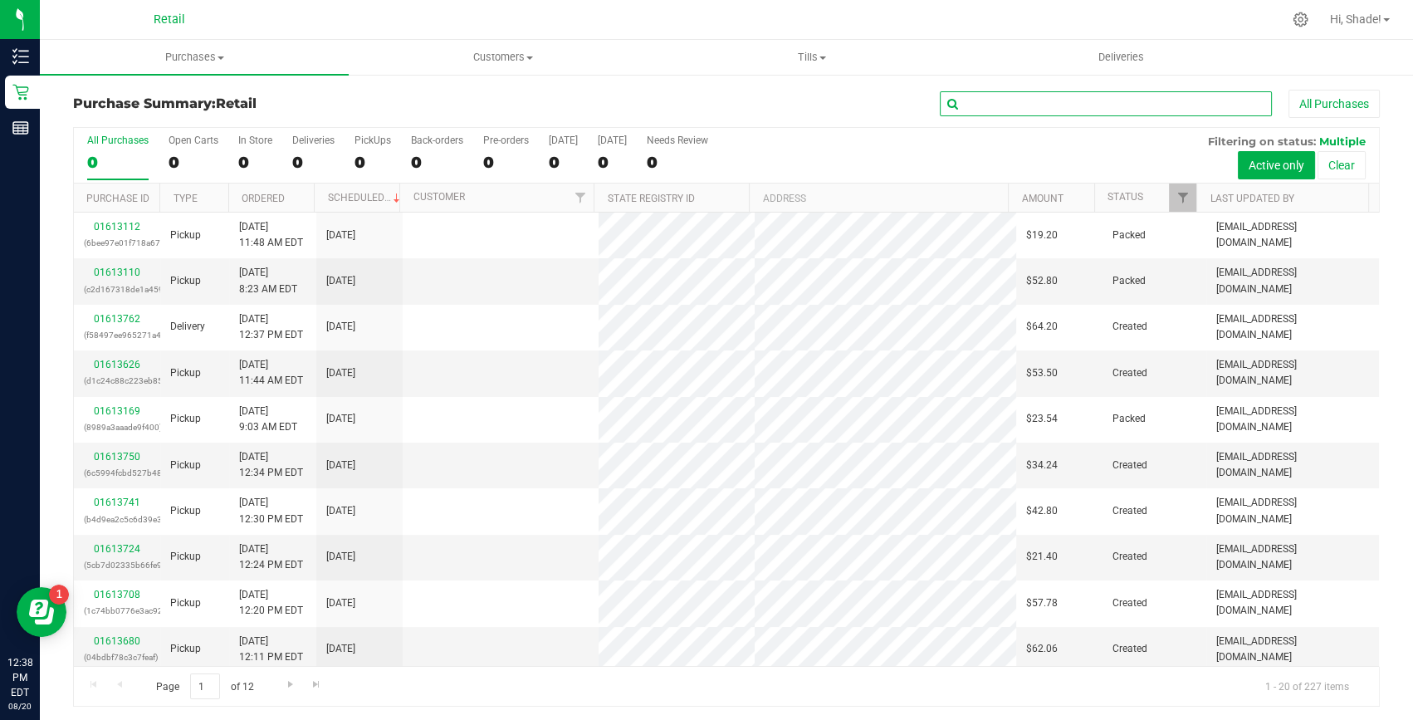
click at [994, 105] on input "text" at bounding box center [1106, 103] width 332 height 25
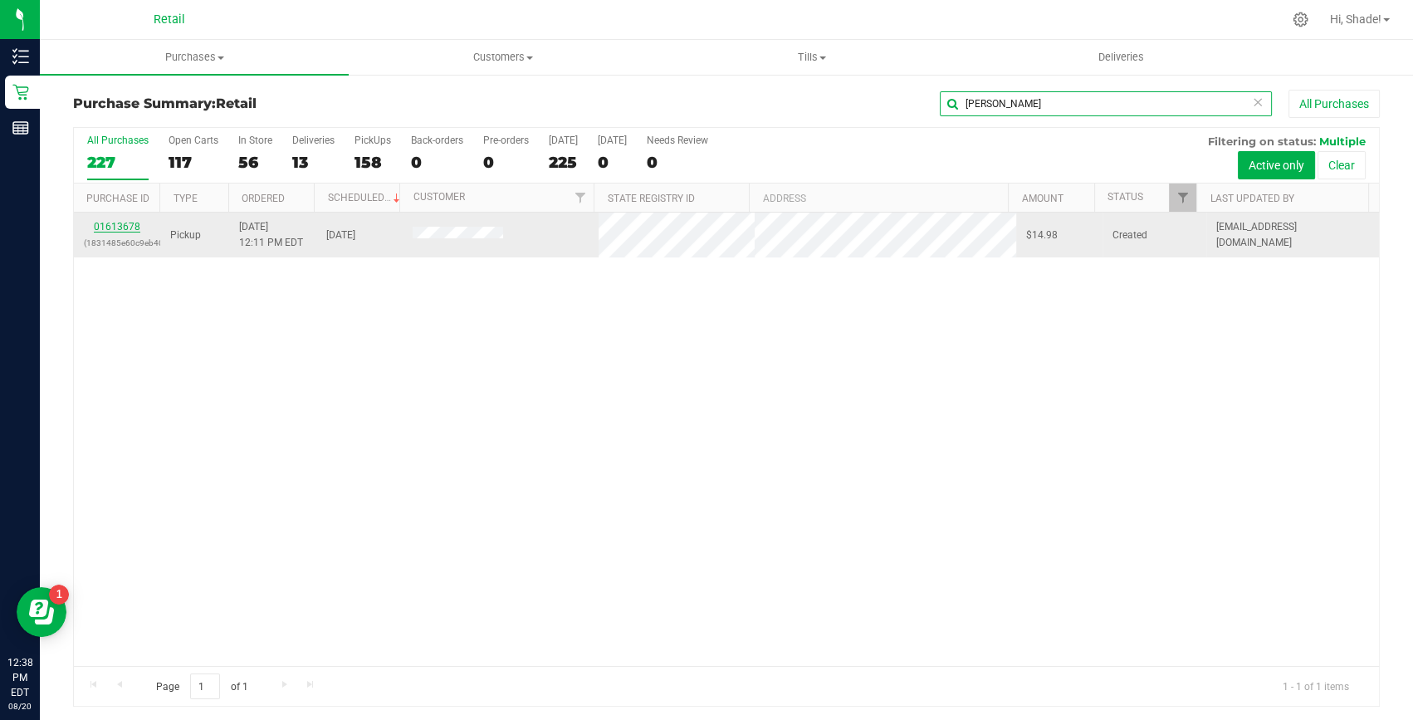
type input "[PERSON_NAME]"
click at [103, 225] on link "01613678" at bounding box center [117, 227] width 46 height 12
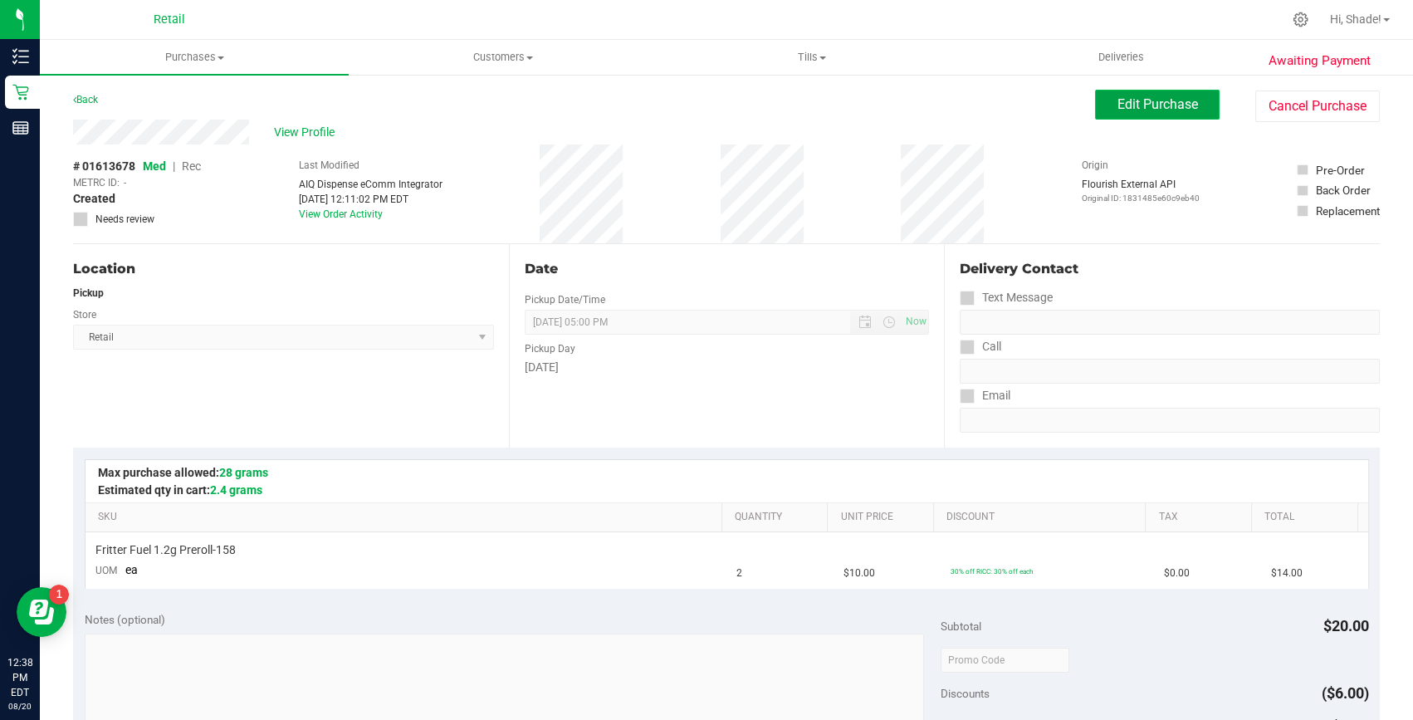
click at [1145, 115] on button "Edit Purchase" at bounding box center [1157, 105] width 125 height 30
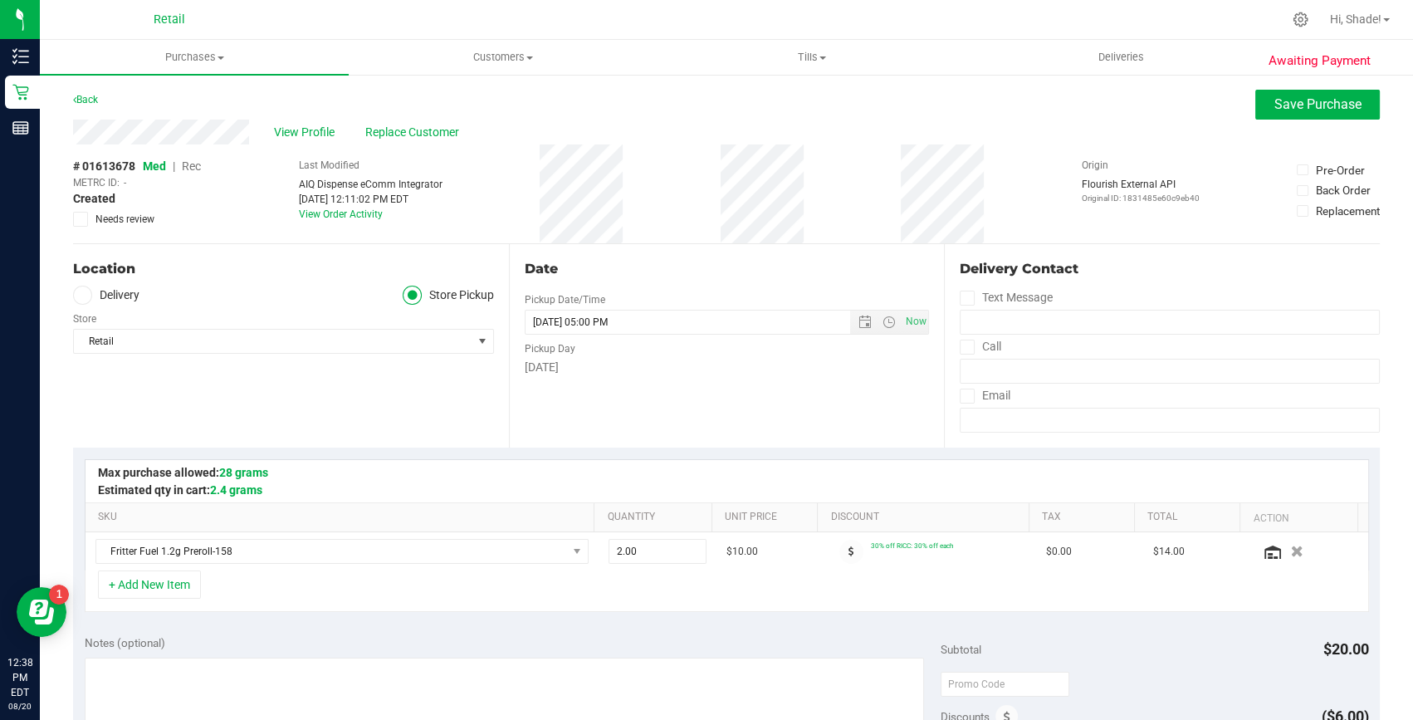
click at [198, 165] on span "Rec" at bounding box center [191, 165] width 19 height 13
drag, startPoint x: 1308, startPoint y: 93, endPoint x: 1317, endPoint y: 93, distance: 9.1
click at [1307, 93] on button "Save Purchase" at bounding box center [1317, 105] width 125 height 30
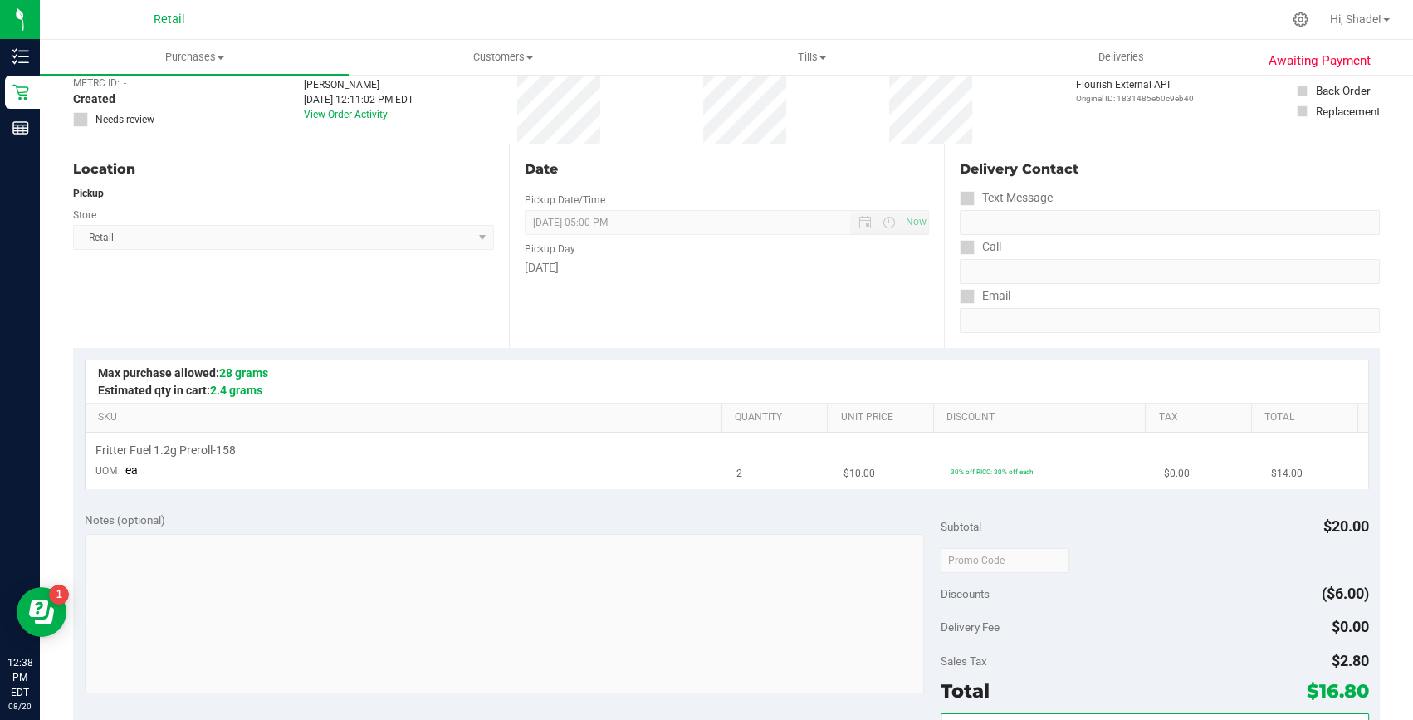
scroll to position [150, 0]
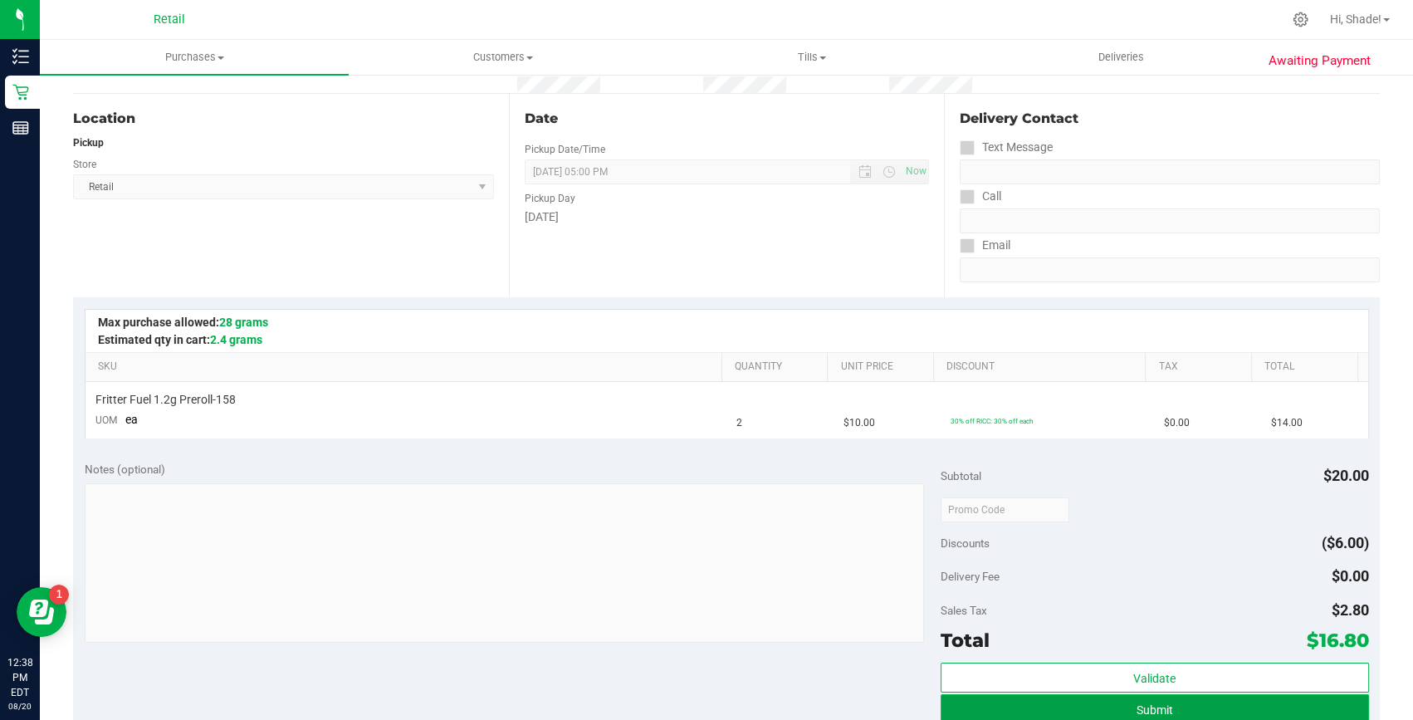
click at [1171, 699] on button "Submit" at bounding box center [1155, 709] width 428 height 30
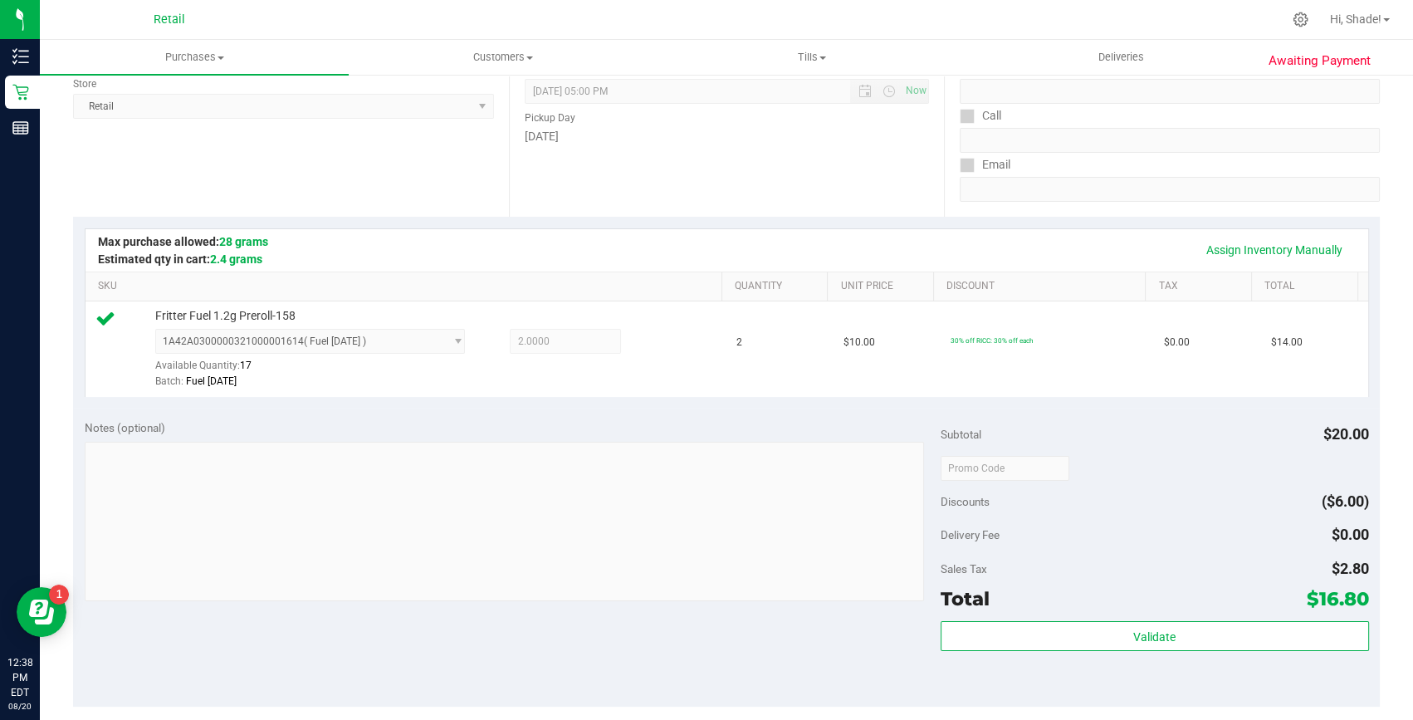
scroll to position [377, 0]
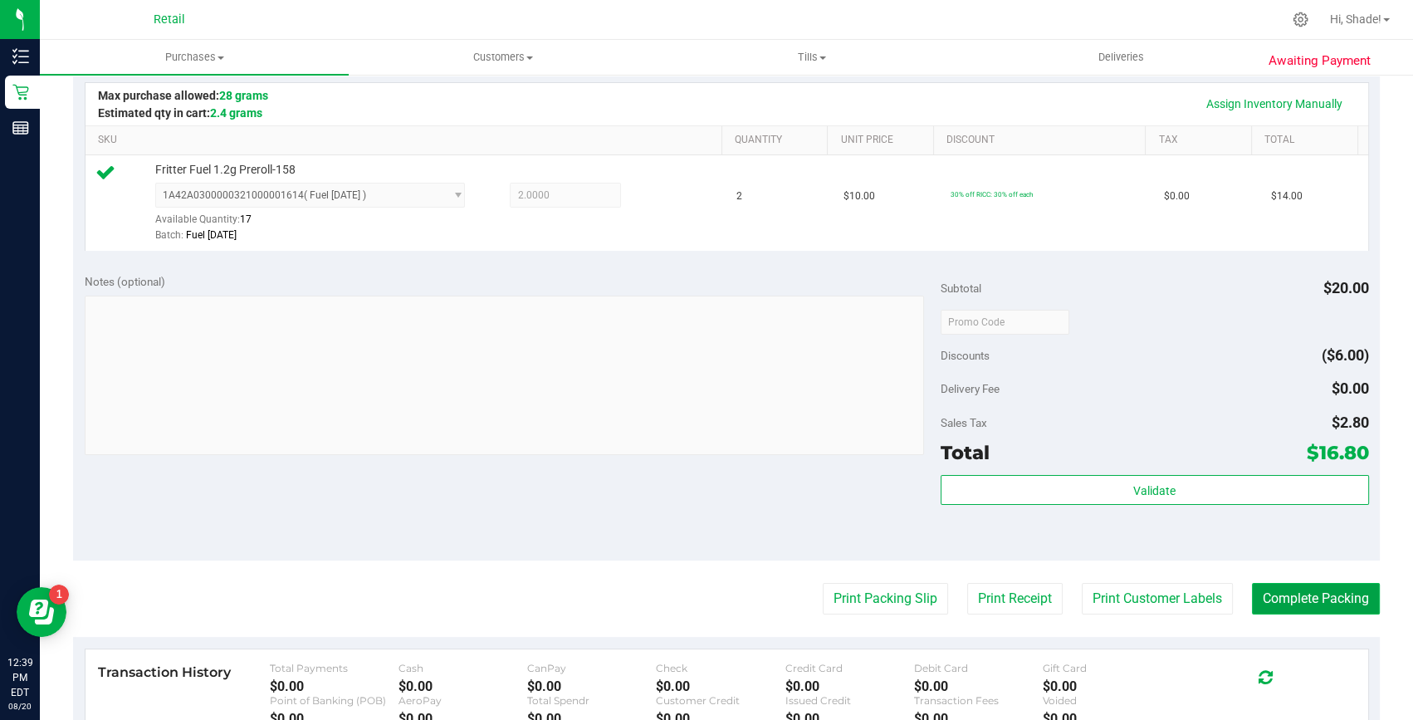
click at [1253, 594] on button "Complete Packing" at bounding box center [1316, 599] width 128 height 32
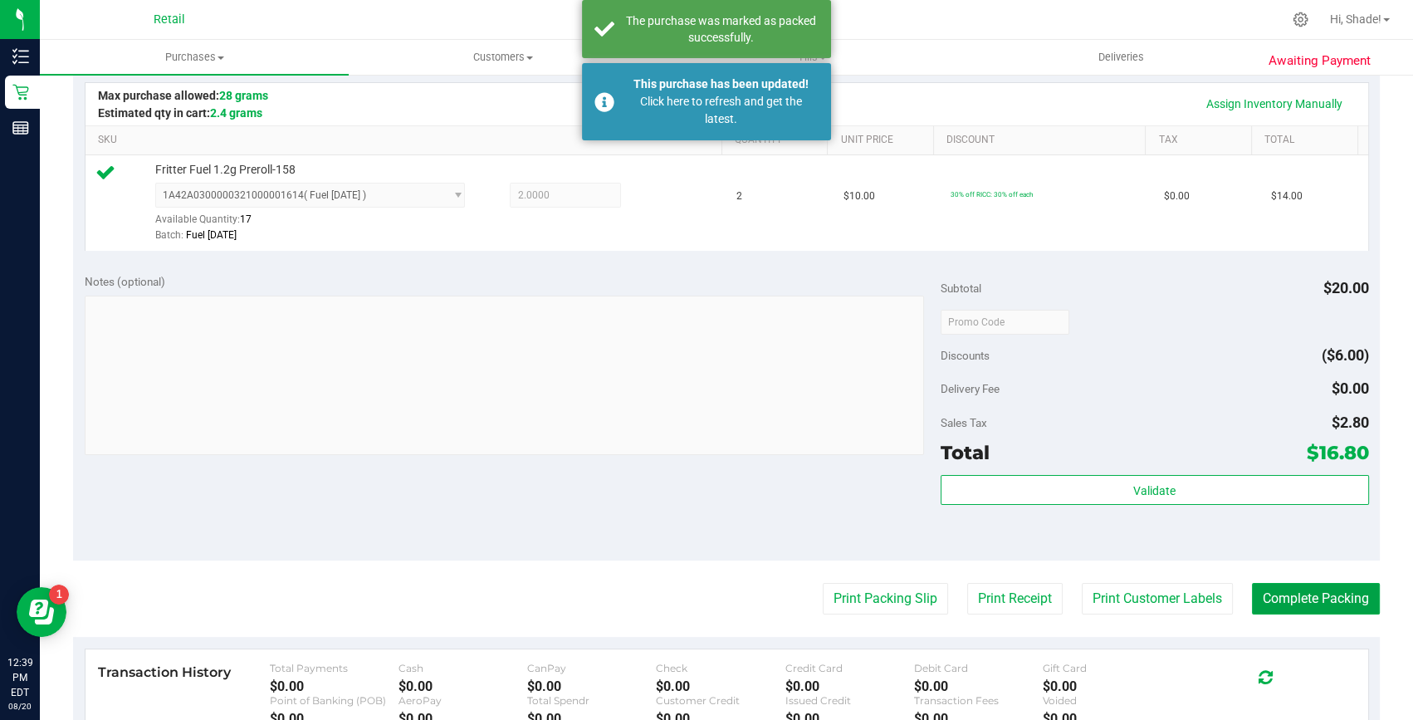
scroll to position [0, 0]
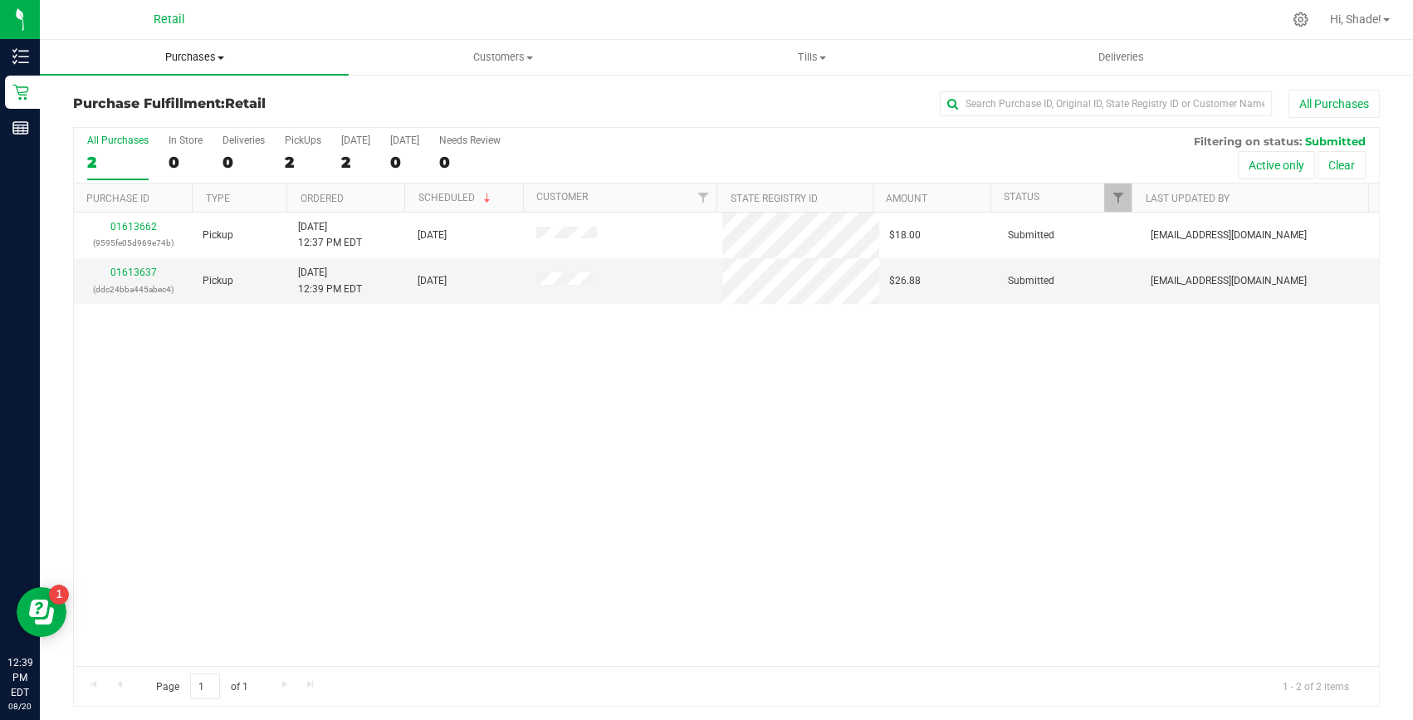
click at [220, 63] on span "Purchases" at bounding box center [194, 57] width 309 height 15
click at [209, 98] on li "Summary of purchases" at bounding box center [194, 100] width 309 height 20
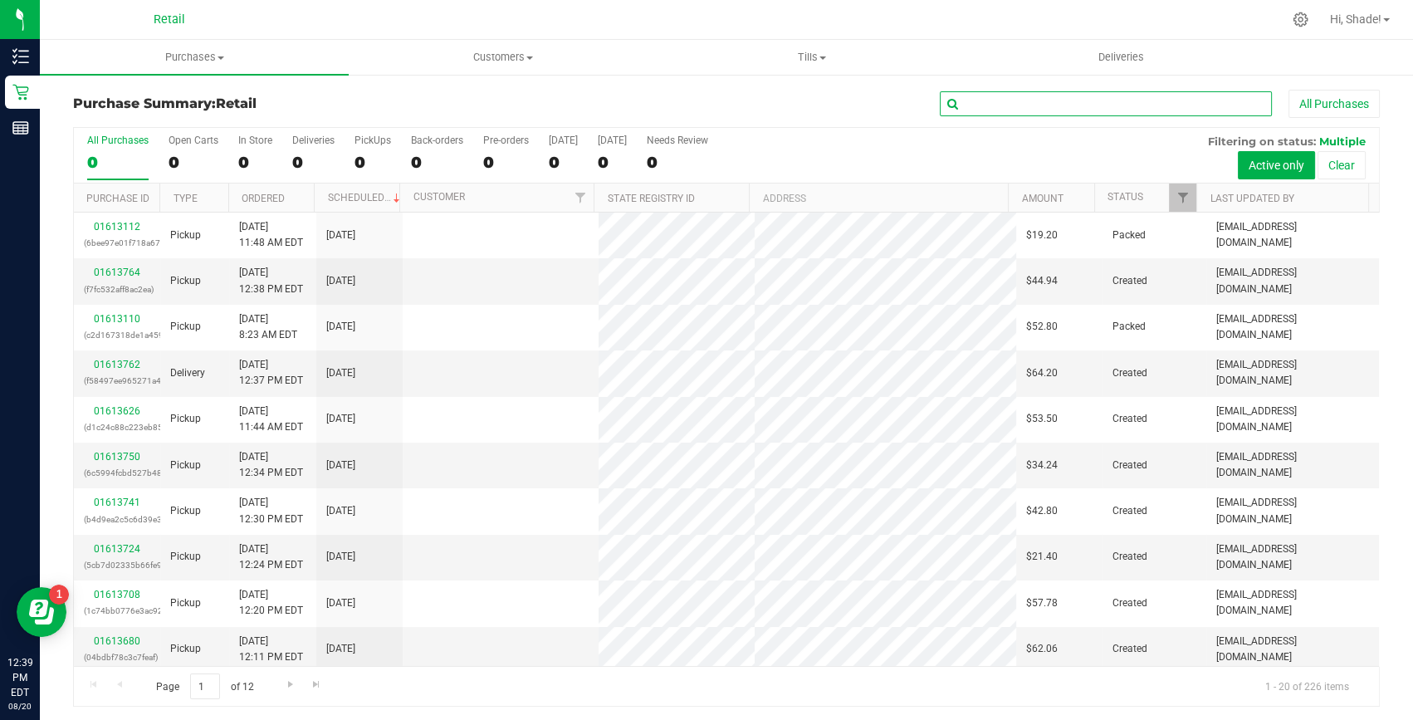
click at [1040, 96] on input "text" at bounding box center [1106, 103] width 332 height 25
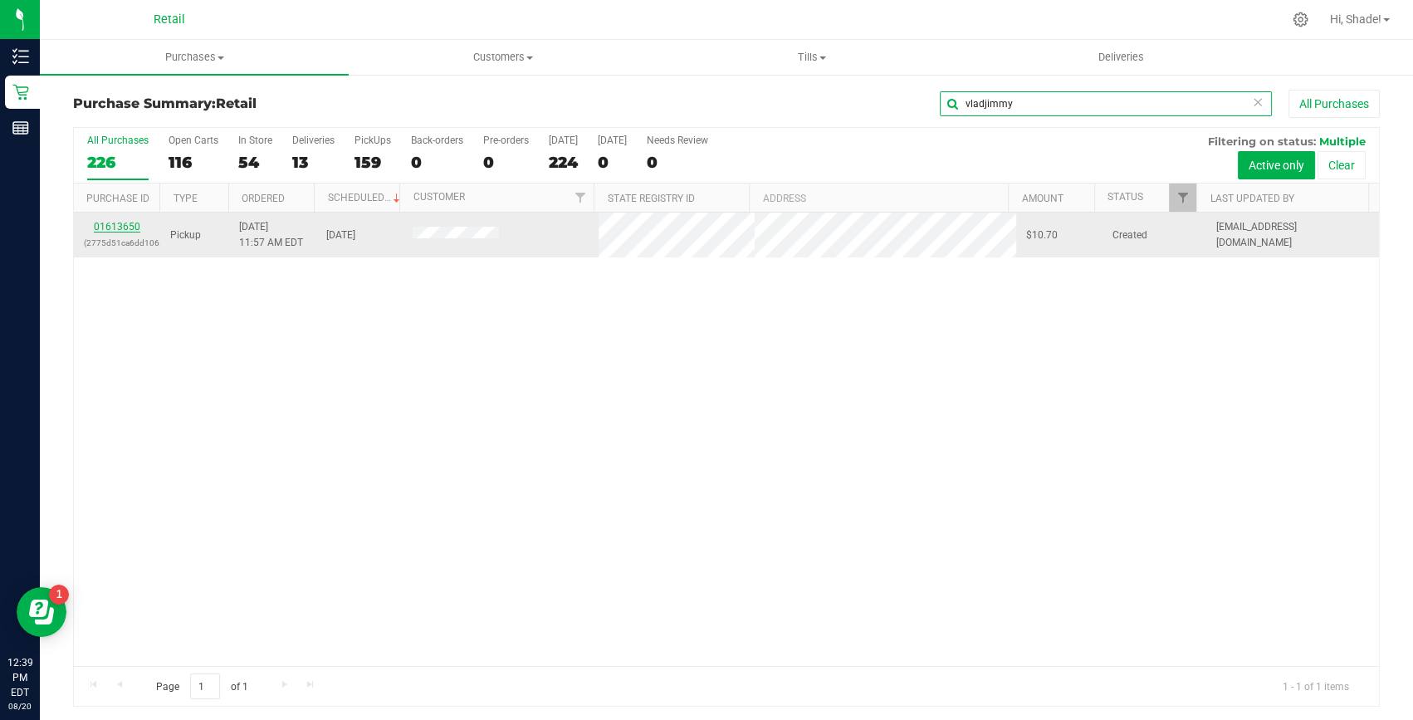
type input "vladjimmy"
click at [113, 222] on link "01613650" at bounding box center [117, 227] width 46 height 12
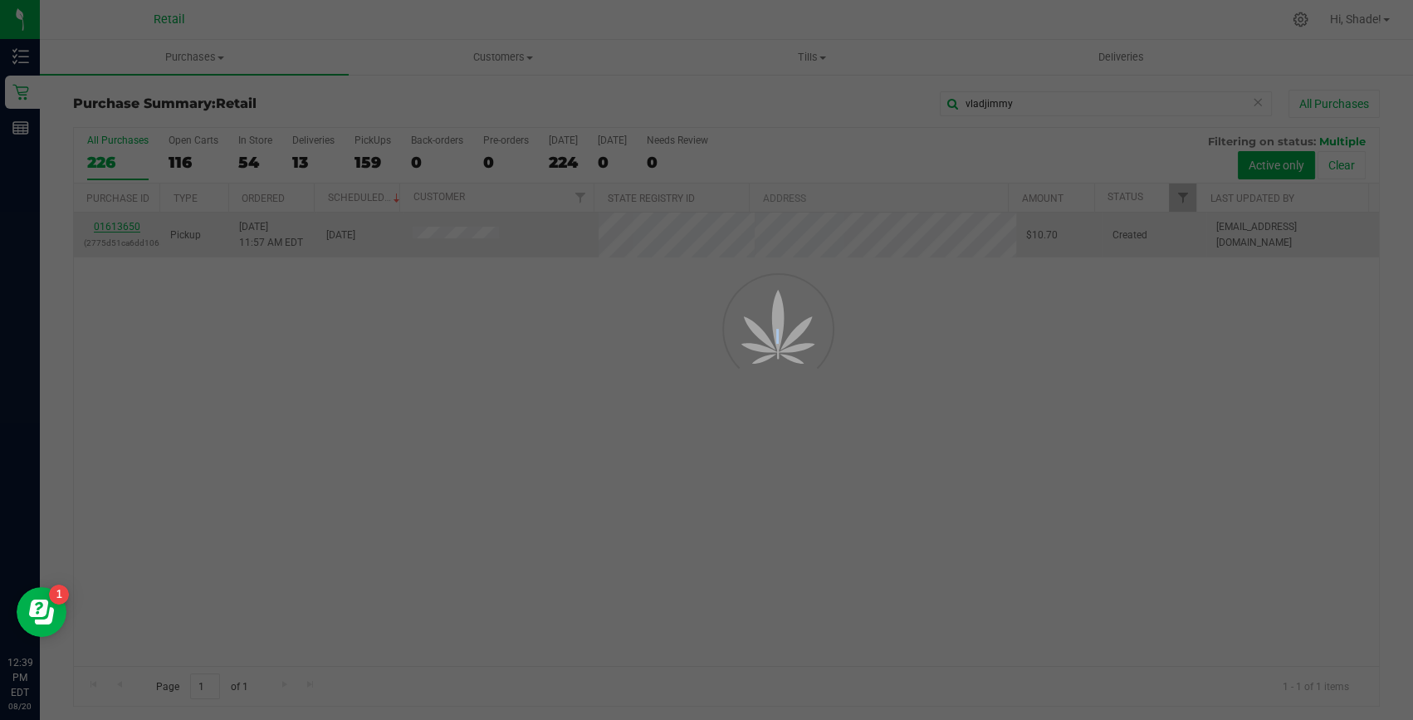
click at [113, 222] on div at bounding box center [706, 360] width 1413 height 720
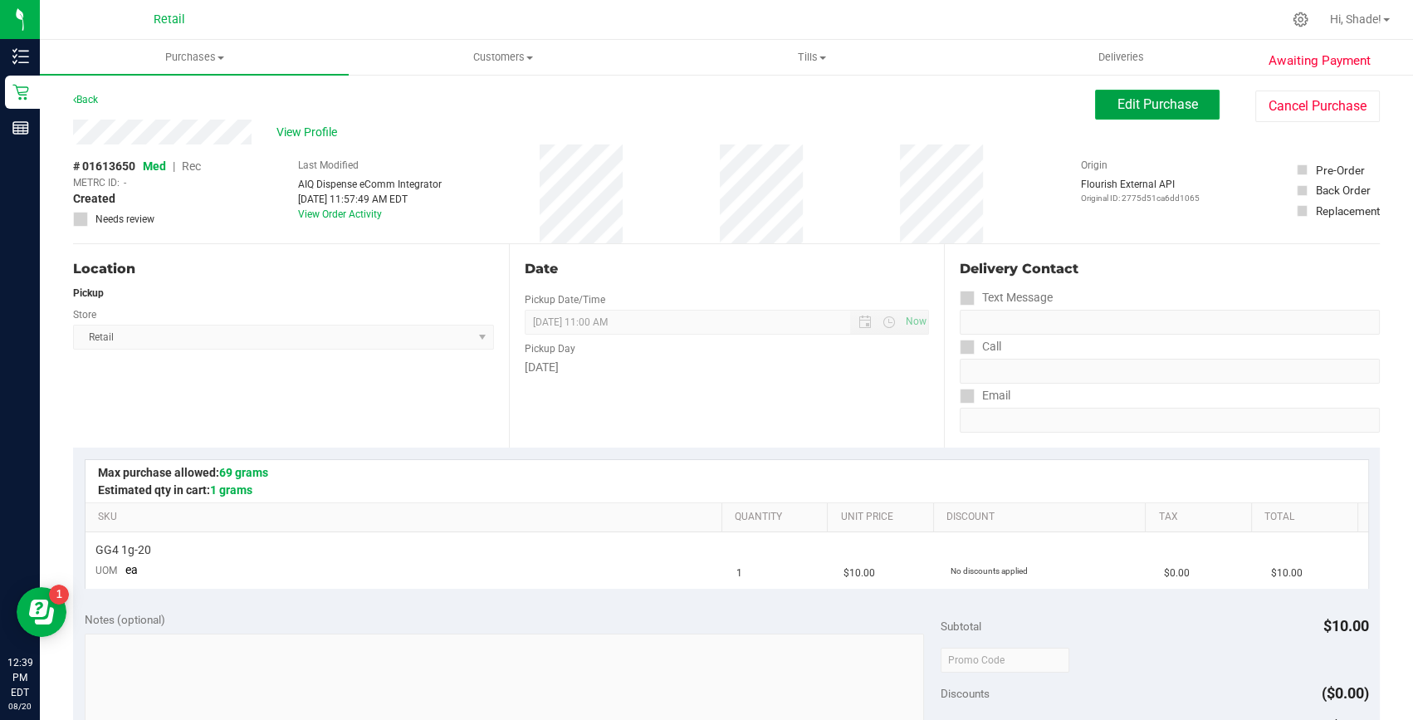
drag, startPoint x: 1189, startPoint y: 113, endPoint x: 1164, endPoint y: 123, distance: 26.8
click at [1188, 113] on button "Edit Purchase" at bounding box center [1157, 105] width 125 height 30
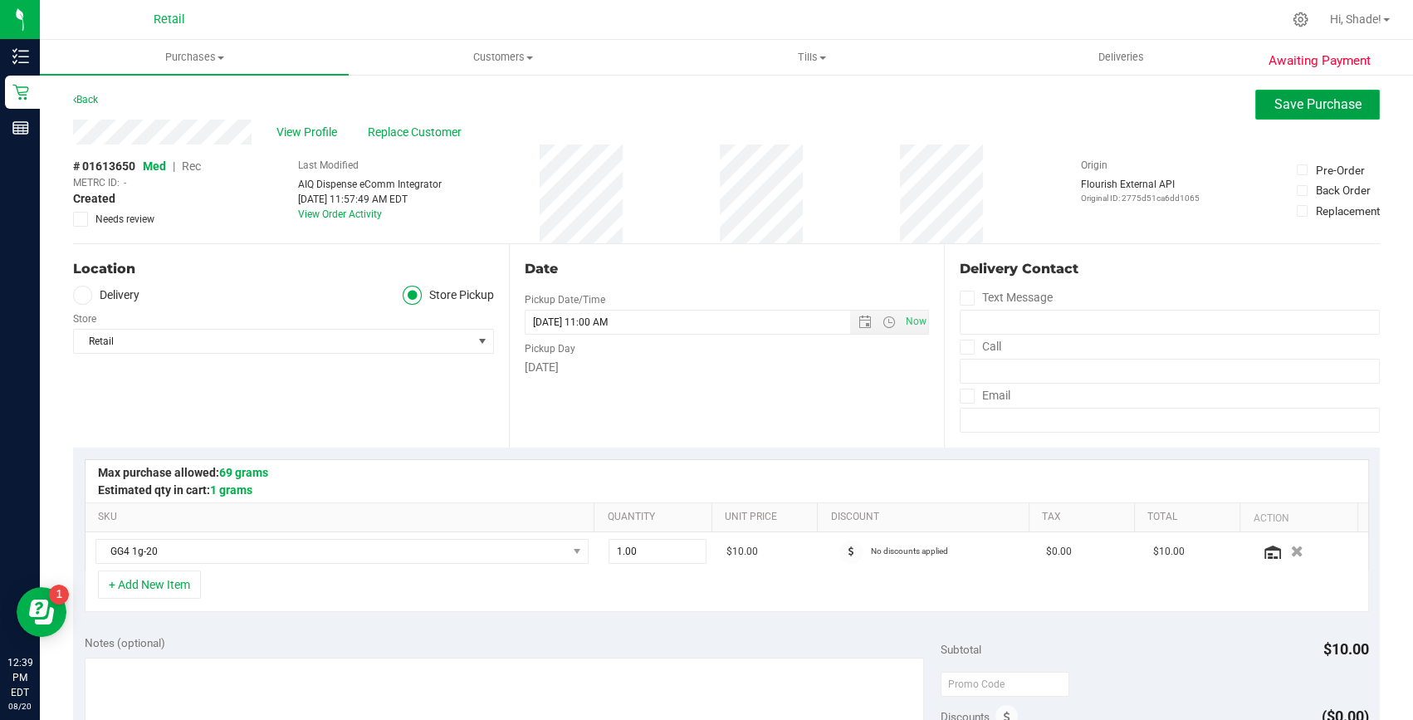
click at [1298, 112] on button "Save Purchase" at bounding box center [1317, 105] width 125 height 30
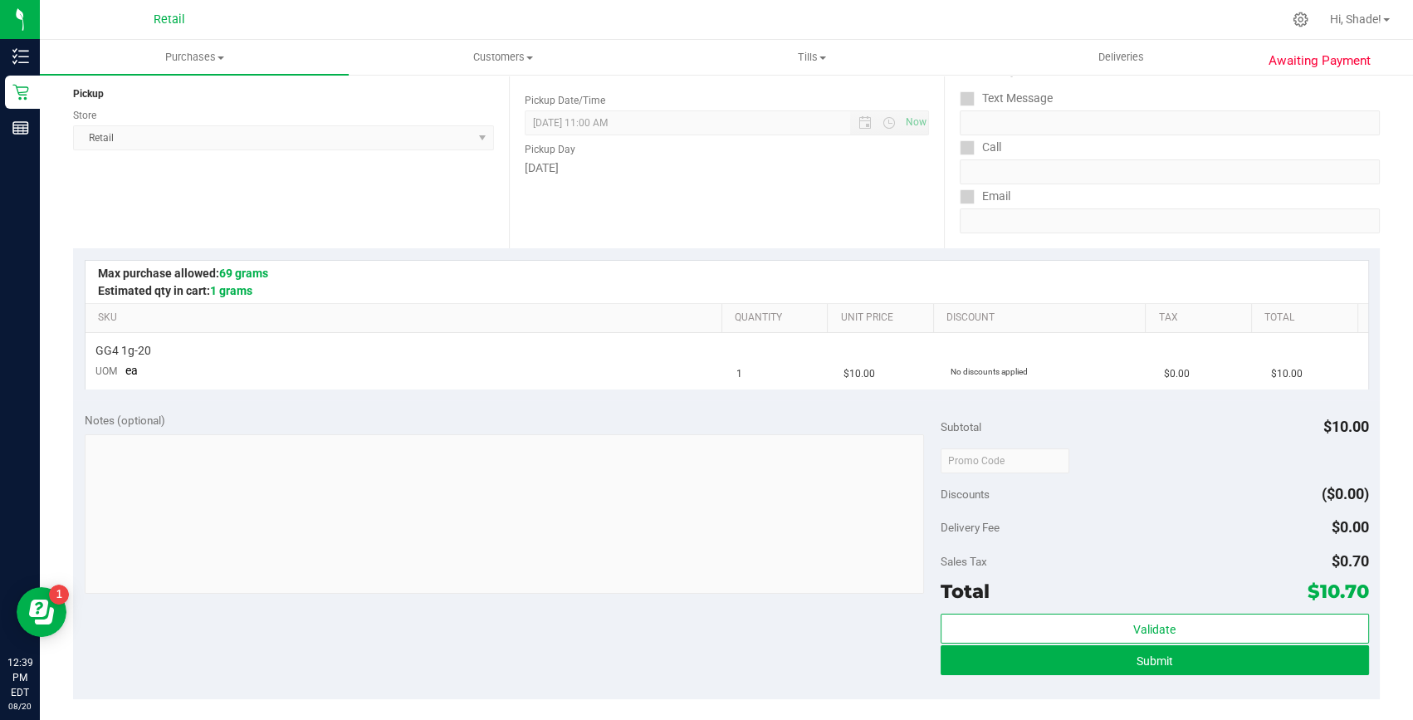
scroll to position [226, 0]
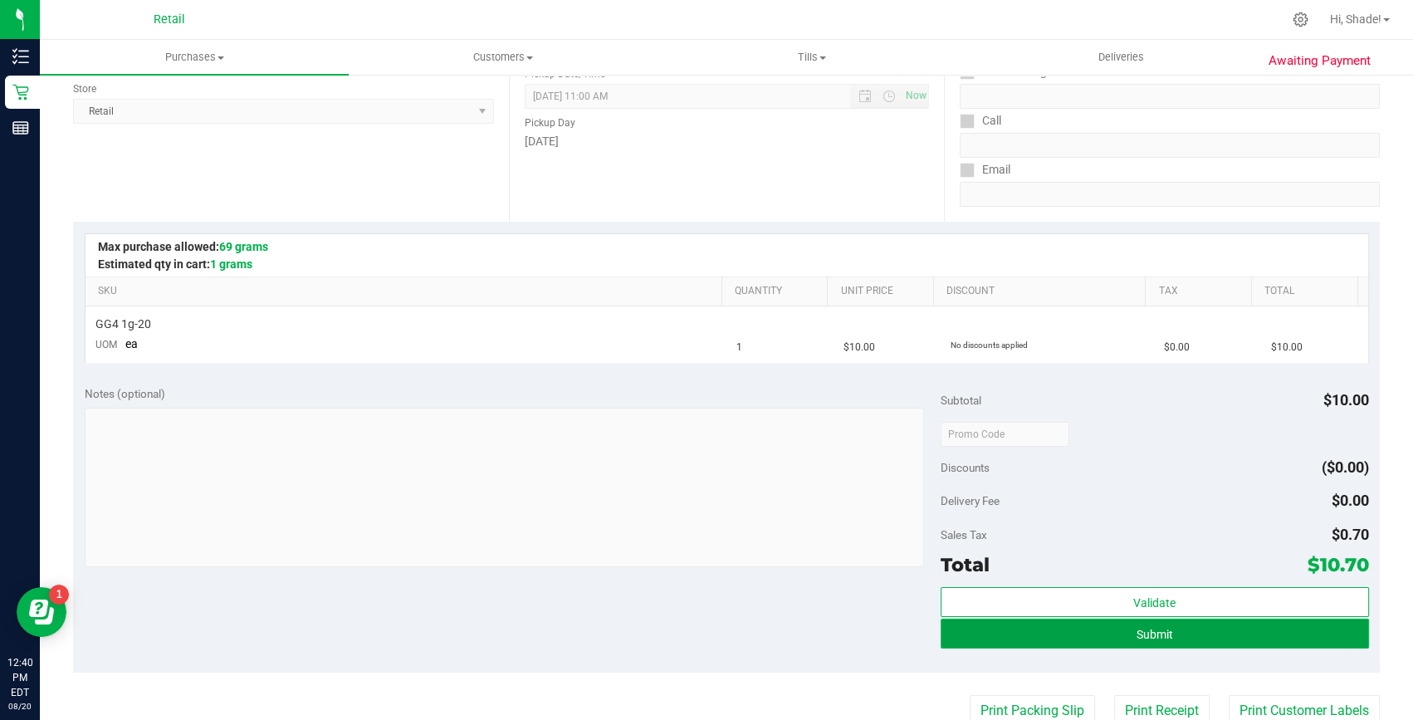
click at [1072, 639] on button "Submit" at bounding box center [1155, 633] width 428 height 30
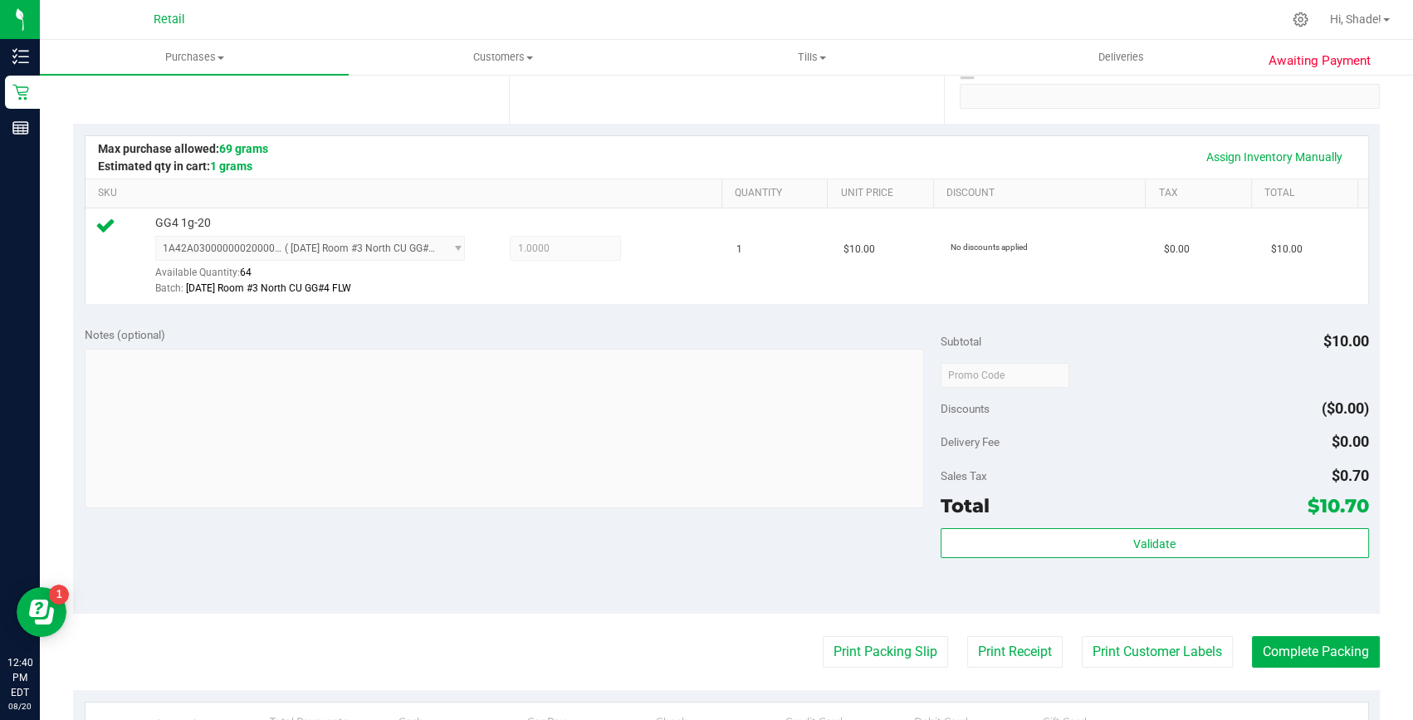
scroll to position [452, 0]
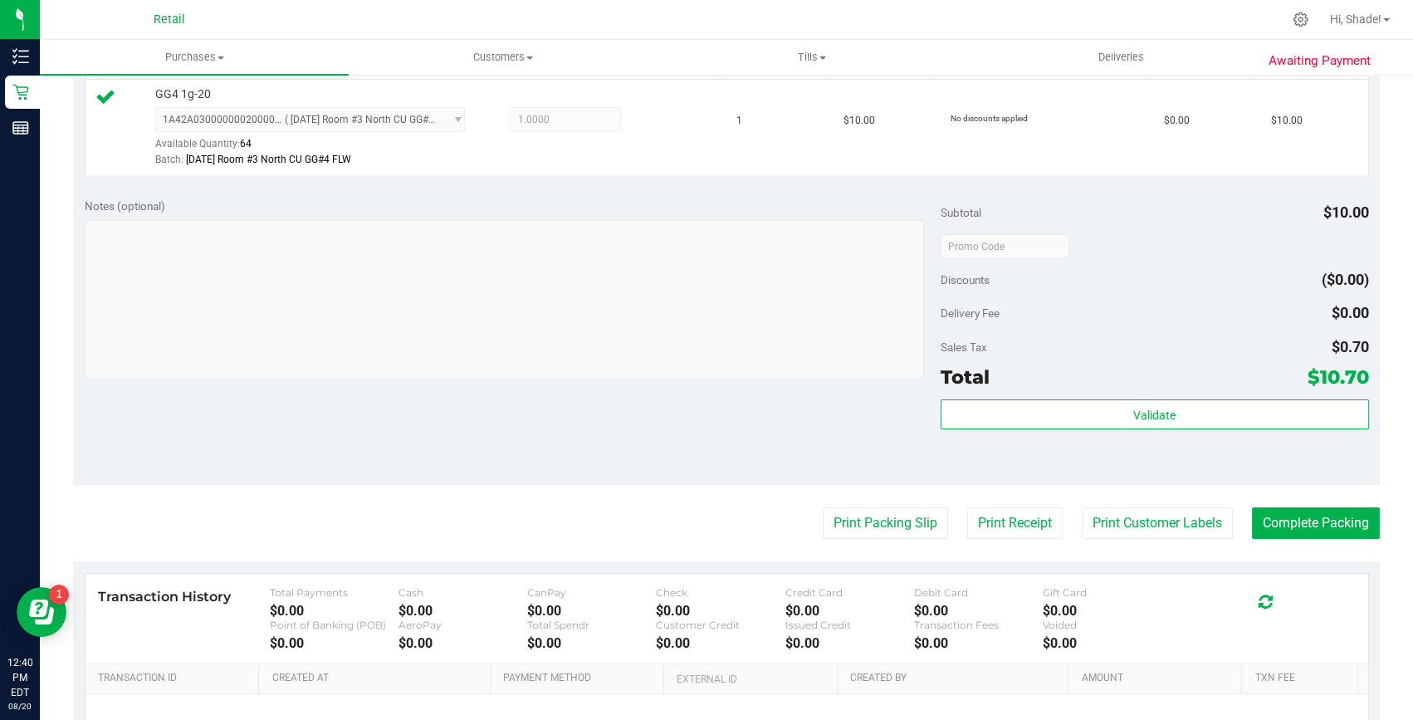
click at [1303, 539] on purchase-details "Back Edit Purchase Cancel Purchase View Profile # 01613650 Med | Rec METRC ID: …" at bounding box center [726, 254] width 1307 height 1234
click at [1306, 531] on button "Complete Packing" at bounding box center [1316, 523] width 128 height 32
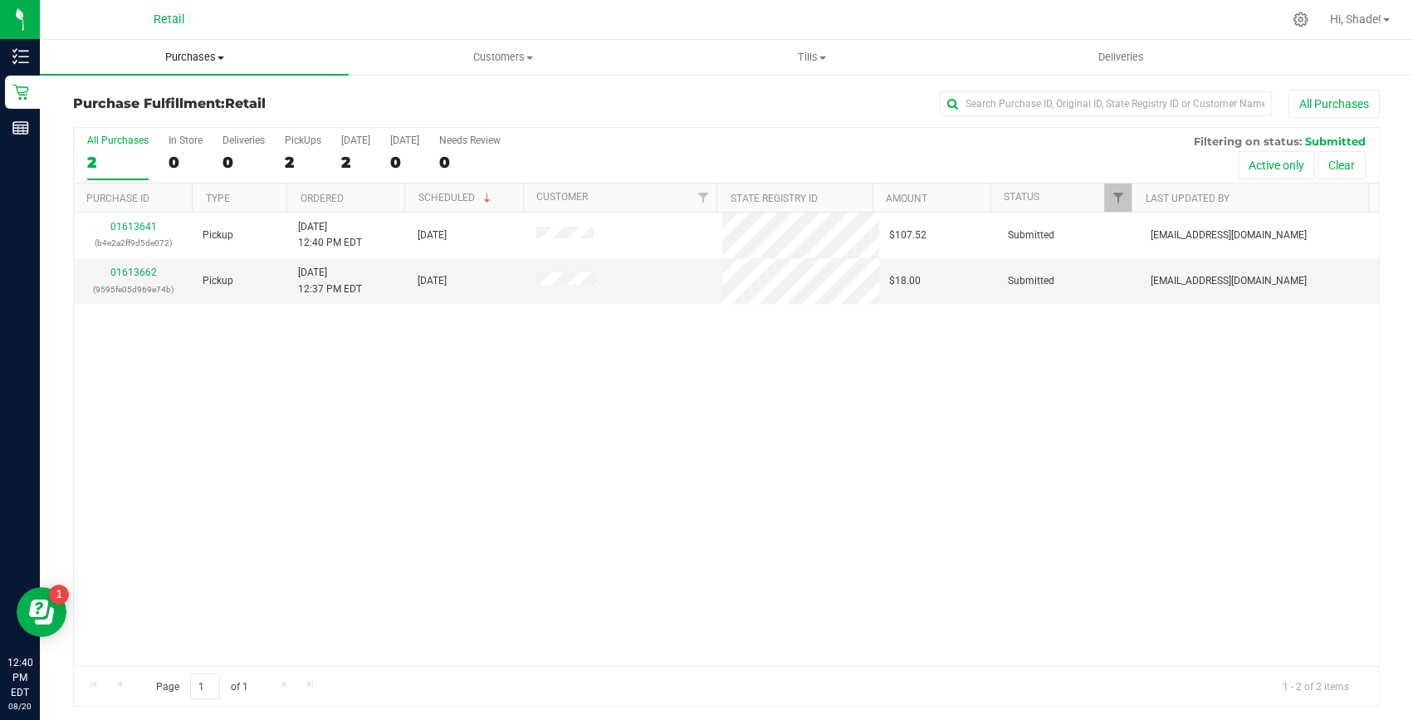
click at [217, 52] on span "Purchases" at bounding box center [194, 57] width 309 height 15
click at [180, 93] on span "Summary of purchases" at bounding box center [125, 100] width 170 height 14
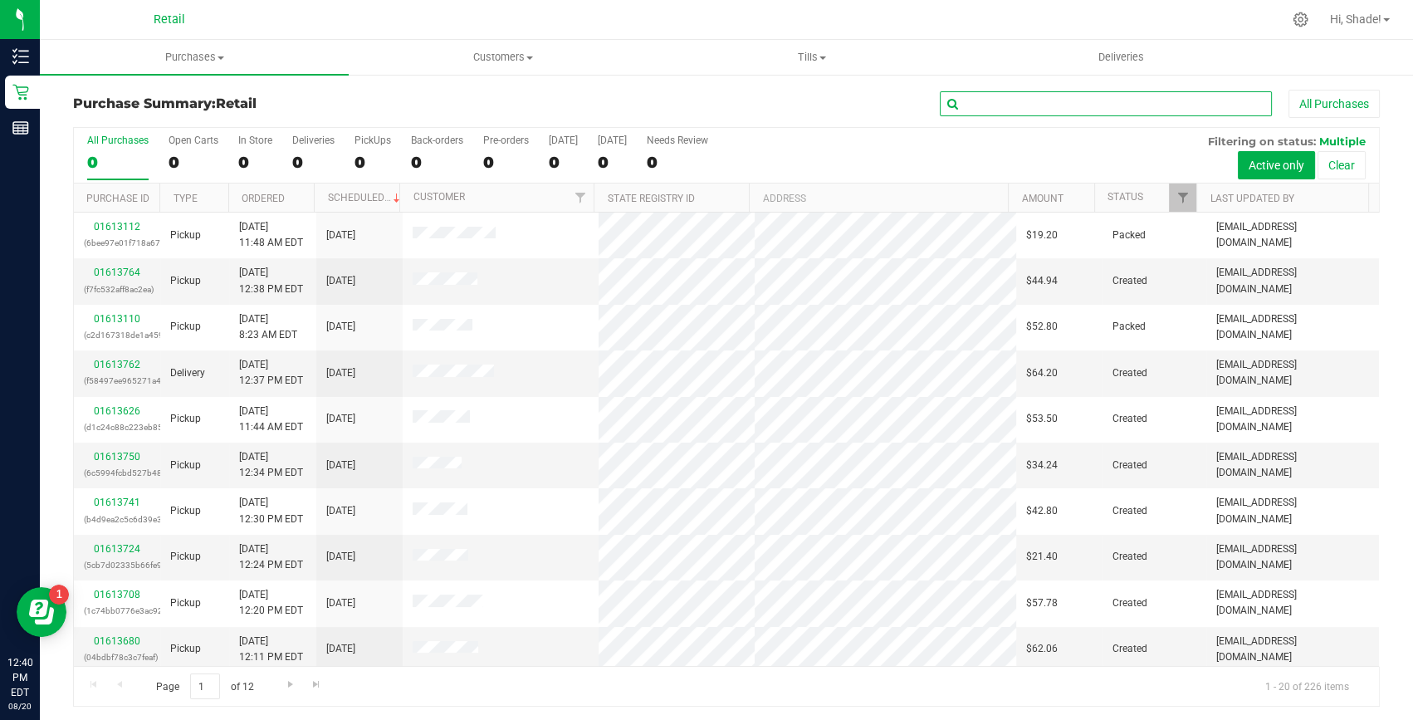
click at [1081, 108] on input "text" at bounding box center [1106, 103] width 332 height 25
click at [957, 103] on input "text" at bounding box center [1106, 103] width 332 height 25
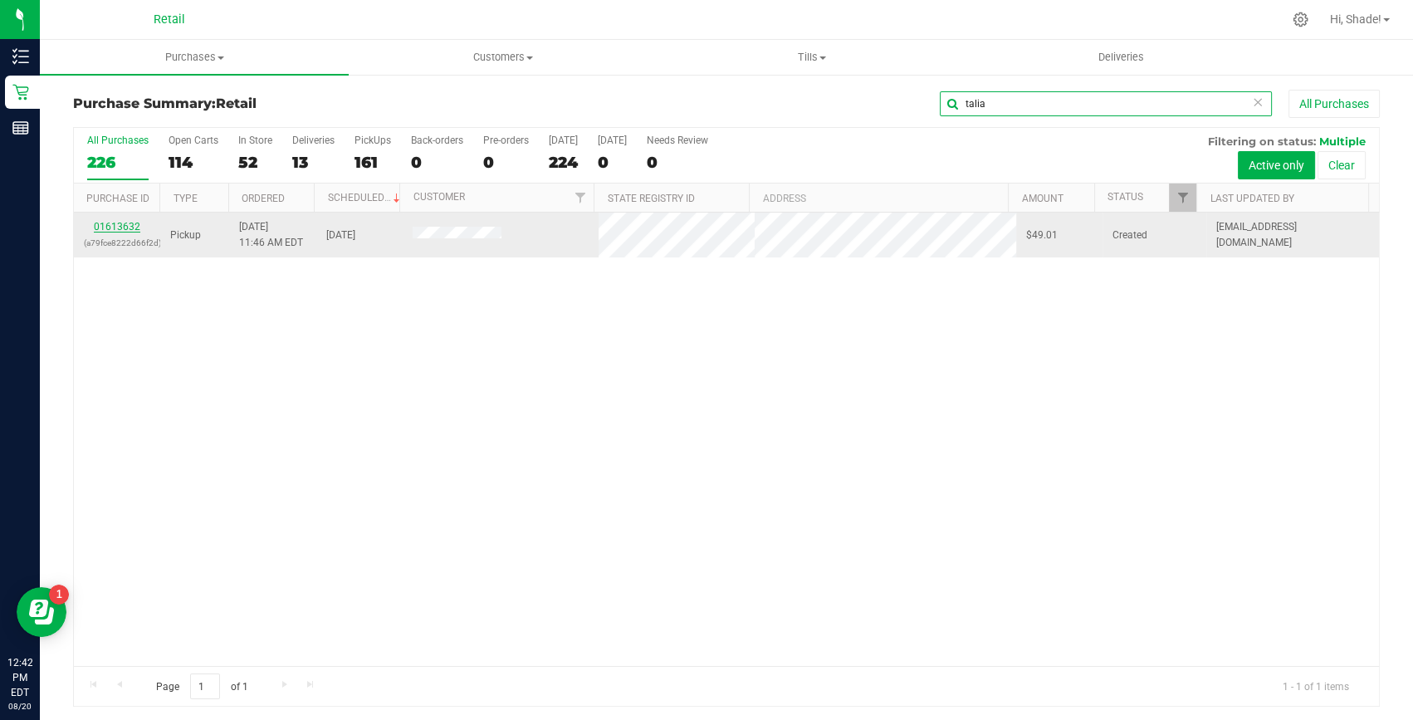
type input "talia"
click at [125, 228] on link "01613632" at bounding box center [117, 227] width 46 height 12
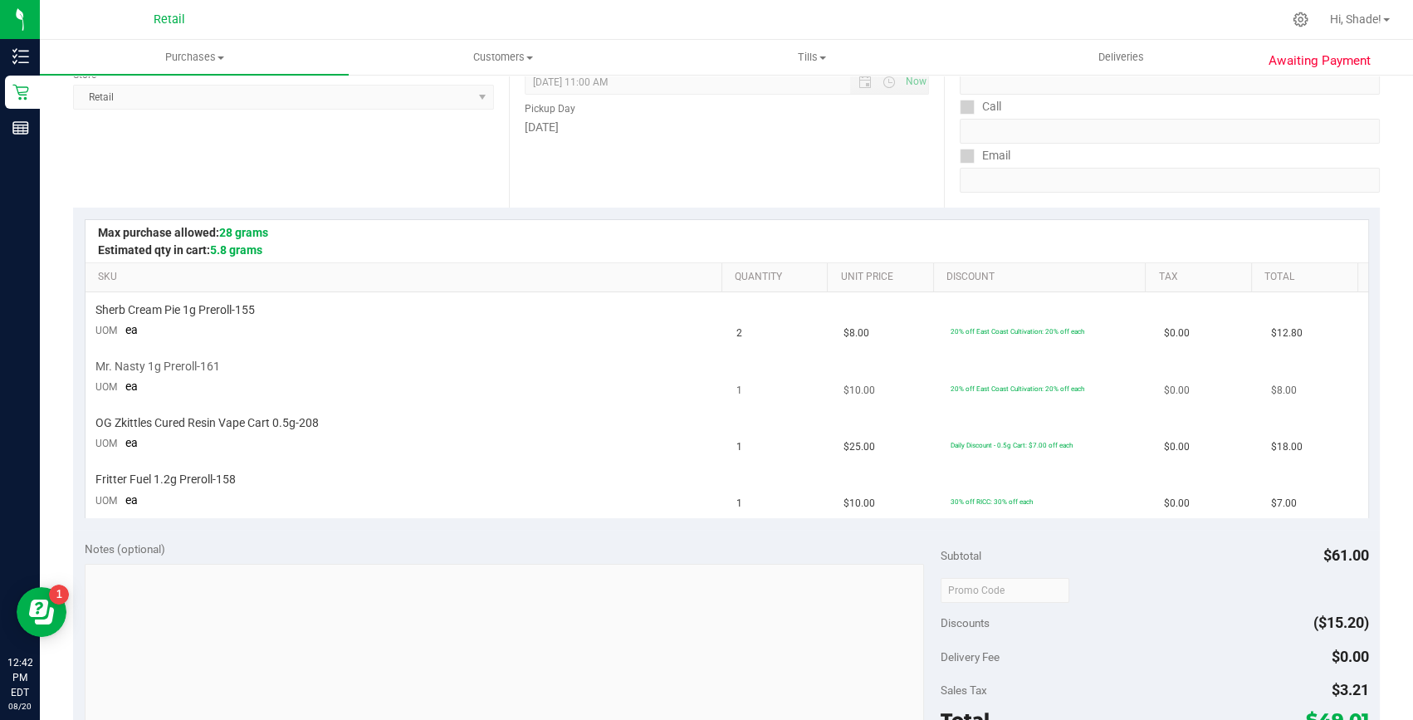
scroll to position [377, 0]
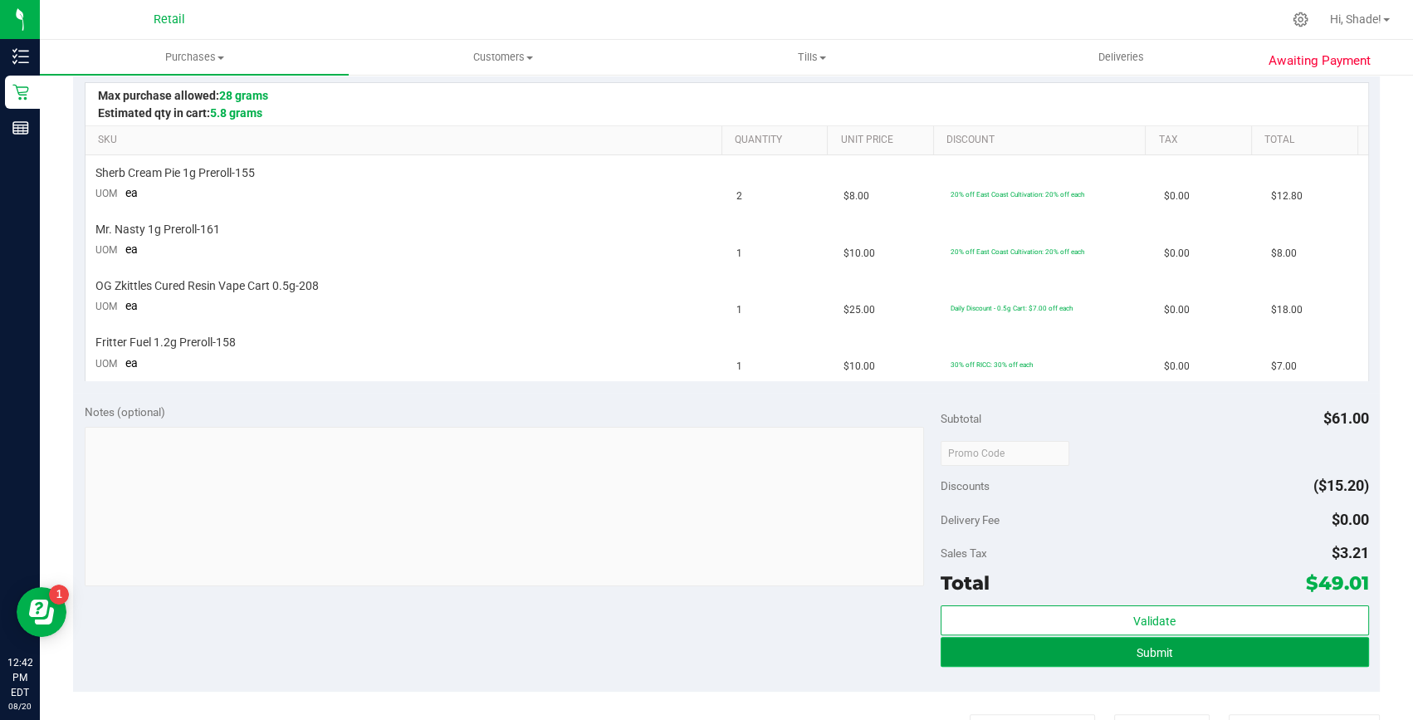
drag, startPoint x: 1156, startPoint y: 644, endPoint x: 1146, endPoint y: 645, distance: 10.8
click at [1156, 646] on span "Submit" at bounding box center [1154, 652] width 37 height 13
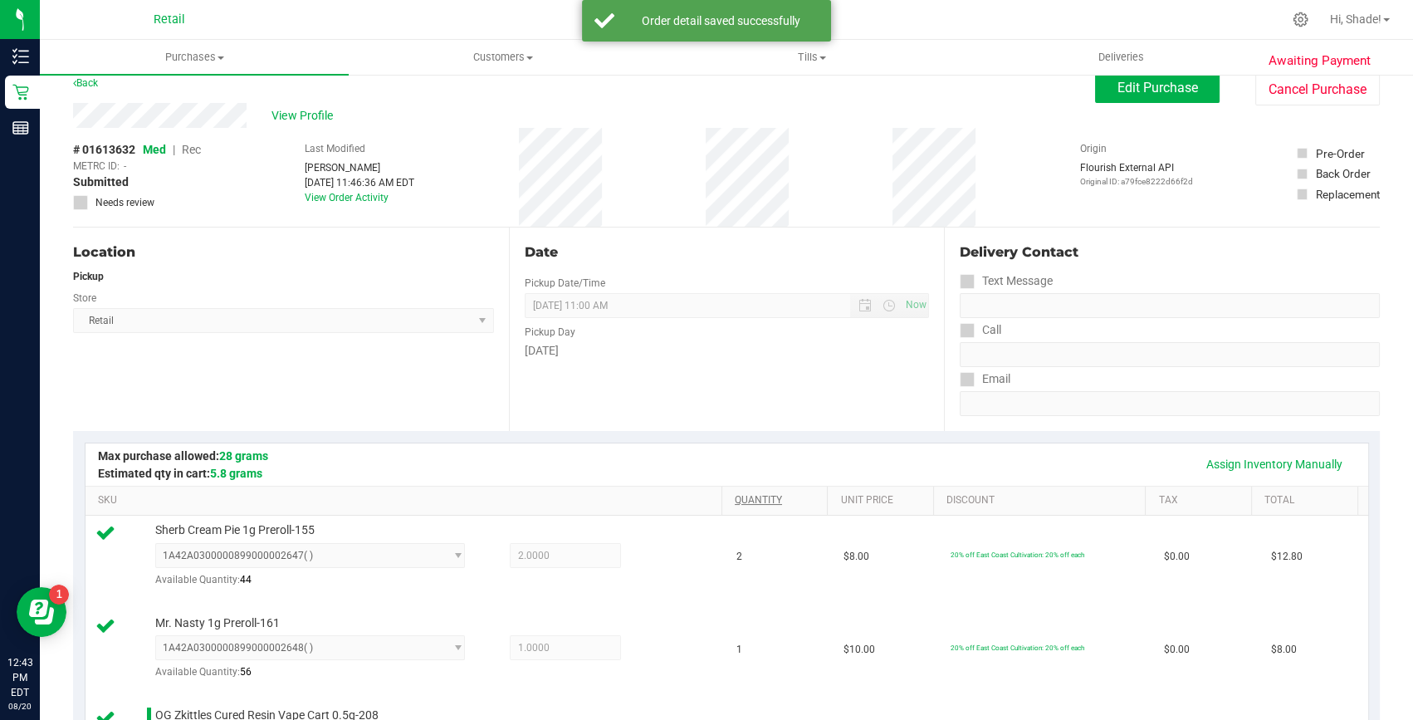
scroll to position [0, 0]
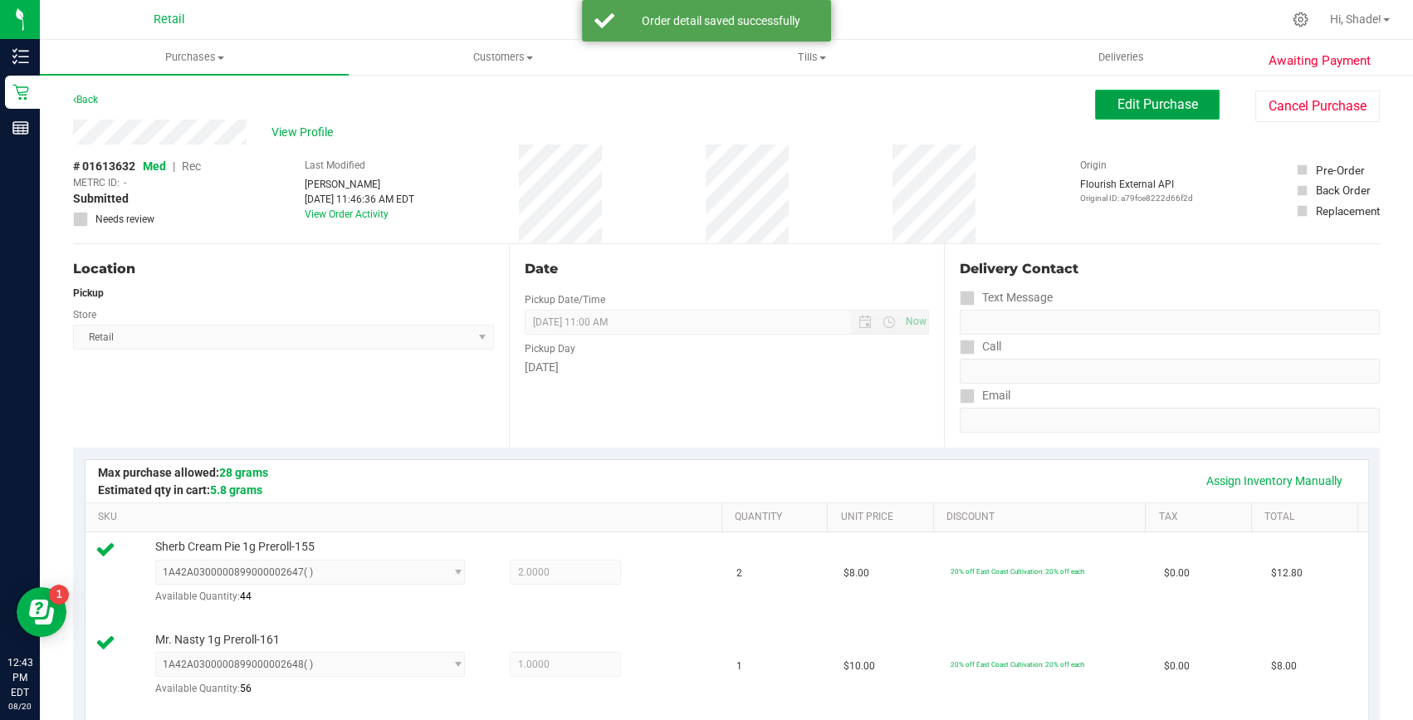
click at [1095, 99] on button "Edit Purchase" at bounding box center [1157, 105] width 125 height 30
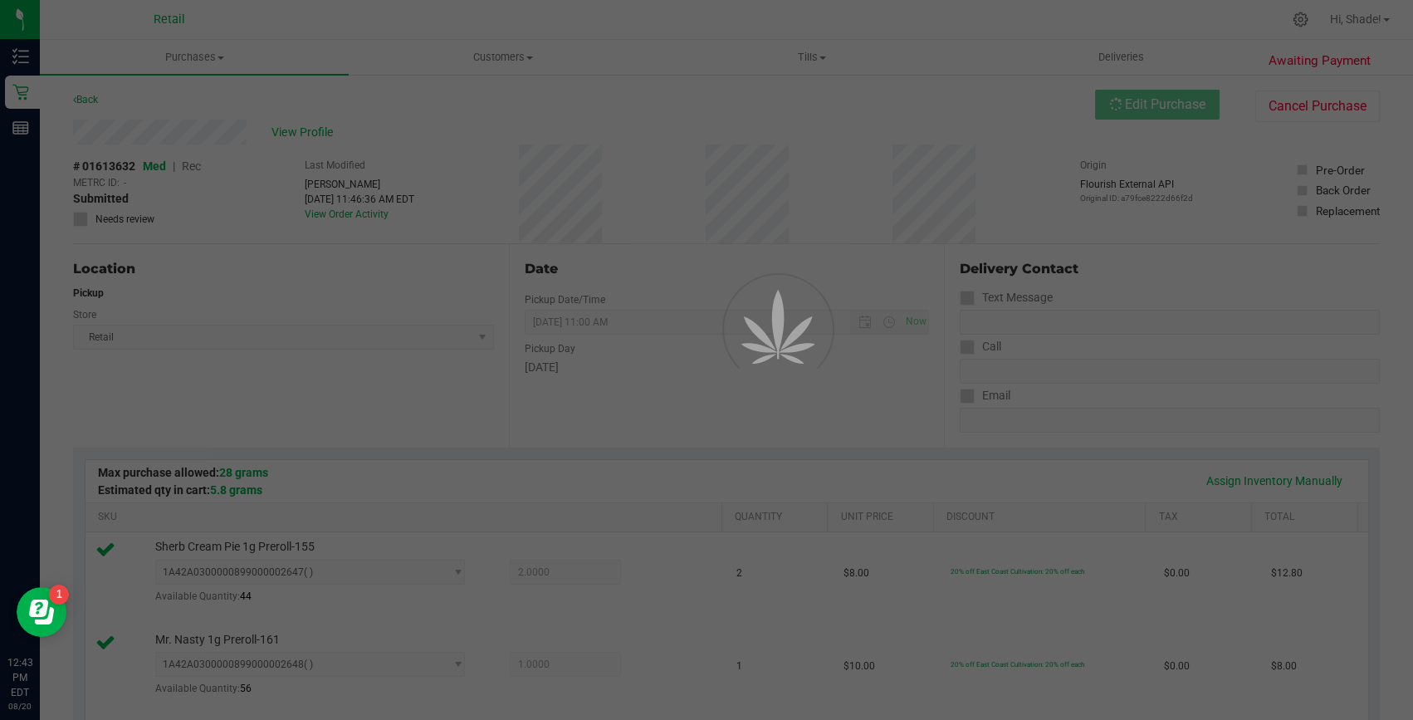
click at [187, 163] on div at bounding box center [706, 360] width 1413 height 720
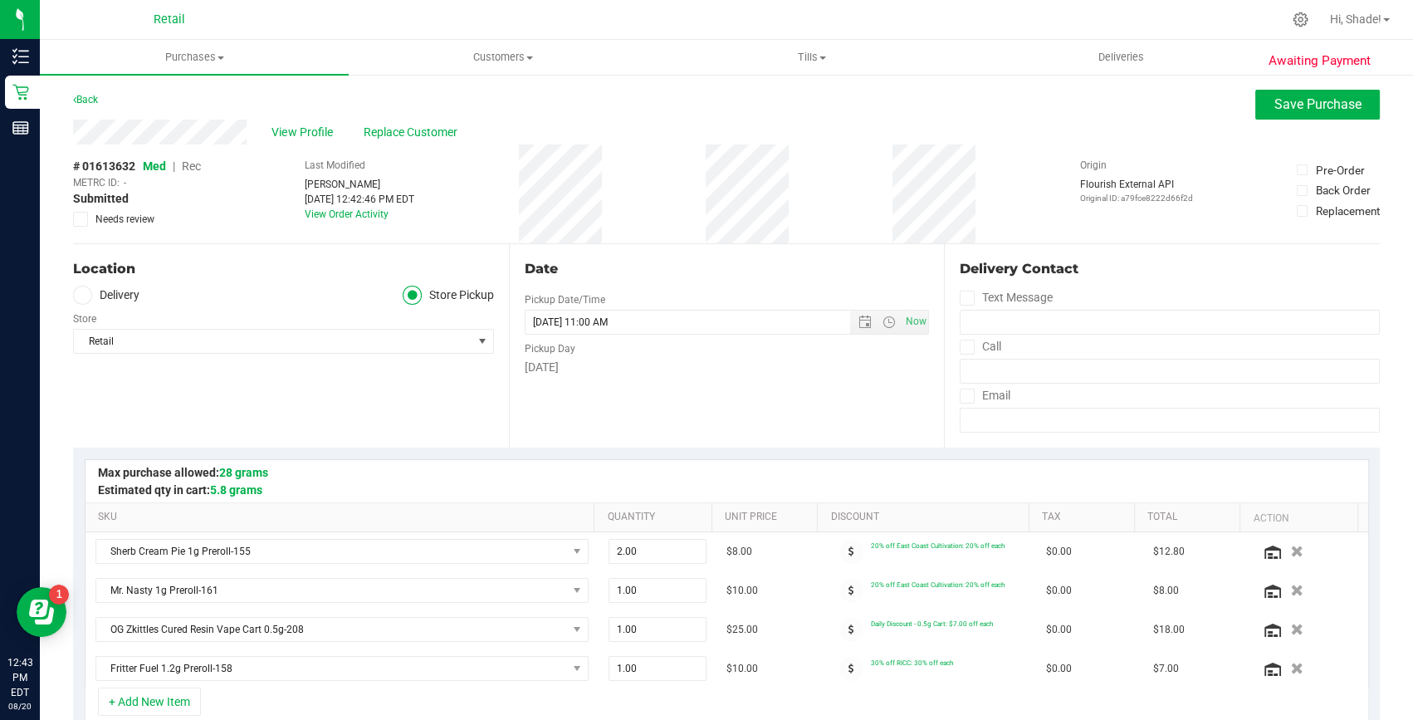
click at [187, 163] on span "Rec" at bounding box center [191, 165] width 19 height 13
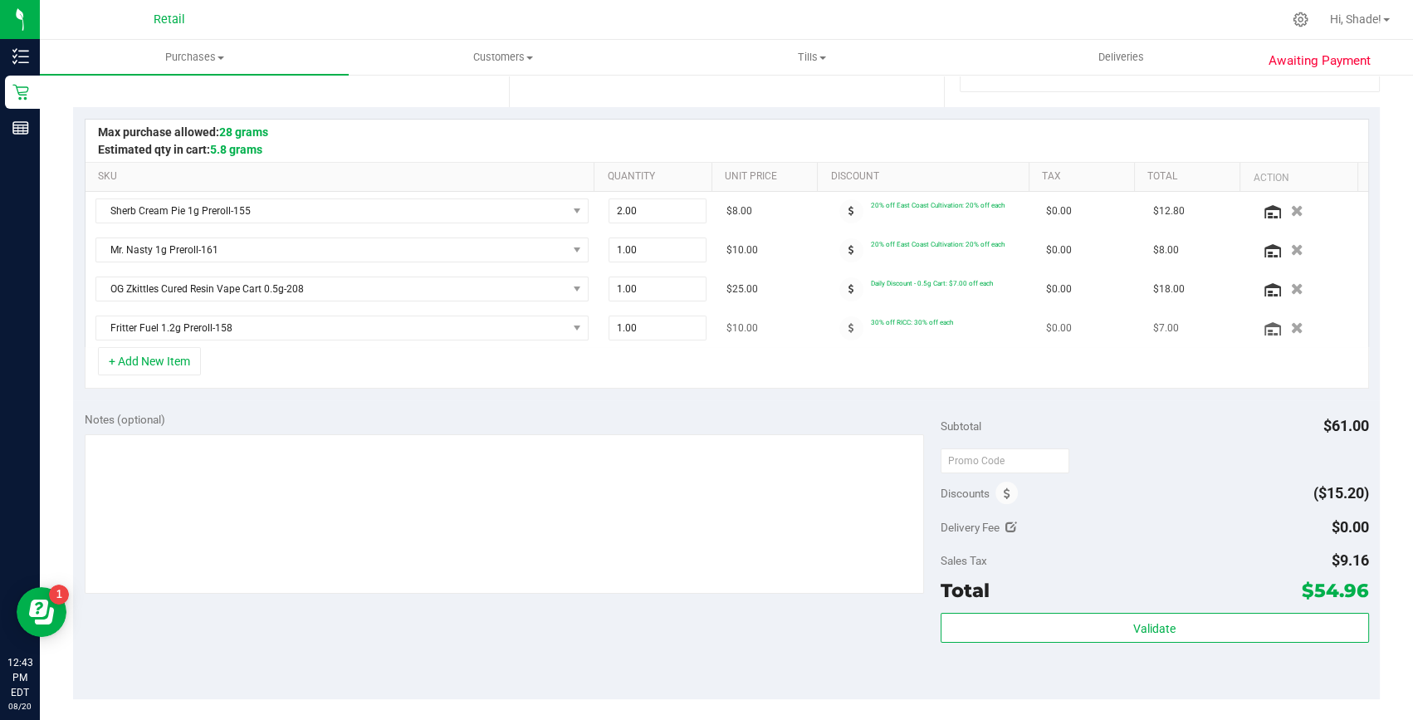
scroll to position [377, 0]
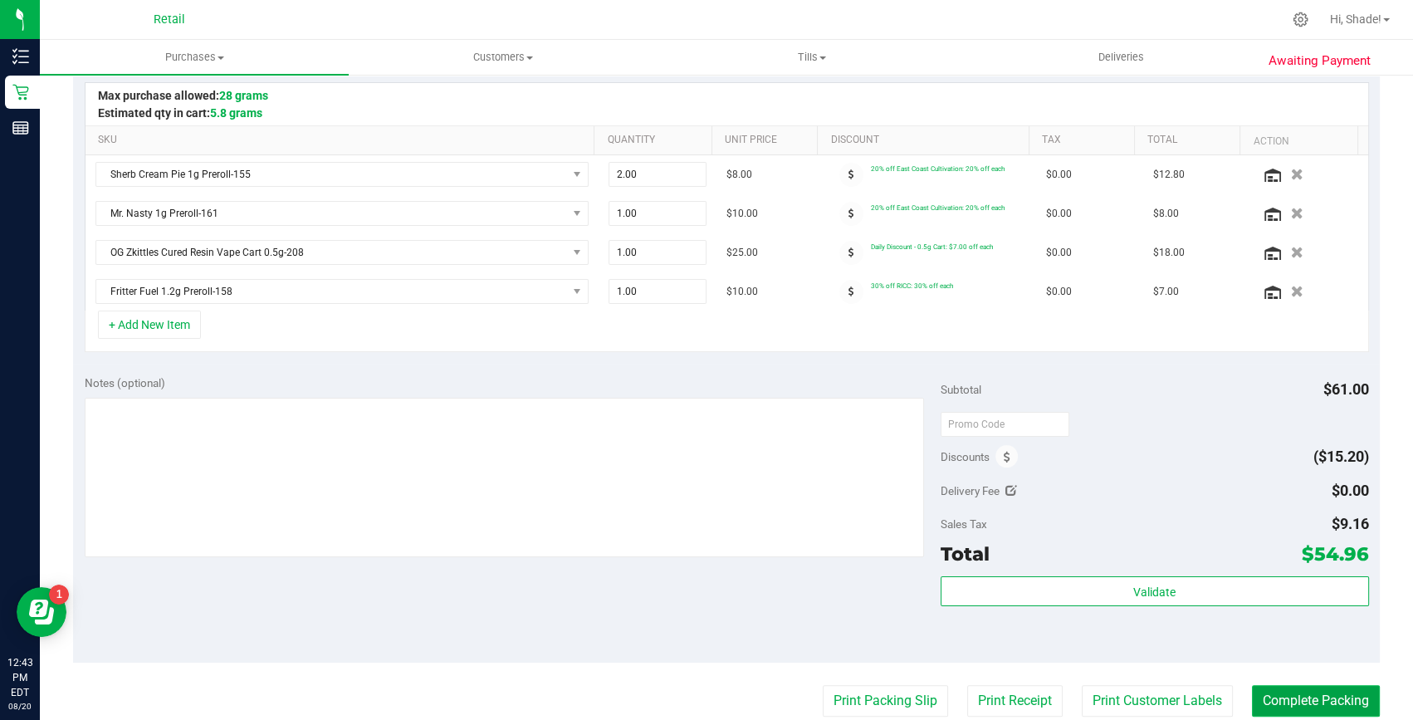
click at [1278, 692] on button "Complete Packing" at bounding box center [1316, 701] width 128 height 32
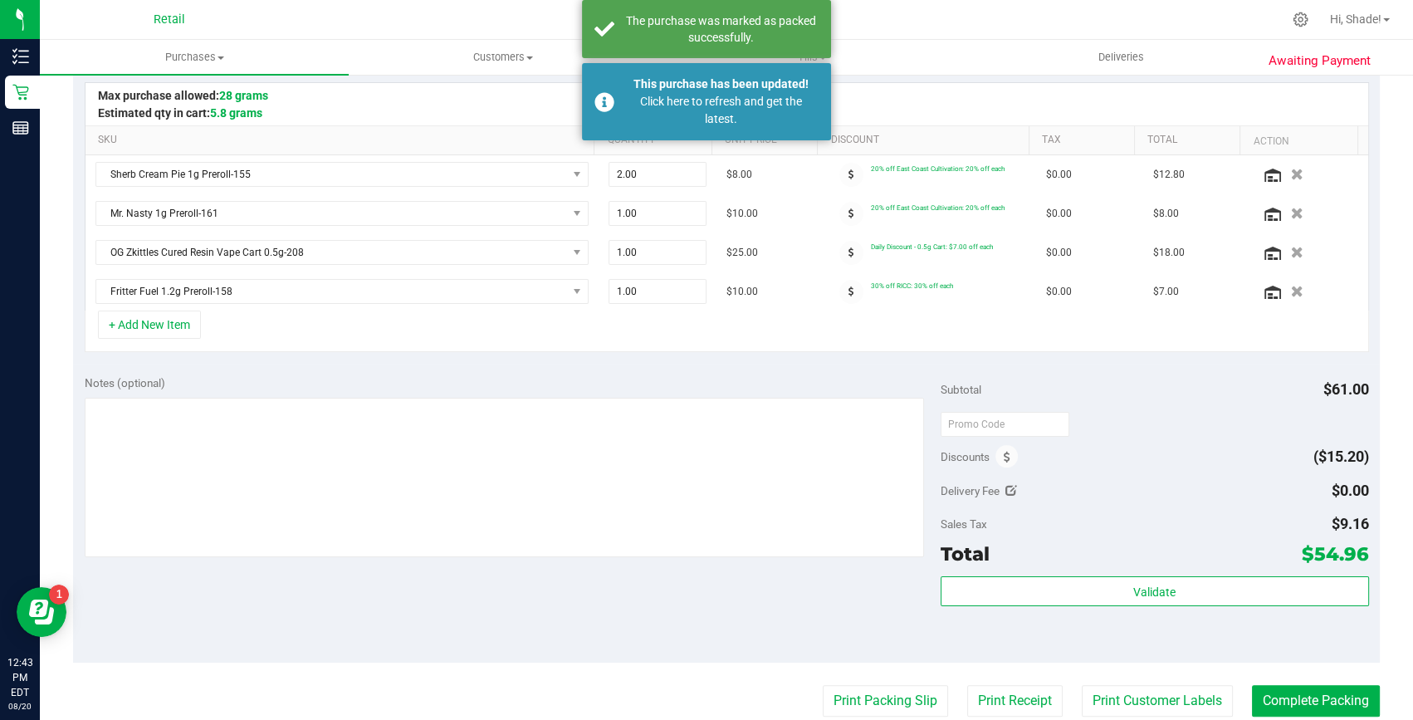
click at [1355, 9] on div "Hi, Shade!" at bounding box center [1359, 19] width 73 height 29
click at [1356, 24] on span "Hi, Shade!" at bounding box center [1355, 18] width 51 height 13
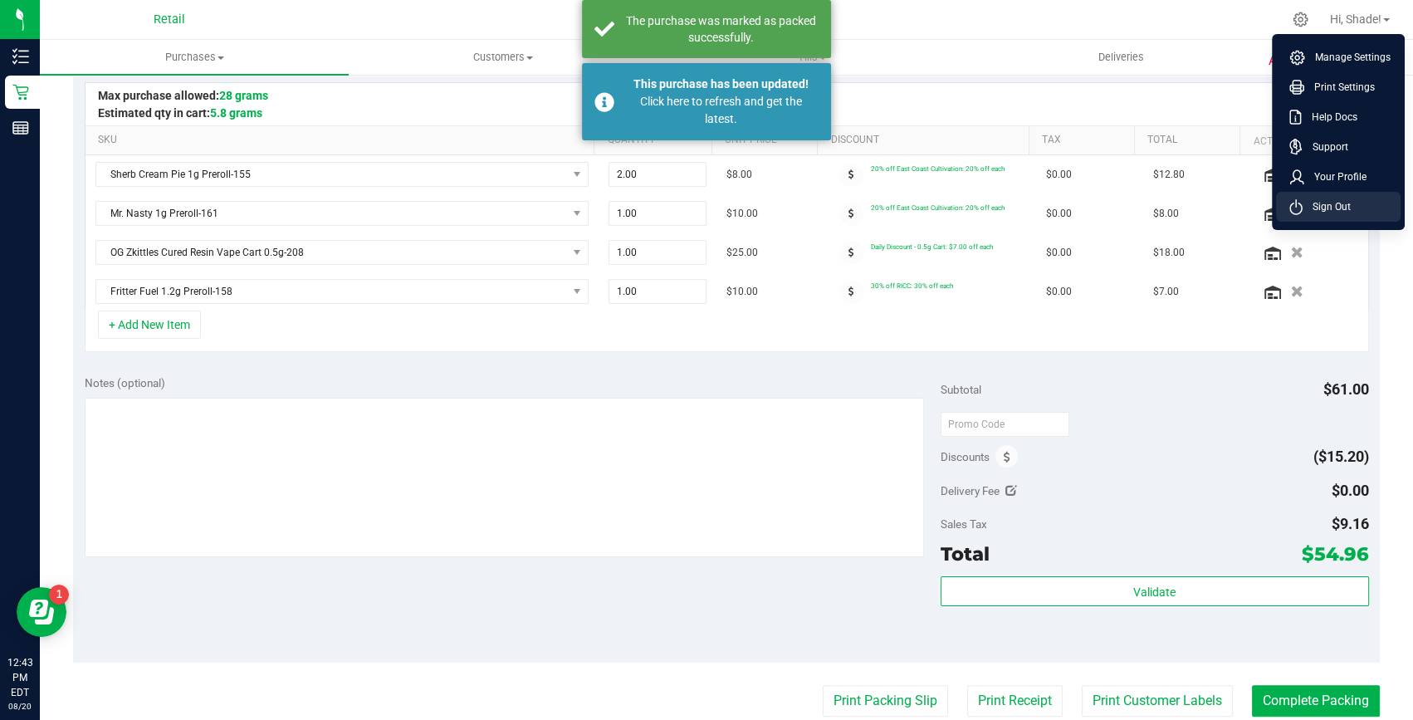
click at [1329, 198] on span "Sign Out" at bounding box center [1327, 206] width 48 height 17
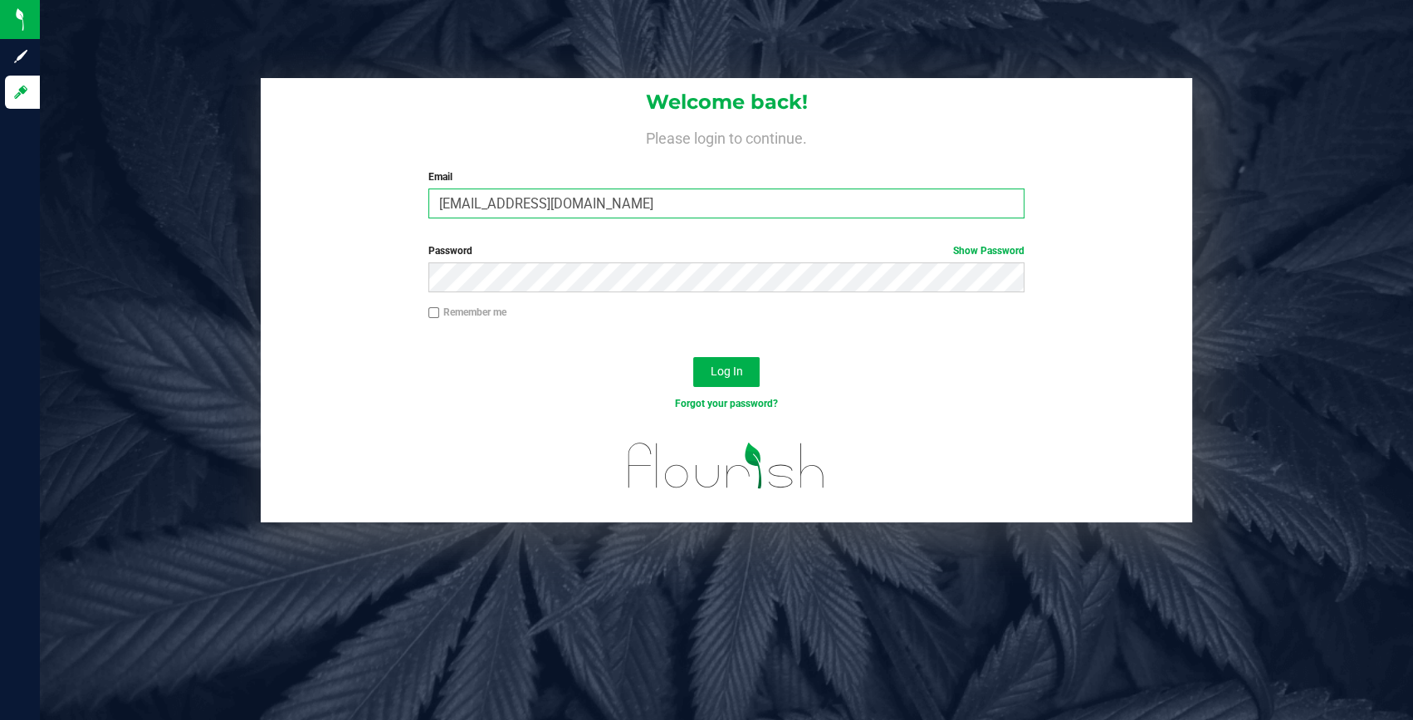
click at [464, 203] on input "[EMAIL_ADDRESS][DOMAIN_NAME]" at bounding box center [726, 203] width 596 height 30
type input "[EMAIL_ADDRESS][DOMAIN_NAME]"
click at [721, 375] on span "Log In" at bounding box center [726, 370] width 32 height 13
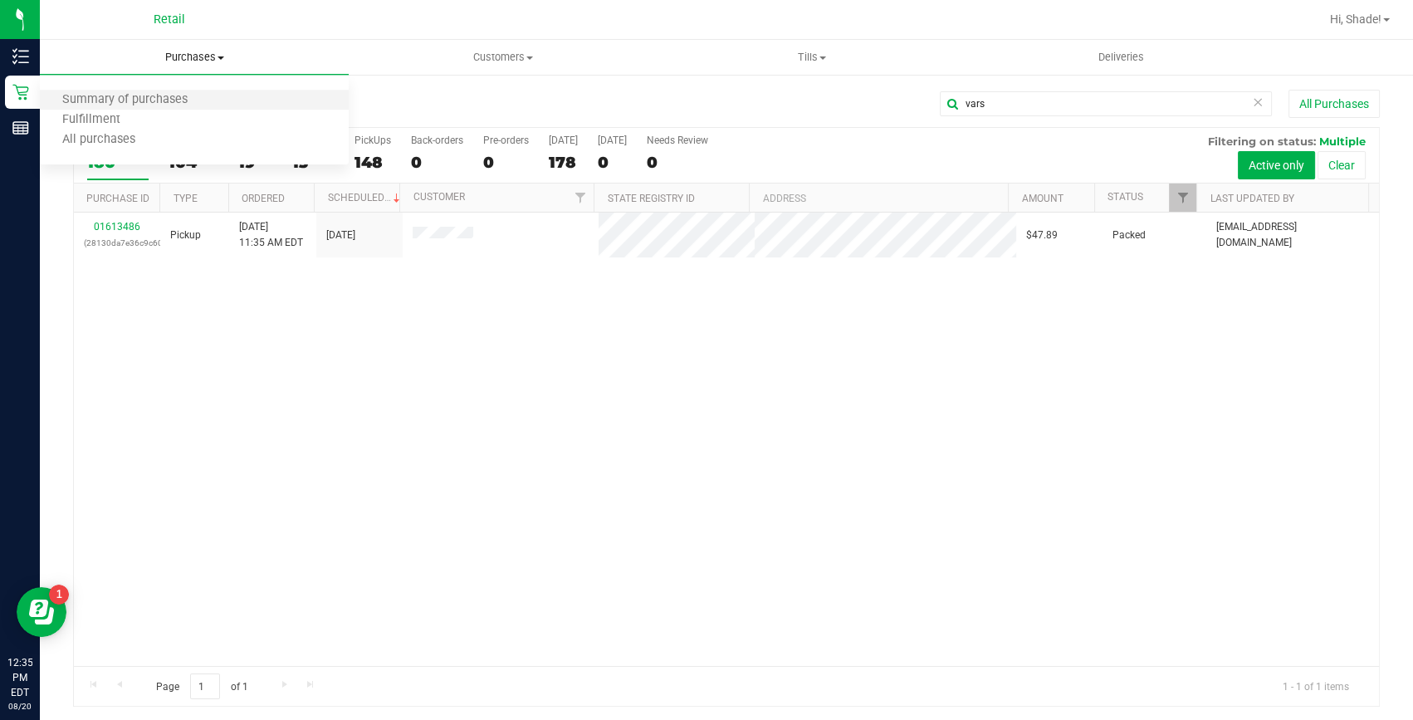
click at [208, 104] on li "Summary of purchases" at bounding box center [194, 100] width 309 height 20
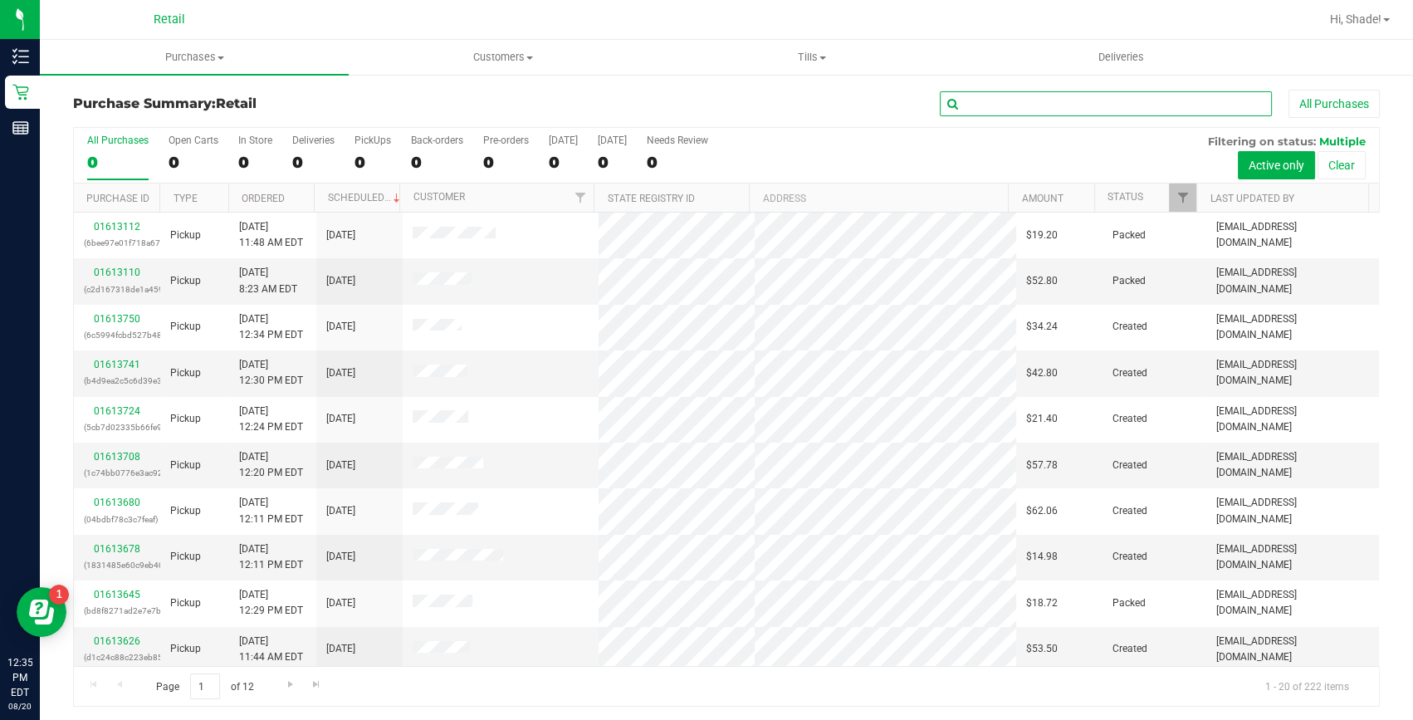
click at [1086, 109] on input "text" at bounding box center [1106, 103] width 332 height 25
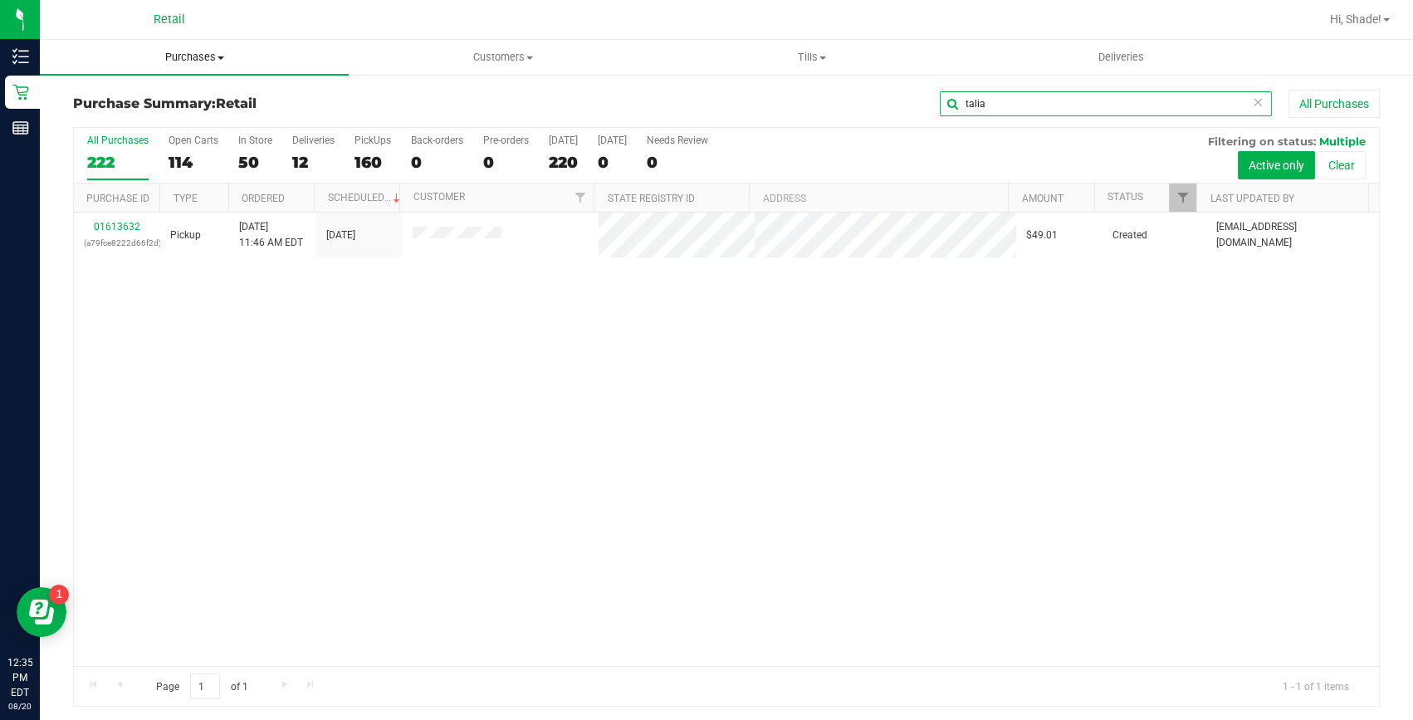
type input "talia"
click at [201, 59] on span "Purchases" at bounding box center [194, 57] width 309 height 15
